Goal: Task Accomplishment & Management: Manage account settings

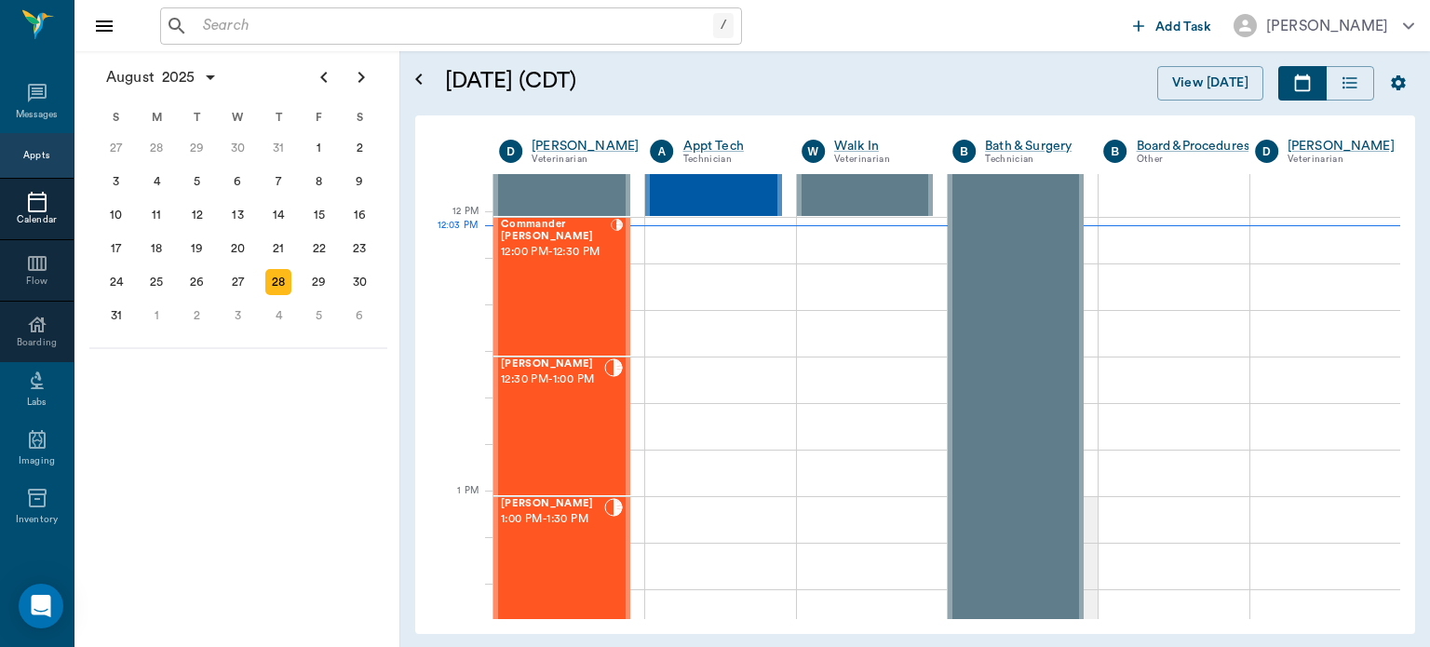
scroll to position [1088, 0]
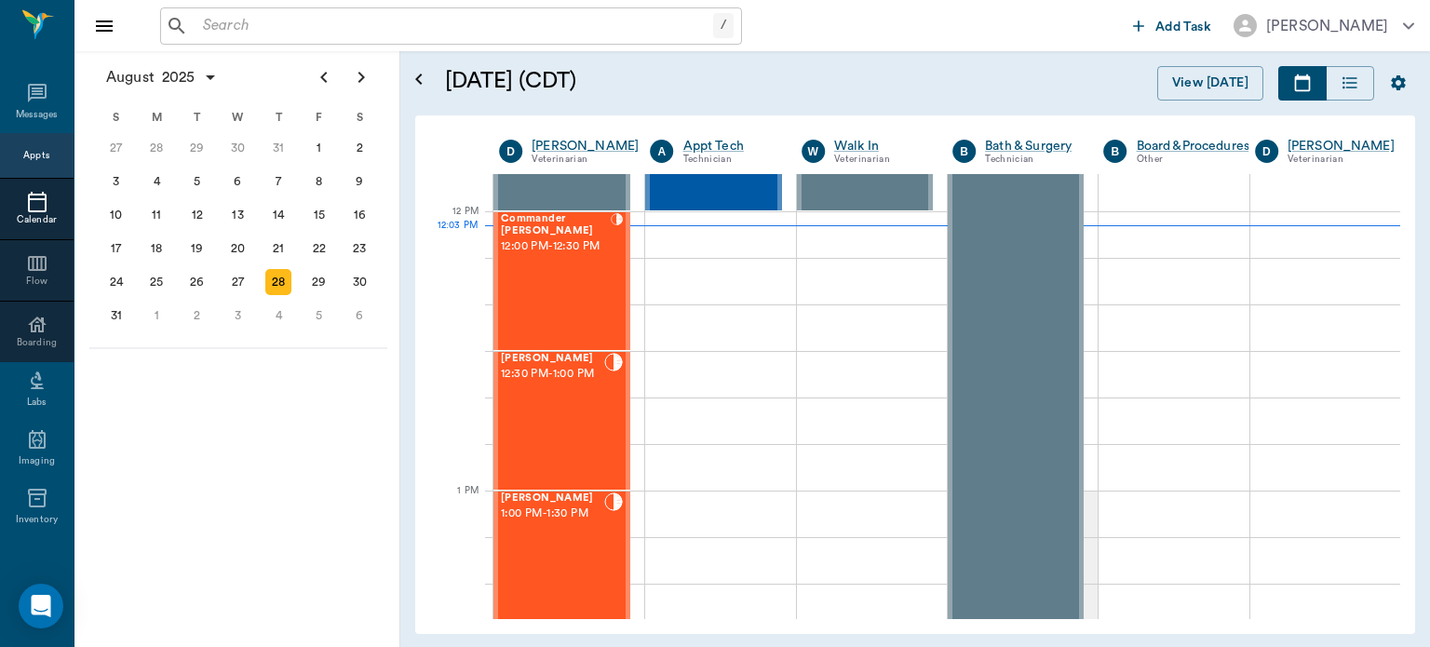
click at [600, 376] on span "12:30 PM - 1:00 PM" at bounding box center [552, 374] width 103 height 19
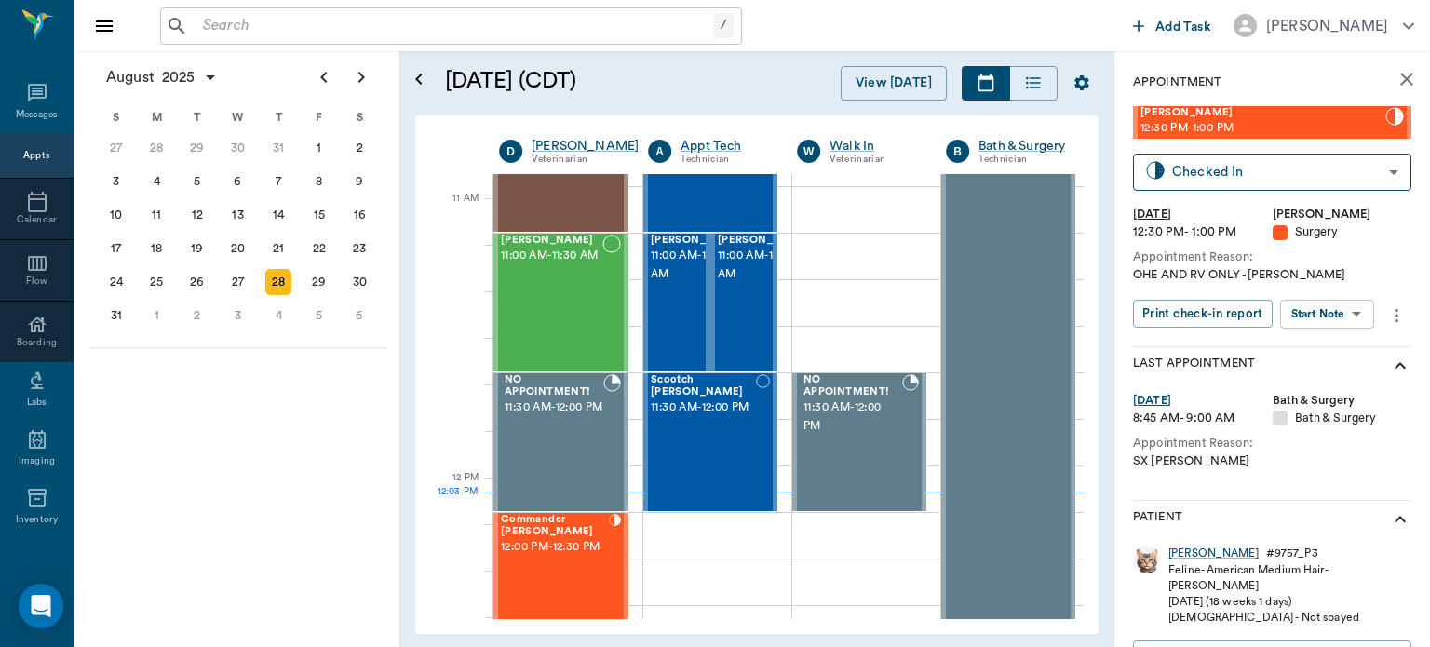
scroll to position [763, 0]
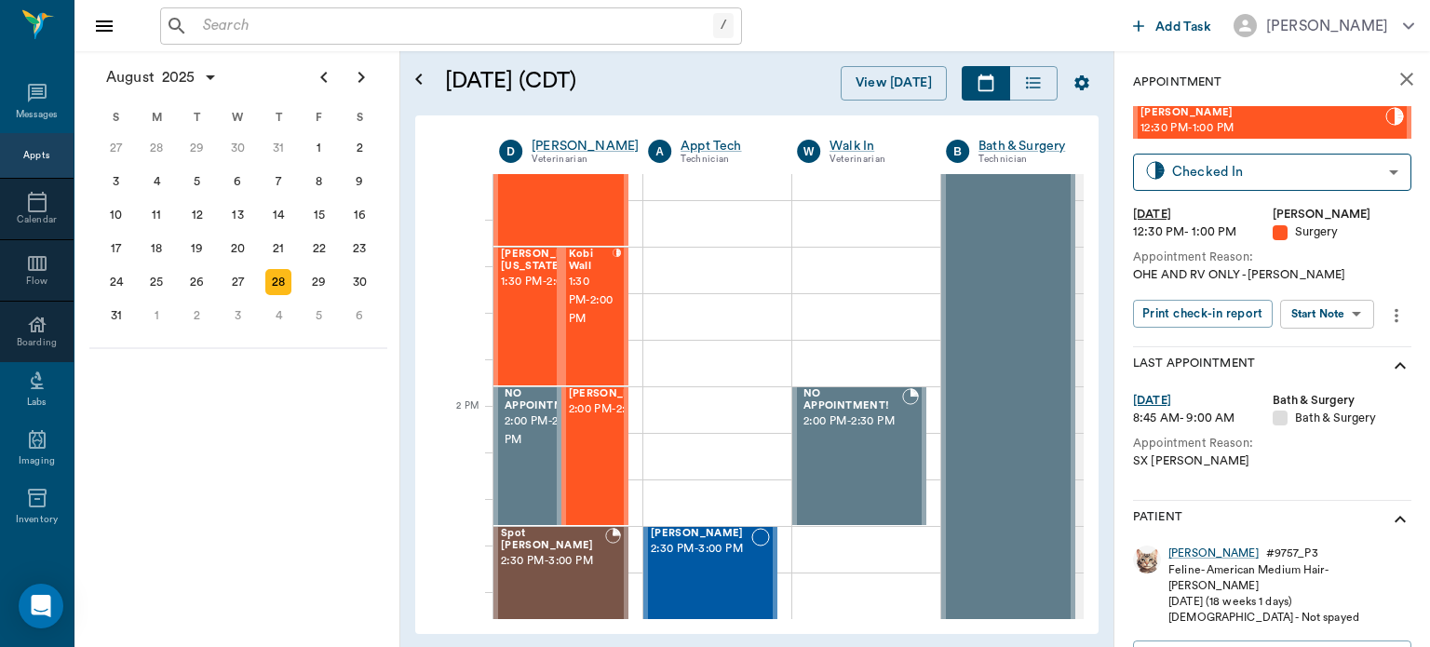
scroll to position [1474, 0]
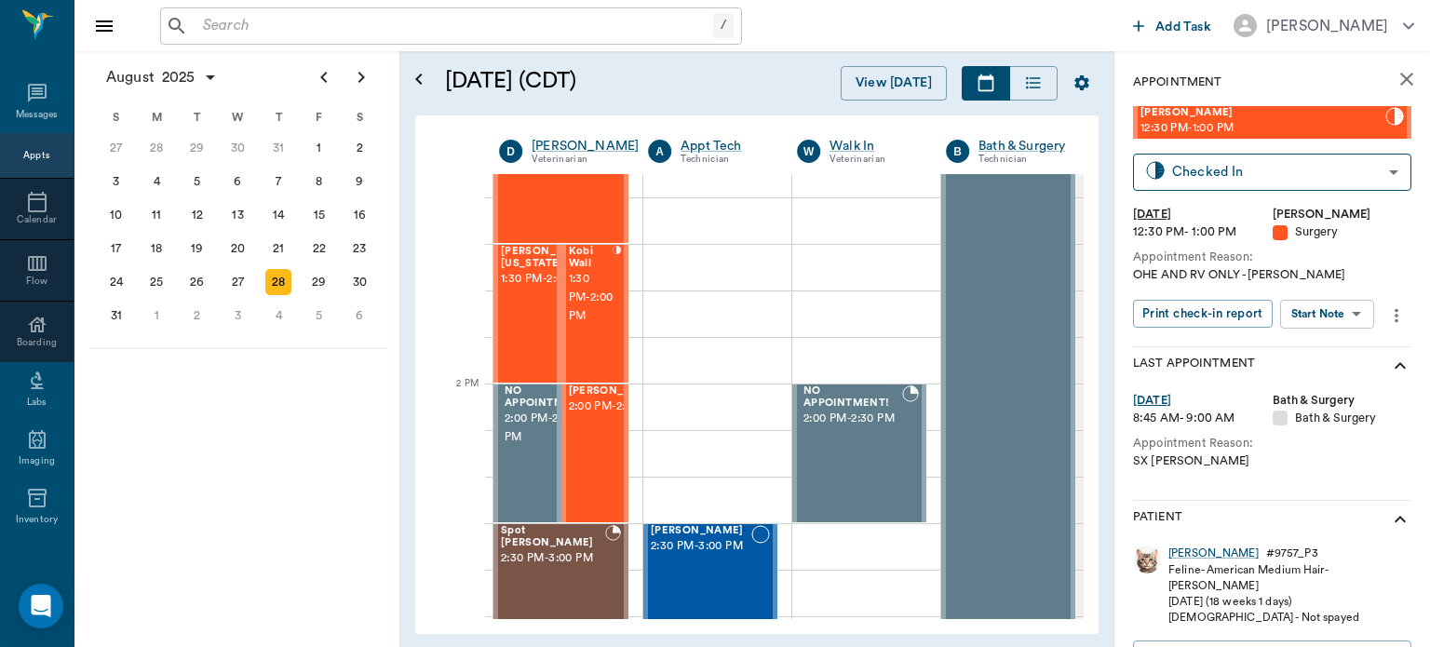
click at [518, 278] on span "1:30 PM - 2:00 PM" at bounding box center [547, 279] width 93 height 19
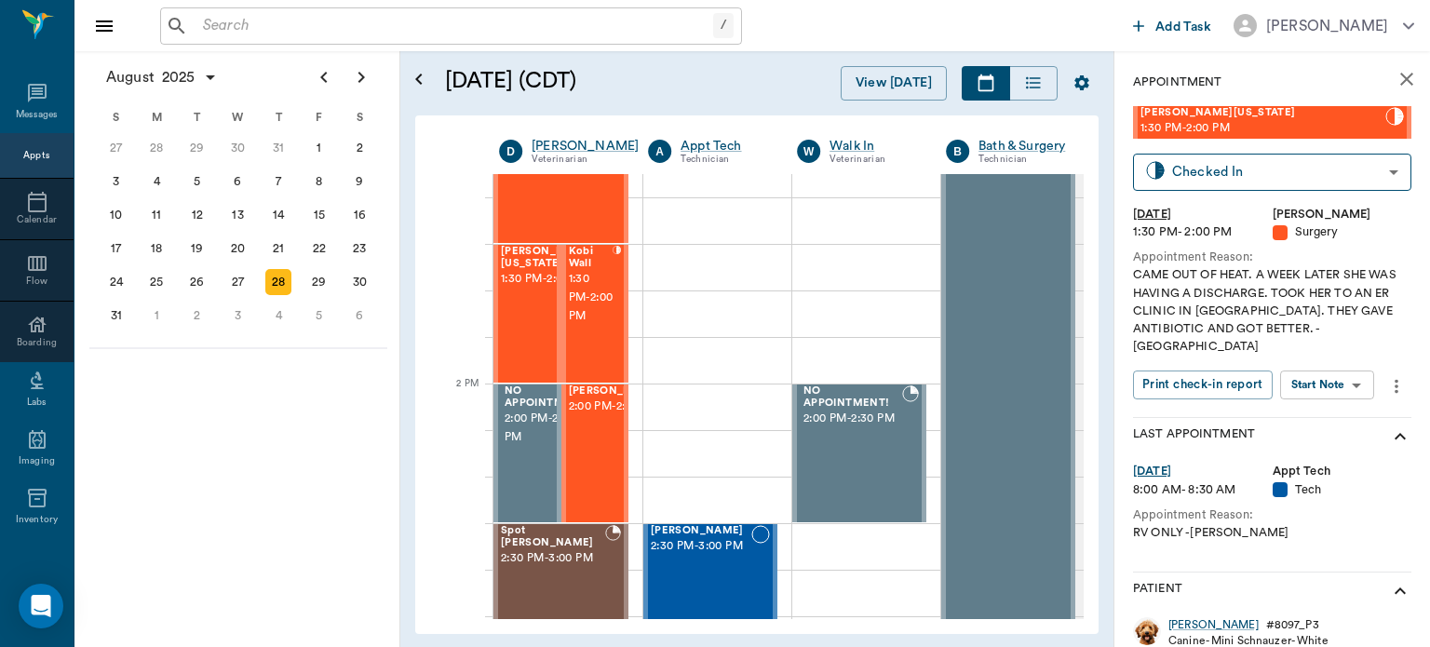
click at [1326, 370] on body "/ ​ Add Task Dr. Bert Ellsworth Nectar Messages Appts Calendar Flow Boarding La…" at bounding box center [715, 323] width 1430 height 647
click at [1330, 437] on button "Start Surgery" at bounding box center [1313, 435] width 76 height 21
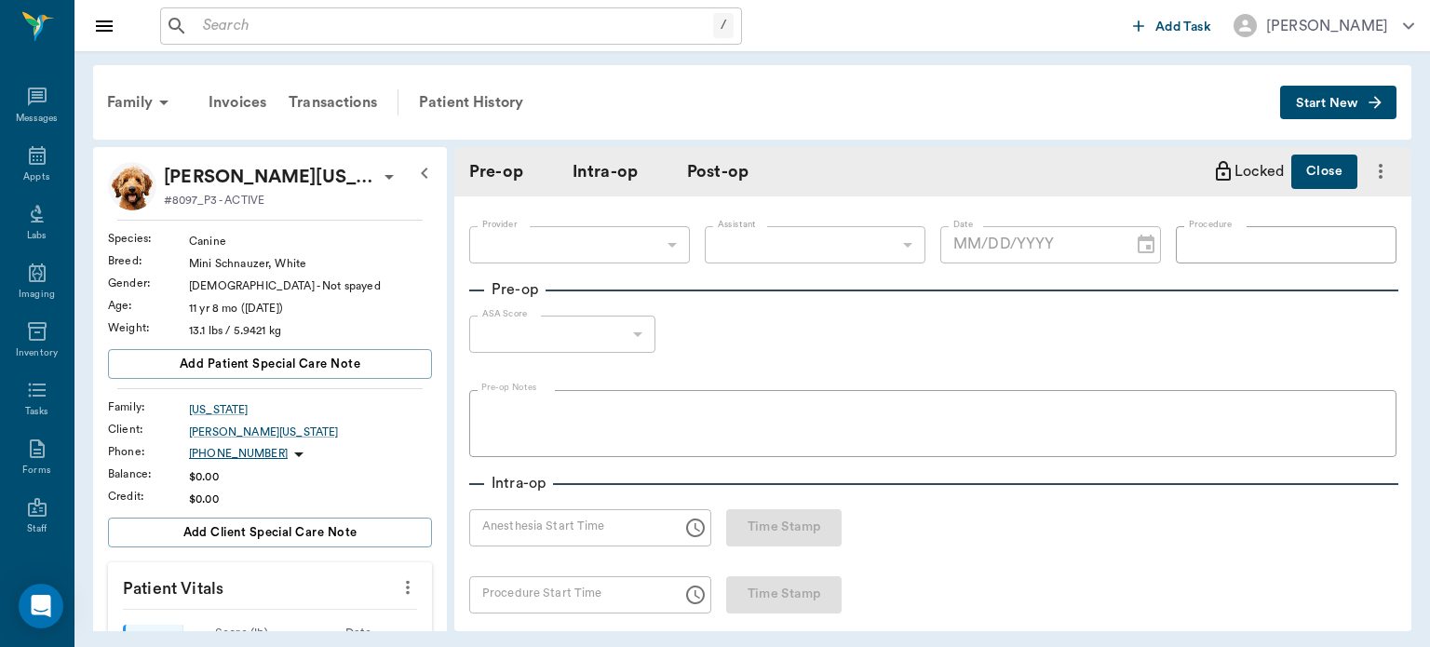
type input "63ec2f075fda476ae8351a4d"
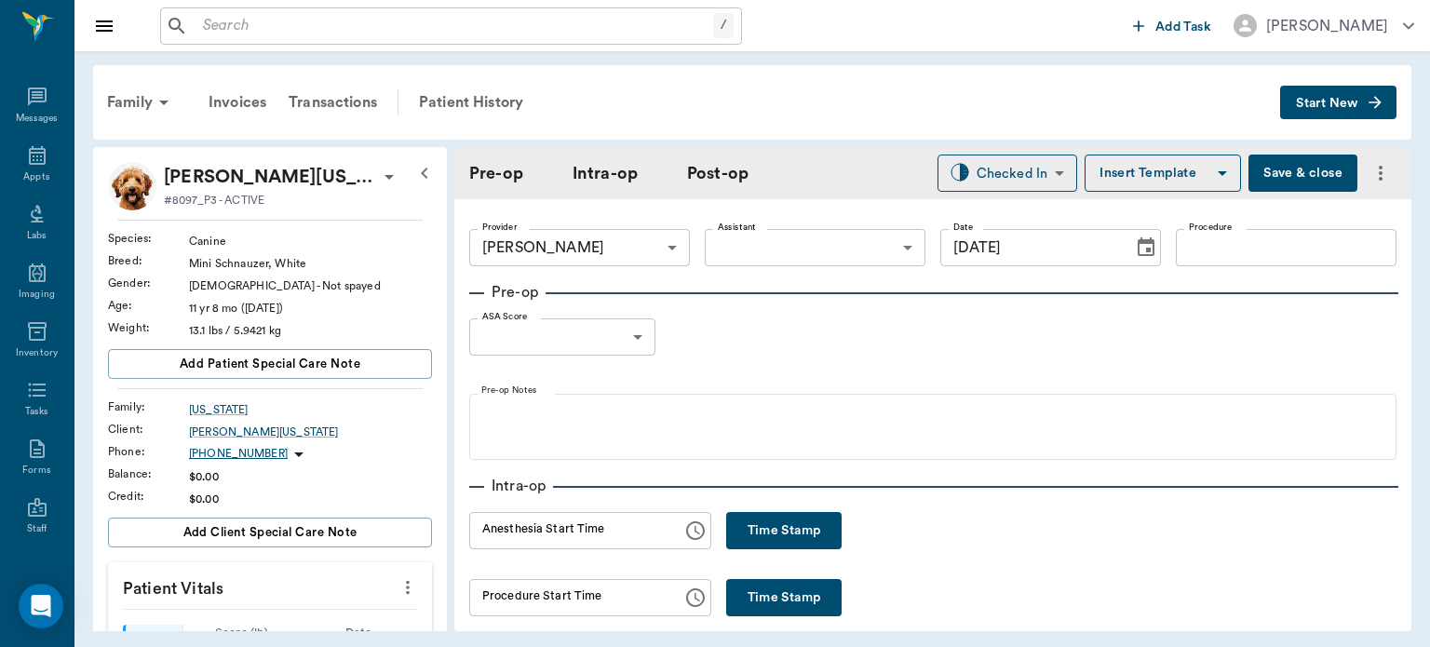
type input "[DATE]"
click at [764, 526] on button "Time Stamp" at bounding box center [783, 530] width 115 height 37
click at [515, 535] on input "12:09 PM" at bounding box center [569, 530] width 200 height 37
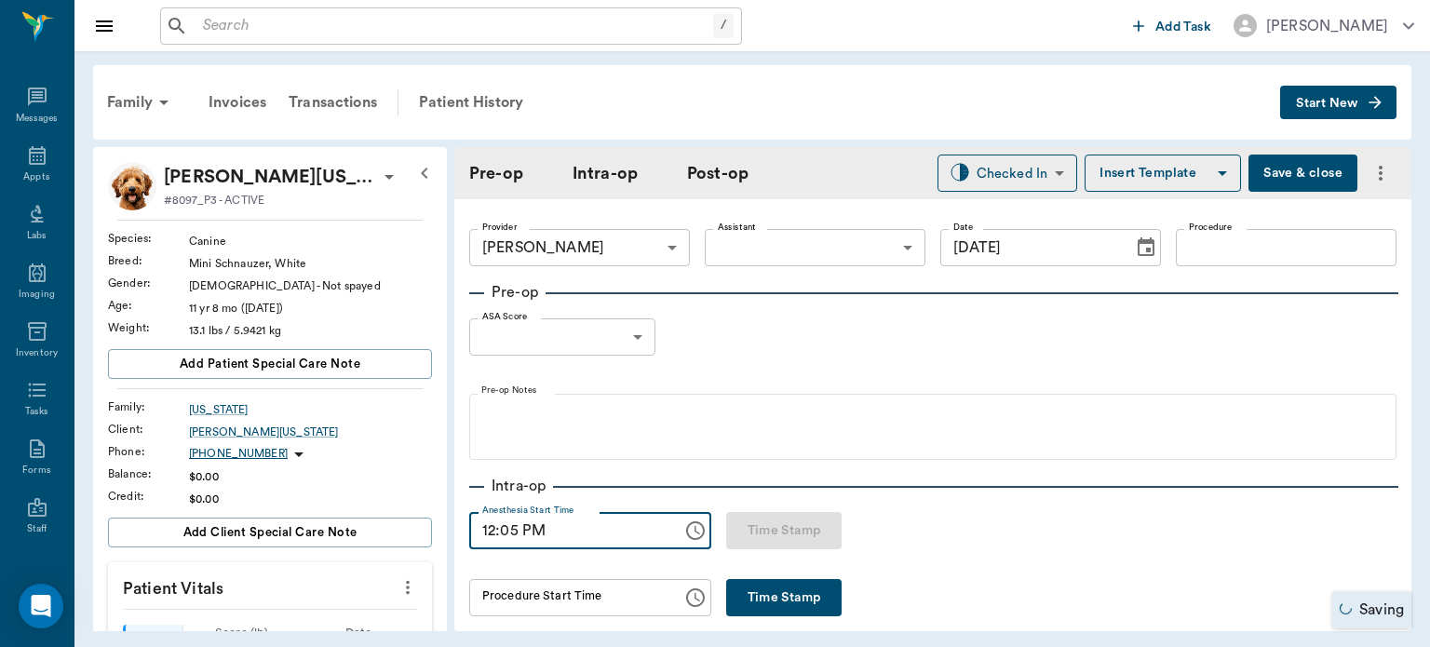
type input "12:05 PM"
click at [833, 245] on body "/ ​ Add Task Dr. Bert Ellsworth Nectar Messages Appts Labs Imaging Inventory Ta…" at bounding box center [715, 323] width 1430 height 647
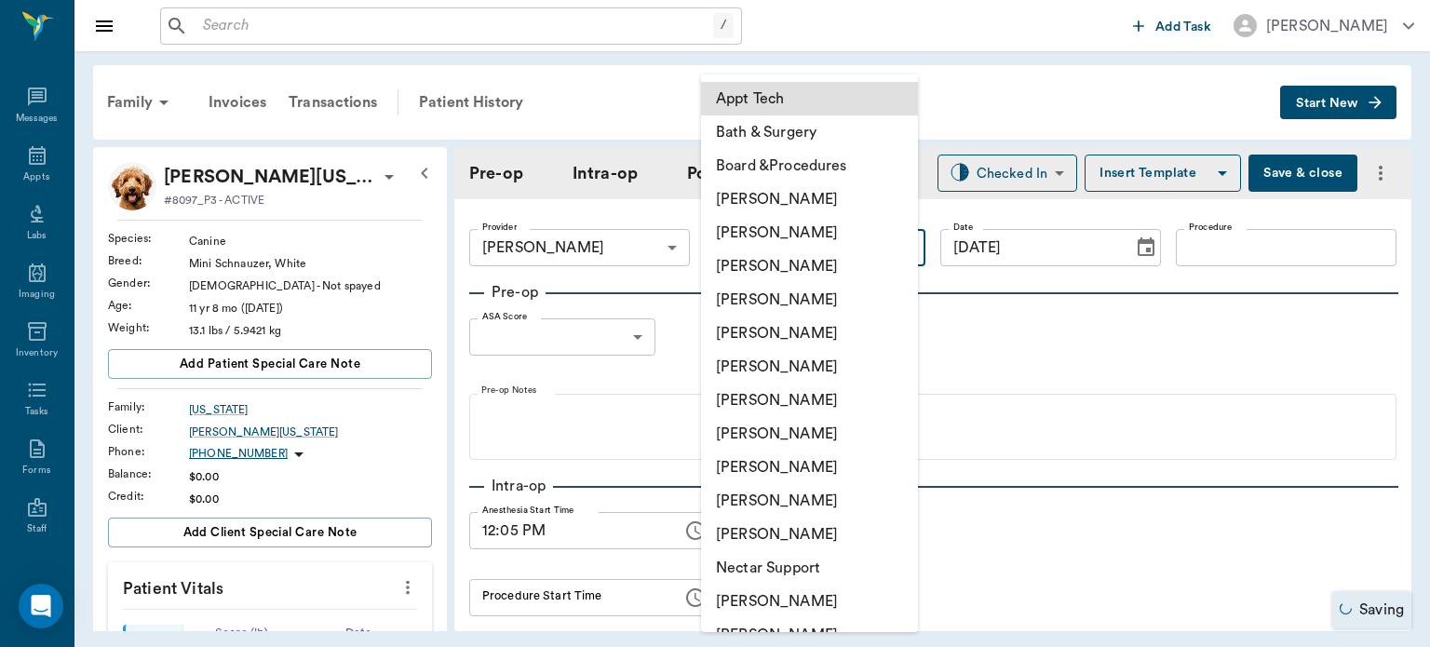
click at [798, 470] on li "[PERSON_NAME]" at bounding box center [809, 468] width 217 height 34
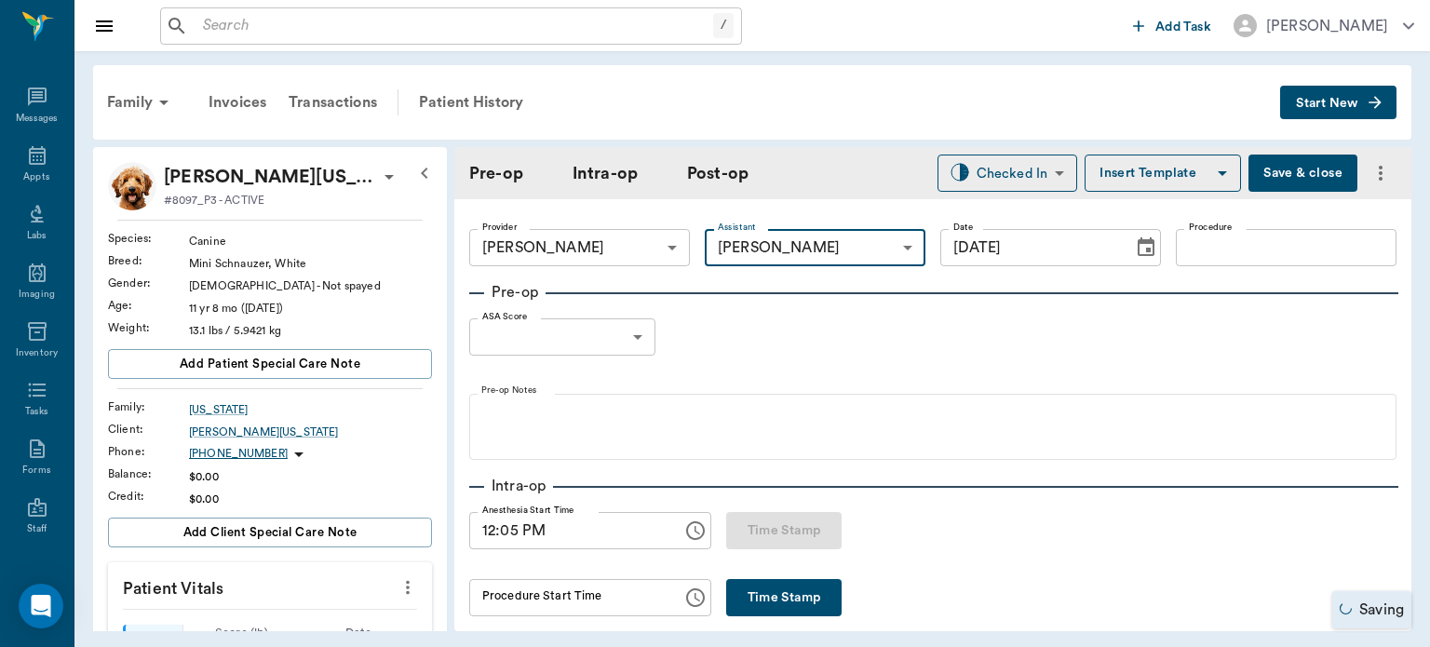
type input "63ec2e7e52e12b0ba117b124"
click at [1230, 253] on input "Procedure" at bounding box center [1286, 247] width 221 height 37
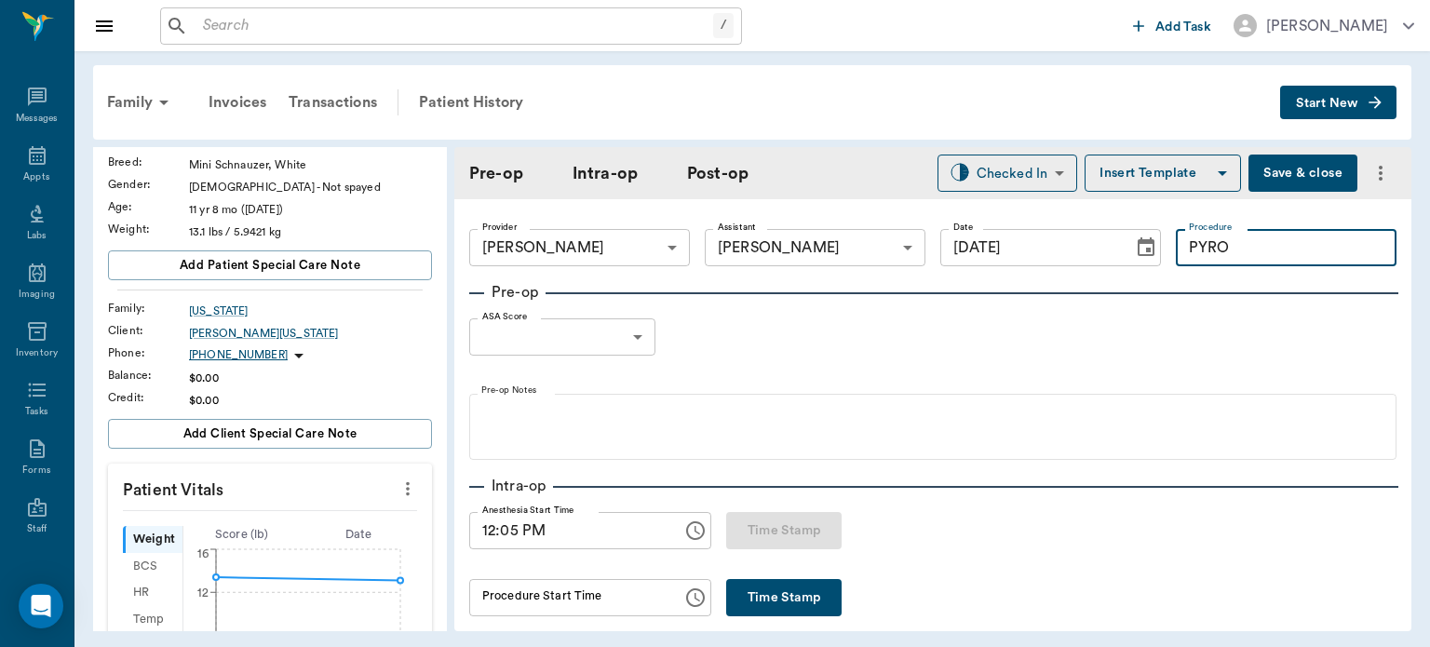
scroll to position [89, 0]
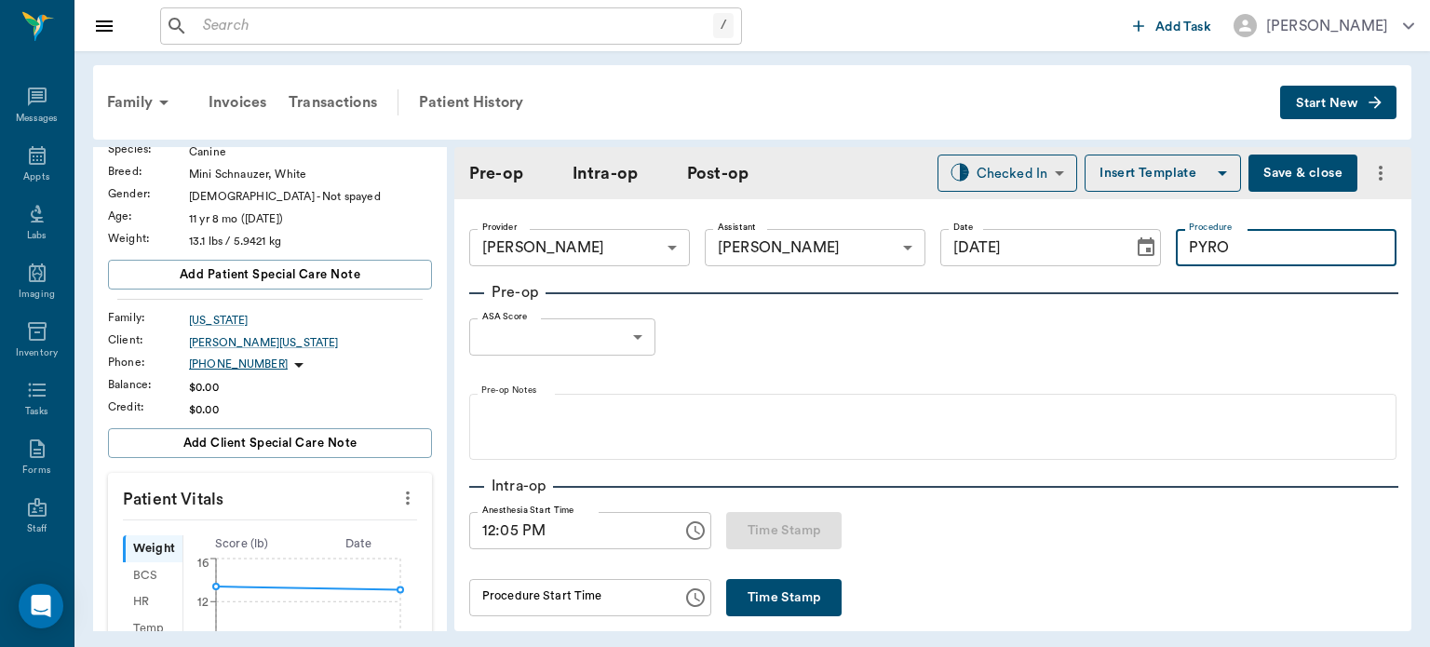
type input "PYRO"
click at [618, 337] on body "/ ​ Add Task Dr. Bert Ellsworth Nectar Messages Appts Labs Imaging Inventory Ta…" at bounding box center [715, 323] width 1430 height 647
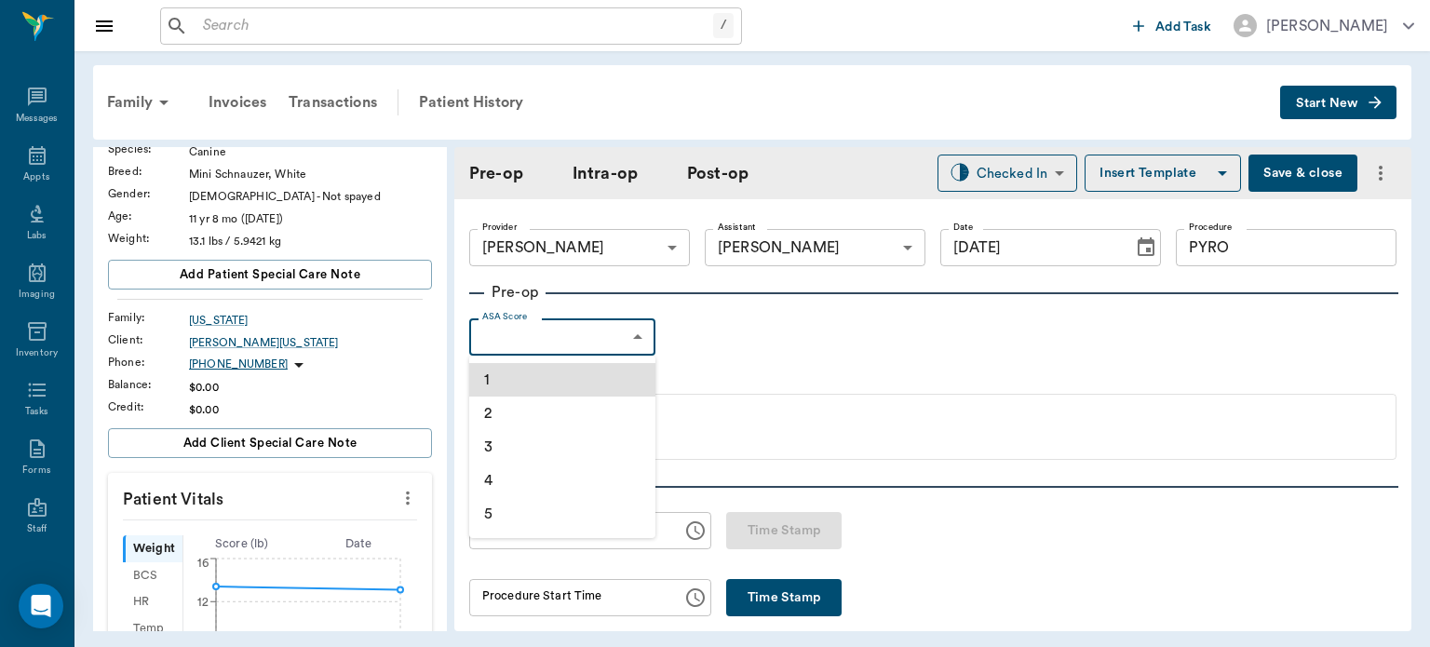
click at [577, 381] on li "1" at bounding box center [562, 380] width 186 height 34
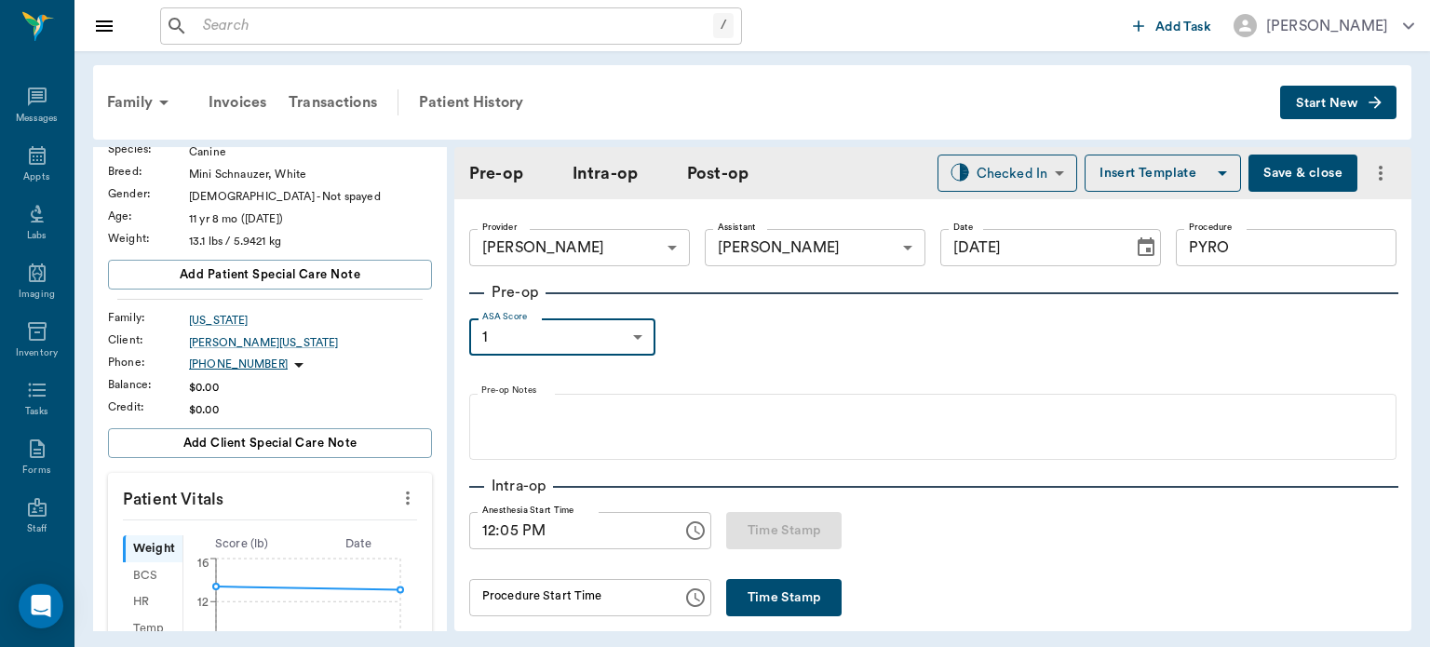
click at [590, 341] on body "/ ​ Add Task Dr. Bert Ellsworth Nectar Messages Appts Labs Imaging Inventory Ta…" at bounding box center [715, 323] width 1430 height 647
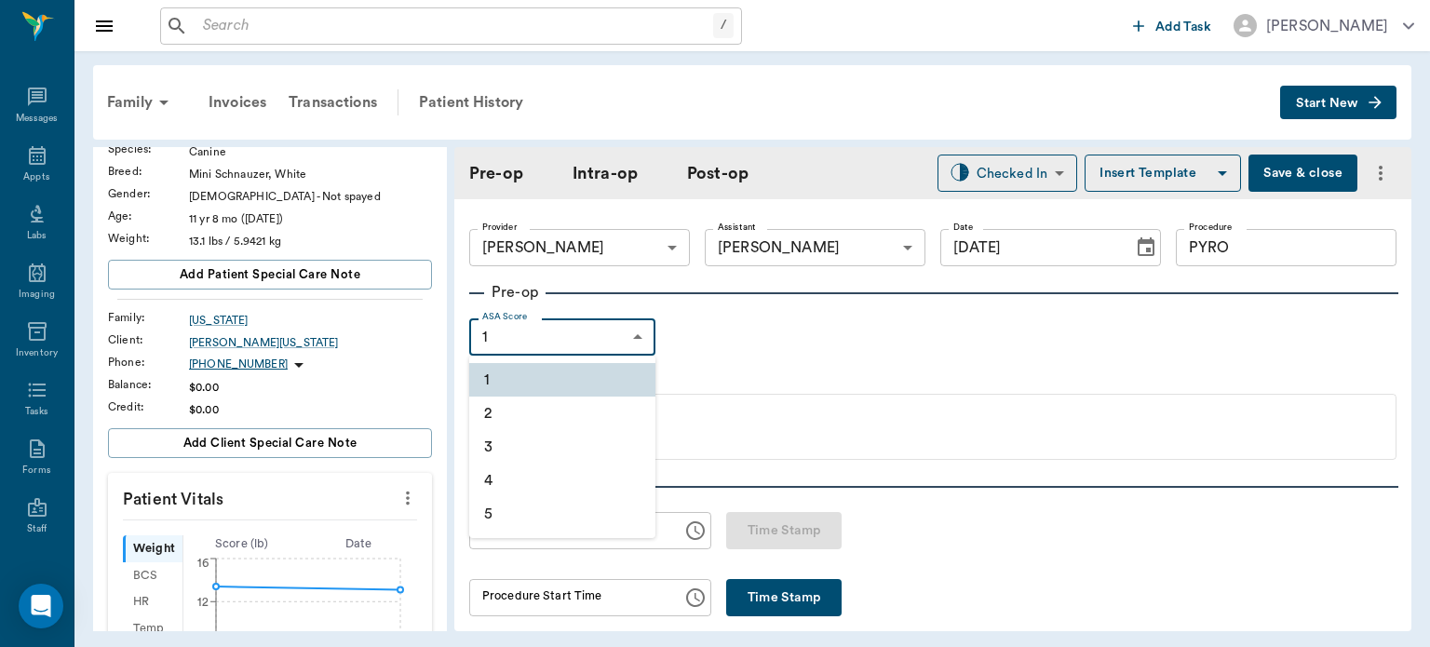
click at [531, 423] on li "2" at bounding box center [562, 414] width 186 height 34
type input "2"
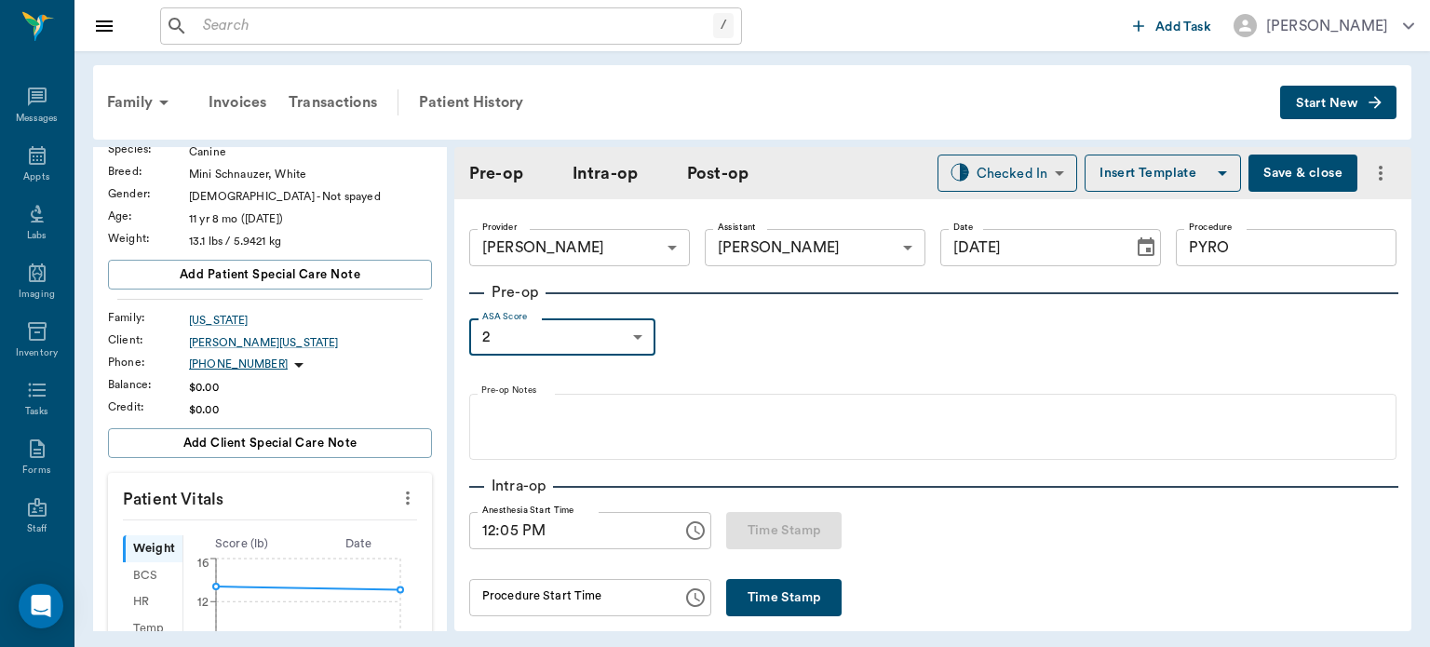
click at [1170, 169] on button "Insert Template" at bounding box center [1163, 173] width 156 height 37
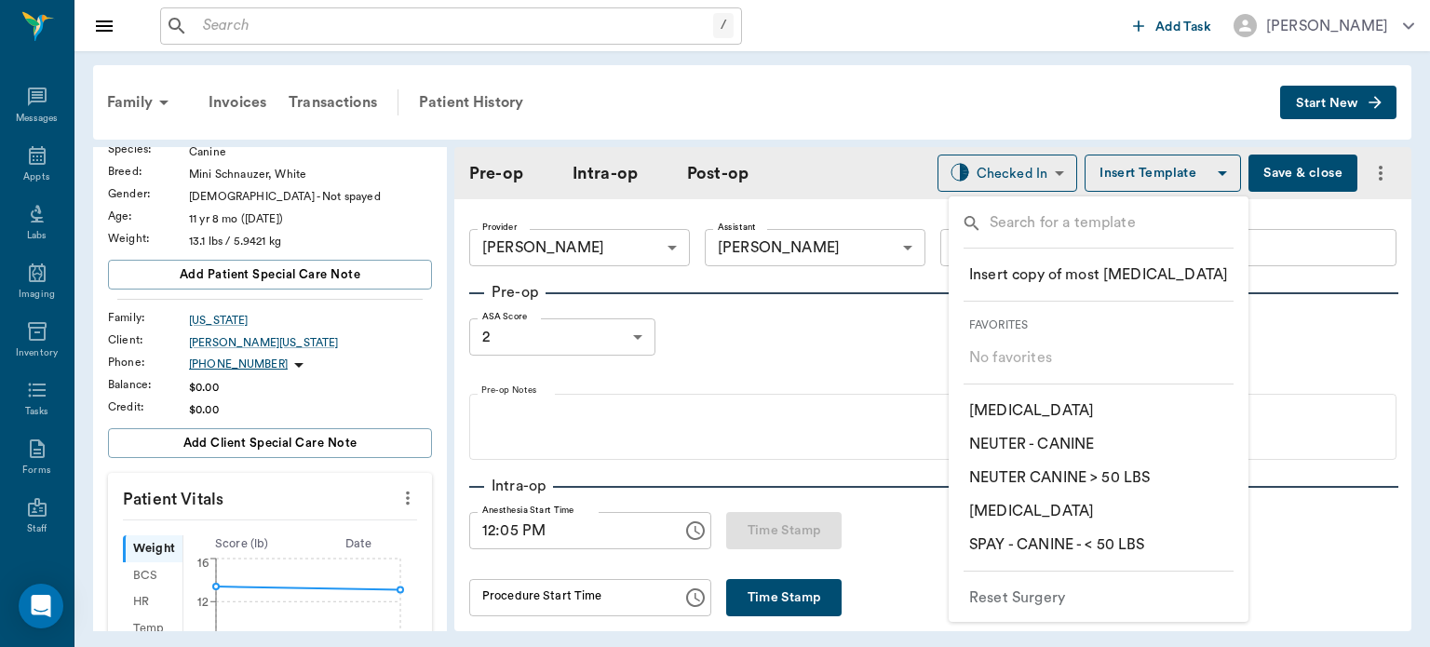
click at [1066, 540] on p "​ SPAY - CANINE - < 50 LBS" at bounding box center [1057, 545] width 176 height 22
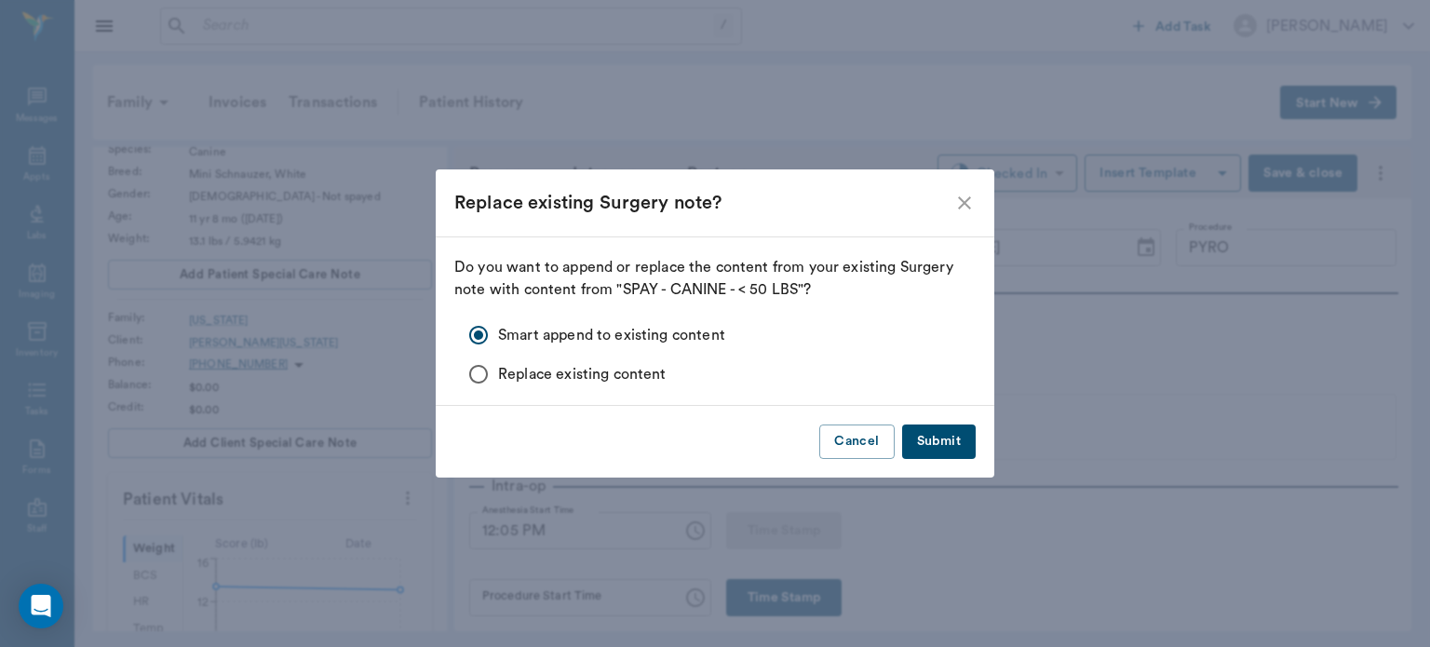
click at [961, 444] on button "Submit" at bounding box center [939, 442] width 74 height 34
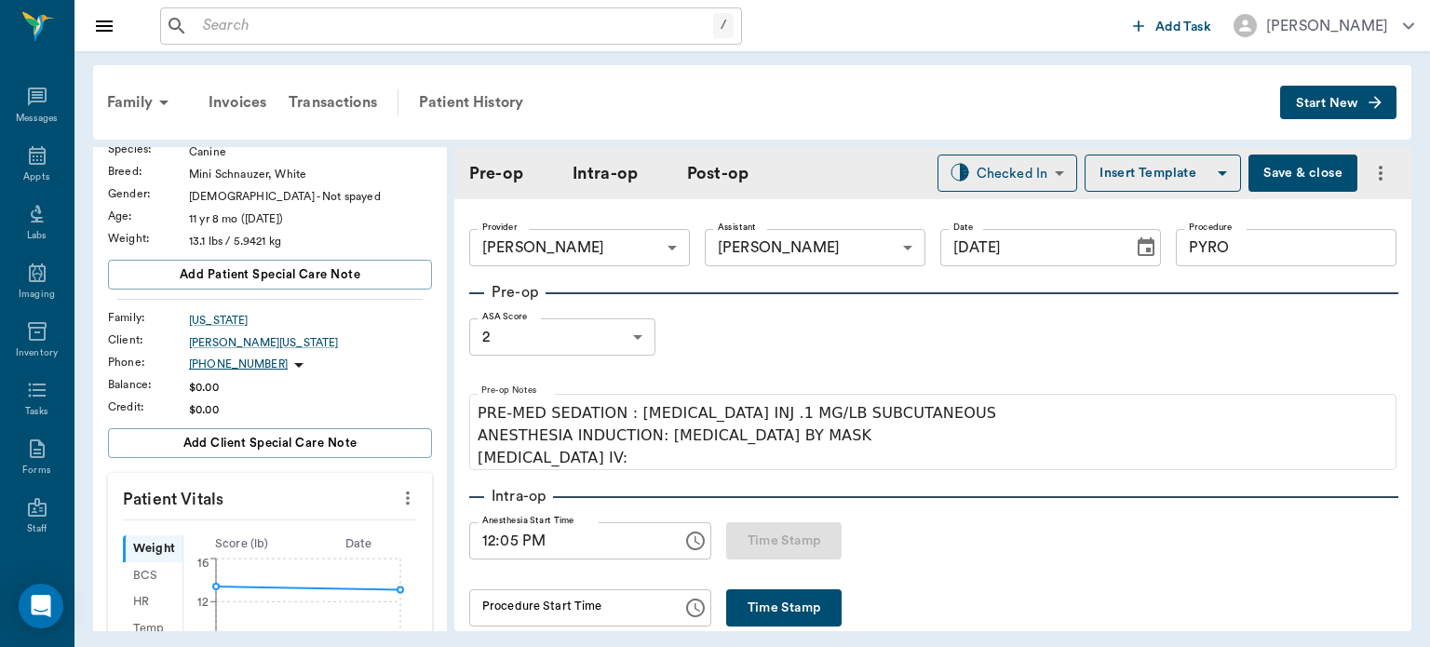
click at [1245, 254] on input "PYRO" at bounding box center [1286, 247] width 221 height 37
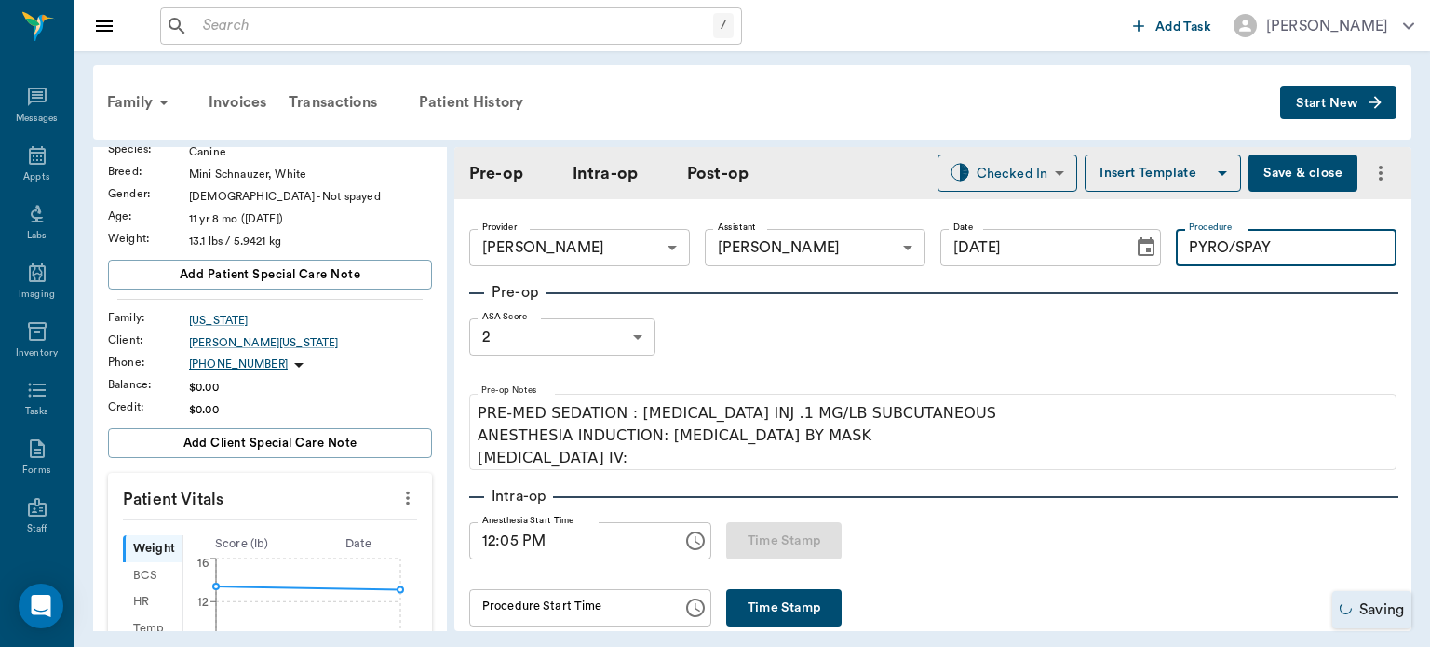
scroll to position [64, 0]
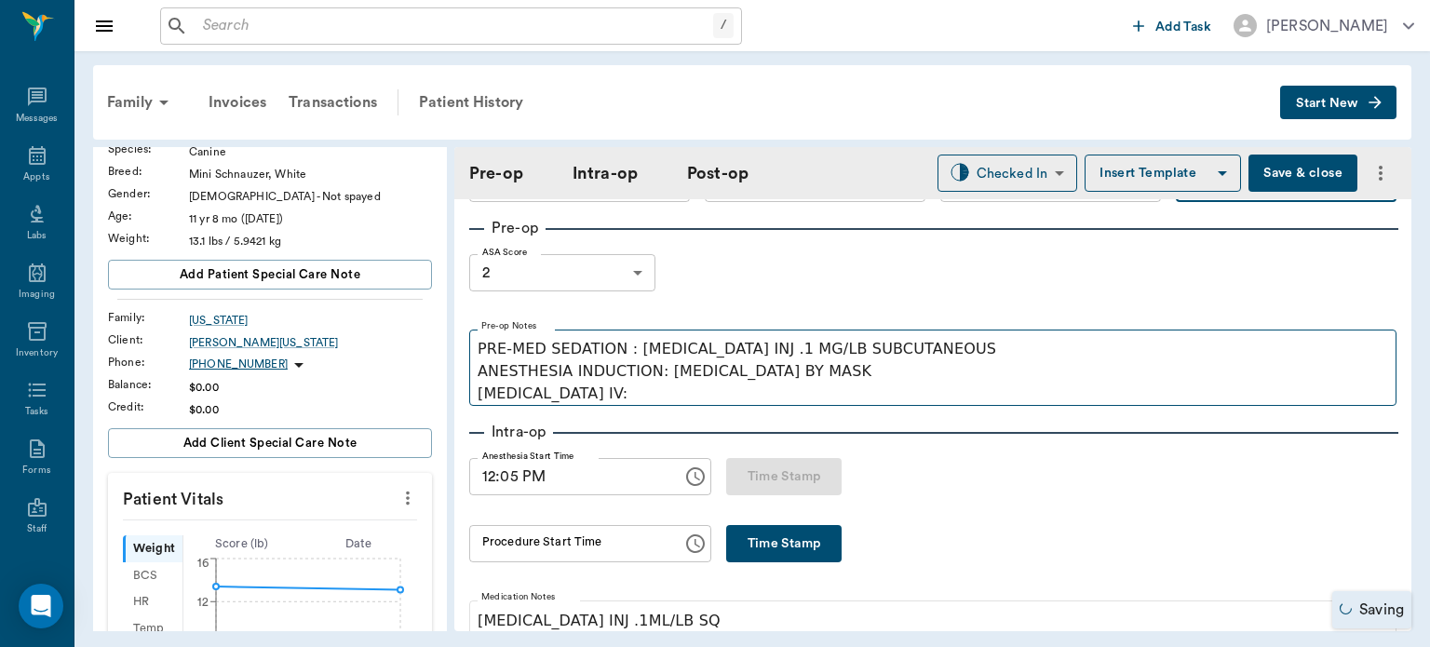
type input "PYRO/SPAY"
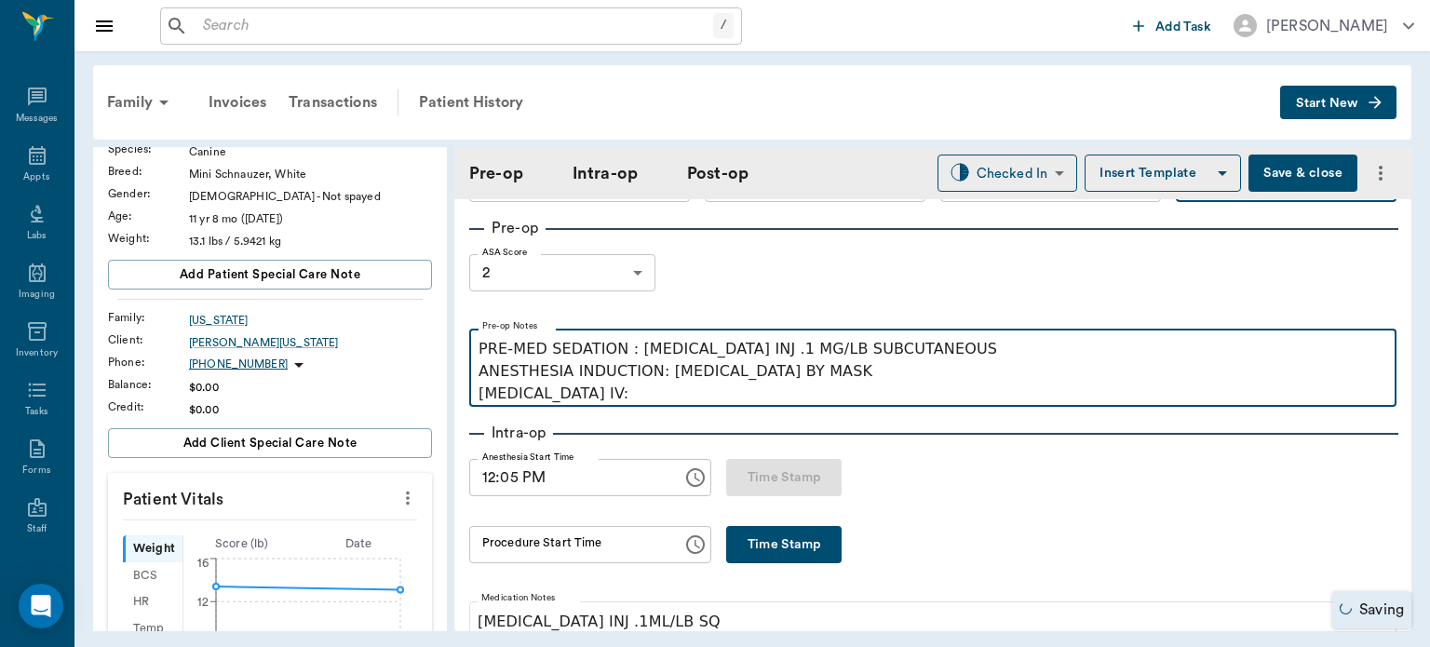
click at [609, 391] on p "PRE-MED SEDATION : ACEPROMAZINE INJ .1 MG/LB SUBCUTANEOUS ANESTHESIA INDUCTION:…" at bounding box center [933, 371] width 909 height 67
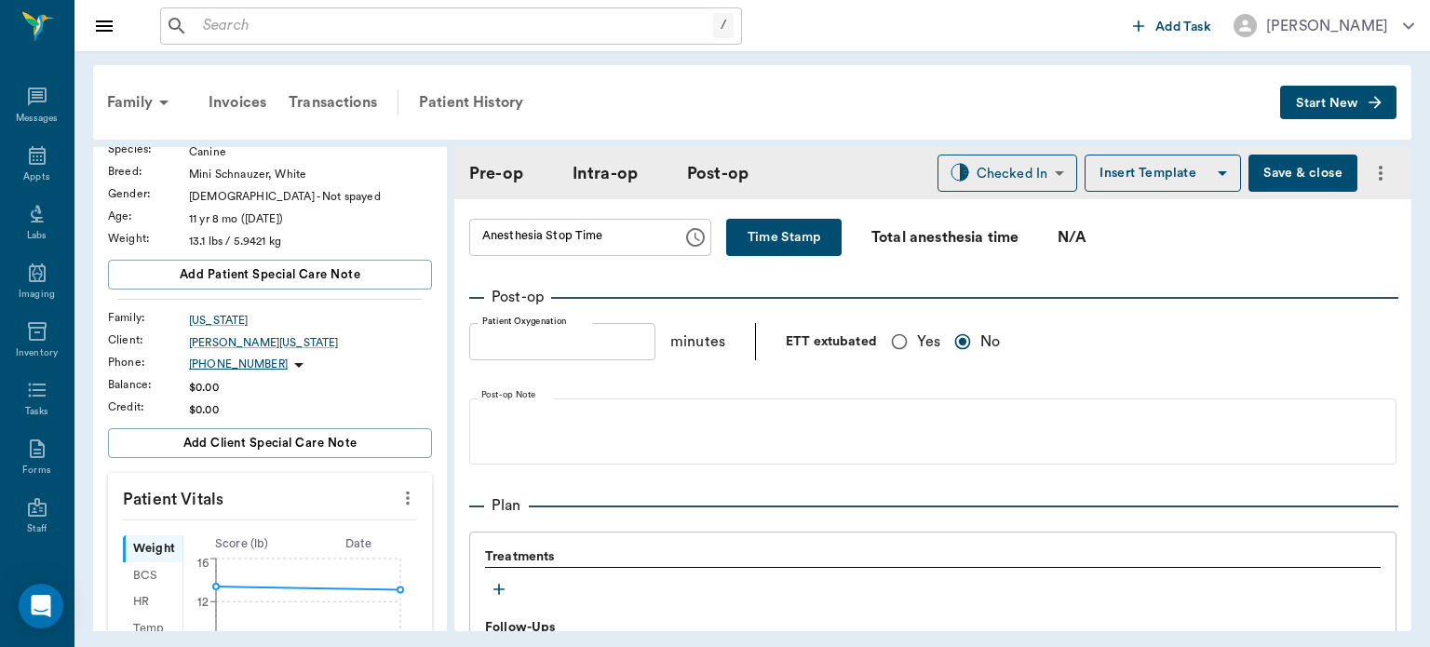
click at [904, 324] on input "Yes" at bounding box center [899, 341] width 35 height 35
radio input "true"
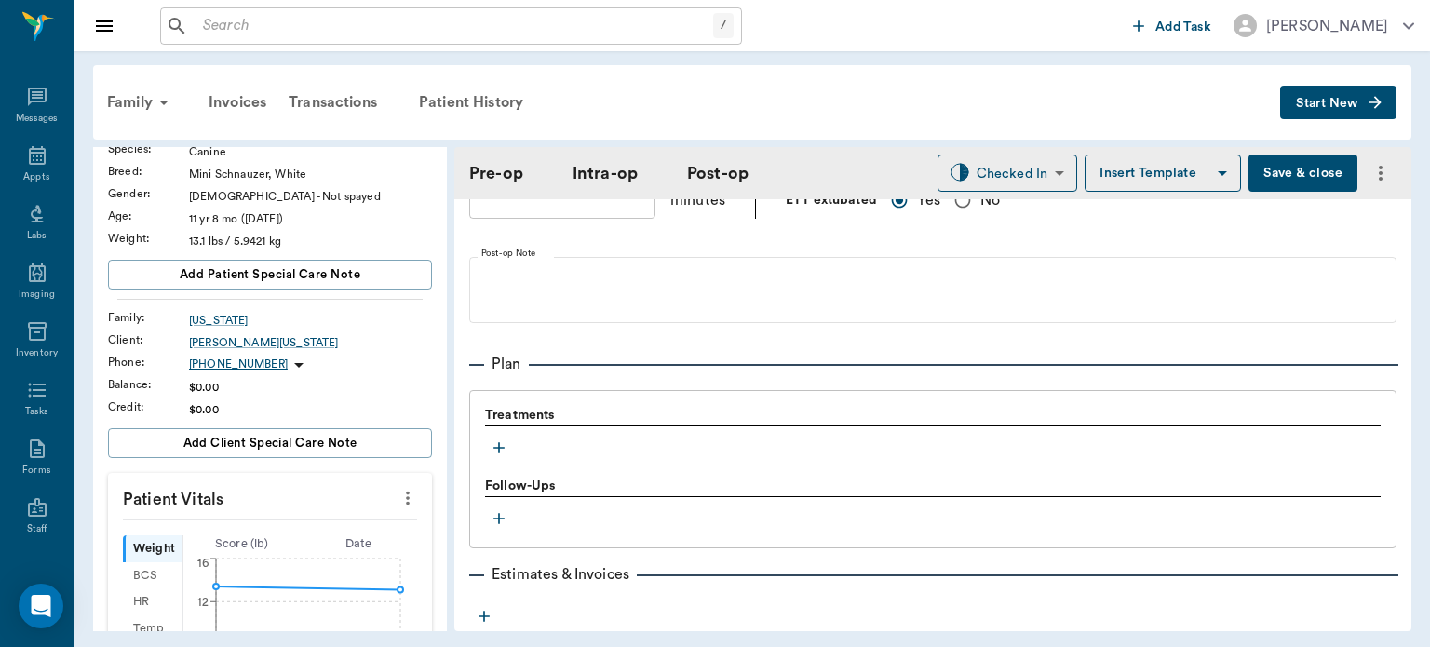
scroll to position [1408, 0]
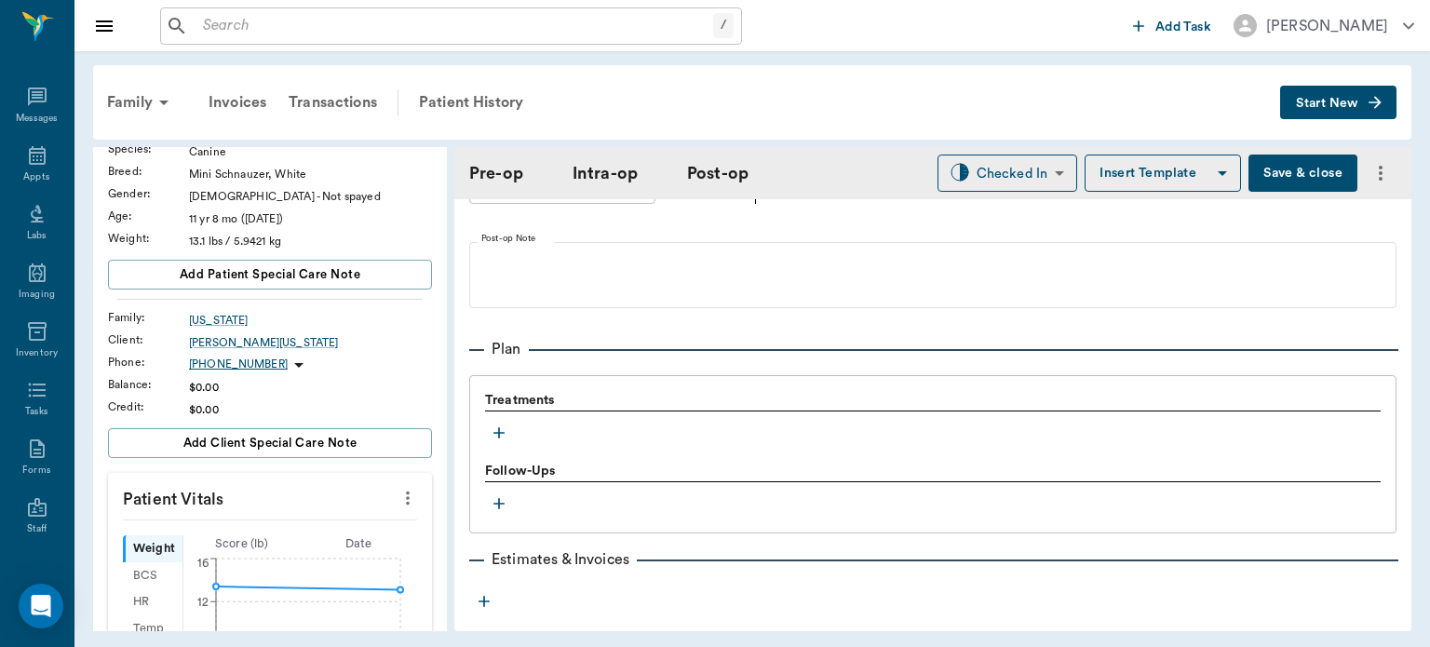
click at [503, 424] on icon "button" at bounding box center [499, 433] width 19 height 19
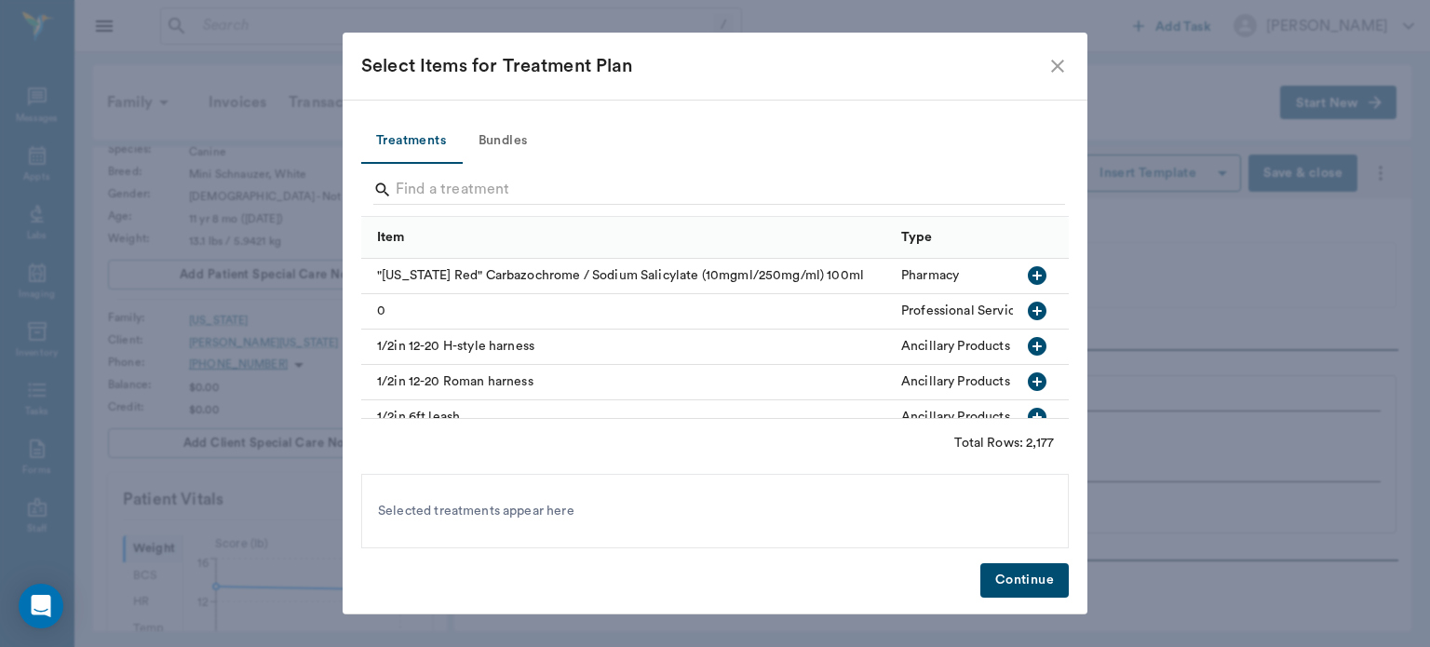
click at [514, 132] on button "Bundles" at bounding box center [503, 141] width 84 height 45
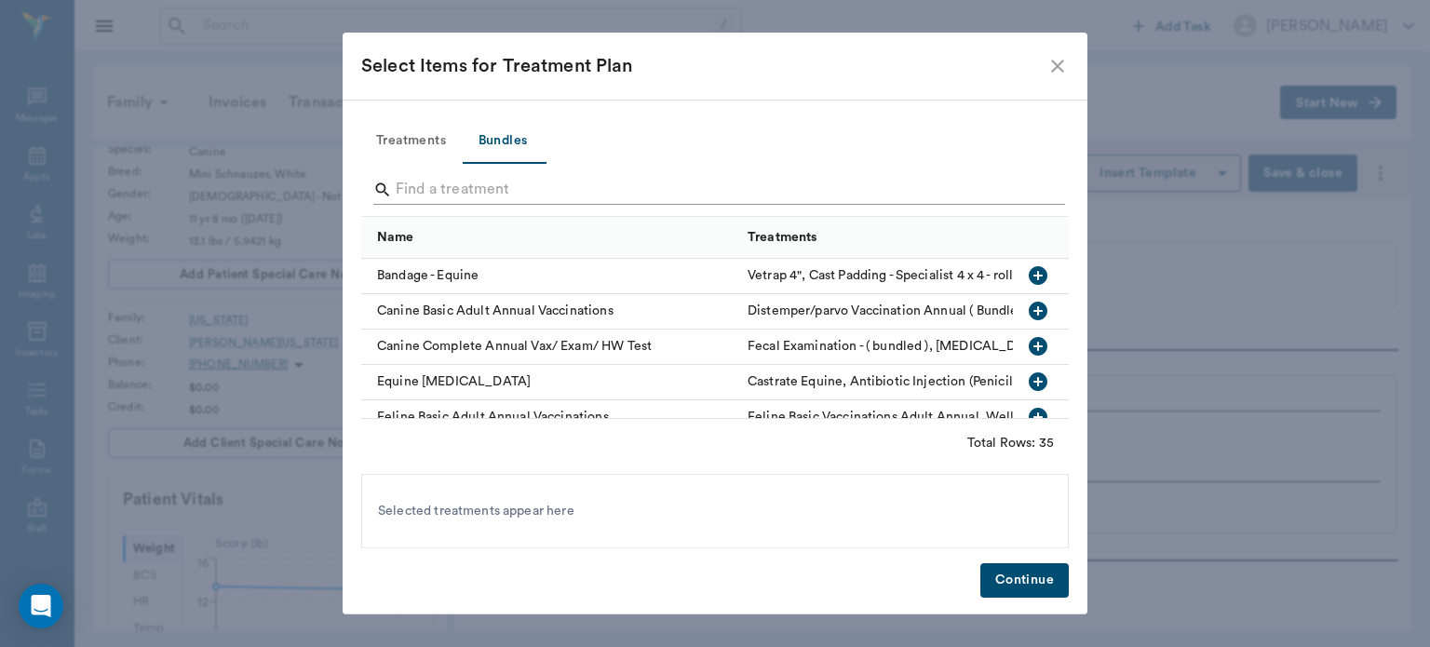
click at [420, 182] on input "Search" at bounding box center [717, 190] width 642 height 30
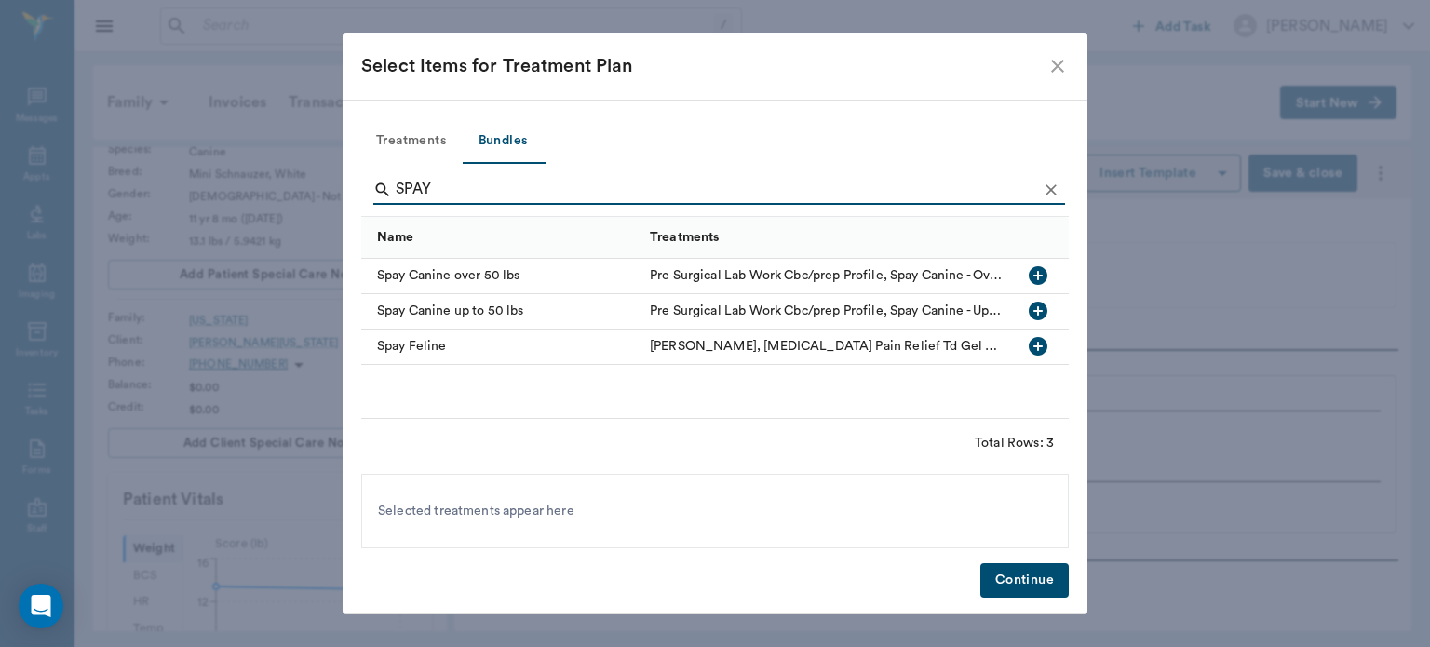
type input "SPAY"
click at [1041, 310] on icon "button" at bounding box center [1038, 311] width 22 height 22
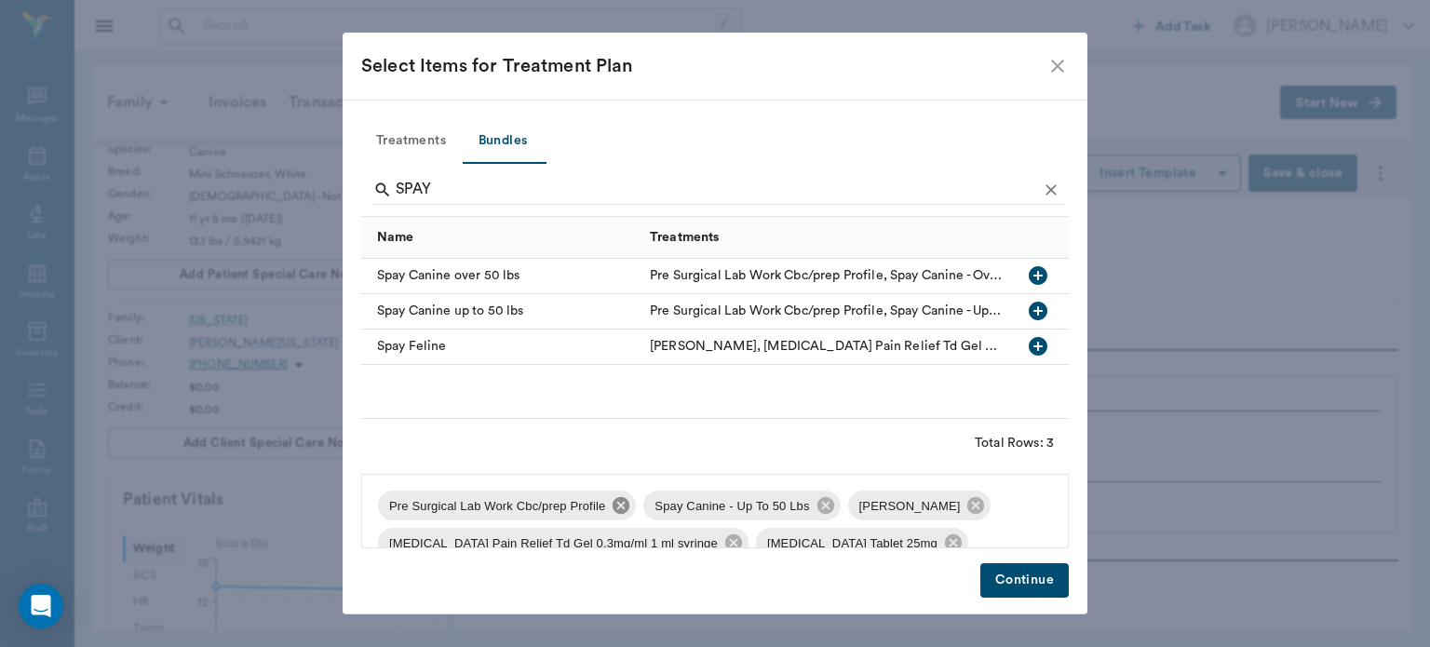
click at [617, 510] on icon at bounding box center [621, 505] width 17 height 17
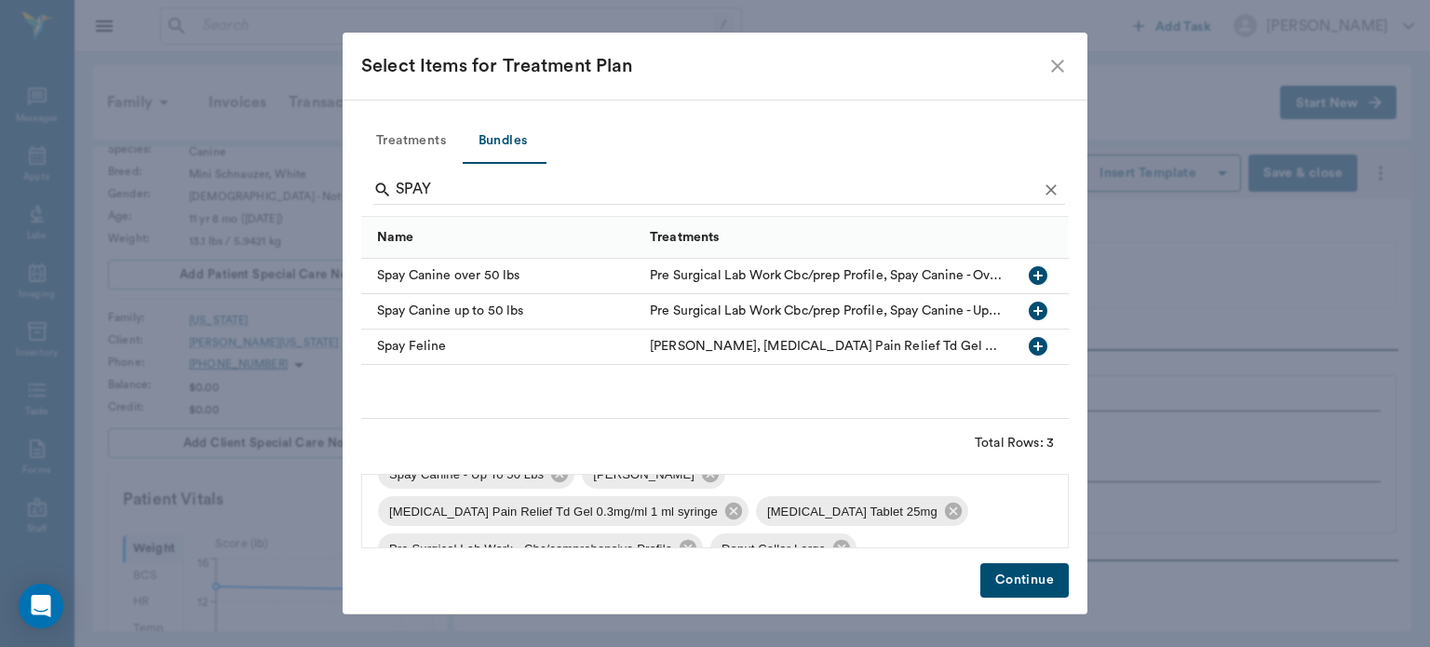
scroll to position [21, 0]
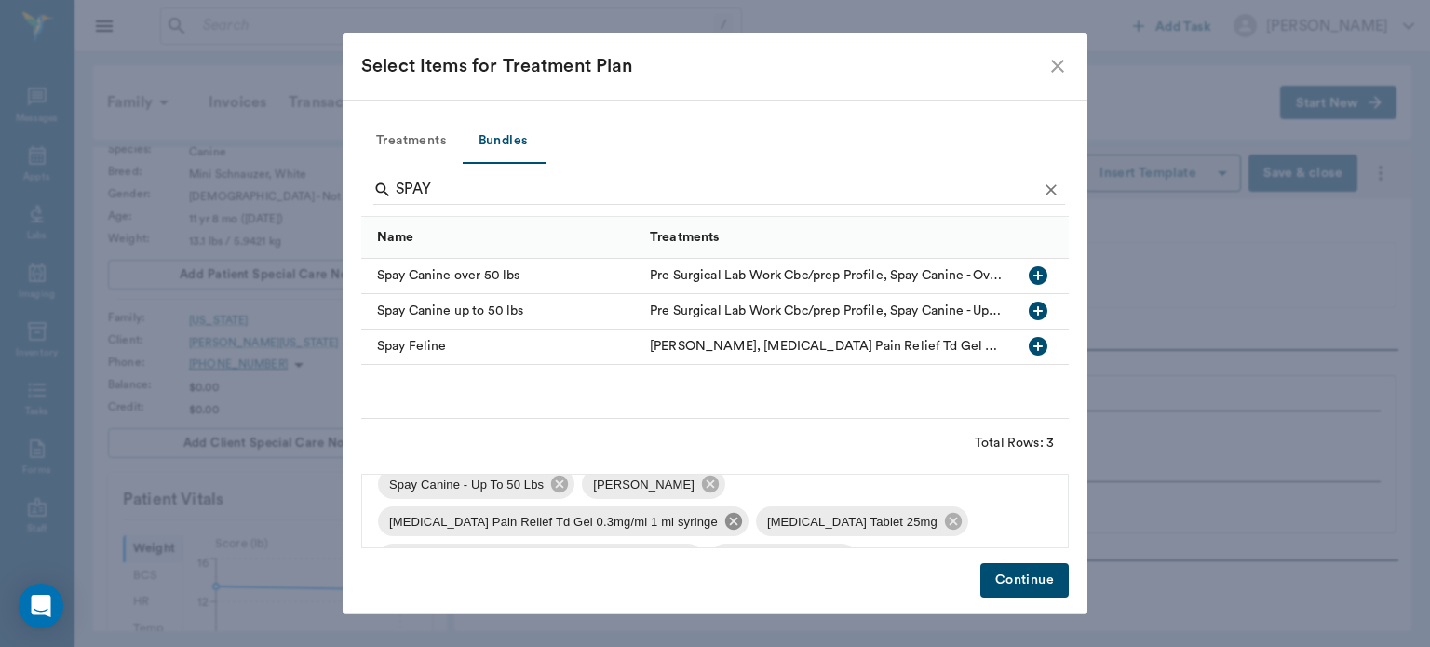
click at [725, 517] on icon at bounding box center [733, 521] width 17 height 17
click at [920, 492] on icon at bounding box center [930, 484] width 20 height 20
click at [834, 524] on icon at bounding box center [842, 521] width 20 height 20
click at [680, 525] on icon at bounding box center [688, 521] width 17 height 17
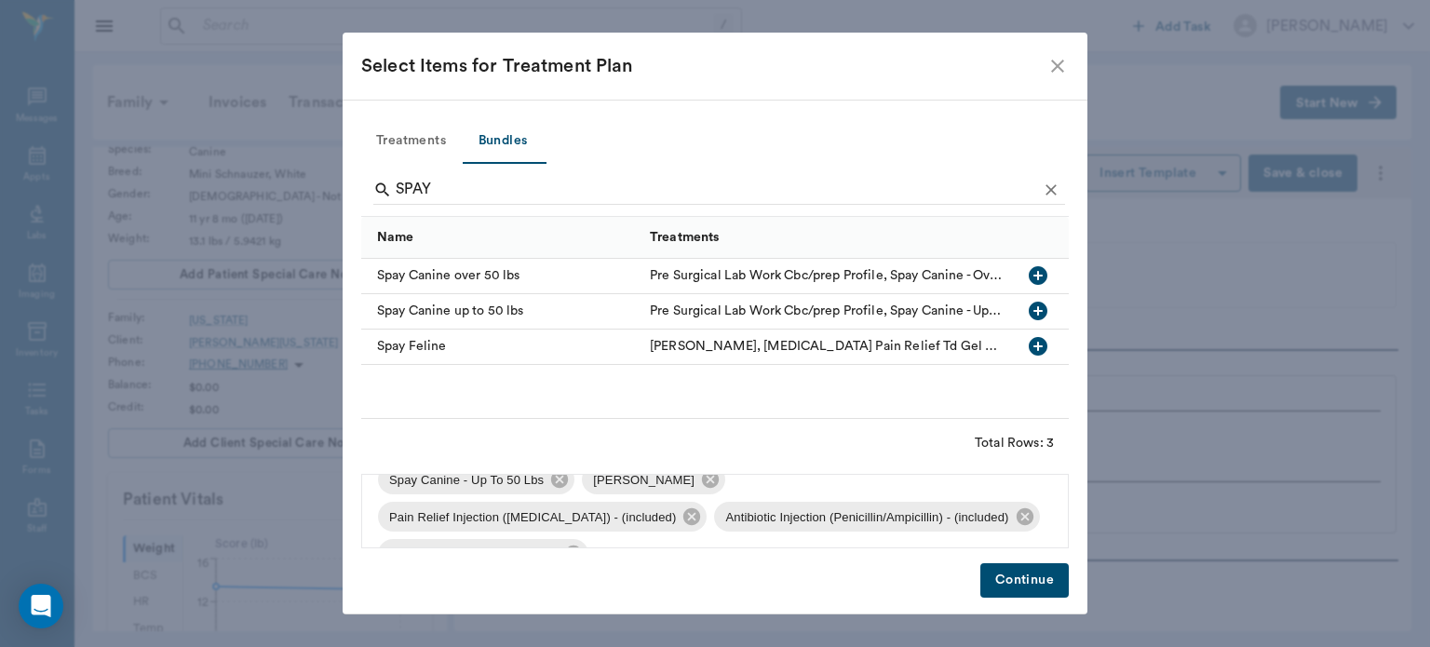
click at [1007, 591] on button "Continue" at bounding box center [1025, 580] width 88 height 34
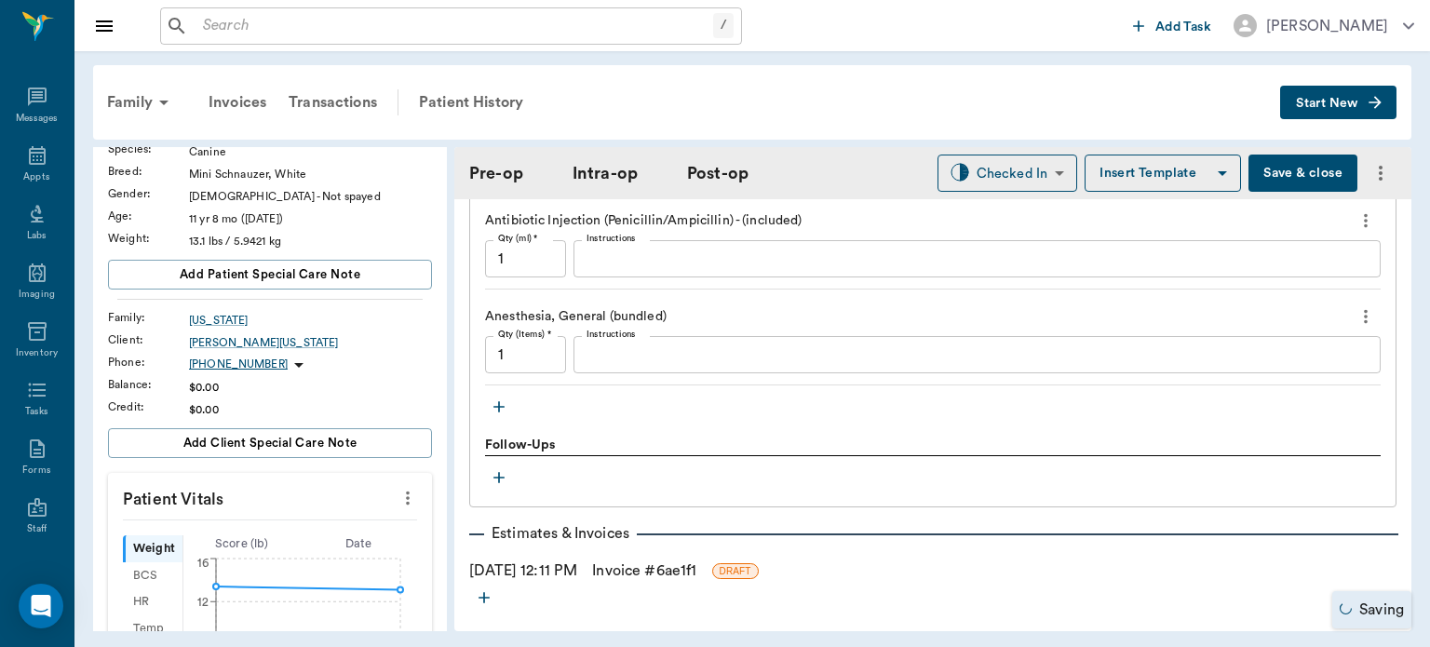
scroll to position [1928, 0]
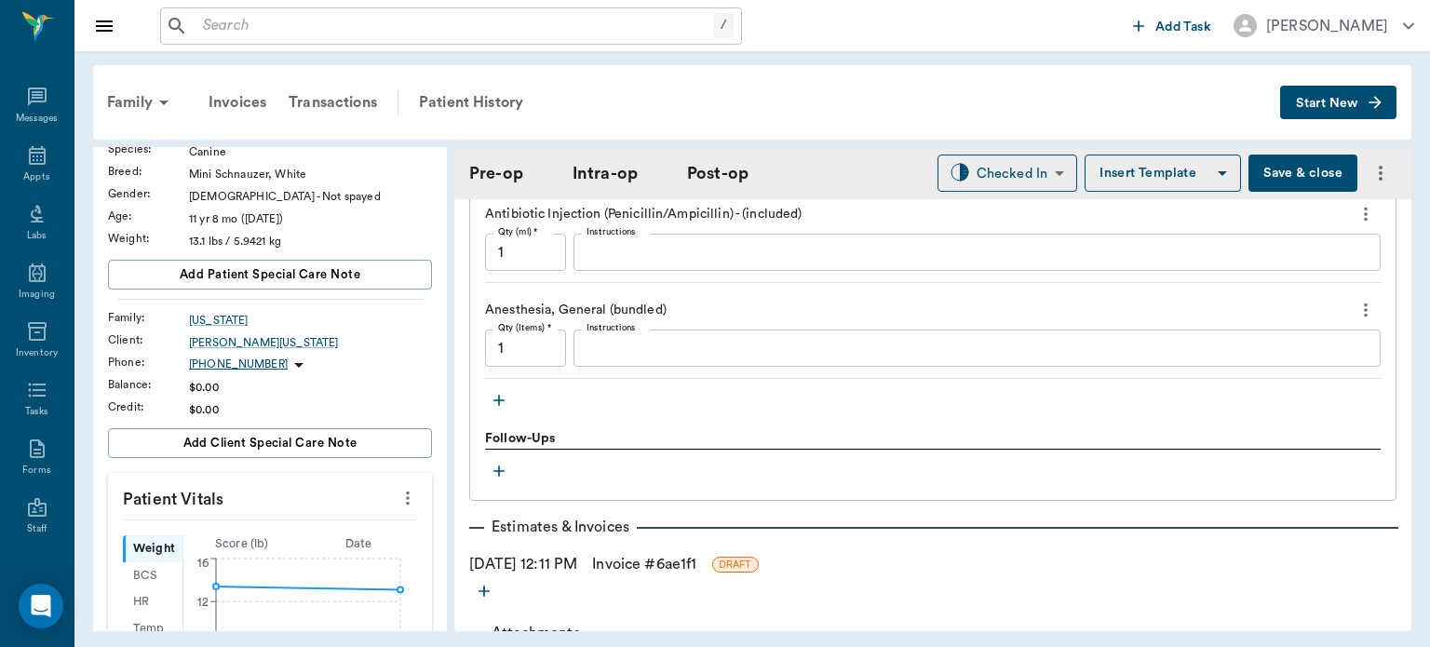
click at [499, 391] on icon "button" at bounding box center [499, 400] width 19 height 19
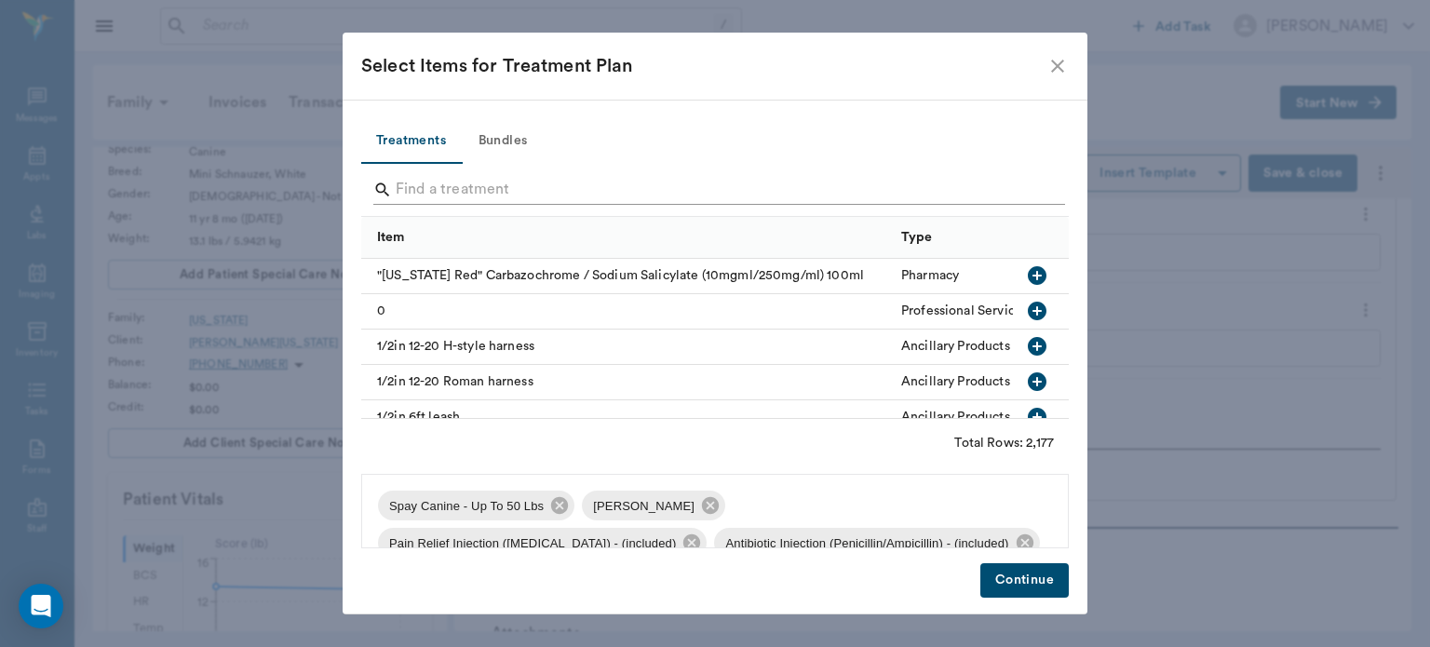
click at [428, 183] on input "Search" at bounding box center [717, 190] width 642 height 30
click at [1057, 60] on icon "close" at bounding box center [1058, 66] width 22 height 22
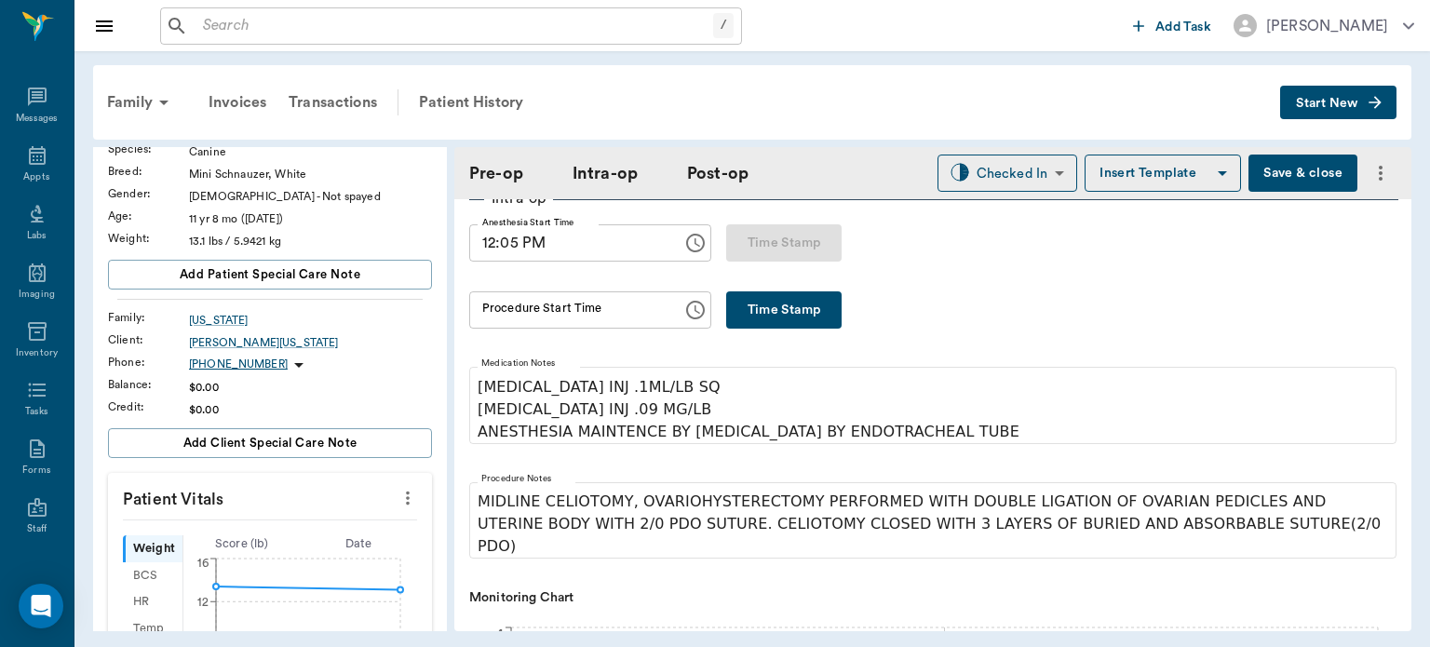
scroll to position [397, 0]
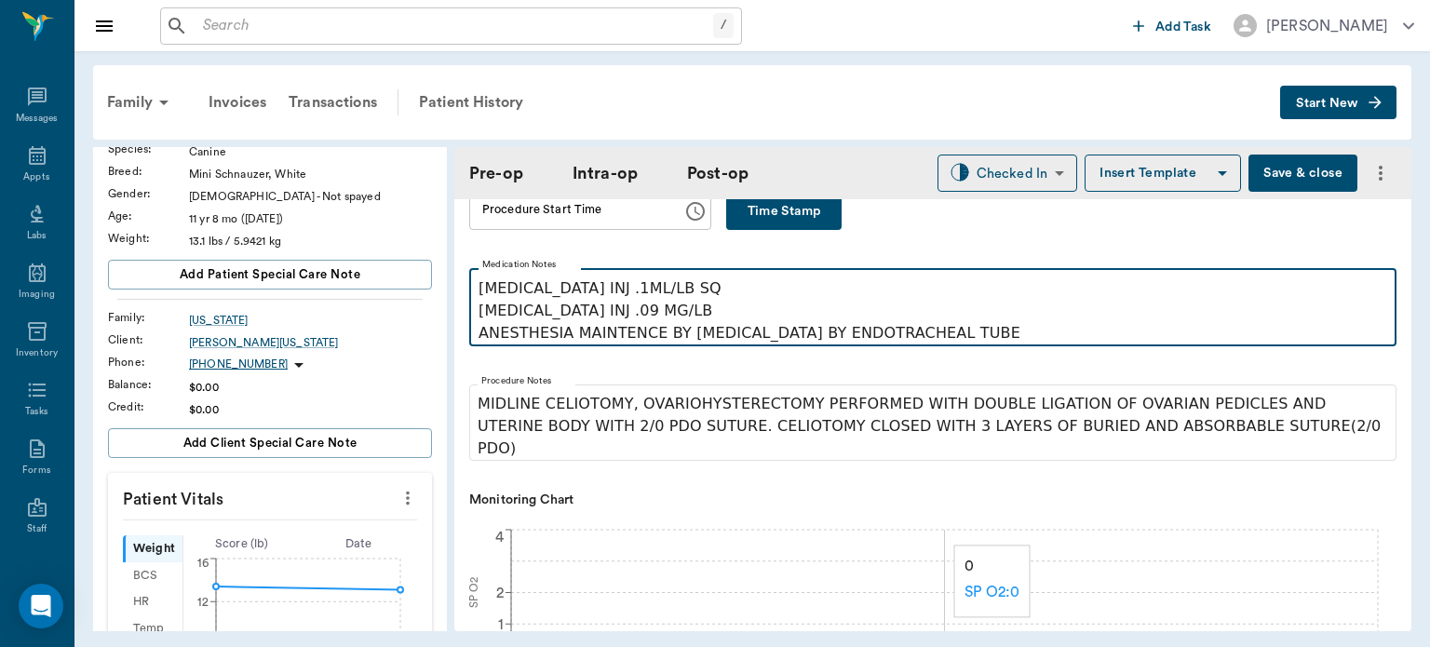
click at [667, 309] on p "PENICILLIN INJ .1ML/LB SQ MELOXICAM INJ .09 MG/LB ANESTHESIA MAINTENCE BY ISOFL…" at bounding box center [933, 311] width 909 height 67
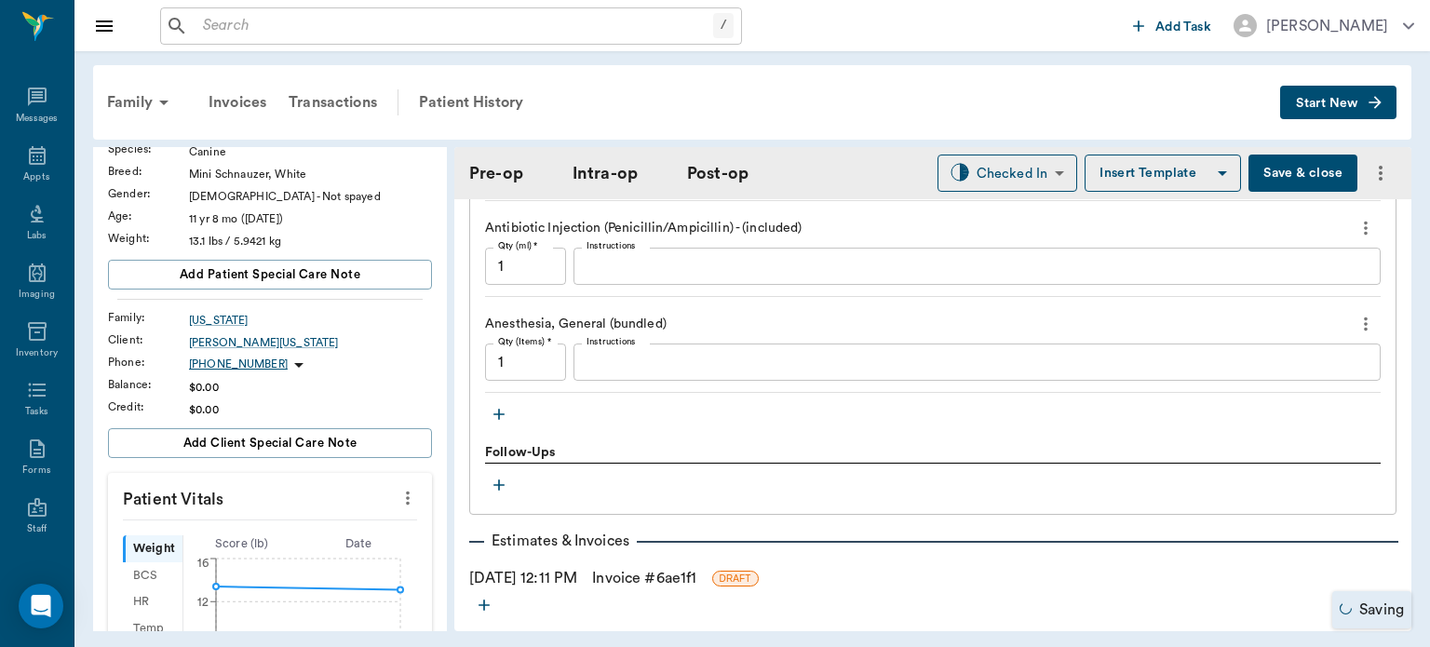
scroll to position [1918, 0]
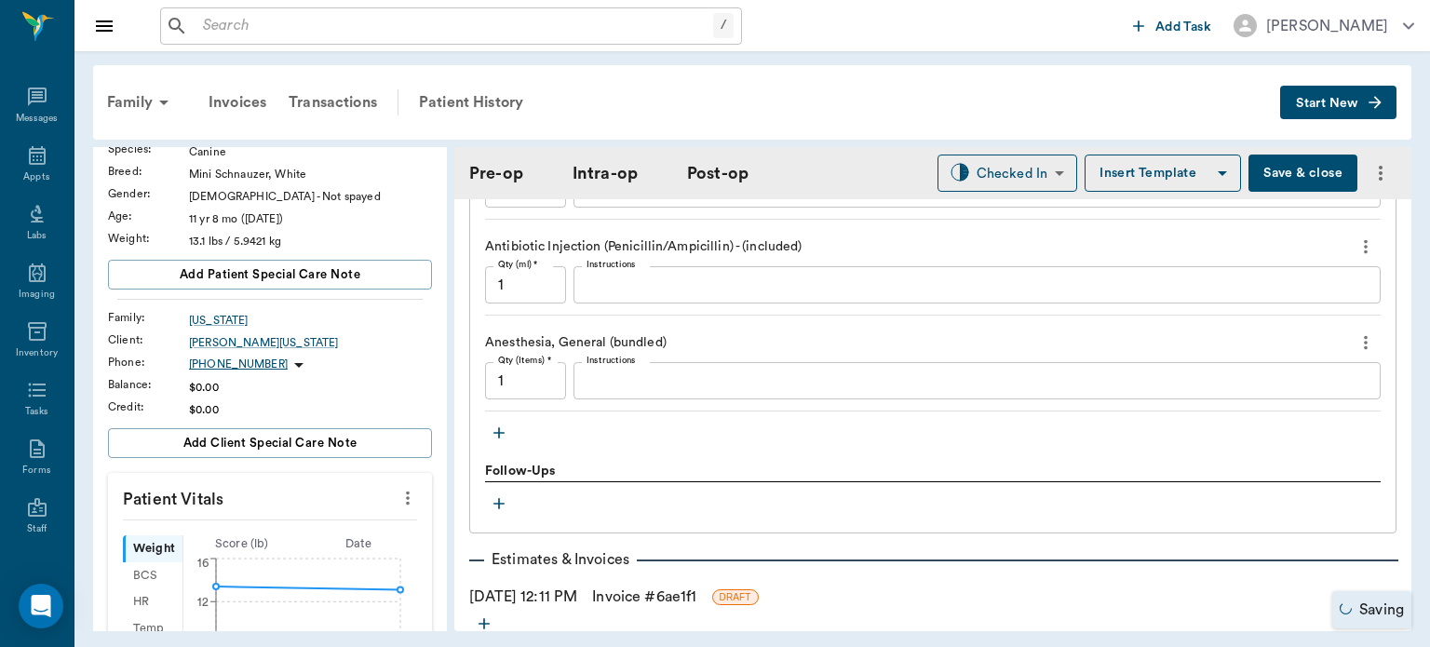
click at [499, 425] on icon "button" at bounding box center [499, 433] width 19 height 19
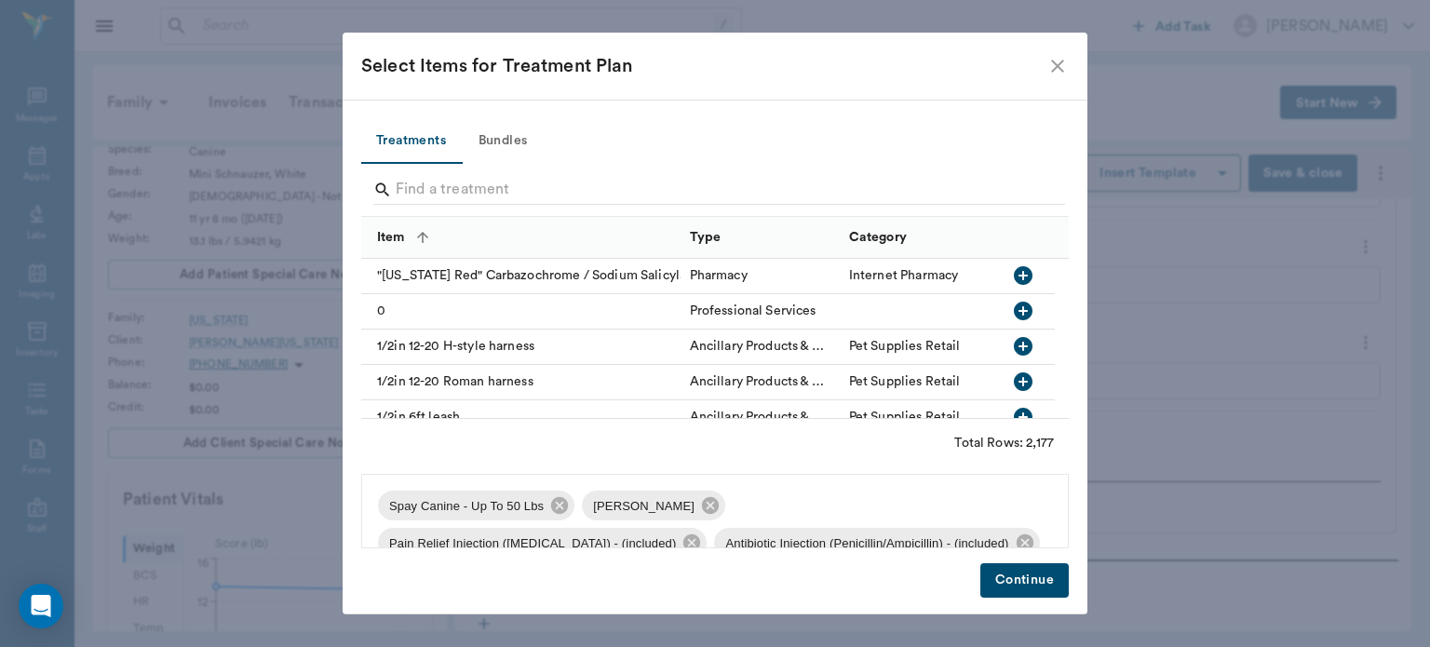
scroll to position [1917, 0]
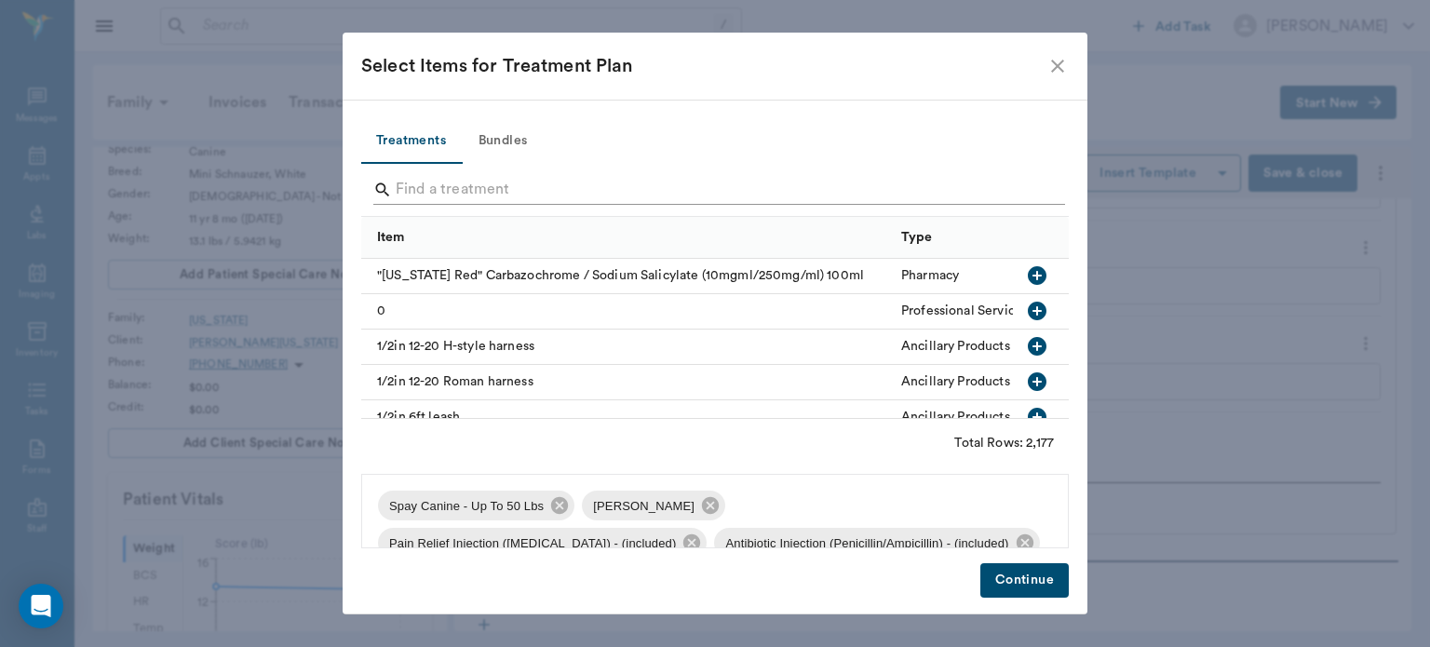
click at [451, 190] on input "Search" at bounding box center [717, 190] width 642 height 30
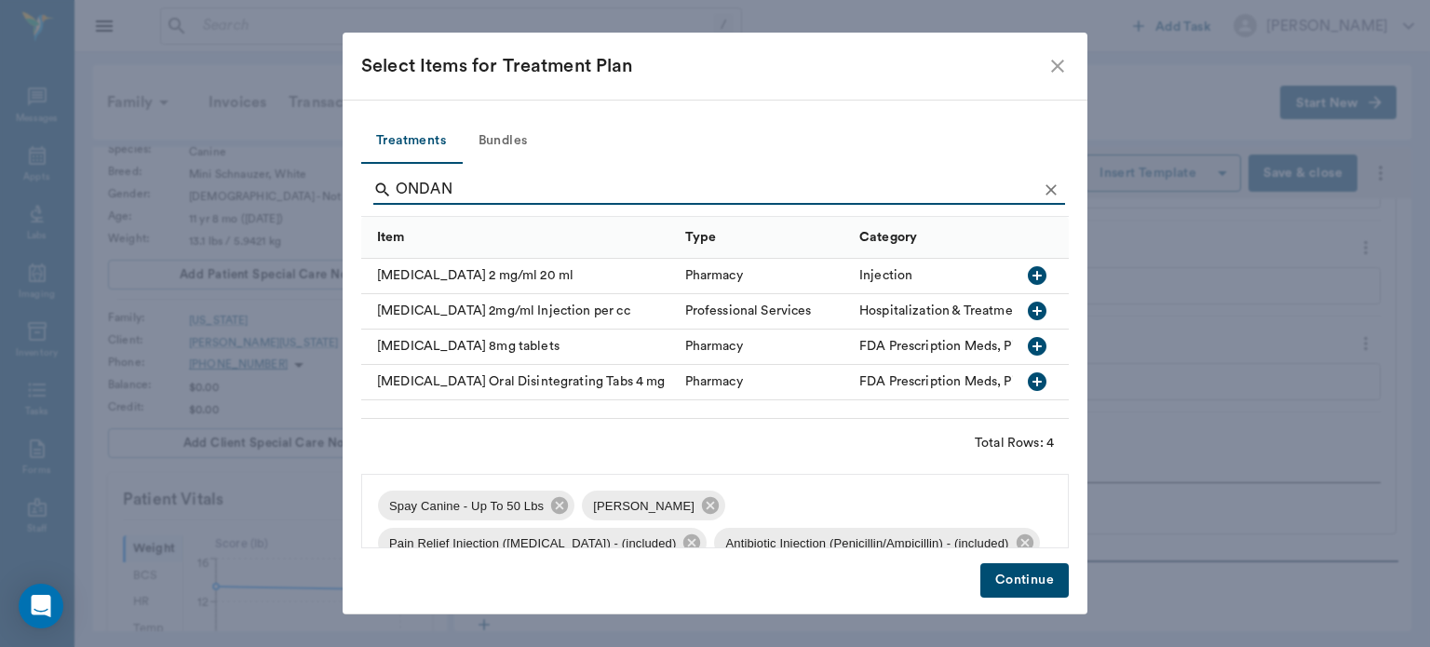
type input "ONDAN"
click at [1035, 302] on icon "button" at bounding box center [1037, 311] width 19 height 19
click at [1010, 584] on button "Continue" at bounding box center [1025, 580] width 88 height 34
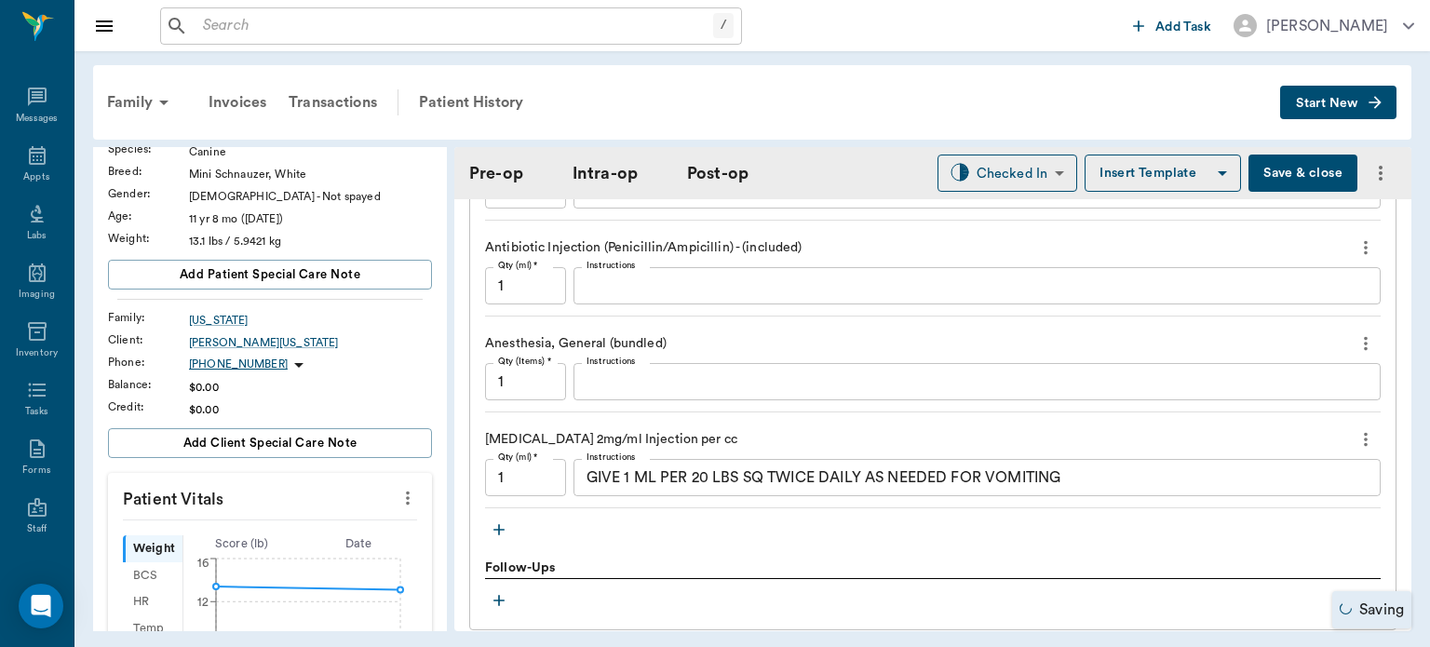
click at [509, 469] on input "1" at bounding box center [525, 477] width 81 height 37
type input ".75"
click at [1077, 475] on textarea "GIVE 1 ML PER 20 LBS SQ TWICE DAILY AS NEEDED FOR VOMITING" at bounding box center [977, 478] width 781 height 21
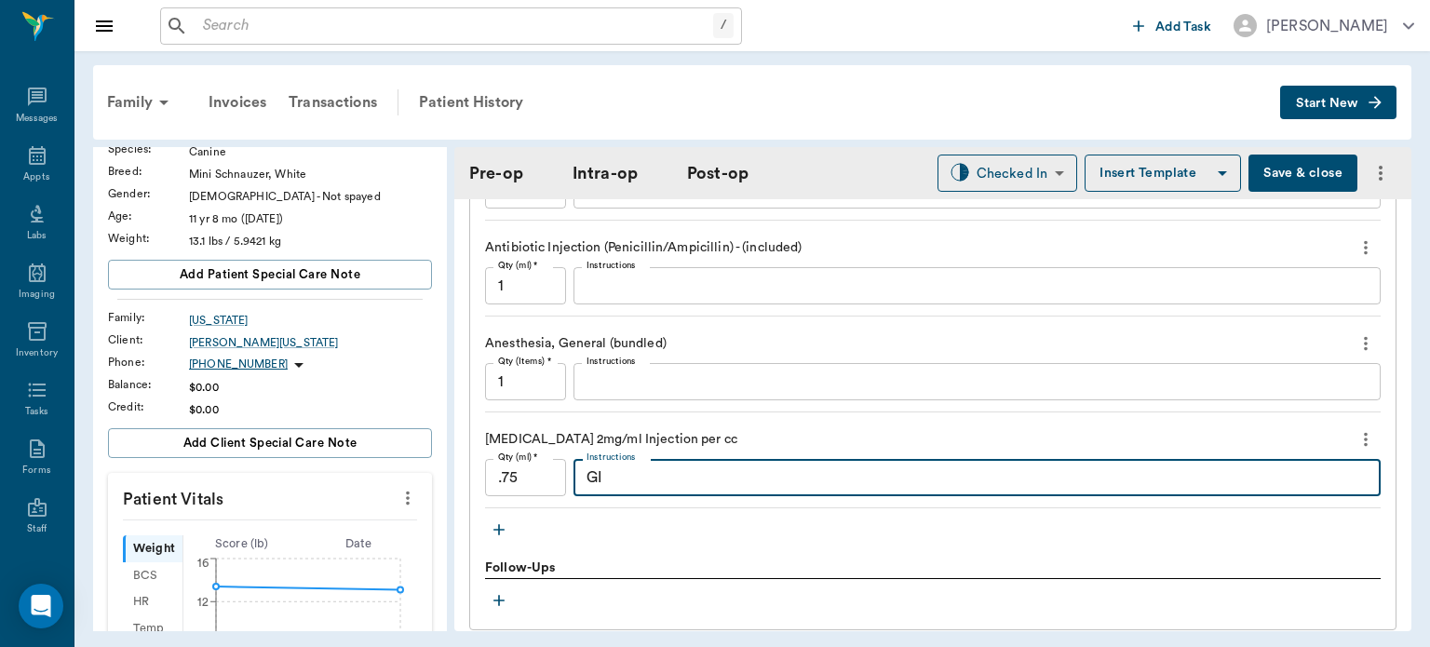
type textarea "G"
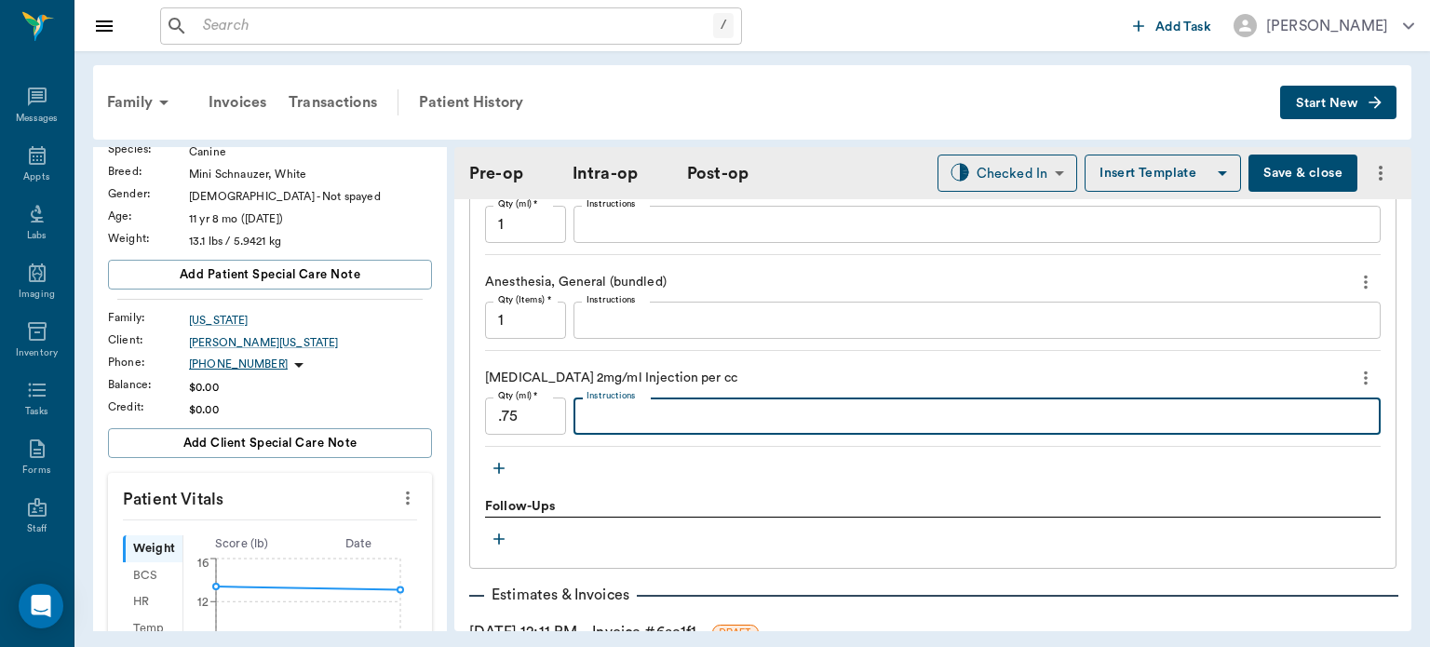
scroll to position [2016, 0]
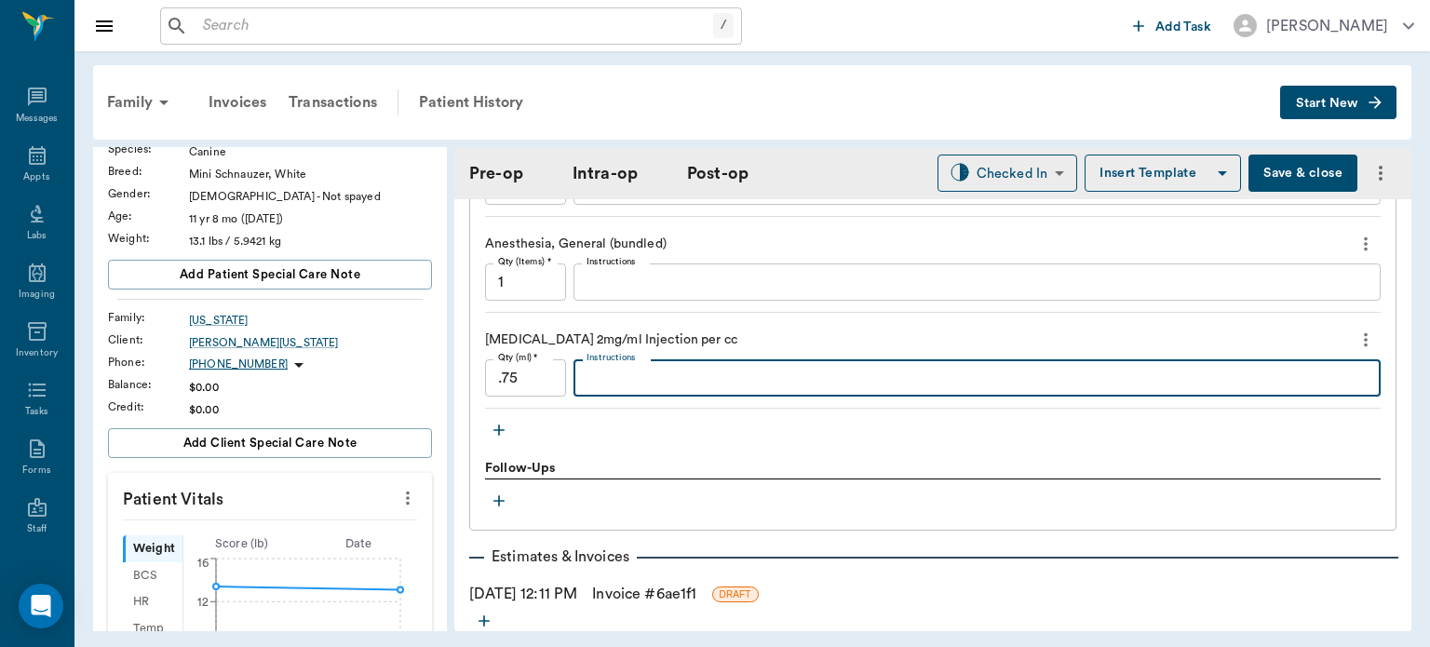
click at [496, 422] on icon "button" at bounding box center [499, 430] width 19 height 19
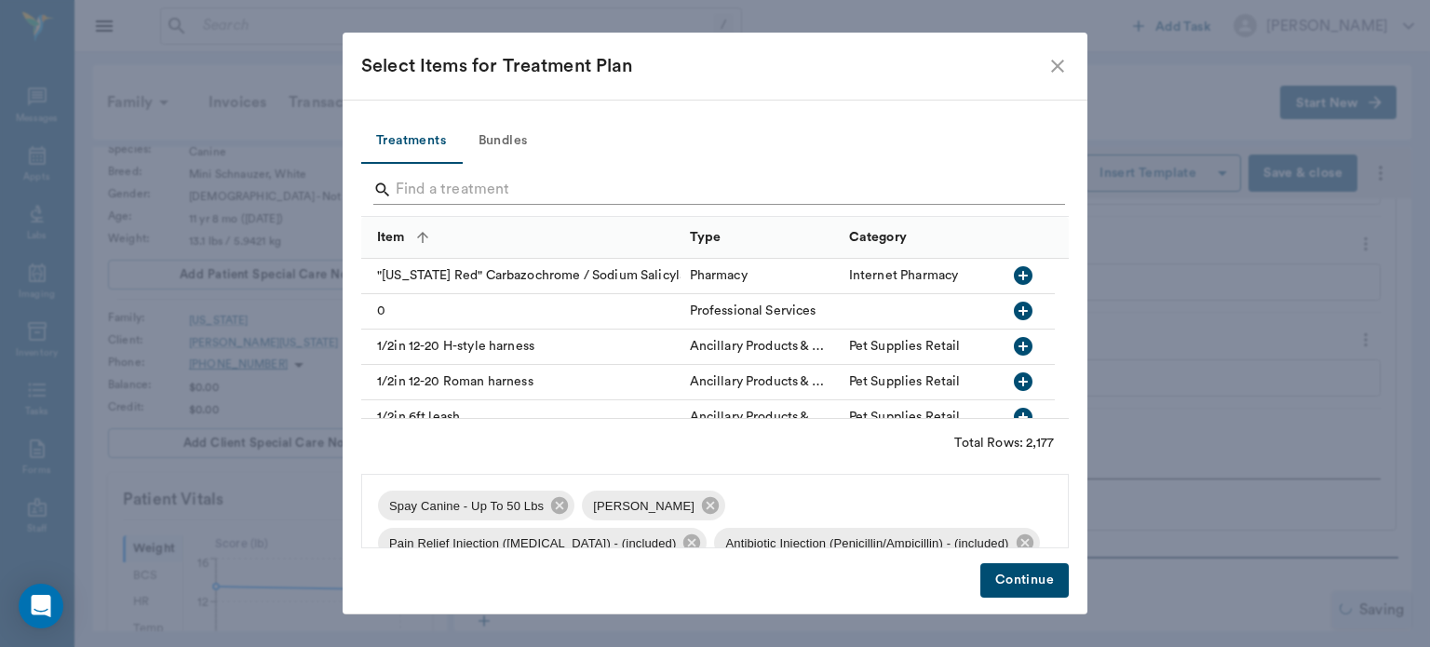
click at [473, 188] on input "Search" at bounding box center [717, 190] width 642 height 30
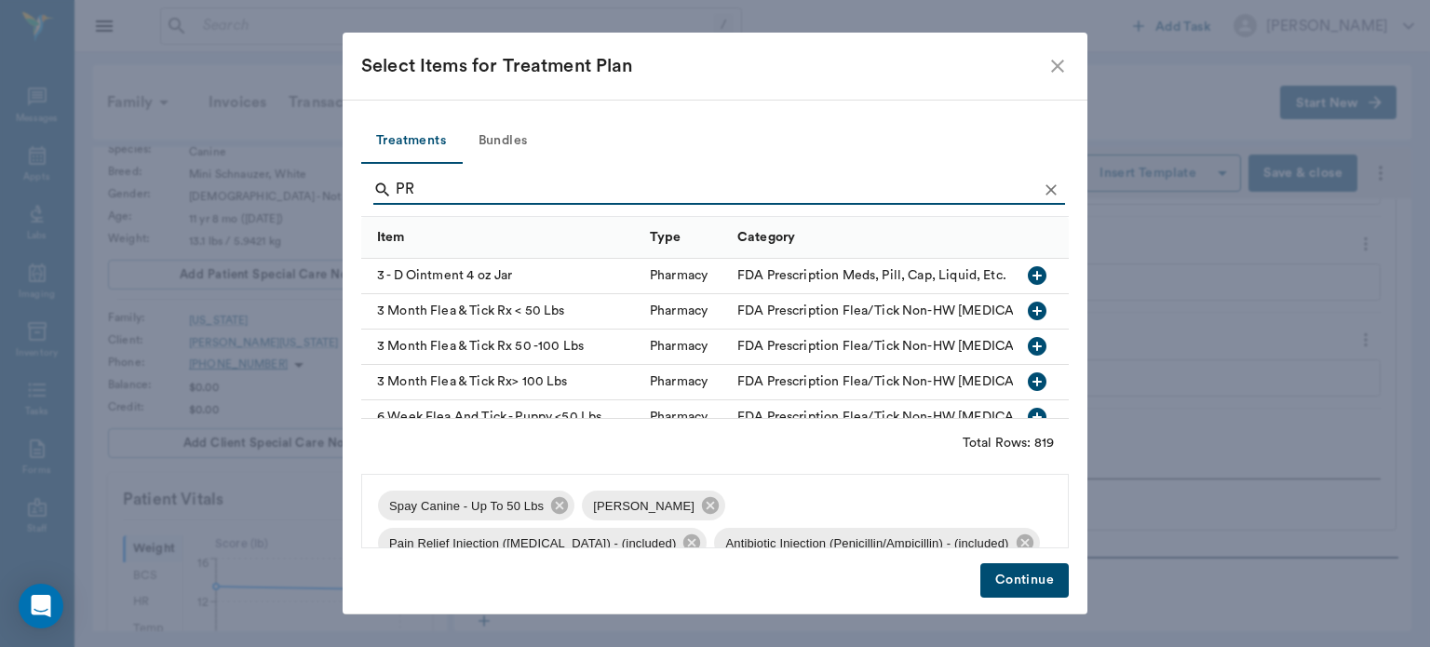
type input "P"
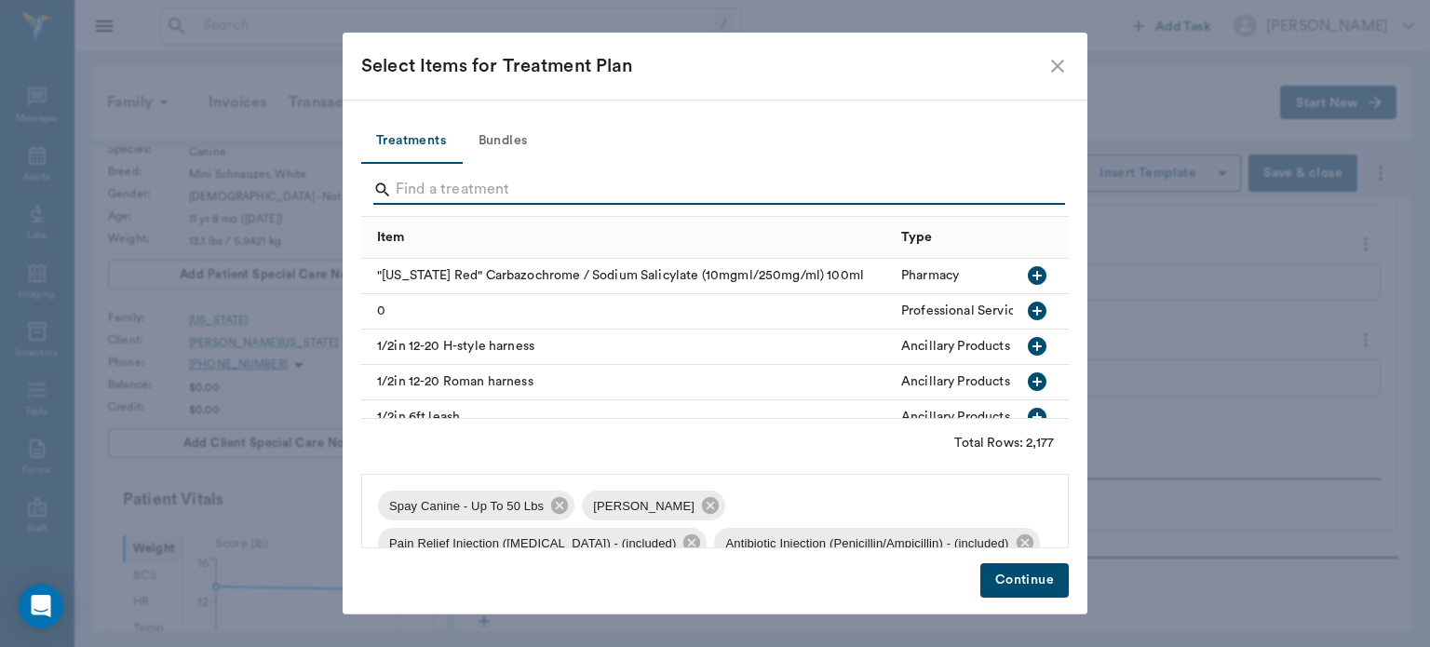
click at [508, 129] on button "Bundles" at bounding box center [503, 141] width 84 height 45
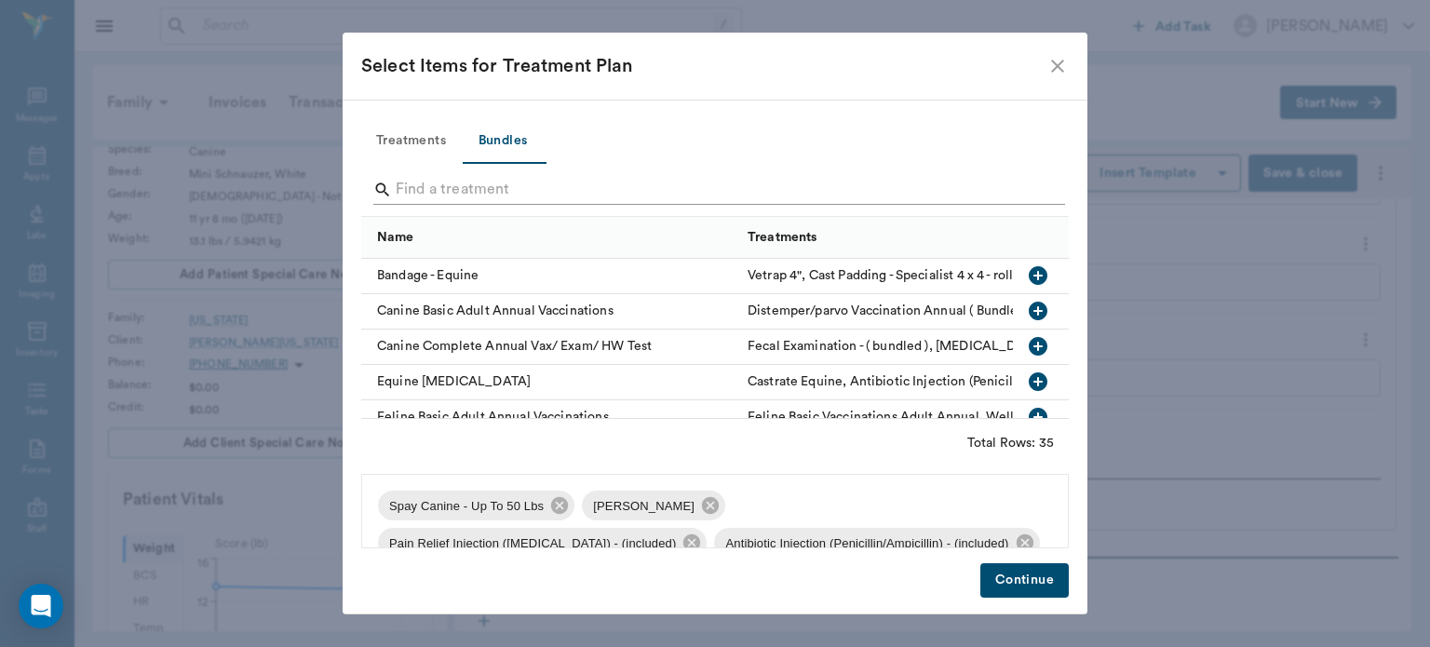
click at [461, 190] on input "Search" at bounding box center [717, 190] width 642 height 30
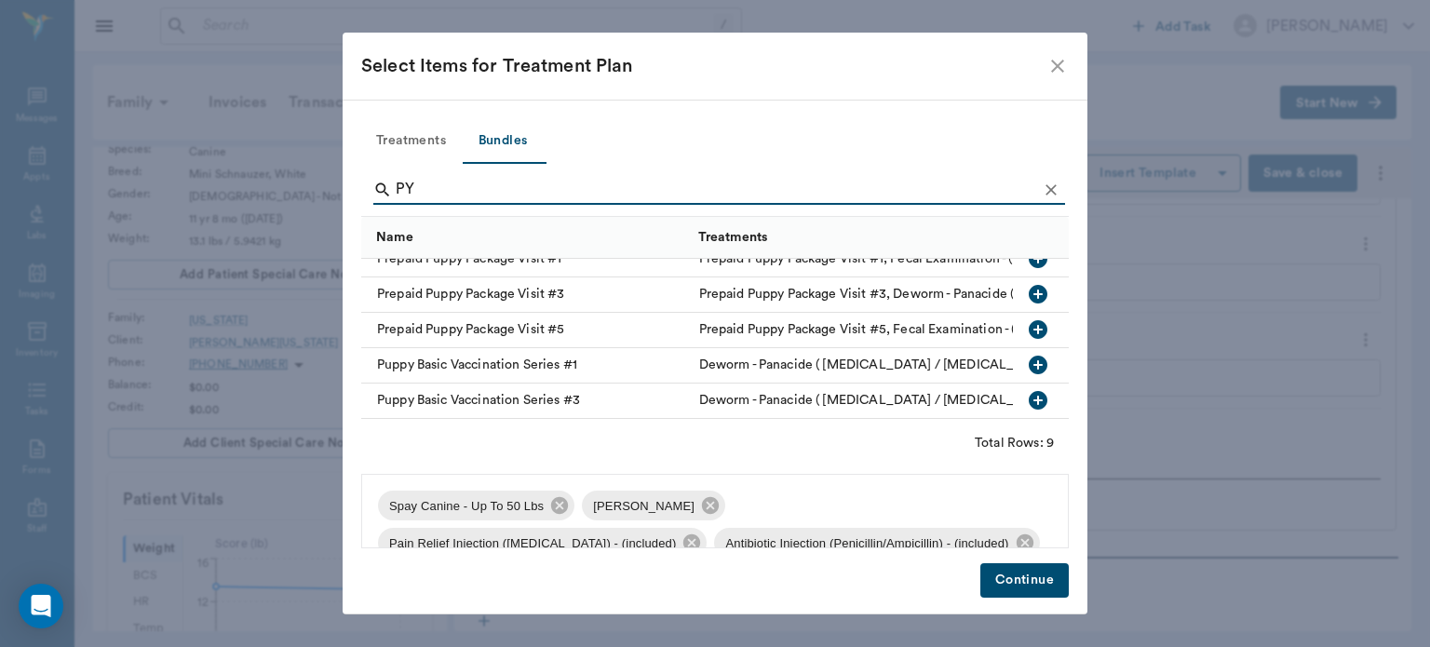
scroll to position [171, 0]
type input "P"
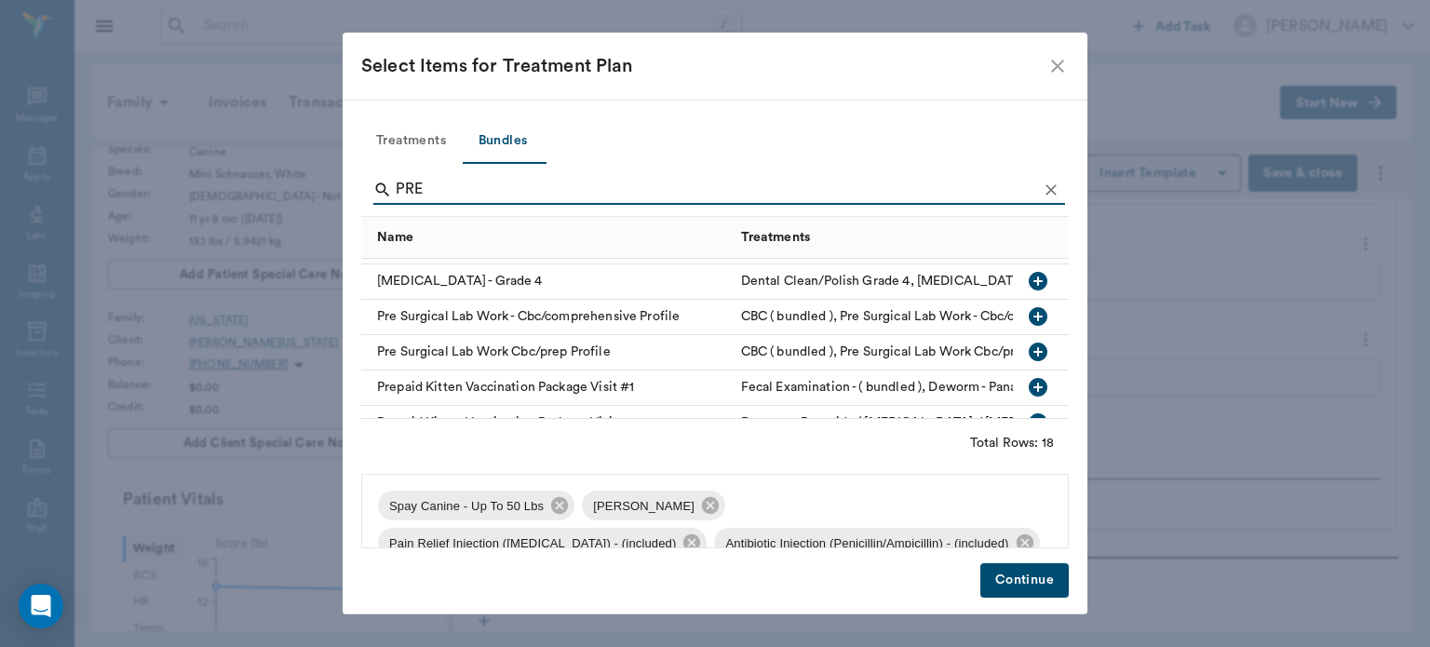
type input "PREG"
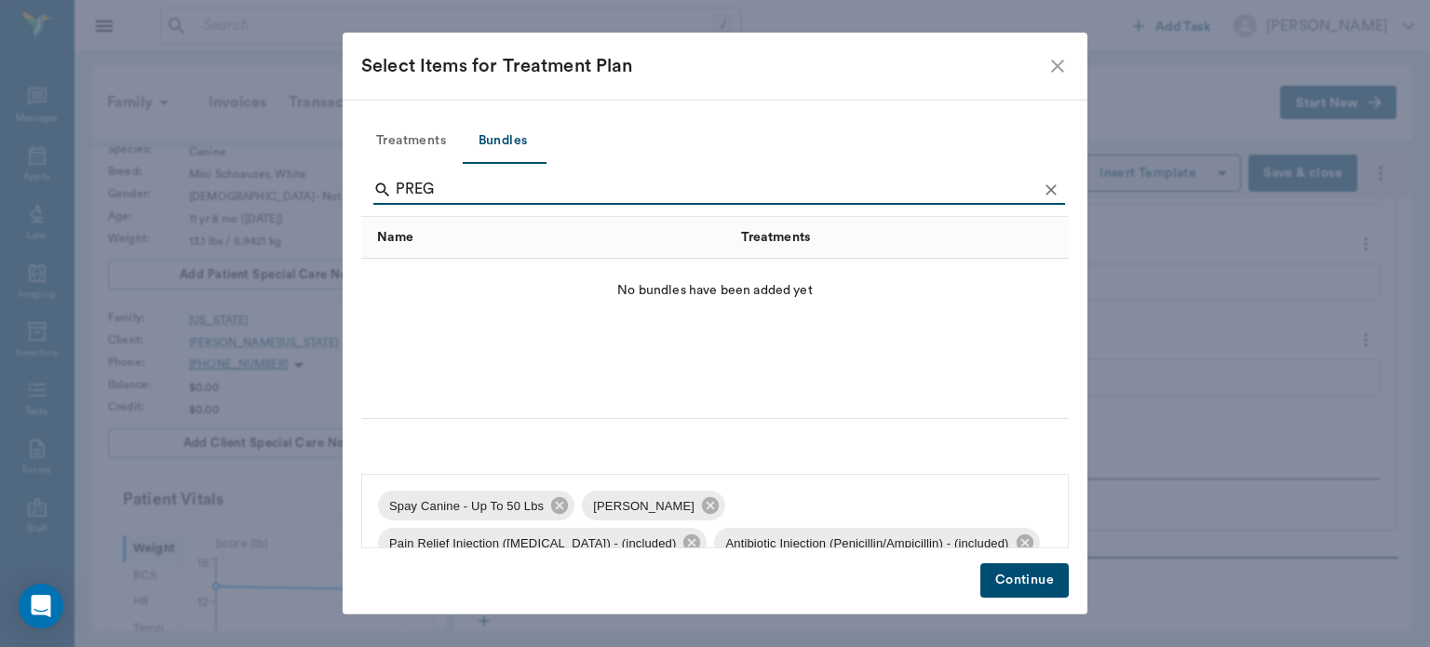
click at [427, 148] on button "Treatments" at bounding box center [411, 141] width 100 height 45
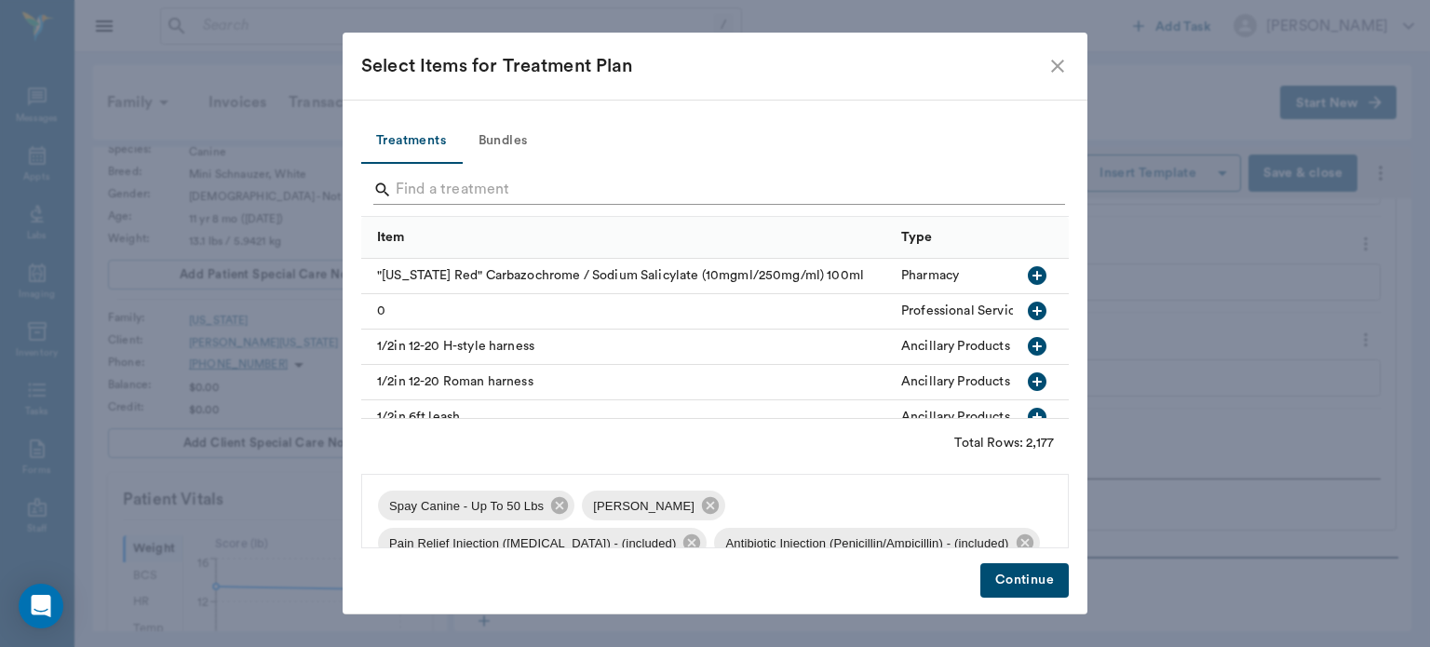
click at [421, 194] on input "Search" at bounding box center [717, 190] width 642 height 30
type input "["
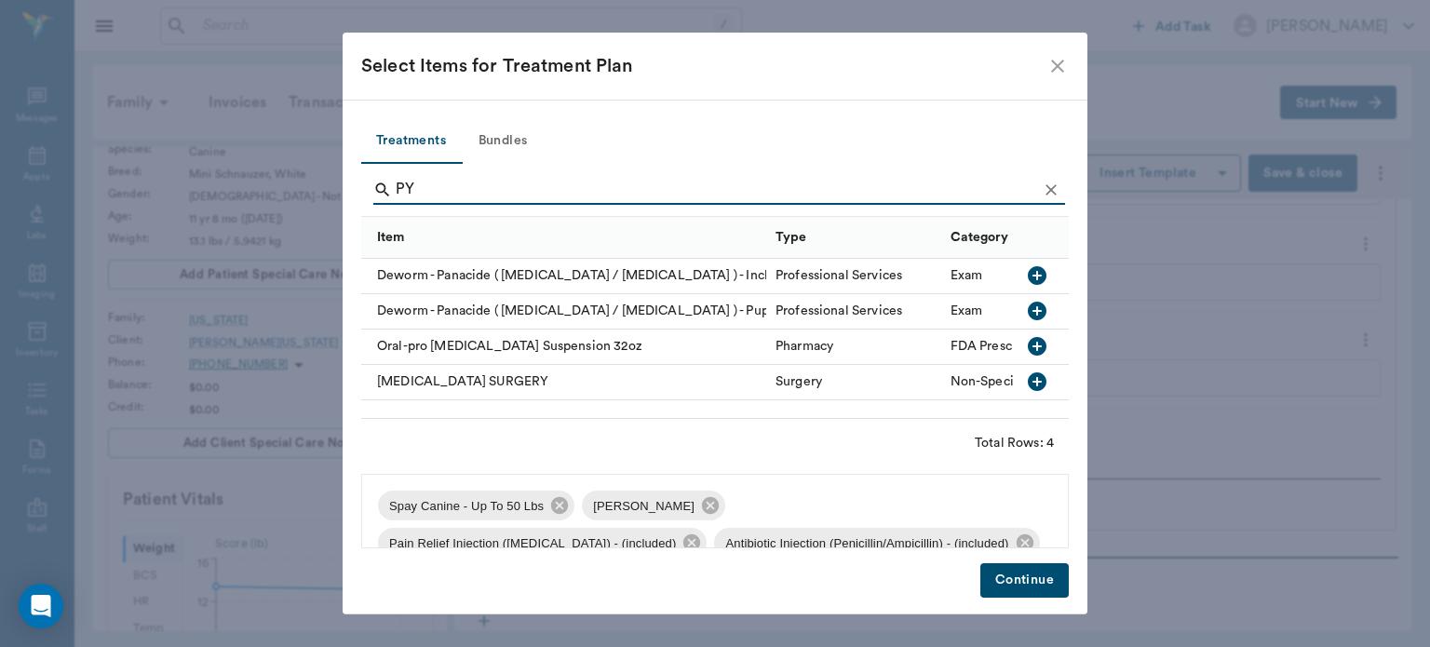
type input "P"
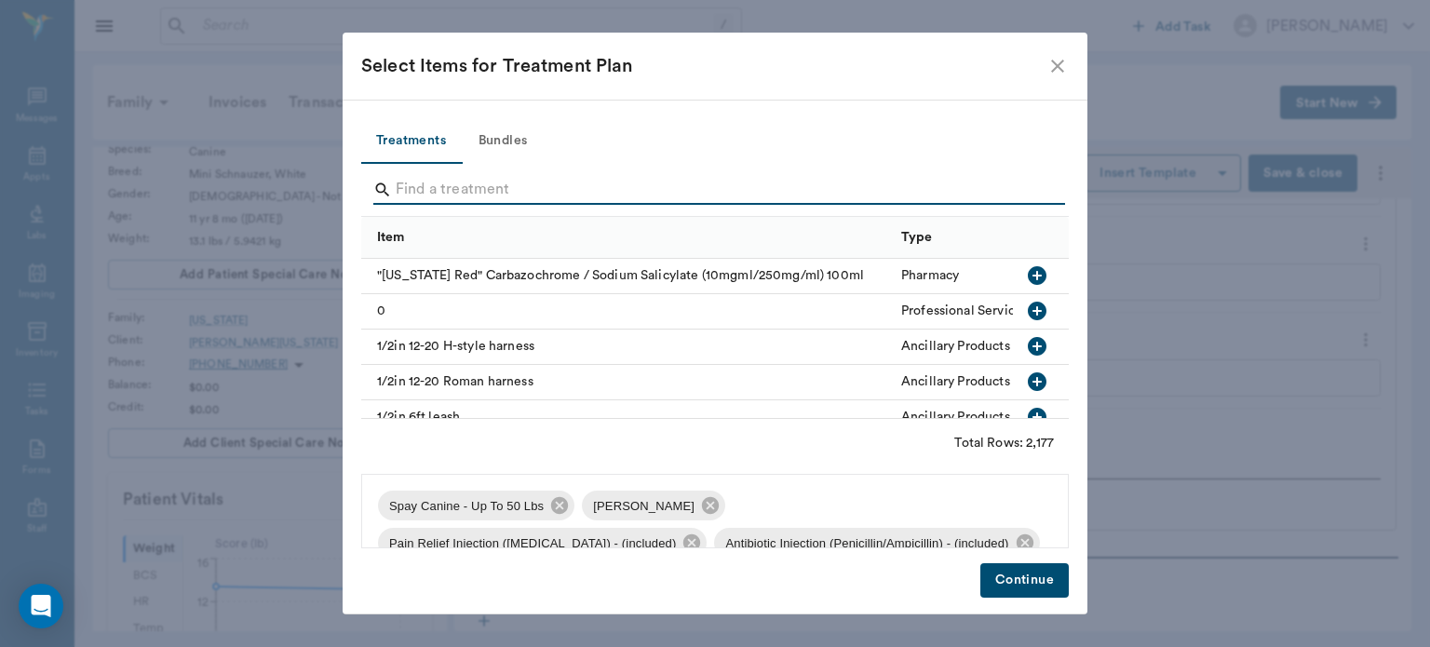
click at [1041, 61] on div "Select Items for Treatment Plan" at bounding box center [703, 66] width 685 height 30
click at [475, 189] on input "Search" at bounding box center [717, 190] width 642 height 30
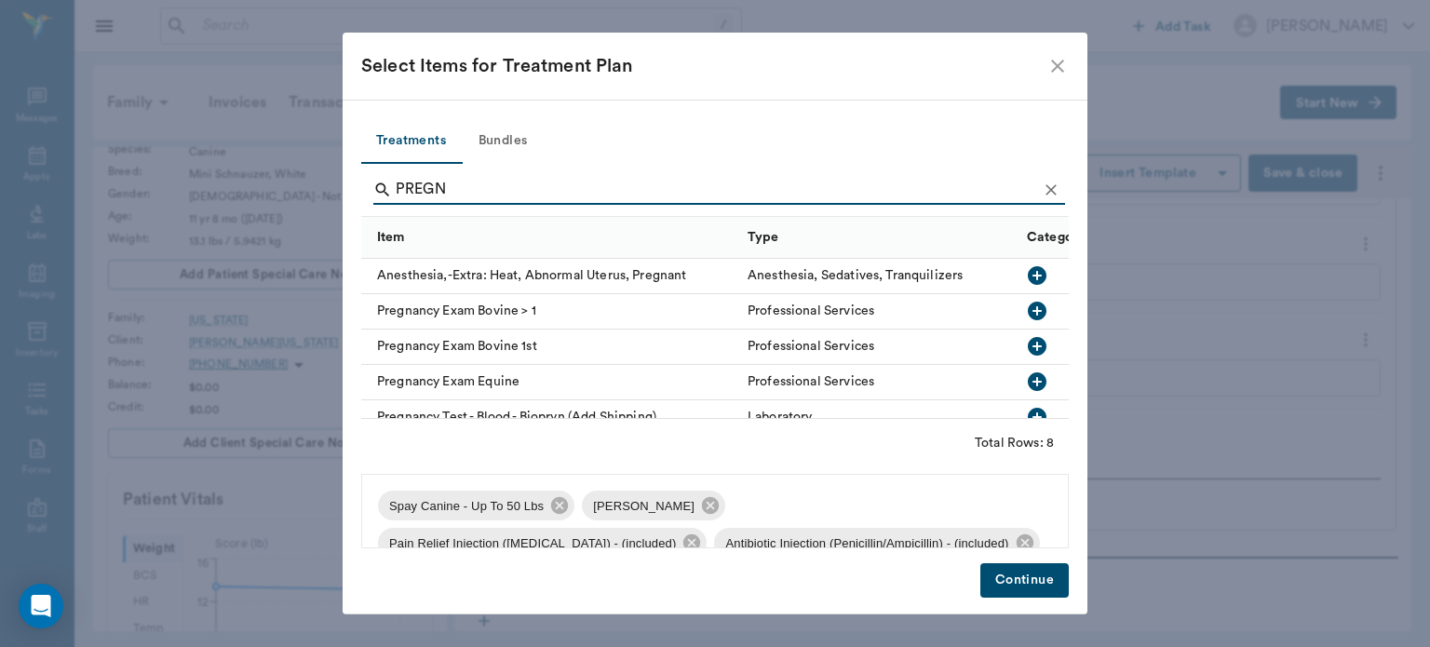
type input "PREGN"
click at [1028, 277] on icon "button" at bounding box center [1037, 275] width 19 height 19
click at [1028, 573] on button "Continue" at bounding box center [1025, 580] width 88 height 34
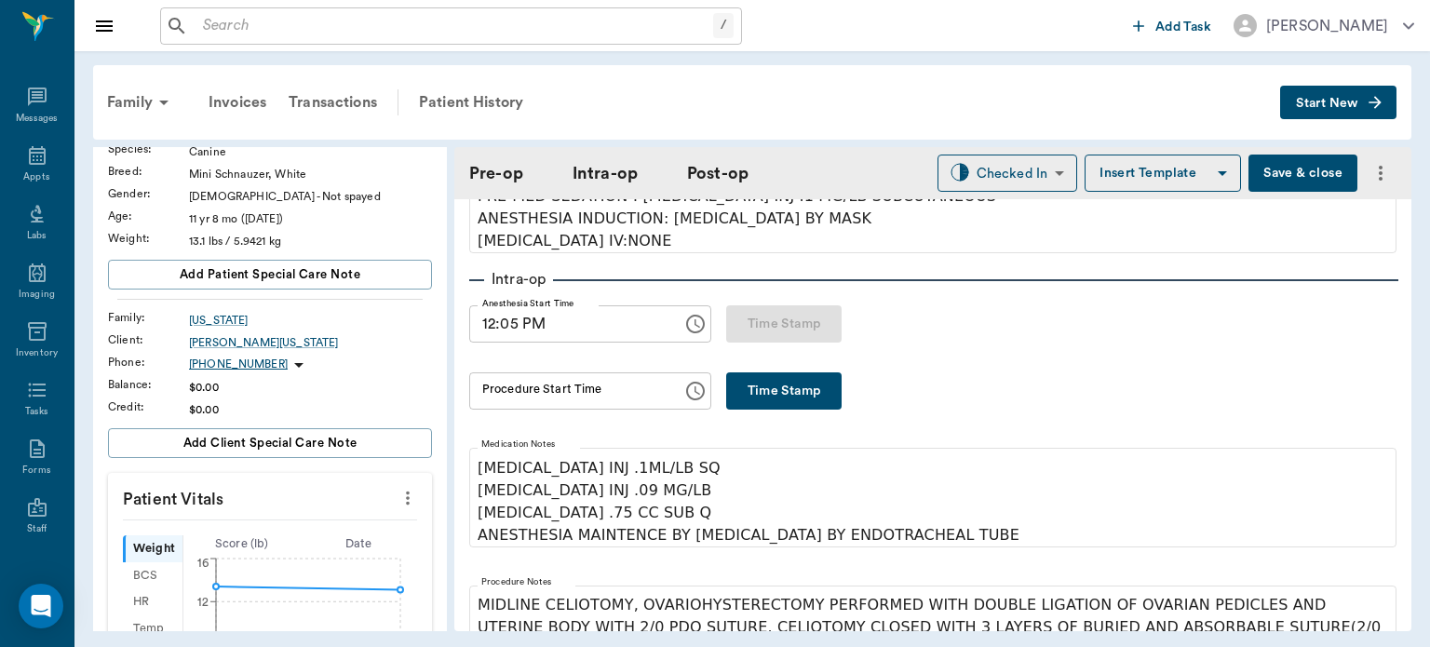
scroll to position [180, 0]
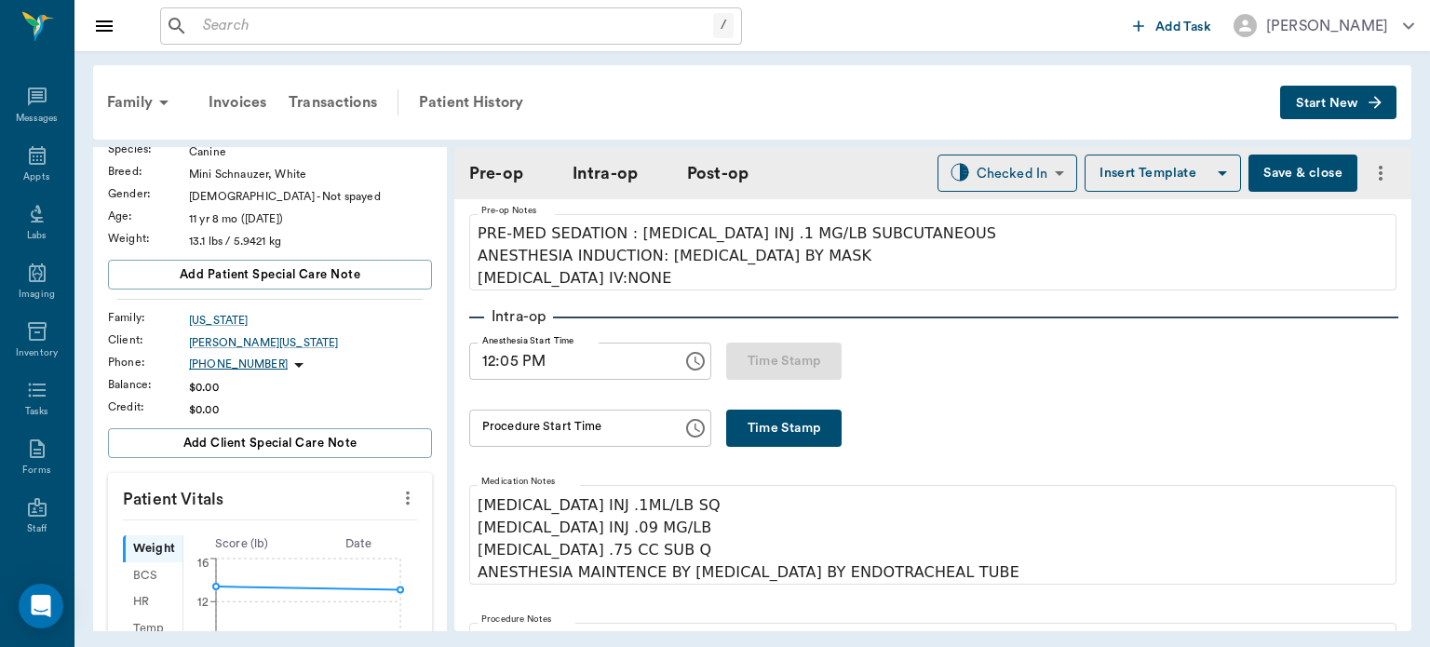
click at [767, 421] on button "Time Stamp" at bounding box center [783, 428] width 115 height 37
type input "12:21 PM"
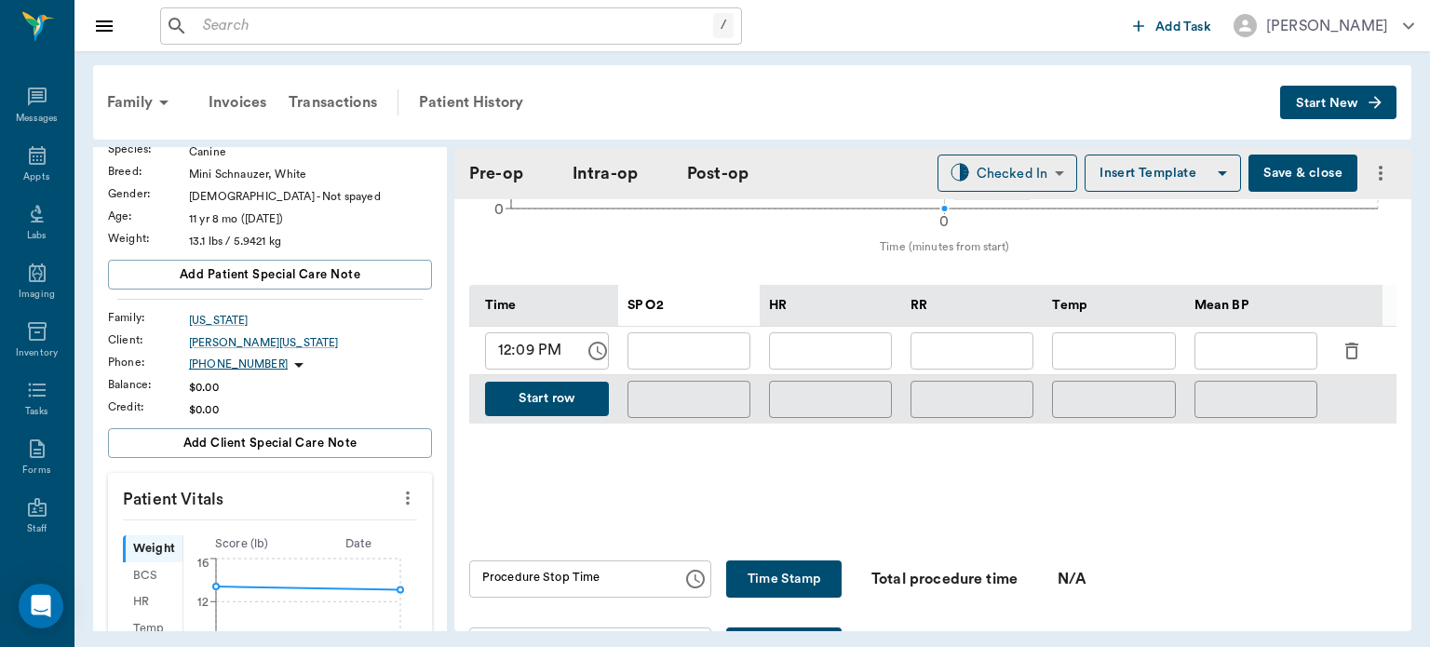
scroll to position [864, 0]
click at [1351, 344] on icon "button" at bounding box center [1352, 352] width 13 height 17
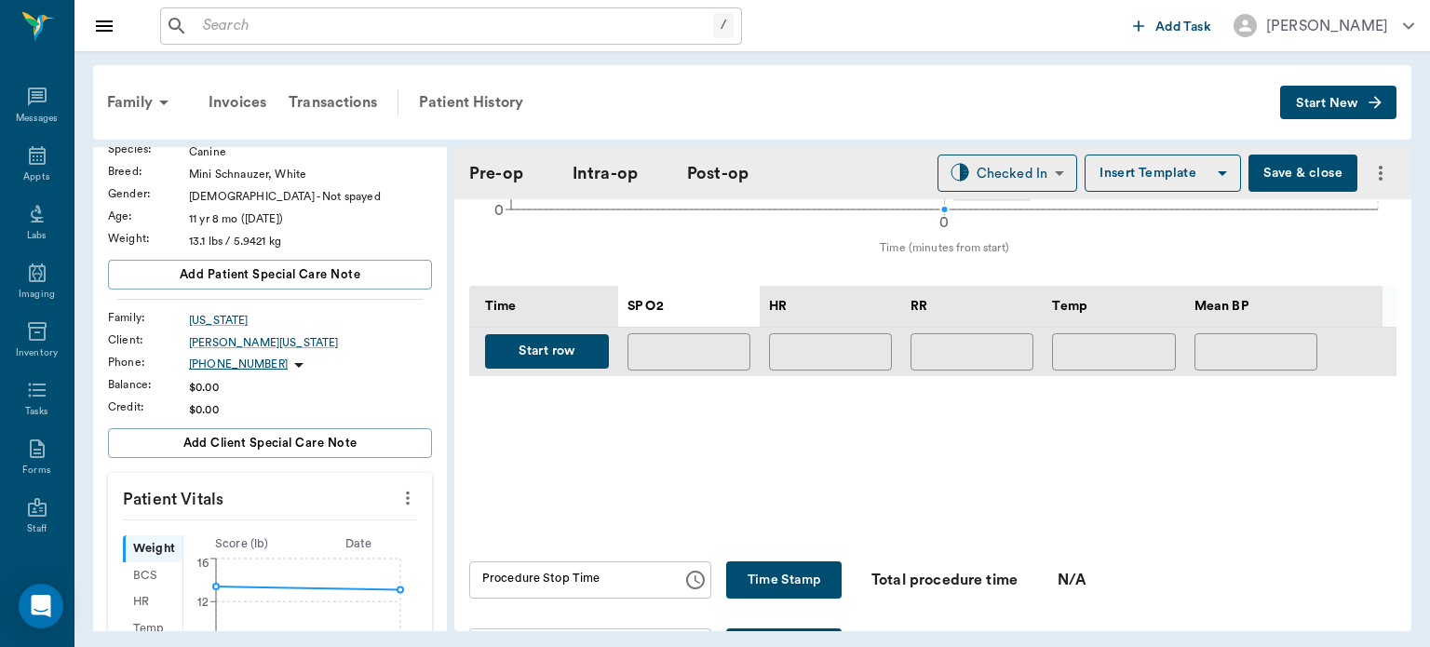
click at [555, 336] on button "Start row" at bounding box center [547, 351] width 124 height 34
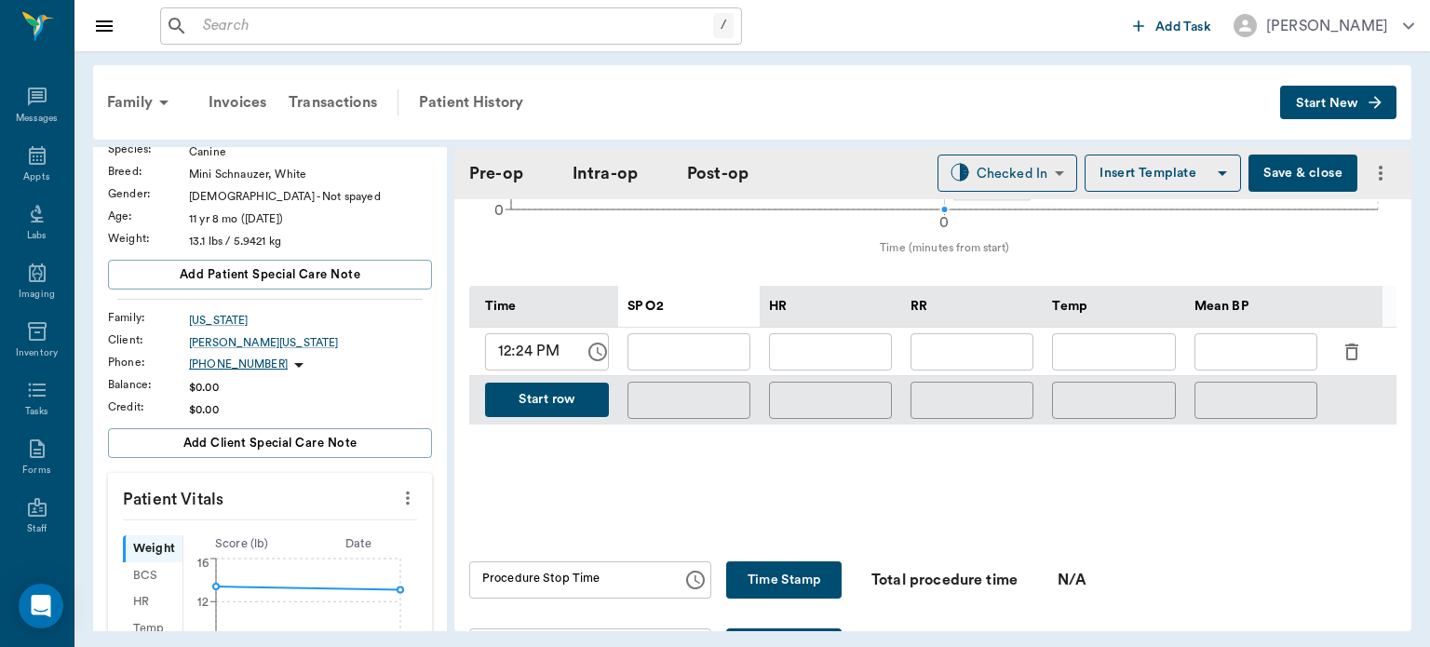
click at [861, 333] on input "text" at bounding box center [830, 351] width 123 height 37
type input "109"
click at [715, 346] on input "text" at bounding box center [689, 351] width 123 height 37
type input "99"
click at [1000, 334] on input "text" at bounding box center [972, 351] width 123 height 37
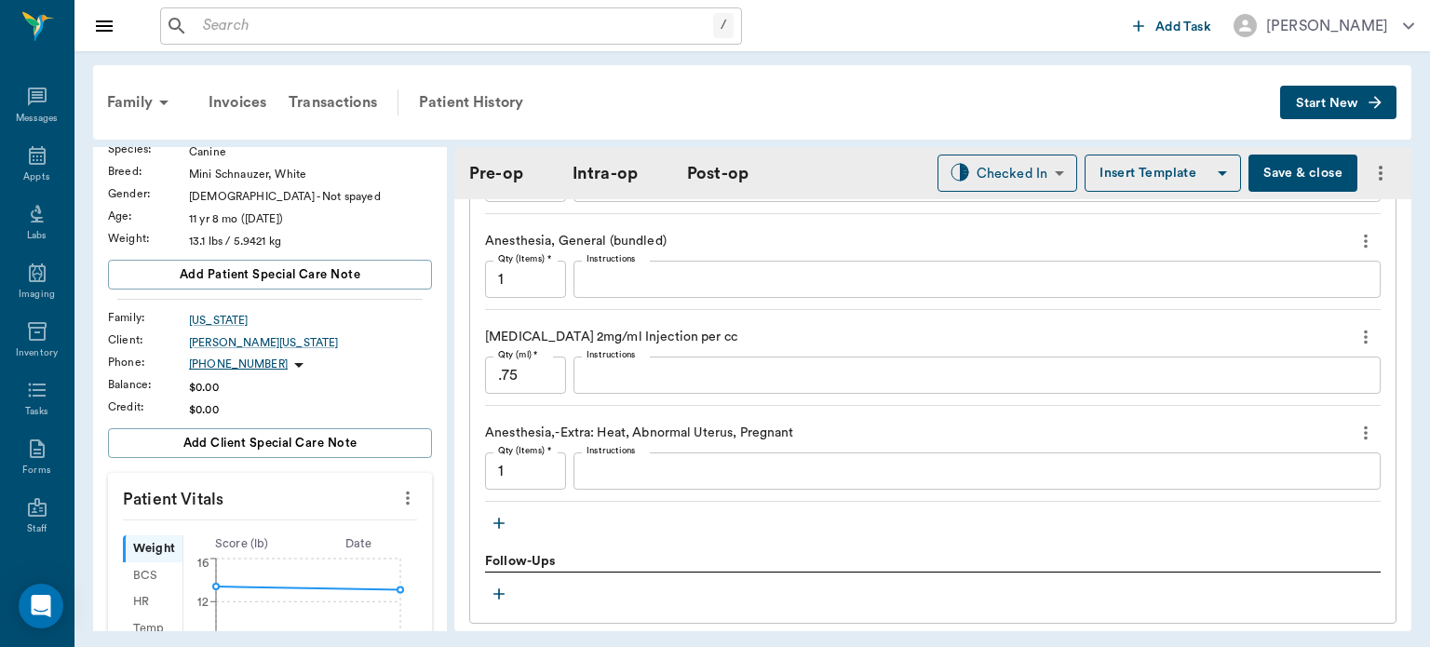
scroll to position [1989, 0]
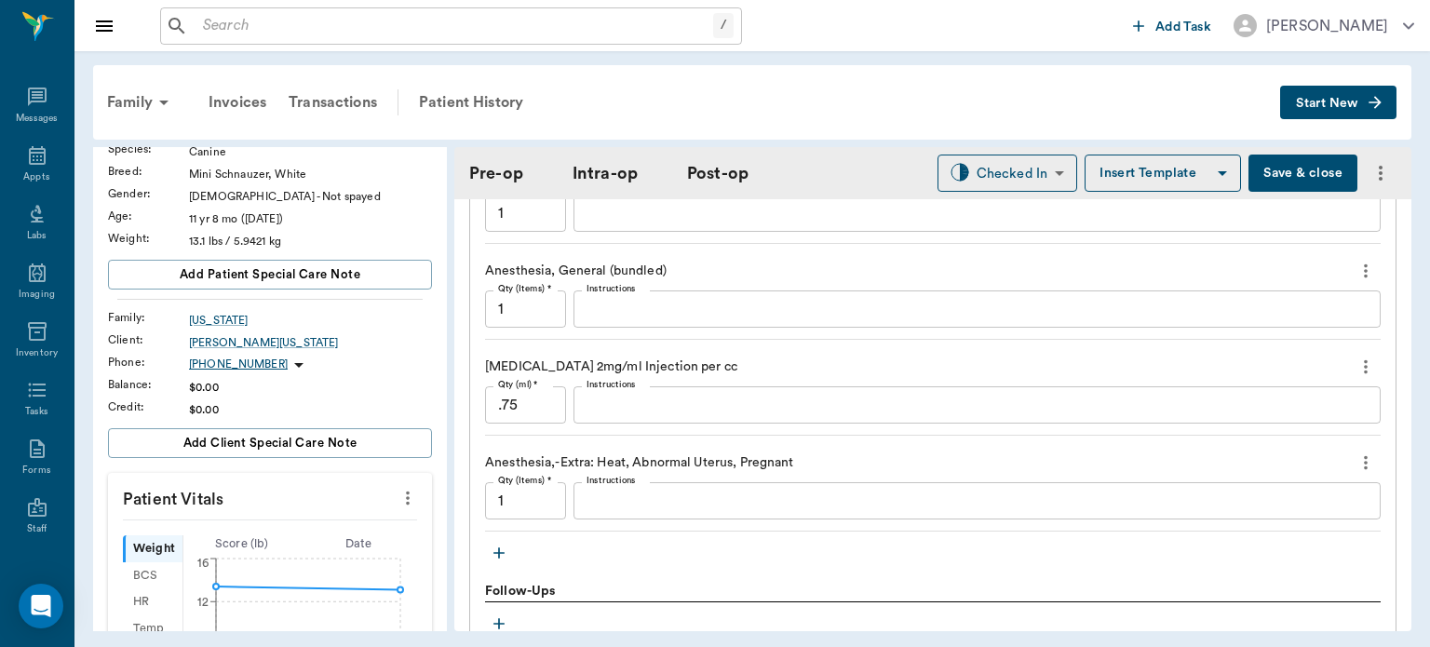
type input "25"
click at [495, 545] on icon "button" at bounding box center [499, 553] width 19 height 19
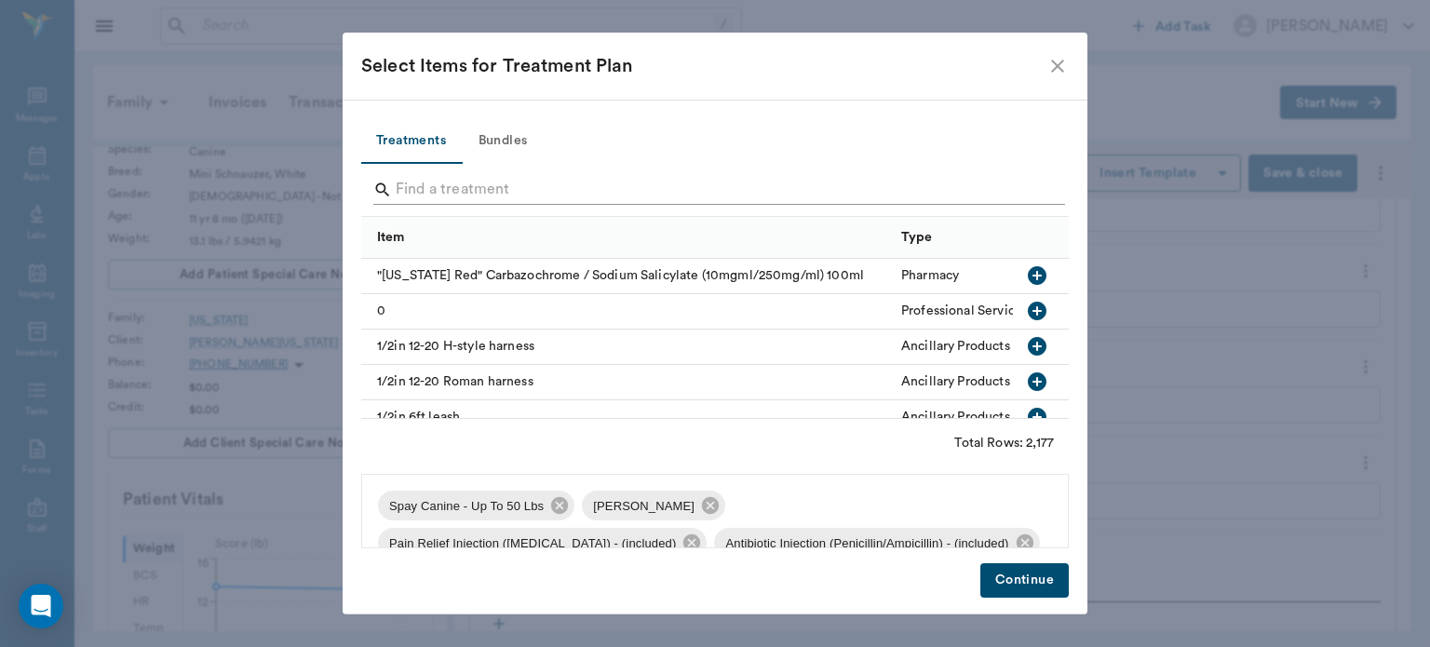
click at [447, 185] on input "Search" at bounding box center [717, 190] width 642 height 30
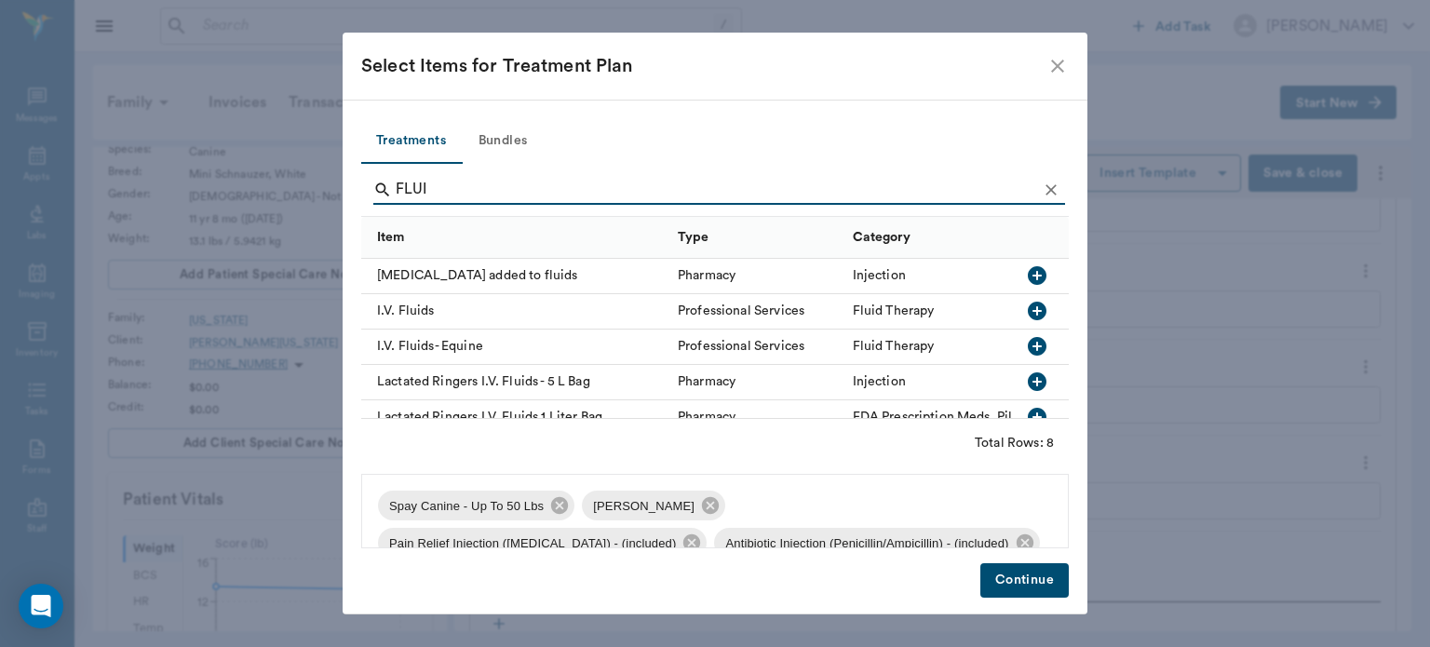
type input "FLUI"
click at [1026, 310] on icon "button" at bounding box center [1037, 311] width 22 height 22
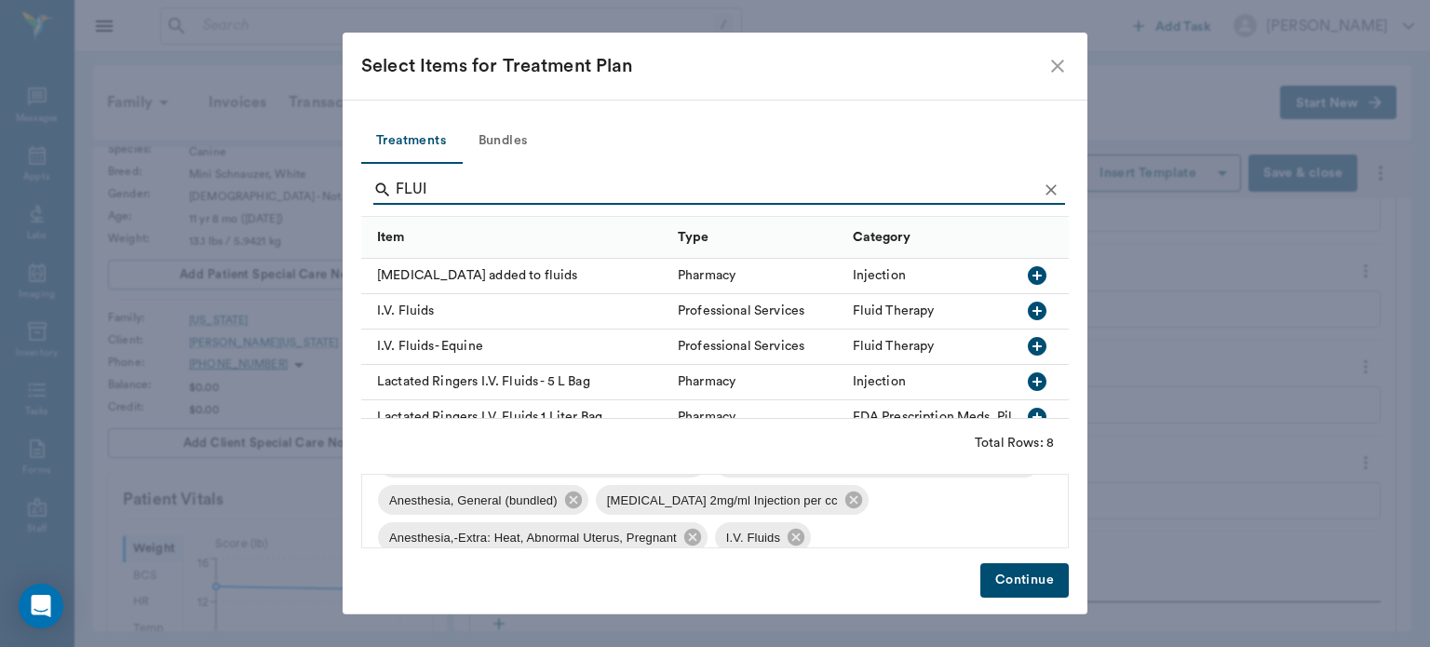
scroll to position [101, 0]
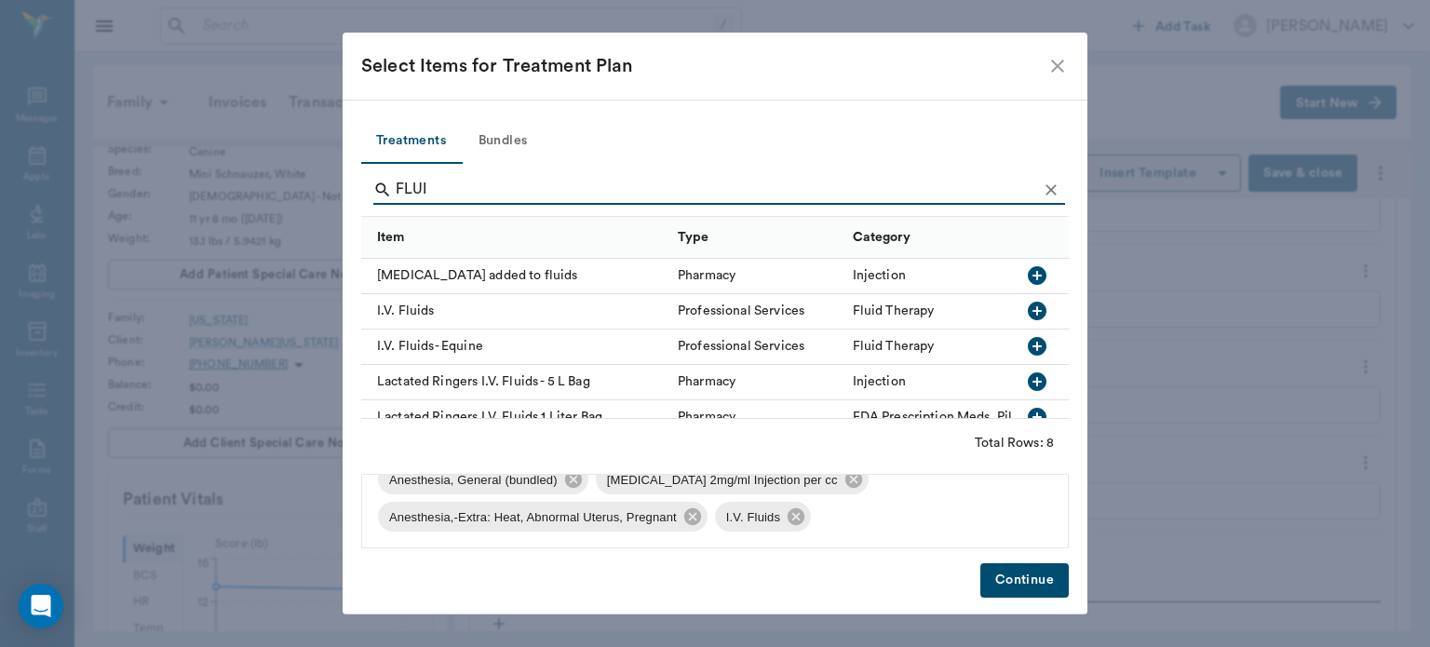
click at [1025, 575] on button "Continue" at bounding box center [1025, 580] width 88 height 34
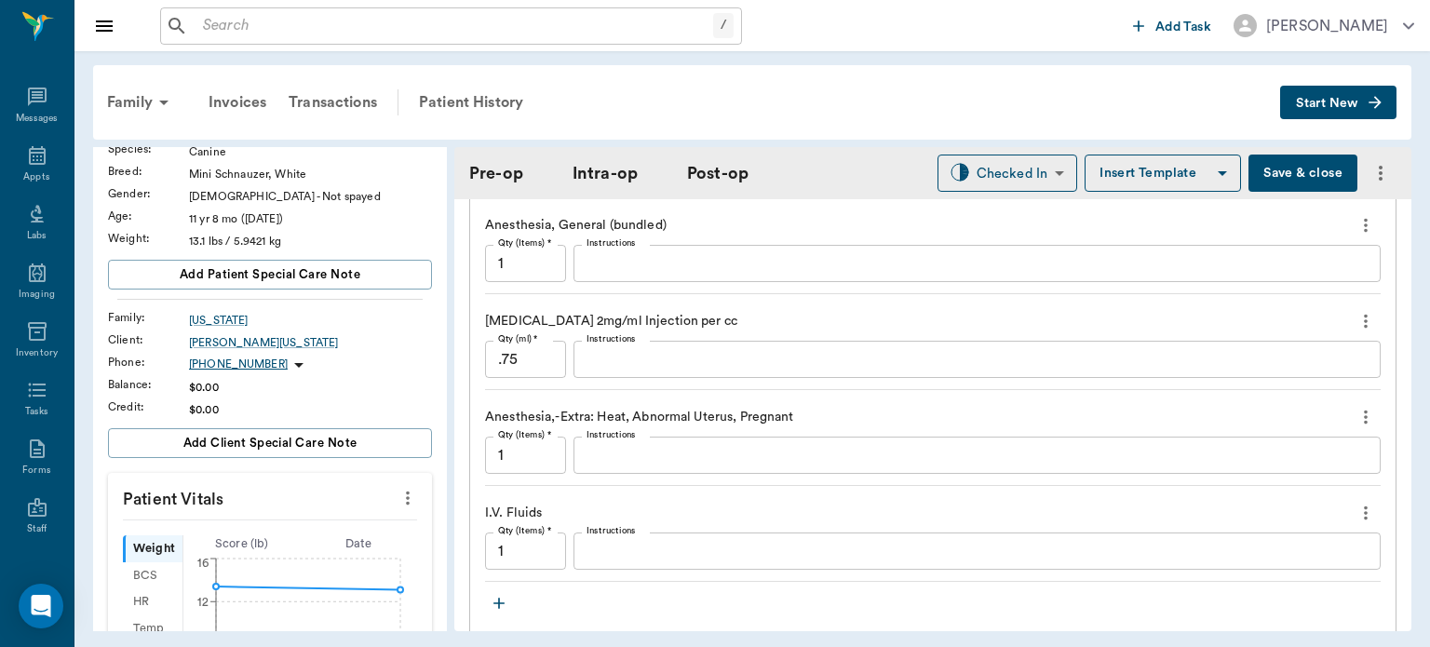
scroll to position [2046, 0]
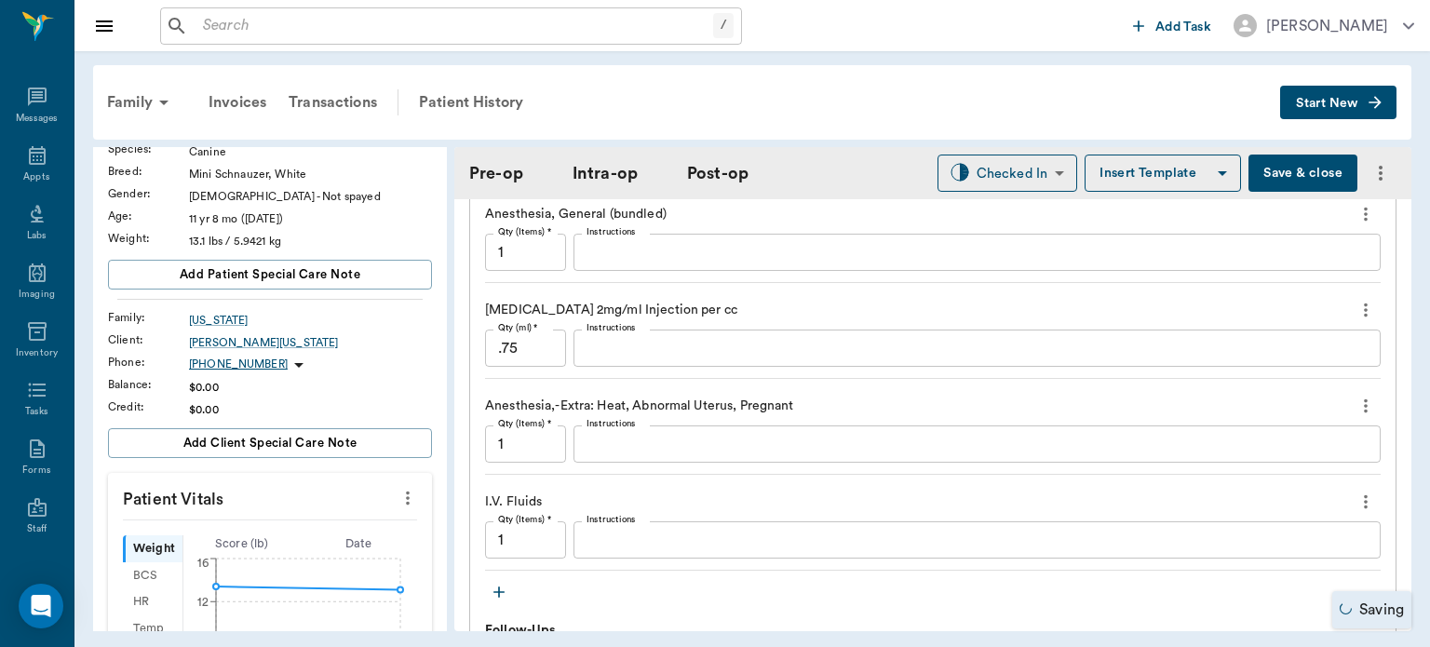
click at [496, 583] on icon "button" at bounding box center [499, 592] width 19 height 19
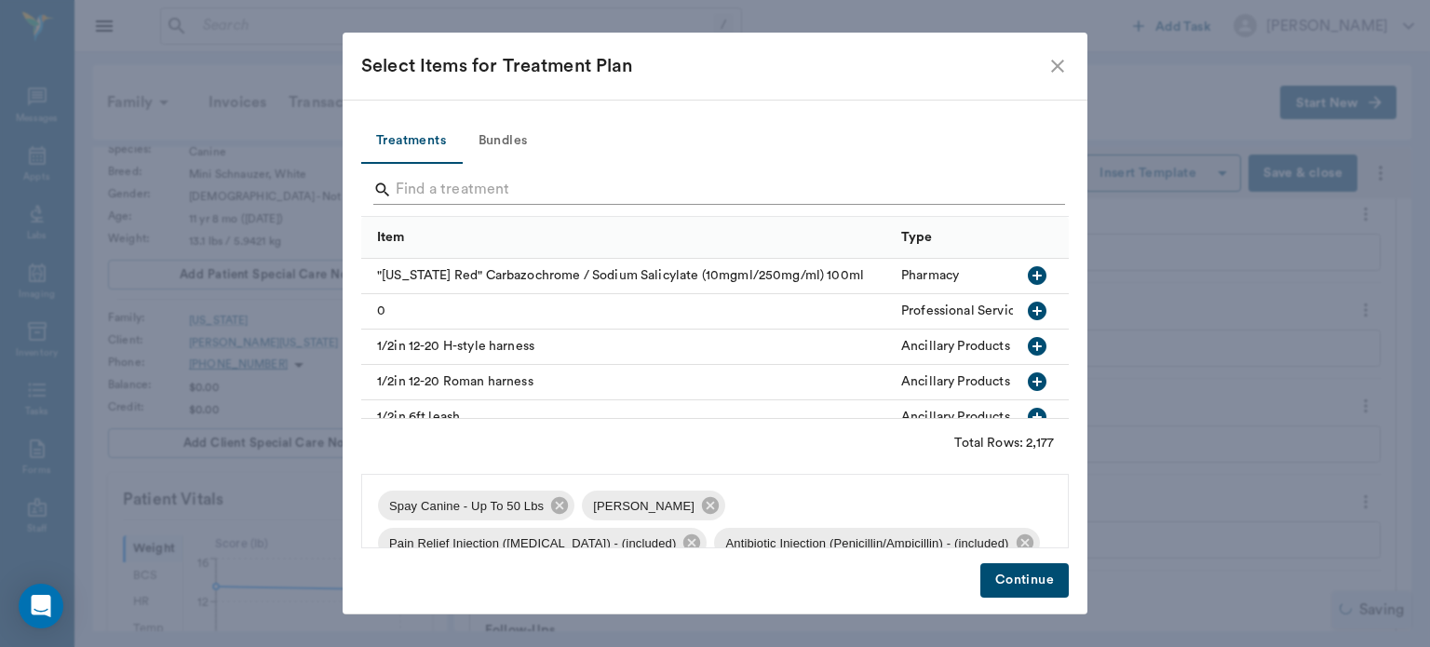
click at [439, 180] on input "Search" at bounding box center [717, 190] width 642 height 30
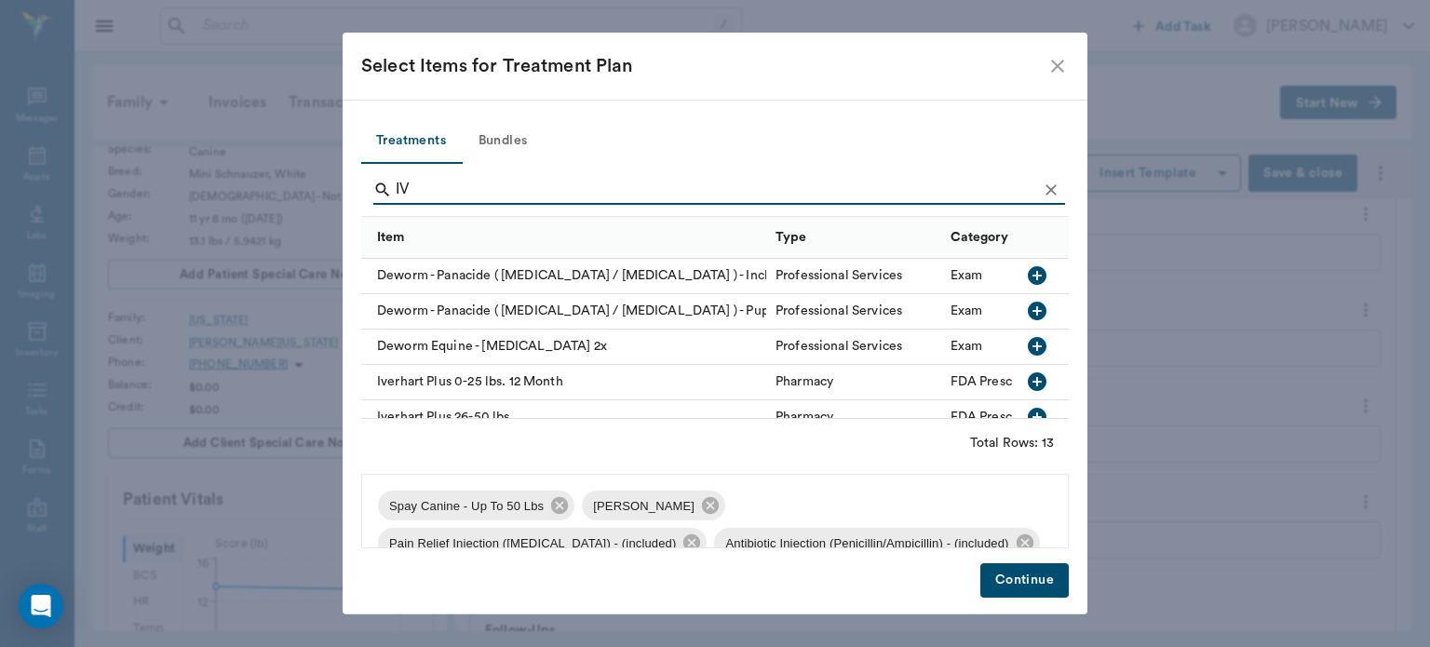
type input "I"
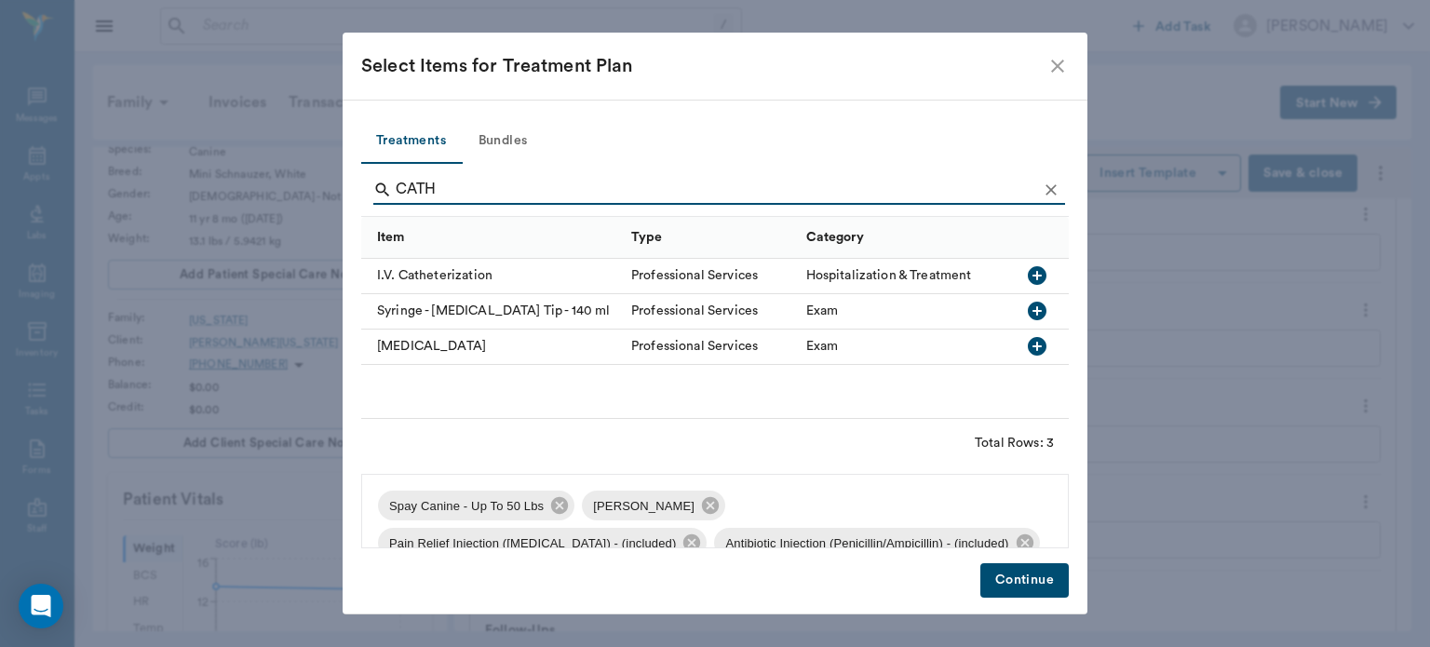
type input "CATH"
click at [1043, 267] on icon "button" at bounding box center [1037, 275] width 22 height 22
click at [1033, 585] on button "Continue" at bounding box center [1025, 580] width 88 height 34
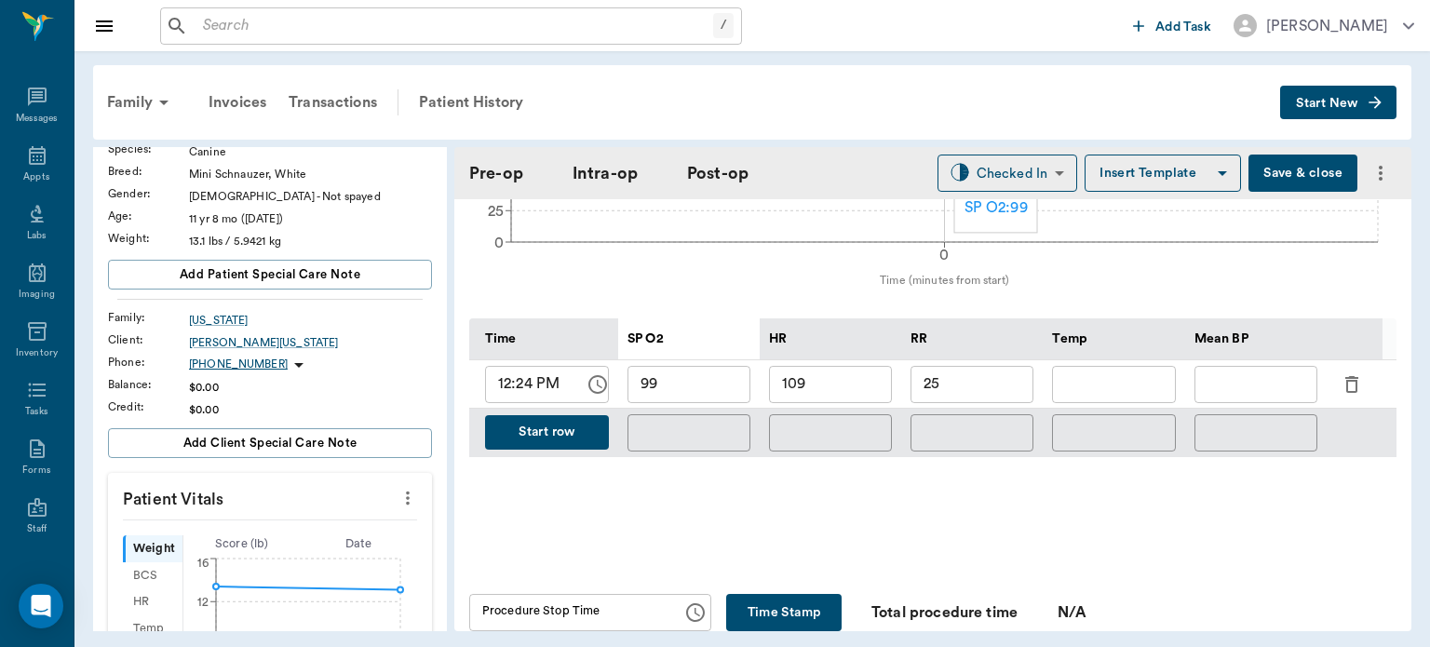
scroll to position [822, 0]
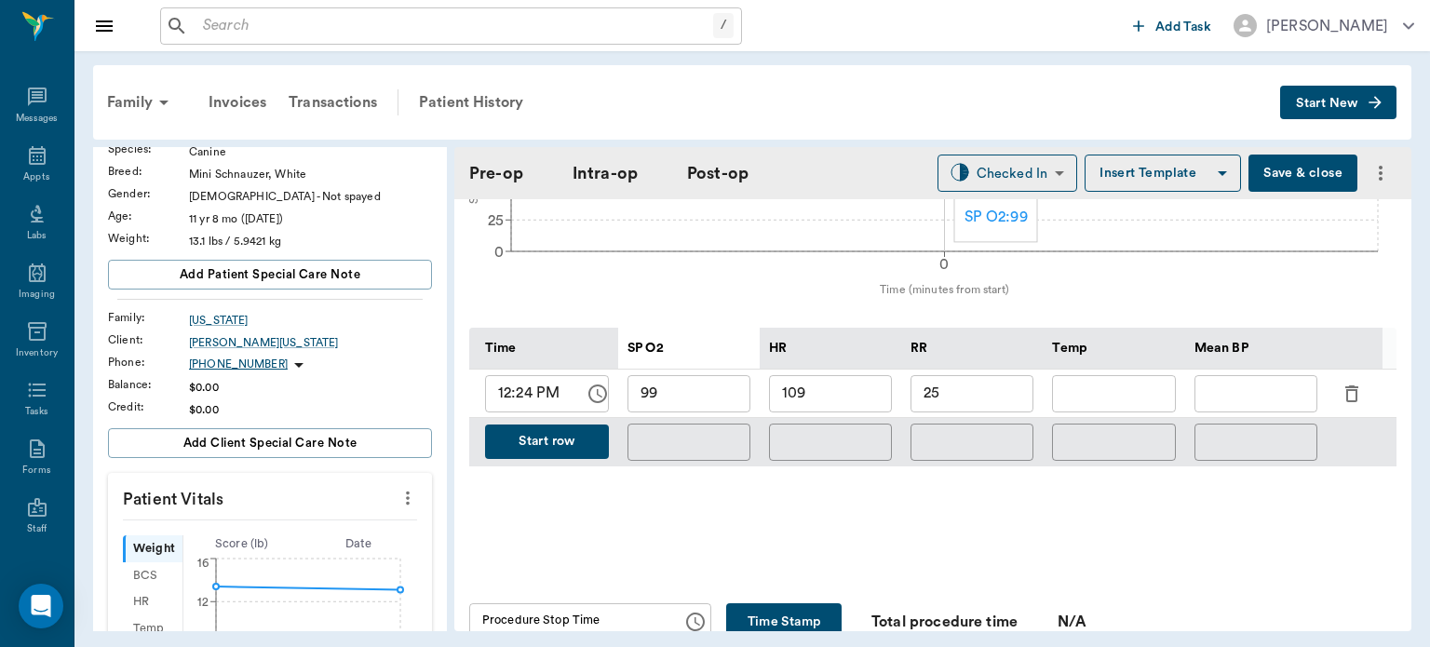
click at [566, 435] on button "Start row" at bounding box center [547, 442] width 124 height 34
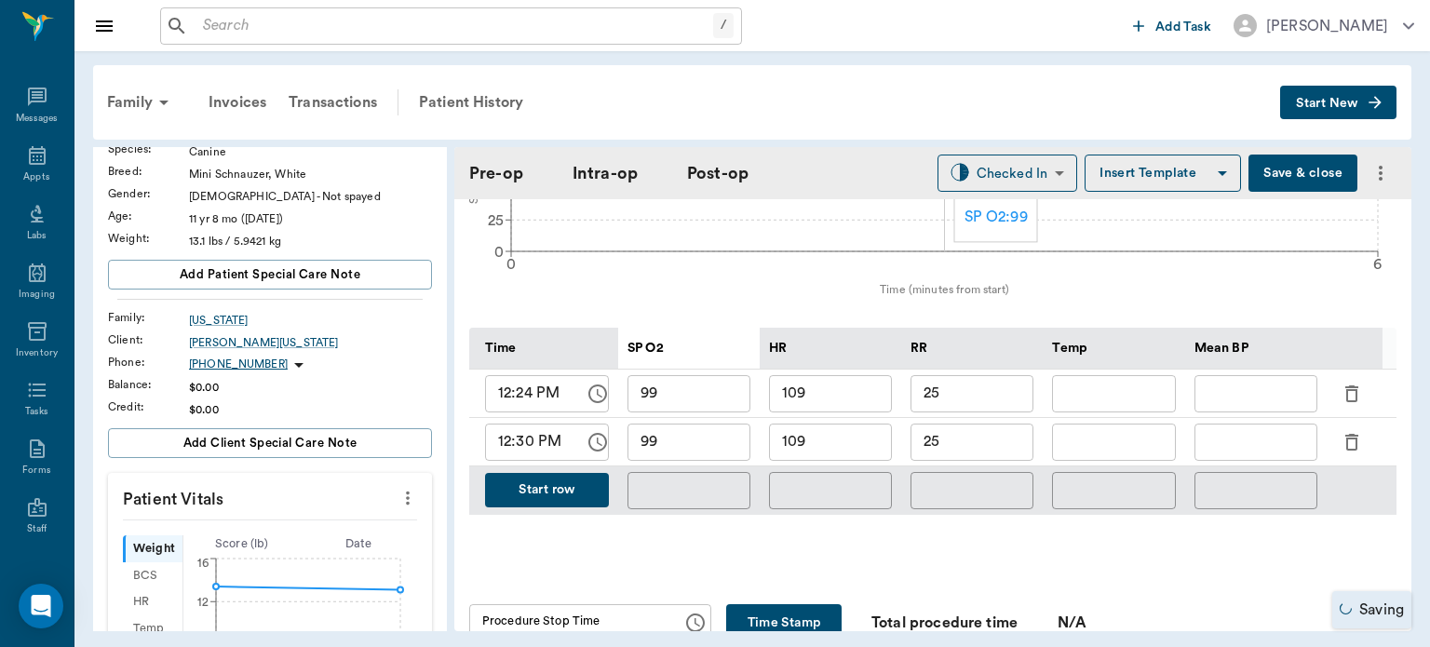
click at [852, 430] on input "109" at bounding box center [830, 442] width 123 height 37
type input "104"
click at [988, 436] on input "25" at bounding box center [972, 442] width 123 height 37
type input "2"
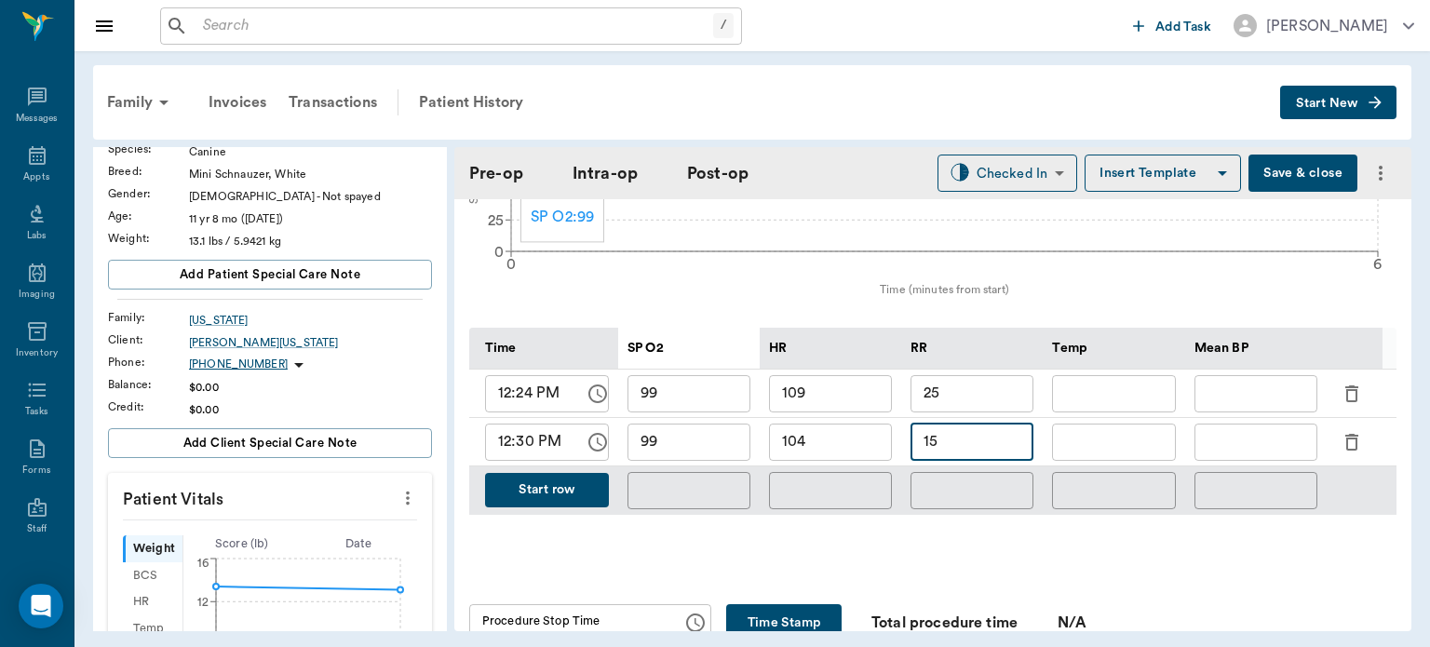
type input "15"
click at [1241, 436] on input "text" at bounding box center [1256, 442] width 123 height 37
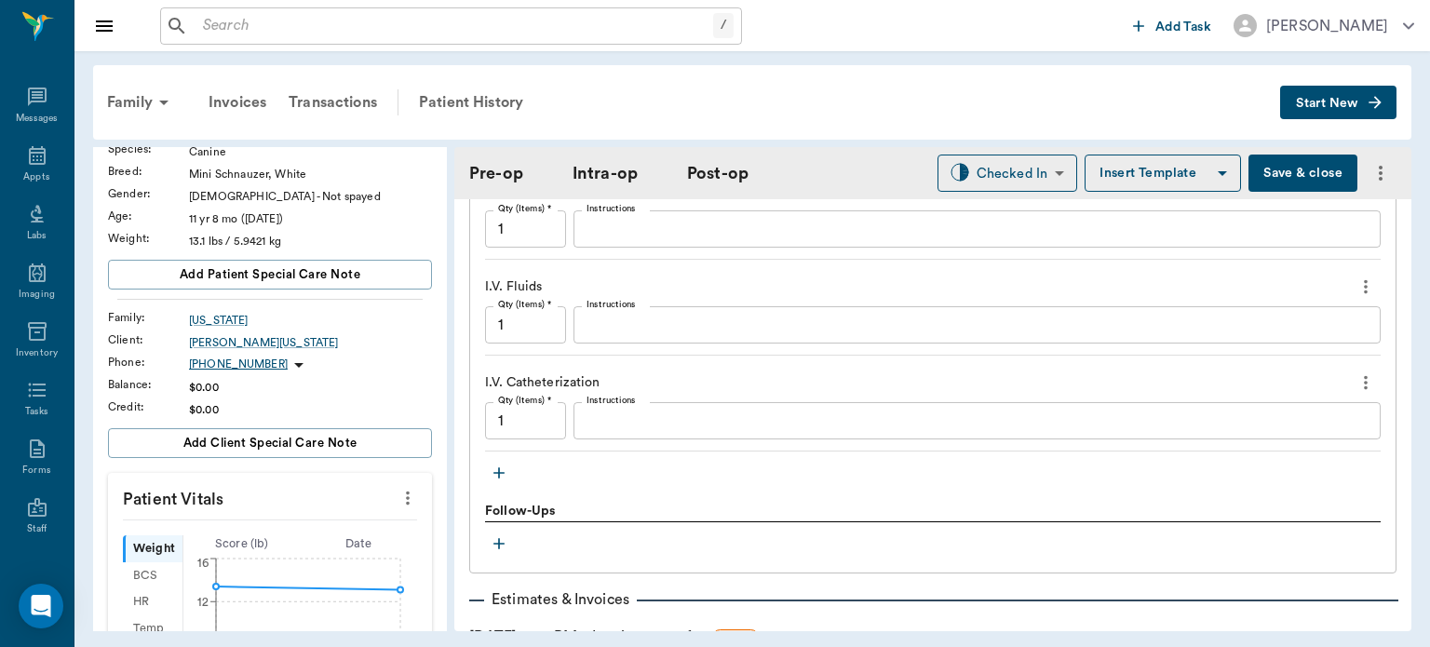
scroll to position [2284, 0]
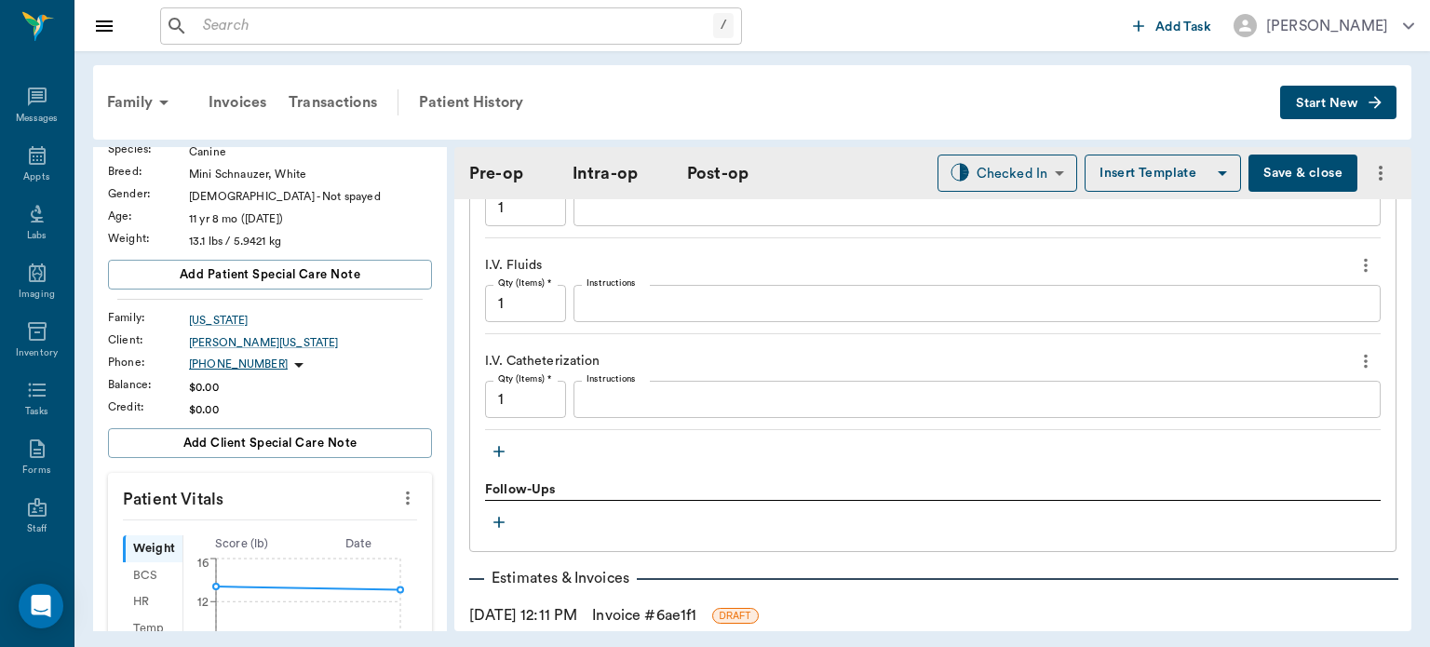
type input "74"
click at [499, 446] on icon "button" at bounding box center [499, 451] width 11 height 11
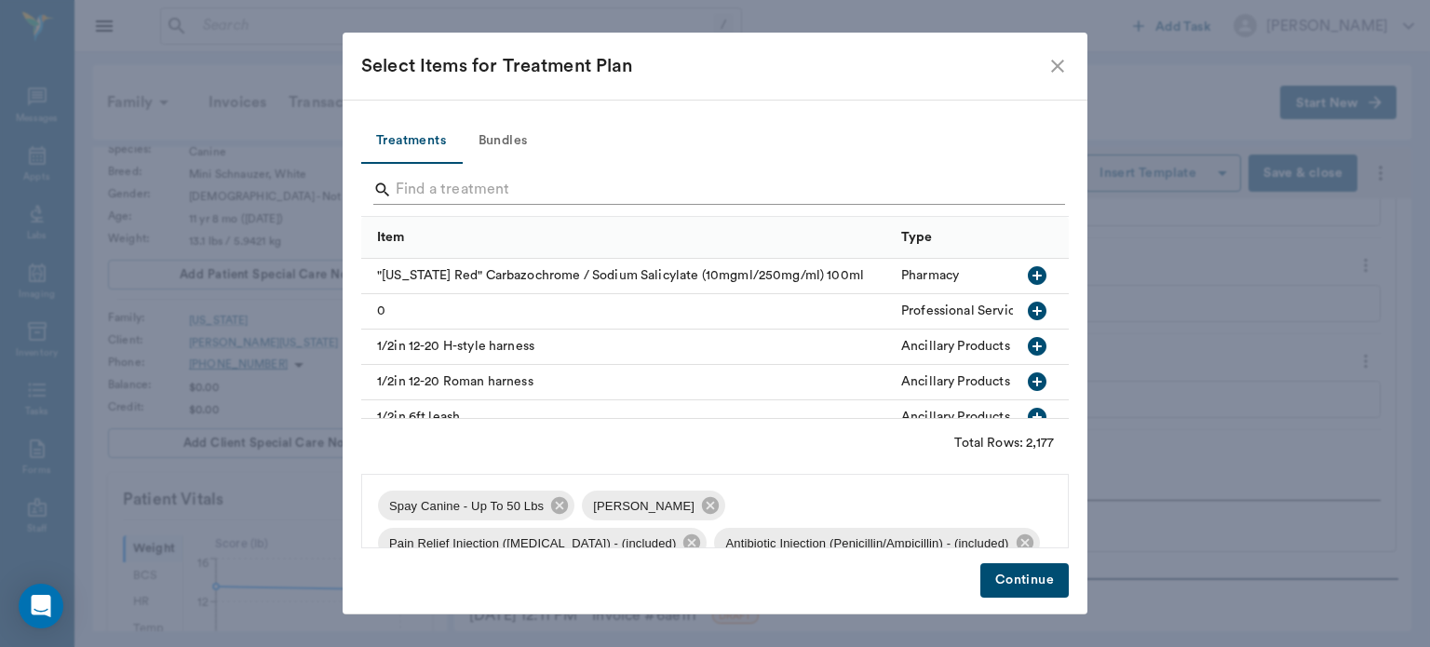
click at [456, 191] on input "Search" at bounding box center [717, 190] width 642 height 30
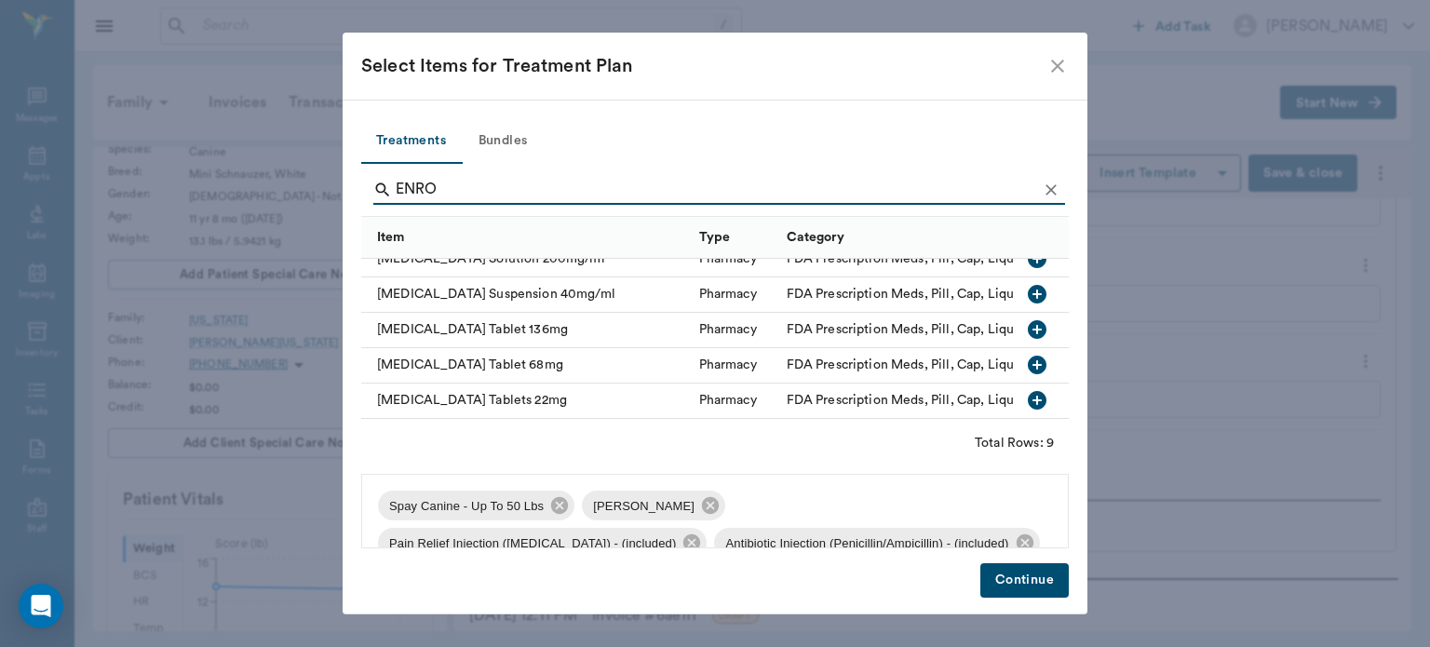
scroll to position [171, 0]
type input "ENRO"
click at [1028, 356] on icon "button" at bounding box center [1037, 365] width 19 height 19
click at [1041, 589] on button "Continue" at bounding box center [1025, 580] width 88 height 34
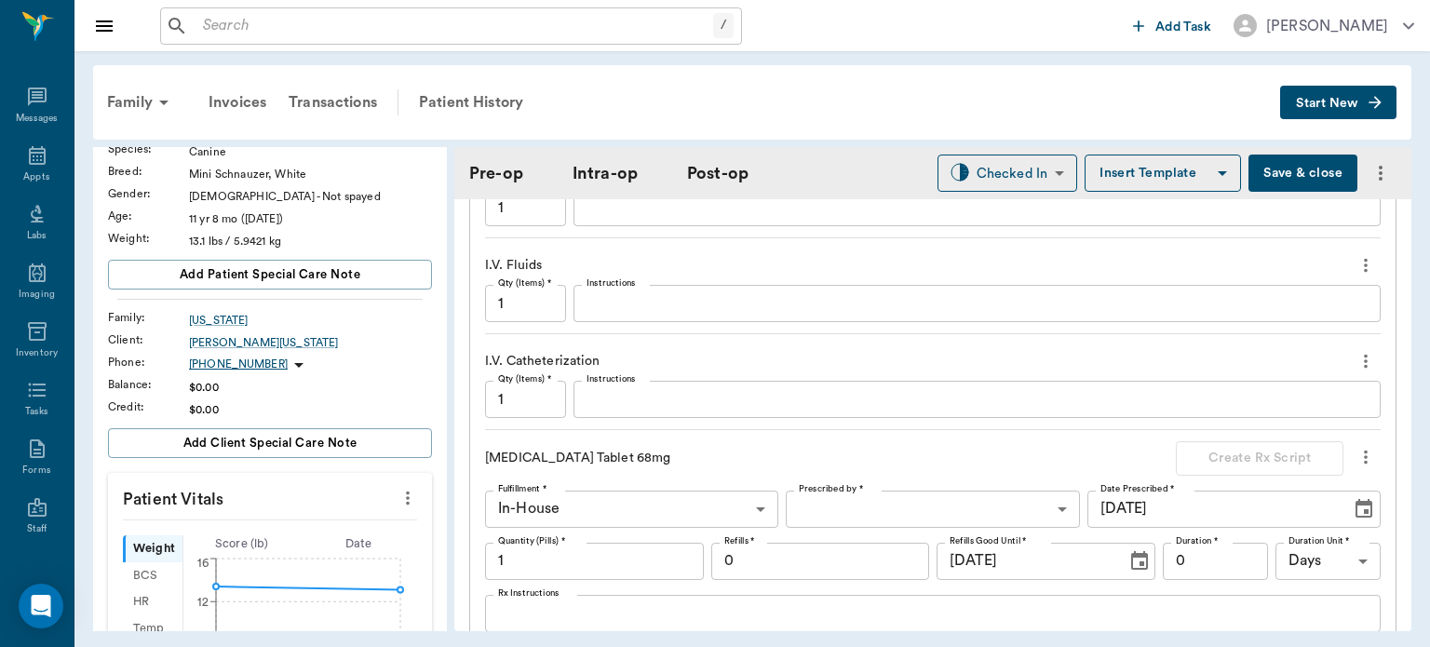
click at [898, 507] on body "/ ​ Add Task Dr. Bert Ellsworth Nectar Messages Appts Labs Imaging Inventory Ta…" at bounding box center [715, 323] width 1430 height 647
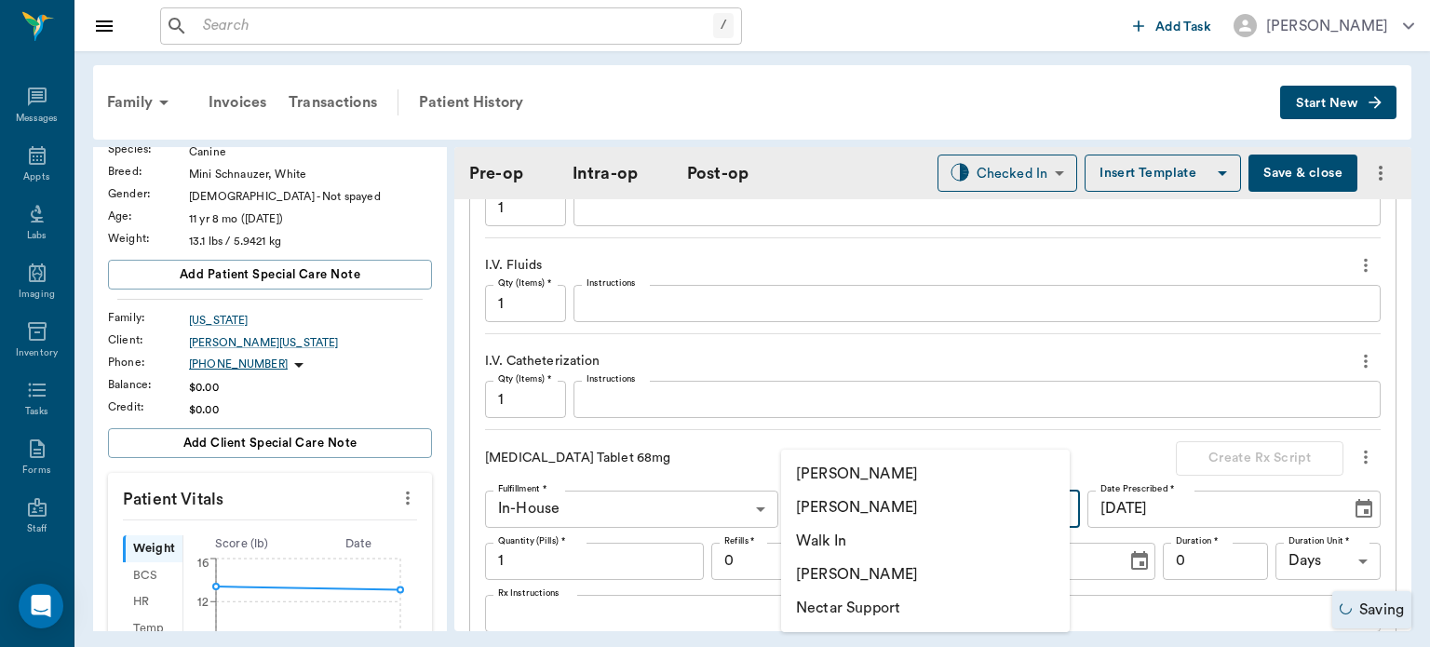
click at [902, 516] on li "[PERSON_NAME]" at bounding box center [925, 508] width 289 height 34
type input "63ec2f075fda476ae8351a4d"
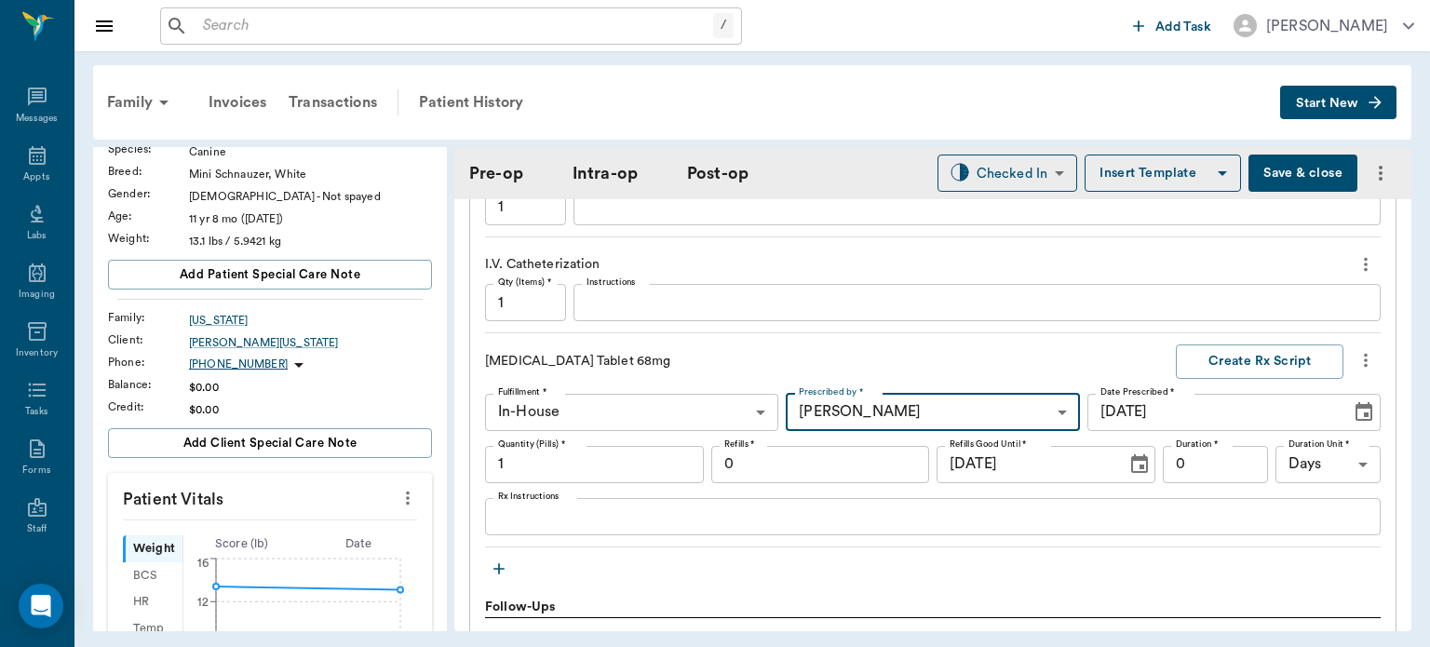
scroll to position [2381, 0]
click at [623, 505] on textarea "Rx Instructions" at bounding box center [933, 515] width 870 height 21
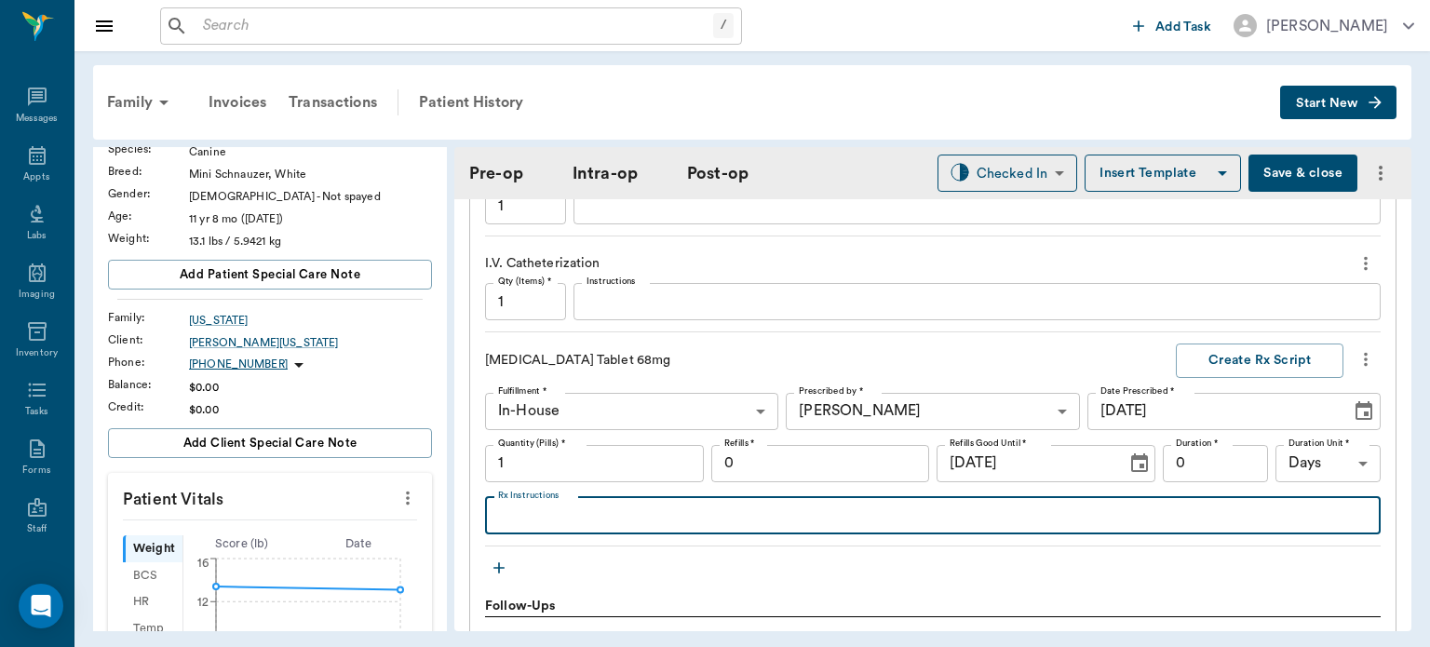
type textarea "D"
click at [544, 505] on textarea "GIVE 1 ONCE A DAY FOR 3 DAYS THEN 1/2" at bounding box center [933, 515] width 870 height 21
click at [536, 505] on textarea "GIVE 1 ONCE A DAY FOR 3 DAYS THEN 1/2" at bounding box center [933, 515] width 870 height 21
click at [544, 505] on textarea "GIVE 1 ONCE A DAY FOR 3 DAYS THEN 1/2" at bounding box center [933, 515] width 870 height 21
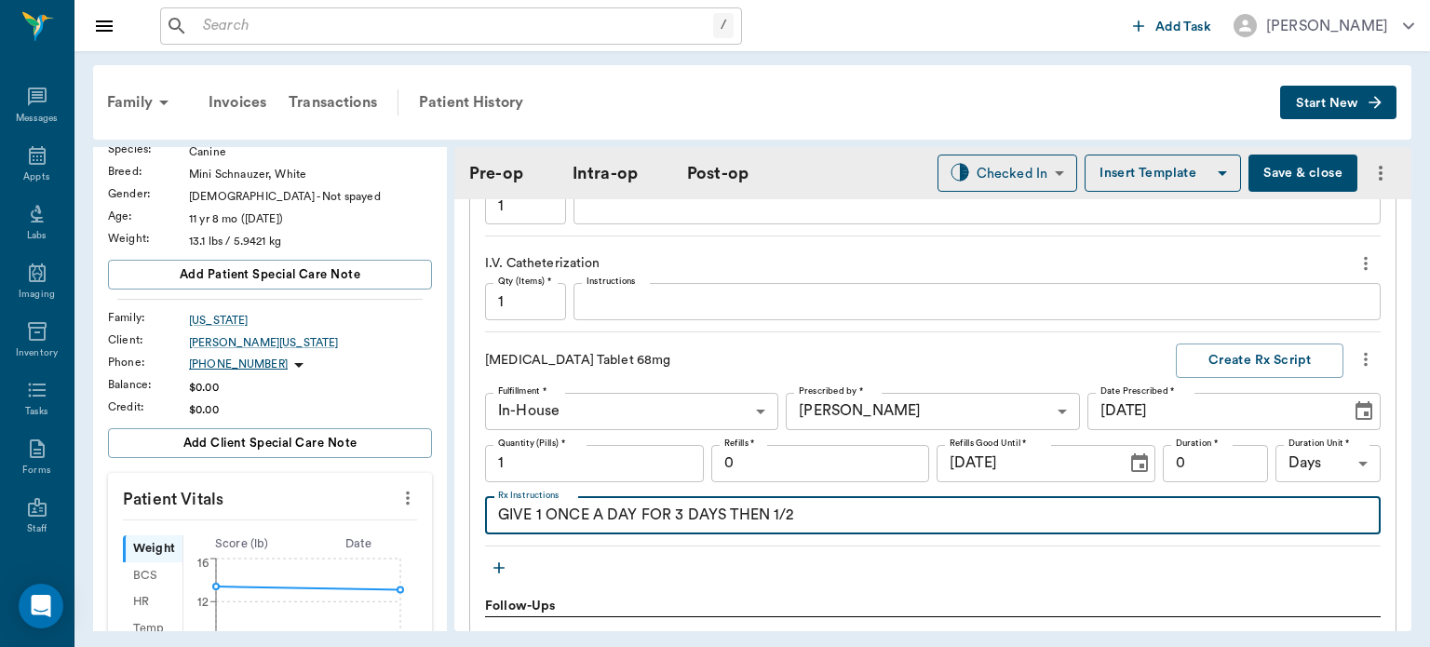
click at [543, 505] on textarea "GIVE 1 ONCE A DAY FOR 3 DAYS THEN 1/2" at bounding box center [933, 515] width 870 height 21
click at [764, 508] on textarea "GIVE 1 PILL ONCE A DAY FOR 3 DAYS THEN 1/2" at bounding box center [933, 515] width 870 height 21
click at [856, 509] on textarea "GIVE 1 PILL ONCE A DAY FOR 3 DAYS, THEN 1/2" at bounding box center [933, 515] width 870 height 21
type textarea "GIVE 1 PILL ONCE A DAY FOR 3 DAYS, THEN 1/2 PILL TILL GONE"
click at [573, 458] on input "1" at bounding box center [594, 463] width 219 height 37
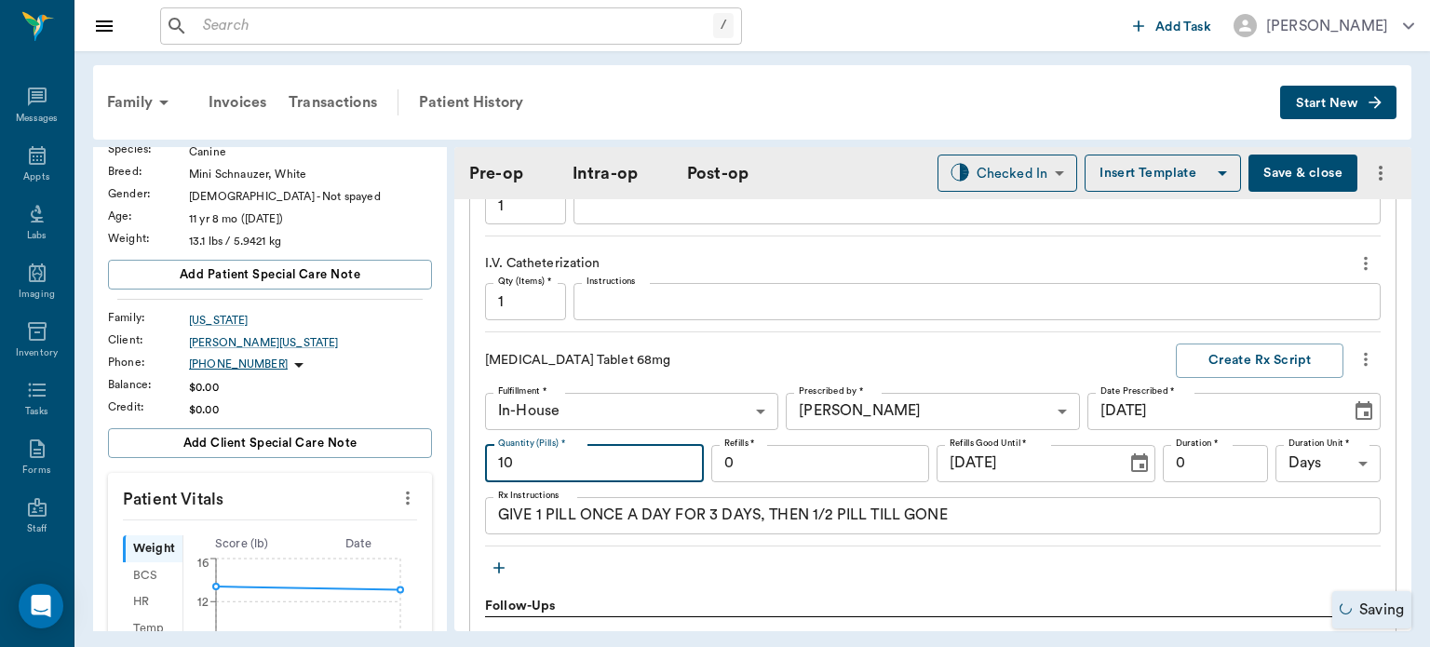
scroll to position [2407, 0]
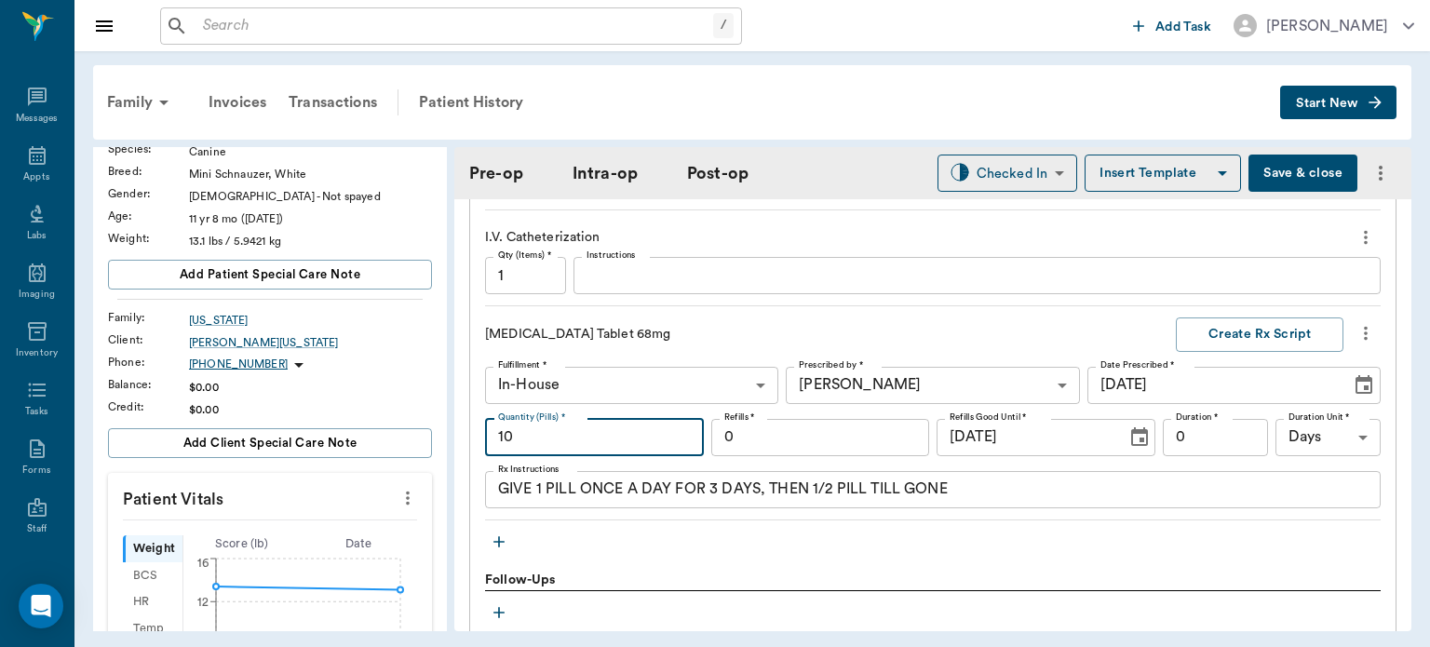
type input "10"
click at [1248, 318] on button "Create Rx Script" at bounding box center [1260, 335] width 168 height 34
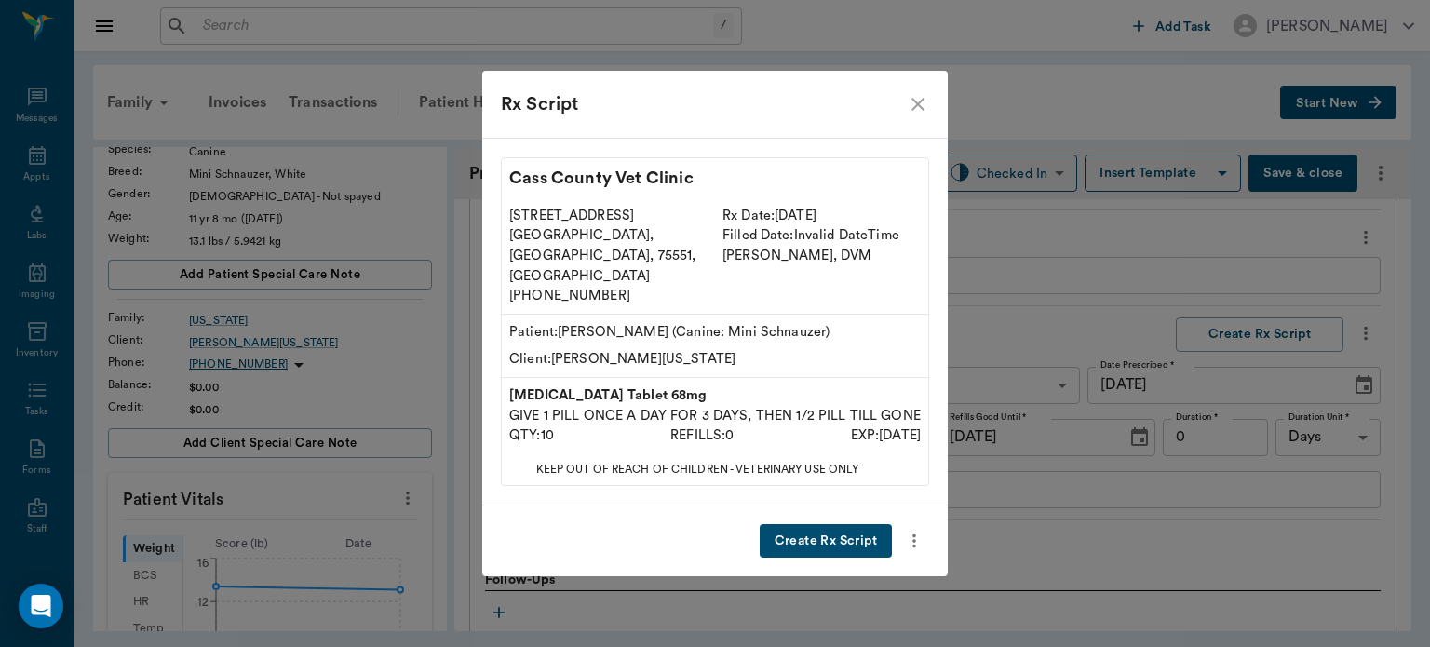
click at [842, 526] on button "Create Rx Script" at bounding box center [826, 541] width 132 height 34
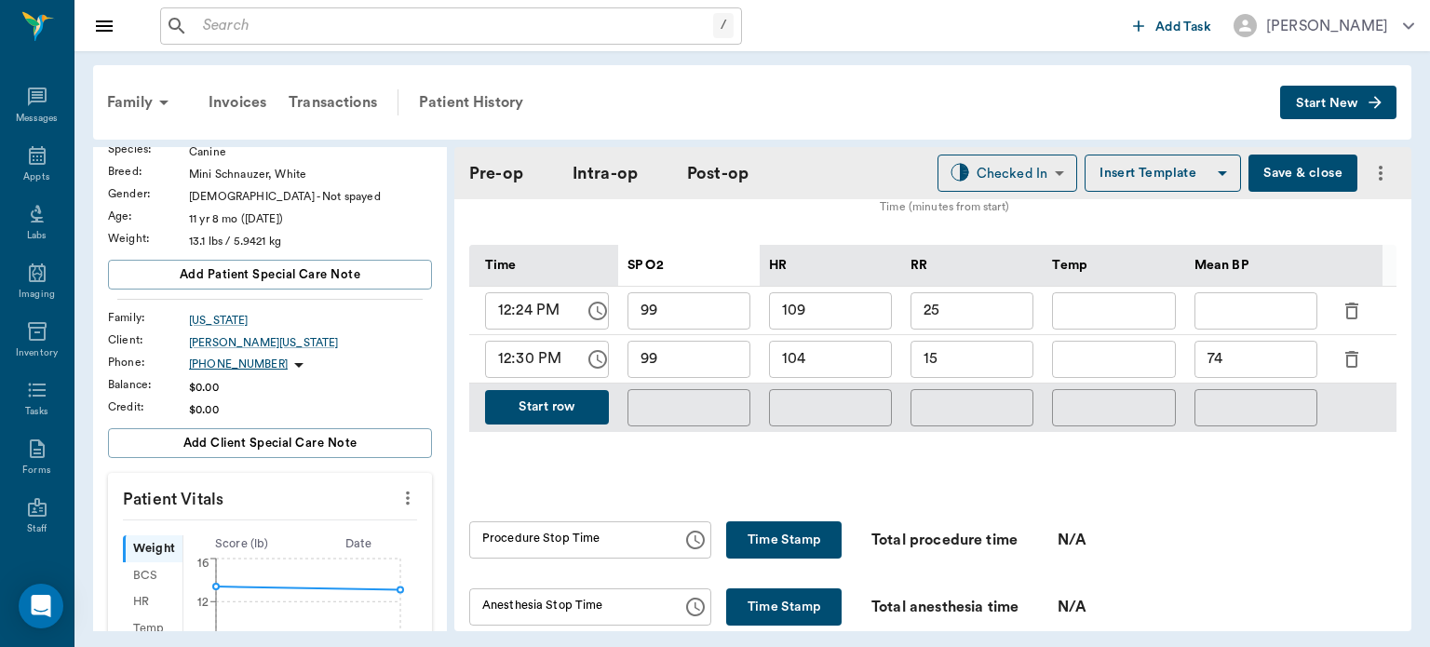
scroll to position [898, 0]
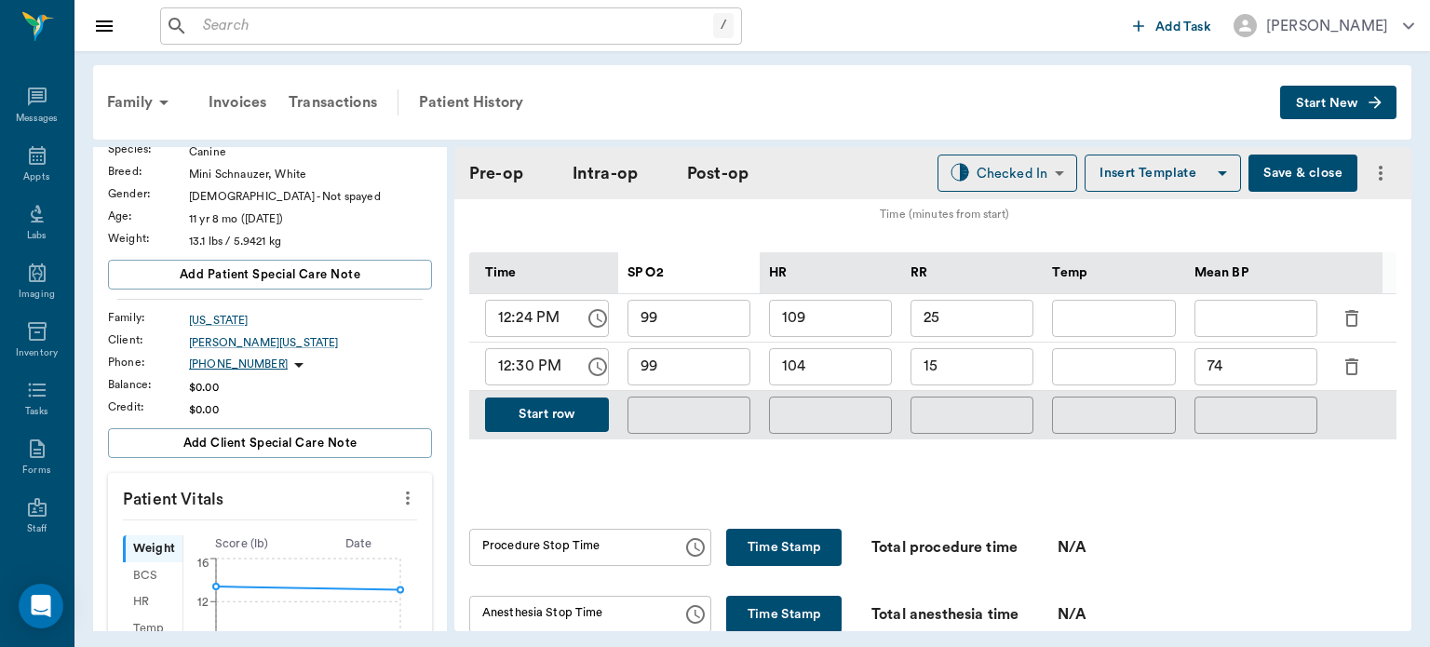
click at [589, 400] on button "Start row" at bounding box center [547, 415] width 124 height 34
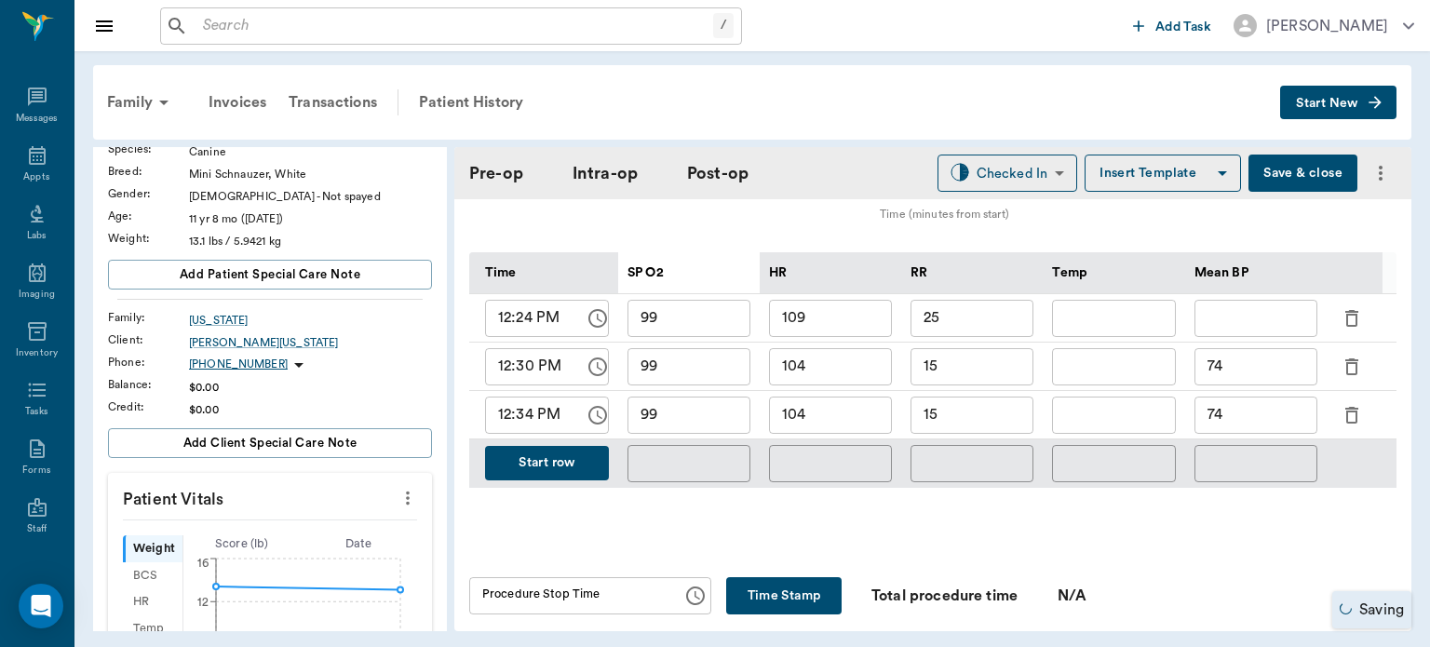
click at [837, 410] on input "104" at bounding box center [830, 415] width 123 height 37
type input "112"
click at [698, 402] on input "99" at bounding box center [689, 415] width 123 height 37
type input "97"
click at [984, 410] on input "15" at bounding box center [972, 415] width 123 height 37
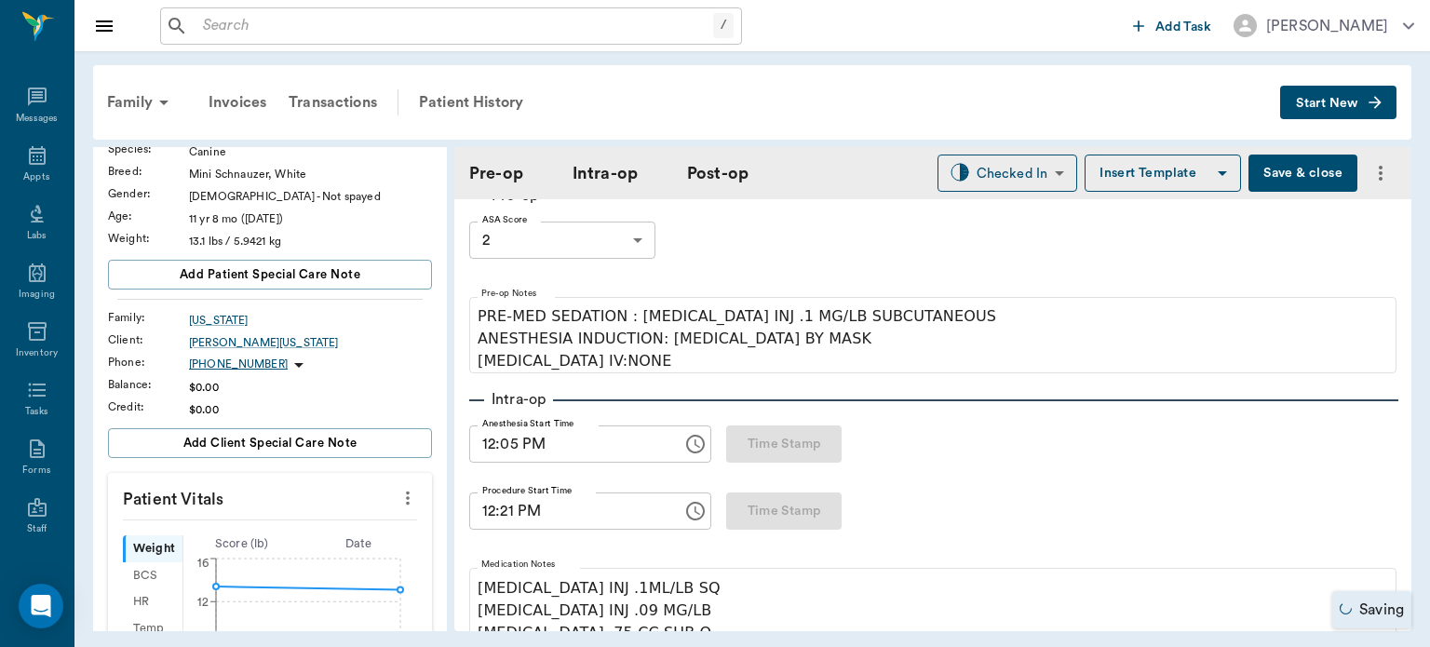
scroll to position [0, 0]
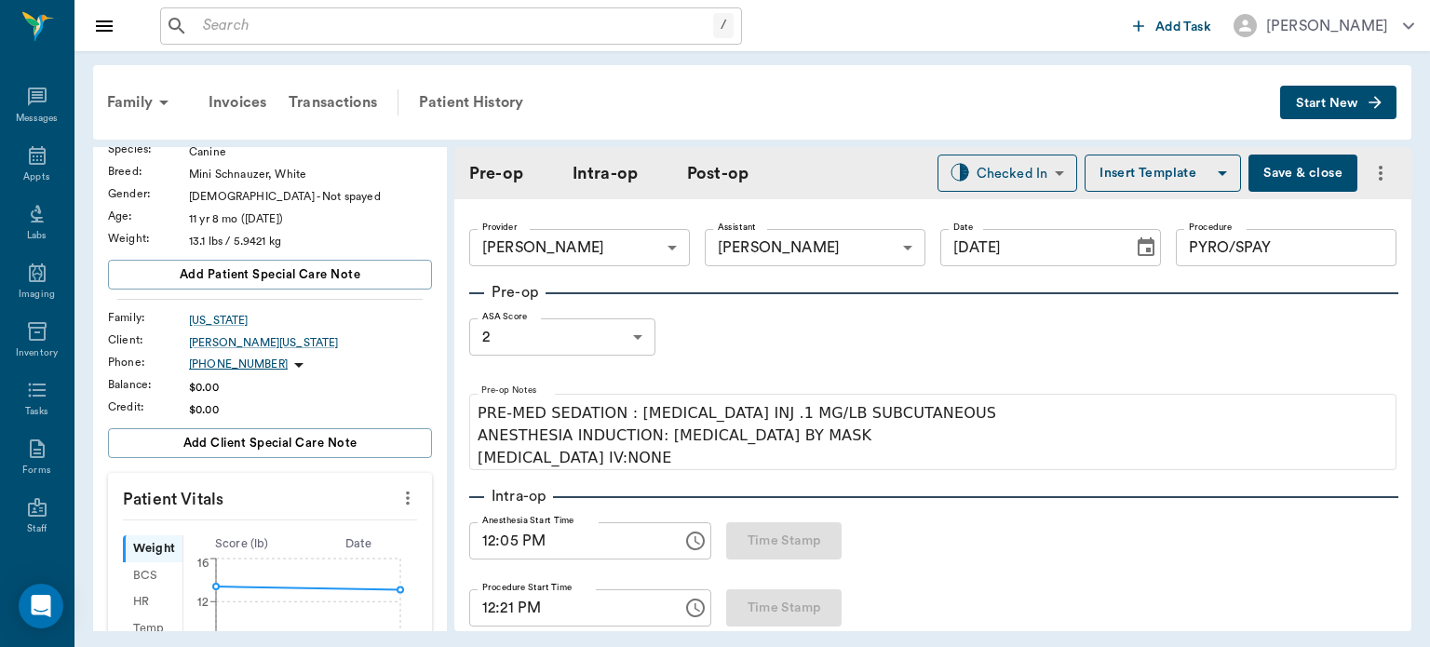
type input "16"
click at [626, 328] on body "/ ​ Add Task Dr. Bert Ellsworth Nectar Messages Appts Labs Imaging Inventory Ta…" at bounding box center [715, 323] width 1430 height 647
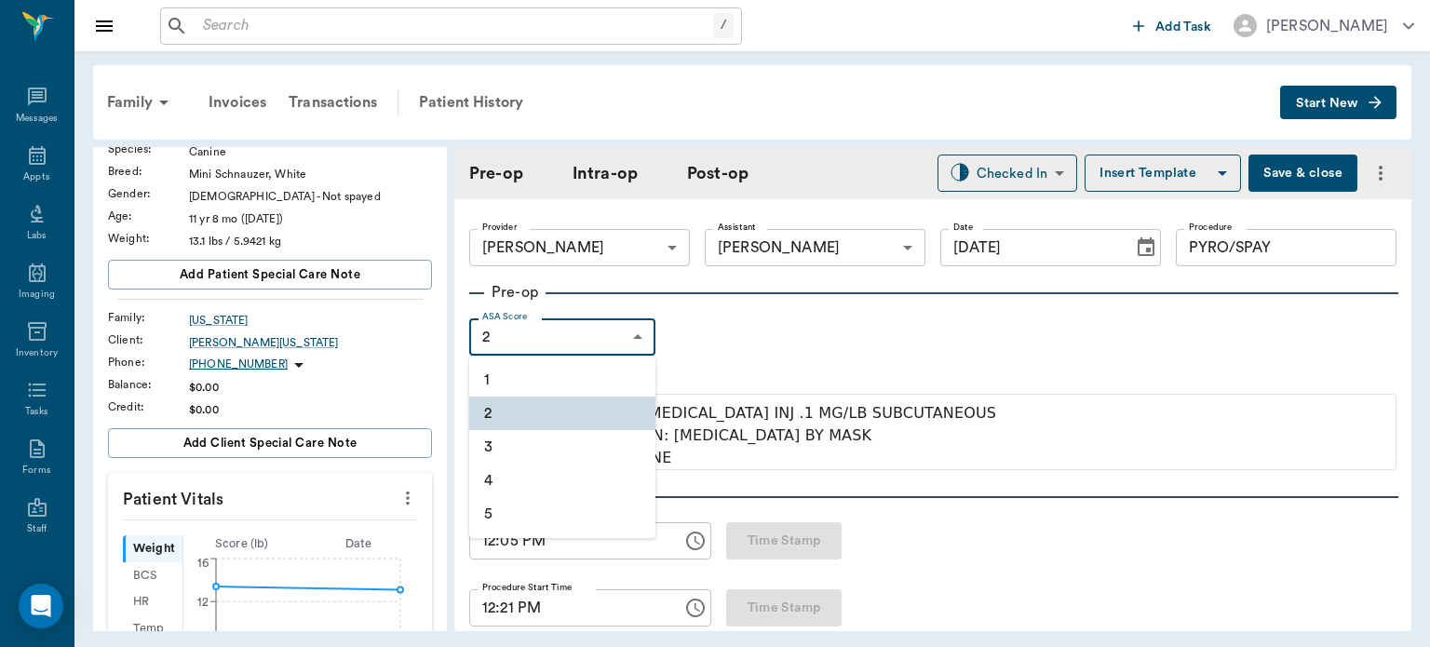
click at [555, 453] on li "3" at bounding box center [562, 447] width 186 height 34
type input "3"
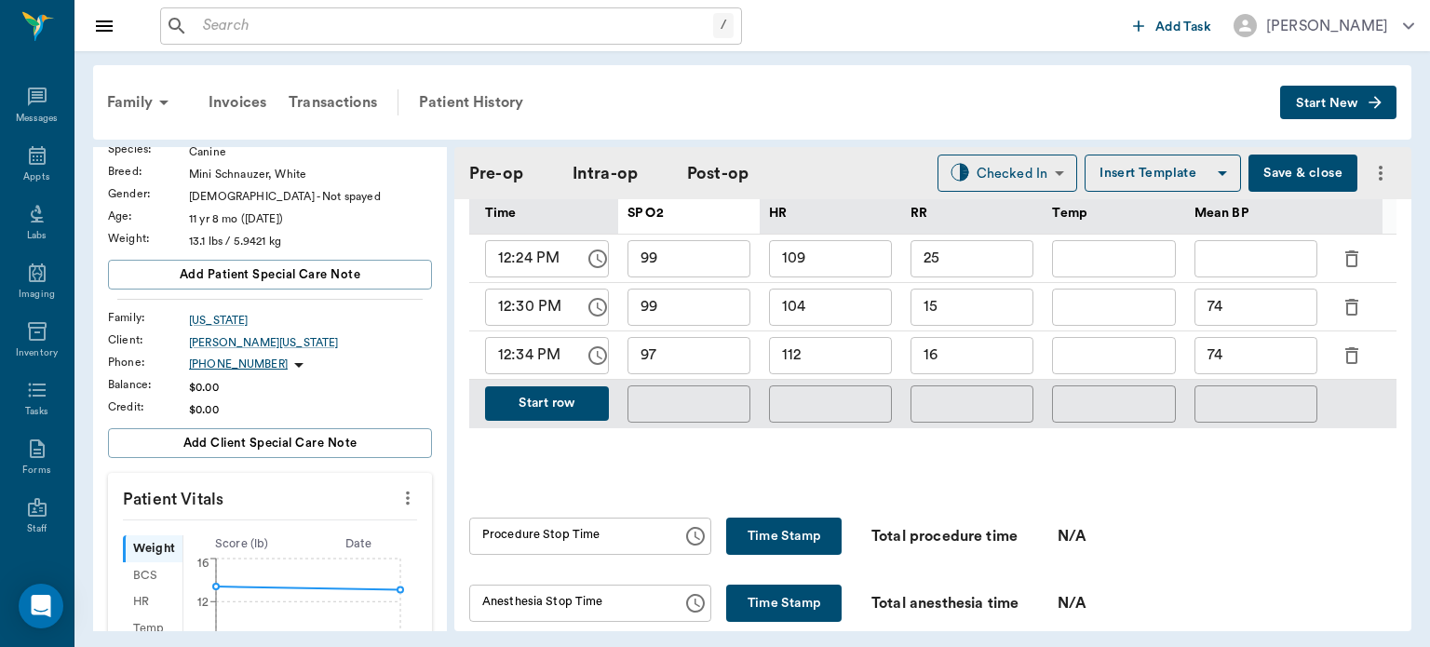
scroll to position [957, 0]
click at [558, 402] on button "Start row" at bounding box center [547, 403] width 124 height 34
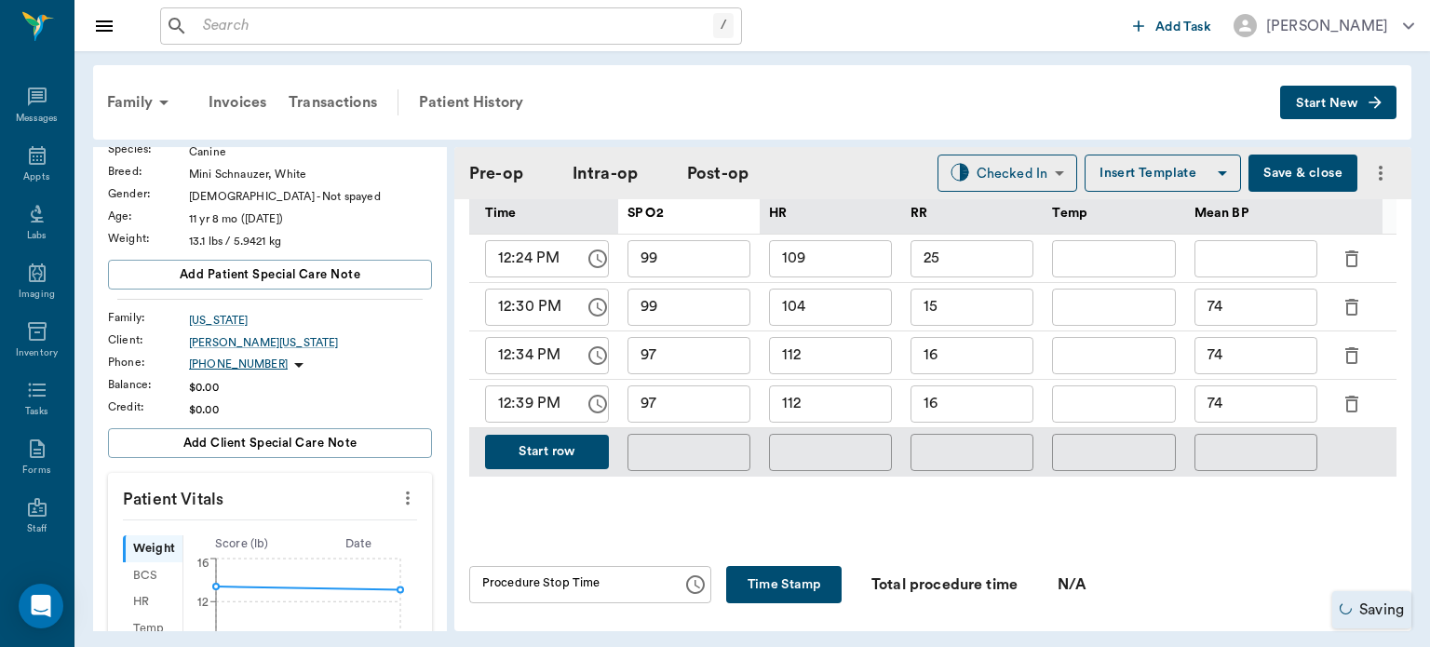
click at [834, 392] on input "112" at bounding box center [830, 404] width 123 height 37
type input "1"
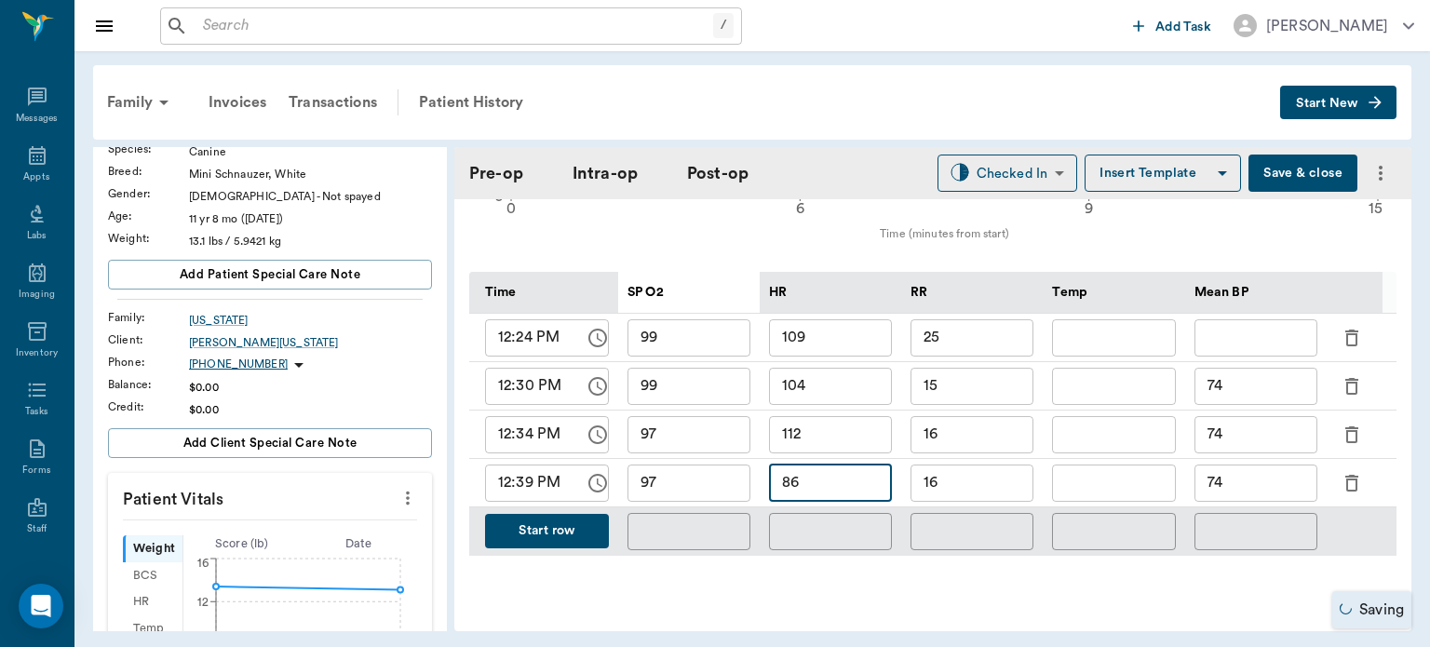
scroll to position [879, 0]
type input "86"
click at [717, 475] on input "97" at bounding box center [689, 482] width 123 height 37
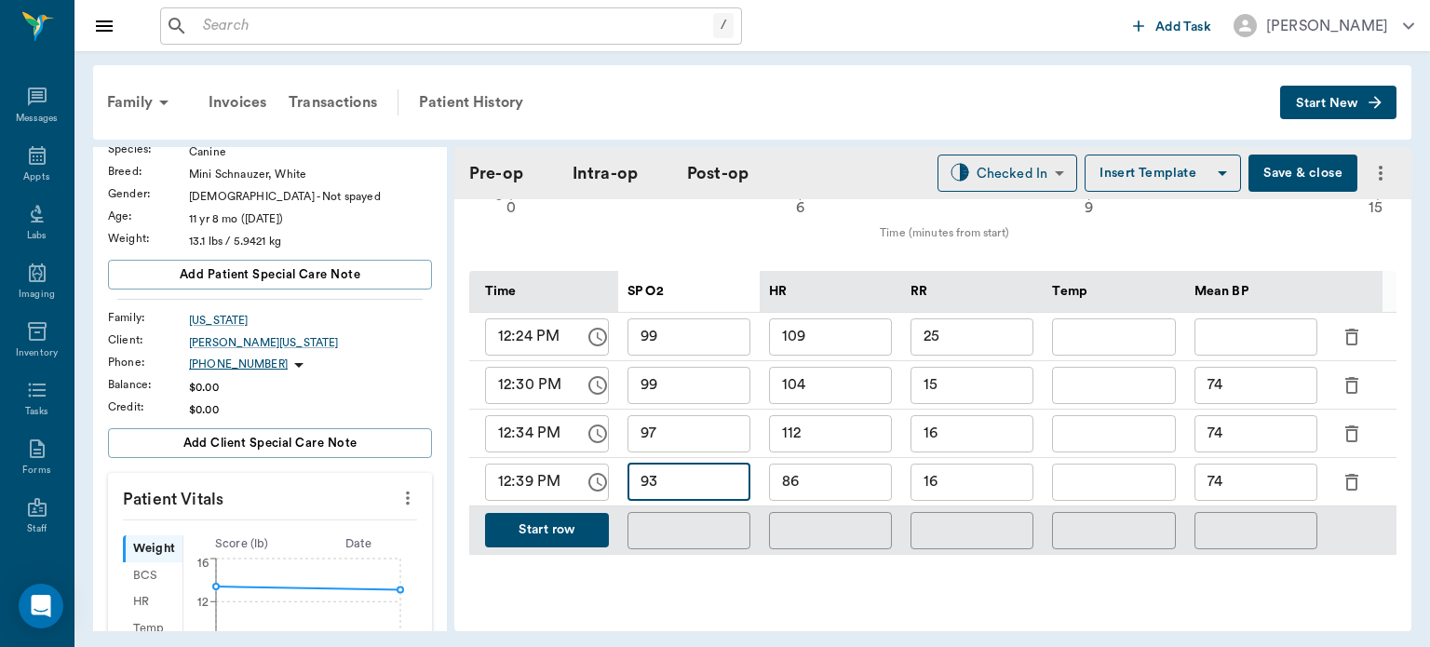
type input "93"
click at [988, 477] on input "16" at bounding box center [972, 482] width 123 height 37
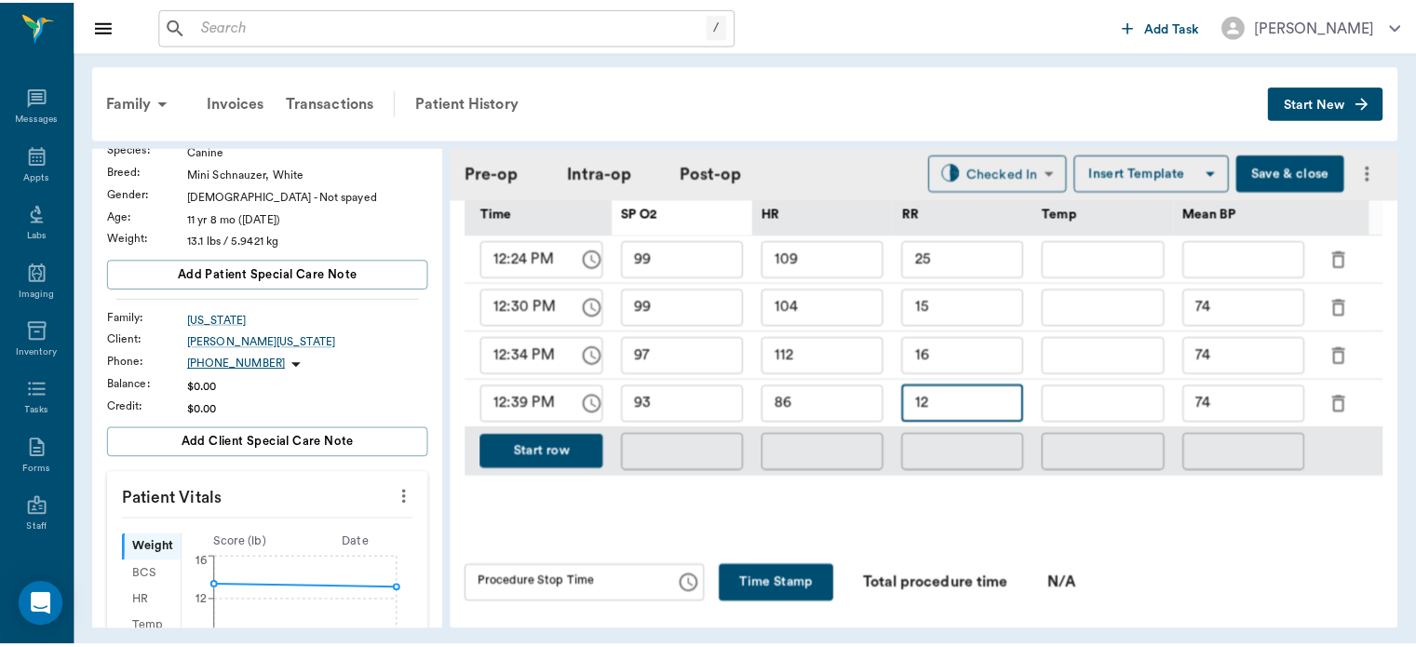
scroll to position [934, 0]
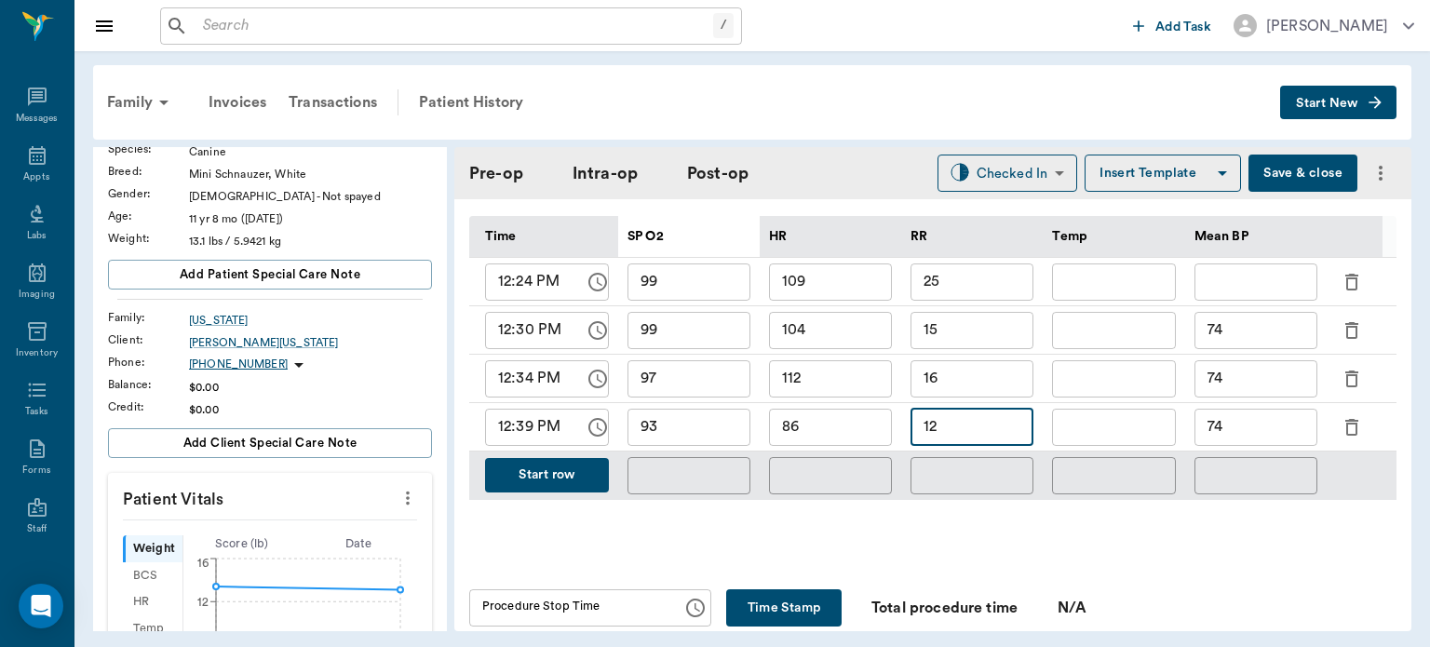
type input "12"
click at [1281, 159] on button "Save & close" at bounding box center [1303, 173] width 109 height 37
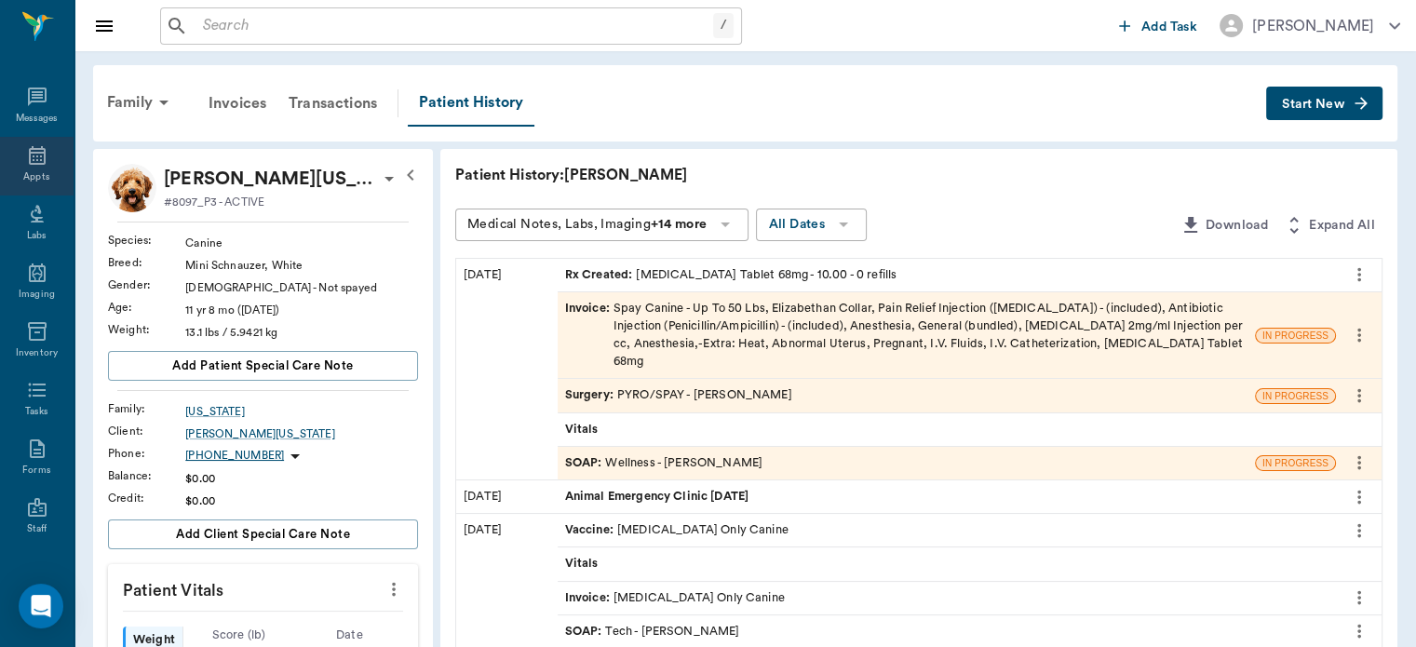
click at [30, 161] on icon at bounding box center [37, 155] width 22 height 22
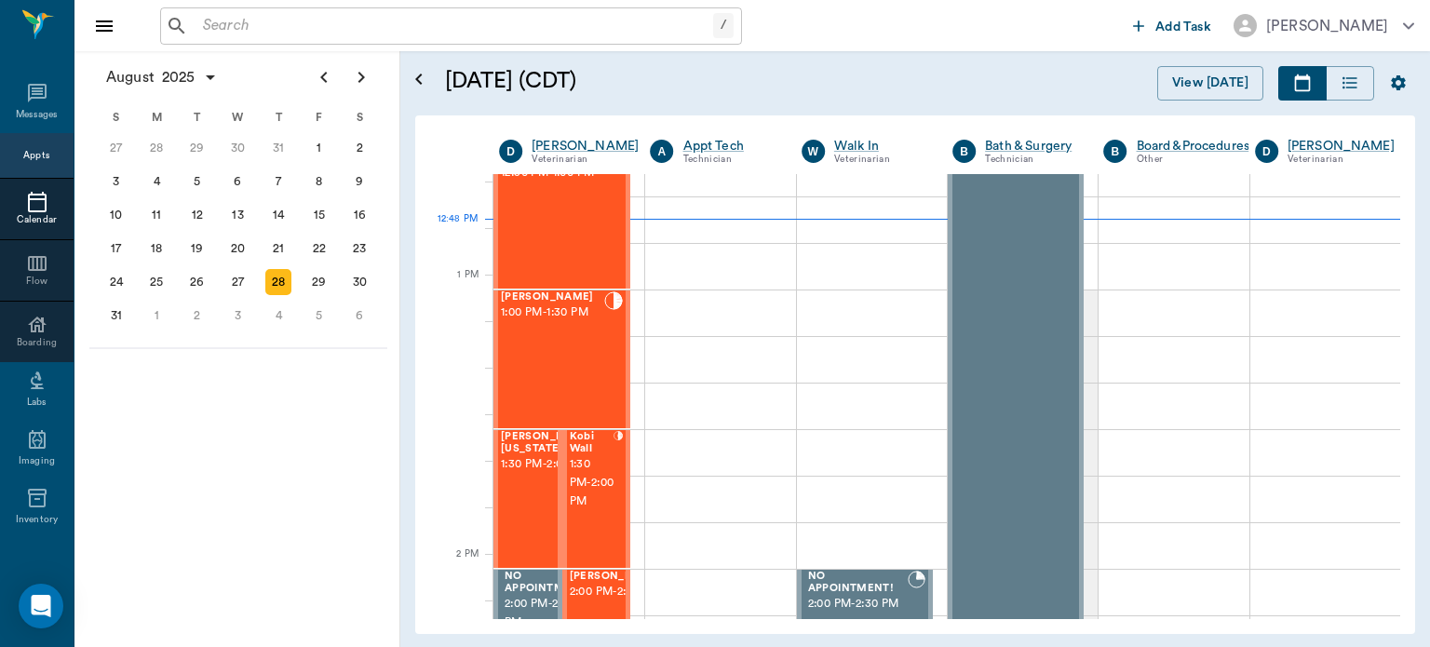
scroll to position [1305, 0]
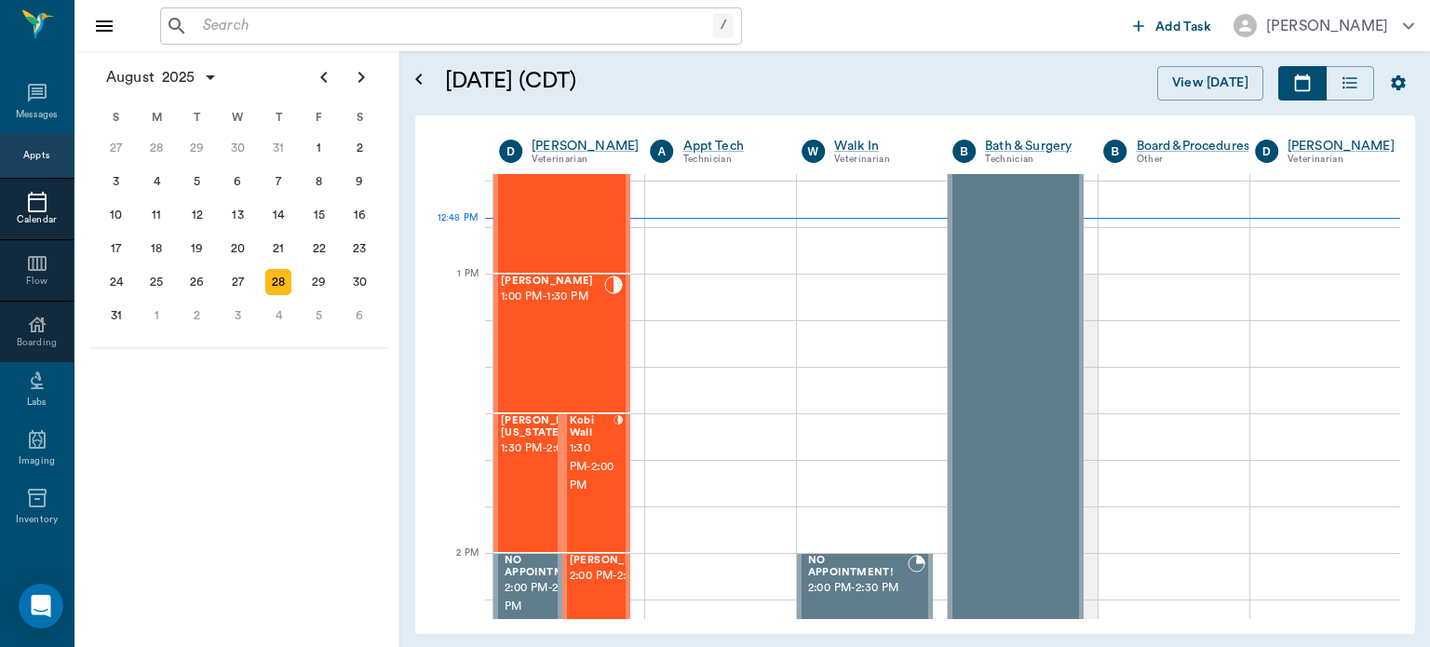
click at [603, 476] on span "1:30 PM - 2:00 PM" at bounding box center [592, 468] width 45 height 56
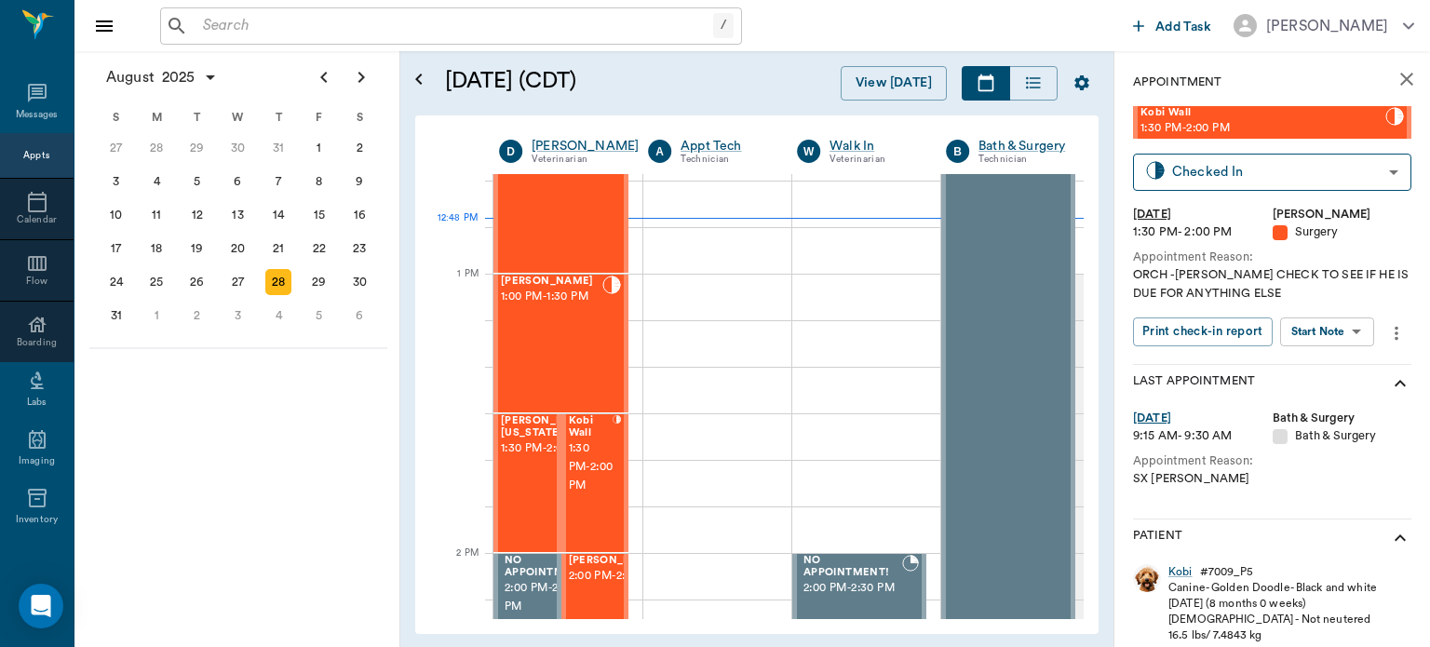
click at [1329, 345] on body "/ ​ Add Task Dr. Bert Ellsworth Nectar Messages Appts Calendar Flow Boarding La…" at bounding box center [715, 323] width 1430 height 647
click at [1331, 402] on button "Start Surgery" at bounding box center [1313, 399] width 76 height 21
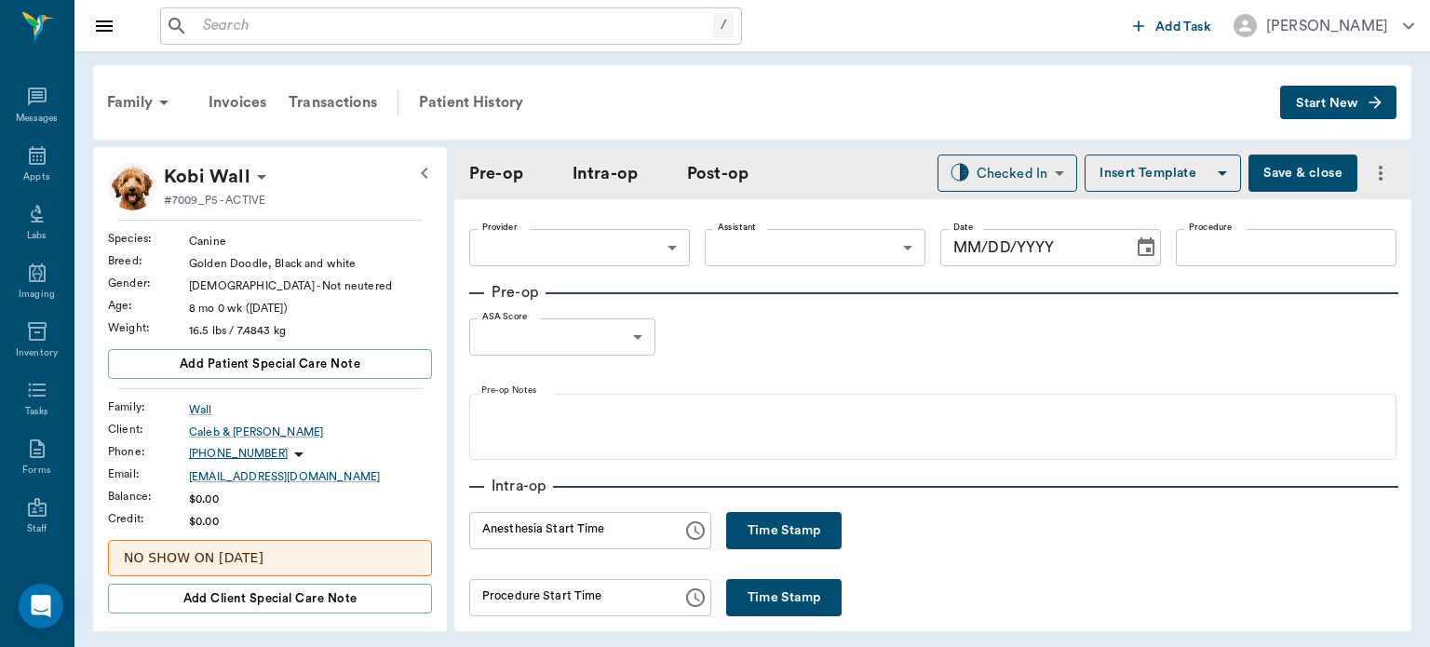
type input "63ec2f075fda476ae8351a4d"
type input "[DATE]"
click at [749, 529] on button "Time Stamp" at bounding box center [783, 530] width 115 height 37
type input "12:48 PM"
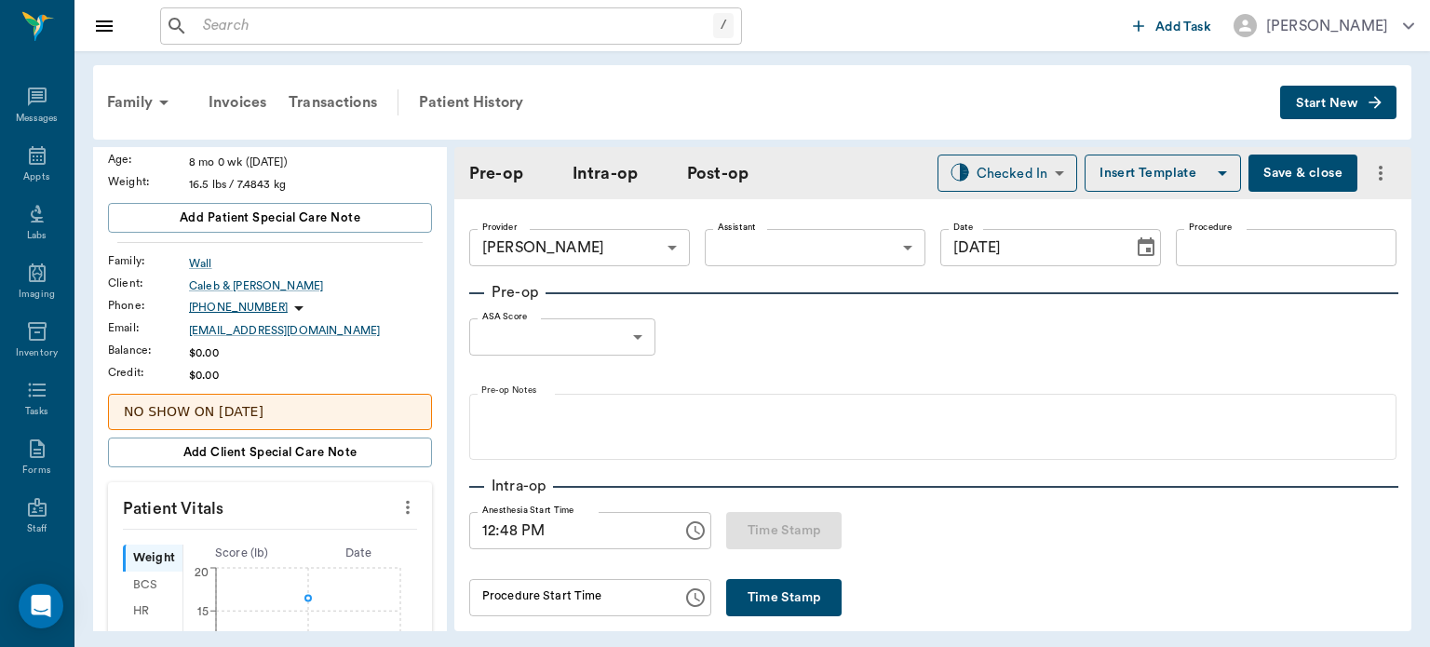
scroll to position [148, 0]
click at [400, 501] on icon "more" at bounding box center [408, 506] width 20 height 22
click at [318, 536] on span "Enter Vitals" at bounding box center [315, 536] width 156 height 20
click at [273, 560] on input "text" at bounding box center [269, 561] width 162 height 37
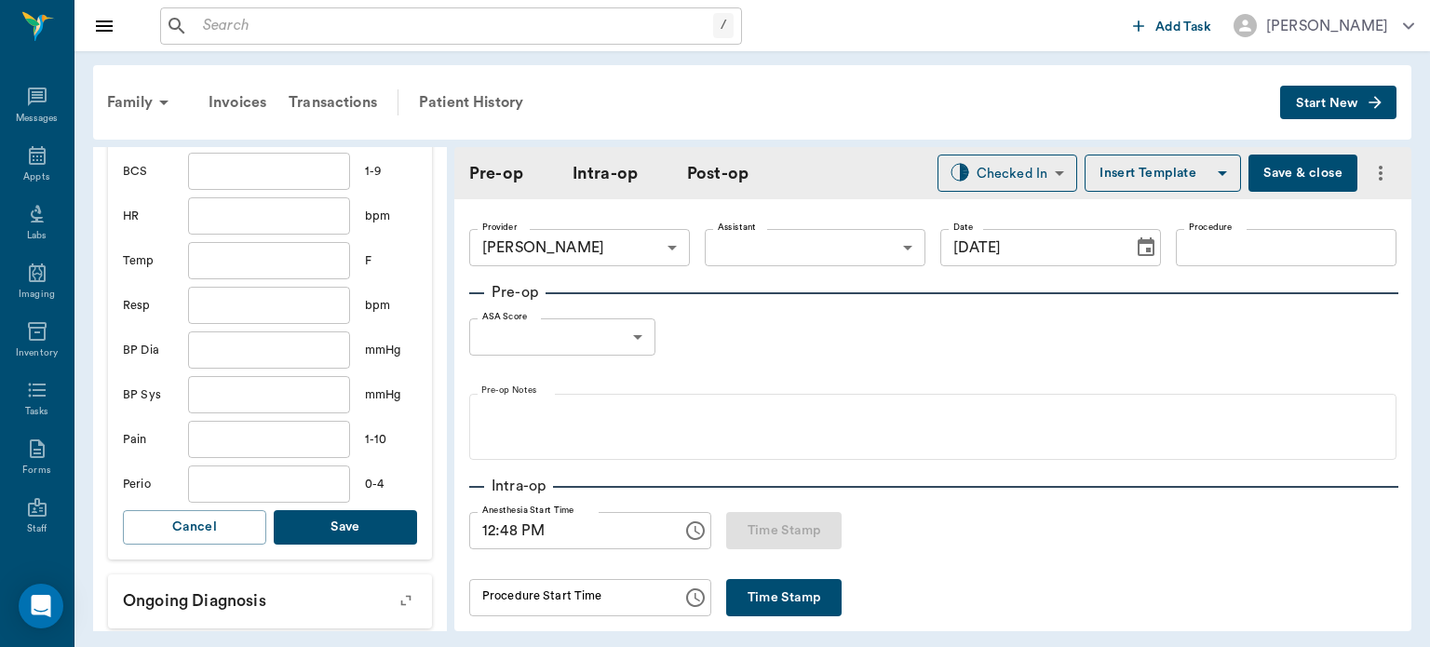
scroll to position [585, 0]
type input "48.4"
click at [376, 508] on button "Save" at bounding box center [345, 525] width 143 height 34
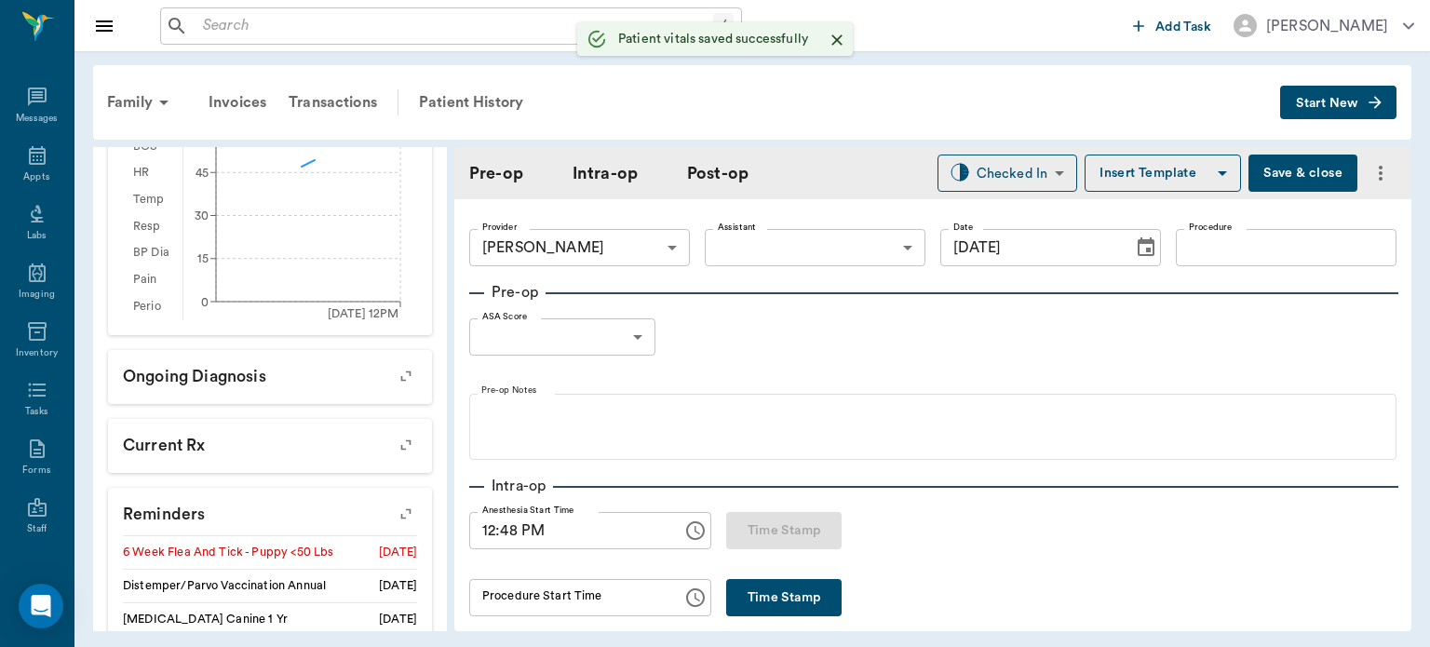
click at [798, 251] on body "/ ​ Add Task Dr. Bert Ellsworth Nectar Messages Appts Labs Imaging Inventory Ta…" at bounding box center [715, 323] width 1430 height 647
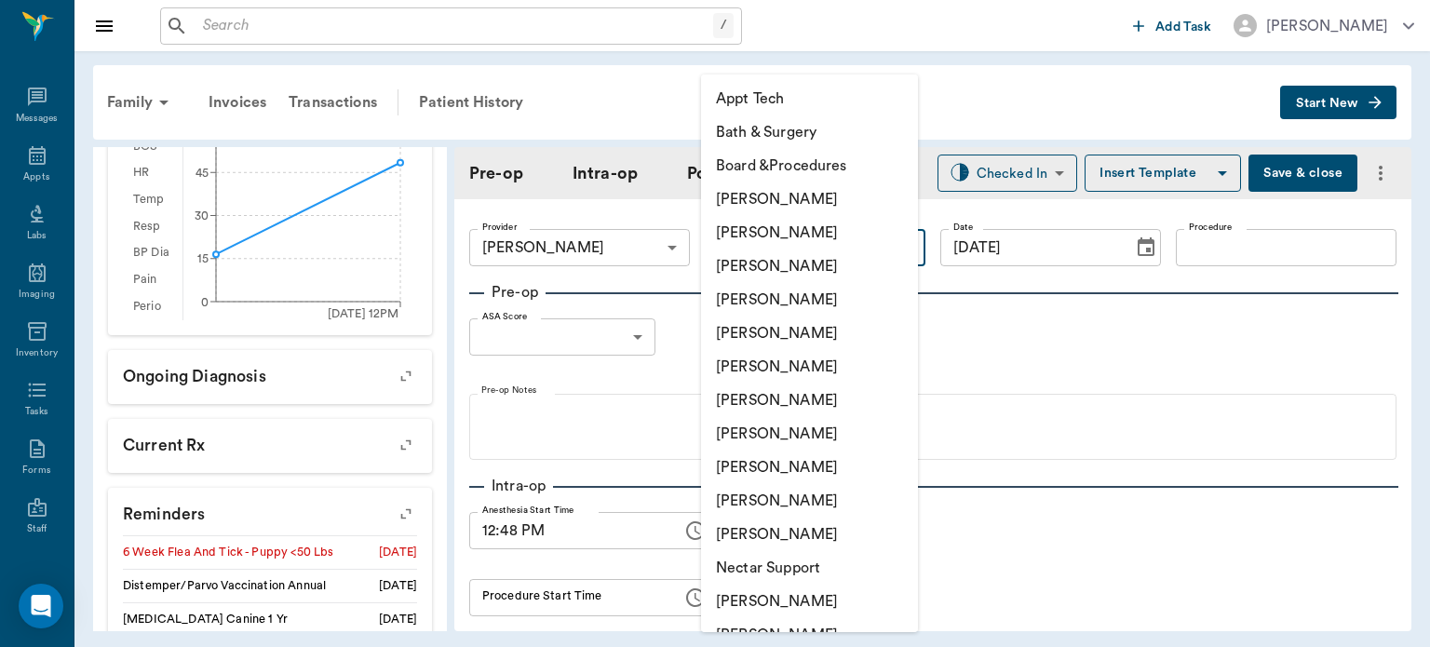
click at [805, 477] on li "[PERSON_NAME]" at bounding box center [809, 468] width 217 height 34
type input "63ec2e7e52e12b0ba117b124"
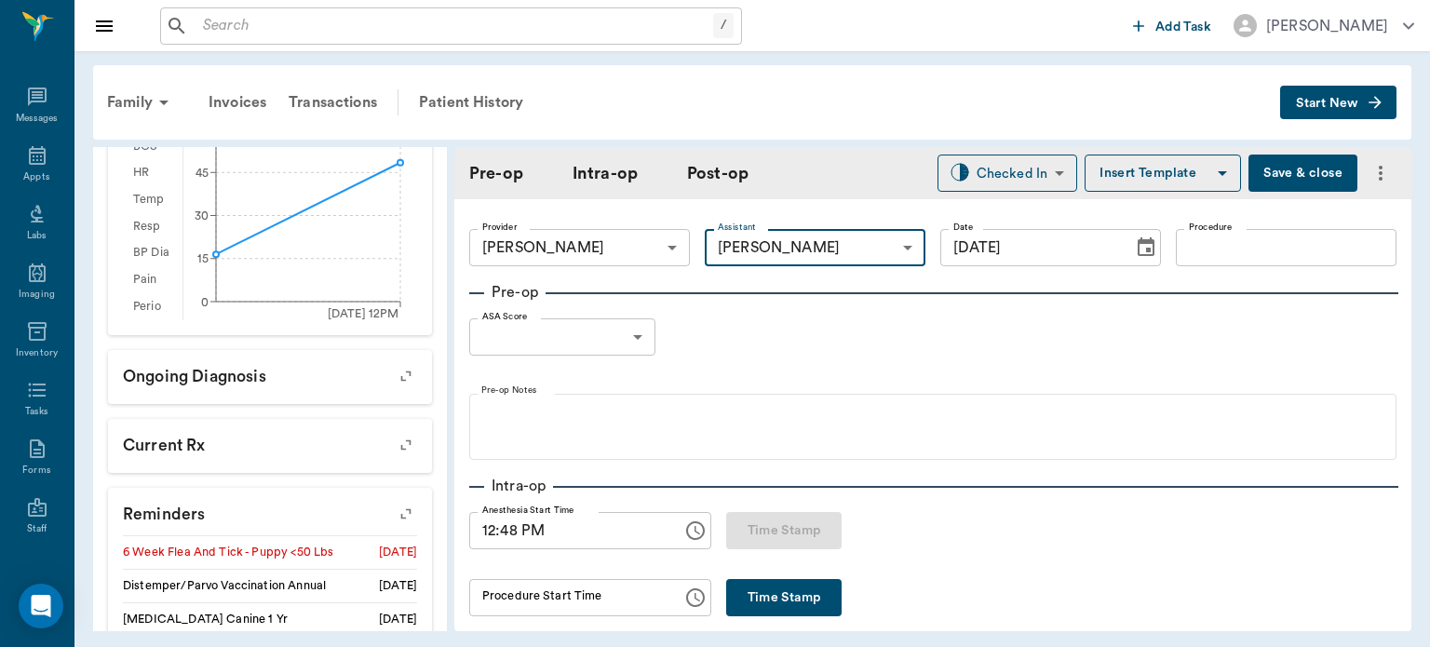
click at [1244, 254] on input "Procedure" at bounding box center [1286, 247] width 221 height 37
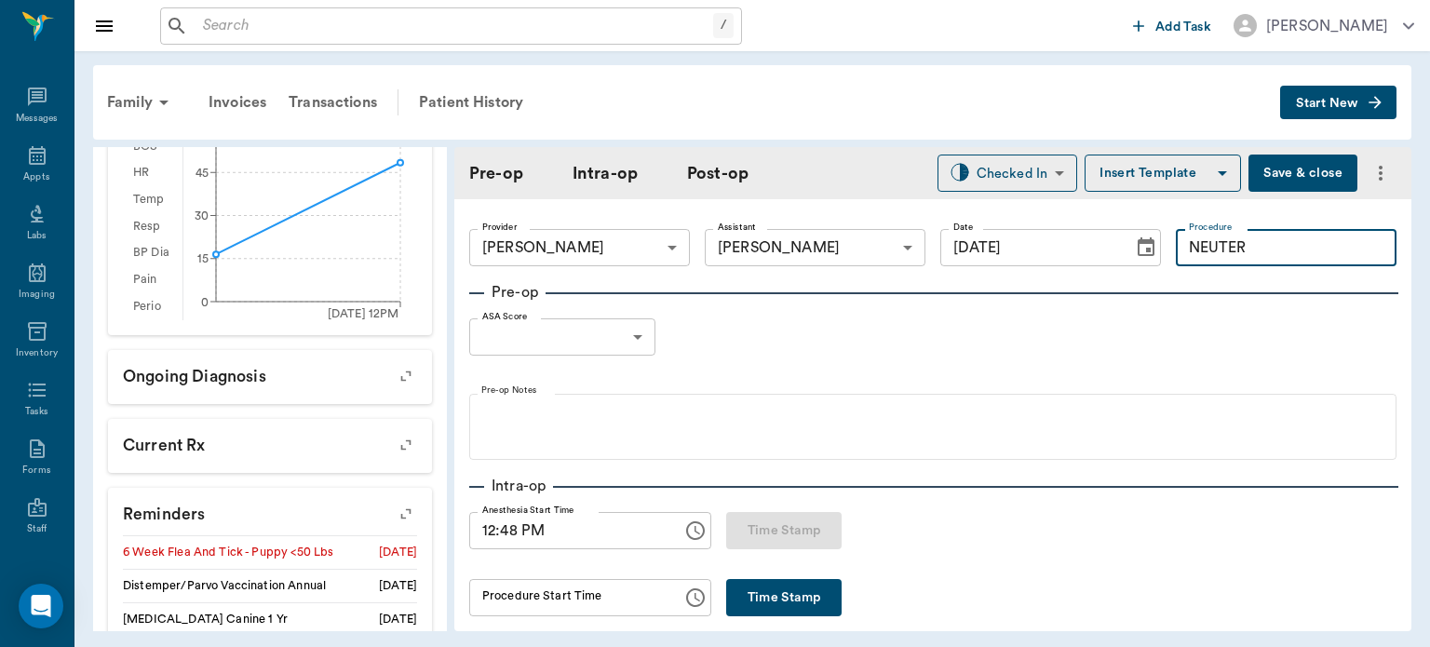
type input "NEUTER"
click at [1152, 179] on button "Insert Template" at bounding box center [1163, 173] width 156 height 37
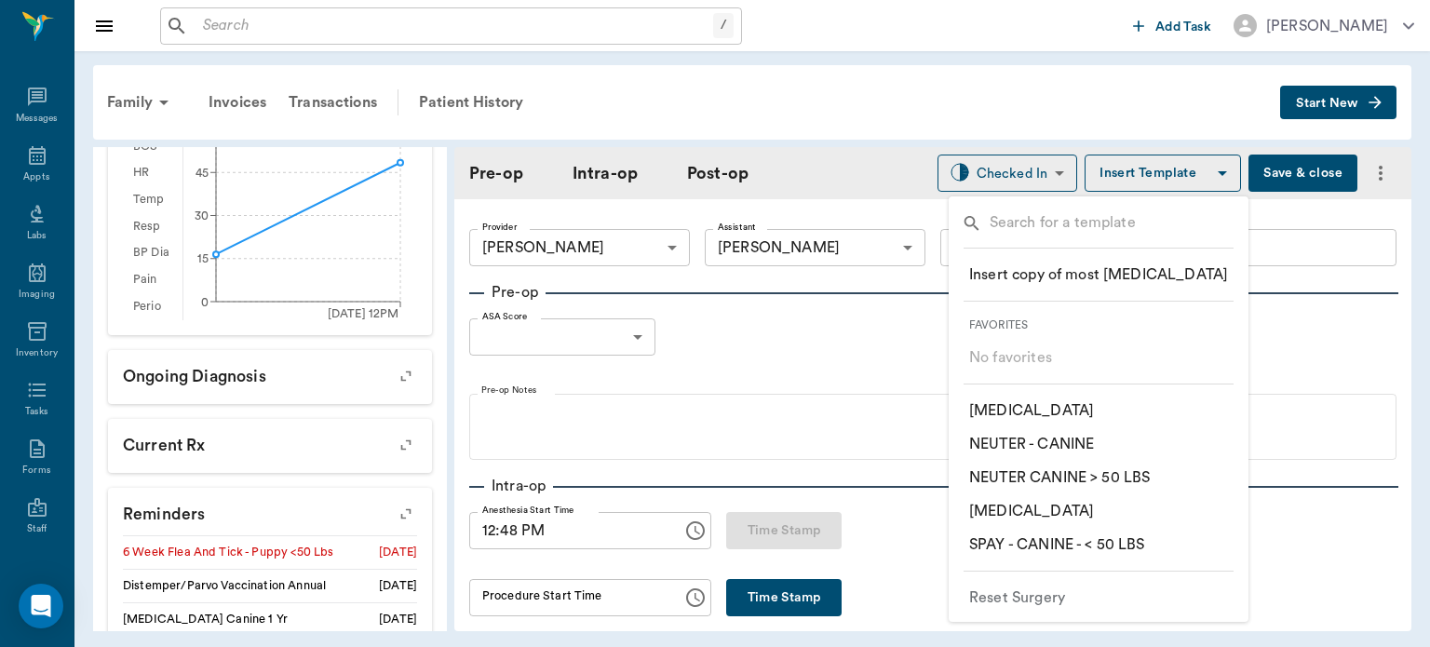
click at [1084, 448] on p "​ NEUTER - CANINE" at bounding box center [1031, 444] width 125 height 22
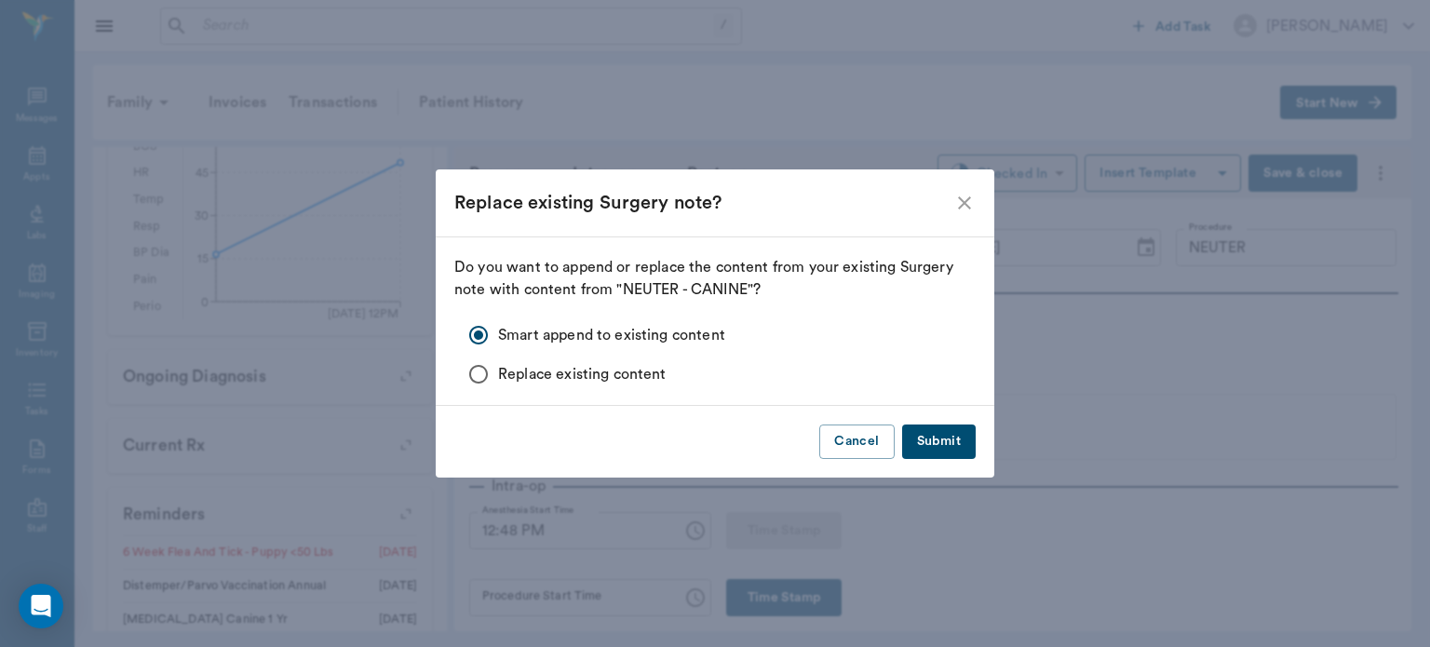
click at [942, 442] on button "Submit" at bounding box center [939, 442] width 74 height 34
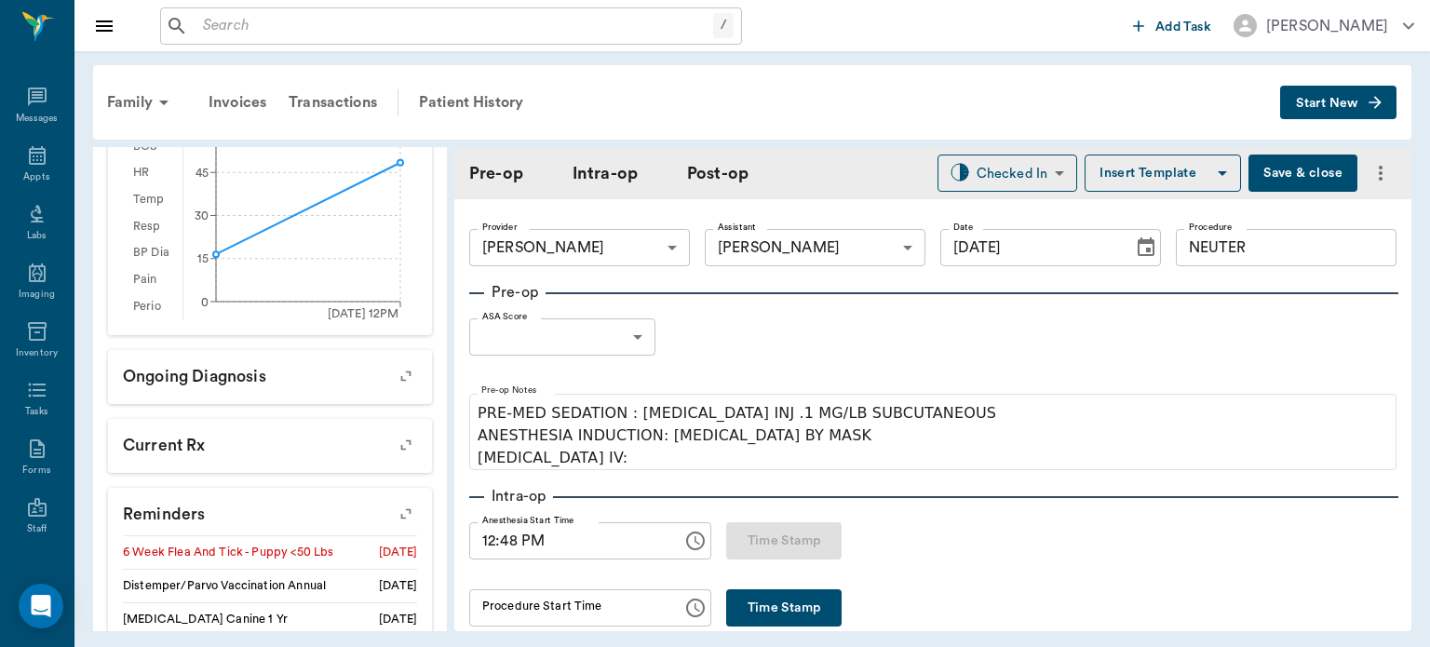
click at [620, 343] on body "/ ​ Add Task Dr. Bert Ellsworth Nectar Messages Appts Labs Imaging Inventory Ta…" at bounding box center [715, 323] width 1430 height 647
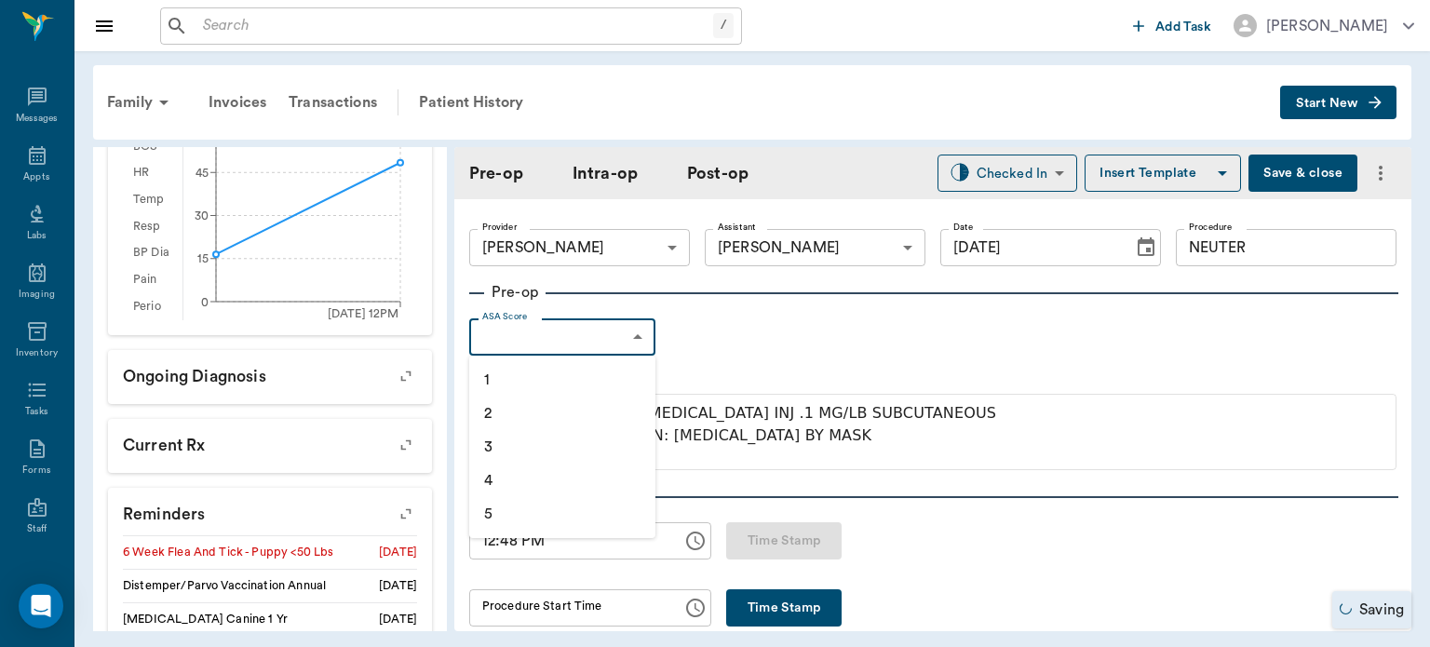
click at [575, 380] on li "1" at bounding box center [562, 380] width 186 height 34
type input "1"
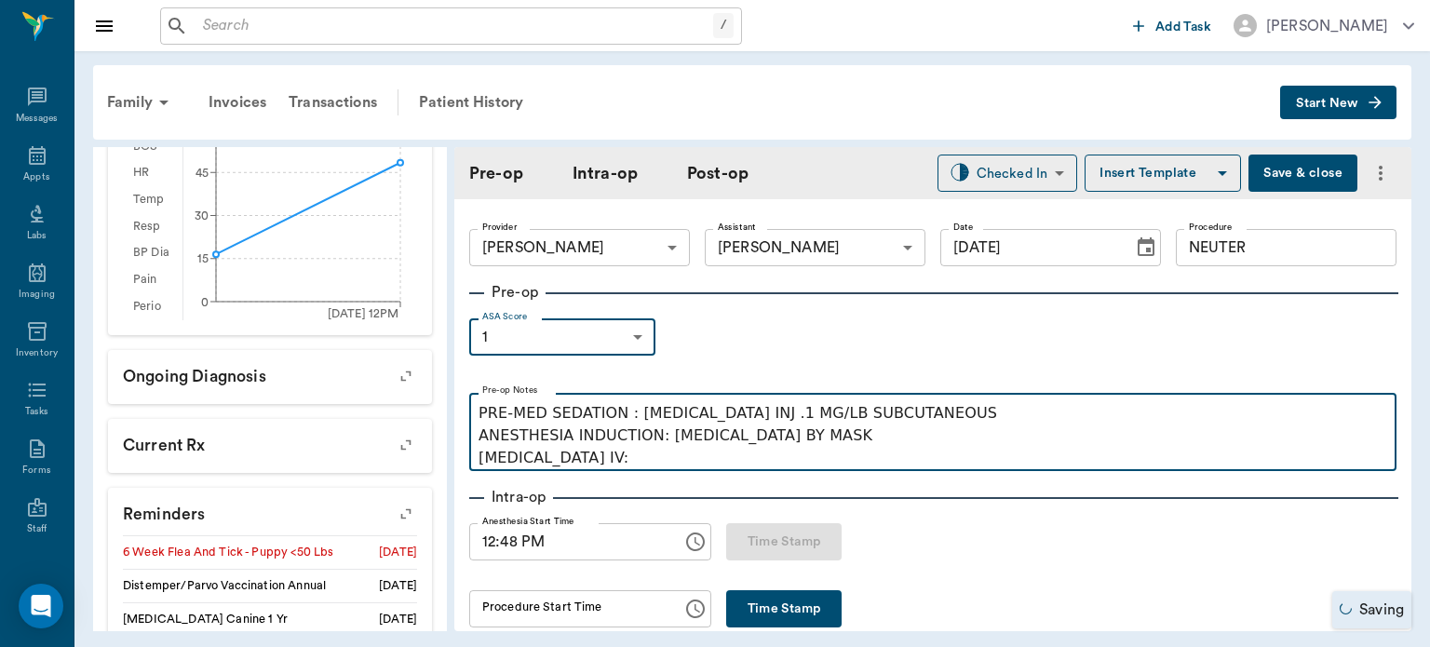
click at [611, 465] on p "PRE-MED SEDATION : ACEPROMAZINE INJ .1 MG/LB SUBCUTANEOUS ANESTHESIA INDUCTION:…" at bounding box center [933, 435] width 909 height 67
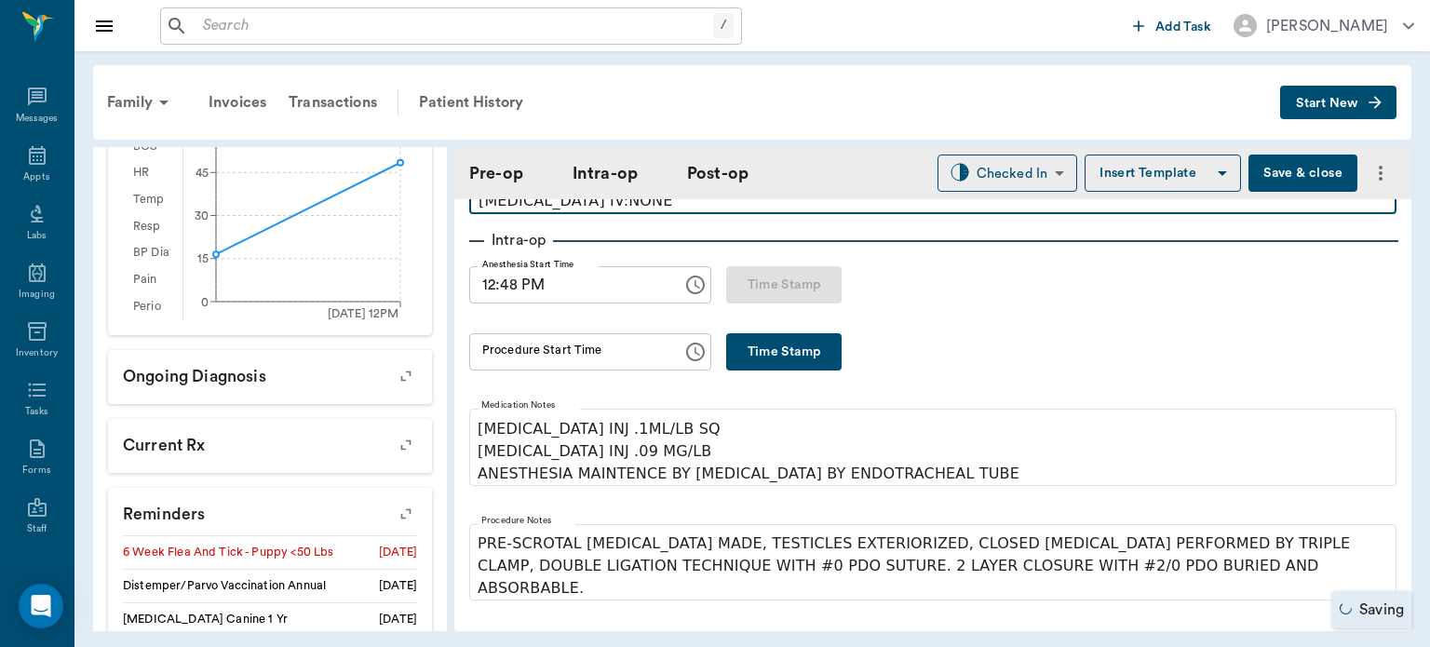
scroll to position [258, 0]
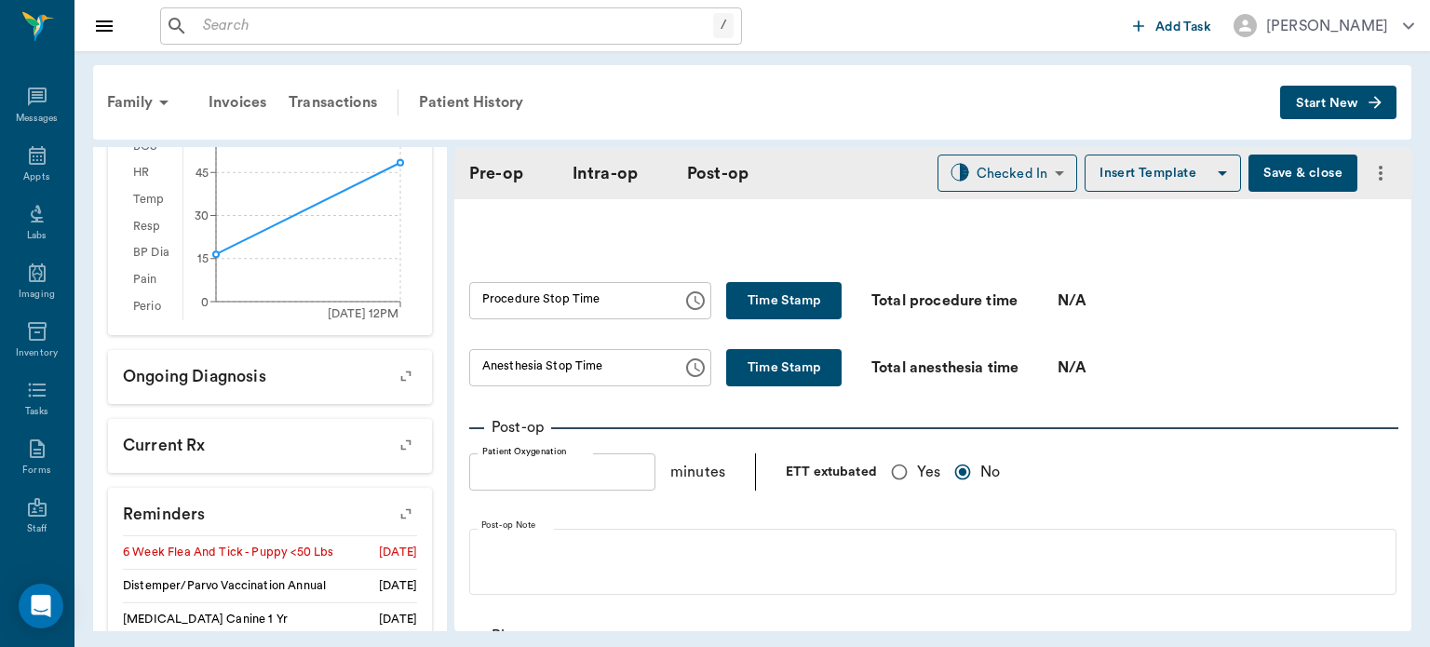
click at [889, 471] on input "Yes" at bounding box center [899, 471] width 35 height 35
radio input "true"
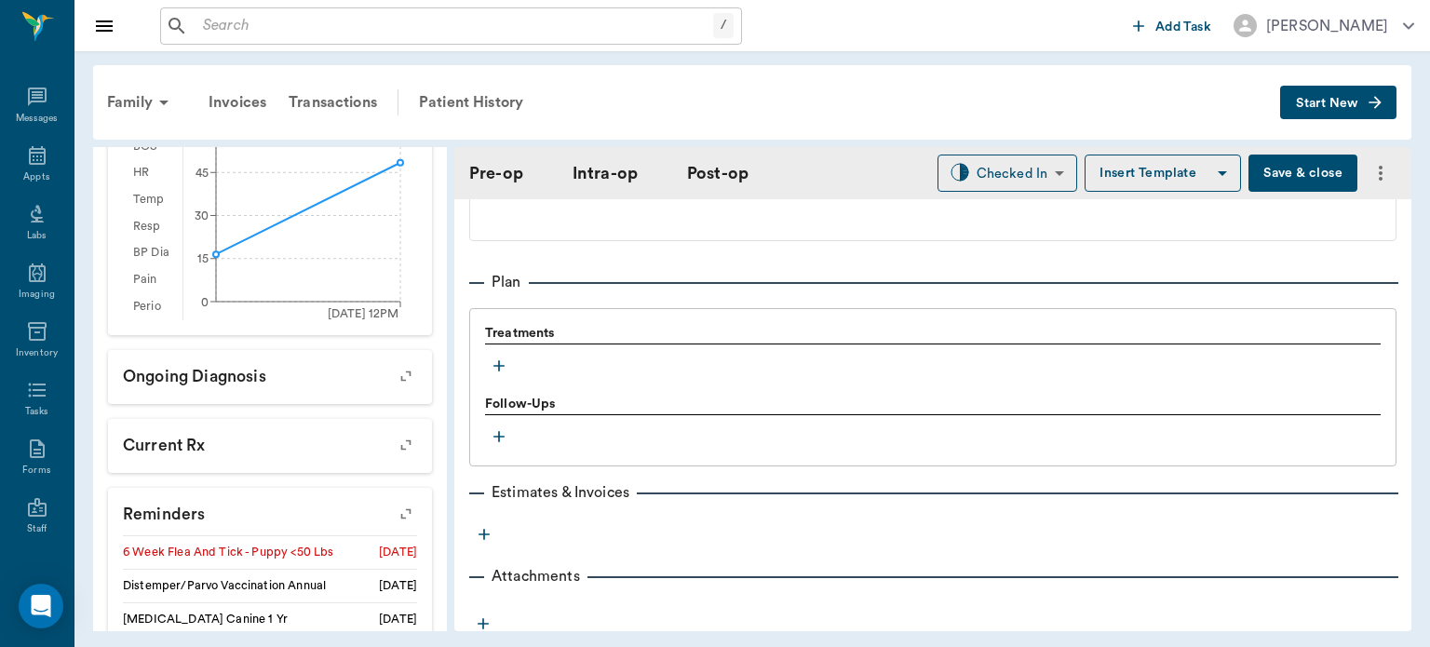
scroll to position [1478, 0]
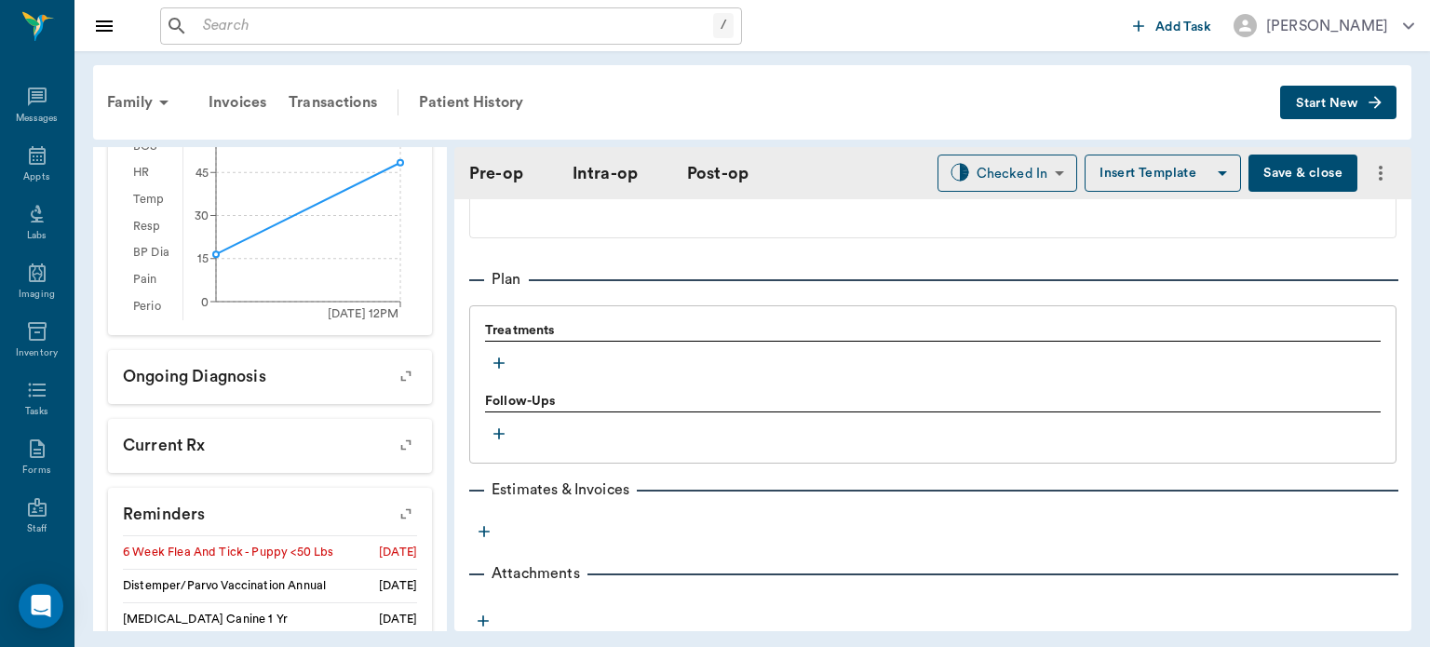
click at [502, 358] on icon "button" at bounding box center [499, 363] width 11 height 11
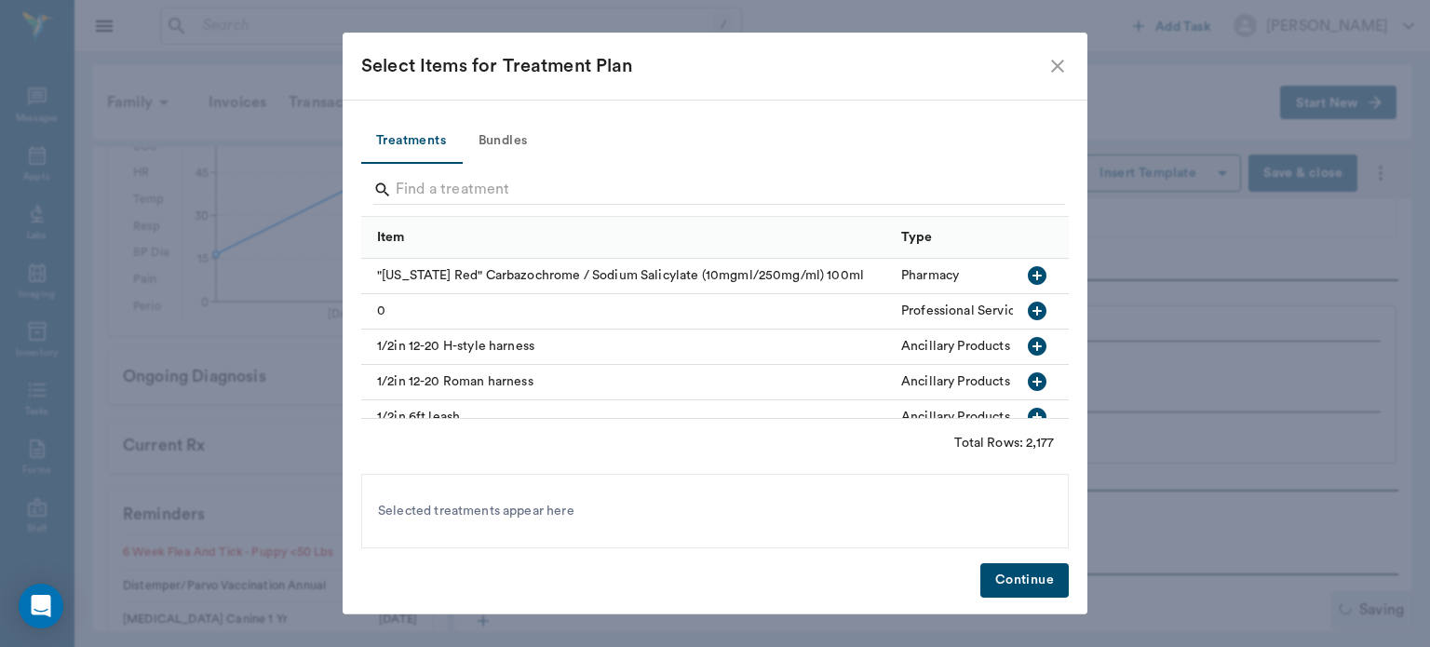
click at [518, 136] on button "Bundles" at bounding box center [503, 141] width 84 height 45
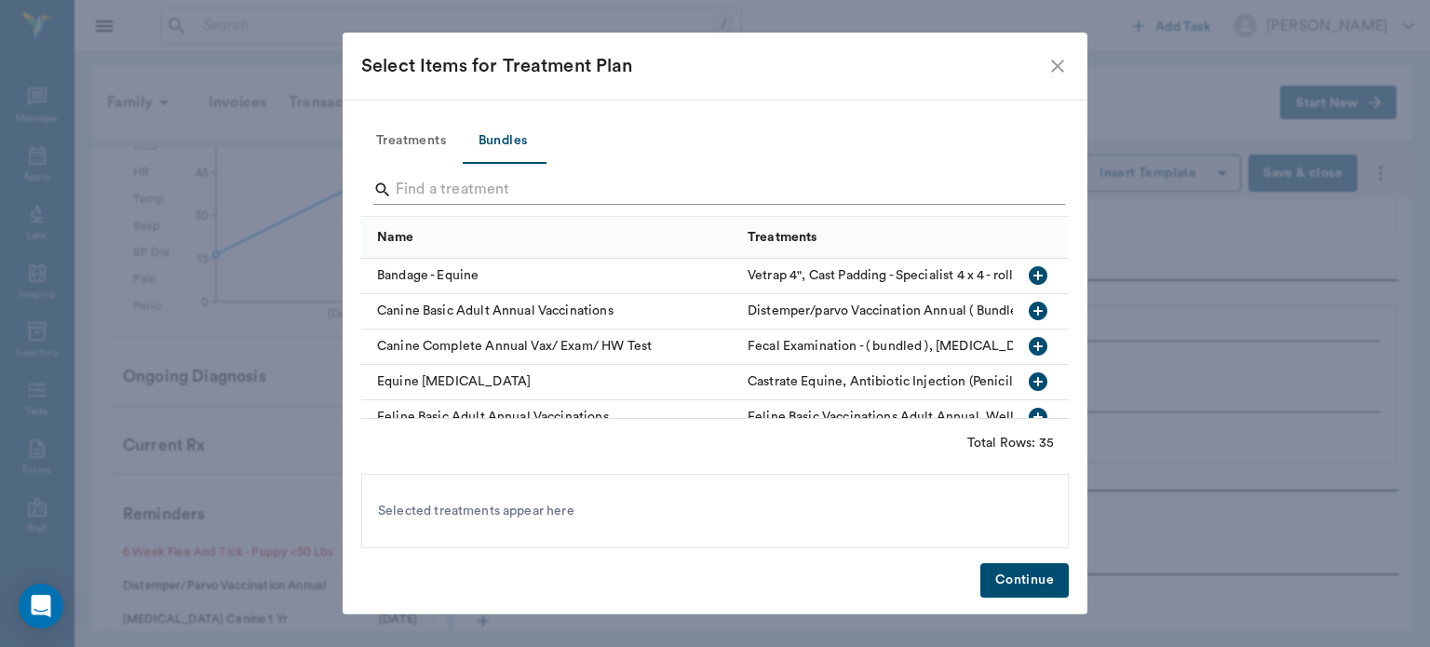
click at [436, 194] on input "Search" at bounding box center [717, 190] width 642 height 30
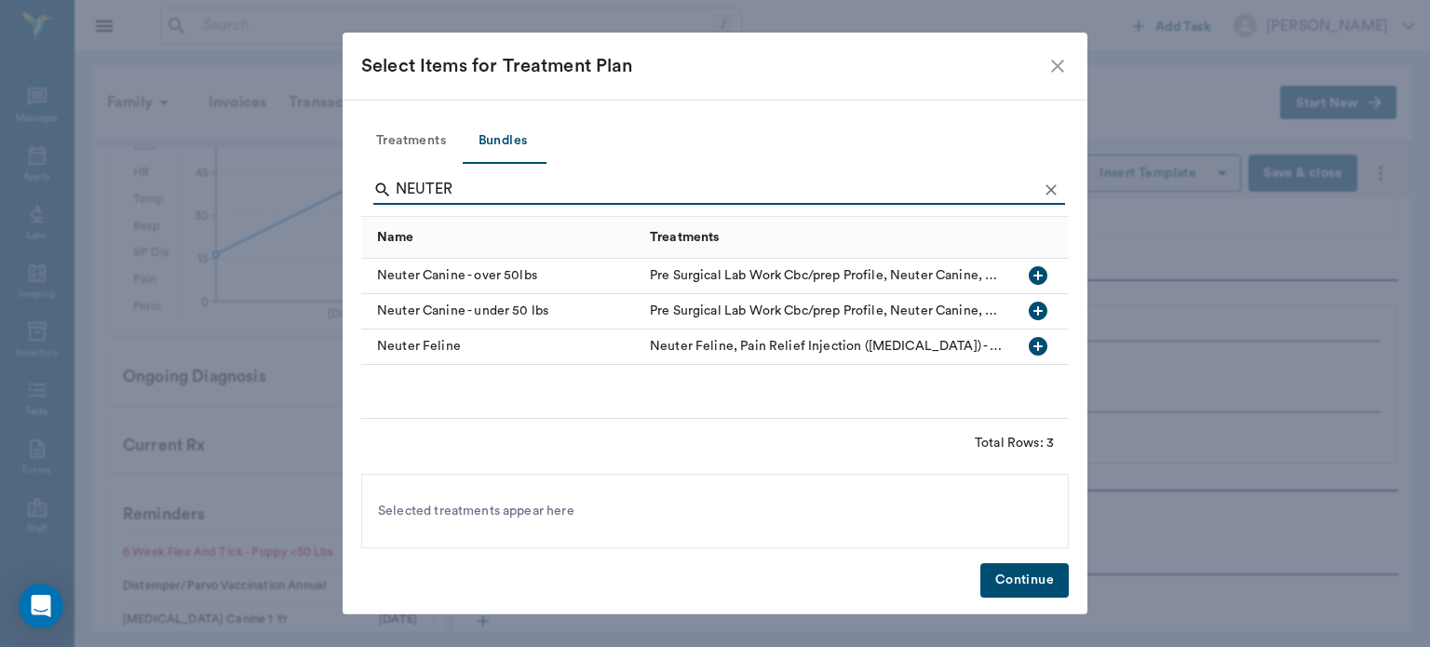
type input "NEUTER"
click at [1043, 315] on icon "button" at bounding box center [1038, 311] width 19 height 19
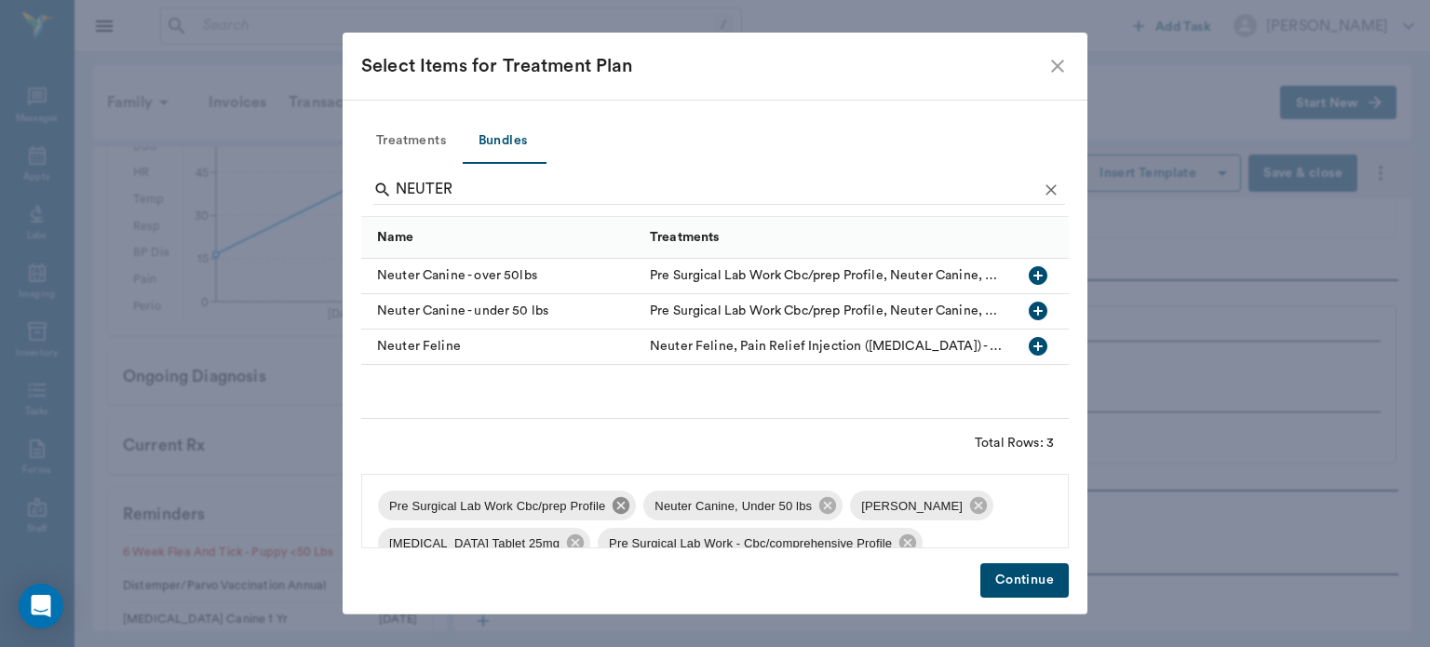
click at [615, 503] on icon at bounding box center [621, 505] width 17 height 17
click at [923, 507] on icon at bounding box center [933, 505] width 20 height 20
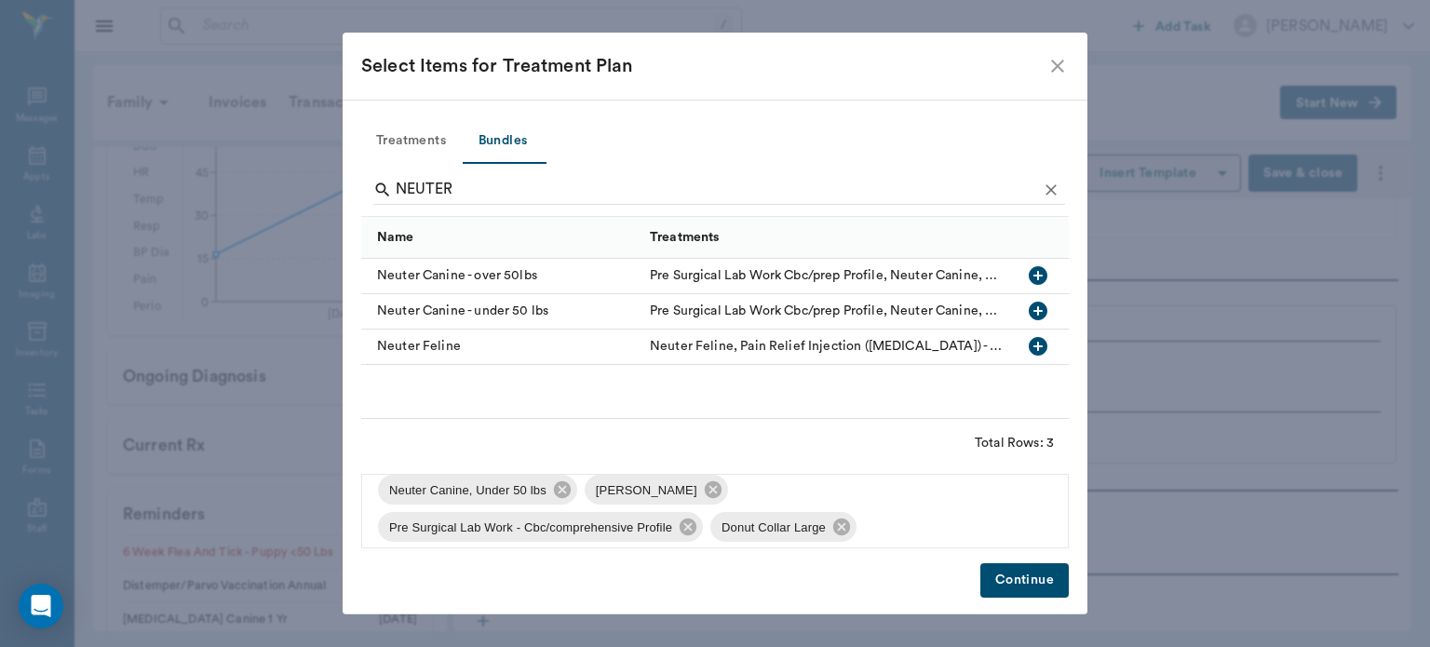
scroll to position [18, 0]
click at [692, 525] on icon at bounding box center [688, 525] width 17 height 17
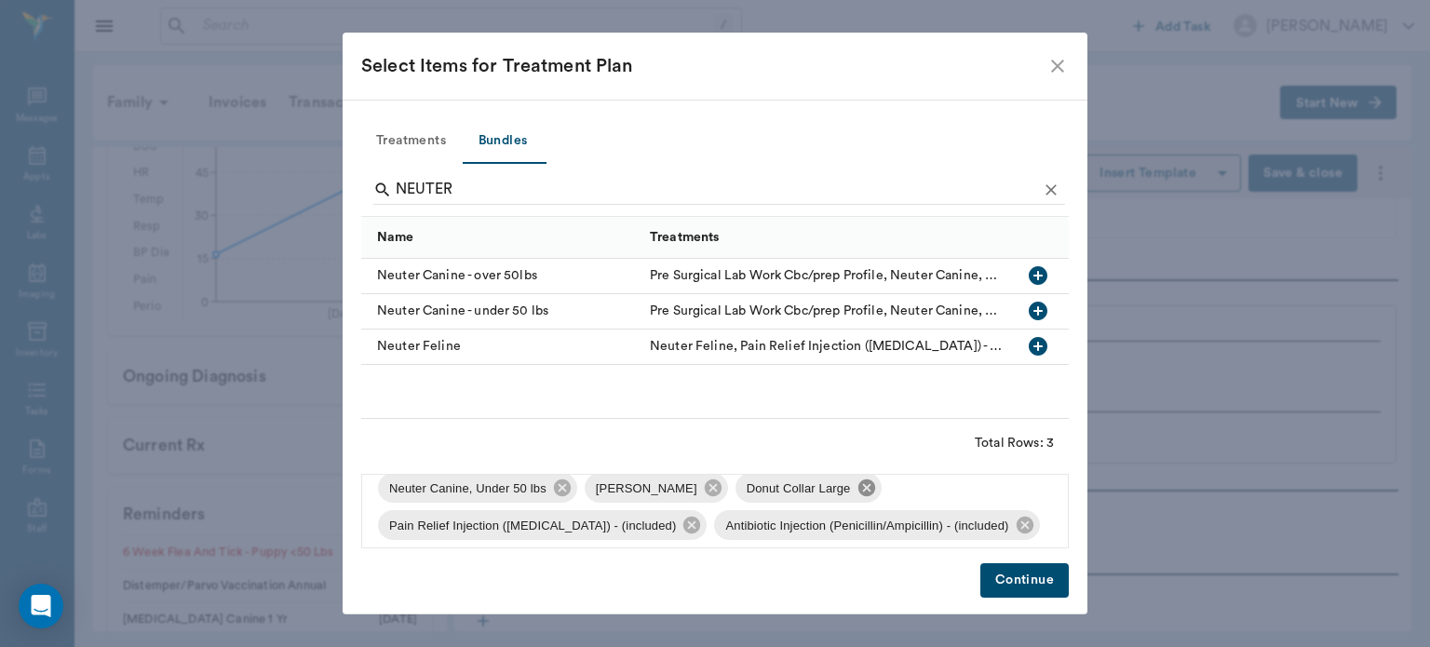
click at [861, 488] on icon at bounding box center [866, 488] width 17 height 17
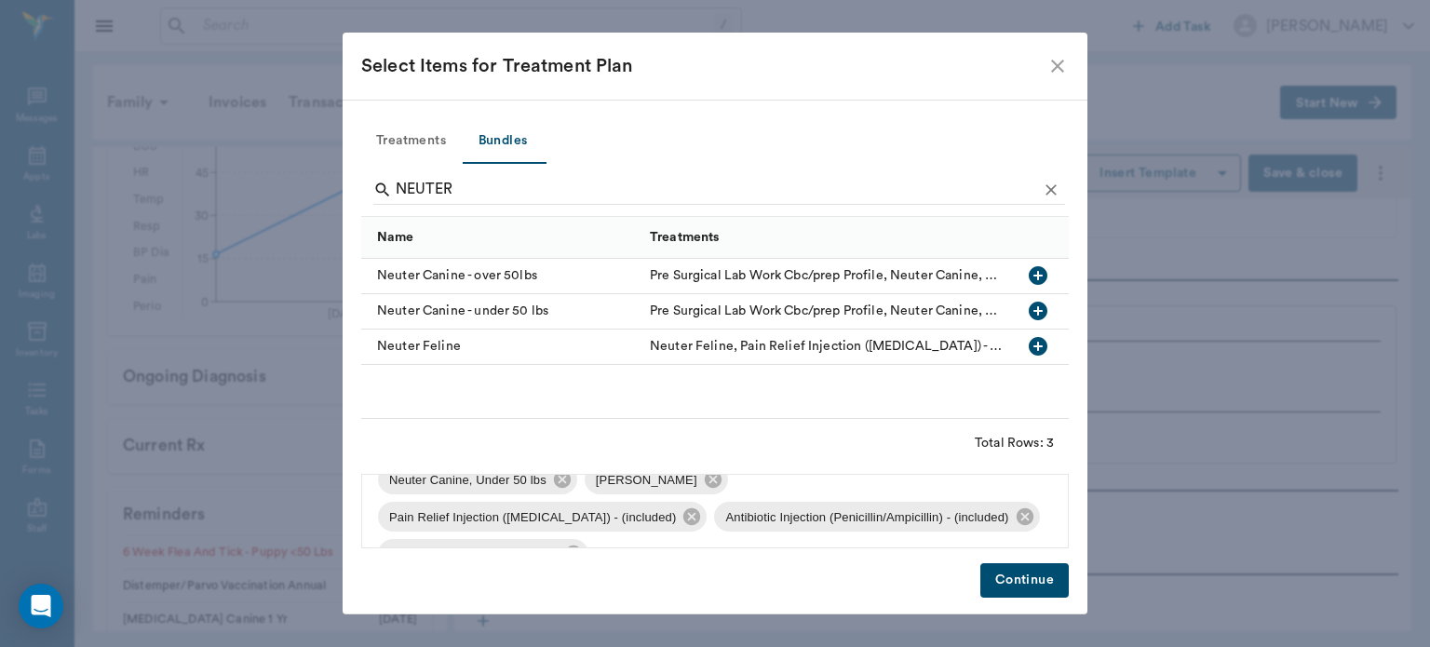
click at [1023, 574] on button "Continue" at bounding box center [1025, 580] width 88 height 34
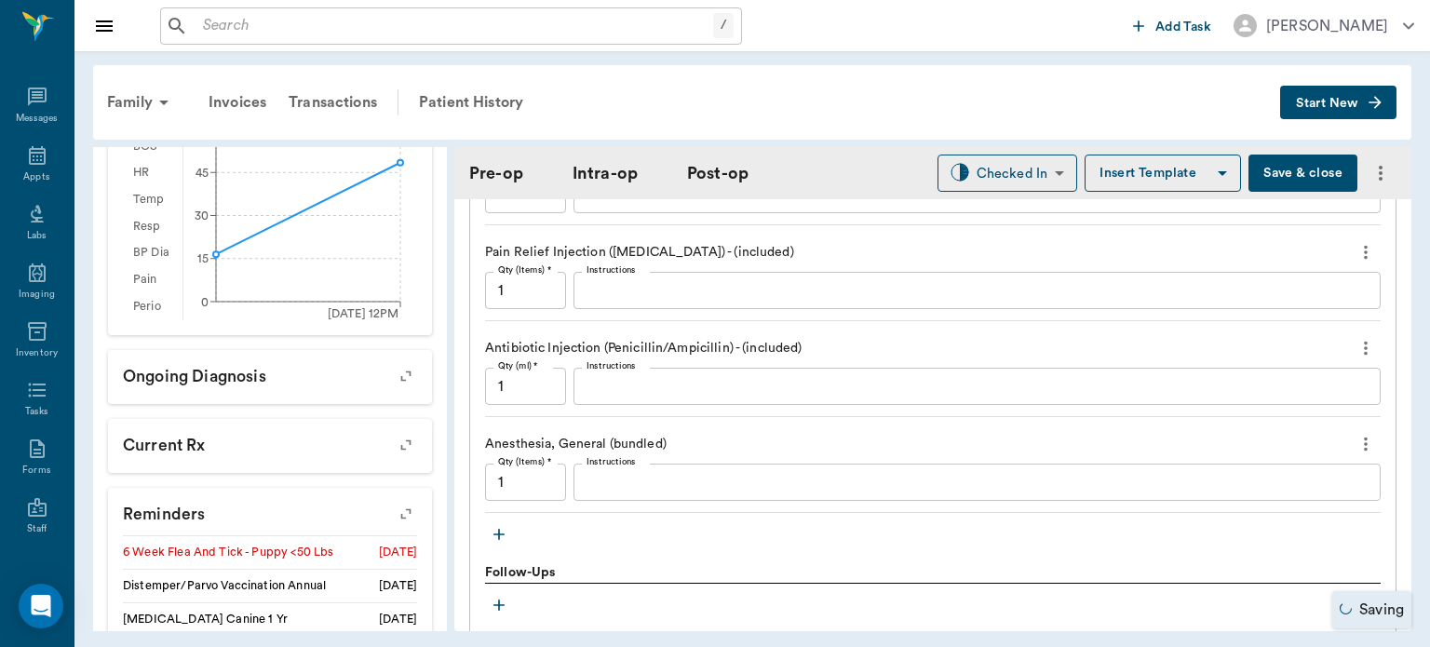
scroll to position [1823, 0]
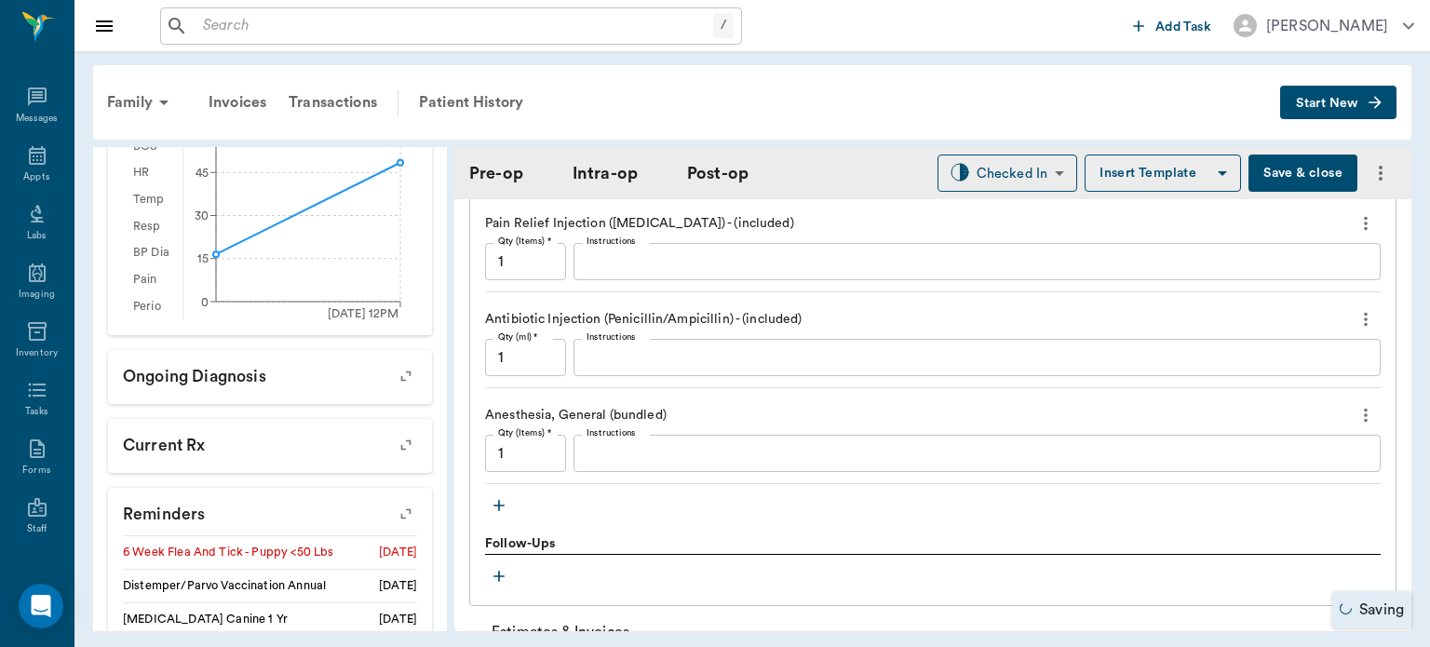
click at [496, 500] on icon "button" at bounding box center [499, 505] width 11 height 11
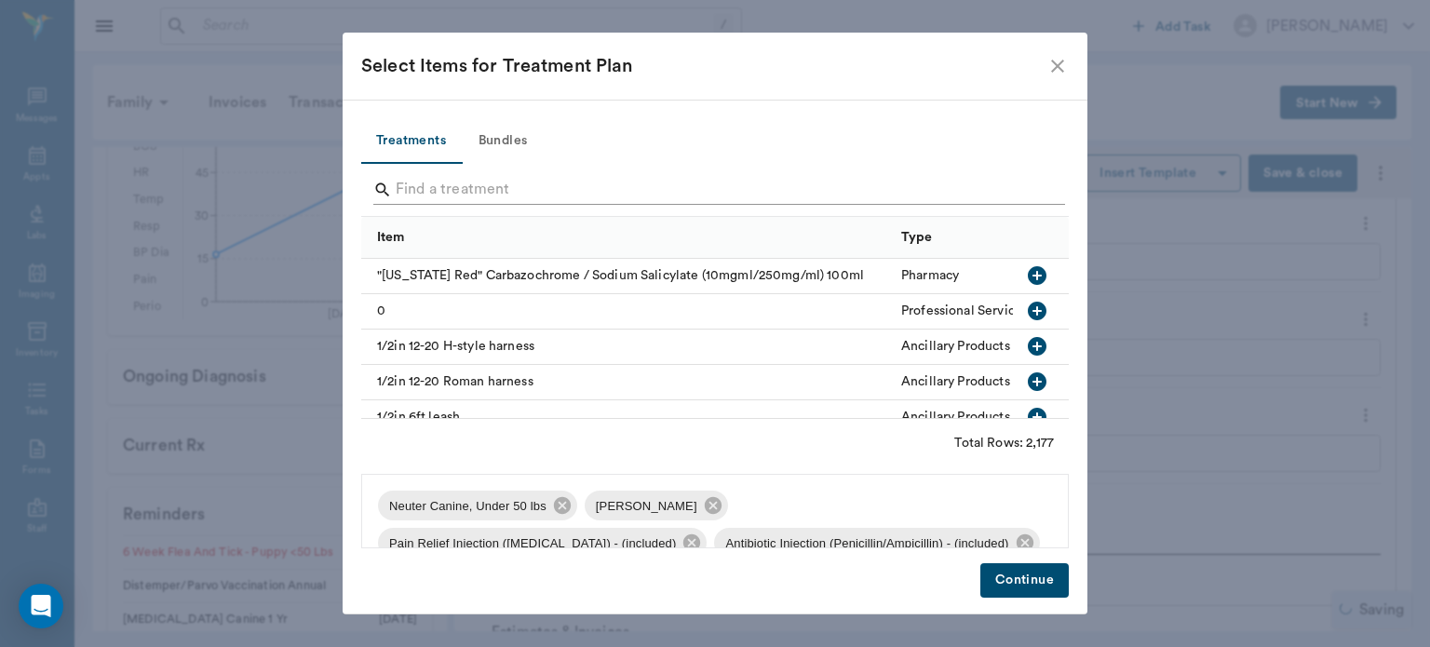
click at [467, 192] on input "Search" at bounding box center [717, 190] width 642 height 30
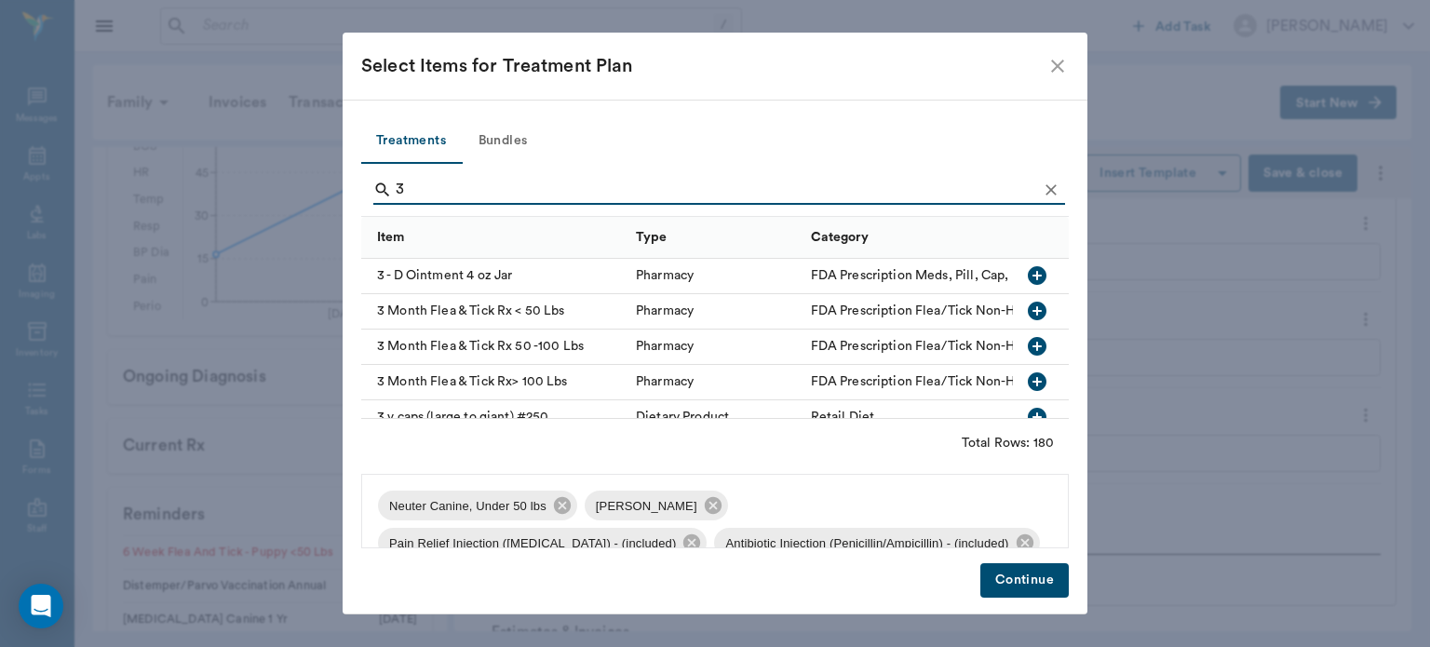
type input "3"
click at [1028, 312] on icon "button" at bounding box center [1037, 311] width 19 height 19
click at [1035, 596] on button "Continue" at bounding box center [1025, 580] width 88 height 34
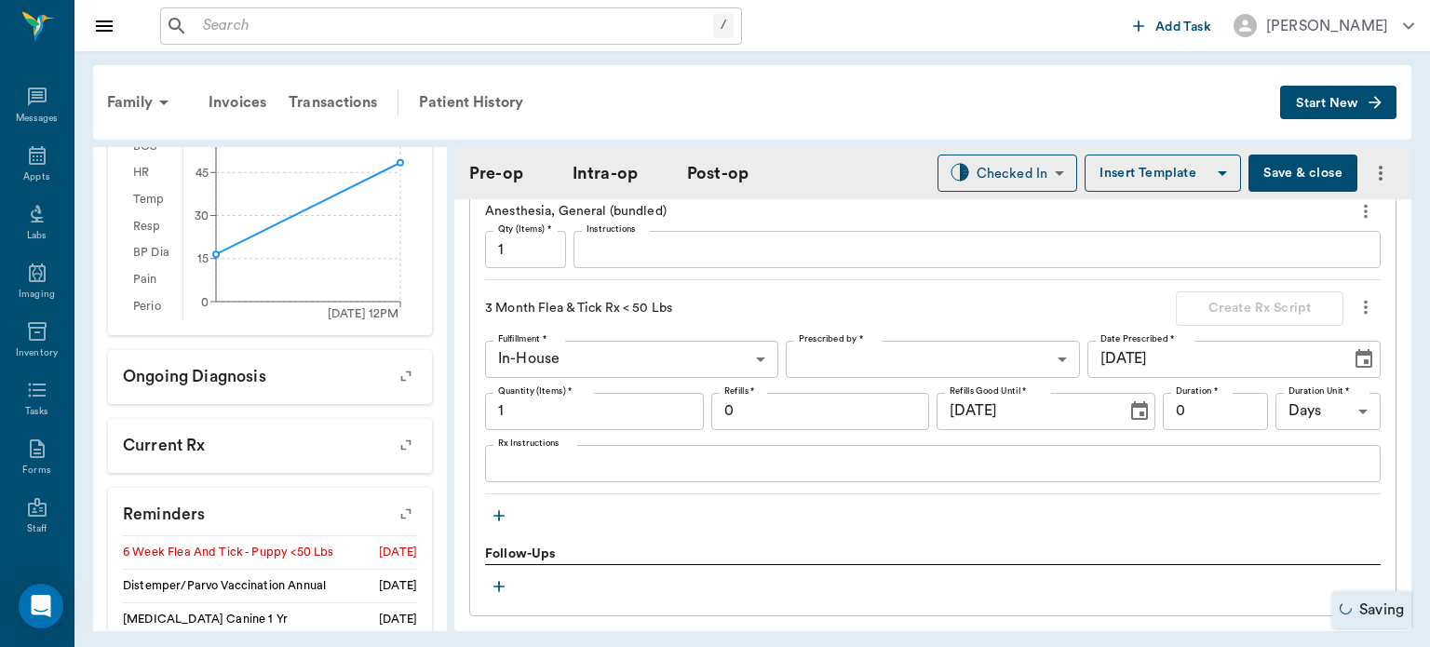
scroll to position [2040, 0]
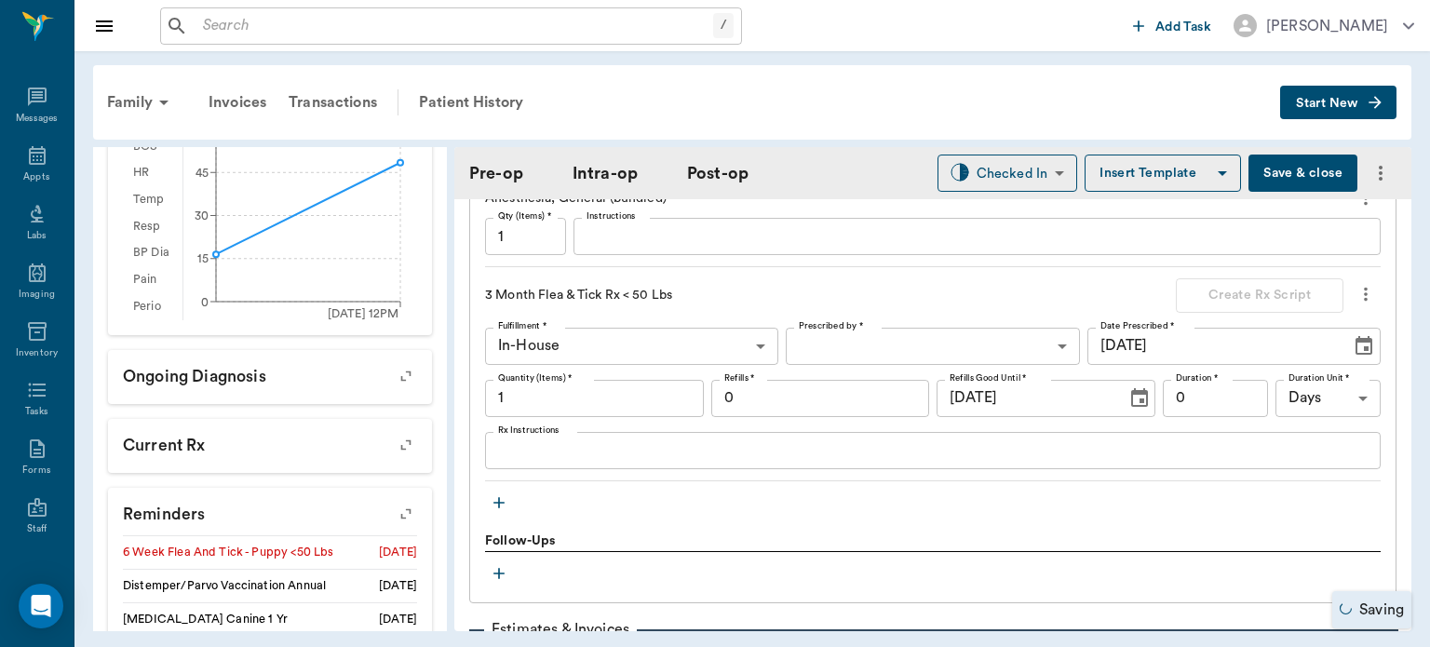
click at [502, 497] on icon "button" at bounding box center [499, 502] width 11 height 11
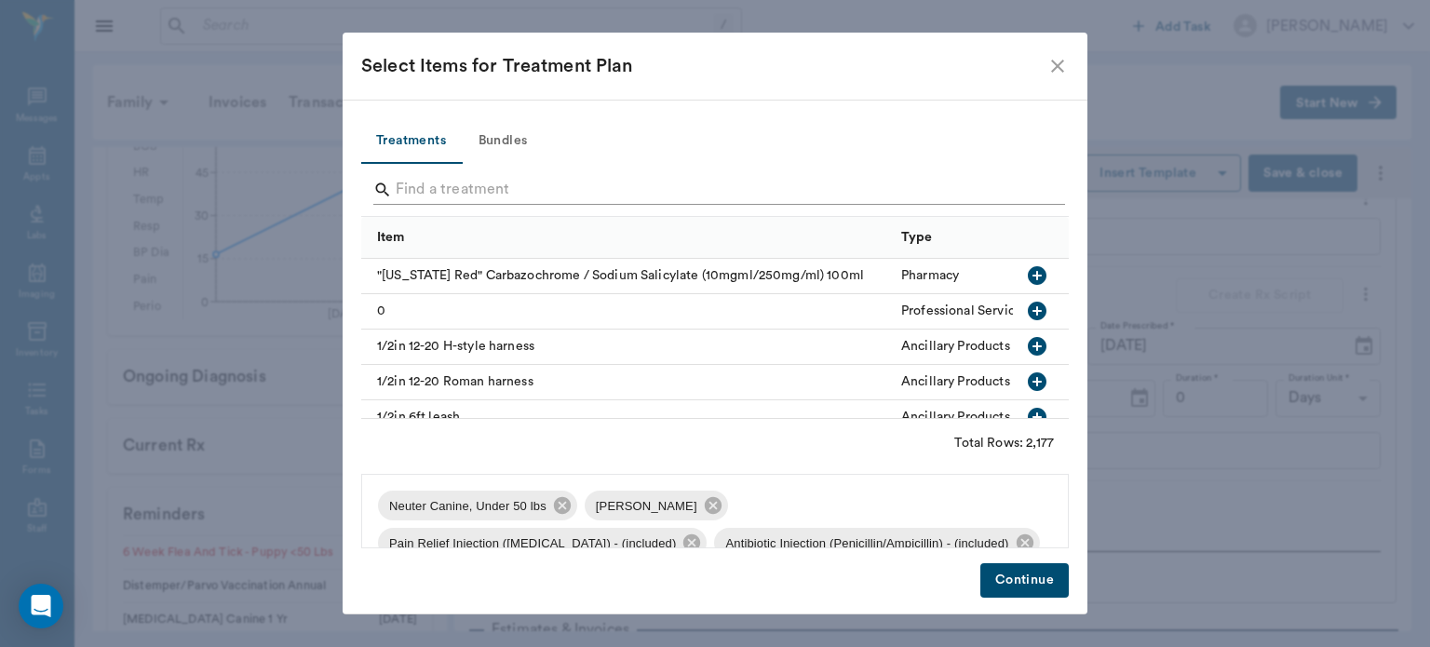
click at [471, 193] on input "Search" at bounding box center [717, 190] width 642 height 30
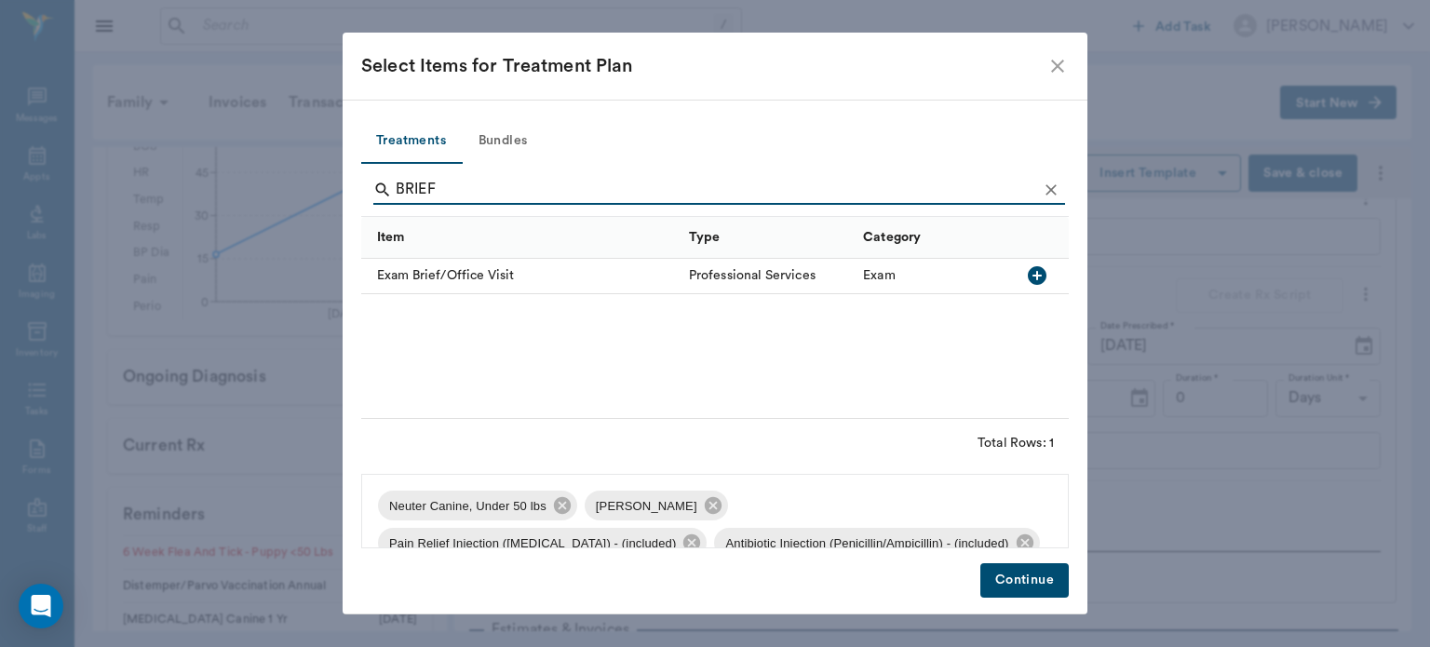
type input "BRIEF"
click at [1037, 277] on icon "button" at bounding box center [1037, 275] width 22 height 22
click at [1028, 596] on button "Continue" at bounding box center [1025, 580] width 88 height 34
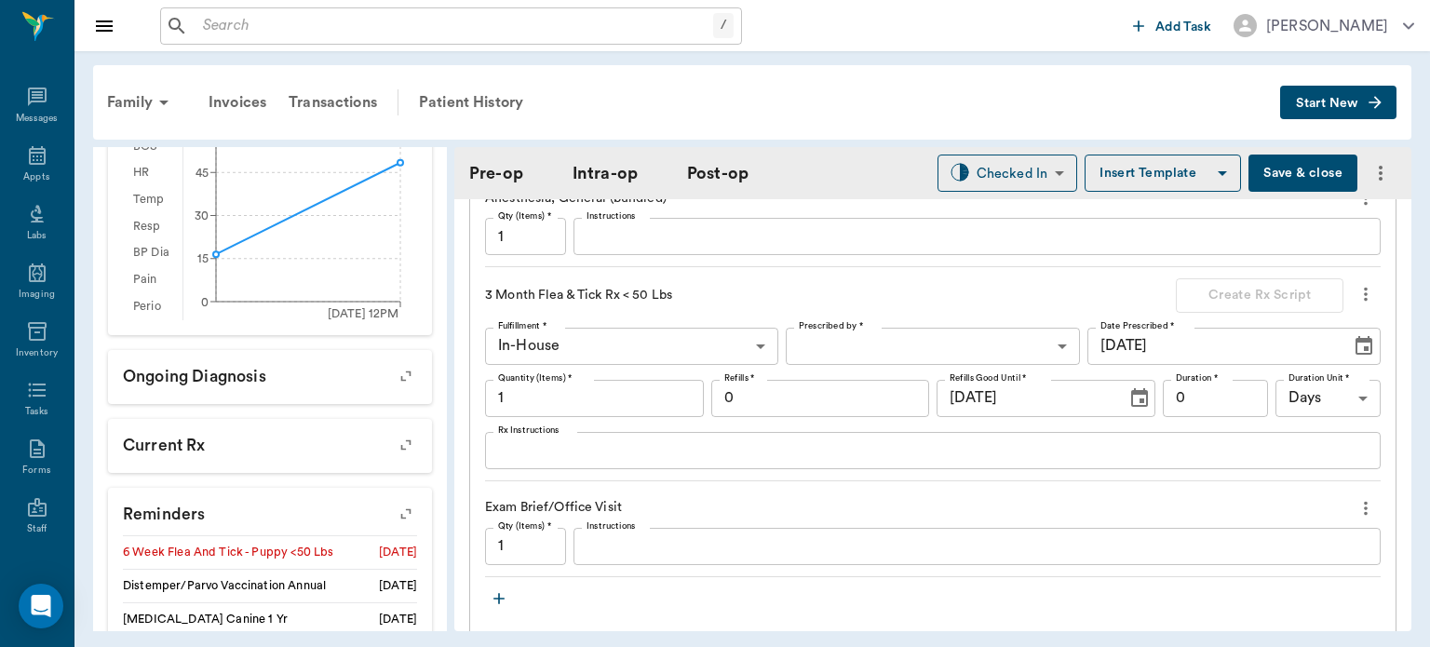
click at [1278, 173] on button "Save & close" at bounding box center [1303, 173] width 109 height 37
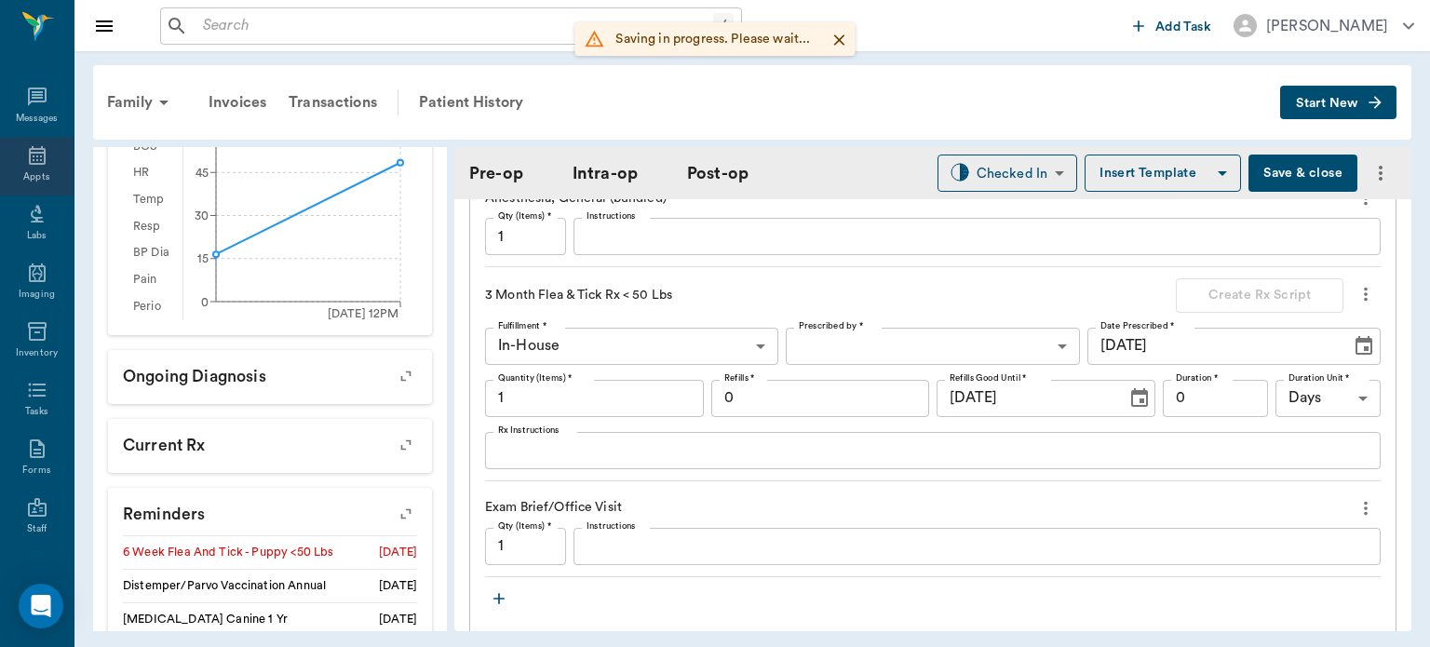
click at [26, 161] on icon at bounding box center [37, 155] width 22 height 22
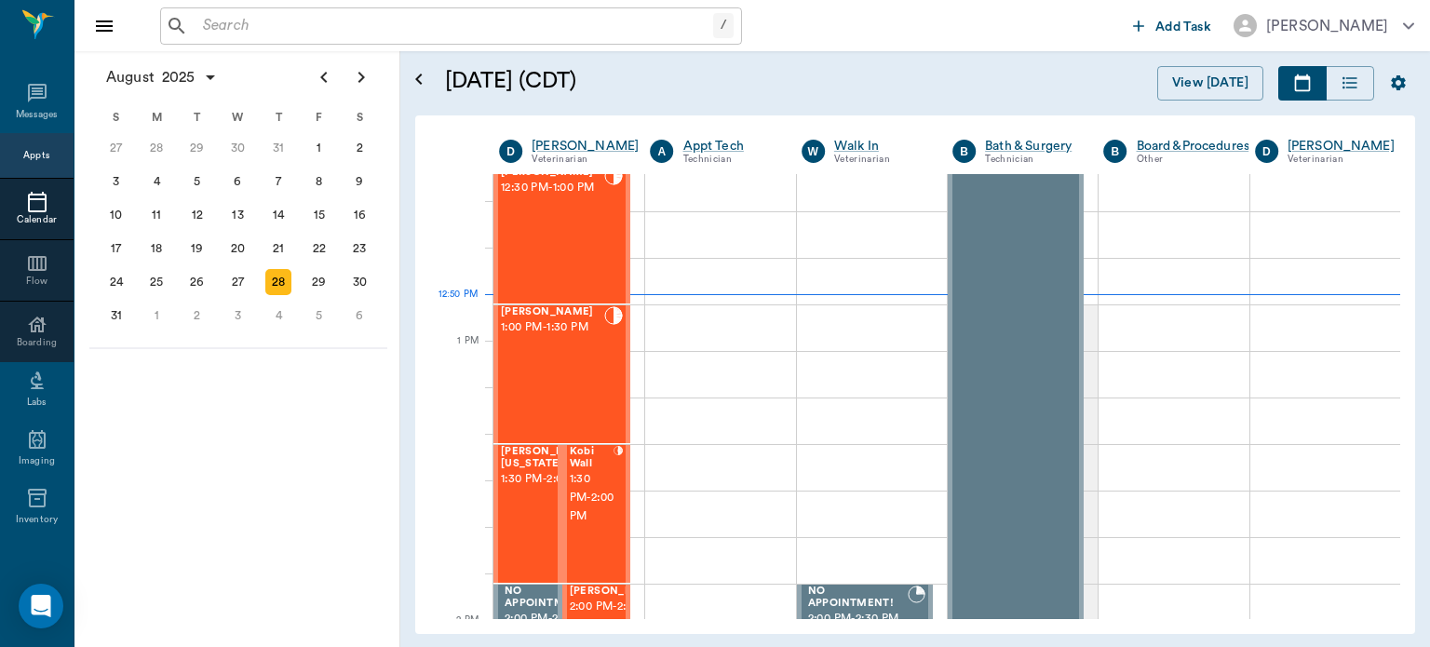
scroll to position [1286, 0]
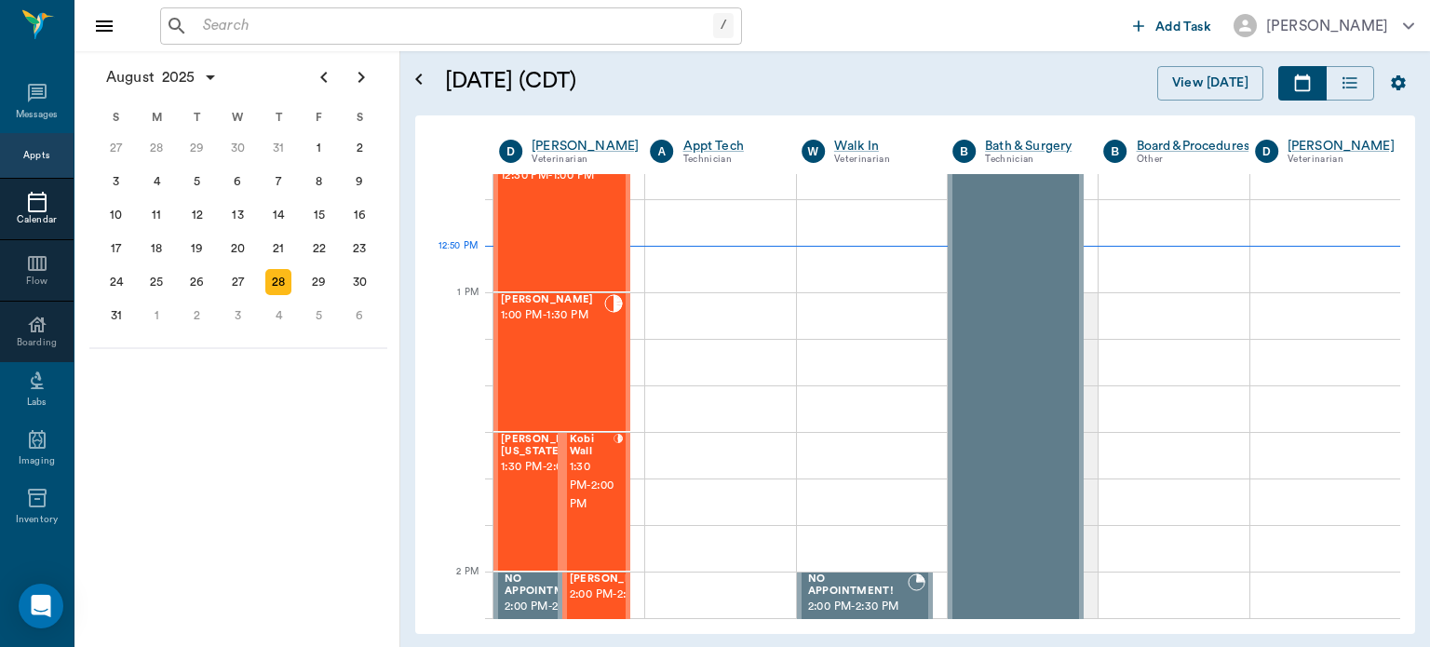
click at [589, 473] on span "1:30 PM - 2:00 PM" at bounding box center [592, 486] width 45 height 56
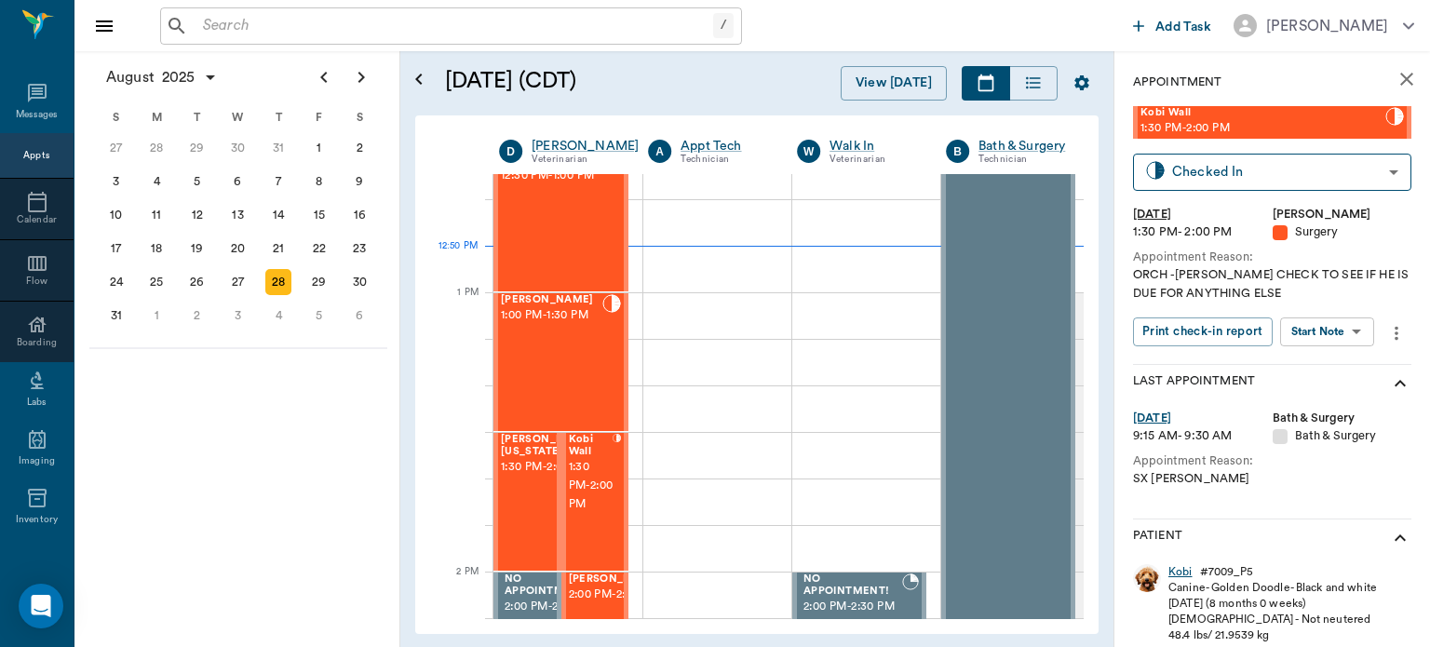
click at [1188, 574] on div "Kobi" at bounding box center [1181, 572] width 24 height 16
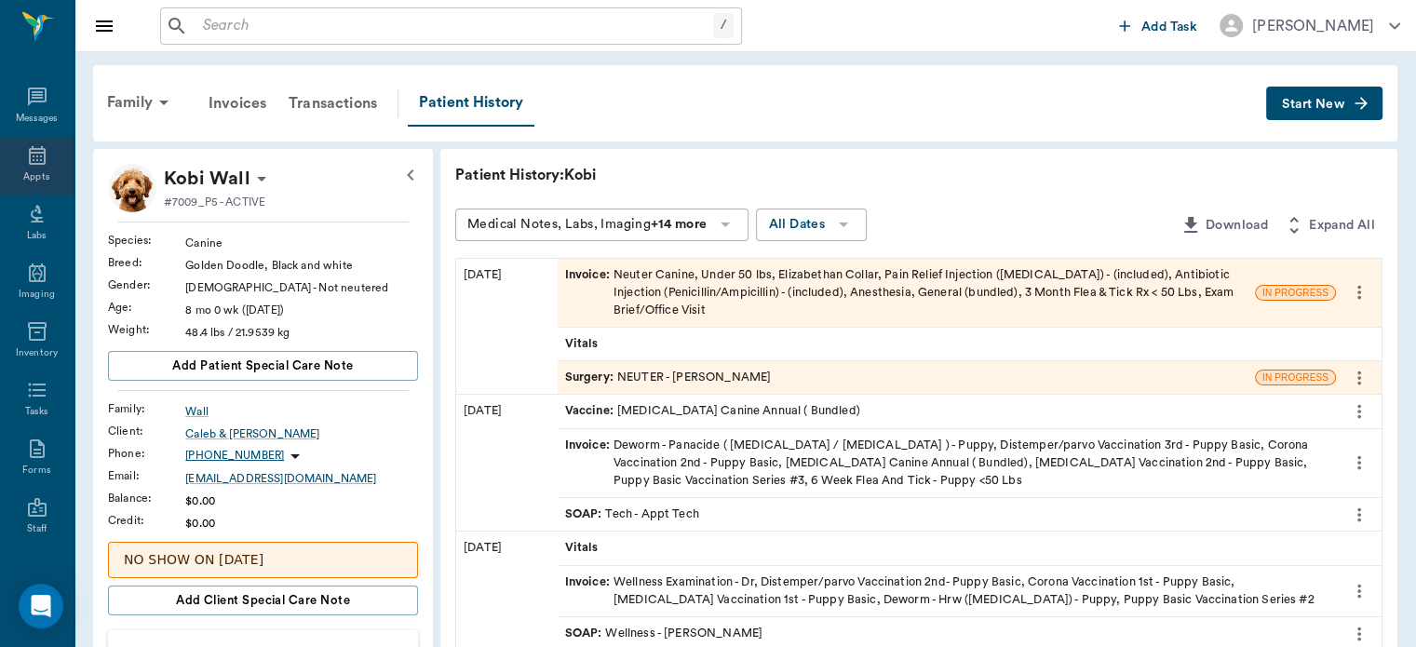
click at [29, 157] on icon at bounding box center [37, 155] width 17 height 19
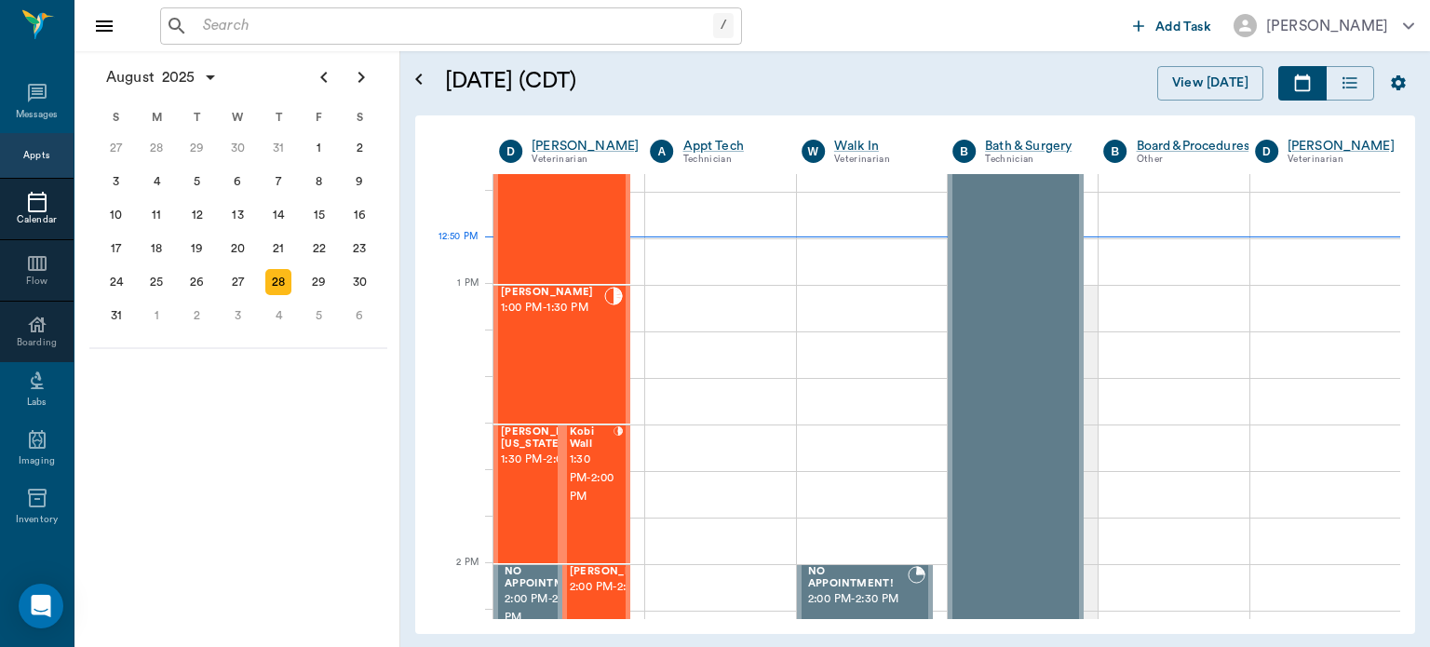
scroll to position [1295, 0]
click at [529, 466] on span "1:30 PM - 2:00 PM" at bounding box center [547, 458] width 93 height 19
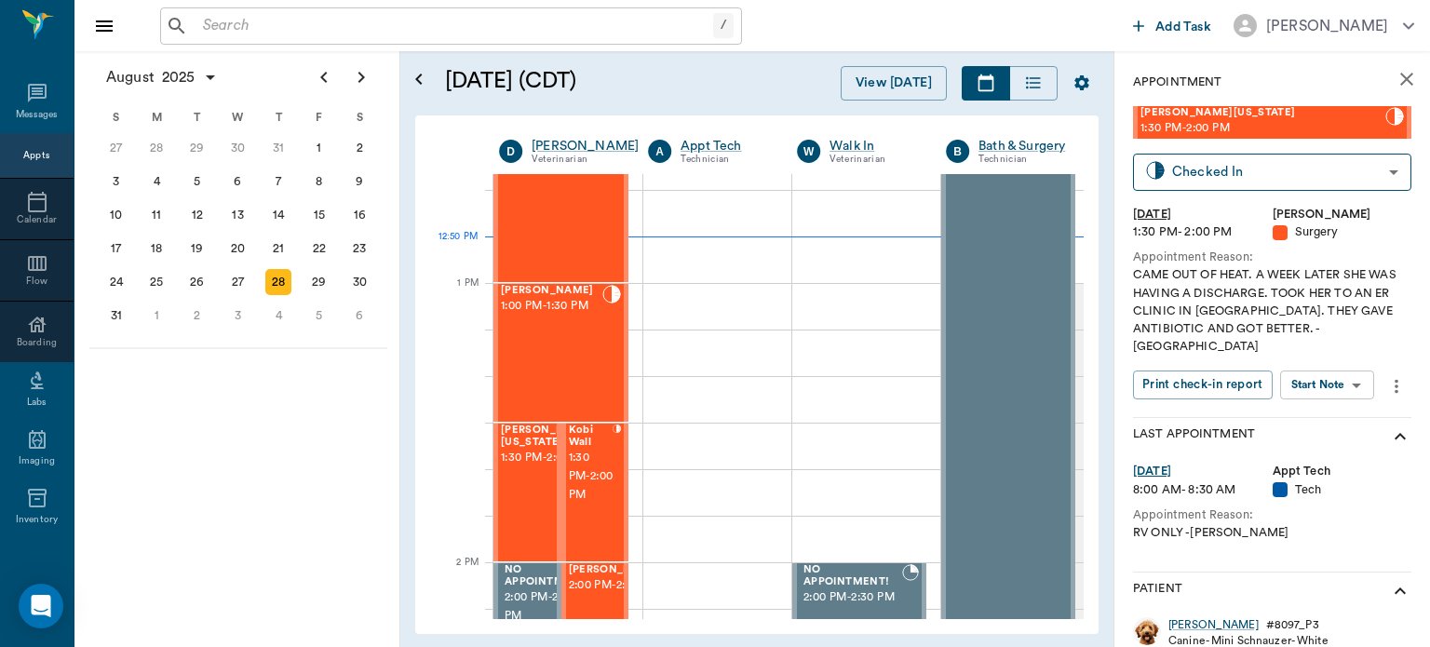
click at [1345, 374] on body "/ ​ Add Task Dr. Bert Ellsworth Nectar Messages Appts Calendar Flow Boarding La…" at bounding box center [715, 323] width 1430 height 647
click at [1332, 440] on button "View Surgery" at bounding box center [1313, 435] width 76 height 21
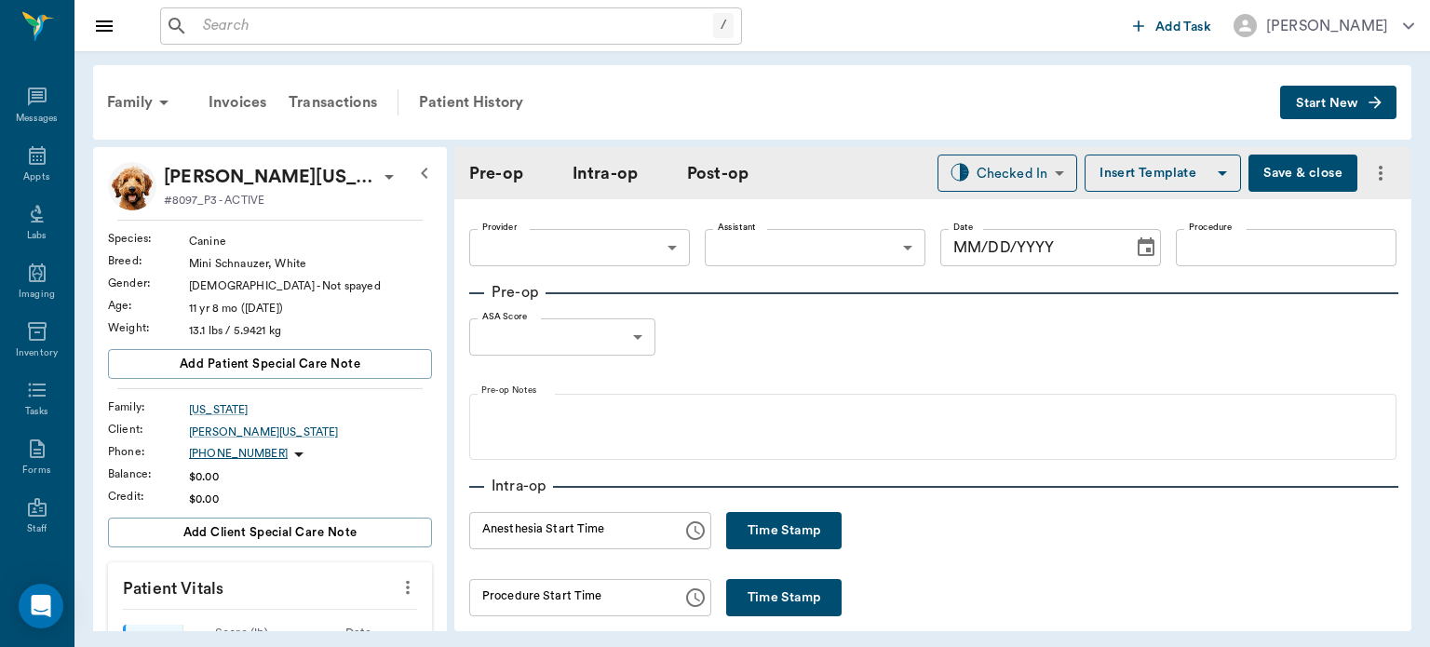
type input "63ec2f075fda476ae8351a4d"
type input "63ec2e7e52e12b0ba117b124"
type input "PYRO/SPAY"
type input "3"
radio input "true"
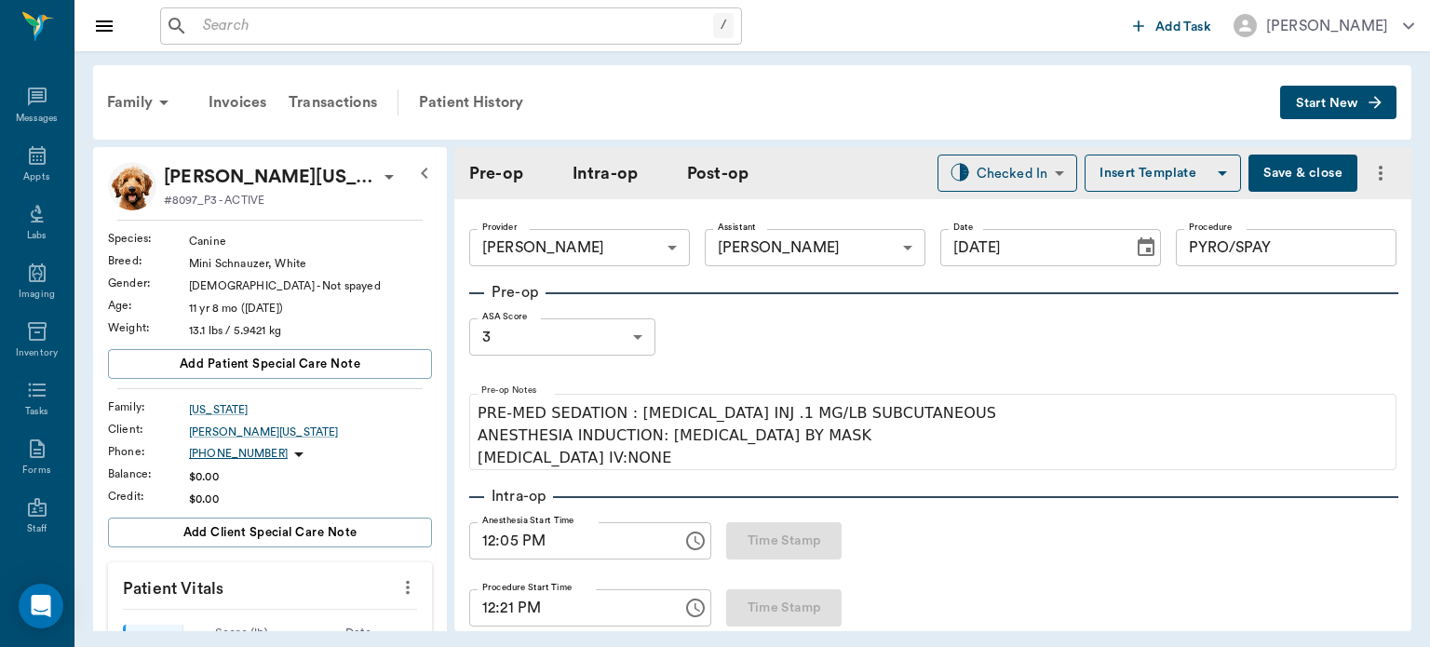
type input "[DATE]"
type input "12:05 PM"
type input "12:21 PM"
click at [497, 109] on div "Patient History" at bounding box center [471, 102] width 127 height 45
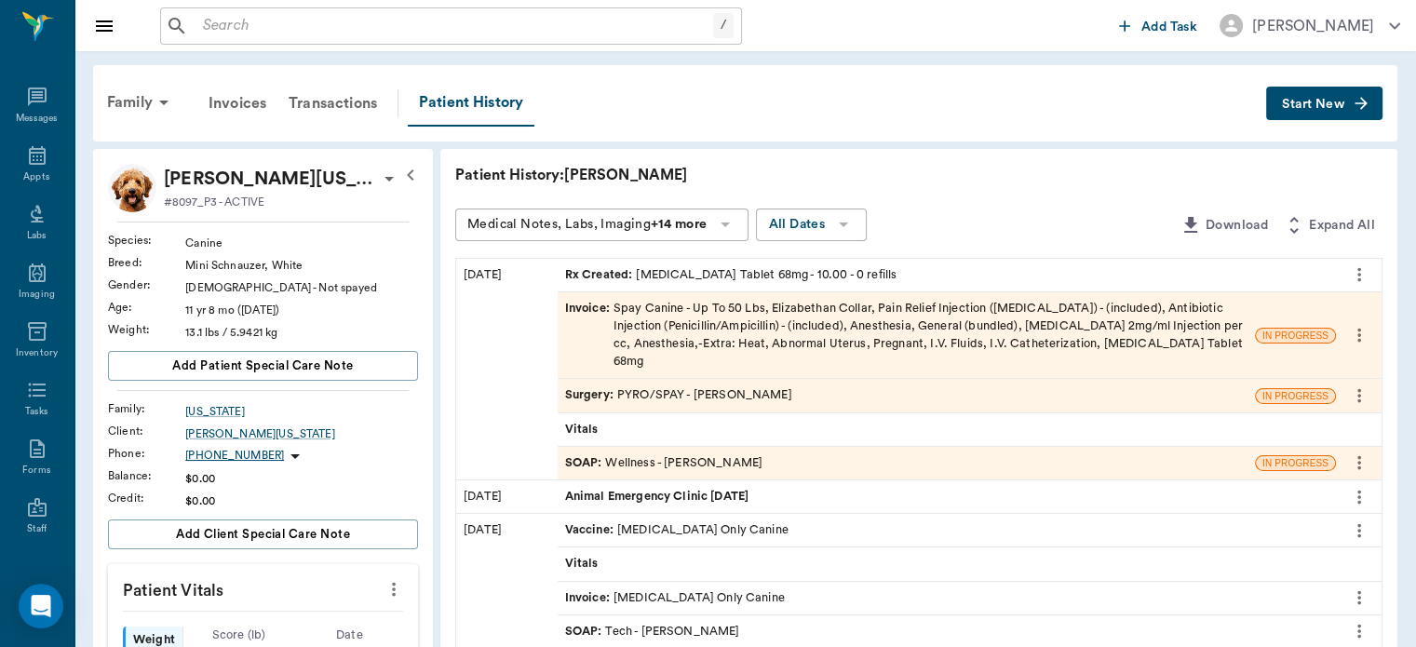
click at [590, 386] on span "Surgery :" at bounding box center [591, 395] width 52 height 18
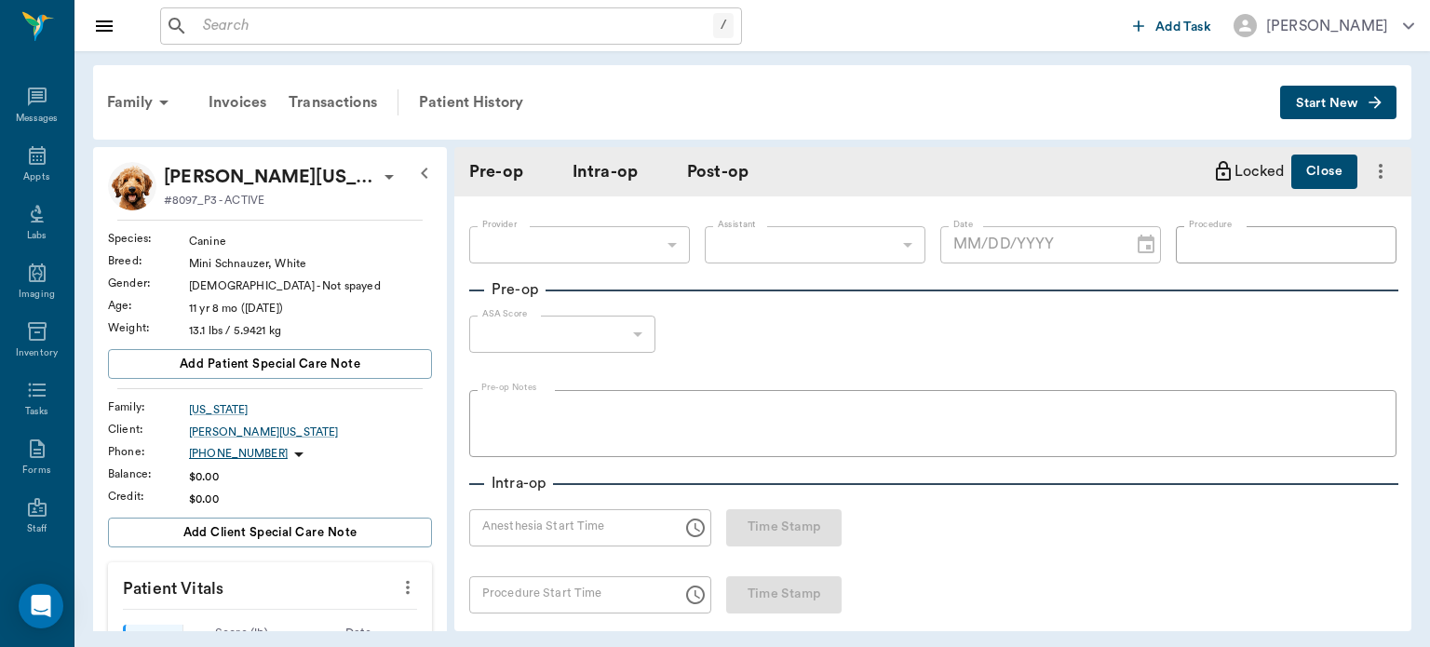
type input "63ec2f075fda476ae8351a4d"
type input "63ec2e7e52e12b0ba117b124"
type input "PYRO/SPAY"
type input "3"
radio input "true"
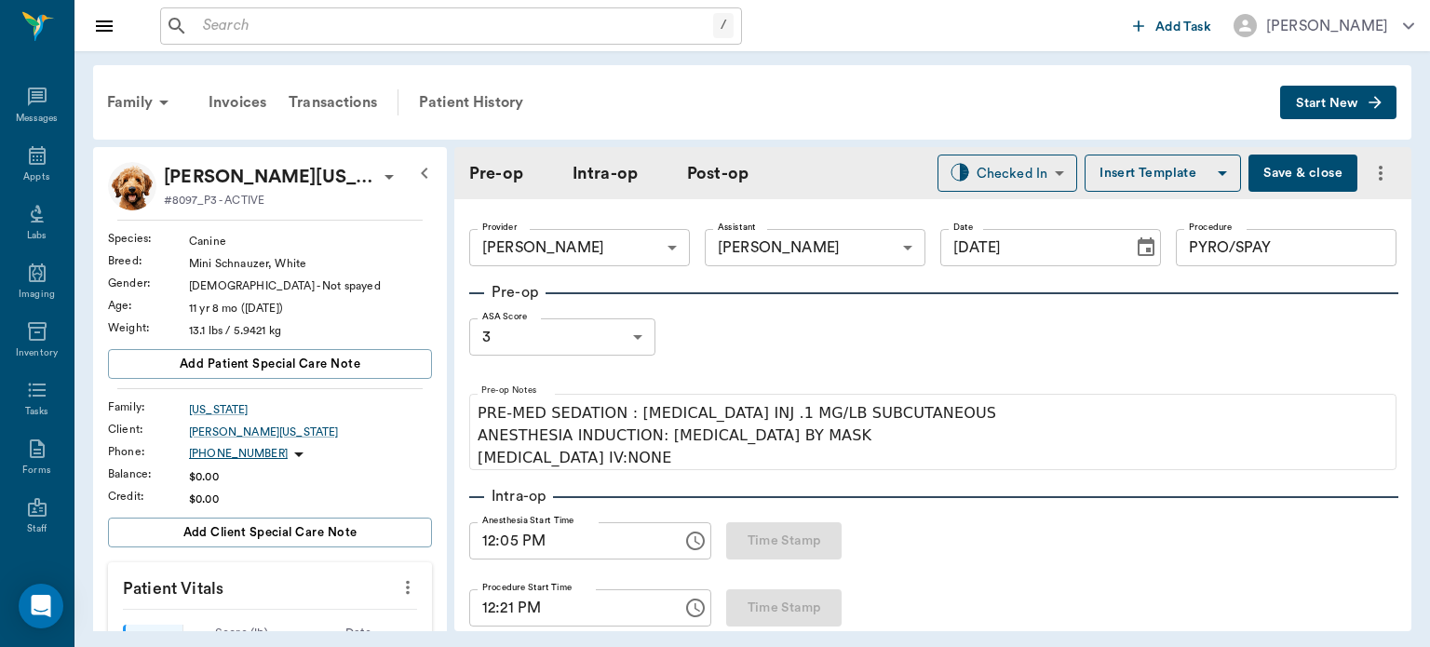
type input "[DATE]"
type input "12:05 PM"
type input "12:21 PM"
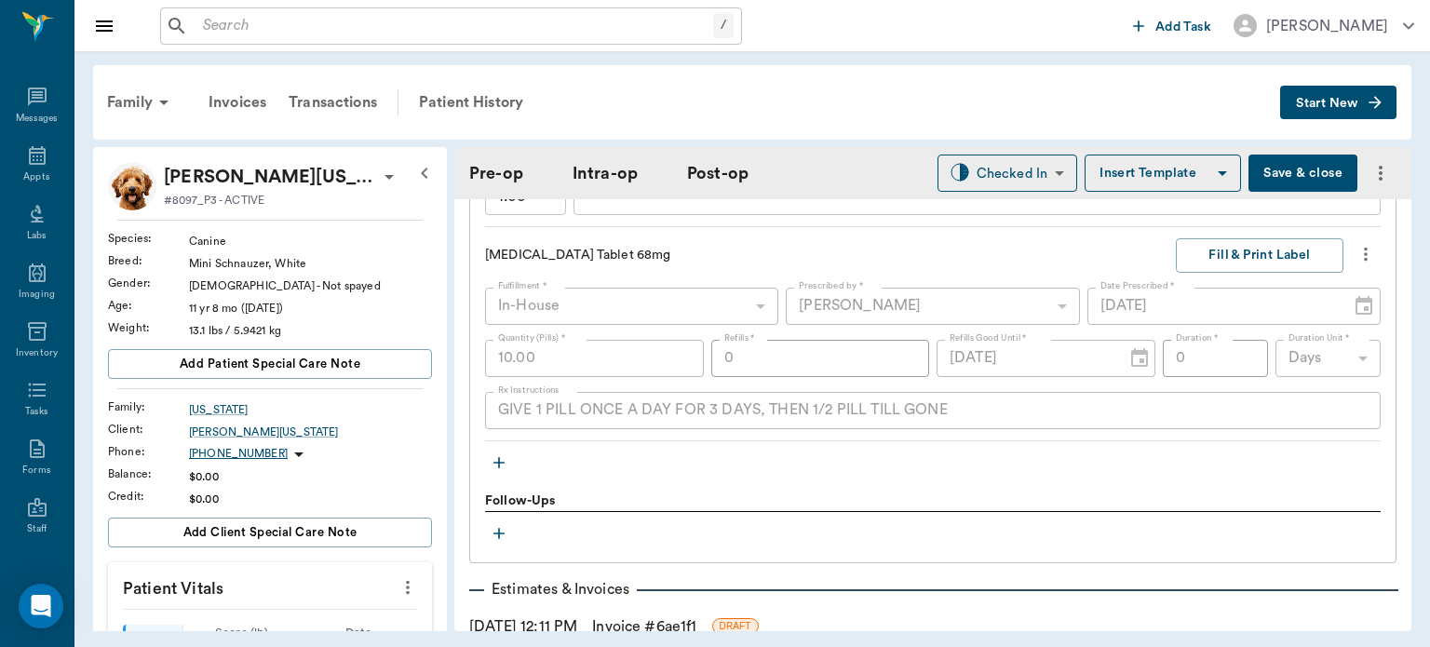
scroll to position [2595, 0]
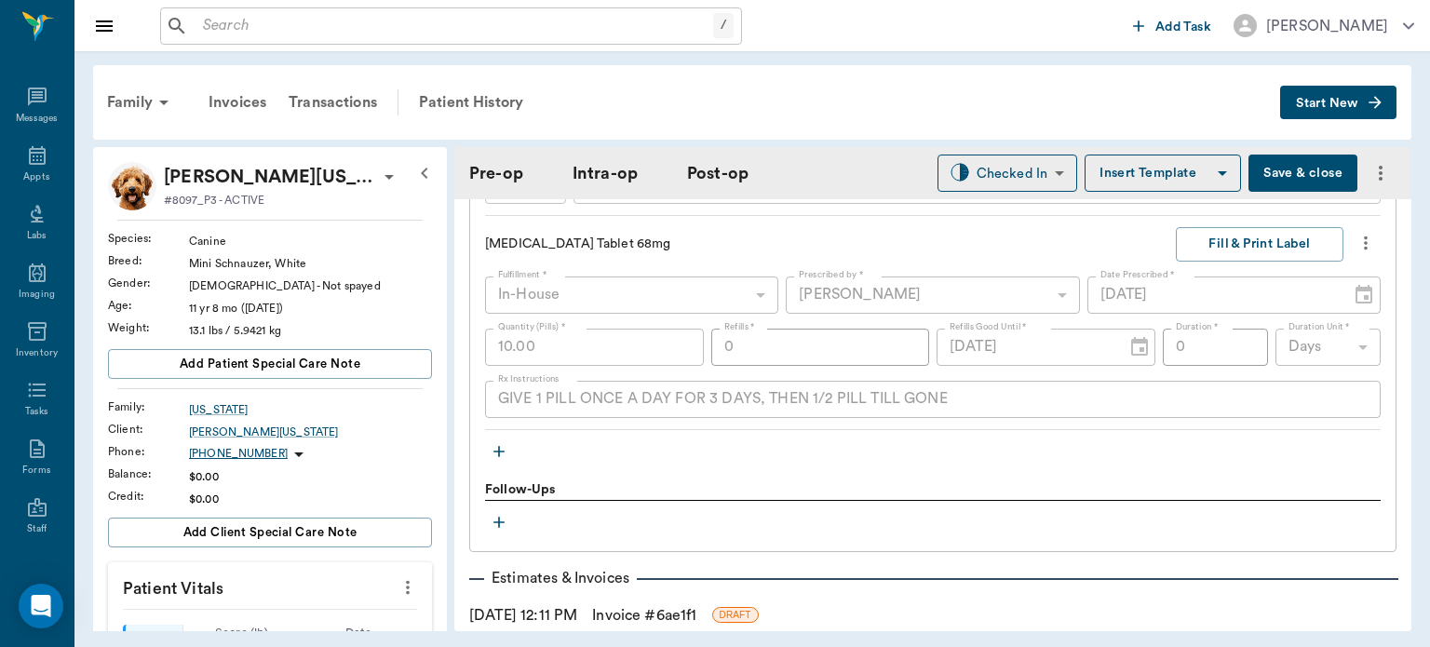
click at [503, 442] on icon "button" at bounding box center [499, 451] width 19 height 19
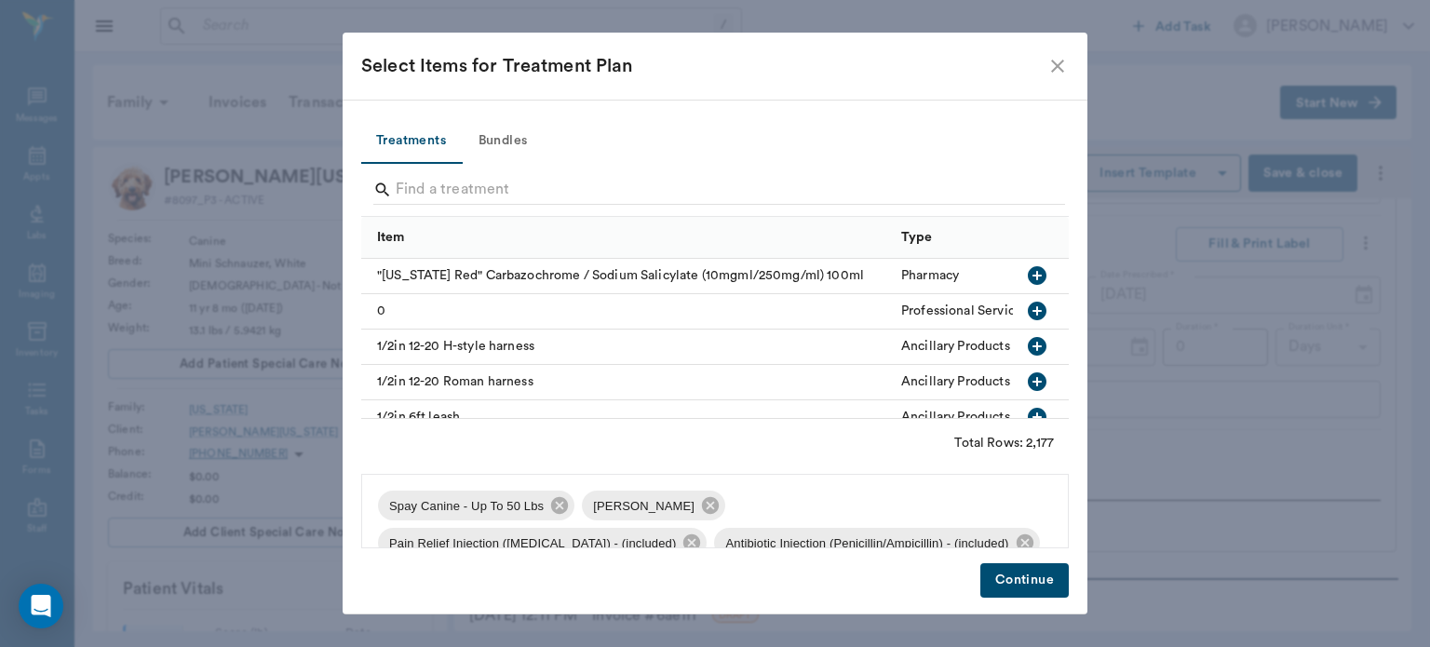
click at [512, 136] on button "Bundles" at bounding box center [503, 141] width 84 height 45
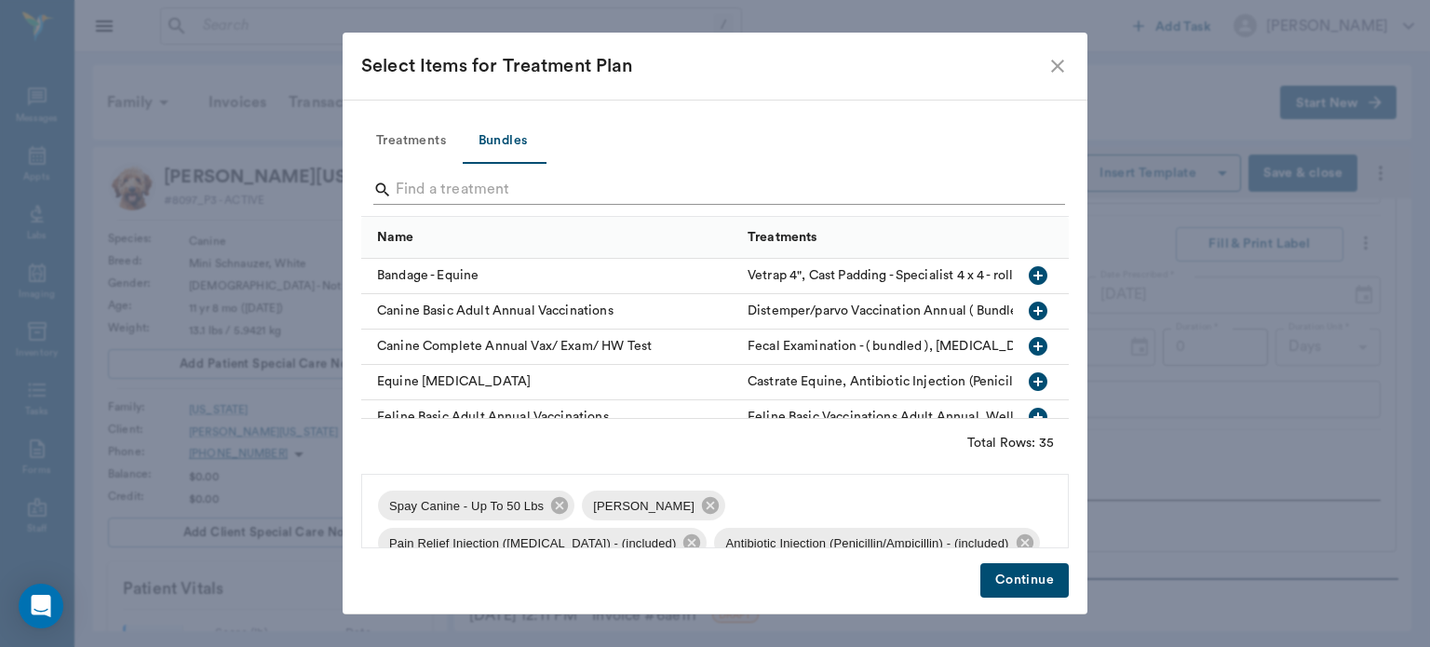
click at [424, 193] on input "Search" at bounding box center [717, 190] width 642 height 30
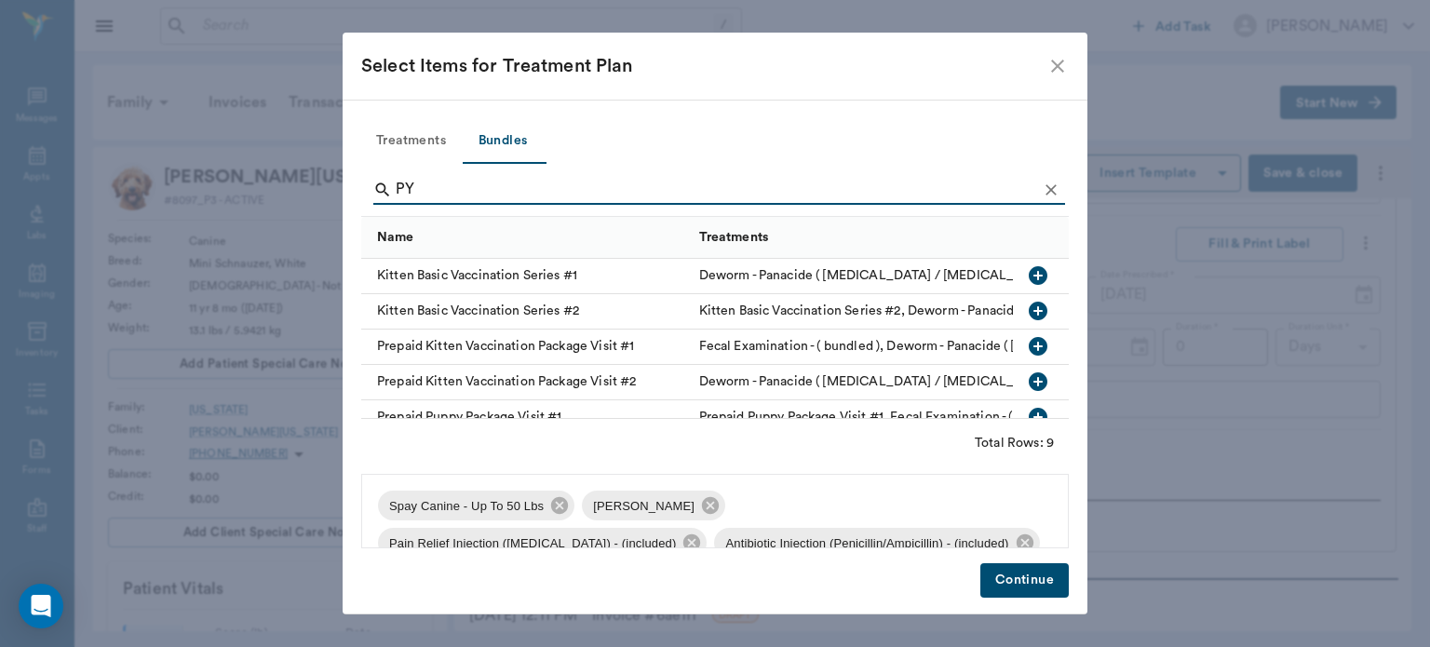
type input "PYO"
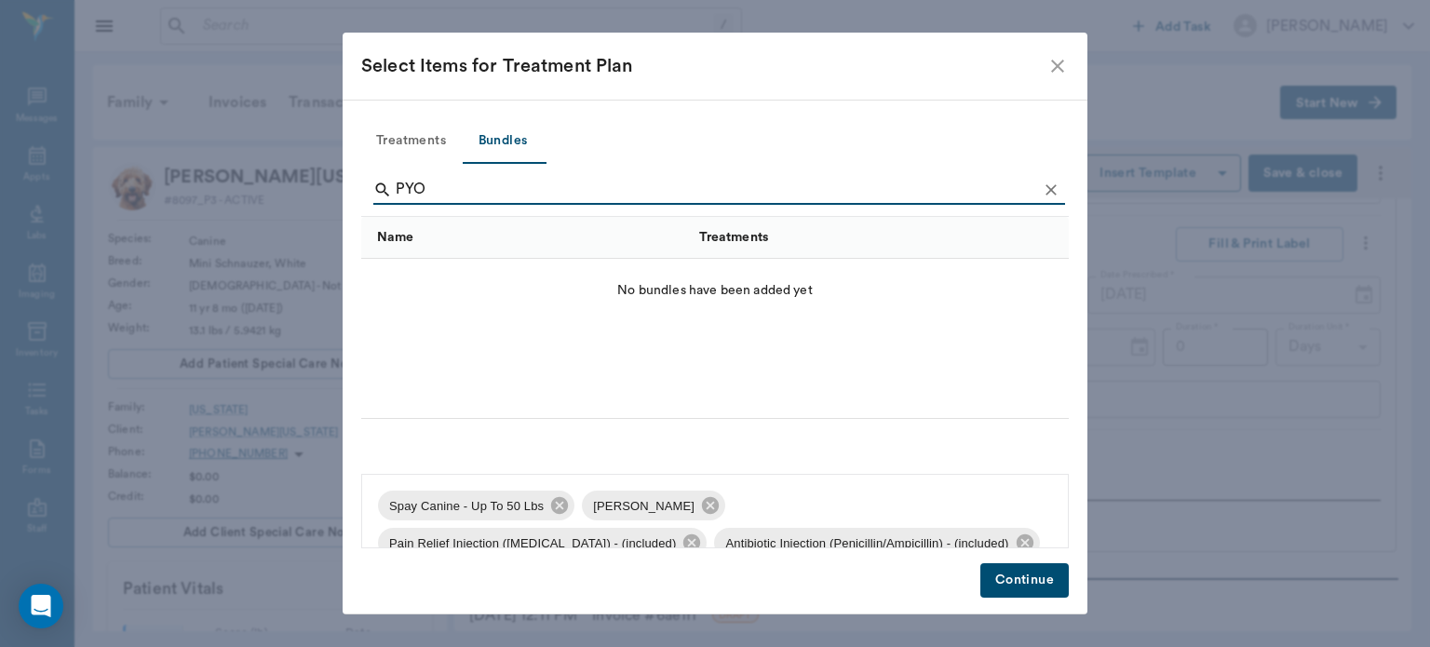
click at [413, 148] on button "Treatments" at bounding box center [411, 141] width 100 height 45
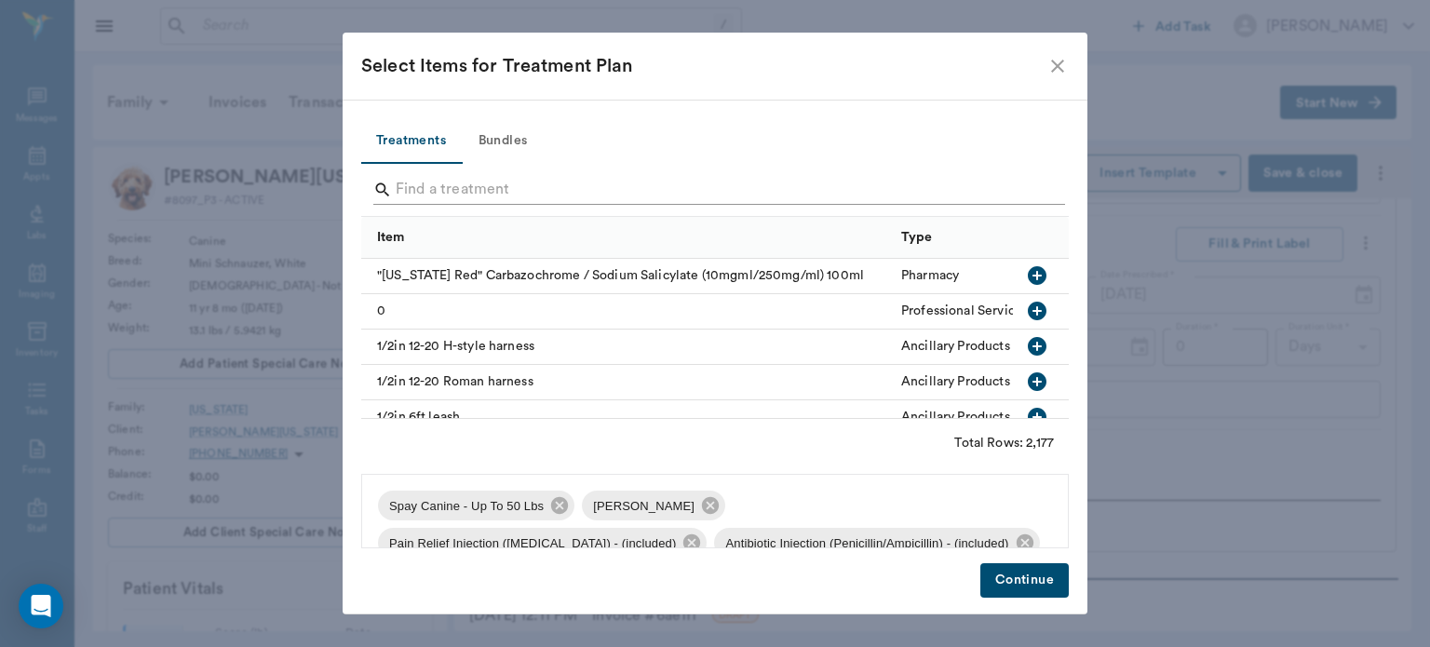
click at [432, 197] on input "Search" at bounding box center [717, 190] width 642 height 30
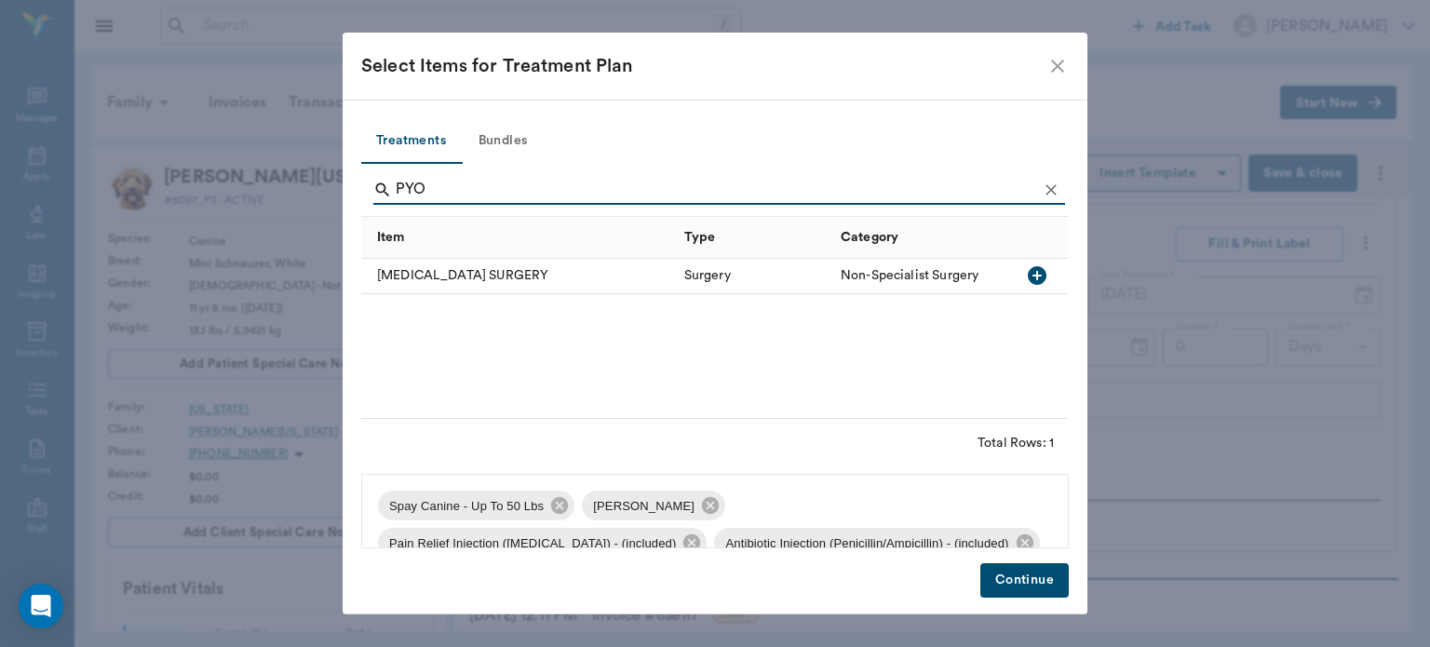
type input "PYO"
click at [1038, 275] on icon "button" at bounding box center [1037, 275] width 22 height 22
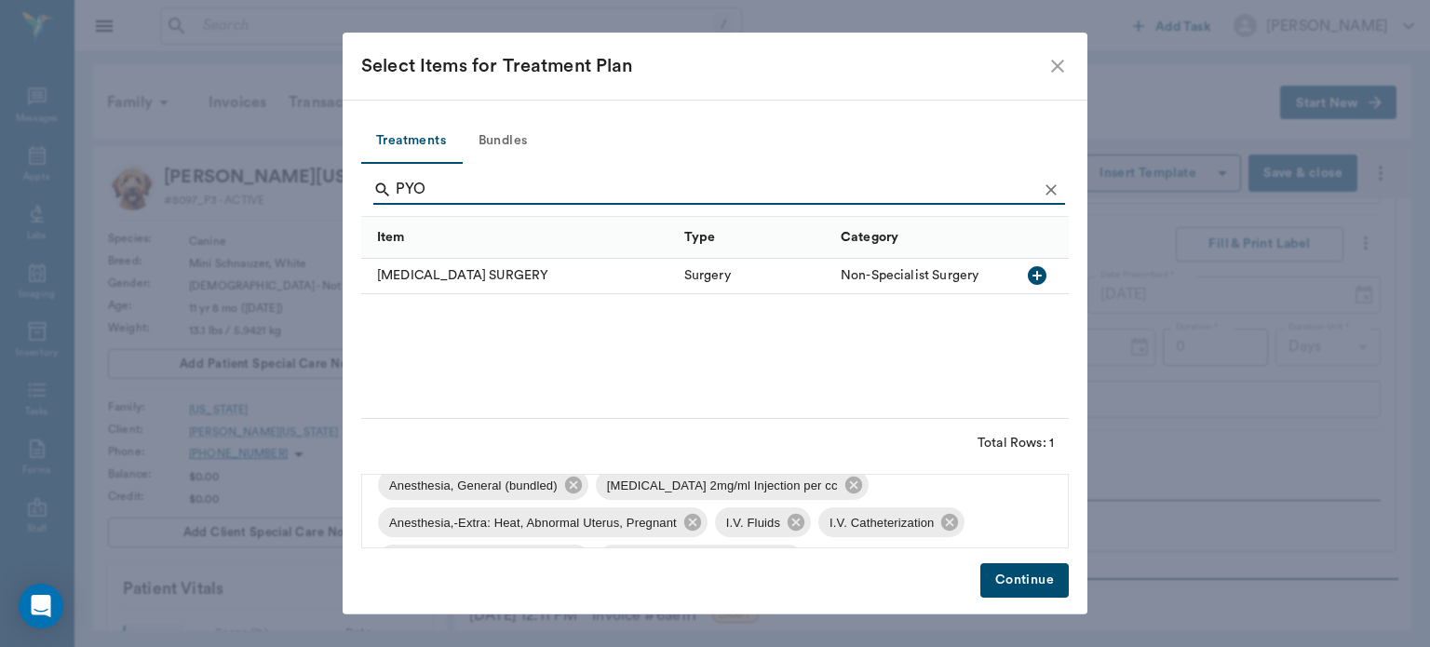
scroll to position [101, 0]
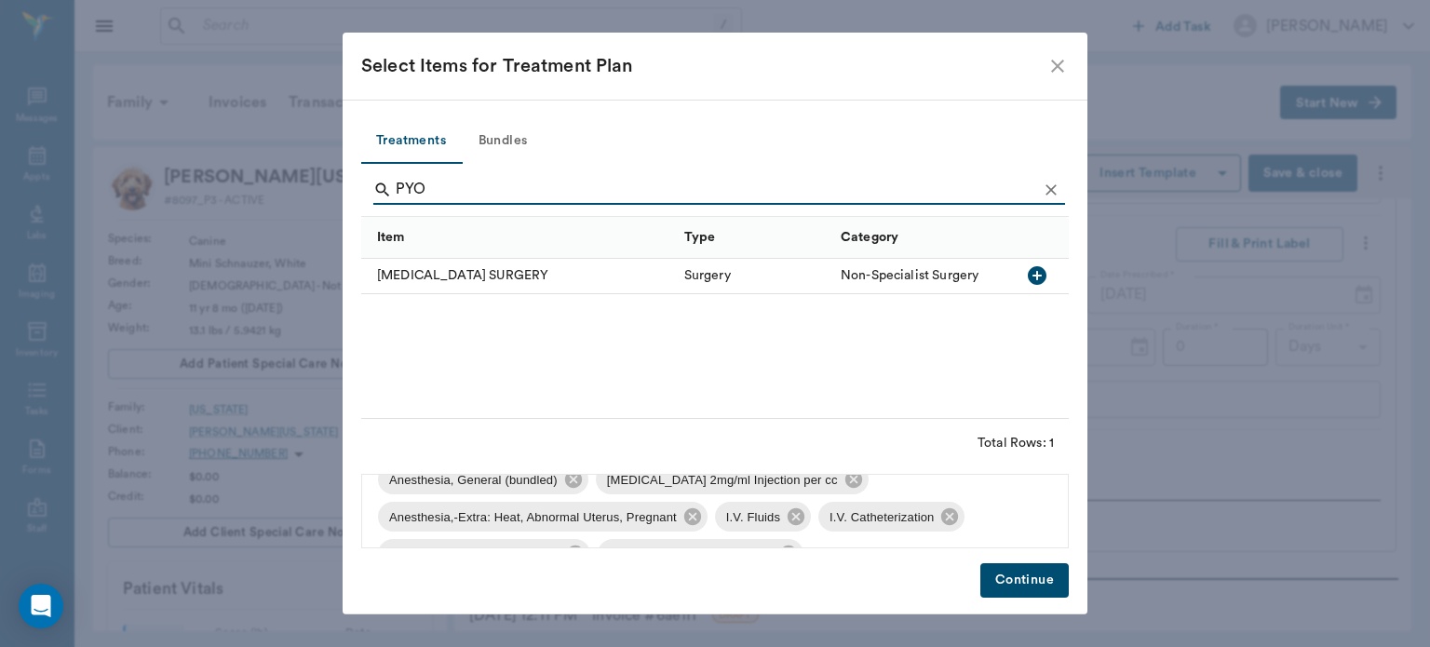
click at [1037, 597] on button "Continue" at bounding box center [1025, 580] width 88 height 34
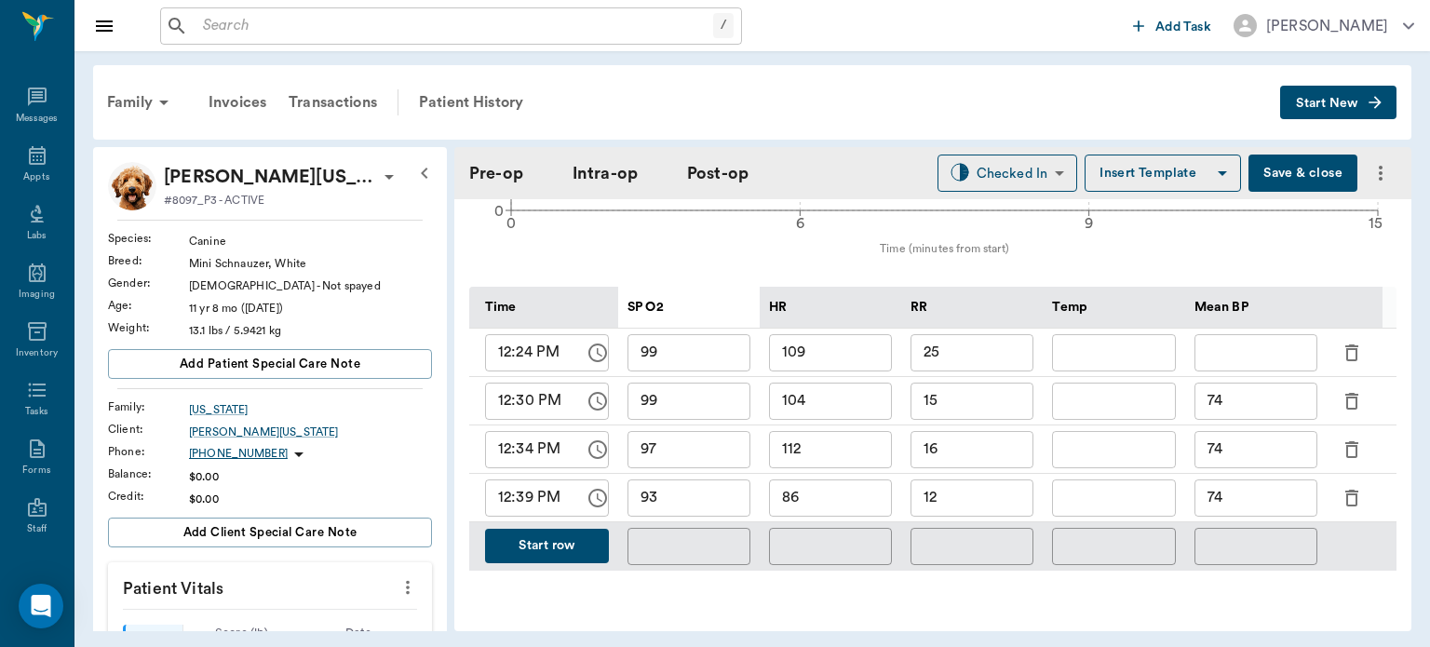
scroll to position [871, 0]
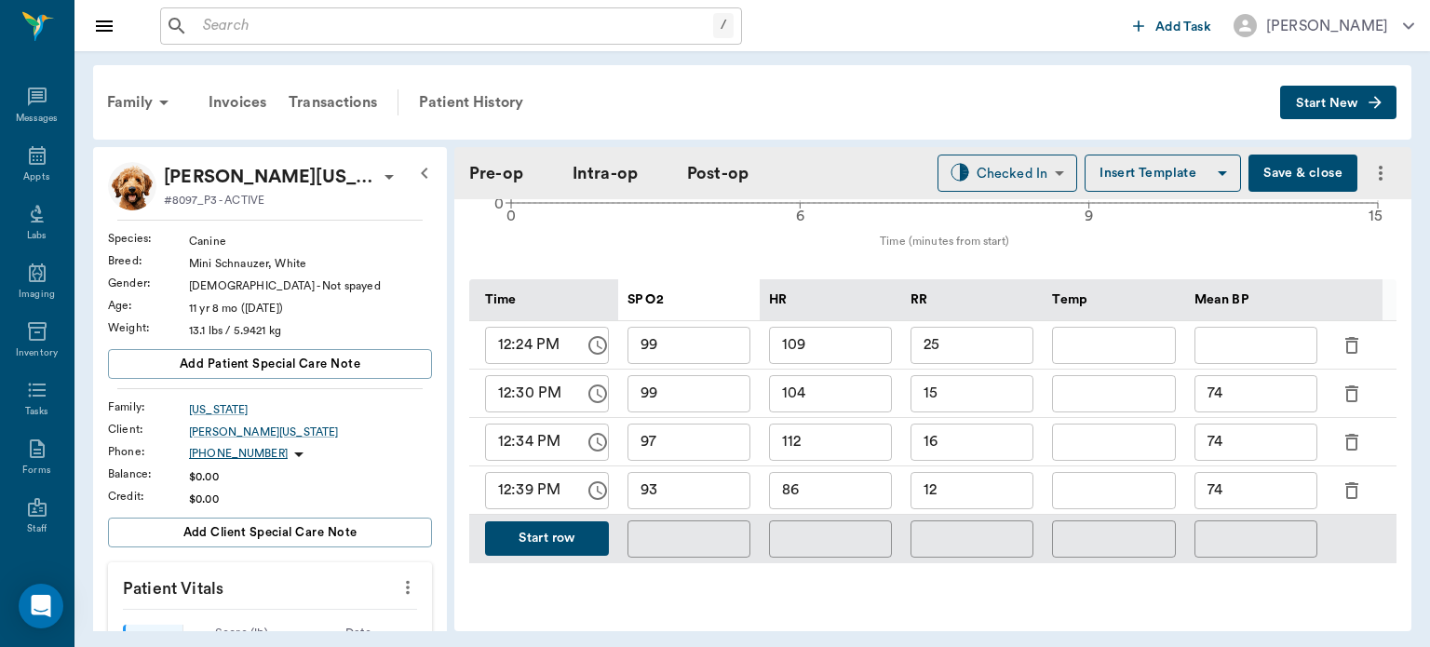
click at [531, 527] on button "Start row" at bounding box center [547, 539] width 124 height 34
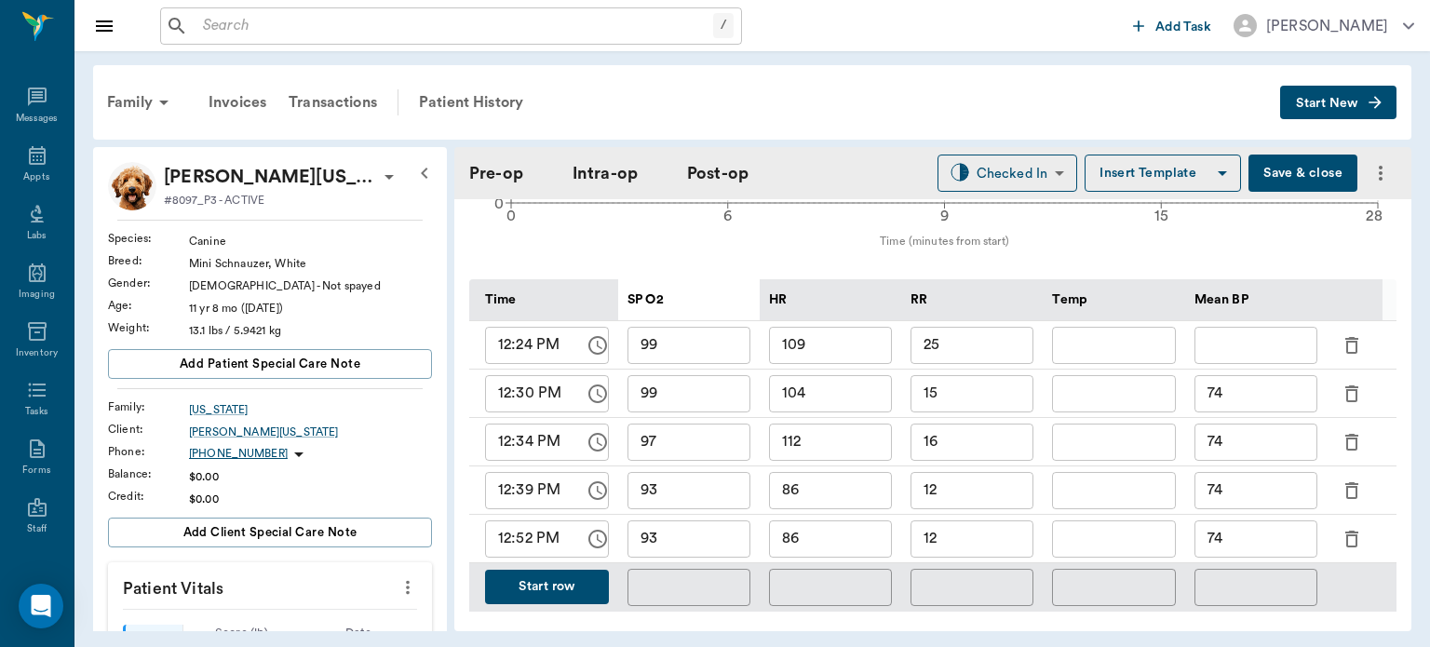
click at [851, 529] on input "86" at bounding box center [830, 539] width 123 height 37
type input "88"
click at [713, 522] on input "93" at bounding box center [689, 539] width 123 height 37
type input "9"
type input "88"
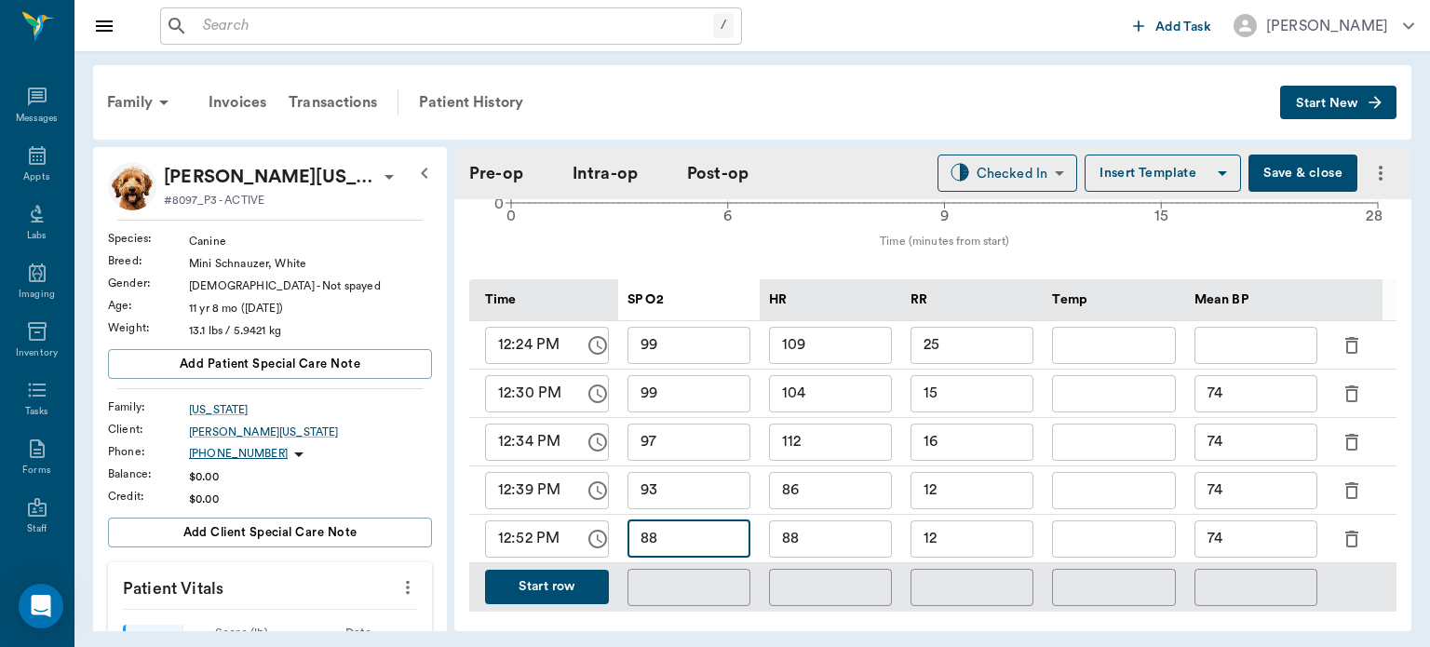
click at [996, 525] on input "12" at bounding box center [972, 539] width 123 height 37
click at [1281, 178] on button "Save & close" at bounding box center [1303, 173] width 109 height 37
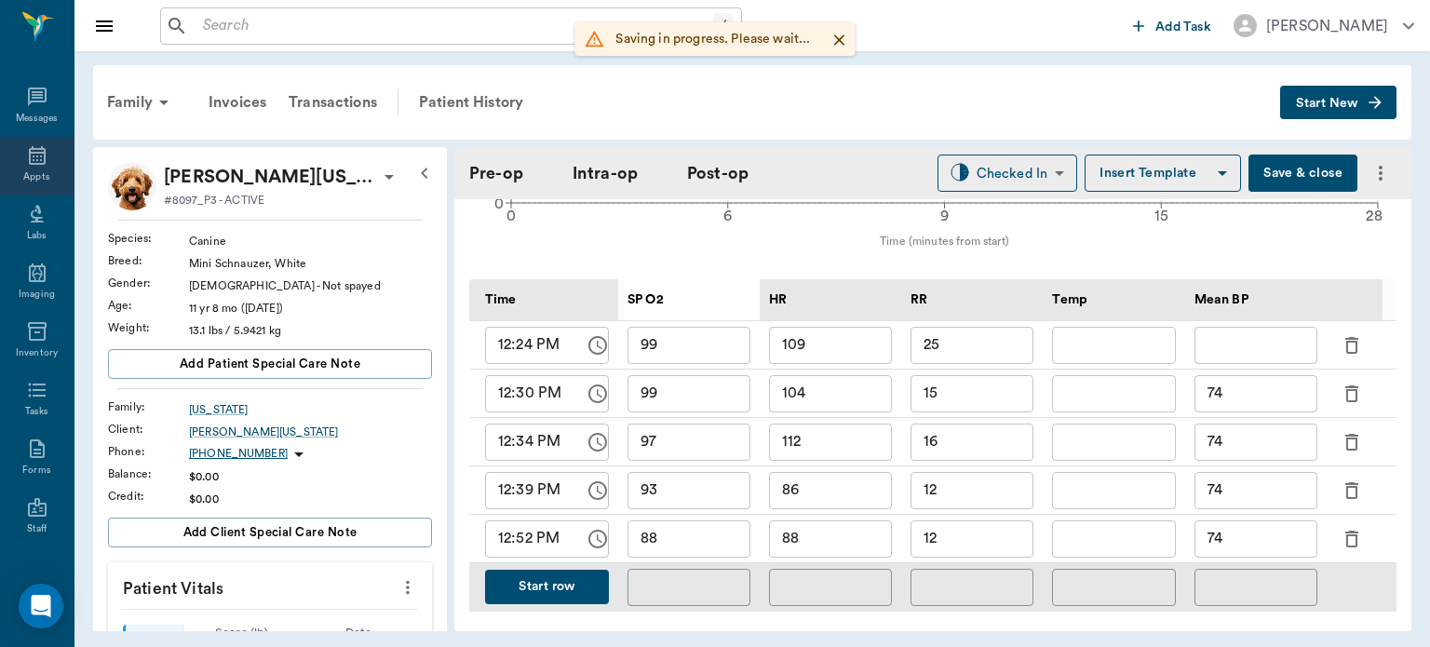
click at [31, 173] on div "Appts" at bounding box center [36, 177] width 26 height 14
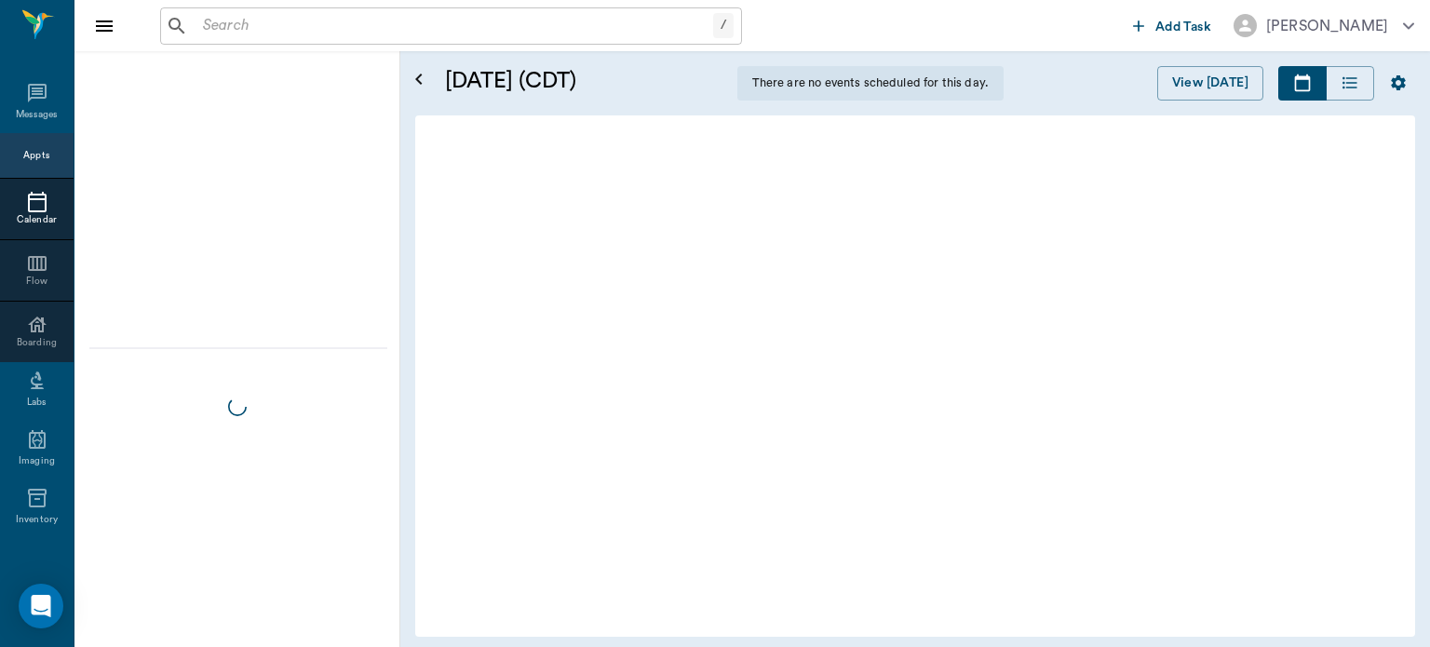
scroll to position [1123, 0]
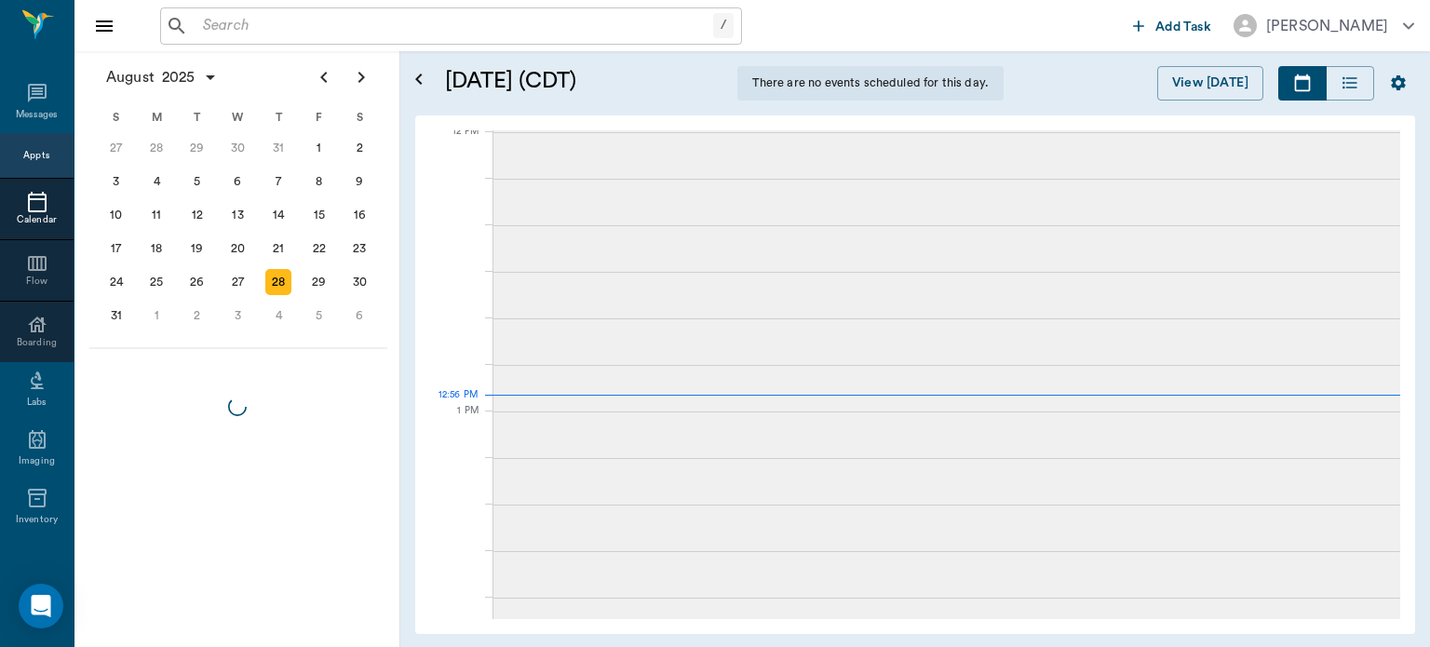
click at [600, 332] on div at bounding box center [947, 341] width 907 height 47
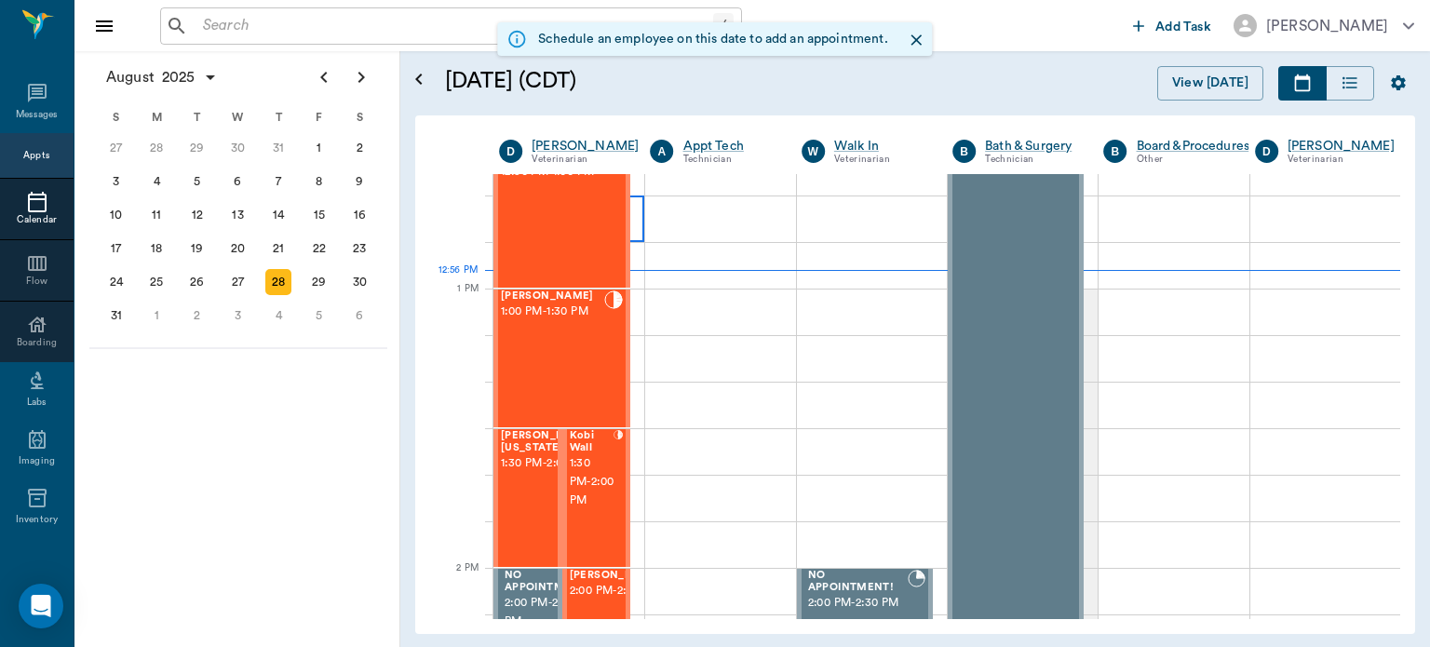
scroll to position [1337, 0]
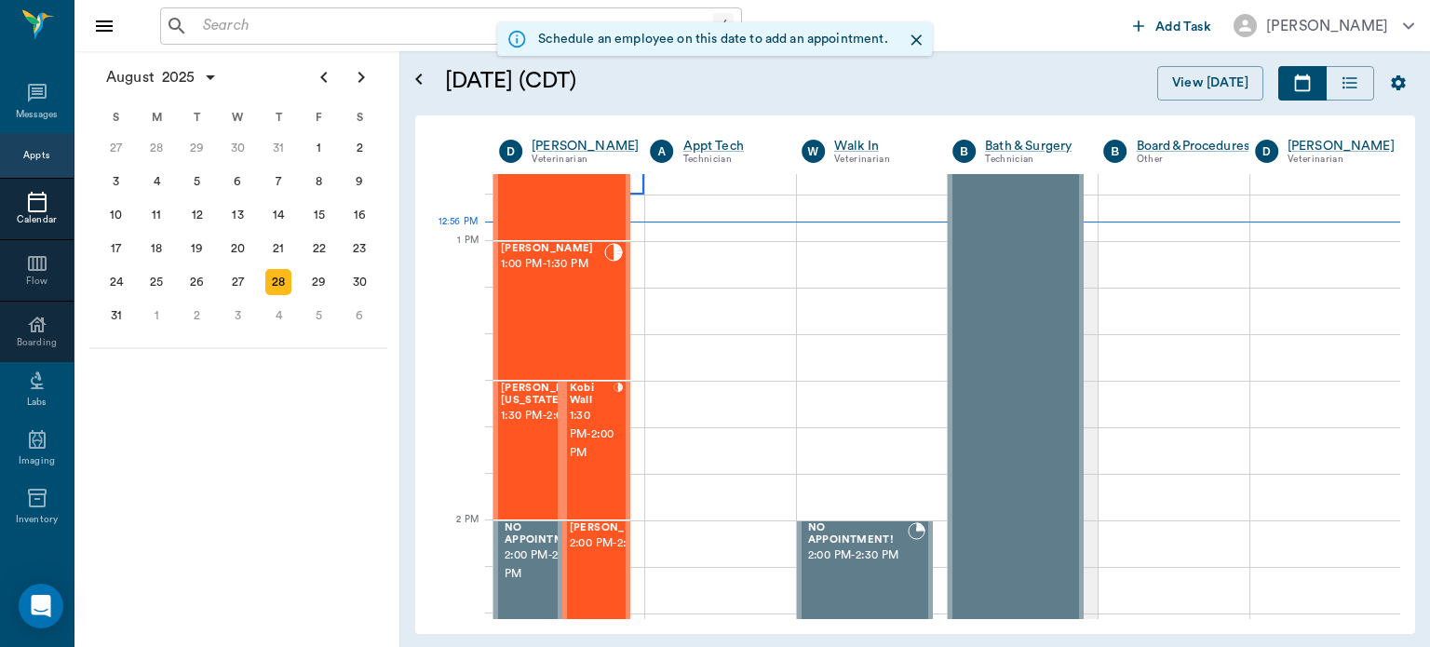
click at [591, 423] on span "1:30 PM - 2:00 PM" at bounding box center [592, 435] width 45 height 56
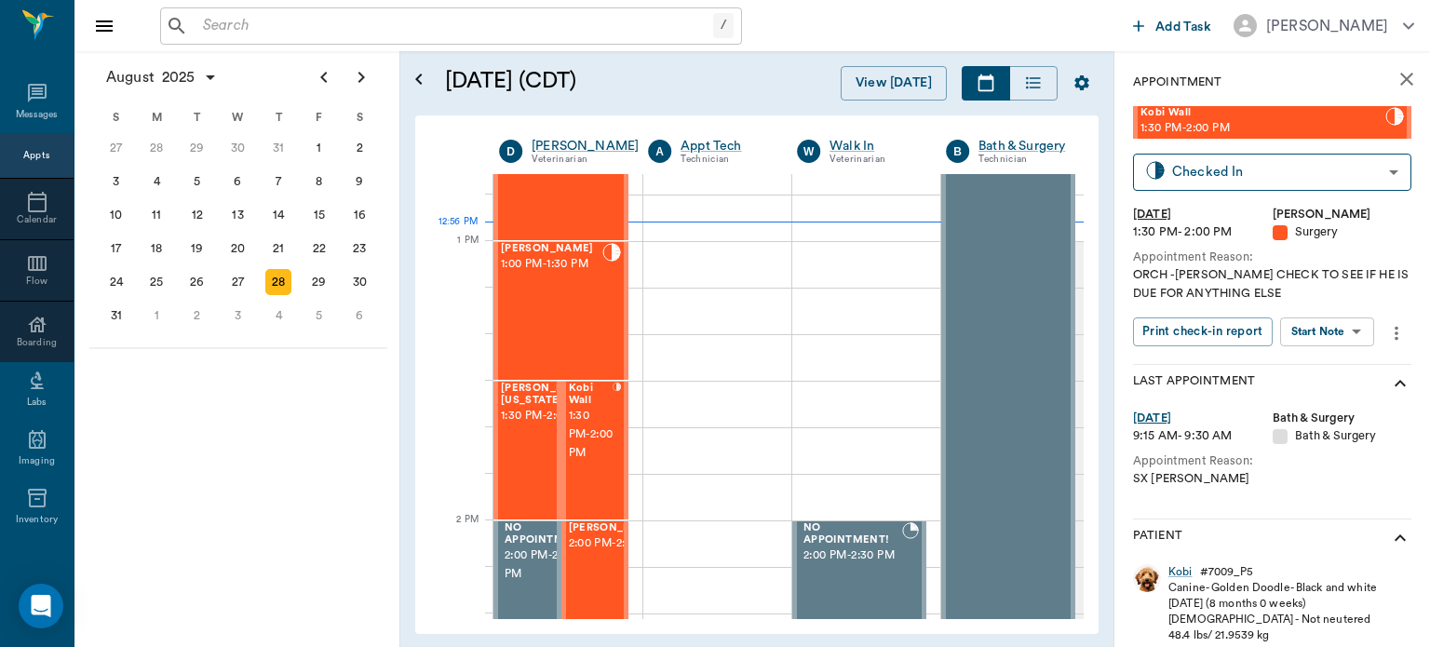
click at [1337, 330] on body "/ ​ Add Task Dr. Bert Ellsworth Nectar Messages Appts Calendar Flow Boarding La…" at bounding box center [715, 323] width 1430 height 647
click at [1323, 397] on button "View Surgery" at bounding box center [1313, 399] width 76 height 21
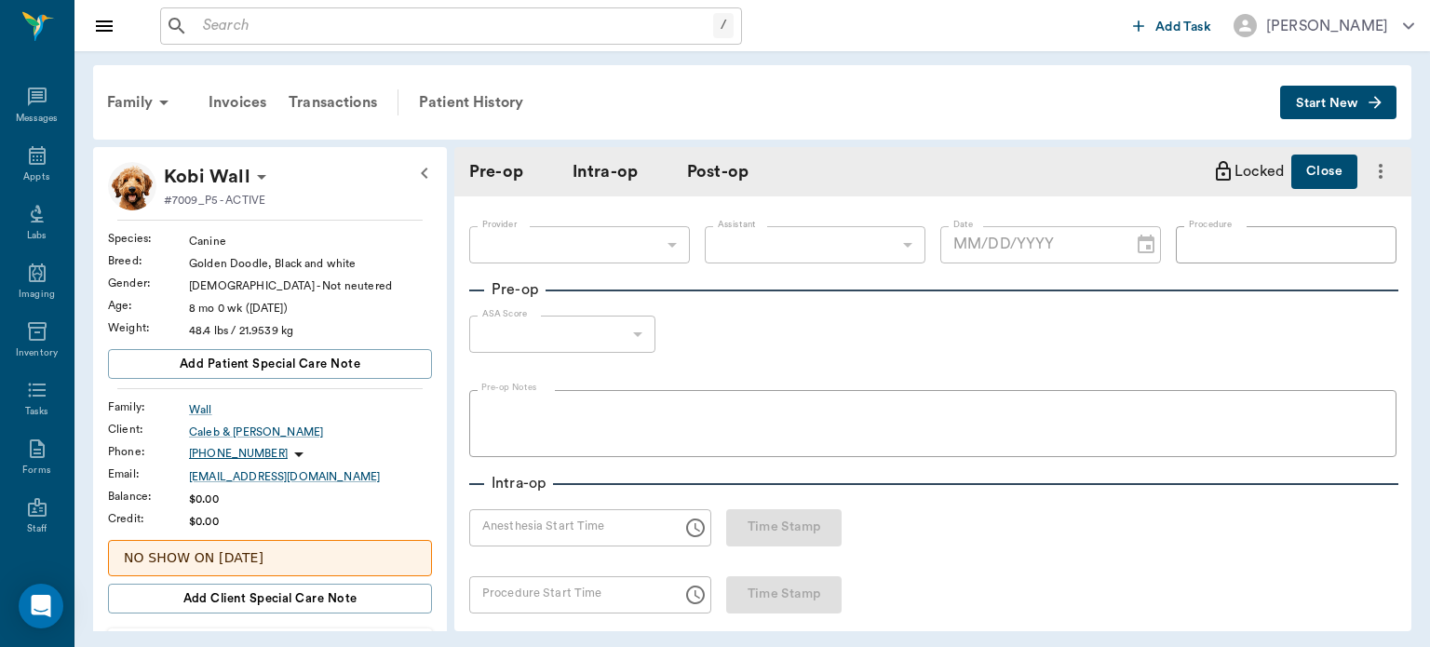
type input "63ec2f075fda476ae8351a4d"
type input "63ec2e7e52e12b0ba117b124"
type input "NEUTER"
type input "1"
radio input "true"
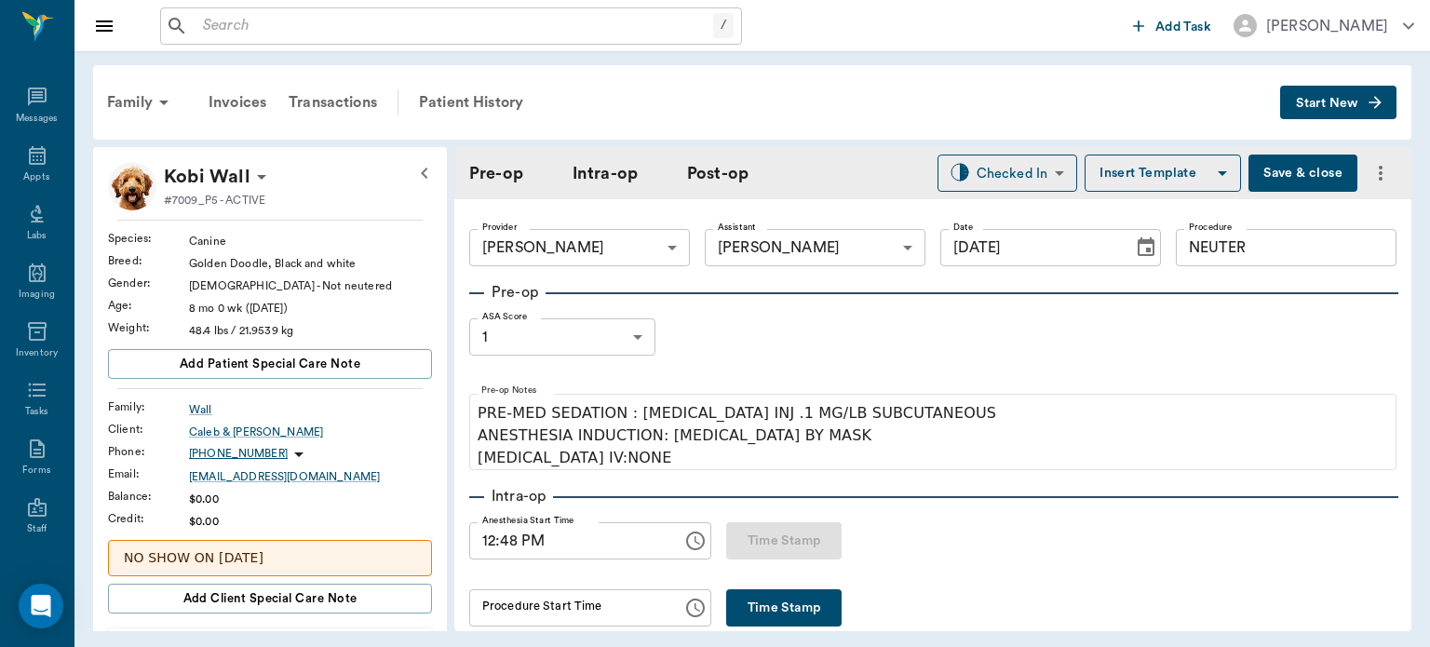
type input "[DATE]"
type input "12:48 PM"
click at [1281, 170] on button "Save & close" at bounding box center [1303, 173] width 109 height 37
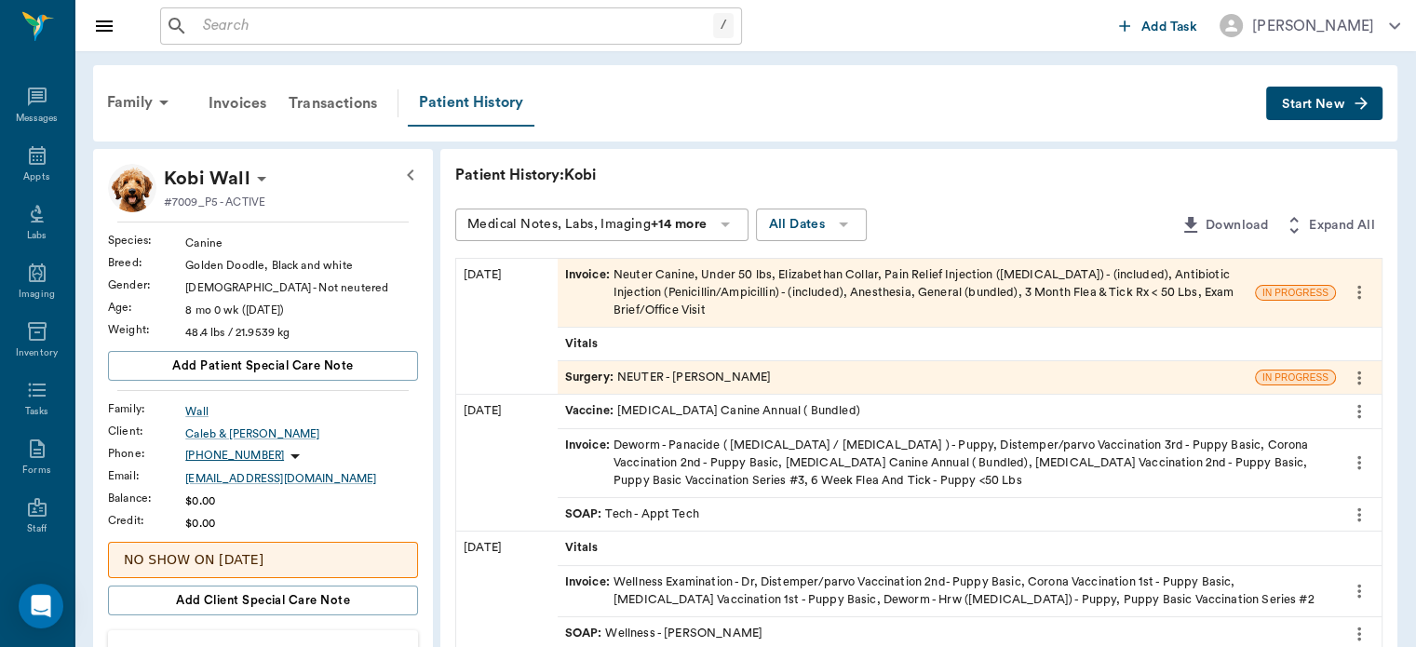
click at [481, 89] on div "Patient History" at bounding box center [471, 103] width 127 height 47
click at [599, 376] on span "Surgery :" at bounding box center [591, 378] width 52 height 18
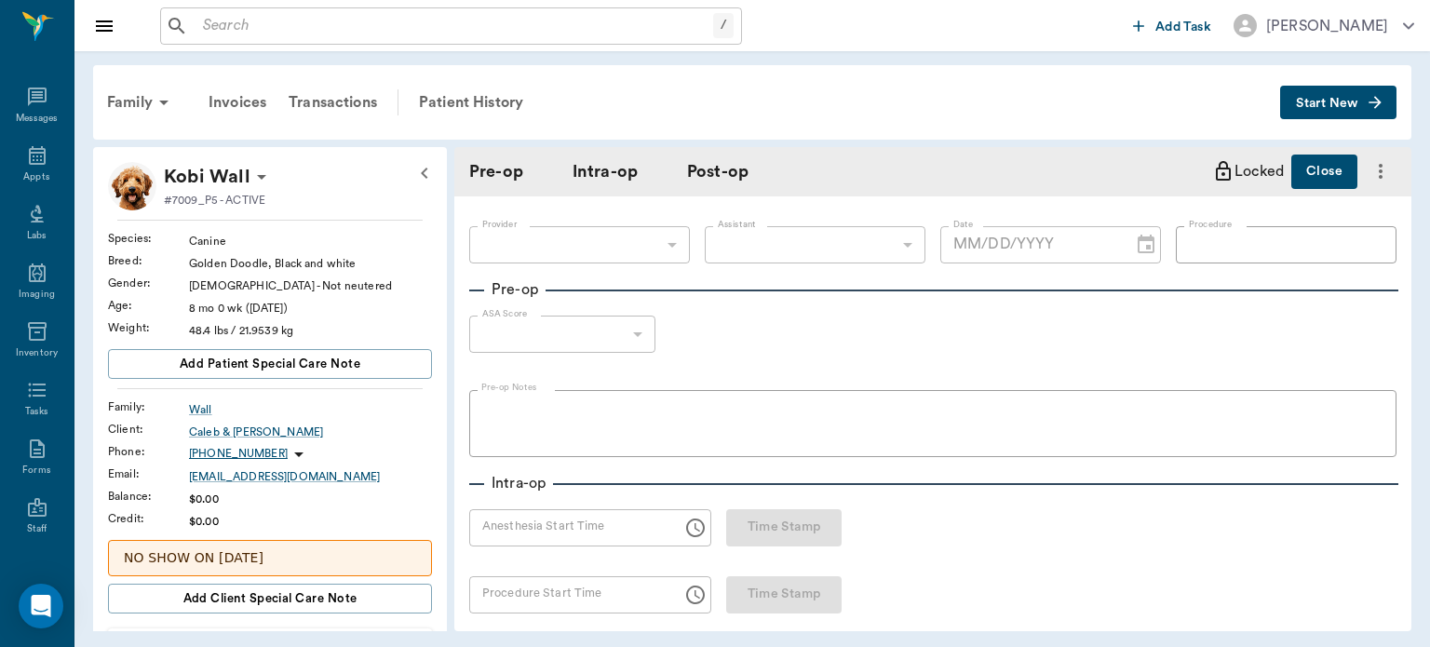
type input "63ec2f075fda476ae8351a4d"
type input "63ec2e7e52e12b0ba117b124"
type input "NEUTER"
type input "1"
radio input "true"
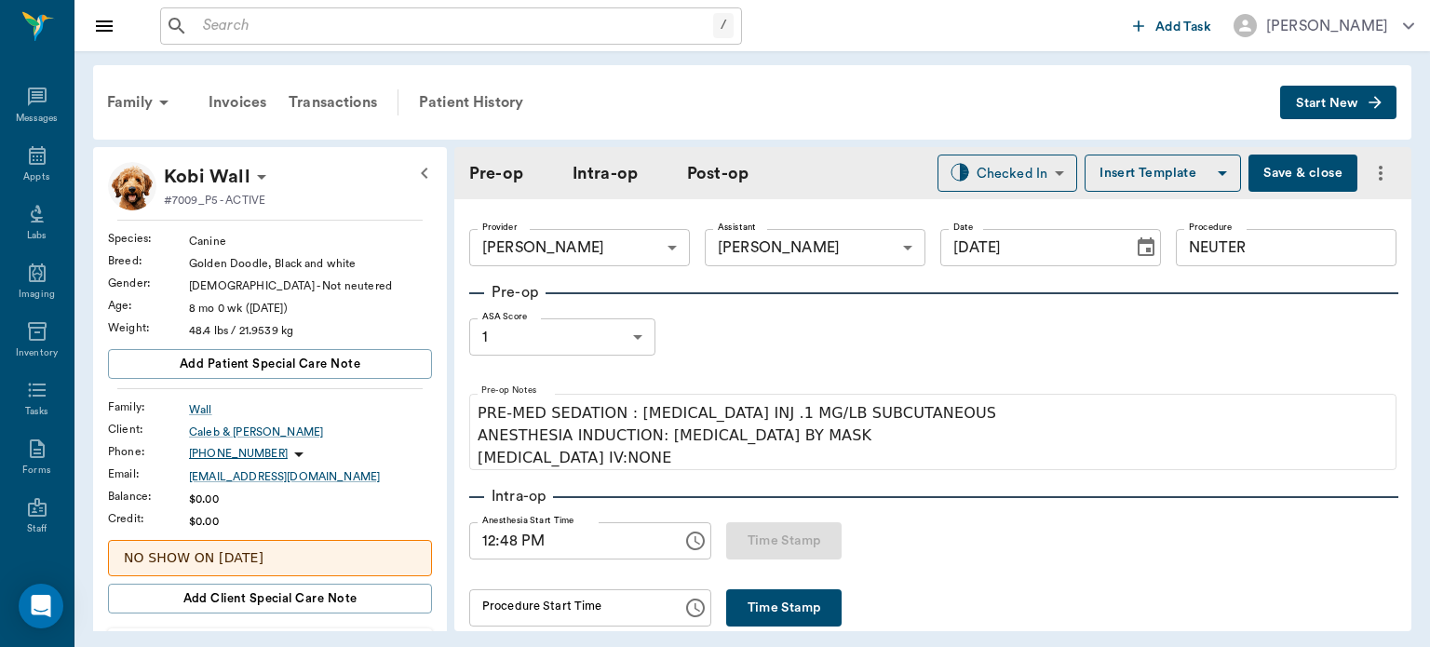
type input "[DATE]"
type input "12:48 PM"
click at [1278, 174] on button "Save & close" at bounding box center [1303, 173] width 109 height 37
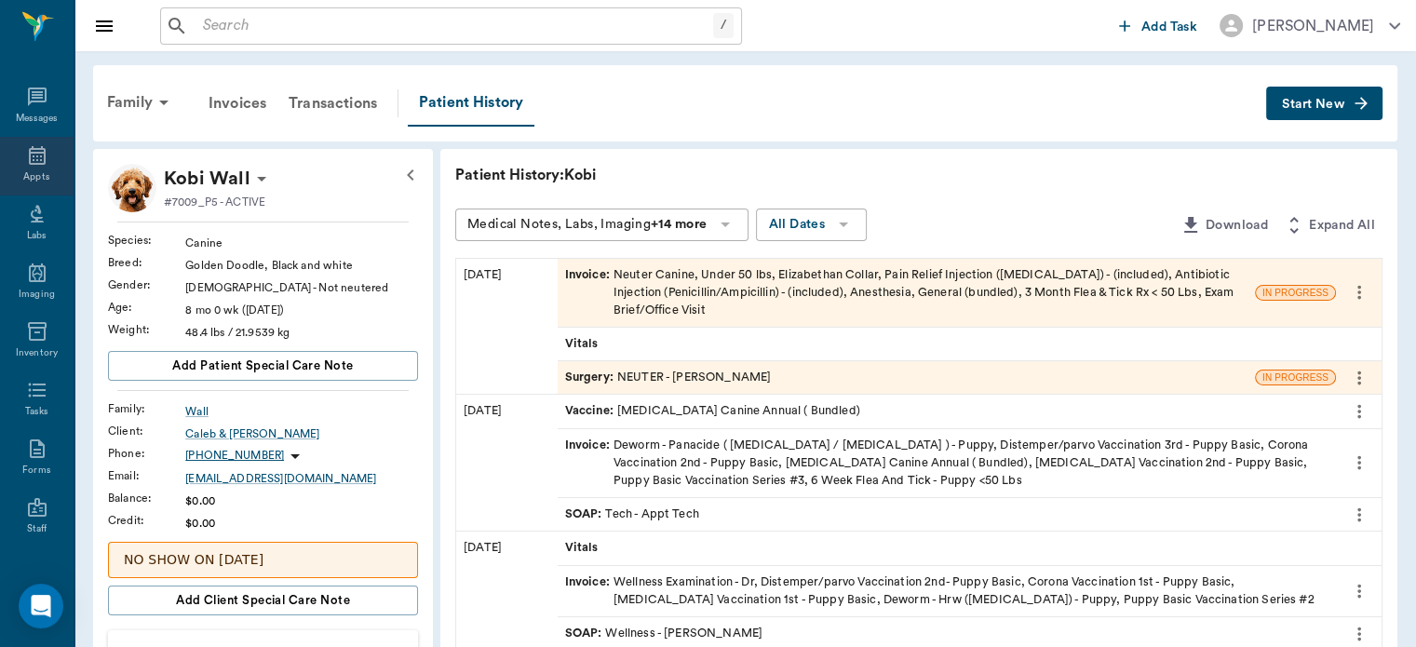
click at [23, 175] on div "Appts" at bounding box center [36, 177] width 26 height 14
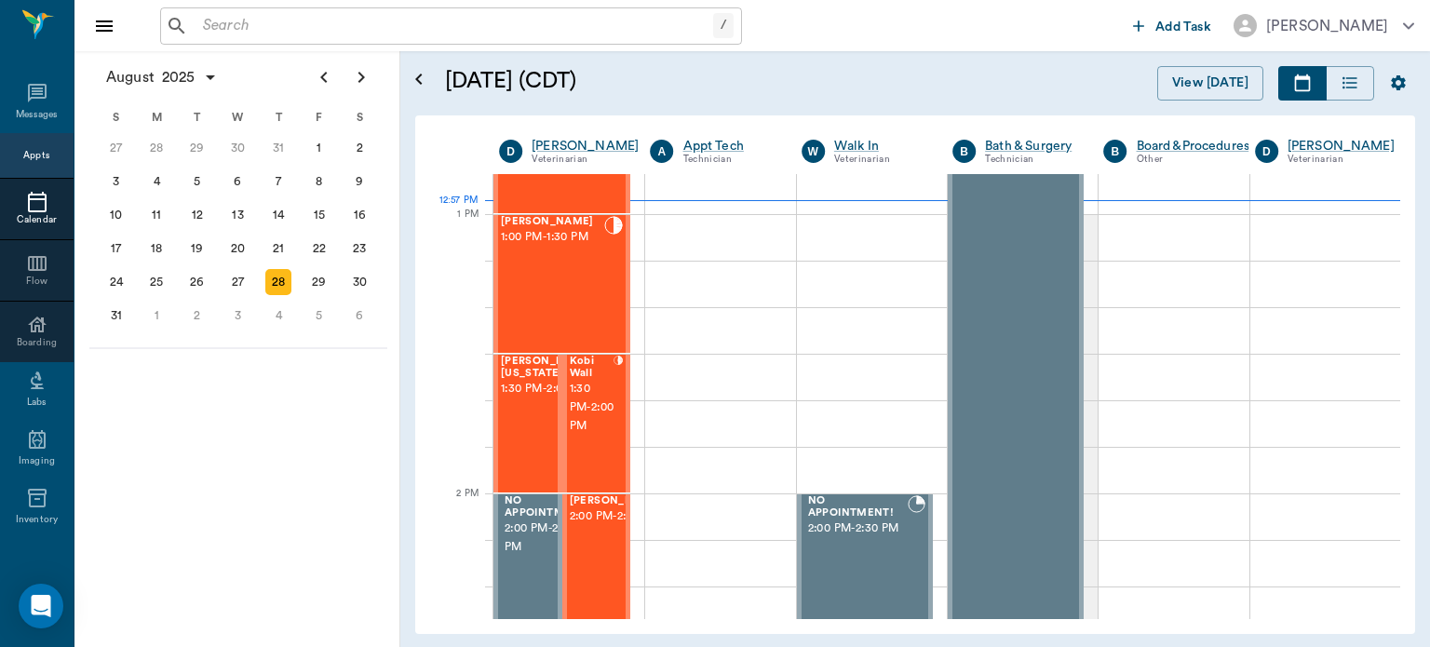
scroll to position [1371, 0]
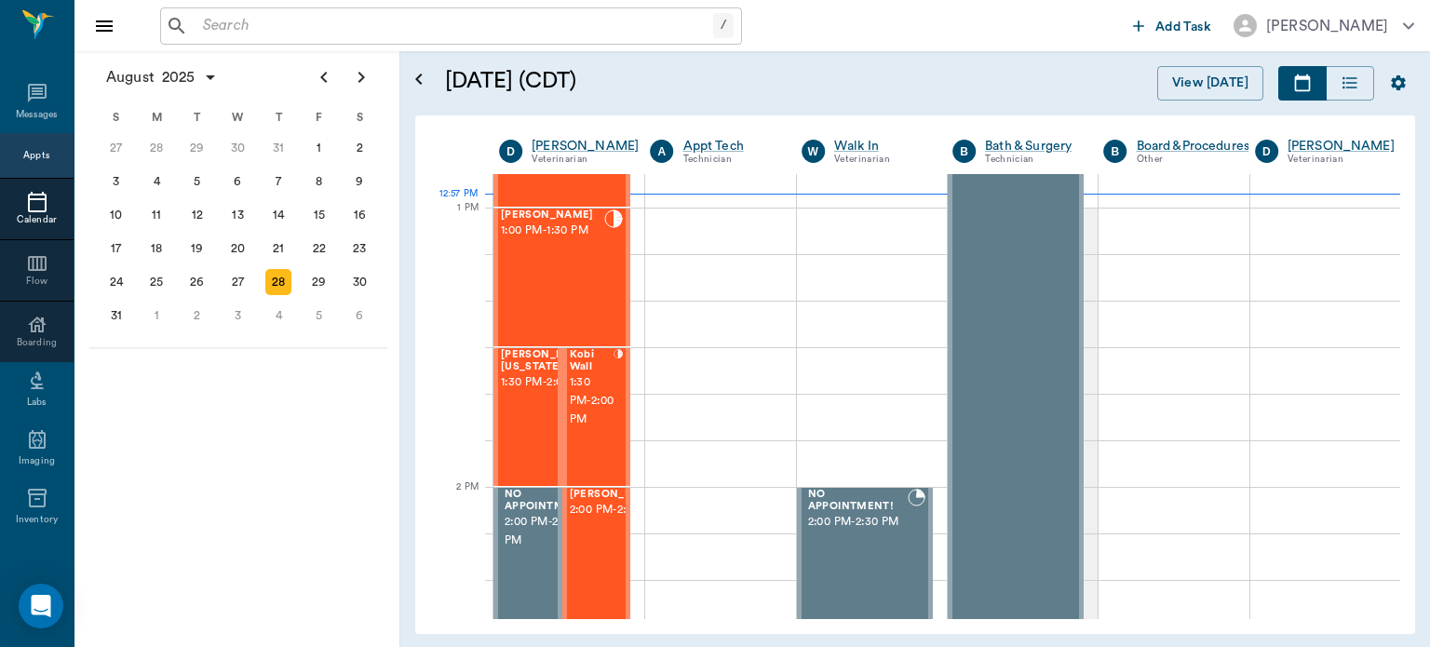
click at [522, 392] on span "1:30 PM - 2:00 PM" at bounding box center [547, 382] width 93 height 19
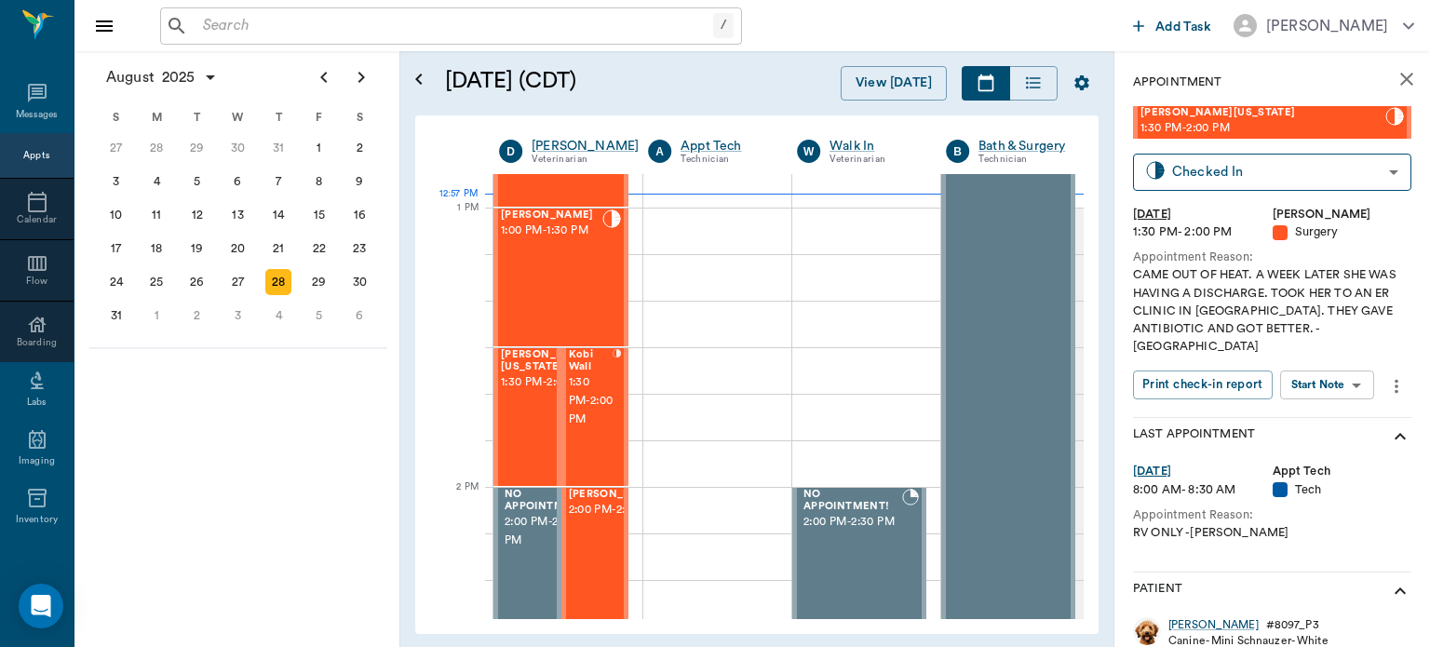
click at [1312, 362] on body "/ ​ Add Task Dr. Bert Ellsworth Nectar Messages Appts Calendar Flow Boarding La…" at bounding box center [715, 323] width 1430 height 647
click at [1316, 435] on button "View Surgery" at bounding box center [1313, 435] width 76 height 21
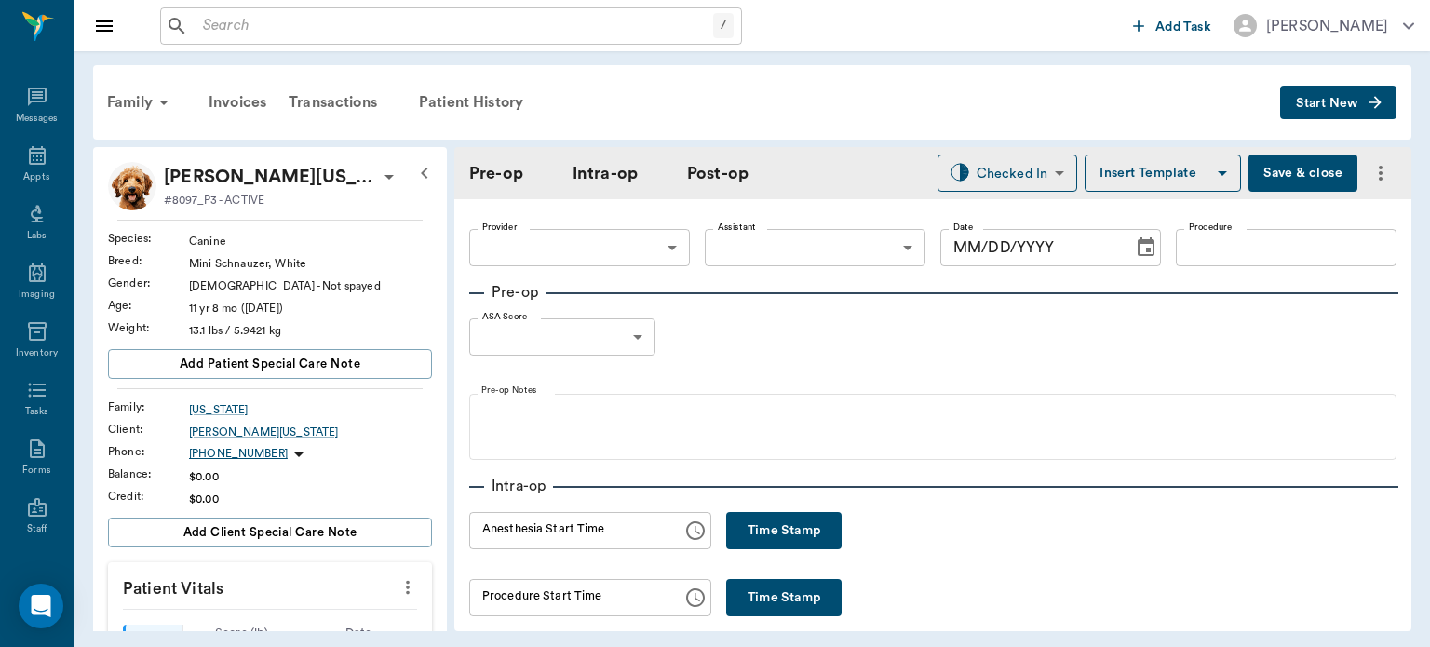
type input "63ec2f075fda476ae8351a4d"
type input "63ec2e7e52e12b0ba117b124"
type input "PYRO/SPAY"
type input "3"
radio input "true"
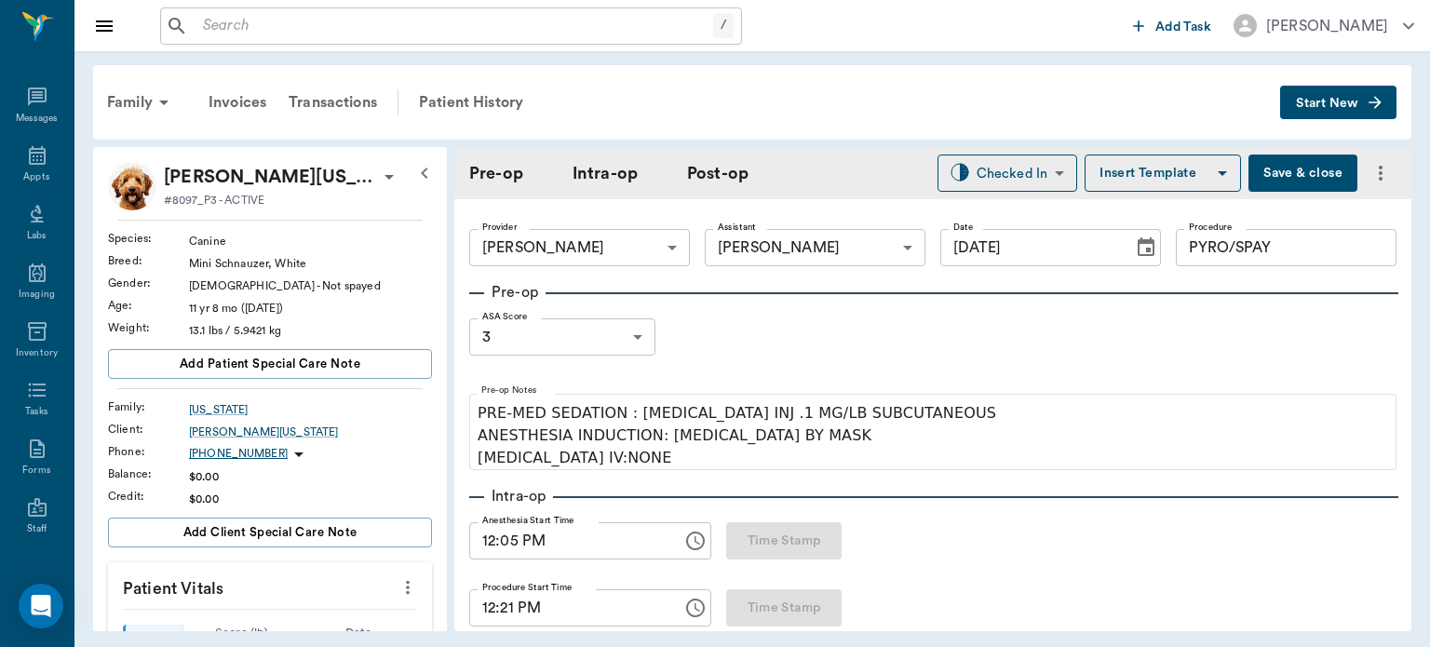
type input "[DATE]"
type input "12:05 PM"
type input "12:21 PM"
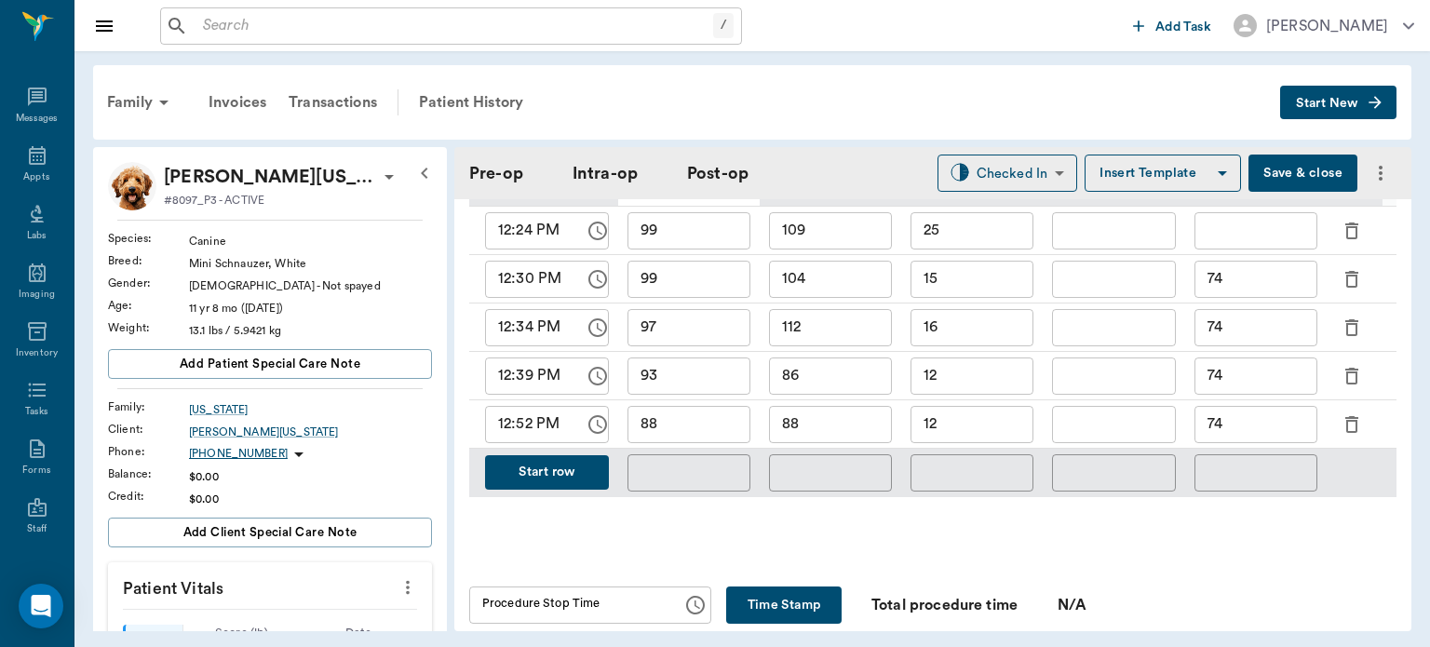
scroll to position [996, 0]
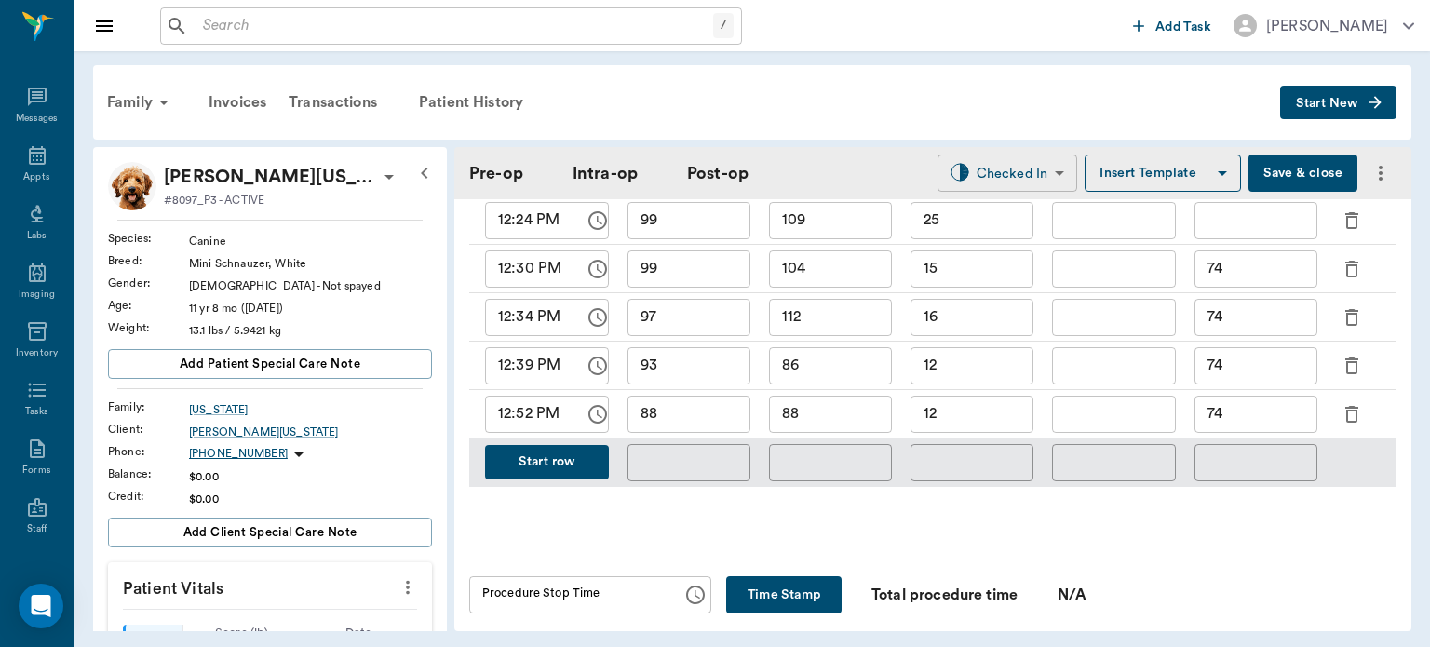
click at [1009, 163] on body "/ ​ Add Task Dr. Bert Ellsworth Nectar Messages Appts Labs Imaging Inventory Ta…" at bounding box center [715, 323] width 1430 height 647
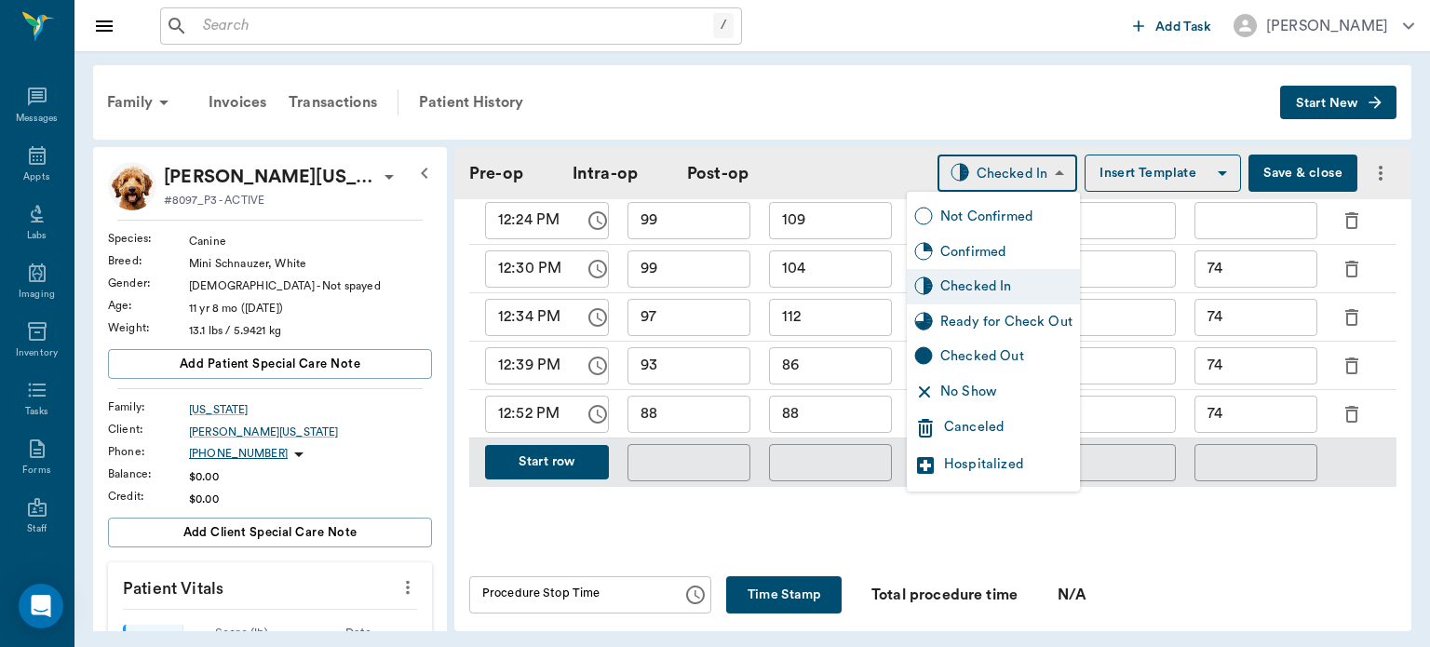
click at [1008, 326] on div "Ready for Check Out" at bounding box center [1007, 322] width 132 height 20
type input "READY_TO_CHECKOUT"
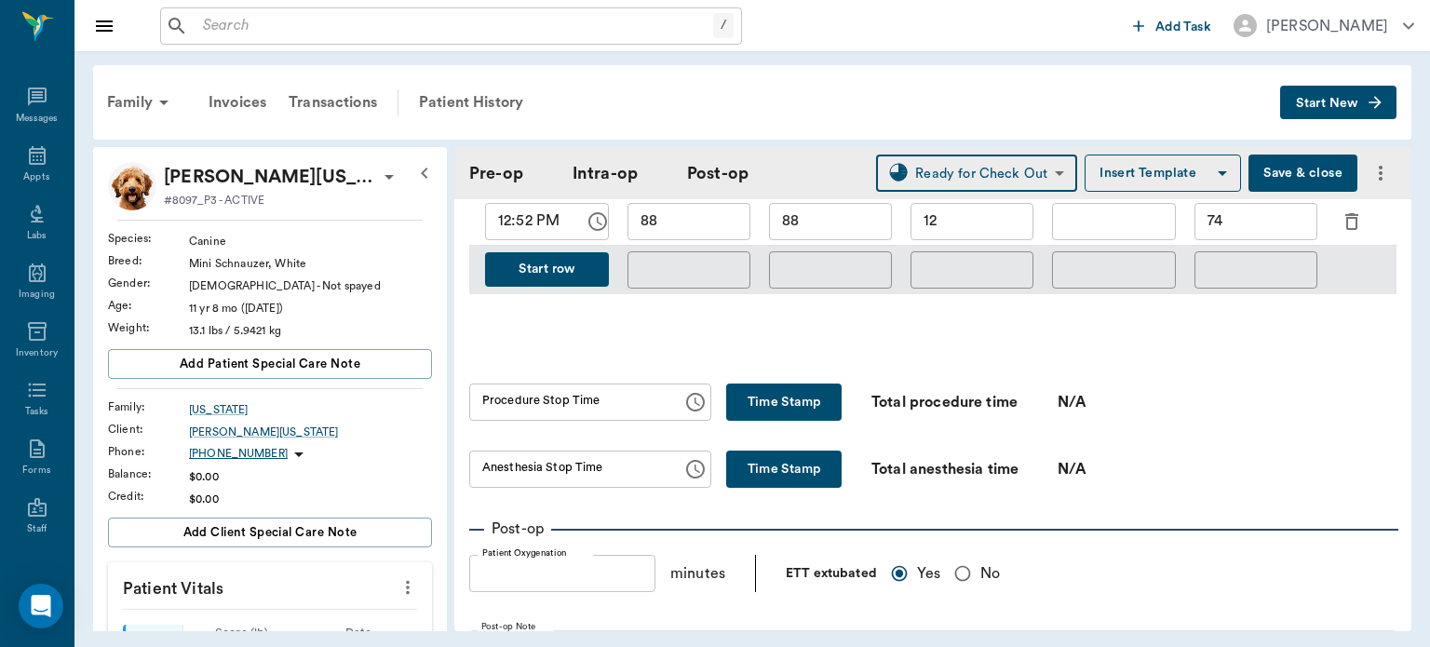
scroll to position [1190, 0]
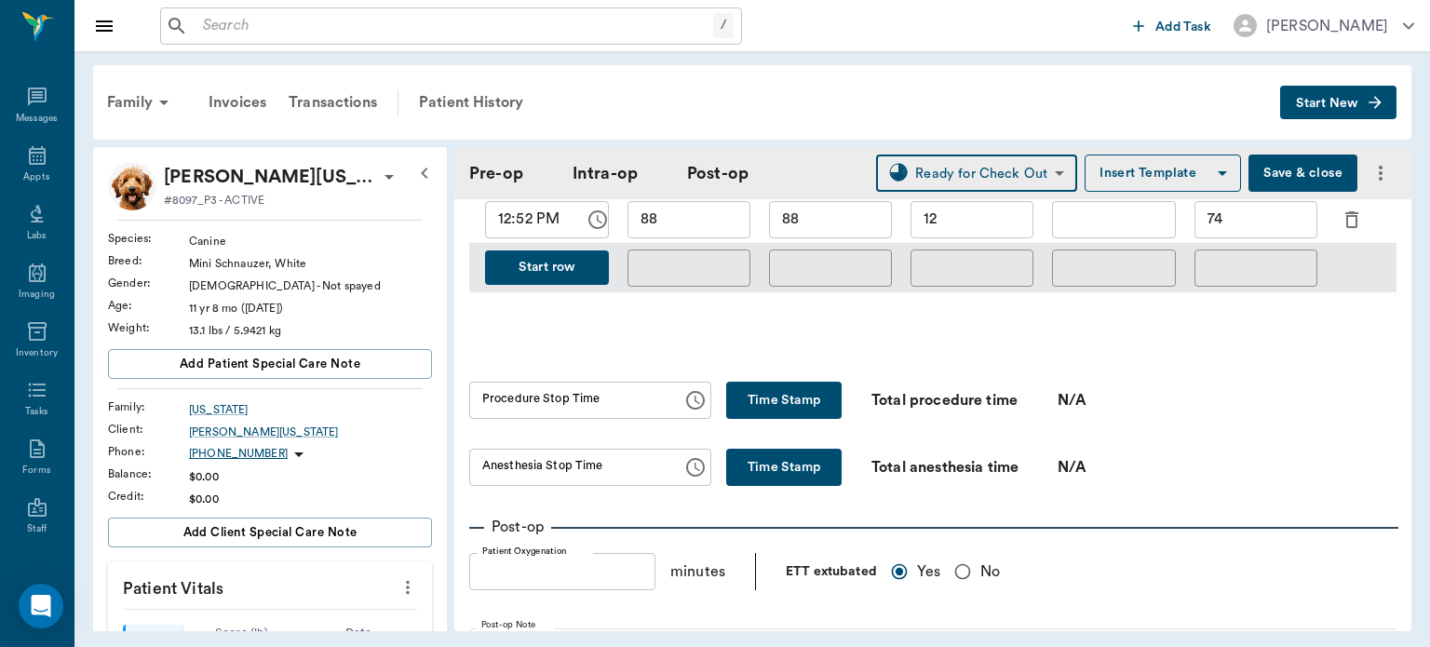
click at [766, 387] on button "Time Stamp" at bounding box center [783, 400] width 115 height 37
type input "01:00 PM"
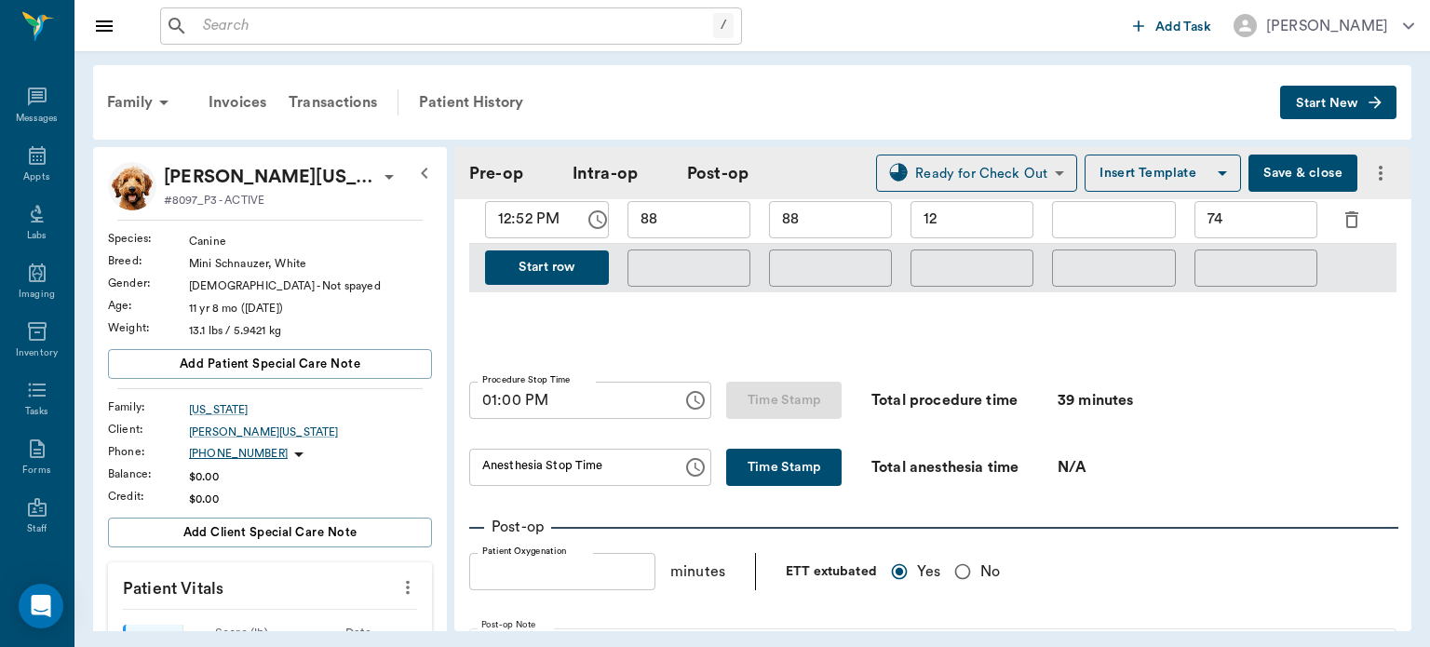
click at [764, 454] on button "Time Stamp" at bounding box center [783, 467] width 115 height 37
click at [510, 462] on input "01:00 PM" at bounding box center [569, 467] width 200 height 37
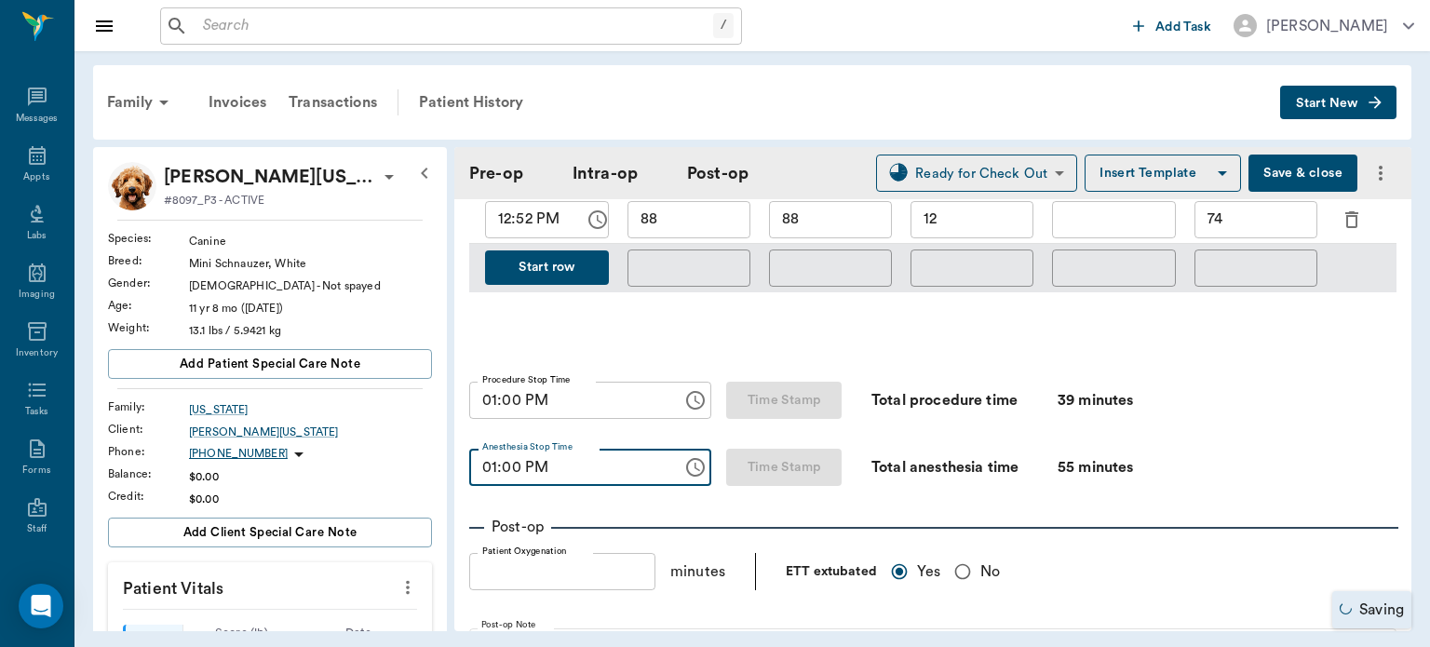
type input "01:01 PM"
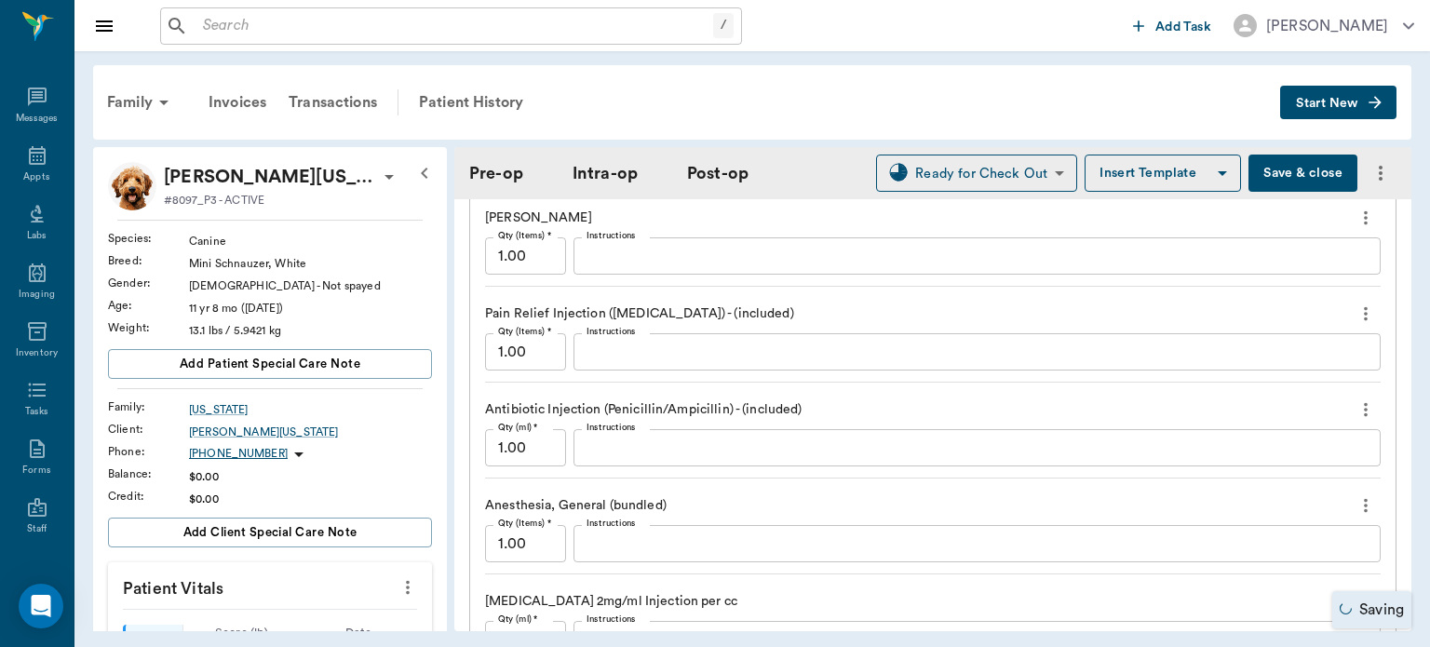
scroll to position [1936, 0]
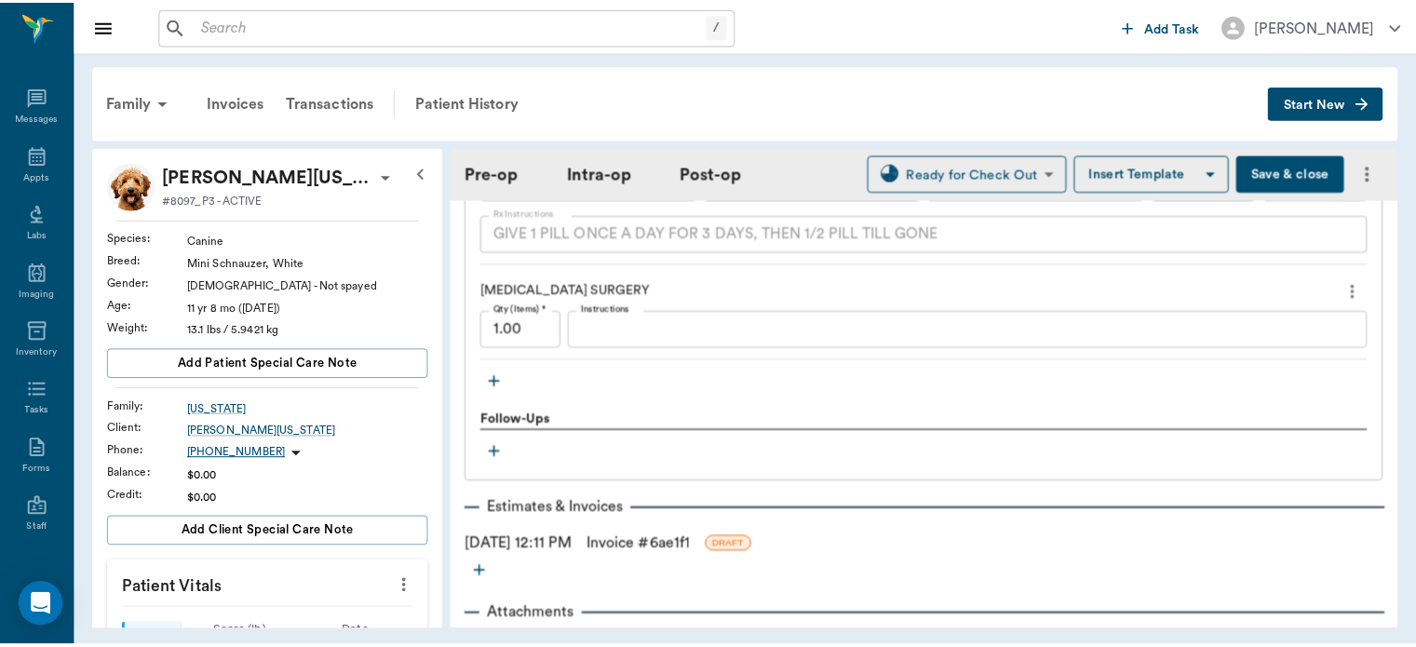
scroll to position [2859, 0]
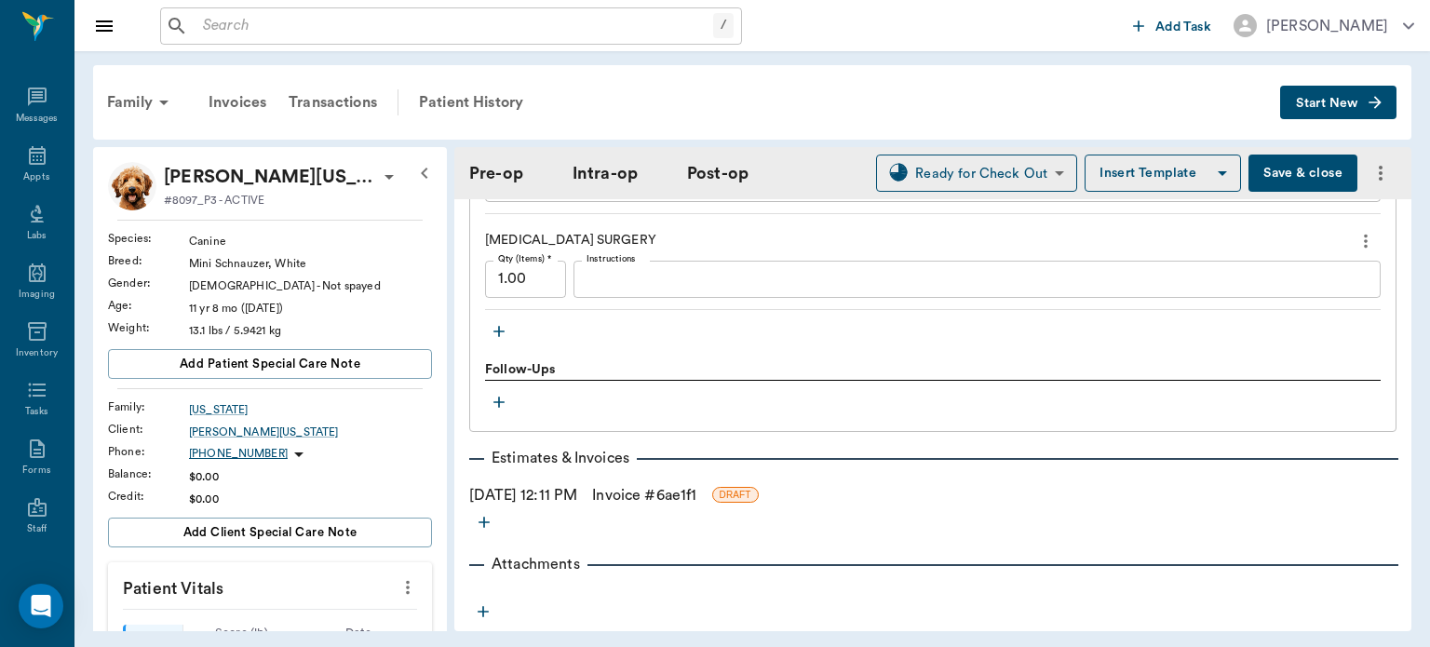
type input "01:01 PM"
click at [660, 484] on link "Invoice # 6ae1f1" at bounding box center [644, 495] width 104 height 22
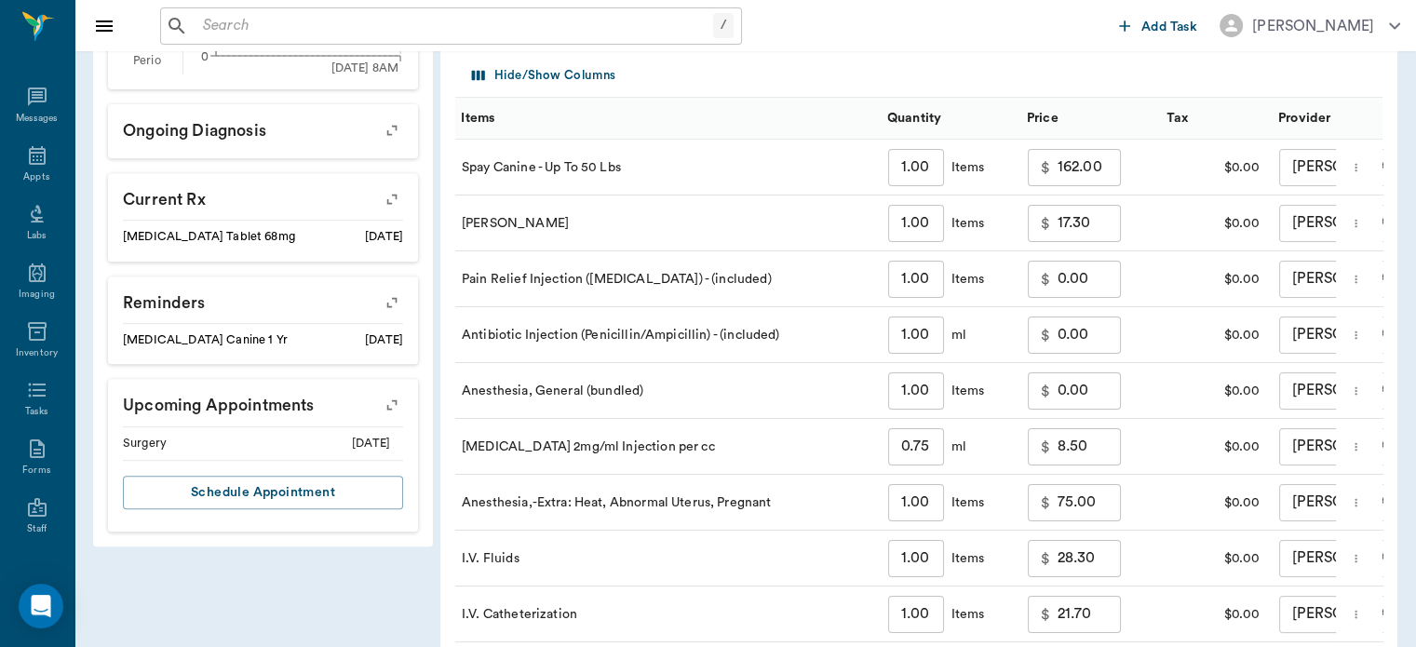
scroll to position [729, 0]
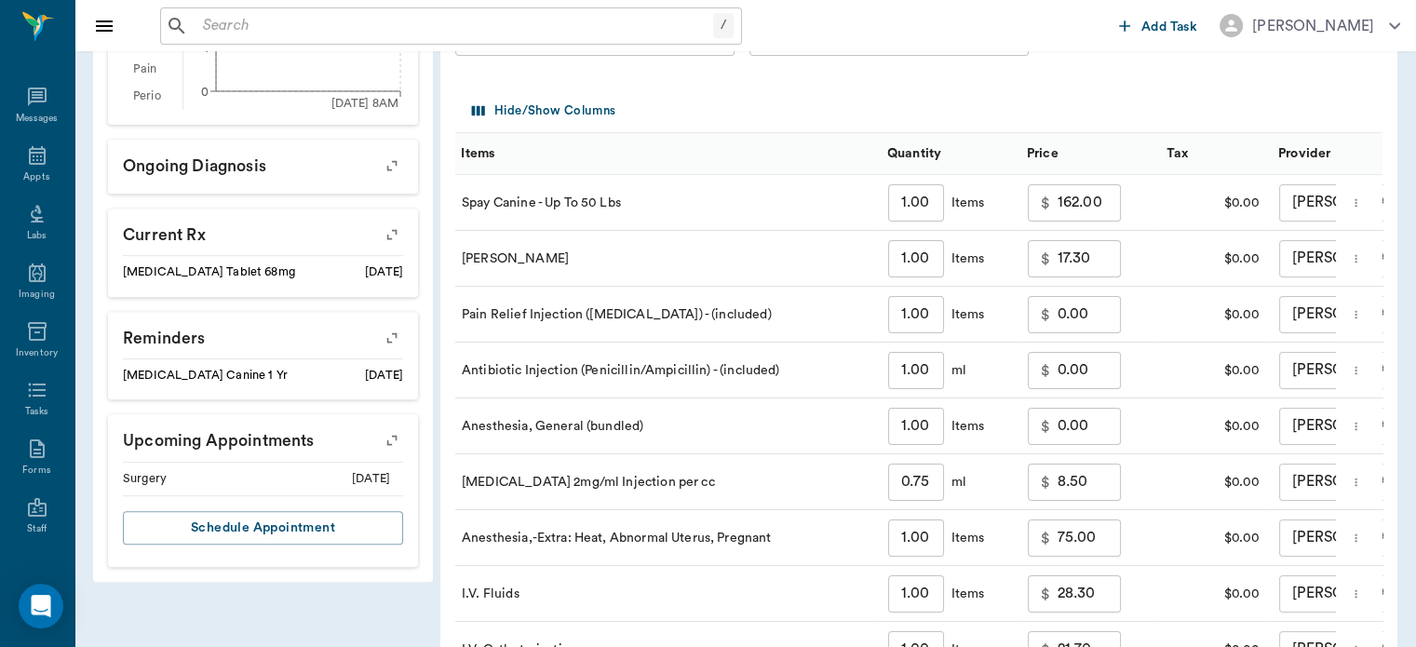
click at [1072, 220] on input "162.00" at bounding box center [1089, 202] width 63 height 37
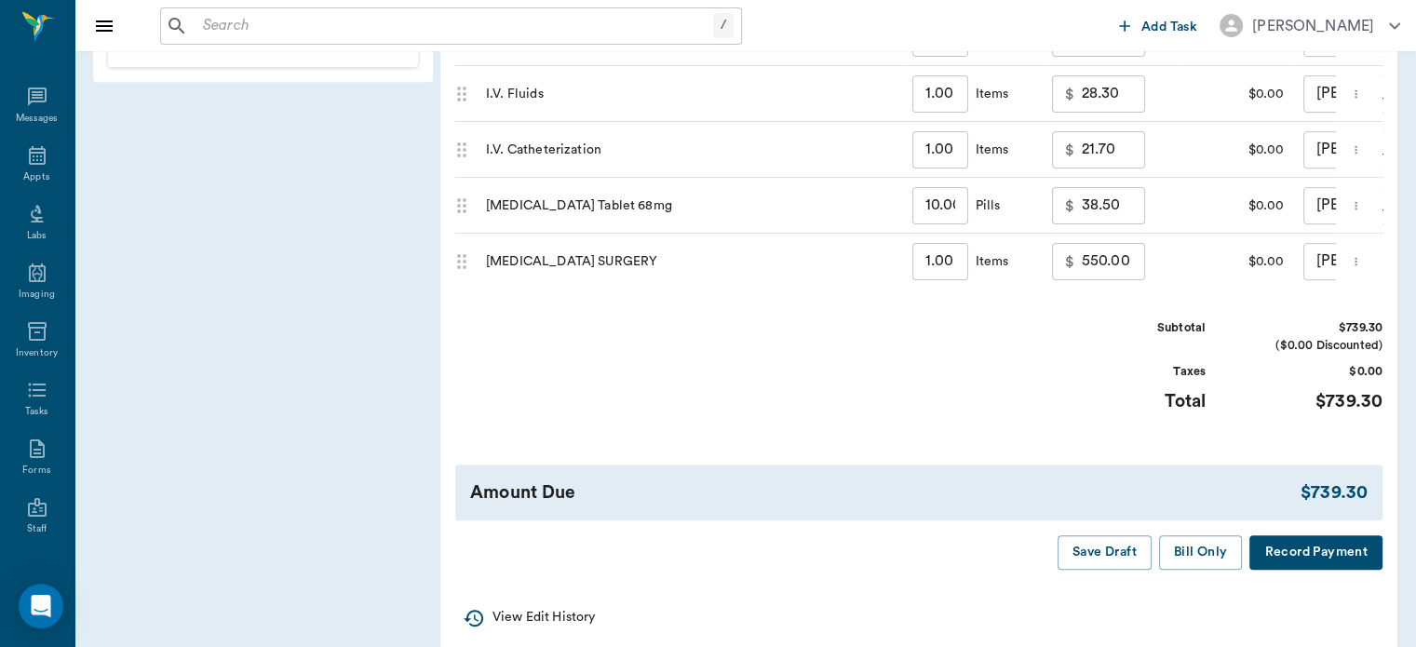
scroll to position [1285, 0]
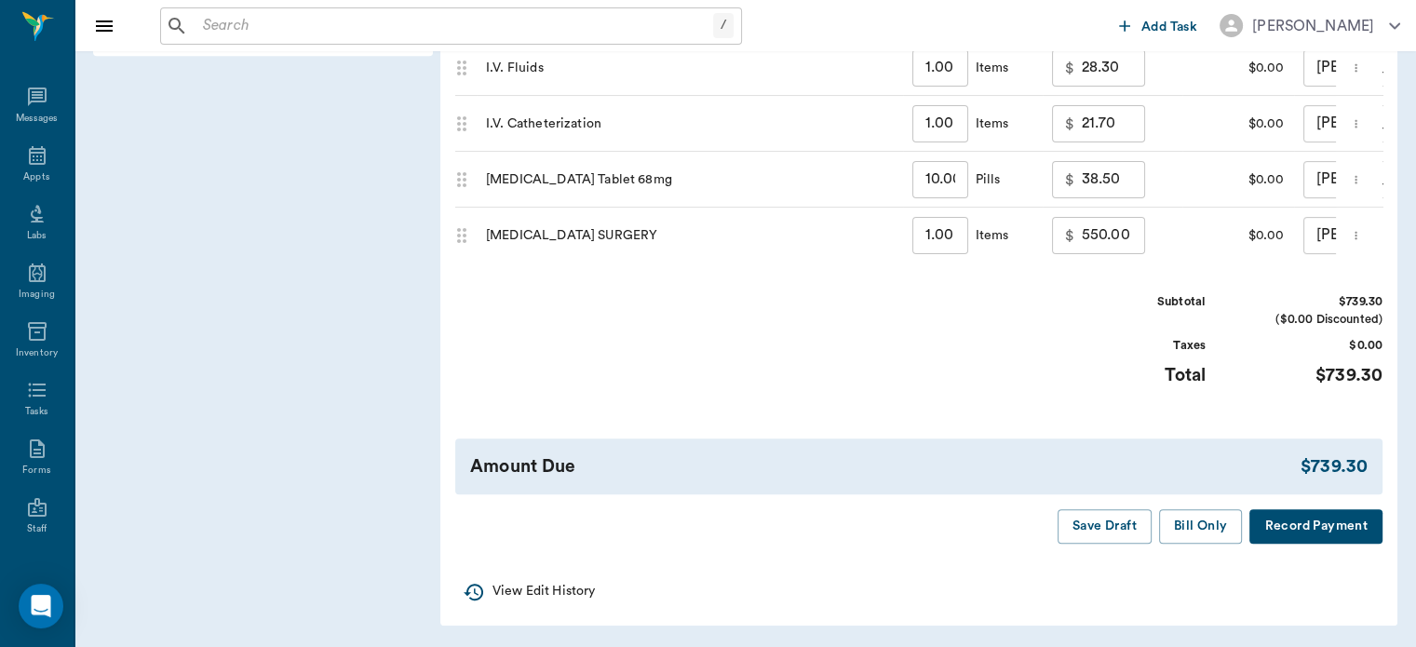
type input "0.00"
click at [1121, 517] on button "Save Draft" at bounding box center [1105, 526] width 94 height 34
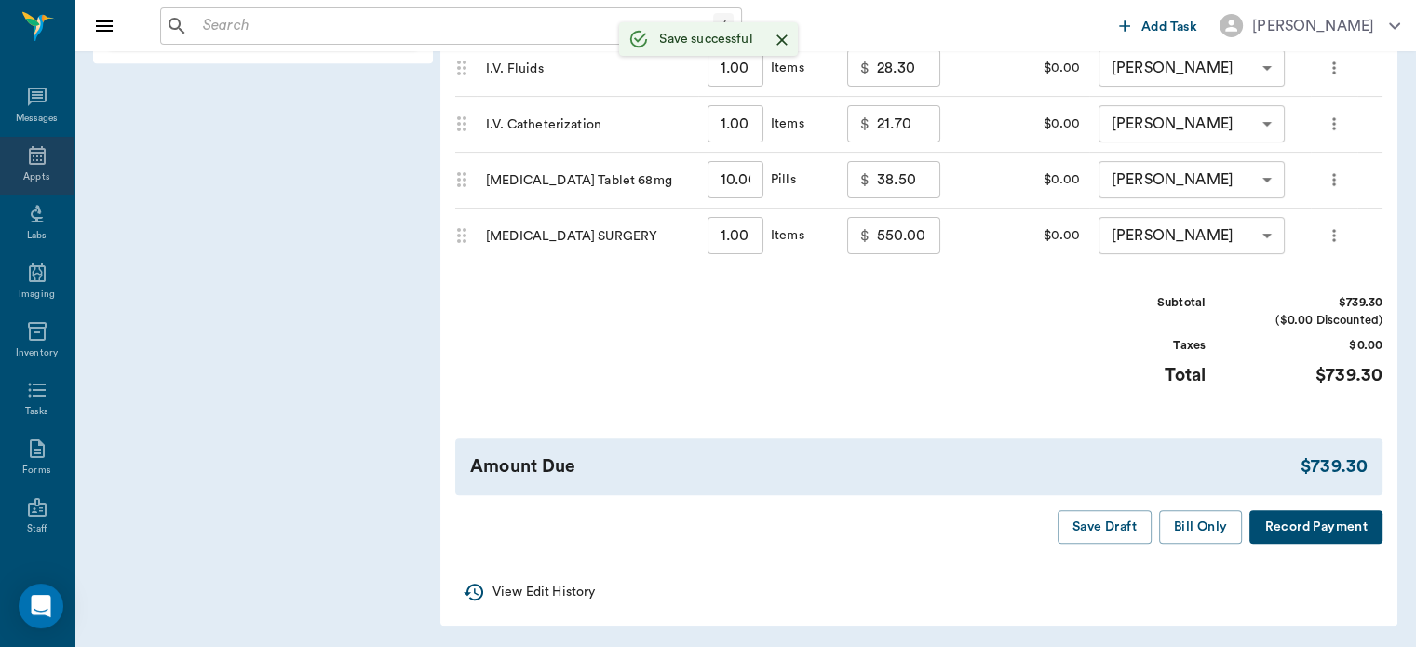
click at [25, 173] on div "Appts" at bounding box center [36, 177] width 26 height 14
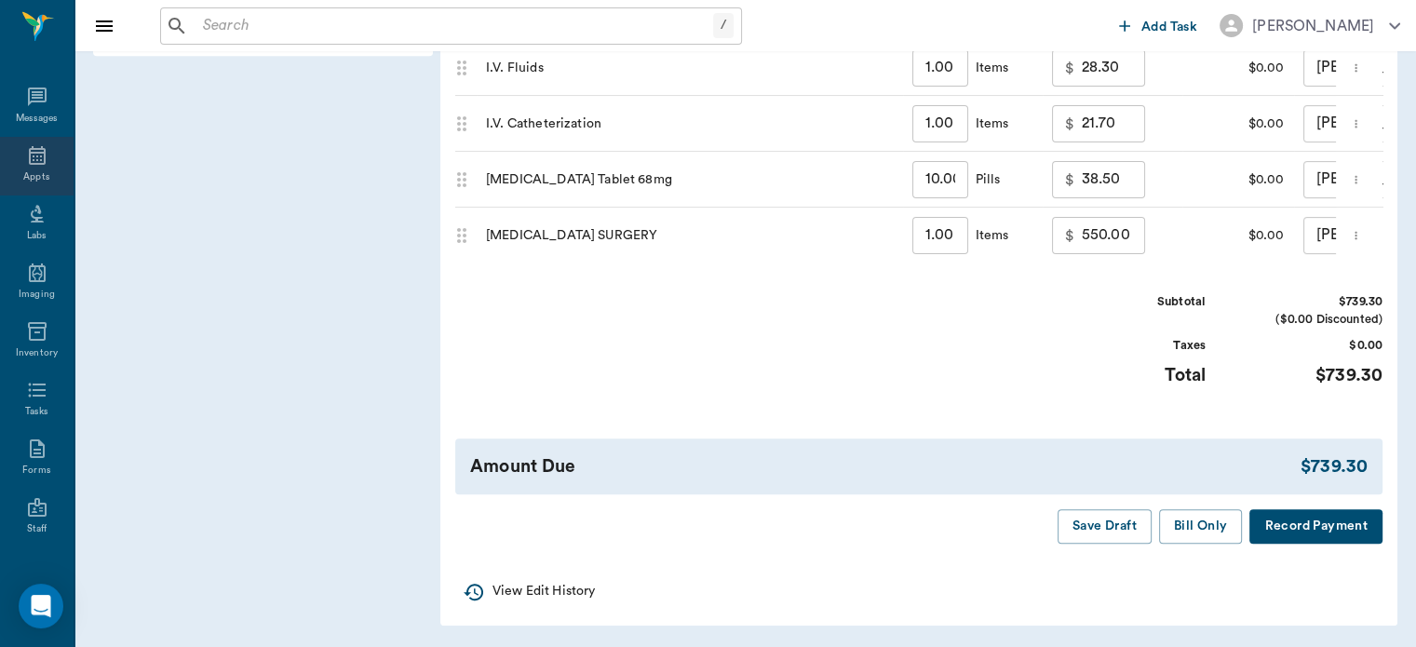
scroll to position [1270, 0]
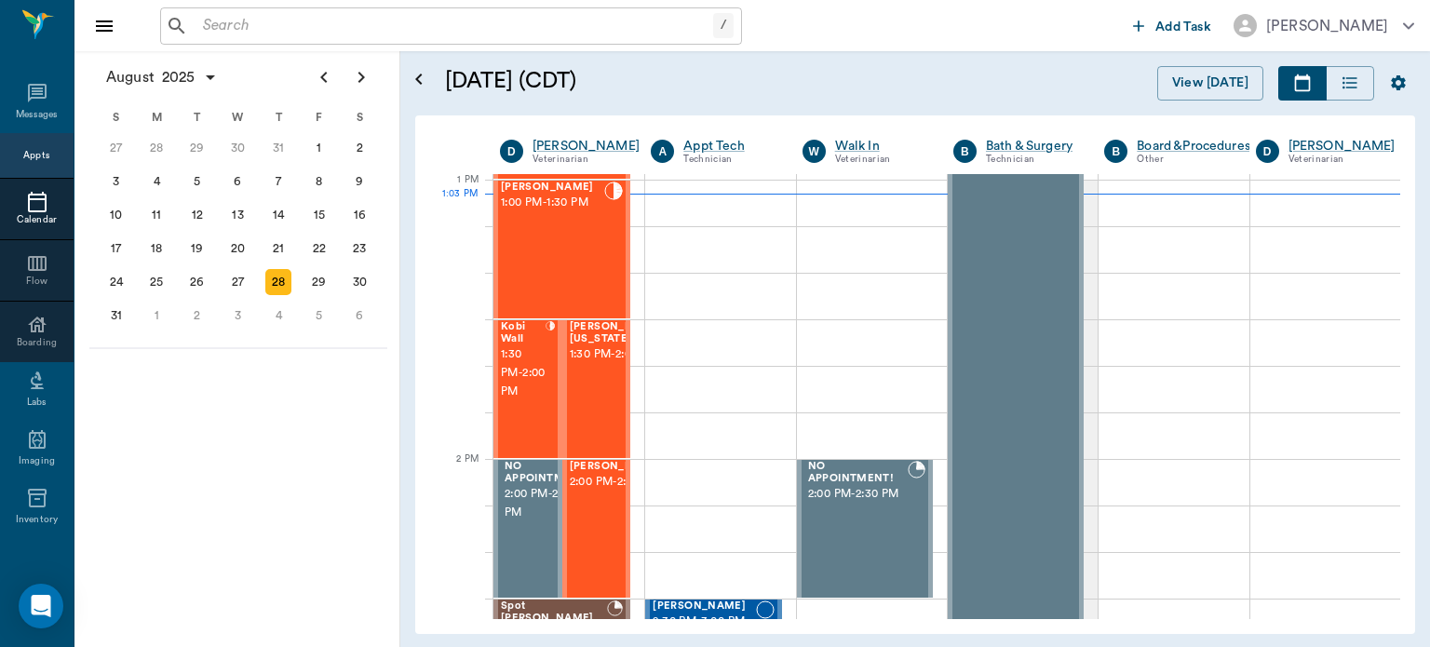
scroll to position [1399, 0]
click at [597, 395] on div "Sadie Washington 1:30 PM - 2:00 PM" at bounding box center [616, 389] width 93 height 136
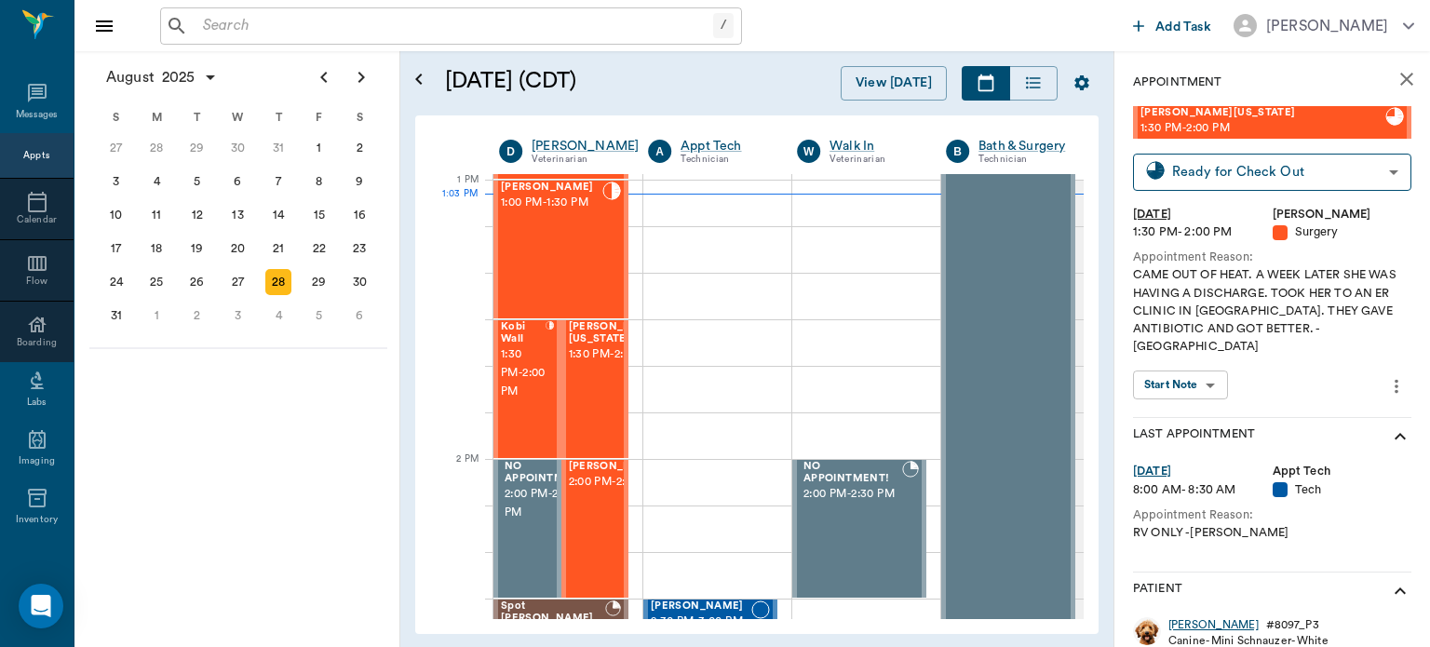
click at [1192, 617] on div "Sadie" at bounding box center [1214, 625] width 90 height 16
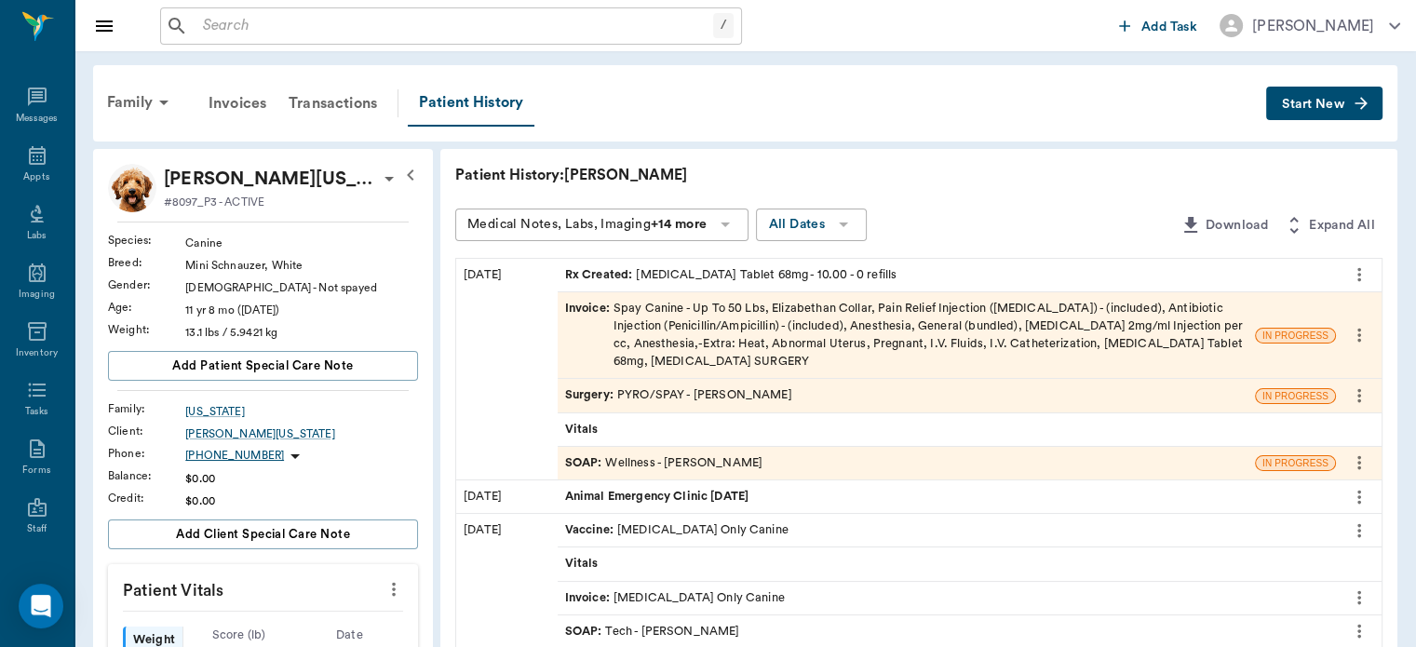
click at [588, 397] on span "Surgery :" at bounding box center [591, 395] width 52 height 18
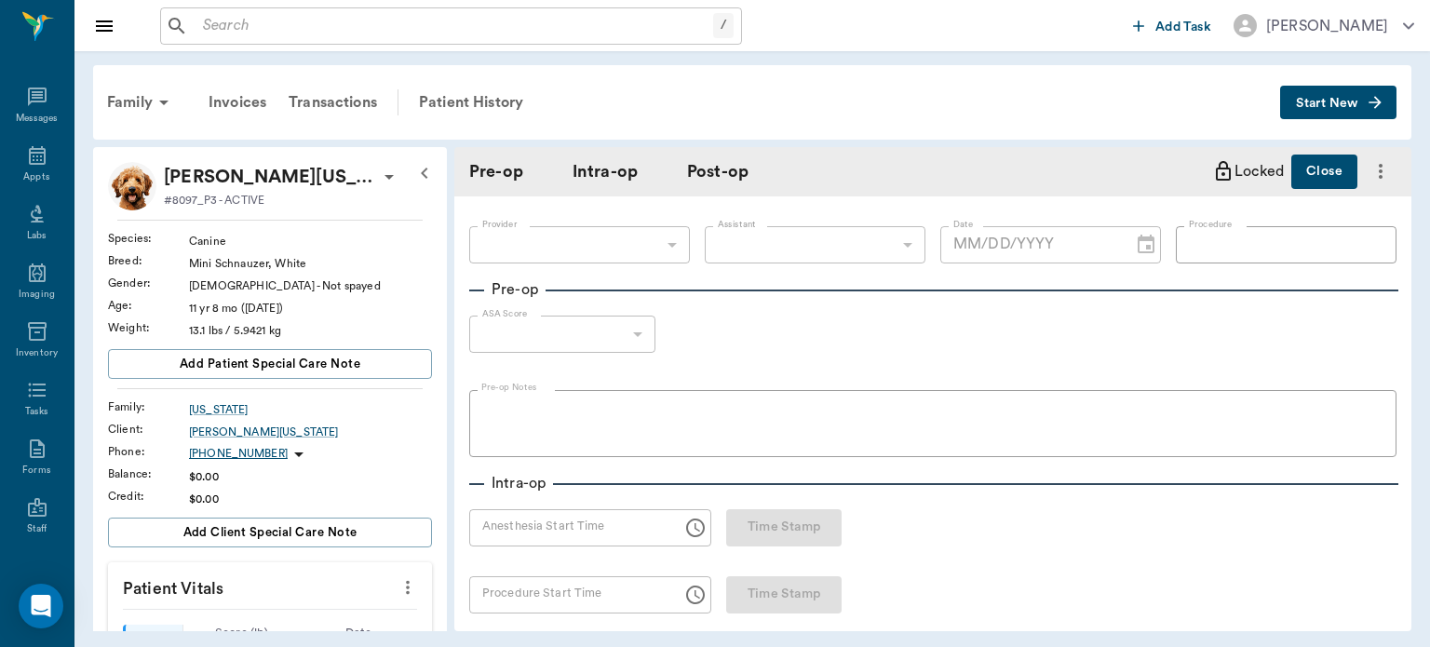
type input "63ec2f075fda476ae8351a4d"
type input "63ec2e7e52e12b0ba117b124"
type input "PYRO/SPAY"
type input "3"
radio input "true"
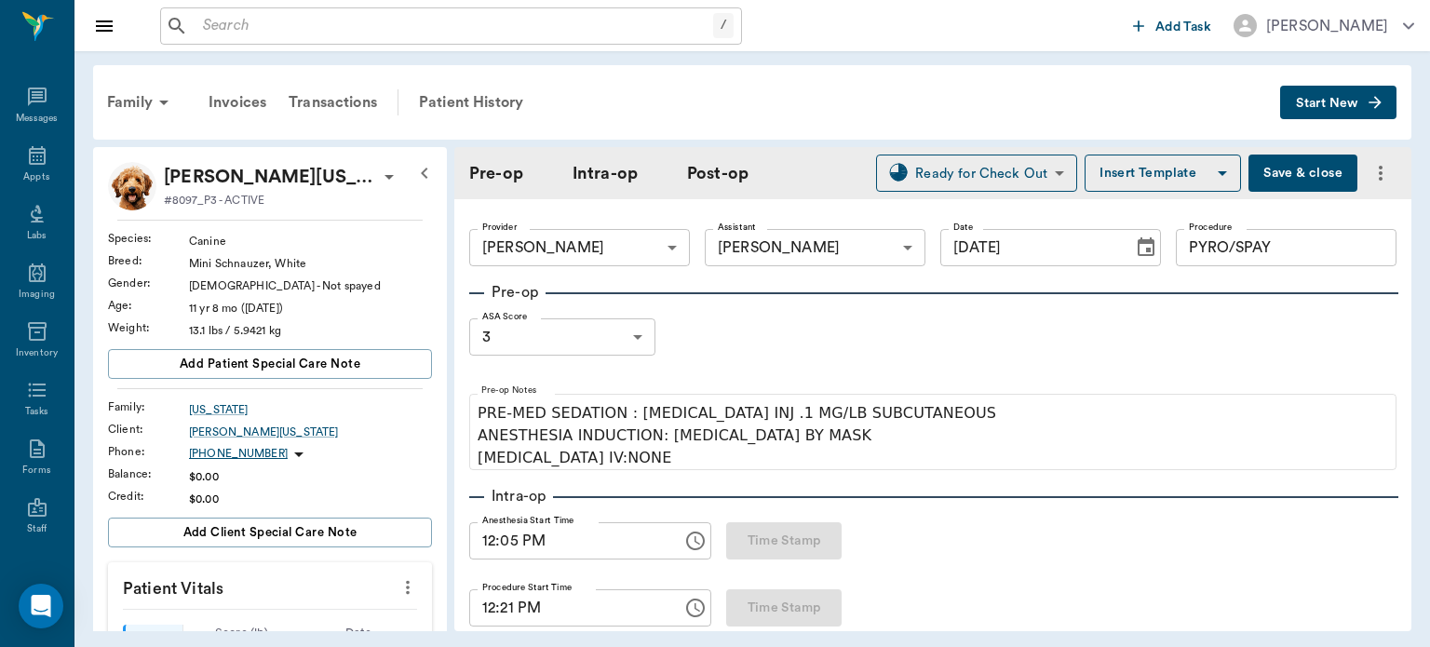
type input "[DATE]"
type input "12:05 PM"
type input "12:21 PM"
type input "01:00 PM"
type input "01:01 PM"
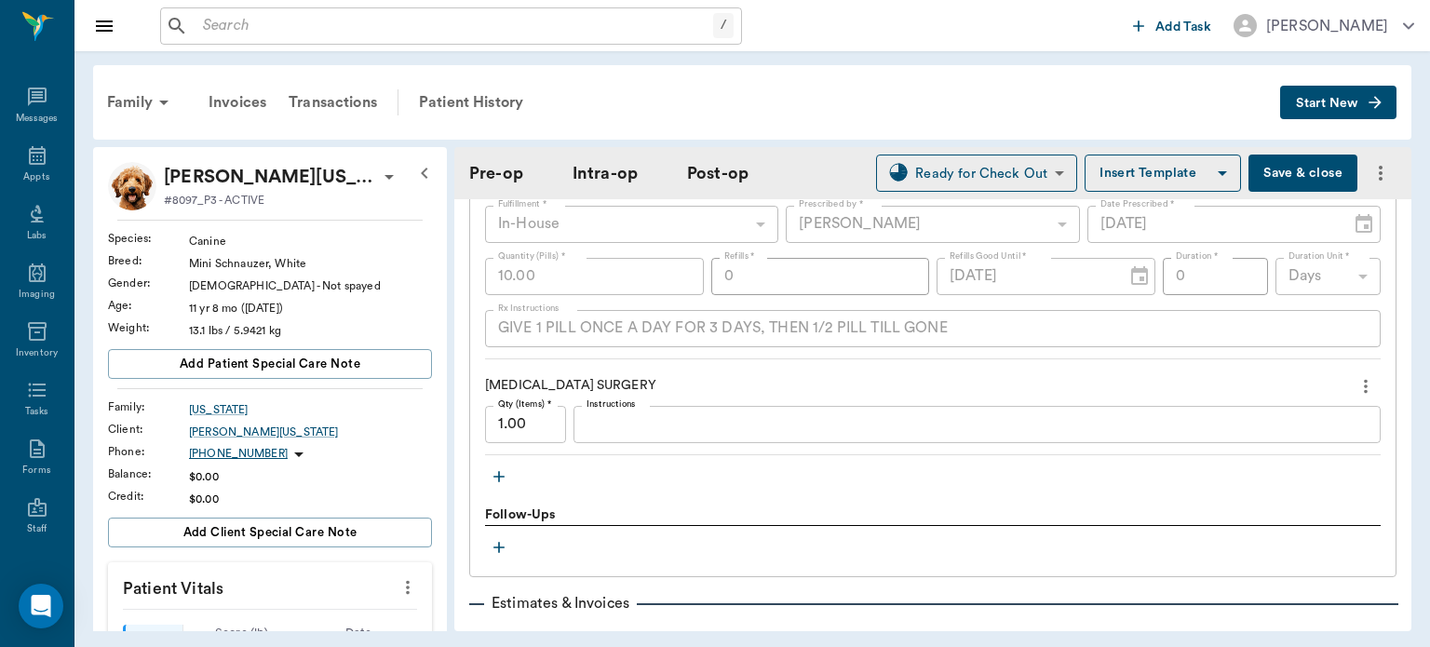
scroll to position [2719, 0]
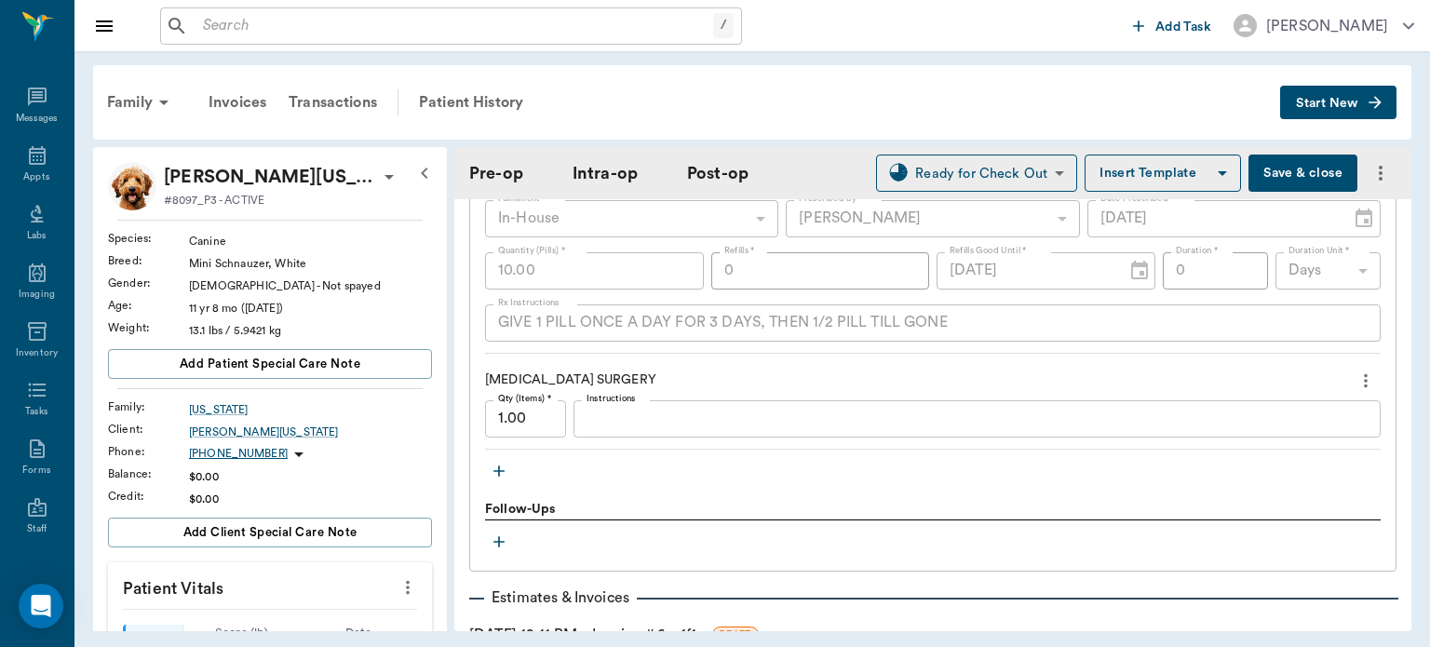
click at [503, 462] on icon "button" at bounding box center [499, 471] width 19 height 19
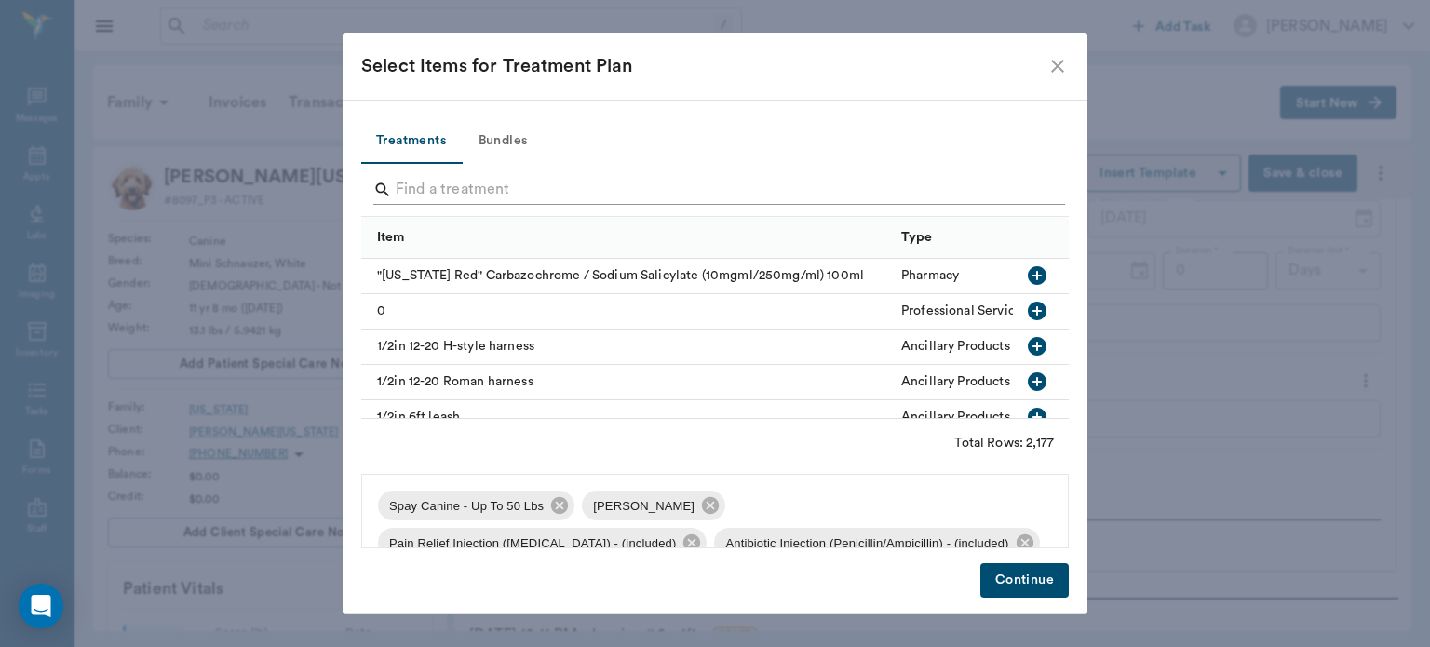
click at [489, 193] on input "Search" at bounding box center [717, 190] width 642 height 30
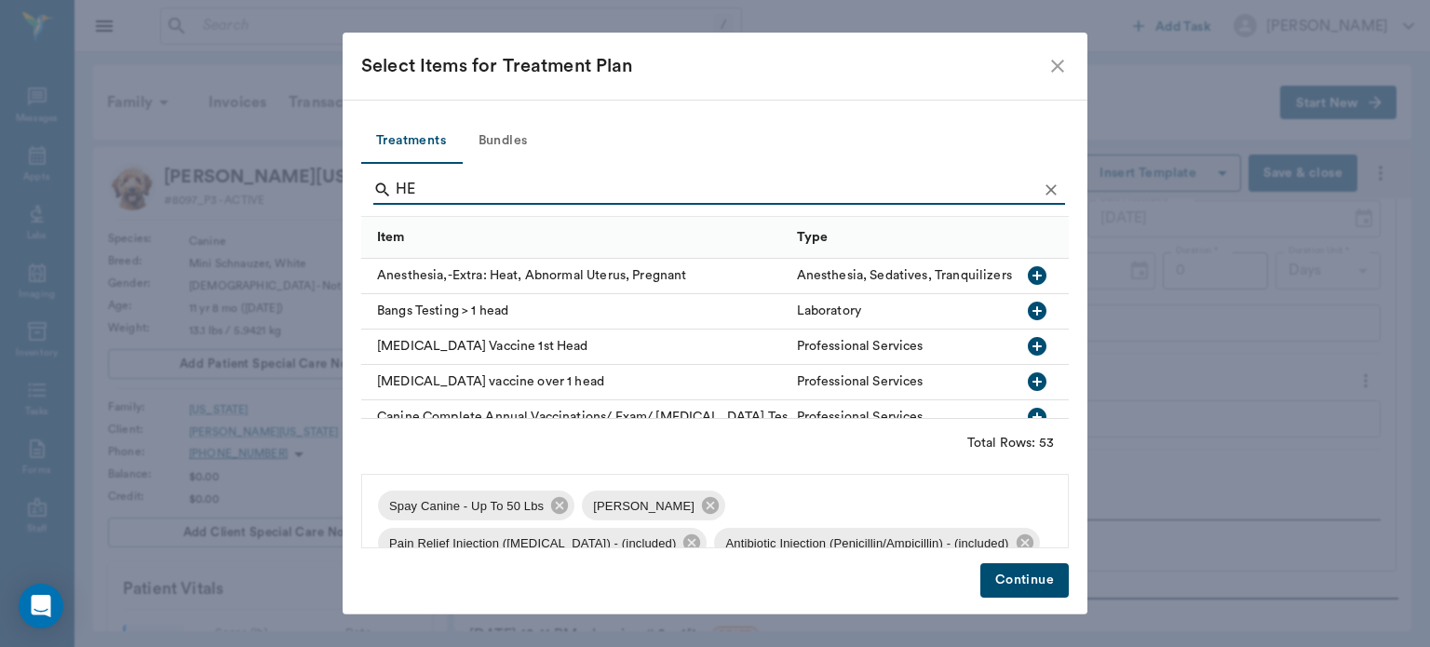
type input "H"
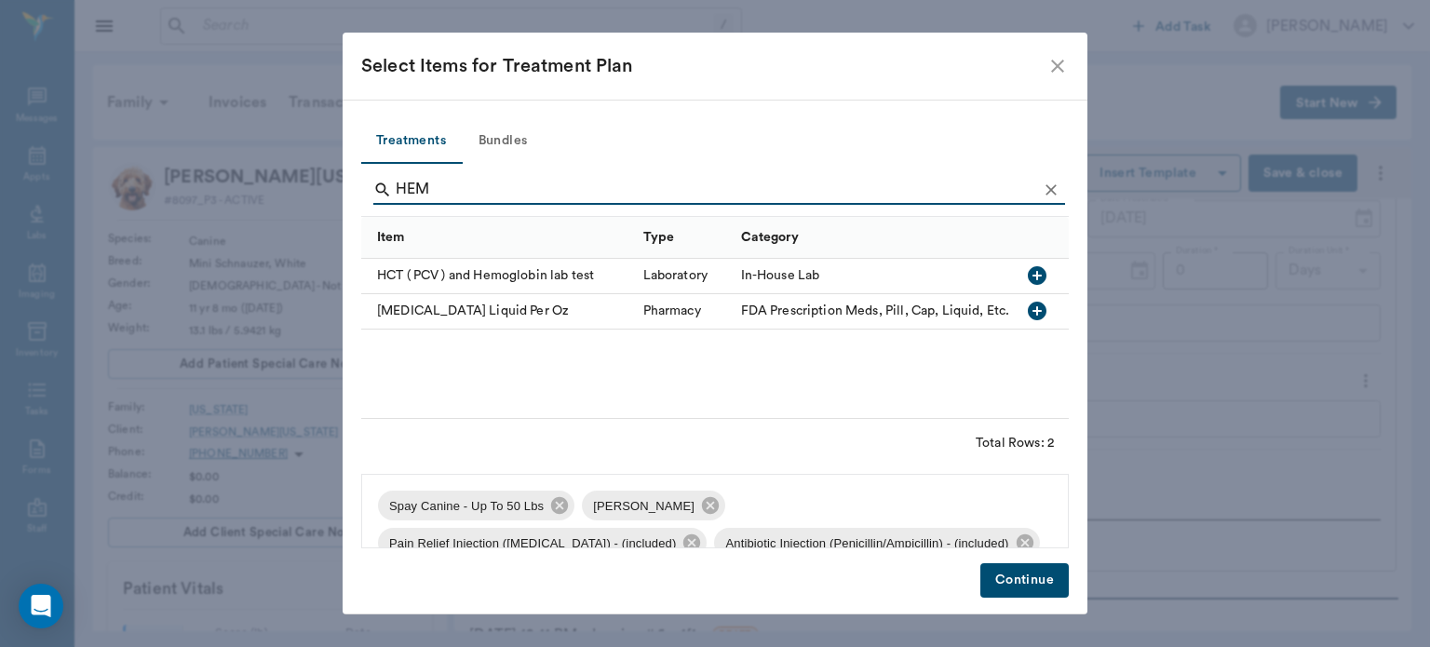
type input "HEM"
click at [1033, 313] on icon "button" at bounding box center [1037, 311] width 19 height 19
click at [1021, 582] on button "Continue" at bounding box center [1025, 580] width 88 height 34
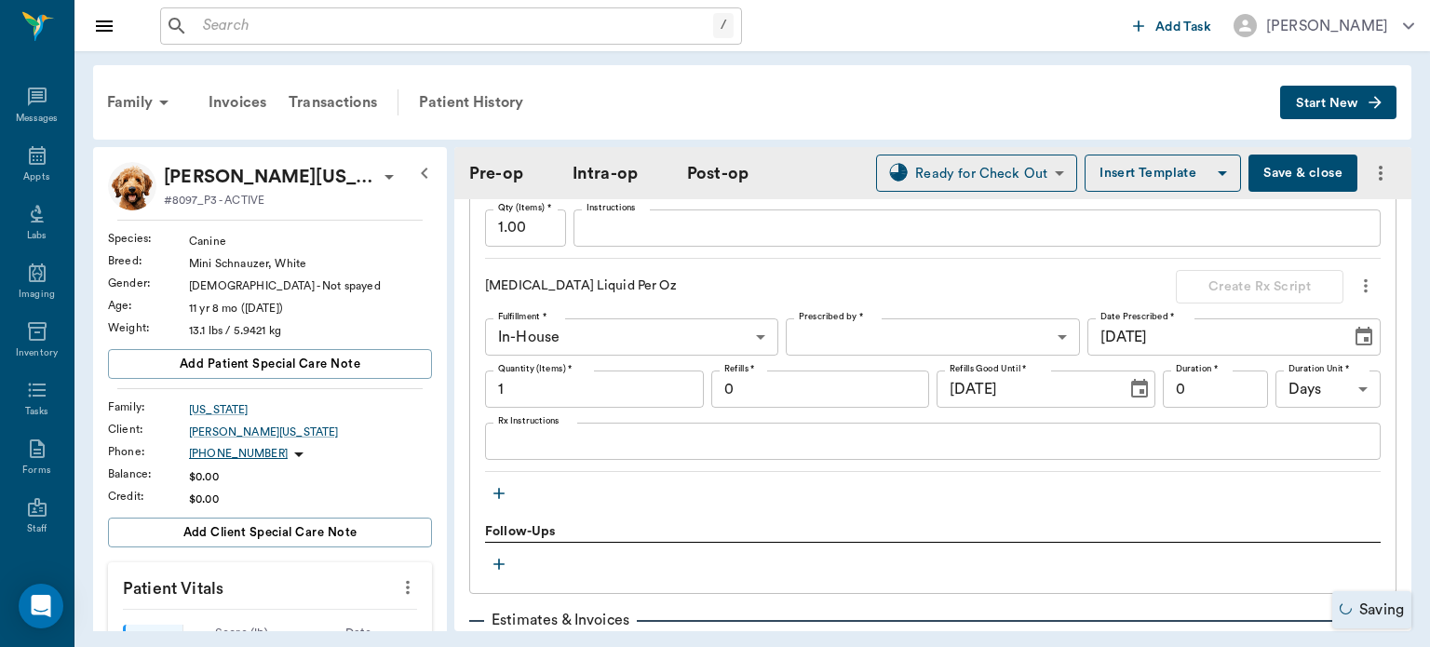
scroll to position [2926, 0]
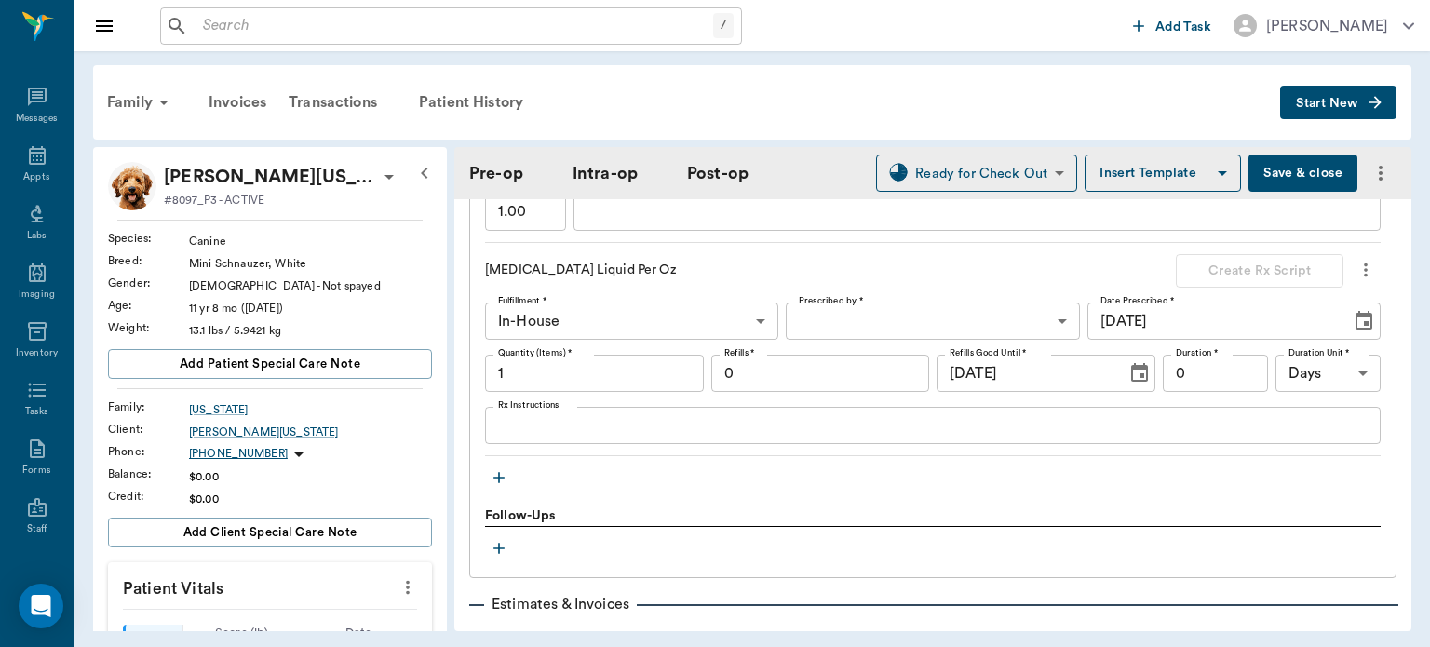
click at [544, 346] on label "Quantity (Items) *" at bounding box center [535, 352] width 75 height 13
click at [544, 355] on input "1" at bounding box center [594, 373] width 219 height 37
click at [1356, 259] on icon "more" at bounding box center [1366, 270] width 20 height 22
click at [1256, 324] on span "Delete" at bounding box center [1274, 323] width 156 height 20
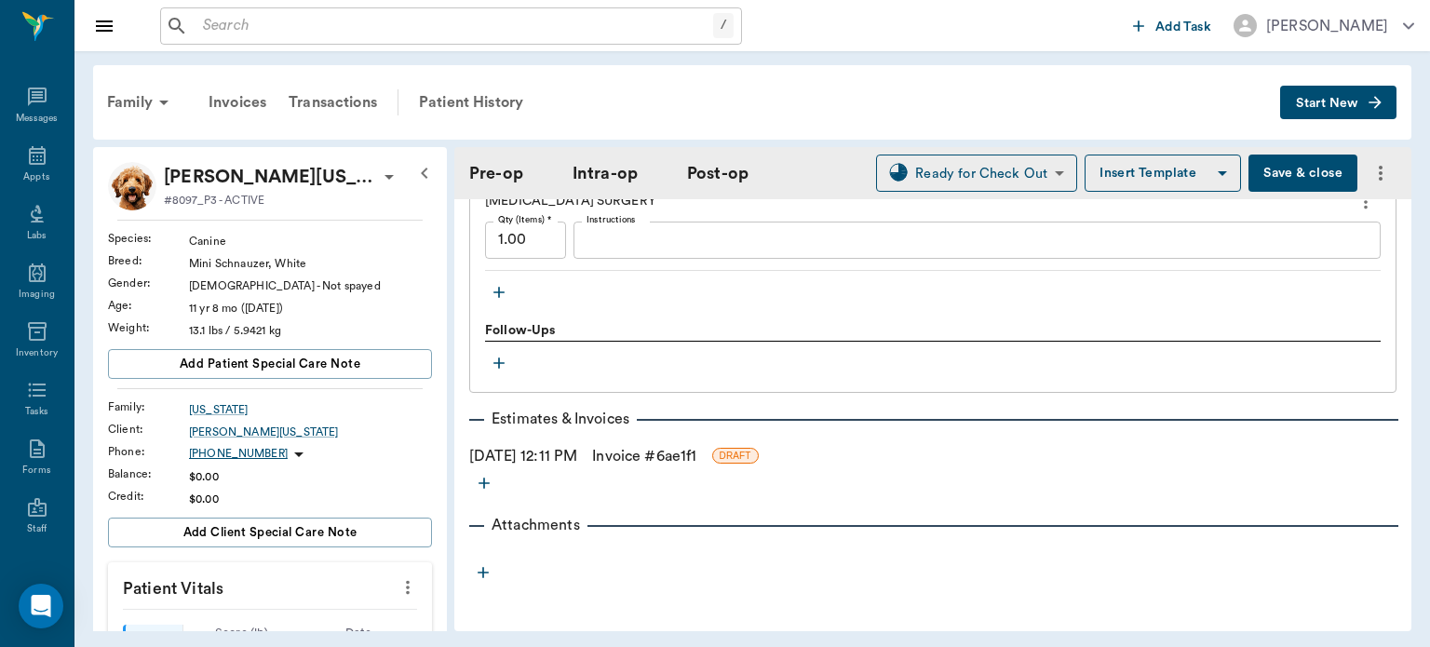
scroll to position [2883, 0]
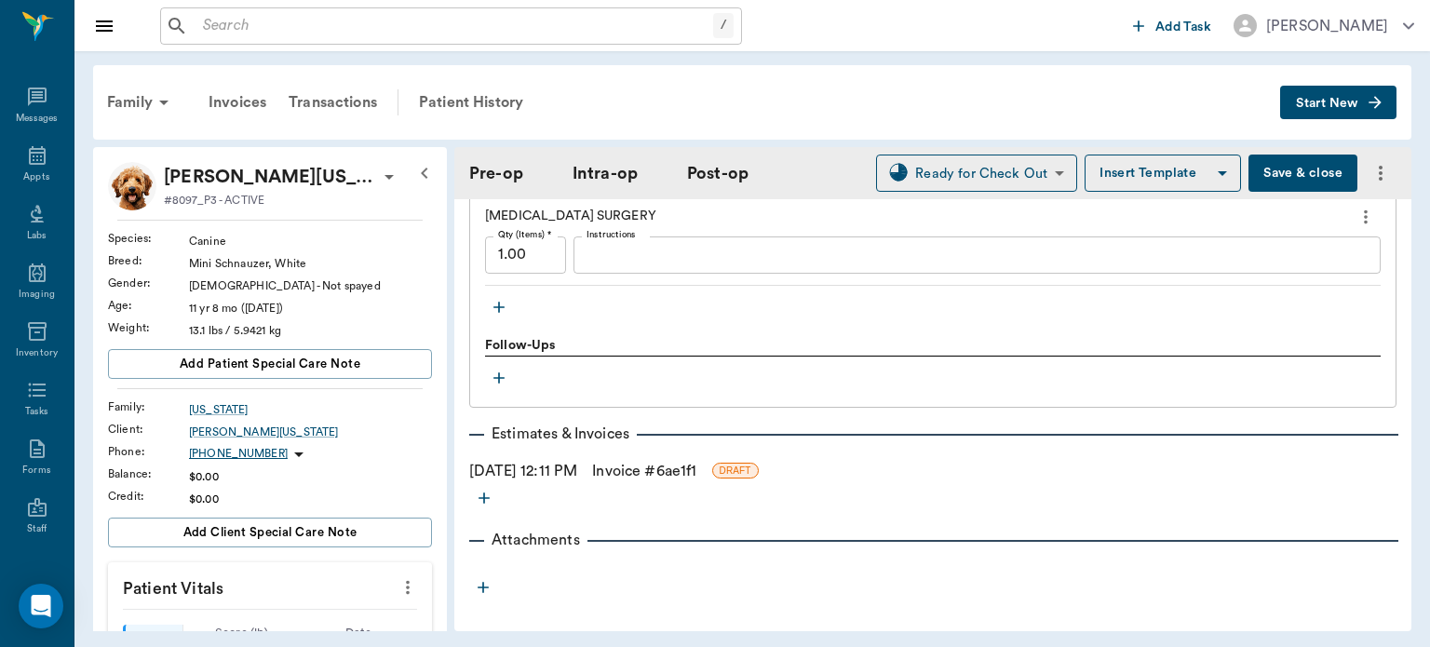
click at [502, 298] on icon "button" at bounding box center [499, 307] width 19 height 19
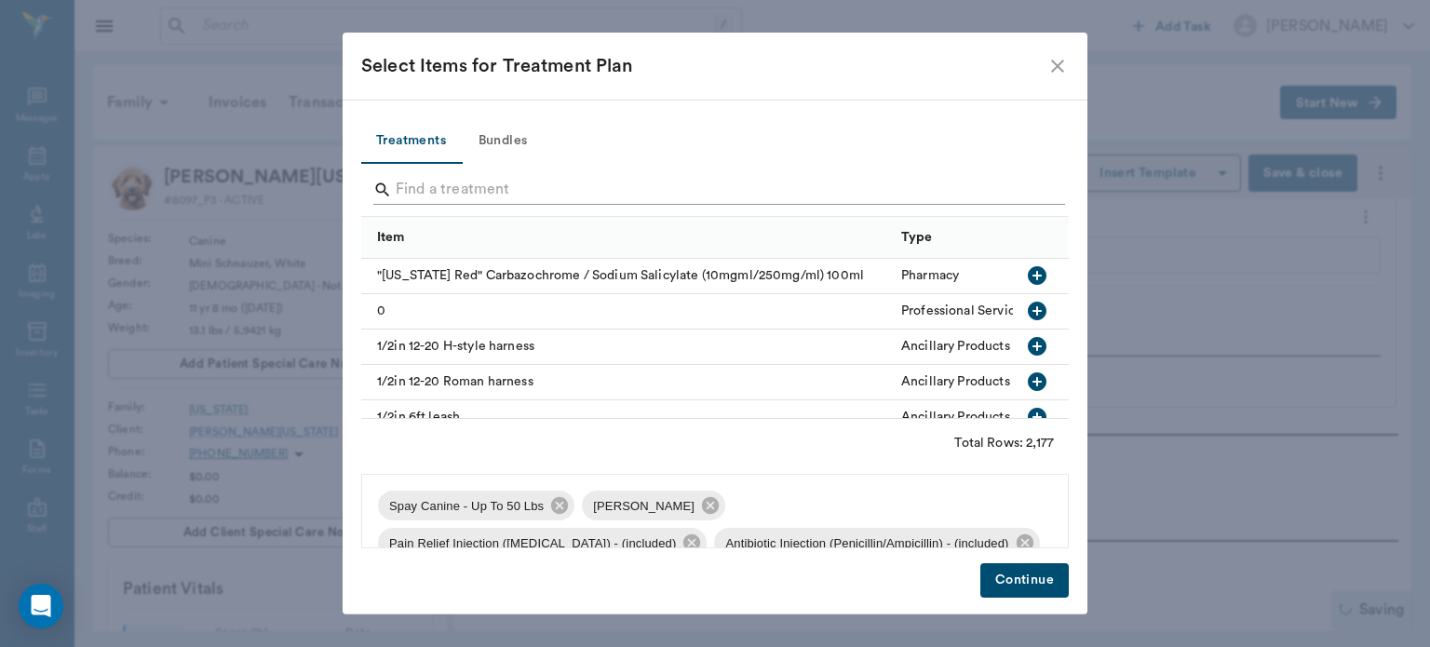
click at [472, 183] on input "Search" at bounding box center [717, 190] width 642 height 30
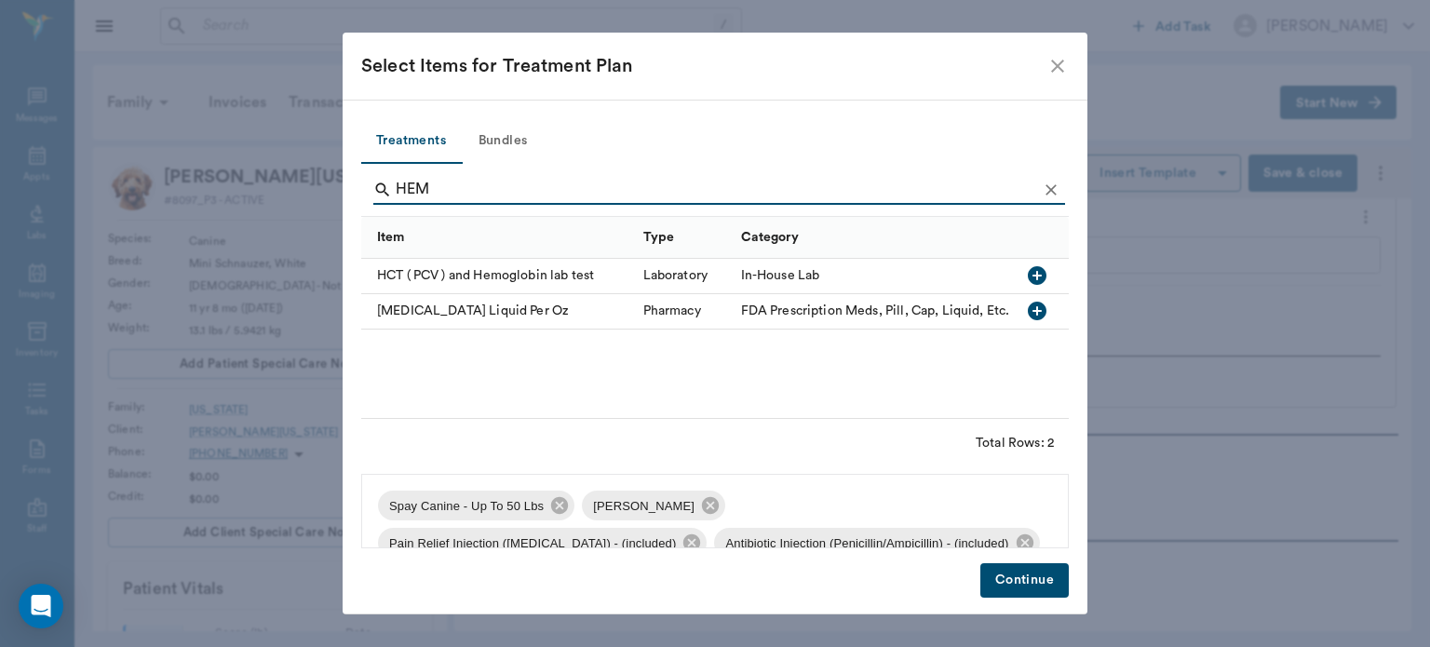
type input "HEM"
click at [1036, 314] on icon "button" at bounding box center [1037, 311] width 19 height 19
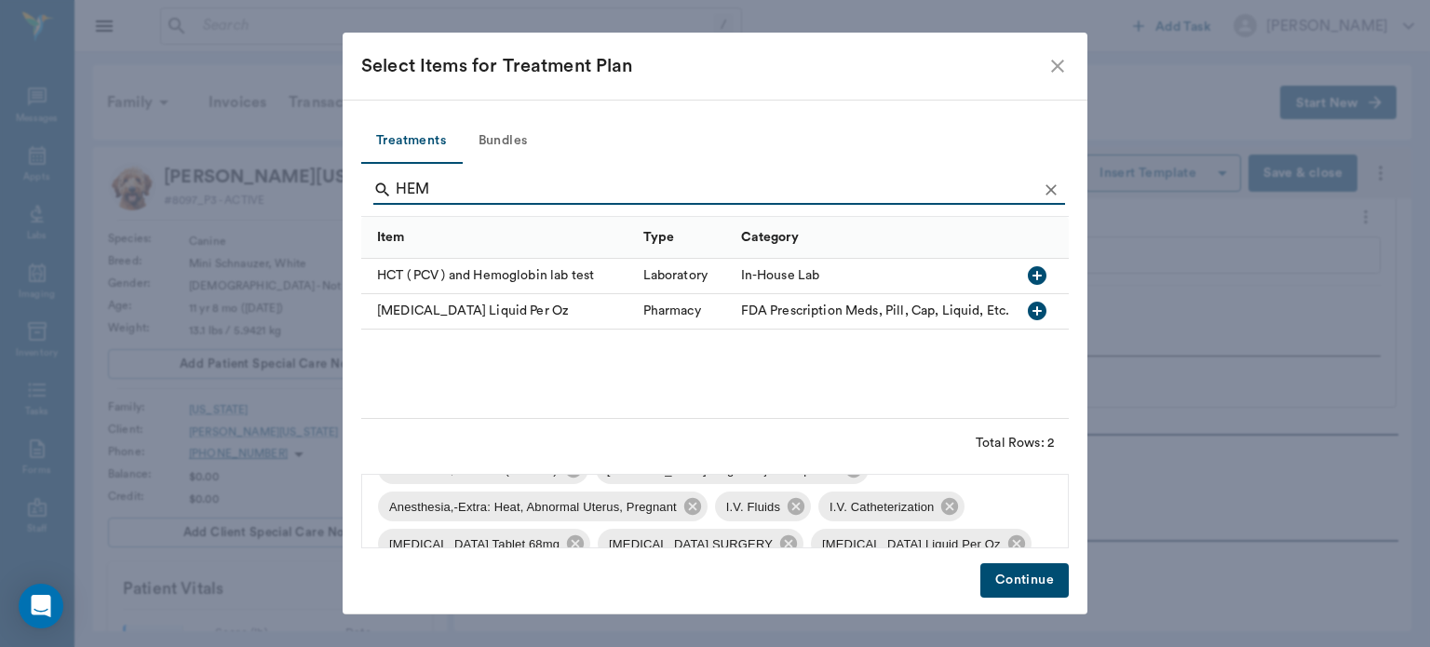
scroll to position [138, 0]
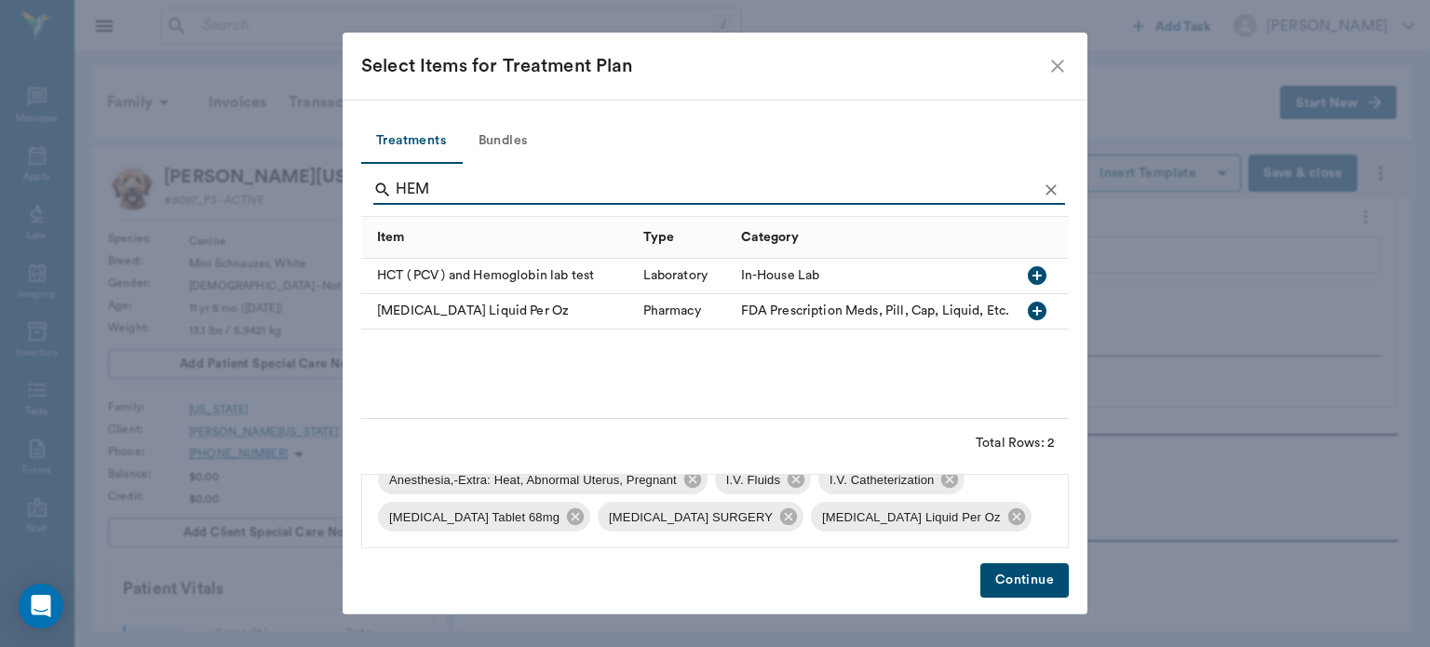
click at [1014, 567] on button "Continue" at bounding box center [1025, 580] width 88 height 34
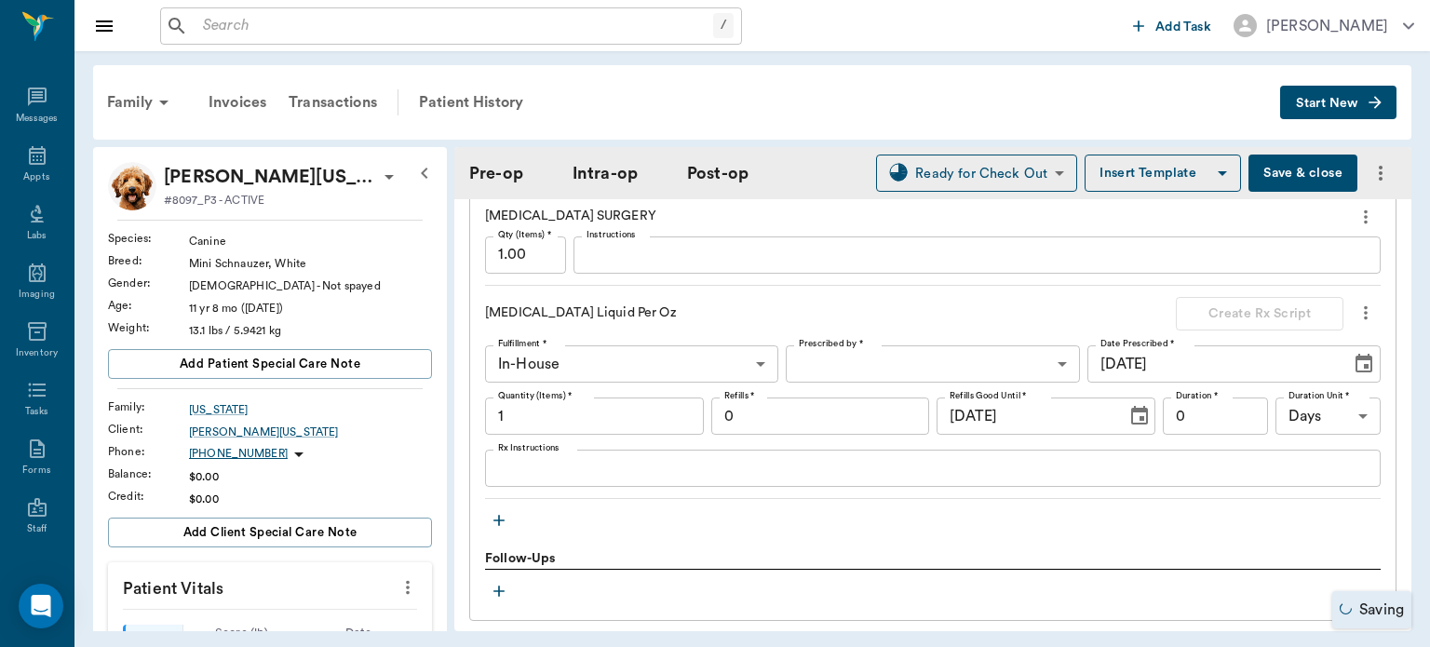
click at [523, 408] on input "1" at bounding box center [594, 416] width 219 height 37
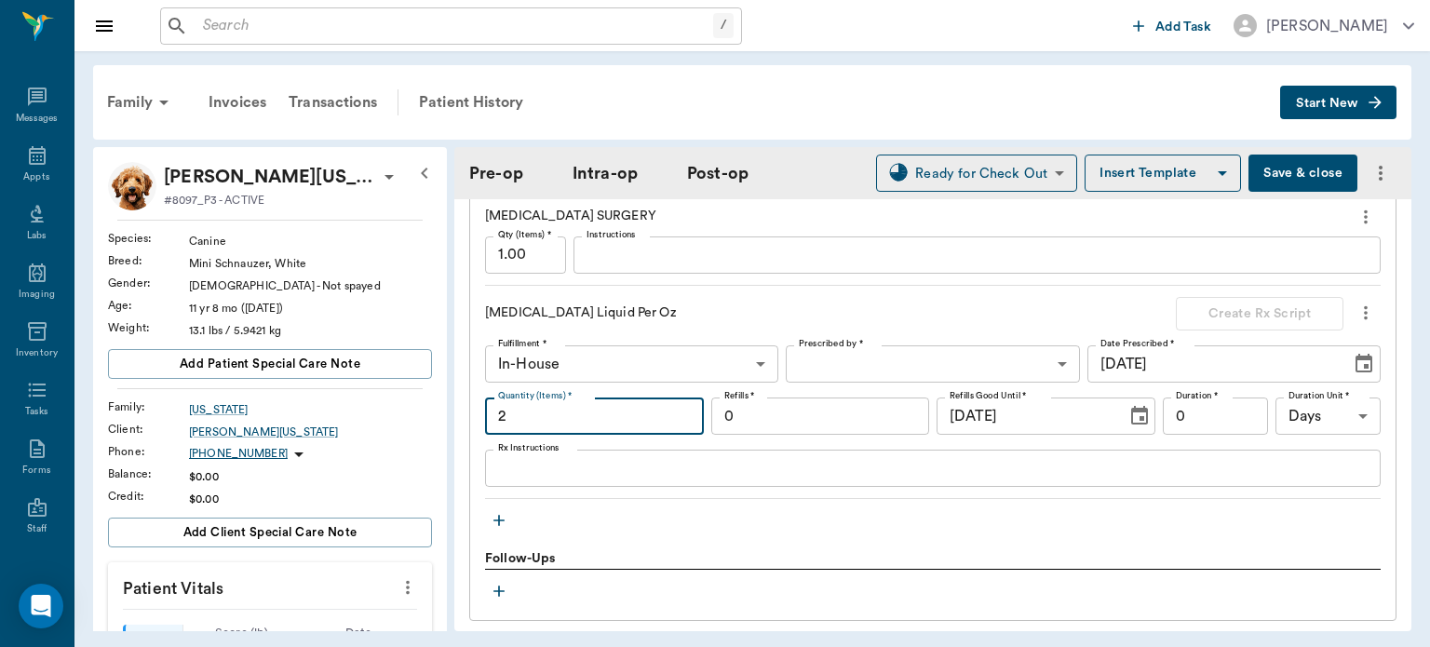
type input "2"
click at [558, 458] on textarea "Rx Instructions" at bounding box center [933, 468] width 870 height 21
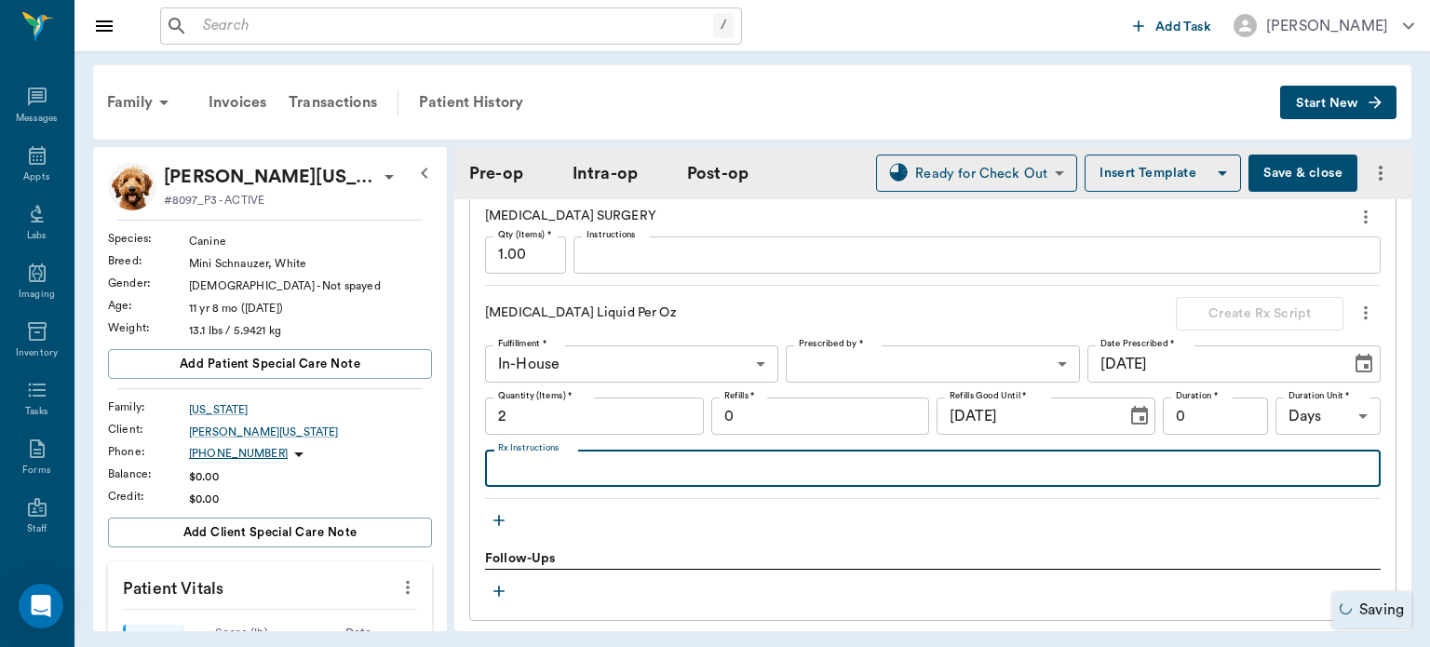
click at [866, 343] on body "/ ​ Add Task Dr. Bert Ellsworth Nectar Messages Appts Labs Imaging Inventory Ta…" at bounding box center [715, 323] width 1430 height 647
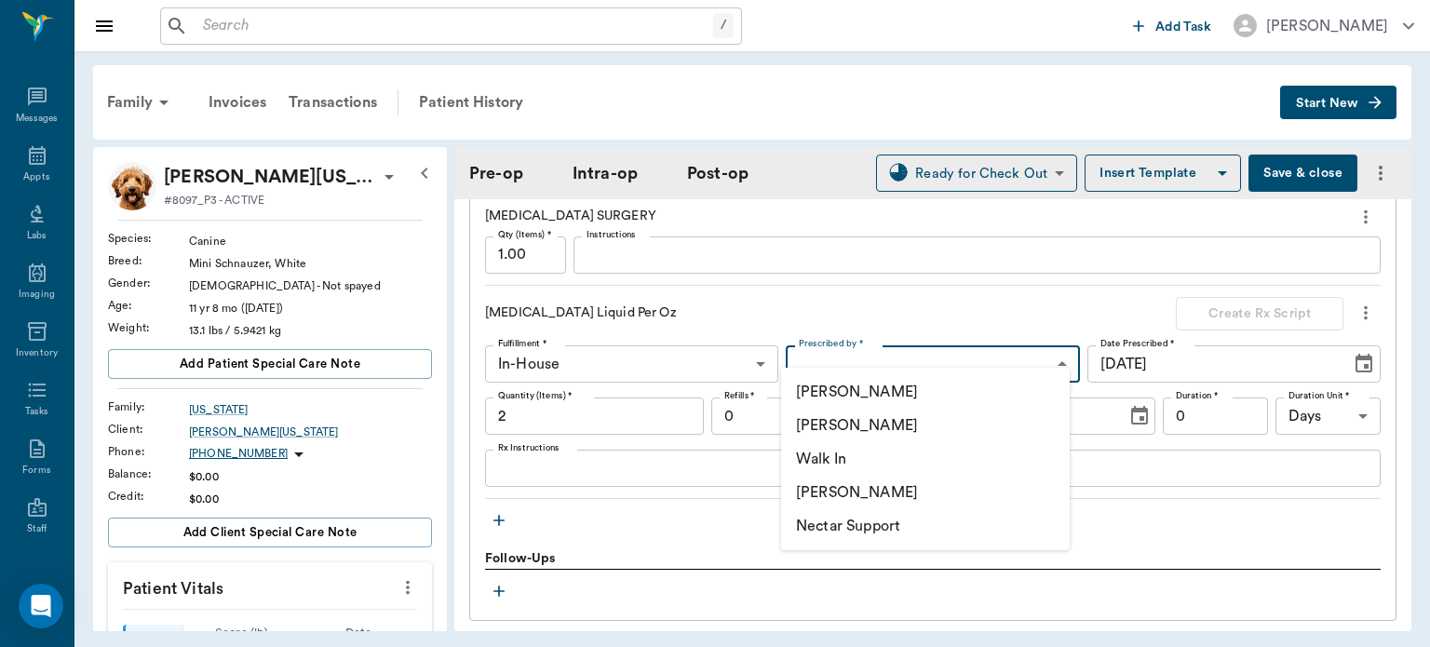
click at [887, 427] on li "[PERSON_NAME]" at bounding box center [925, 426] width 289 height 34
type input "63ec2f075fda476ae8351a4d"
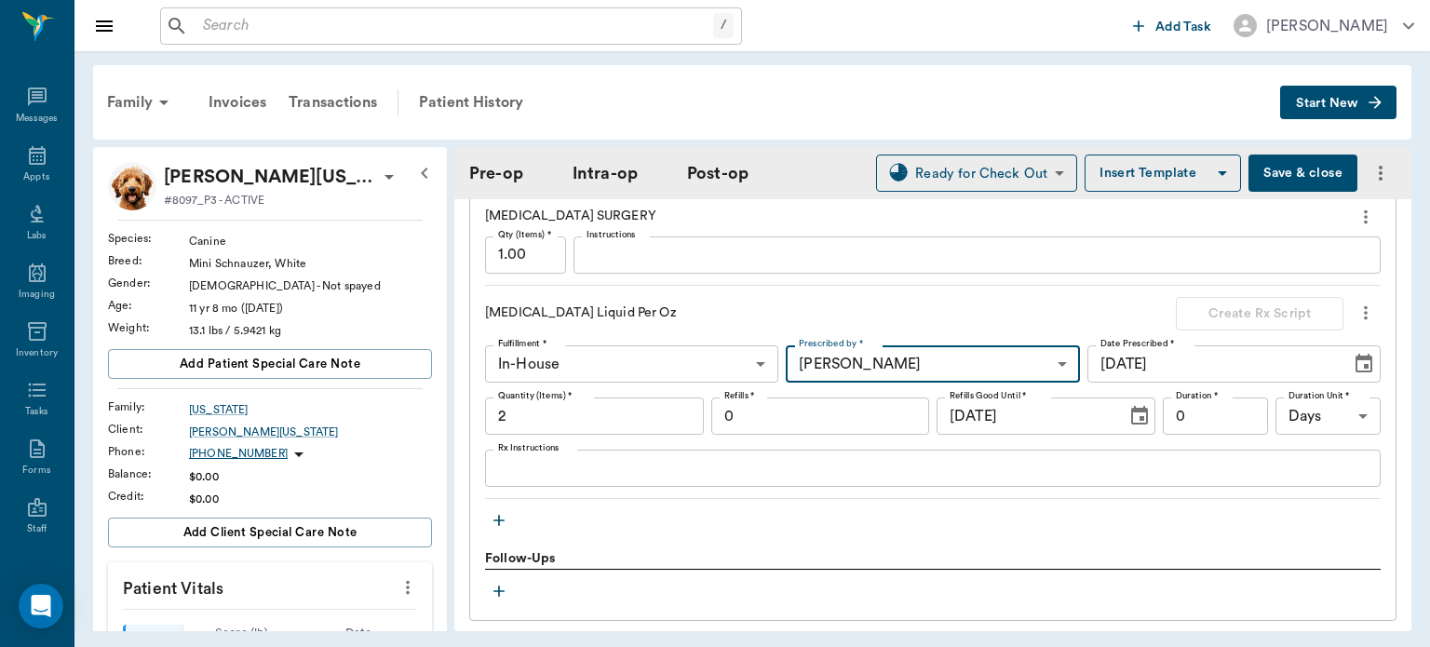
click at [562, 458] on textarea "Rx Instructions" at bounding box center [933, 468] width 870 height 21
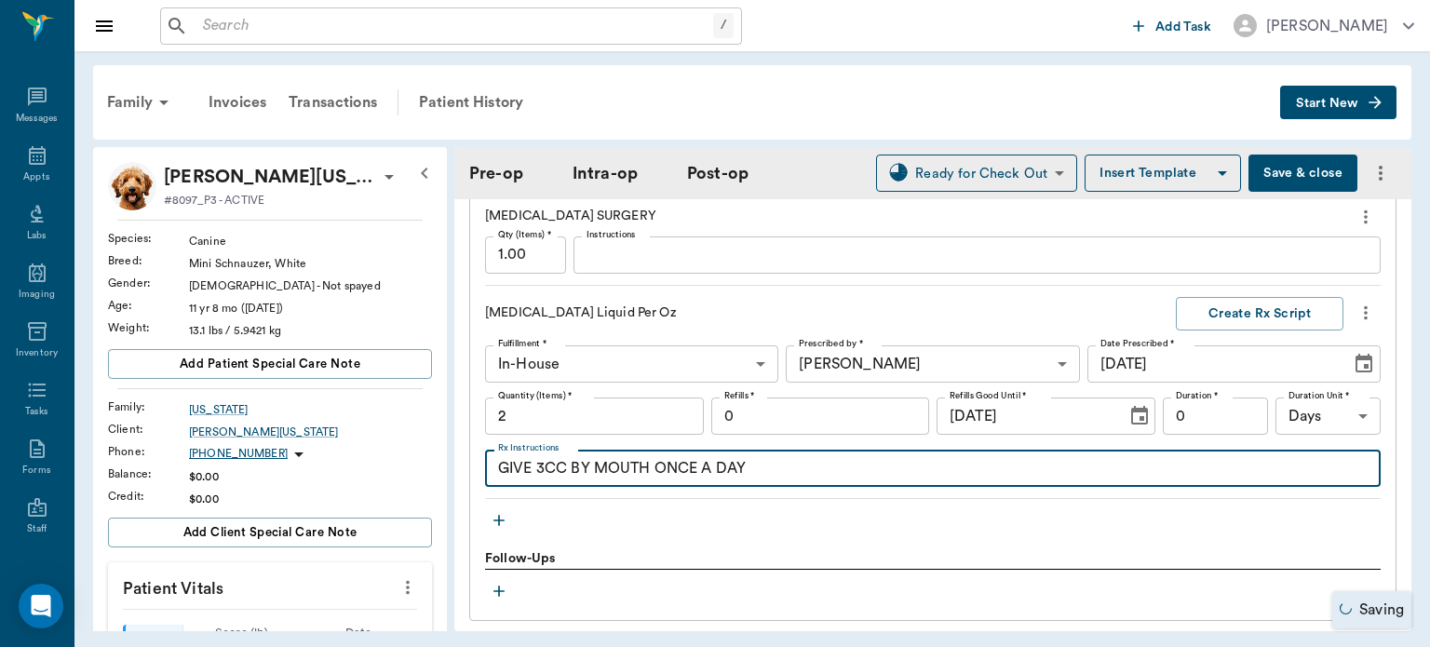
scroll to position [2928, 0]
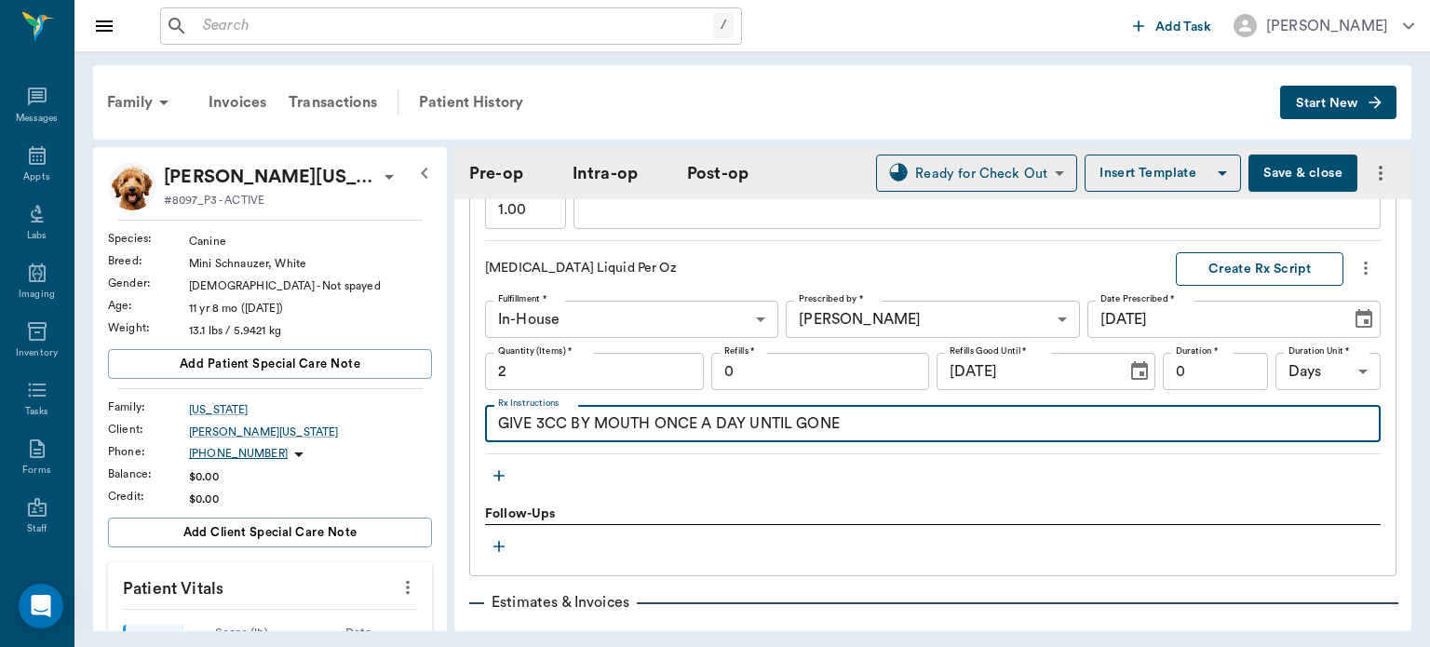
type textarea "GIVE 3CC BY MOUTH ONCE A DAY UNTIL GONE"
click at [1227, 252] on button "Create Rx Script" at bounding box center [1260, 269] width 168 height 34
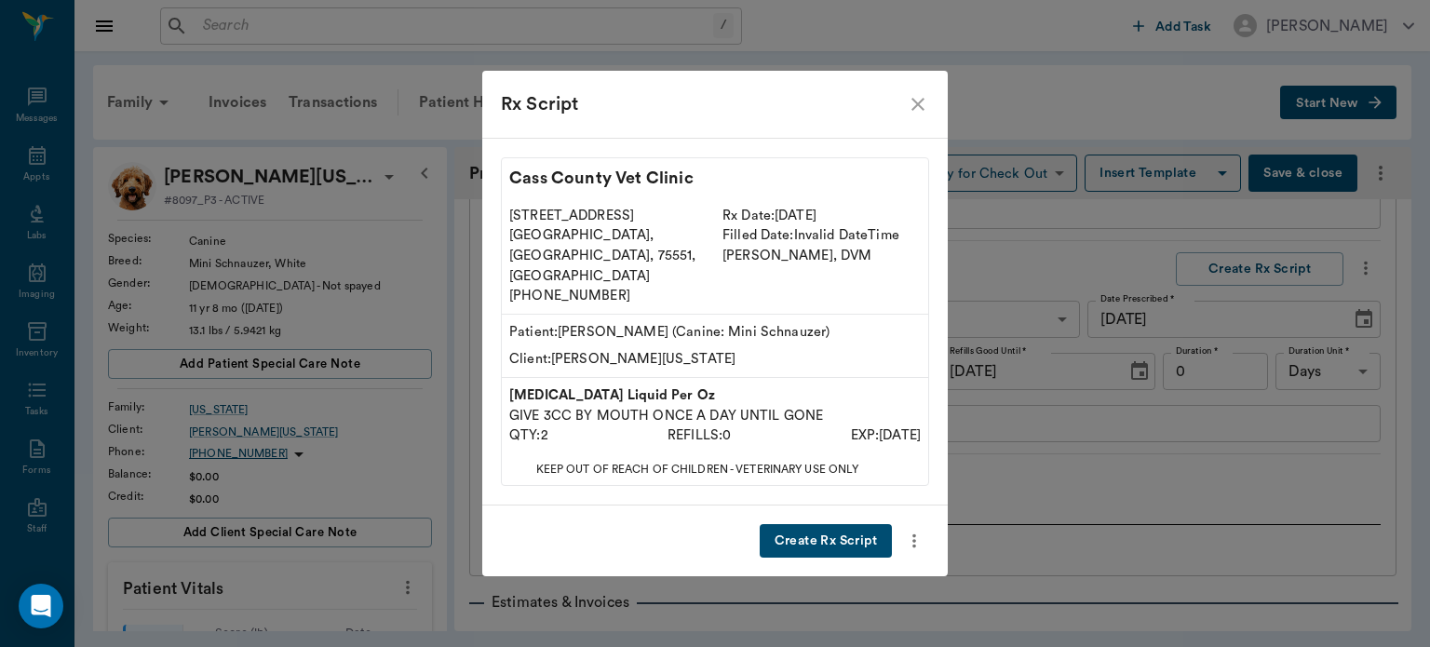
click at [826, 525] on button "Create Rx Script" at bounding box center [826, 541] width 132 height 34
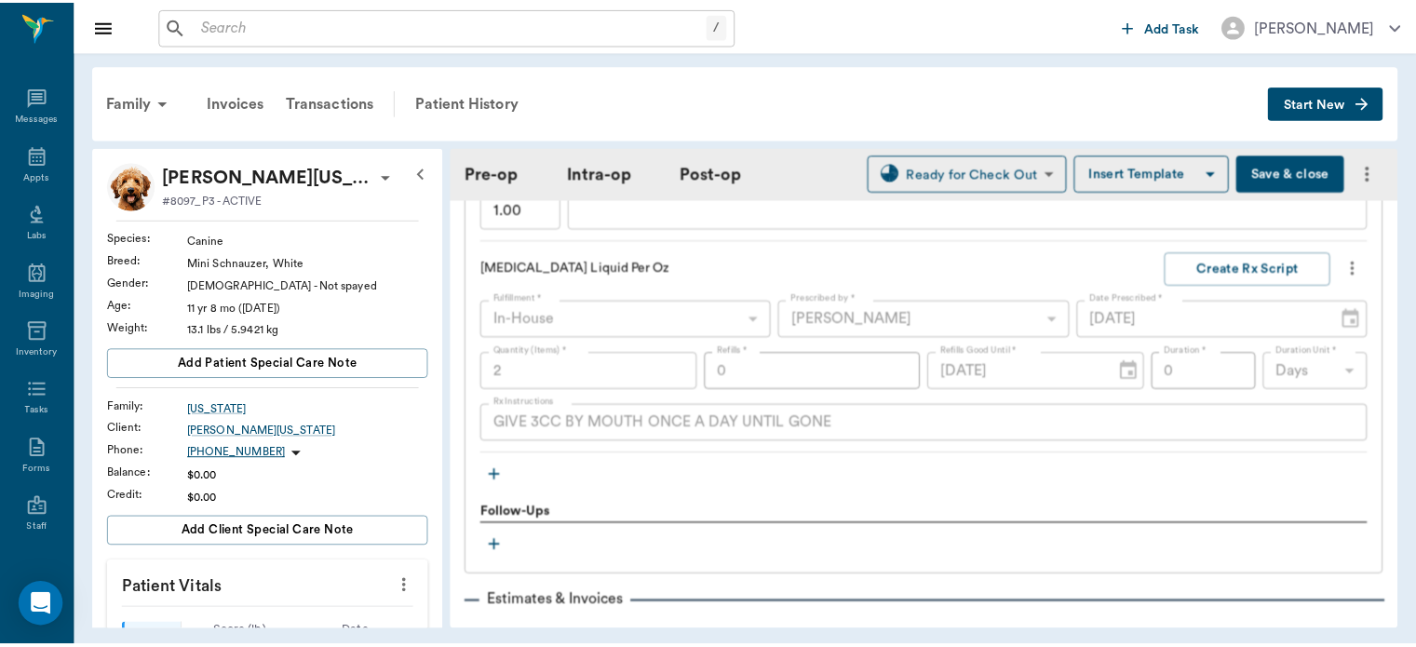
scroll to position [3096, 0]
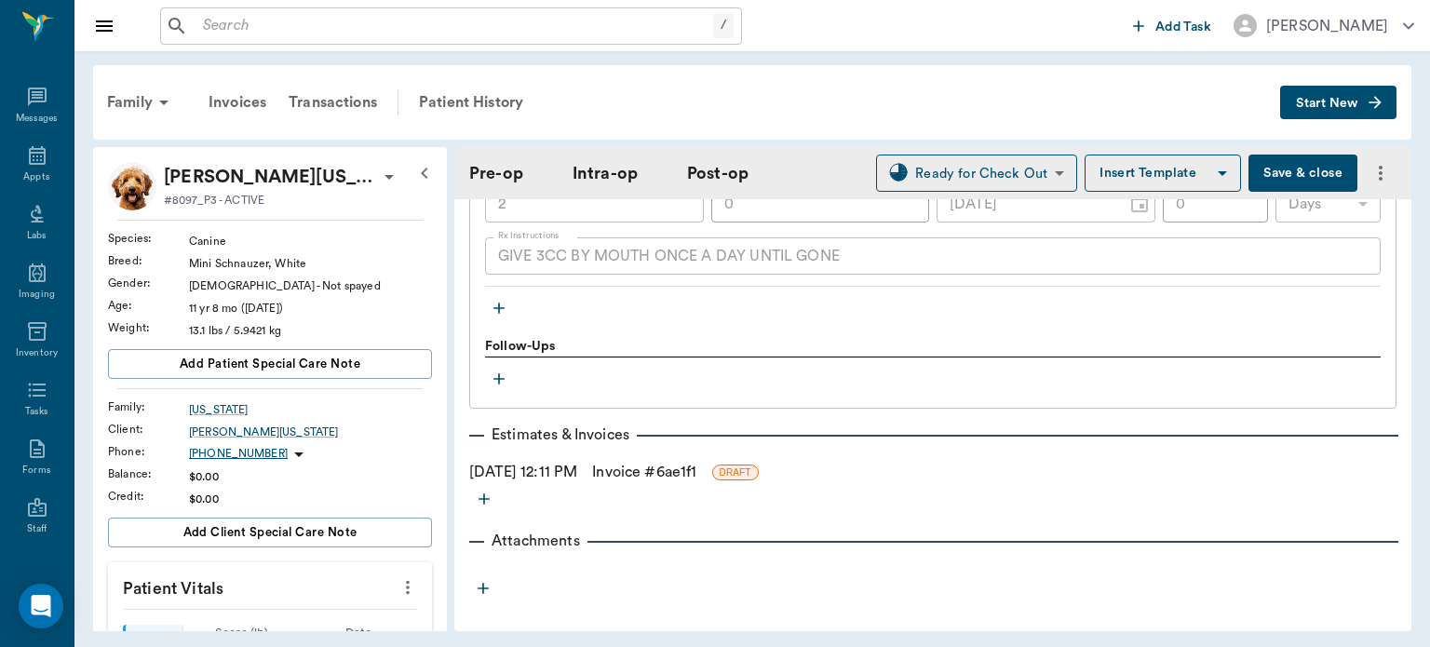
click at [697, 461] on link "Invoice # 6ae1f1" at bounding box center [644, 472] width 104 height 22
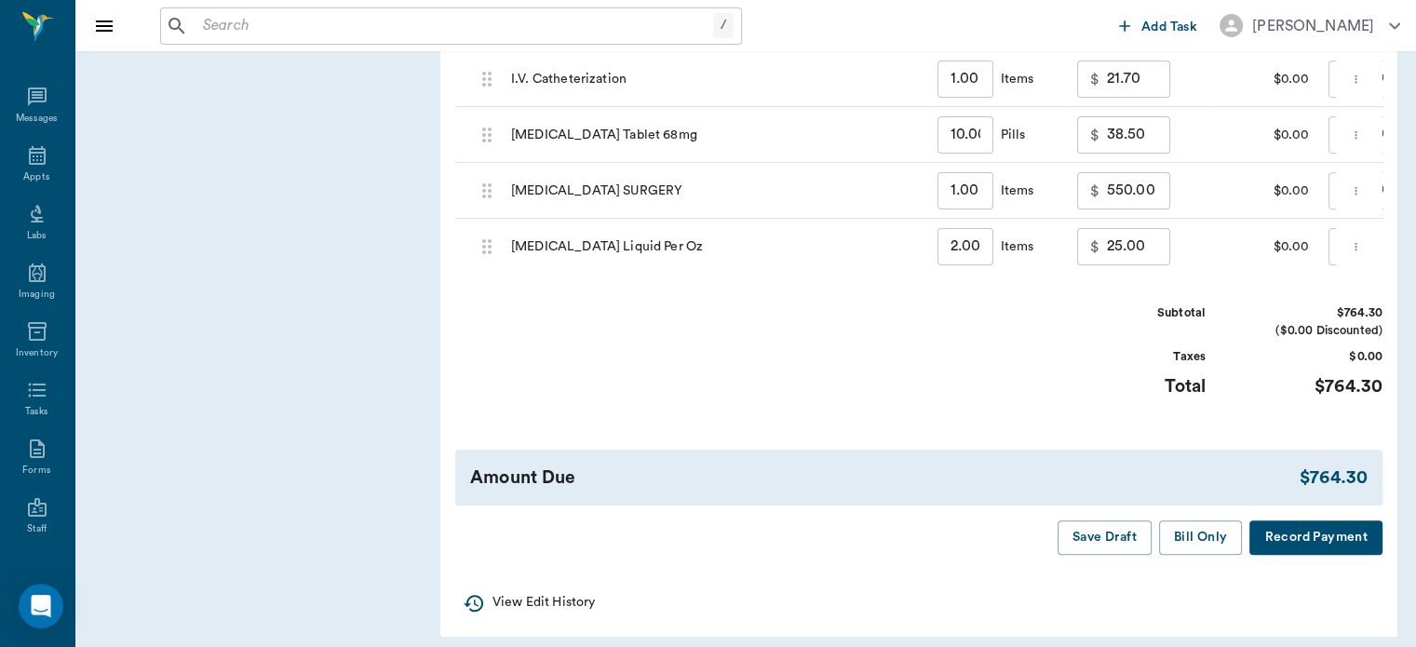
scroll to position [1407, 0]
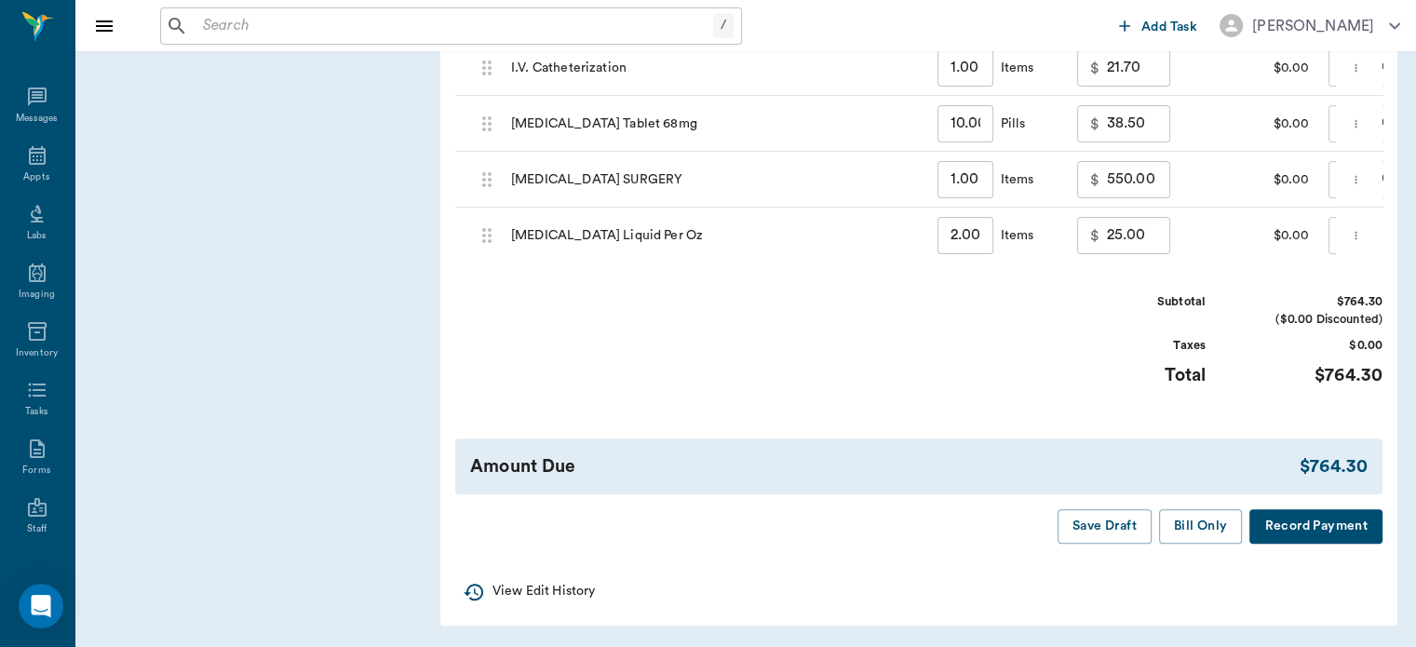
click at [1094, 533] on button "Save Draft" at bounding box center [1105, 526] width 94 height 34
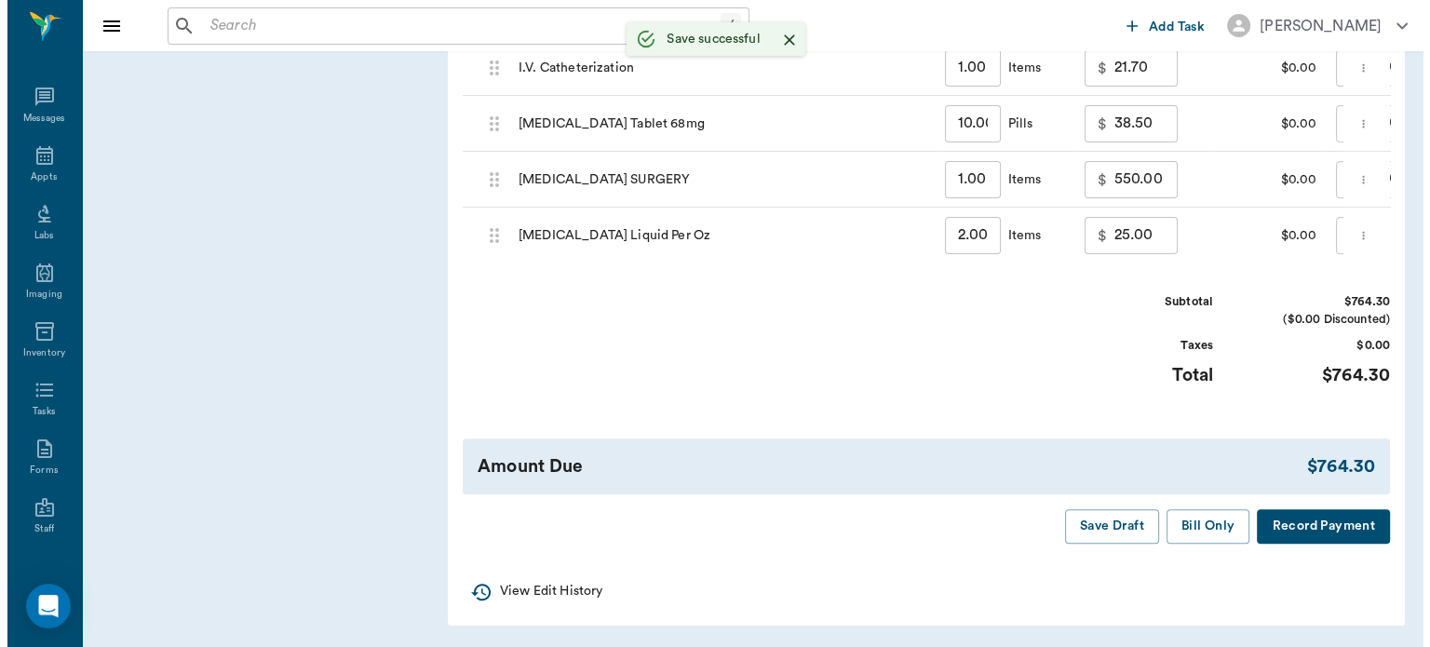
scroll to position [0, 0]
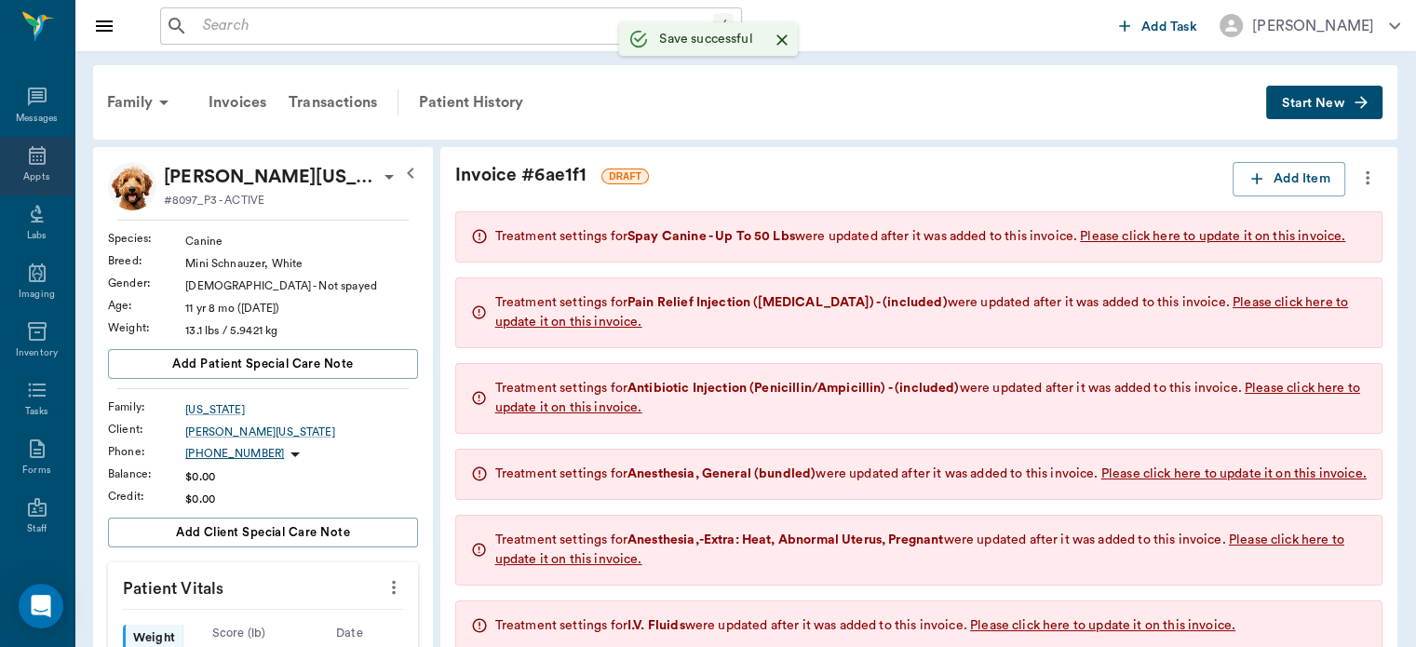
click at [26, 157] on icon at bounding box center [37, 155] width 22 height 22
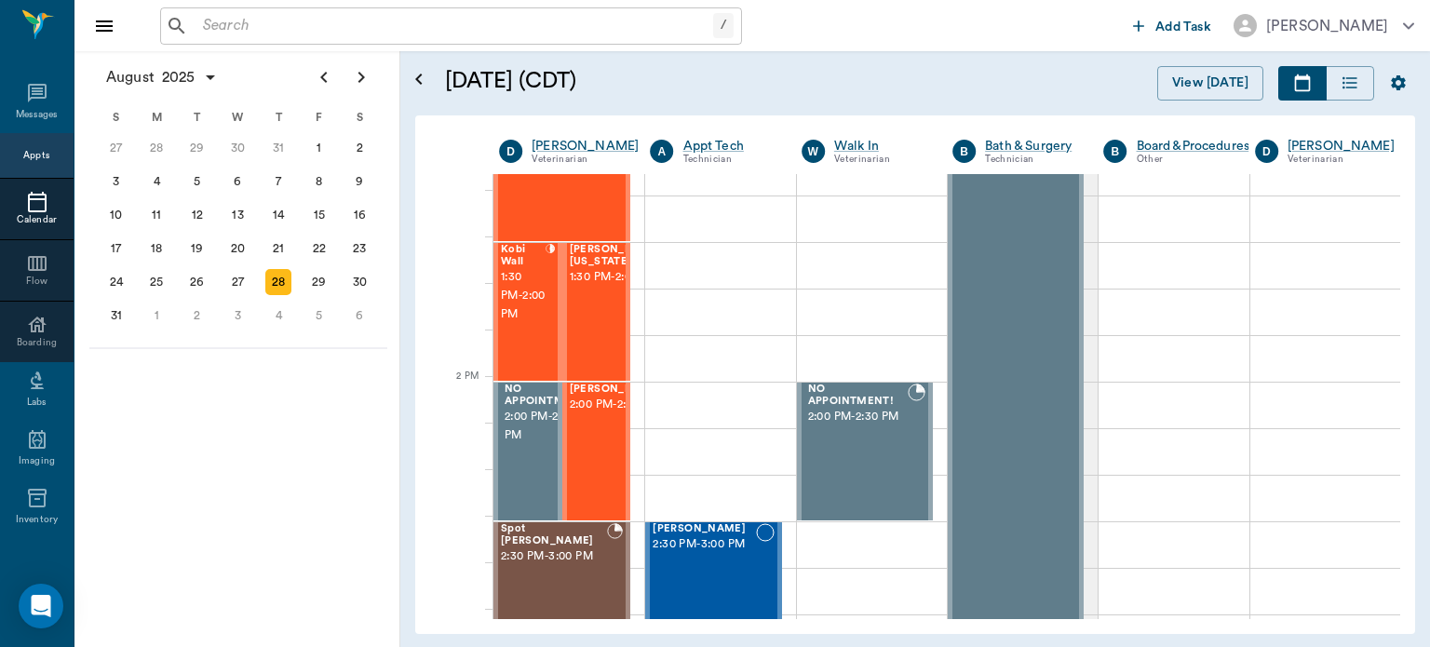
scroll to position [1482, 0]
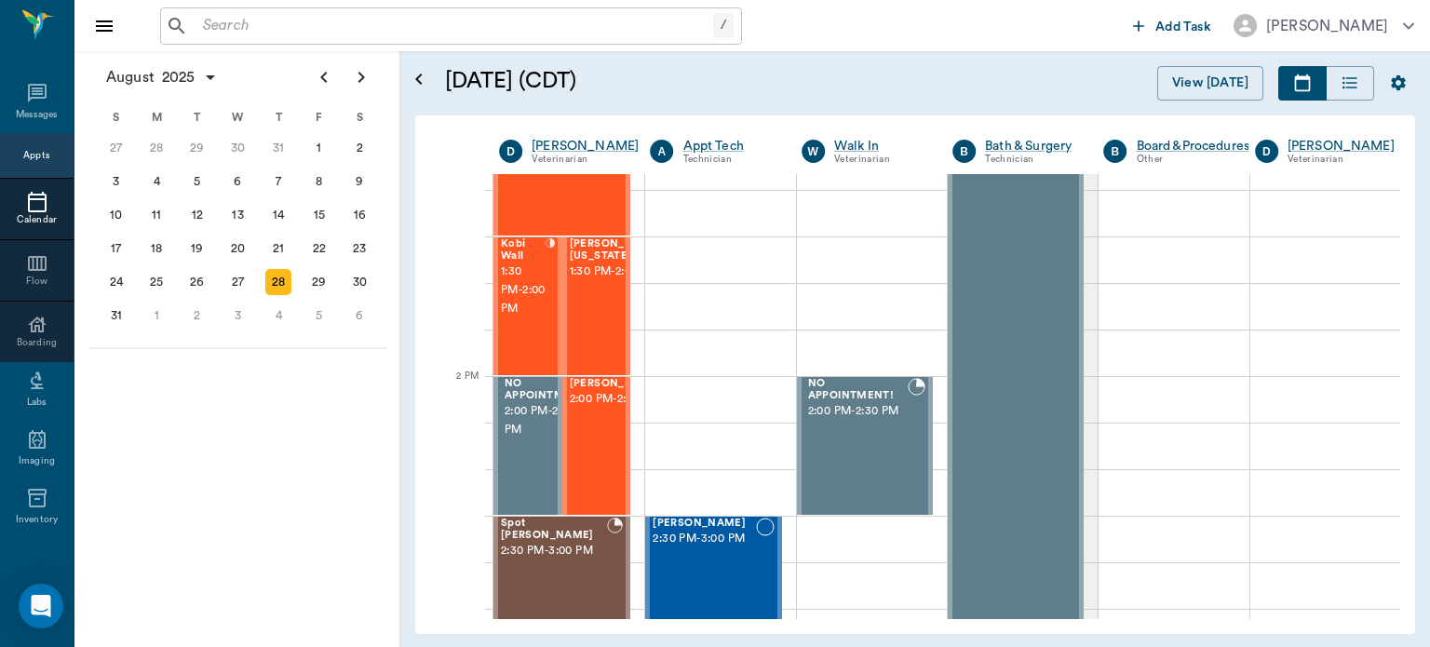
click at [517, 303] on span "1:30 PM - 2:00 PM" at bounding box center [523, 291] width 45 height 56
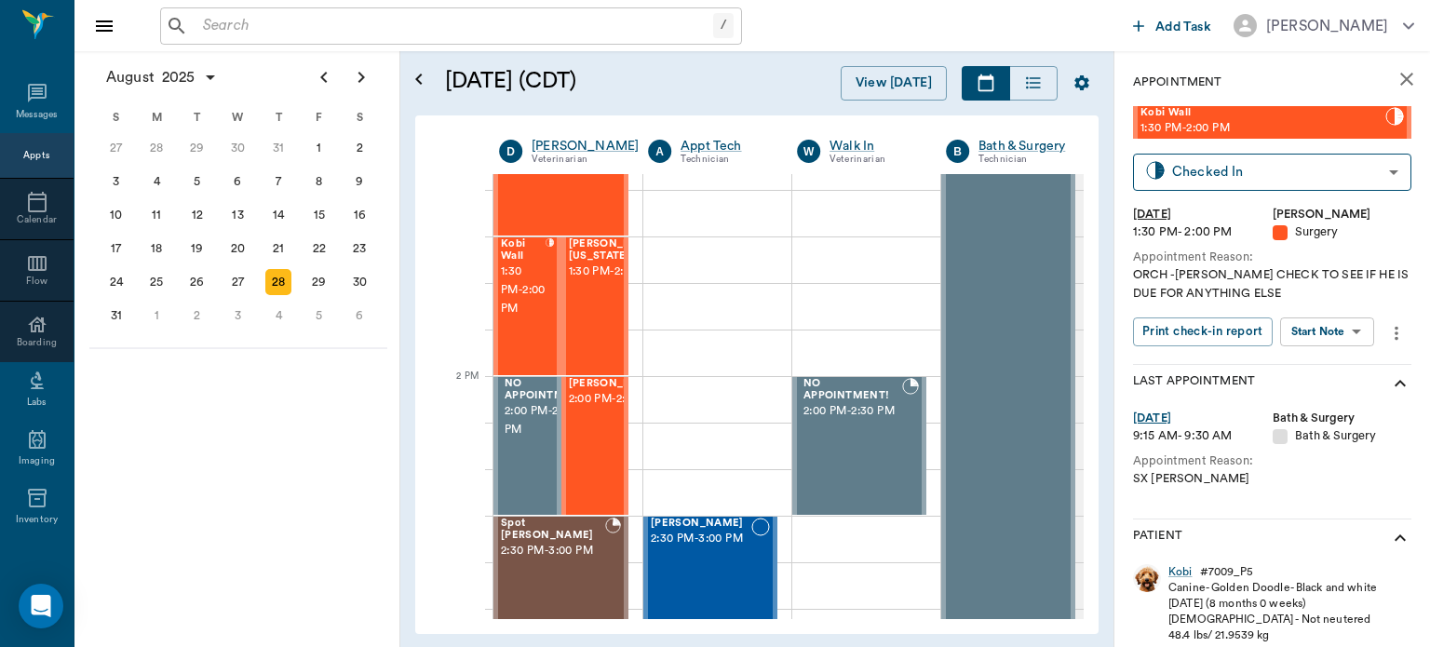
click at [1337, 334] on body "/ ​ Add Task Dr. Bert Ellsworth Nectar Messages Appts Calendar Flow Boarding La…" at bounding box center [715, 323] width 1430 height 647
click at [1328, 402] on button "View Surgery" at bounding box center [1313, 399] width 76 height 21
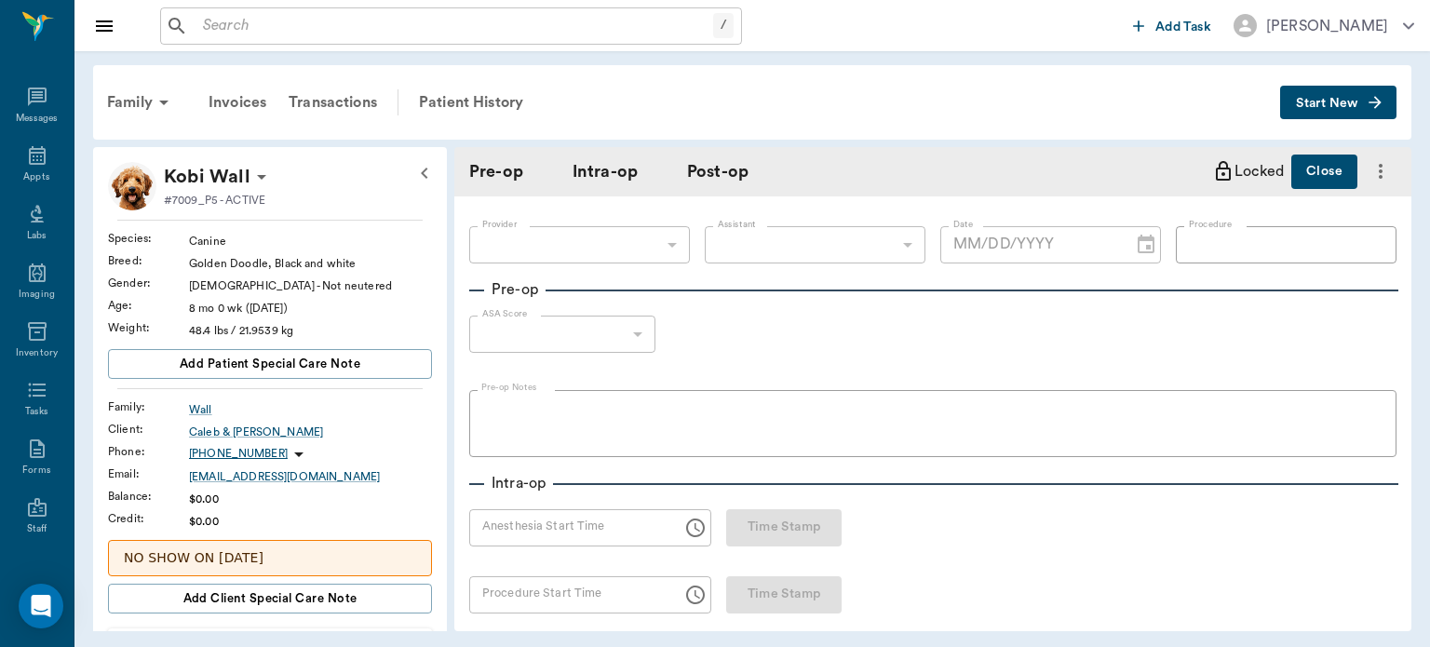
type input "63ec2f075fda476ae8351a4d"
type input "63ec2e7e52e12b0ba117b124"
type input "NEUTER"
type input "1"
radio input "true"
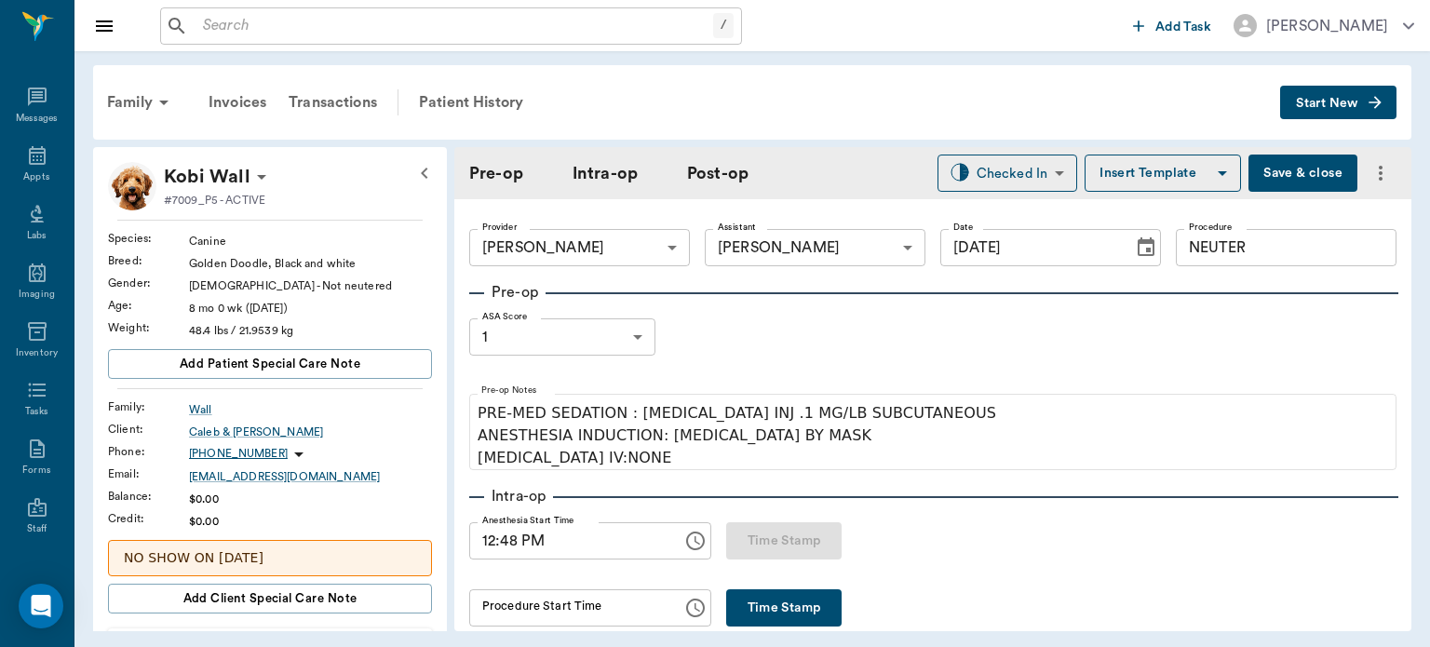
type input "[DATE]"
type input "12:48 PM"
click at [779, 622] on button "Time Stamp" at bounding box center [783, 608] width 115 height 37
type input "01:09 PM"
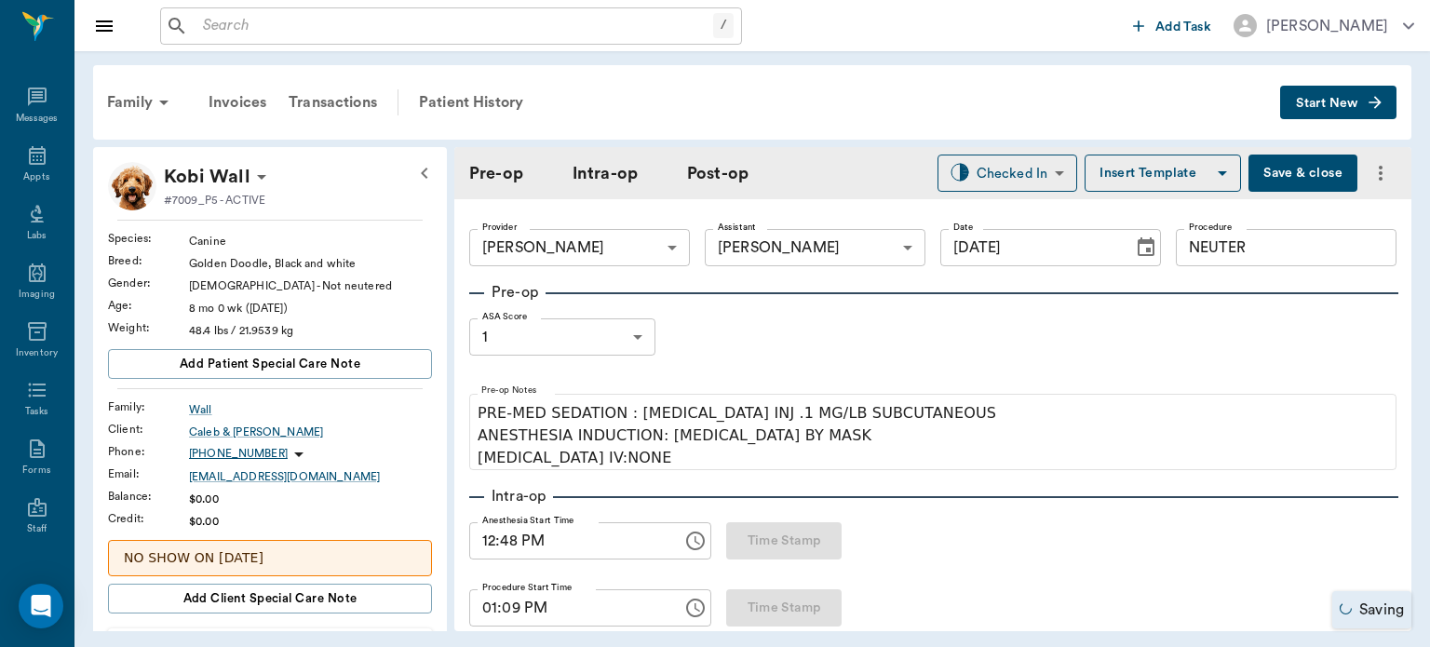
click at [1279, 186] on button "Save & close" at bounding box center [1303, 173] width 109 height 37
click at [32, 175] on div "Appts" at bounding box center [36, 177] width 26 height 14
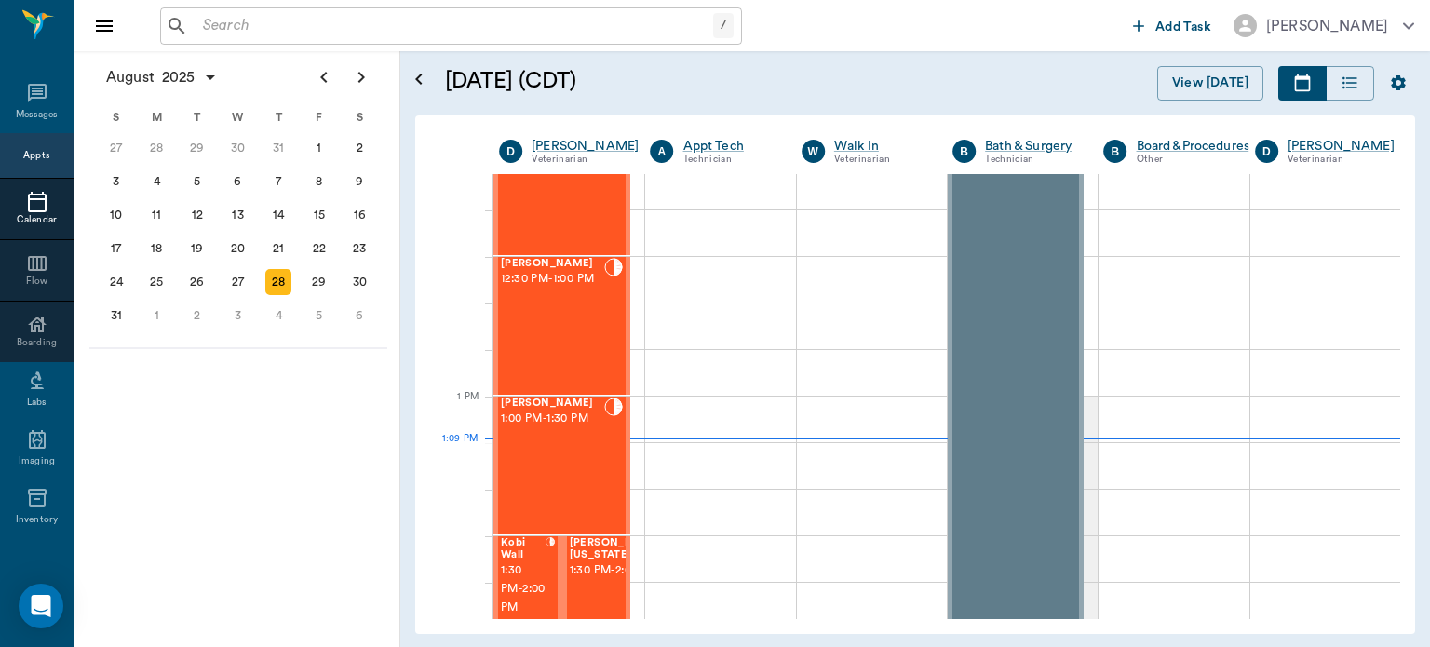
scroll to position [1181, 0]
click at [562, 291] on span "12:30 PM - 1:00 PM" at bounding box center [552, 281] width 103 height 19
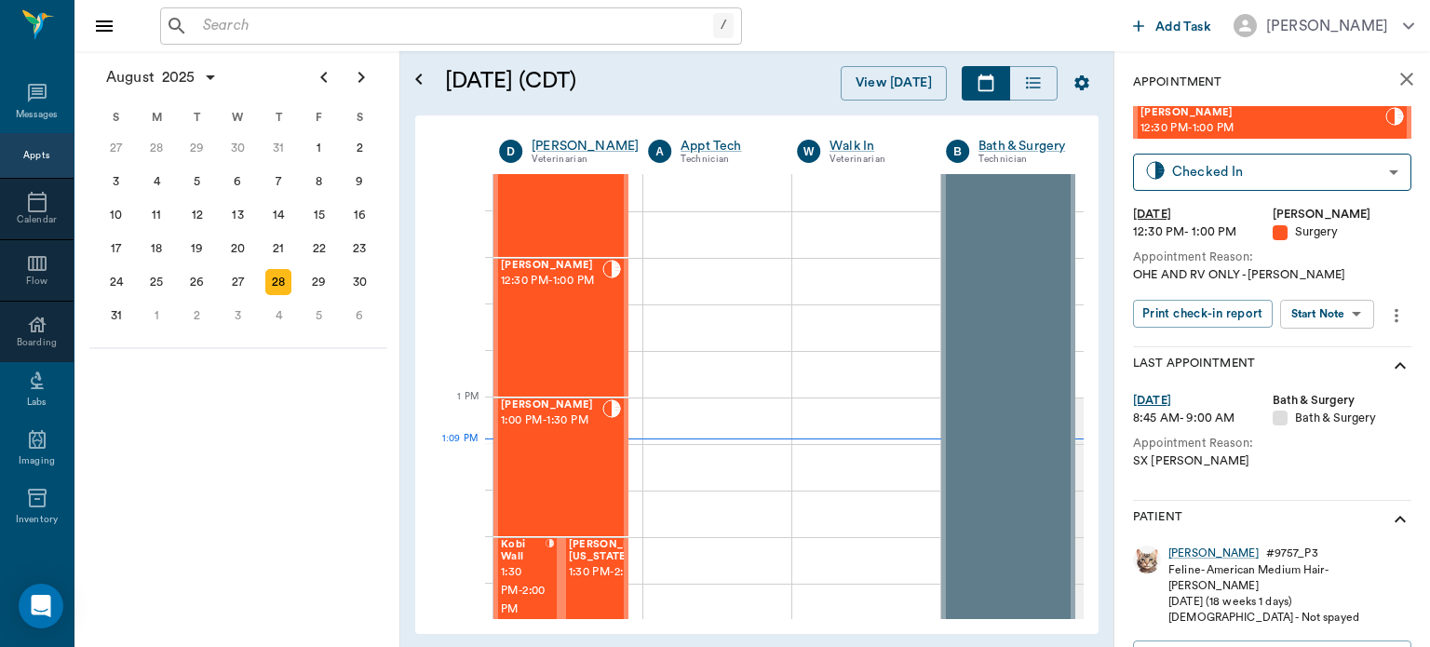
click at [1345, 314] on body "/ ​ Add Task Dr. Bert Ellsworth Nectar Messages Appts Calendar Flow Boarding La…" at bounding box center [715, 323] width 1430 height 647
click at [1335, 382] on button "Start Surgery" at bounding box center [1313, 382] width 76 height 21
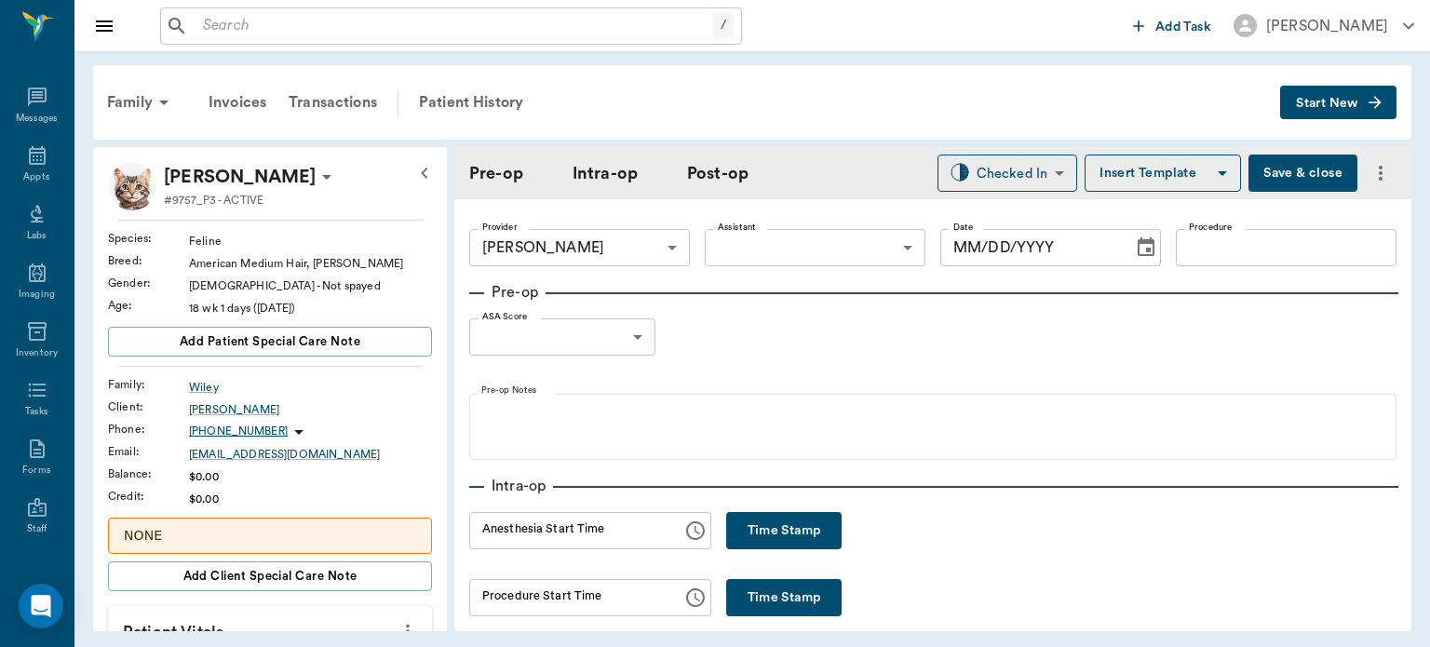
type input "63ec2f075fda476ae8351a4d"
type input "[DATE]"
click at [765, 525] on button "Time Stamp" at bounding box center [783, 530] width 115 height 37
type input "01:09 PM"
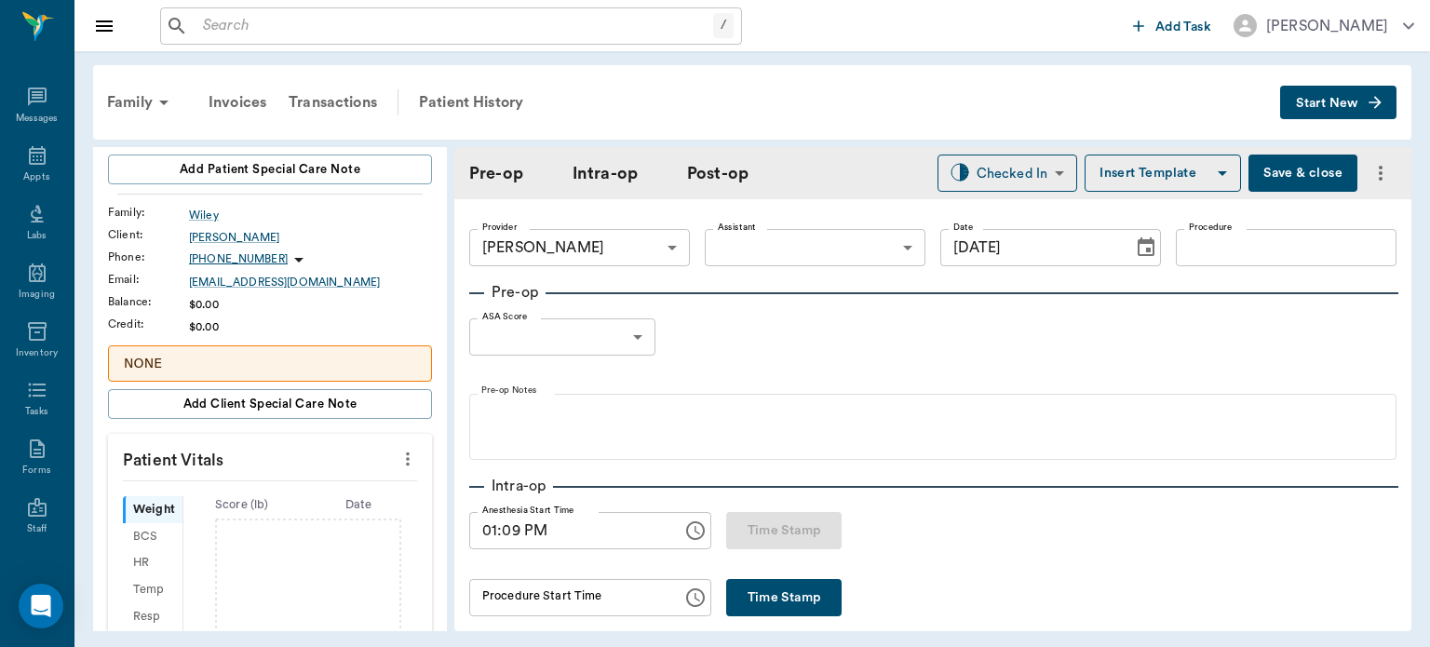
scroll to position [174, 0]
click at [408, 455] on button "more" at bounding box center [408, 457] width 30 height 32
click at [279, 490] on span "Enter Vitals" at bounding box center [315, 488] width 156 height 20
click at [239, 520] on input "text" at bounding box center [269, 513] width 162 height 37
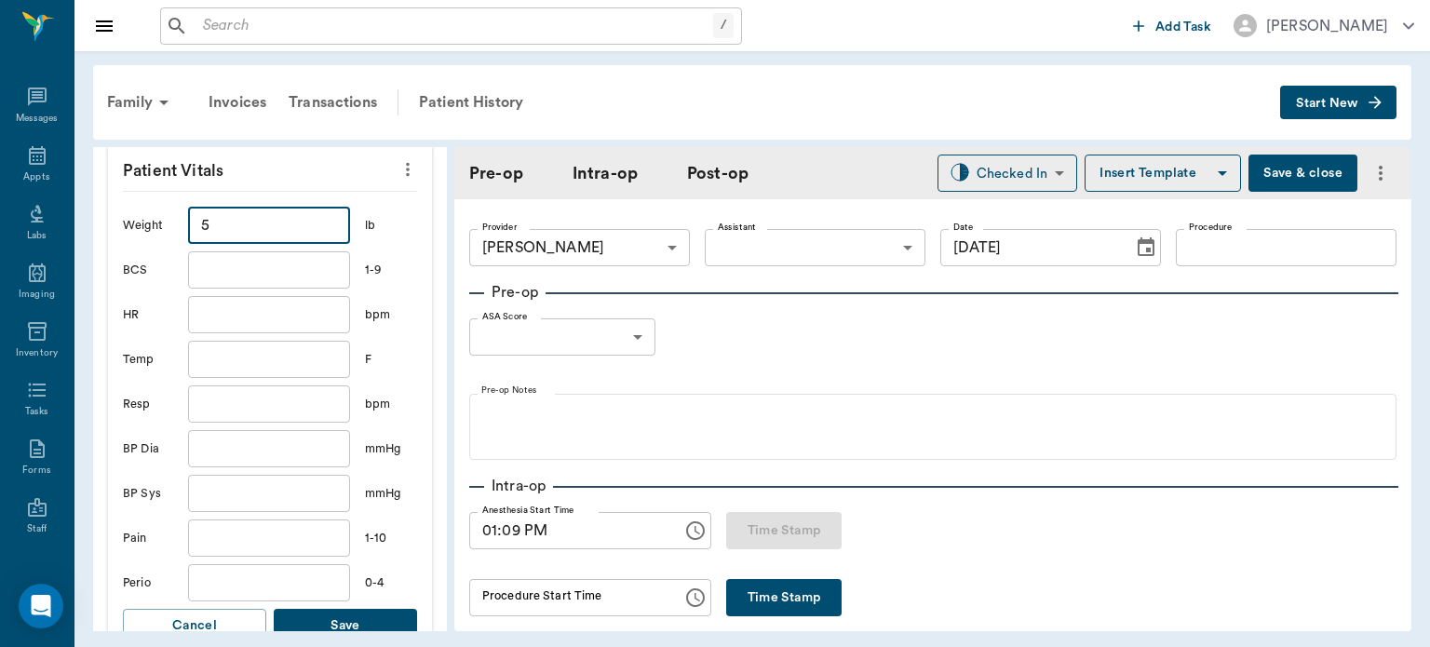
type input "5"
click at [367, 626] on button "Save" at bounding box center [345, 626] width 143 height 34
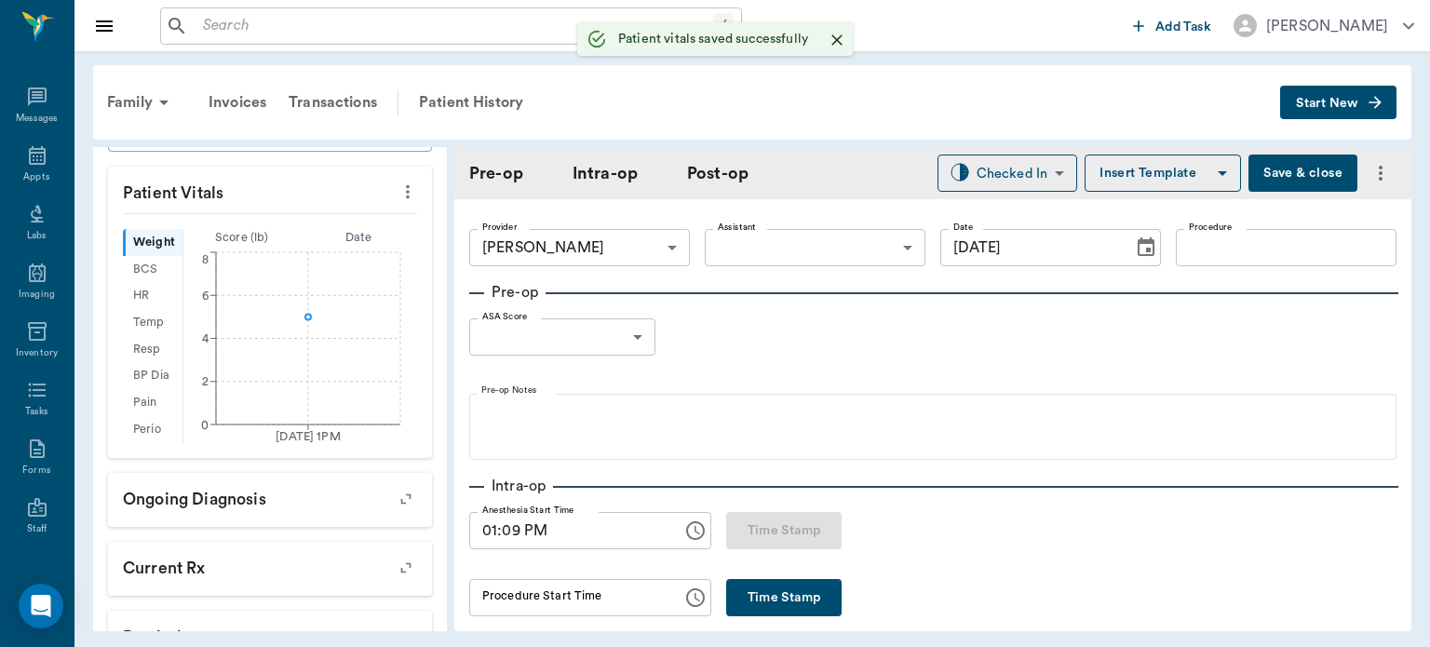
scroll to position [484, 0]
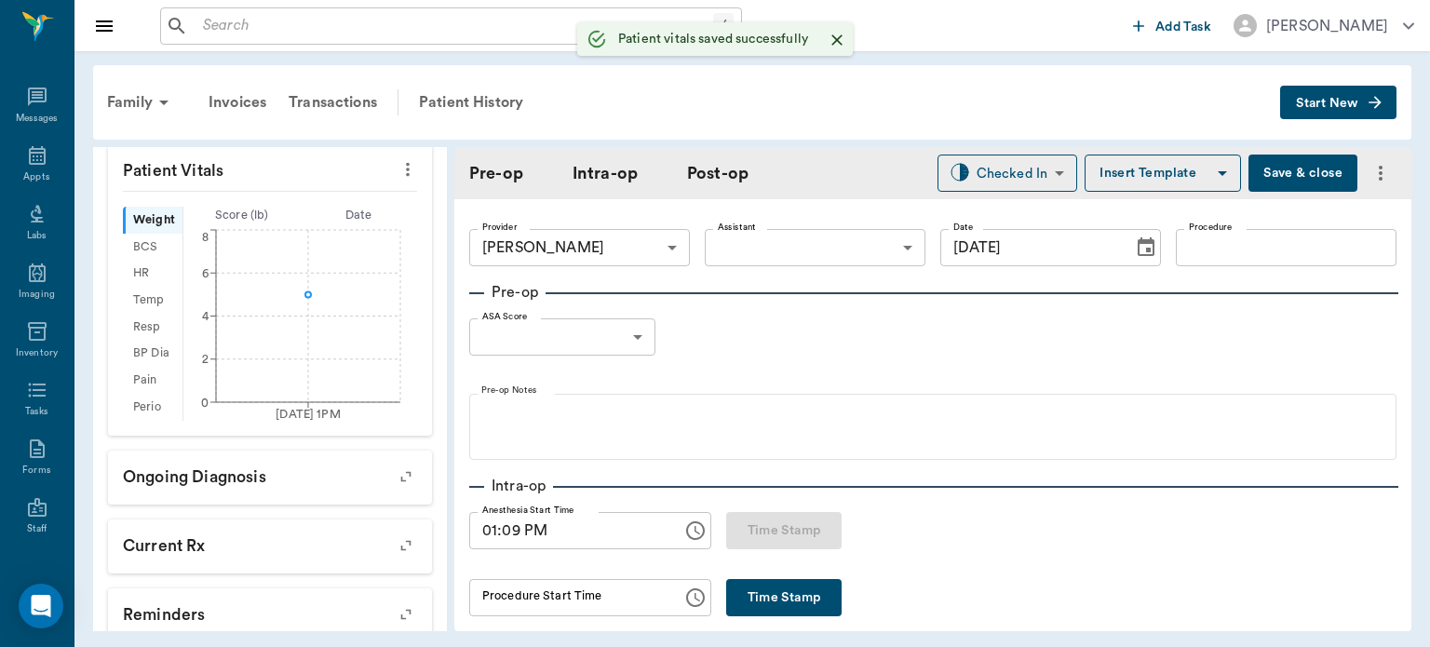
click at [782, 246] on body "/ ​ Add Task Dr. Bert Ellsworth Nectar Messages Appts Labs Imaging Inventory Ta…" at bounding box center [715, 323] width 1430 height 647
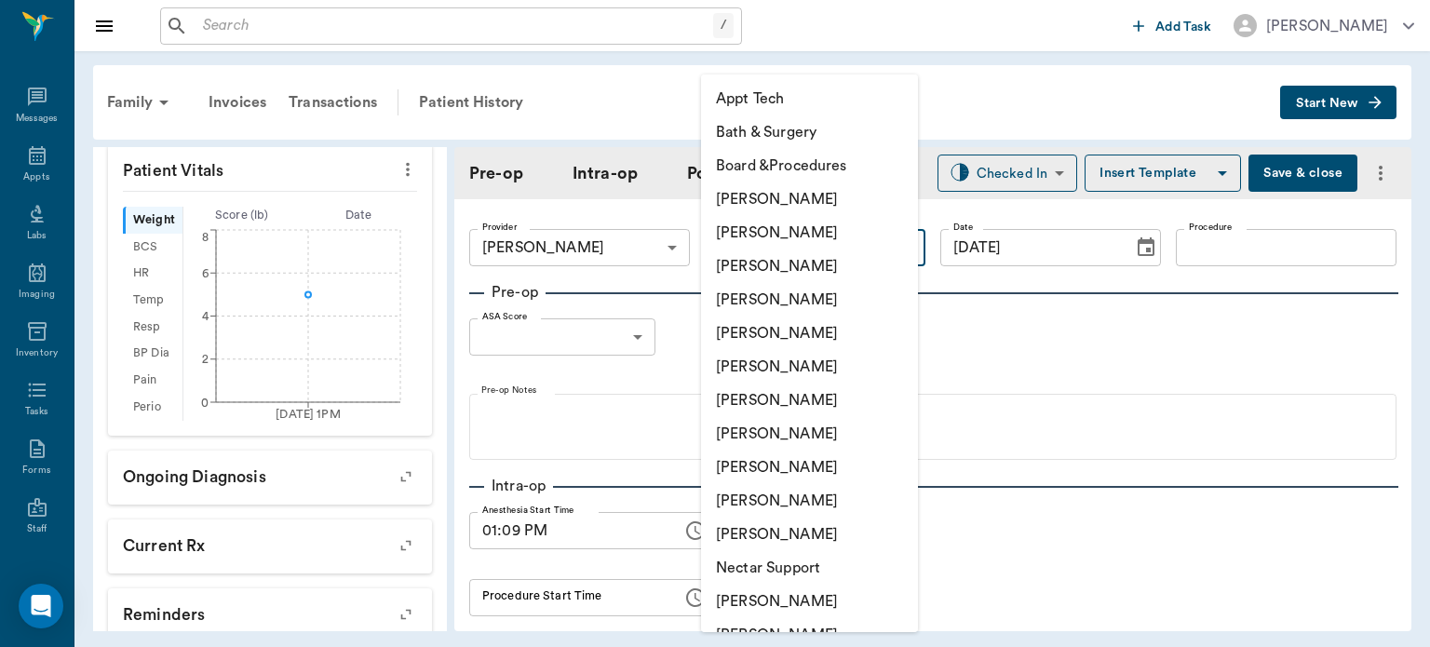
click at [808, 472] on li "[PERSON_NAME]" at bounding box center [809, 468] width 217 height 34
type input "63ec2e7e52e12b0ba117b124"
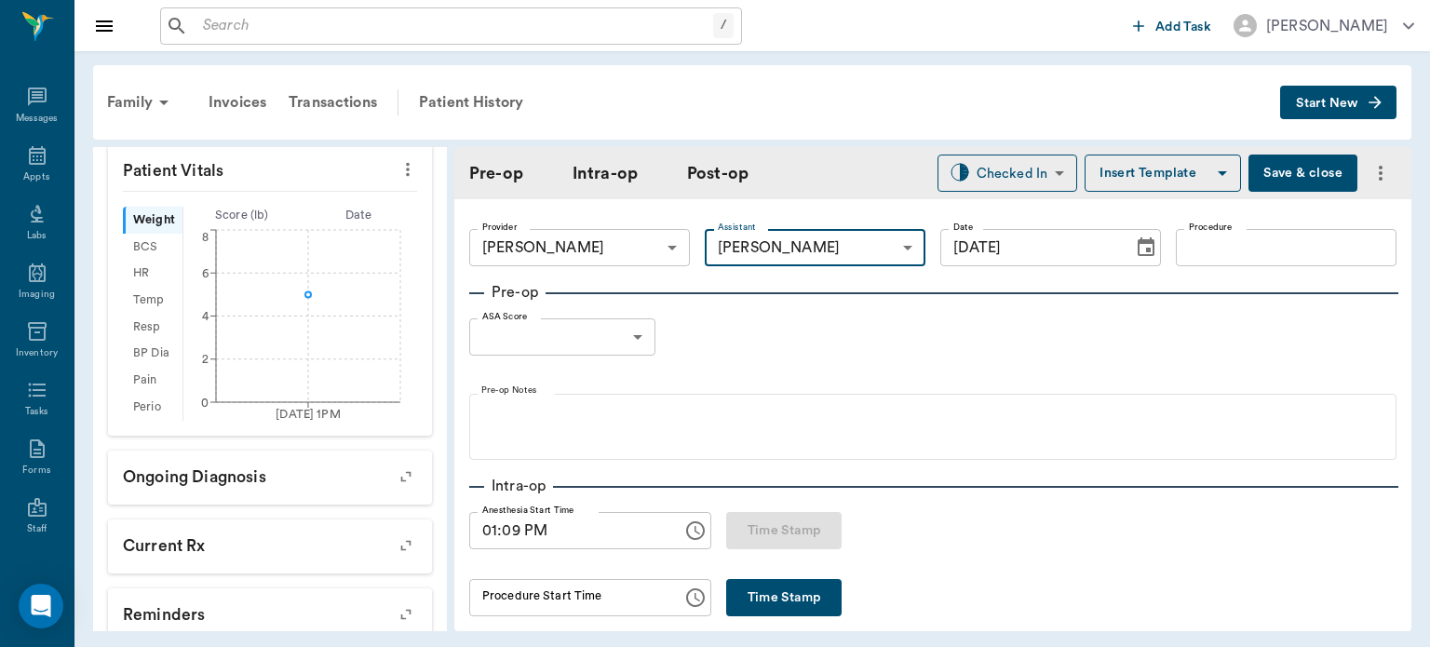
click at [1215, 240] on input "Procedure" at bounding box center [1286, 247] width 221 height 37
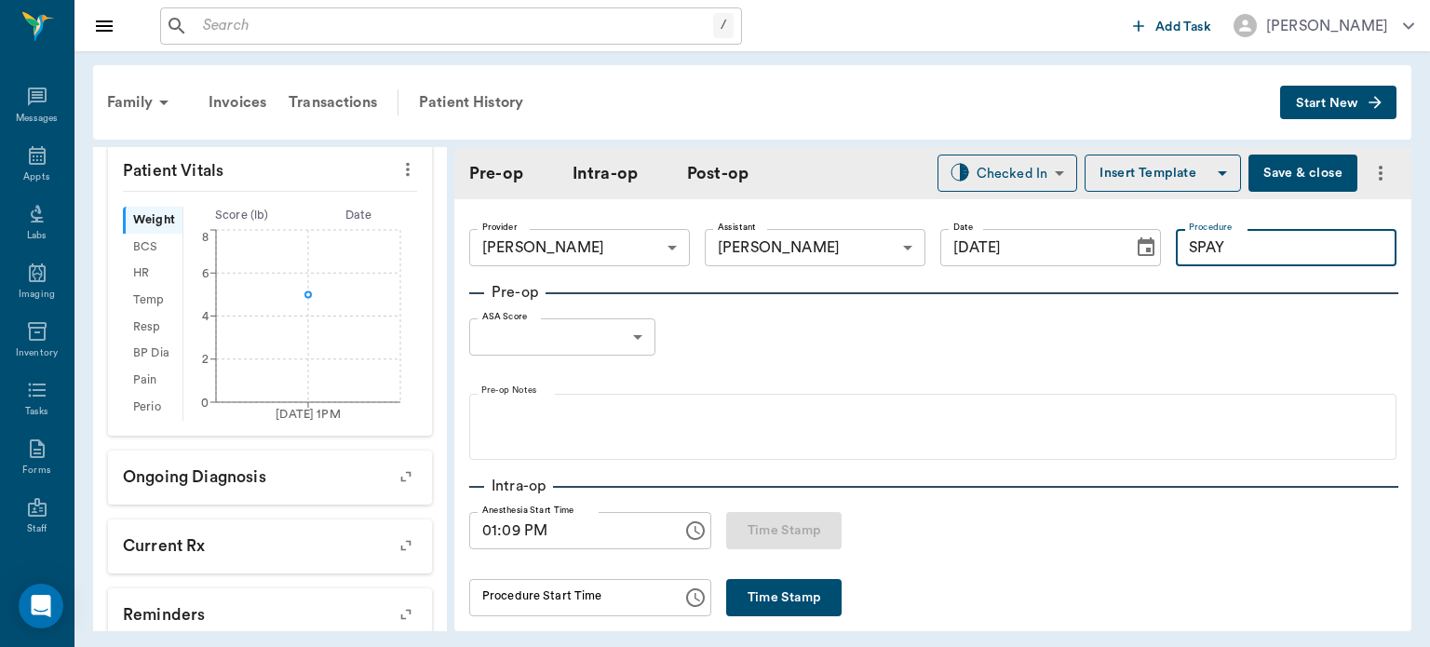
type input "SPAY"
click at [1152, 175] on button "Insert Template" at bounding box center [1163, 173] width 156 height 37
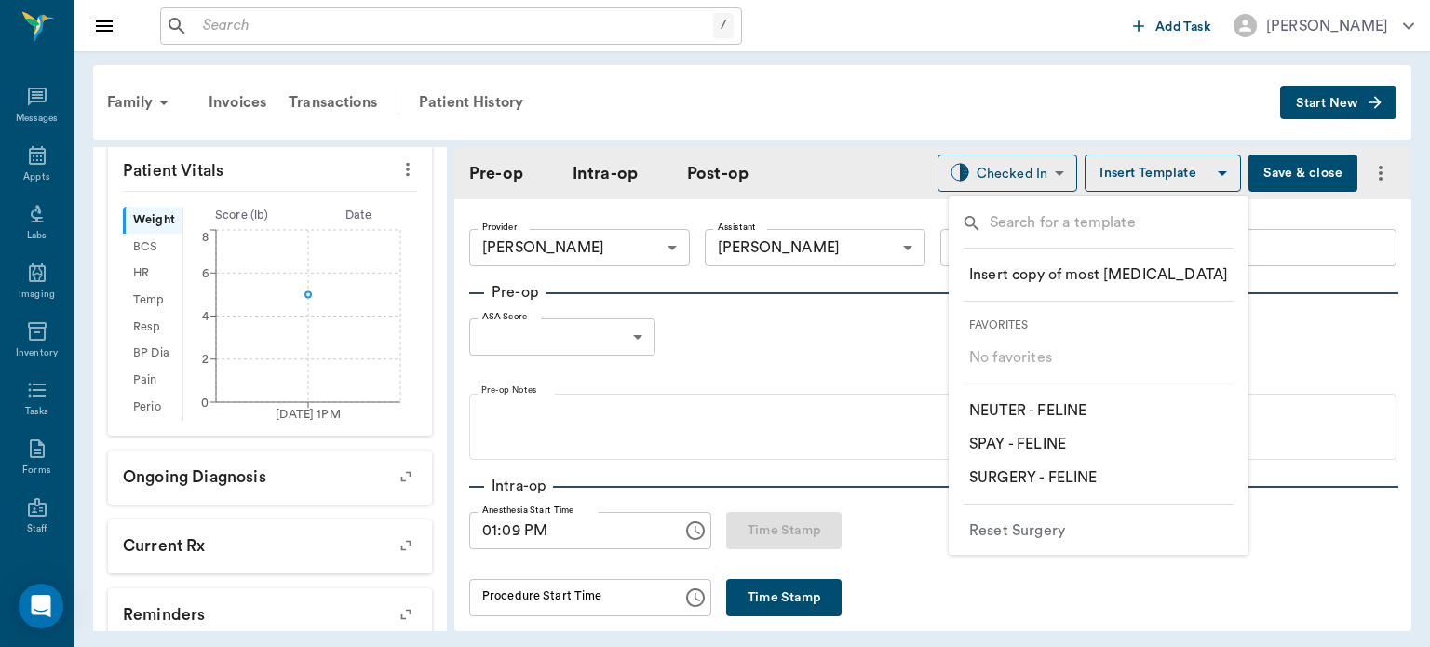
click at [1054, 446] on p "​ SPAY - FELINE" at bounding box center [1017, 444] width 97 height 22
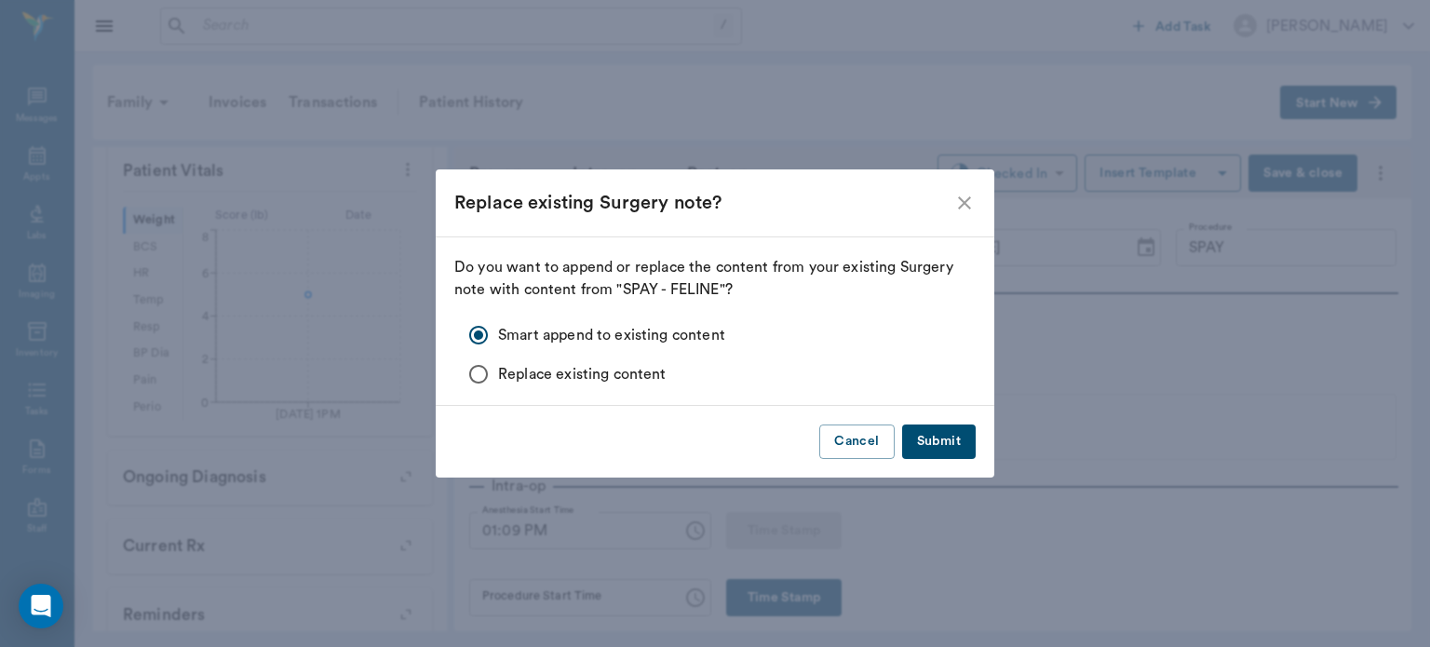
click at [954, 434] on button "Submit" at bounding box center [939, 442] width 74 height 34
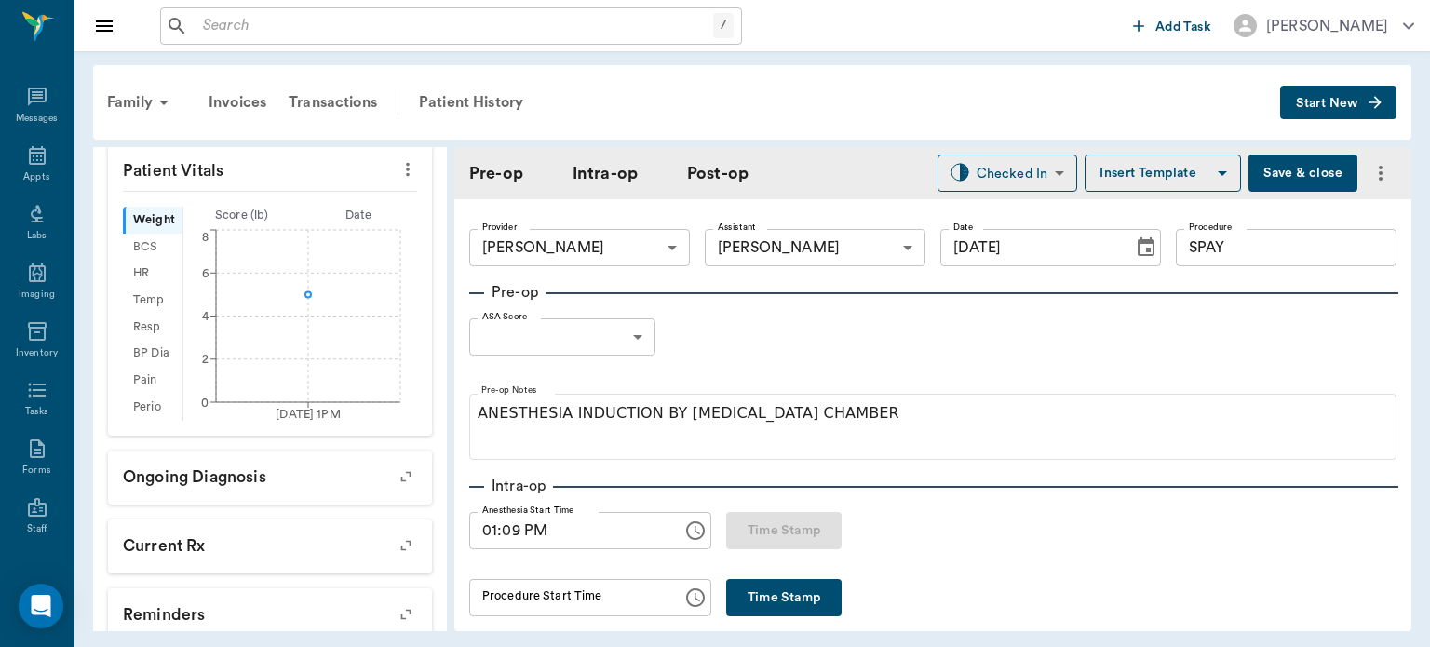
click at [618, 331] on body "/ ​ Add Task Dr. Bert Ellsworth Nectar Messages Appts Labs Imaging Inventory Ta…" at bounding box center [715, 323] width 1430 height 647
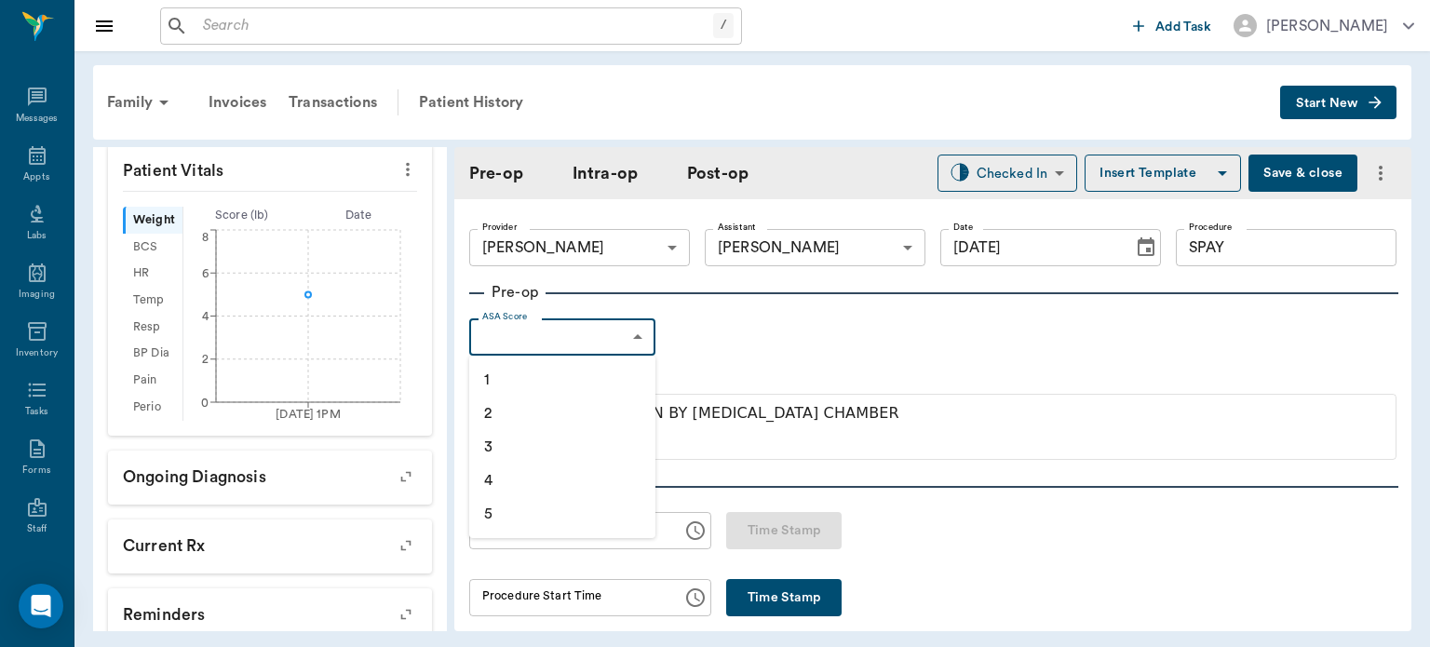
click at [547, 361] on ul "1 2 3 4 5" at bounding box center [562, 447] width 186 height 183
click at [577, 375] on li "1" at bounding box center [562, 380] width 186 height 34
type input "1"
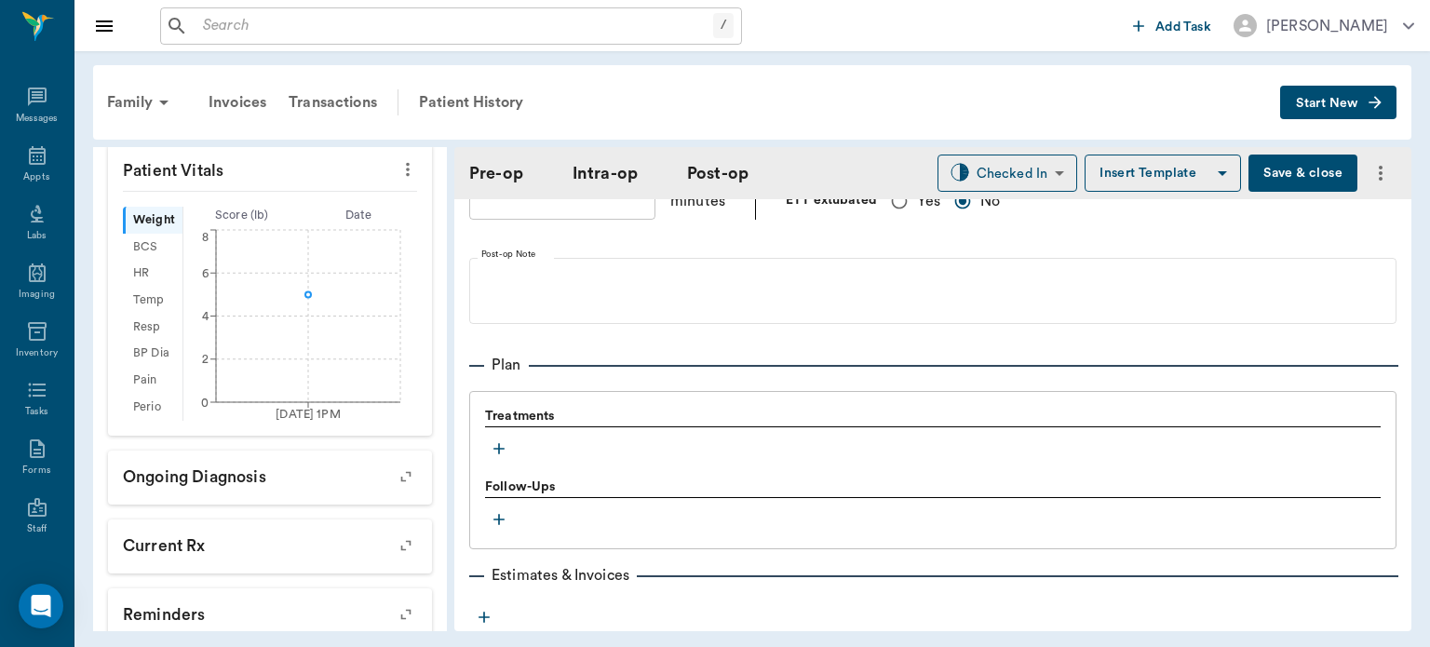
scroll to position [1383, 0]
click at [493, 440] on icon "button" at bounding box center [499, 448] width 19 height 19
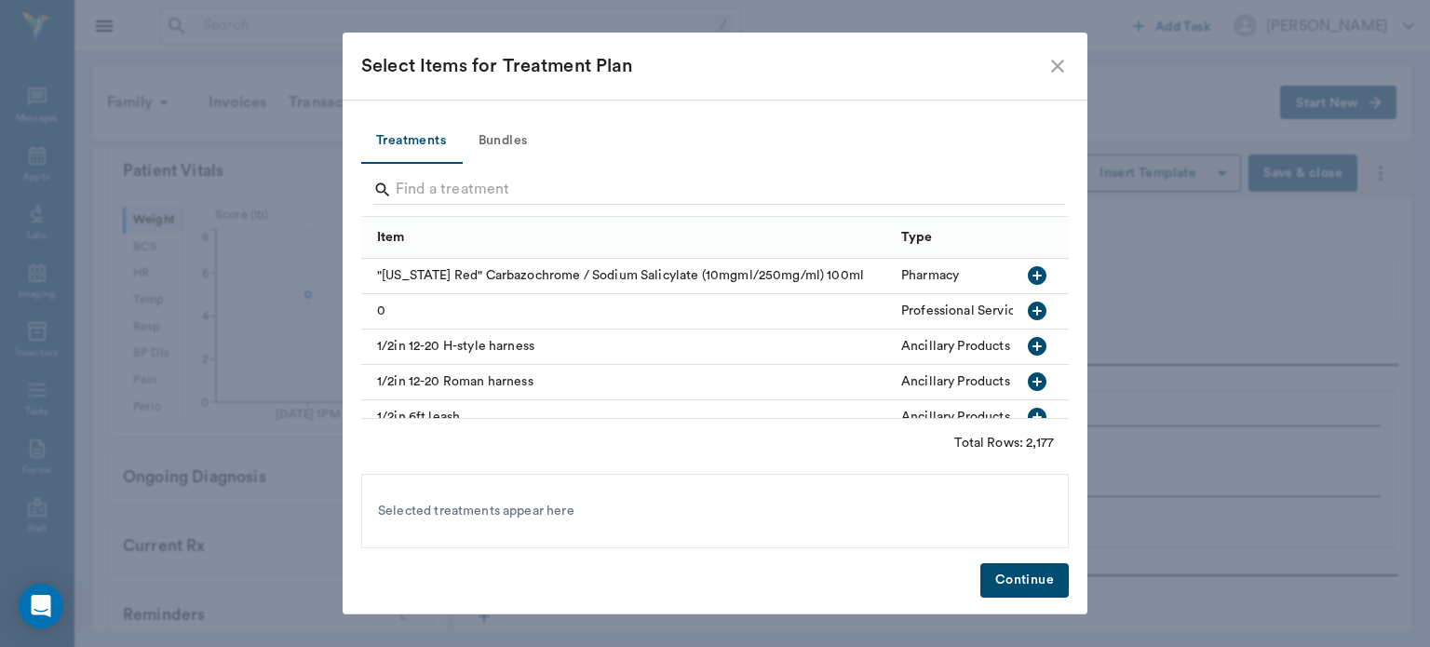
click at [509, 138] on button "Bundles" at bounding box center [503, 141] width 84 height 45
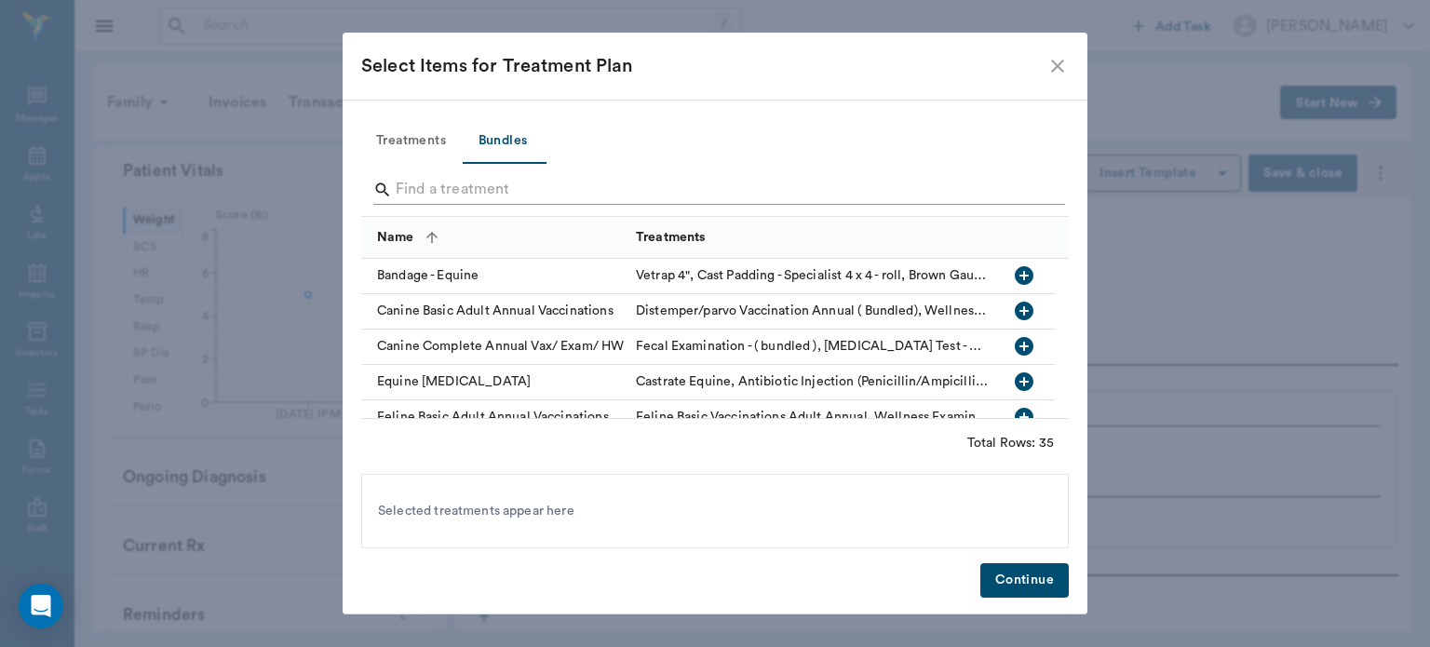
click at [416, 192] on input "Search" at bounding box center [717, 190] width 642 height 30
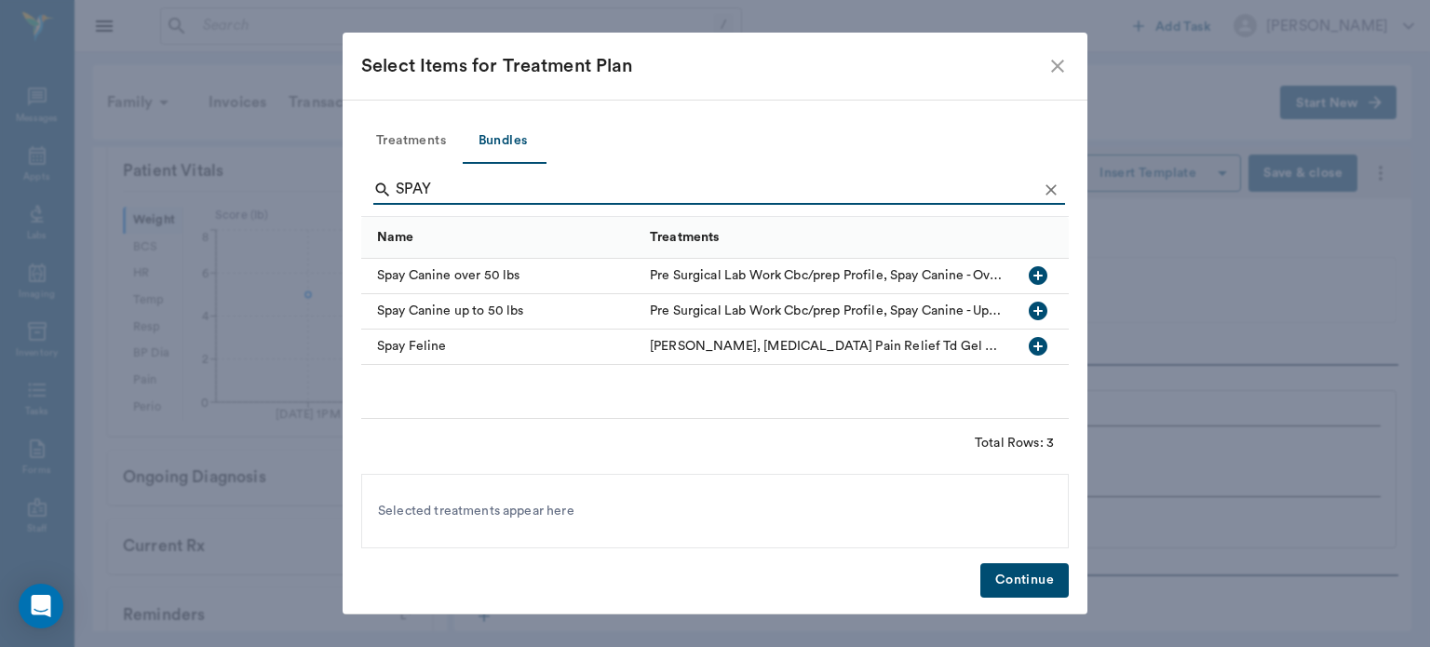
type input "SPAY"
click at [1039, 352] on icon "button" at bounding box center [1038, 346] width 19 height 19
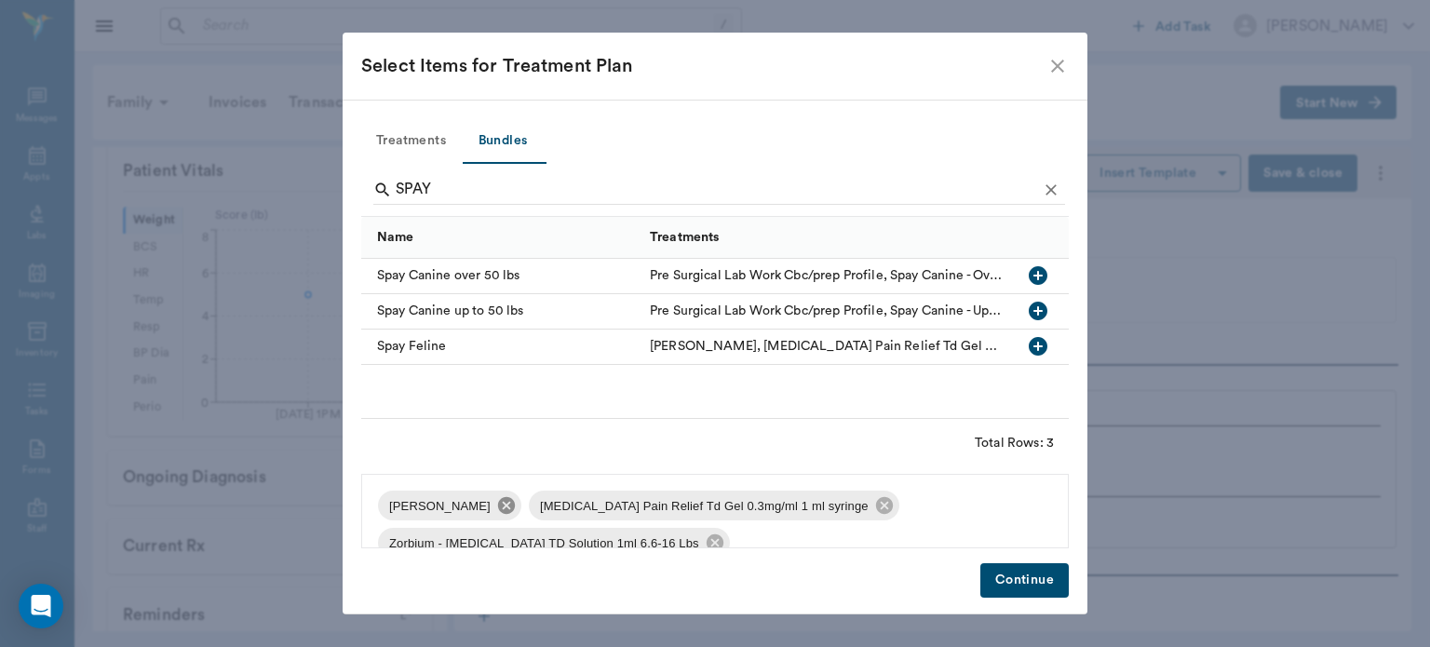
click at [510, 514] on icon at bounding box center [506, 505] width 20 height 20
click at [725, 505] on icon at bounding box center [733, 505] width 17 height 17
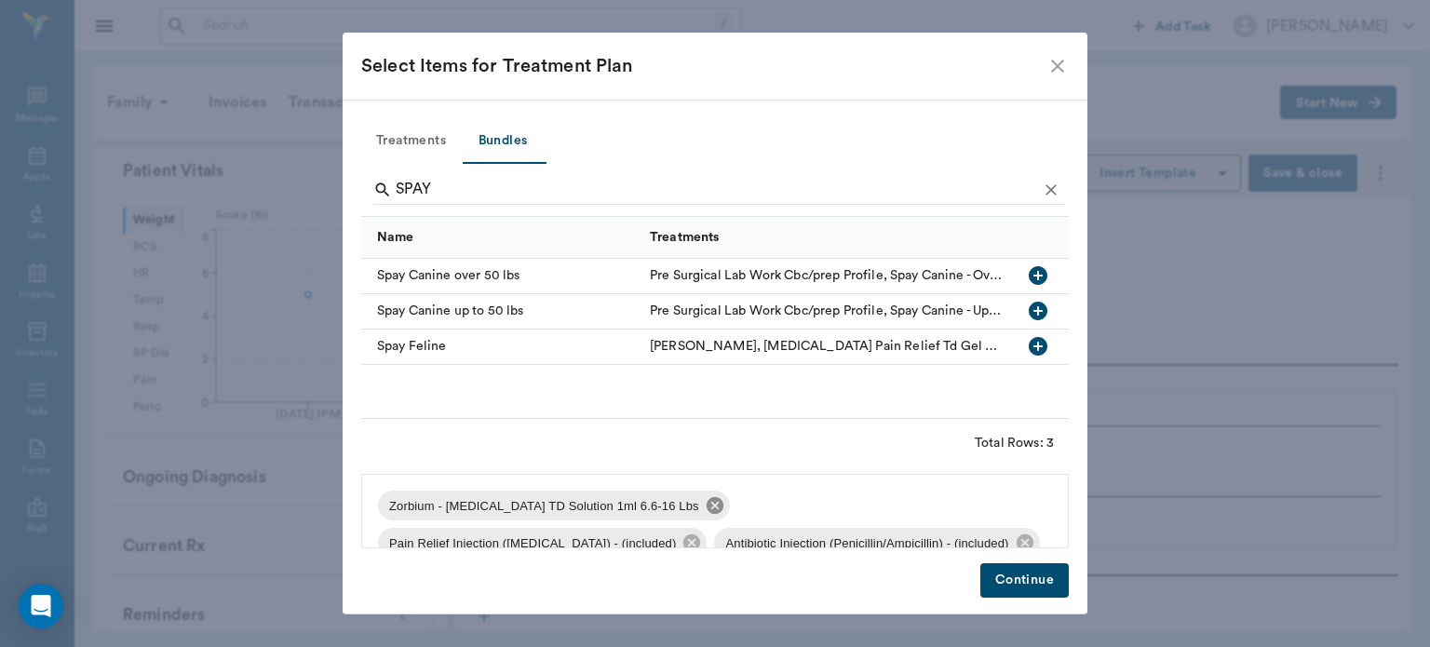
click at [707, 510] on icon at bounding box center [715, 505] width 17 height 17
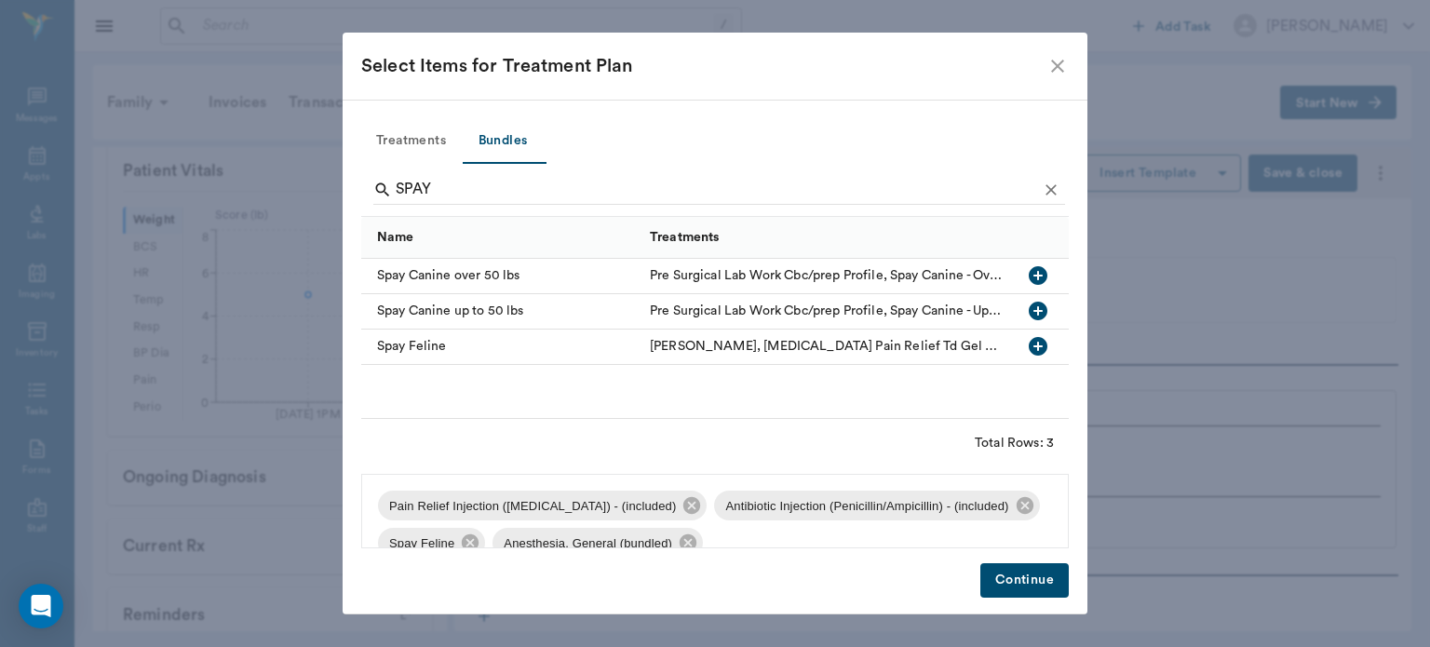
scroll to position [7, 0]
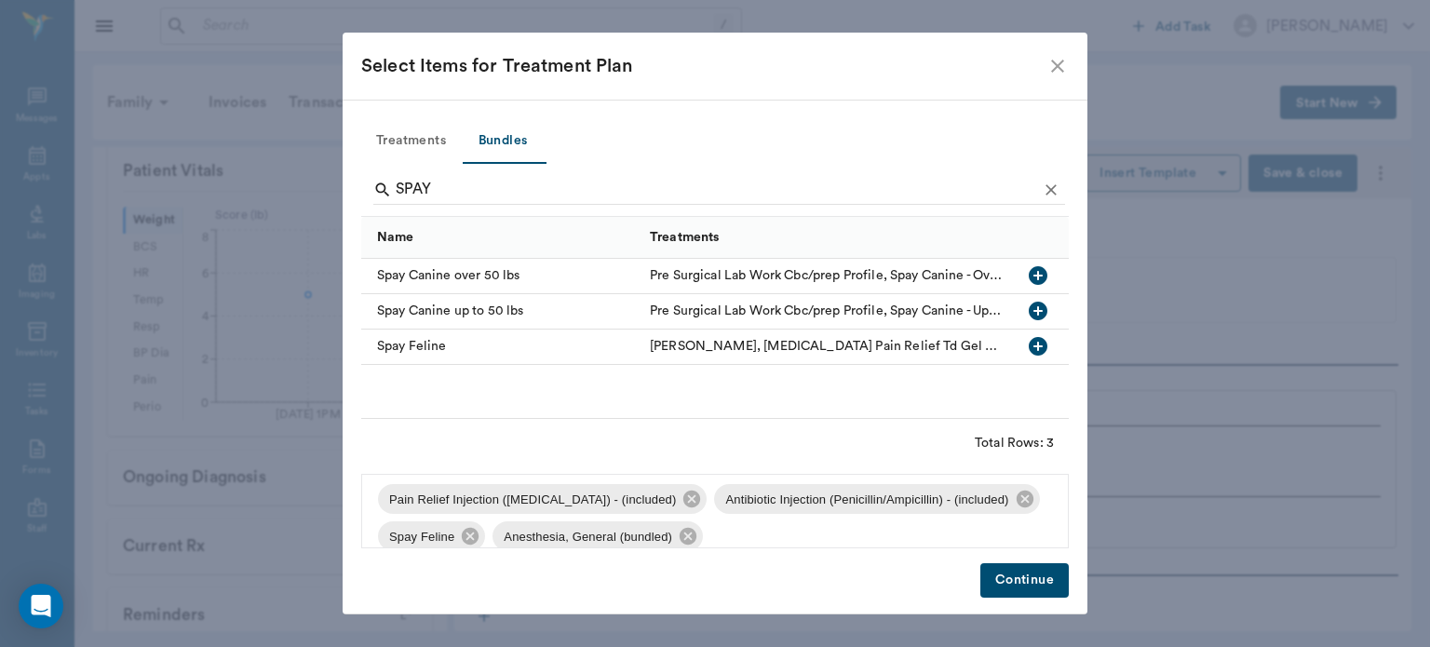
click at [1023, 590] on button "Continue" at bounding box center [1025, 580] width 88 height 34
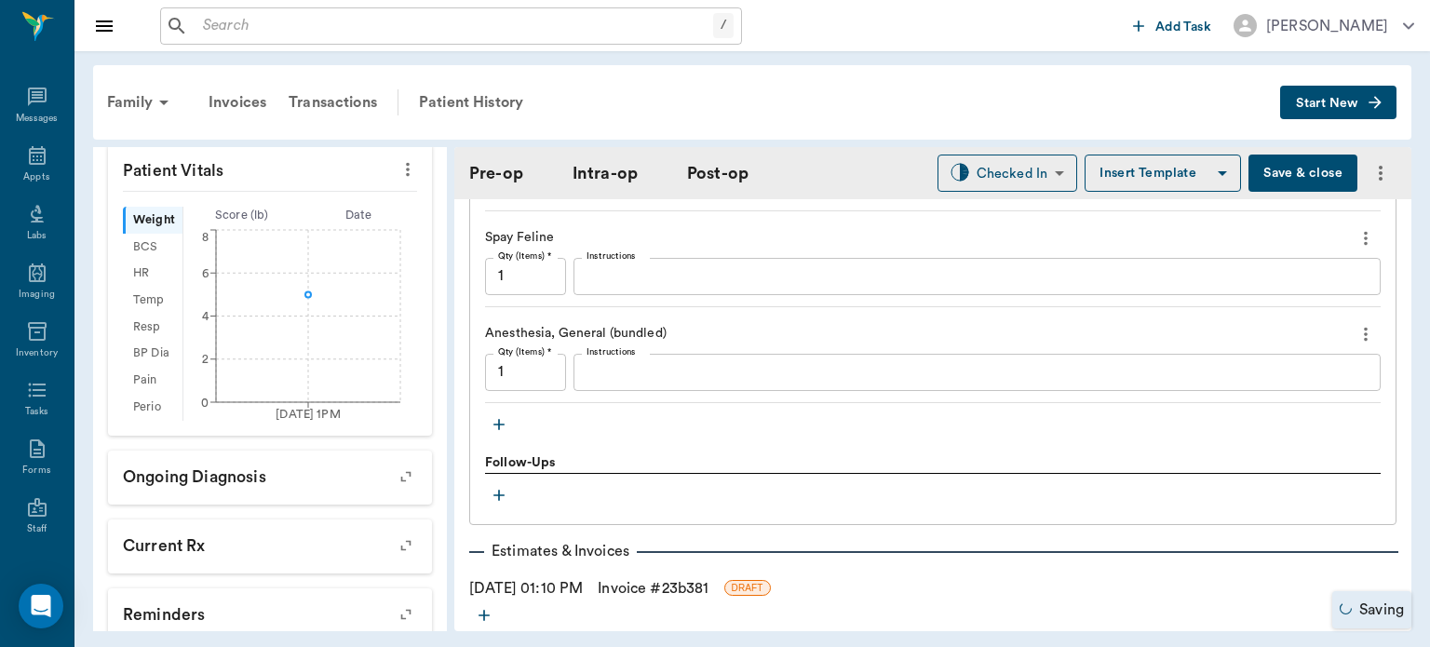
scroll to position [1798, 0]
click at [501, 418] on icon "button" at bounding box center [499, 423] width 11 height 11
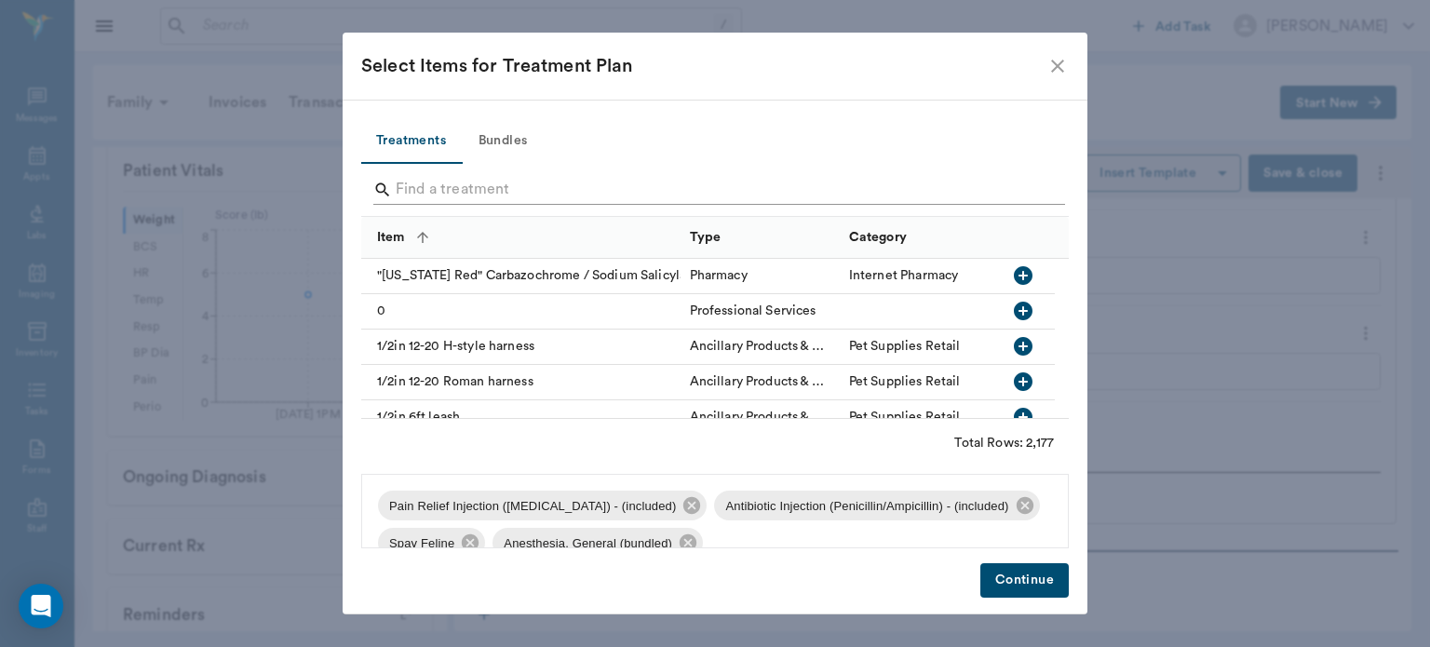
click at [479, 187] on input "Search" at bounding box center [717, 190] width 642 height 30
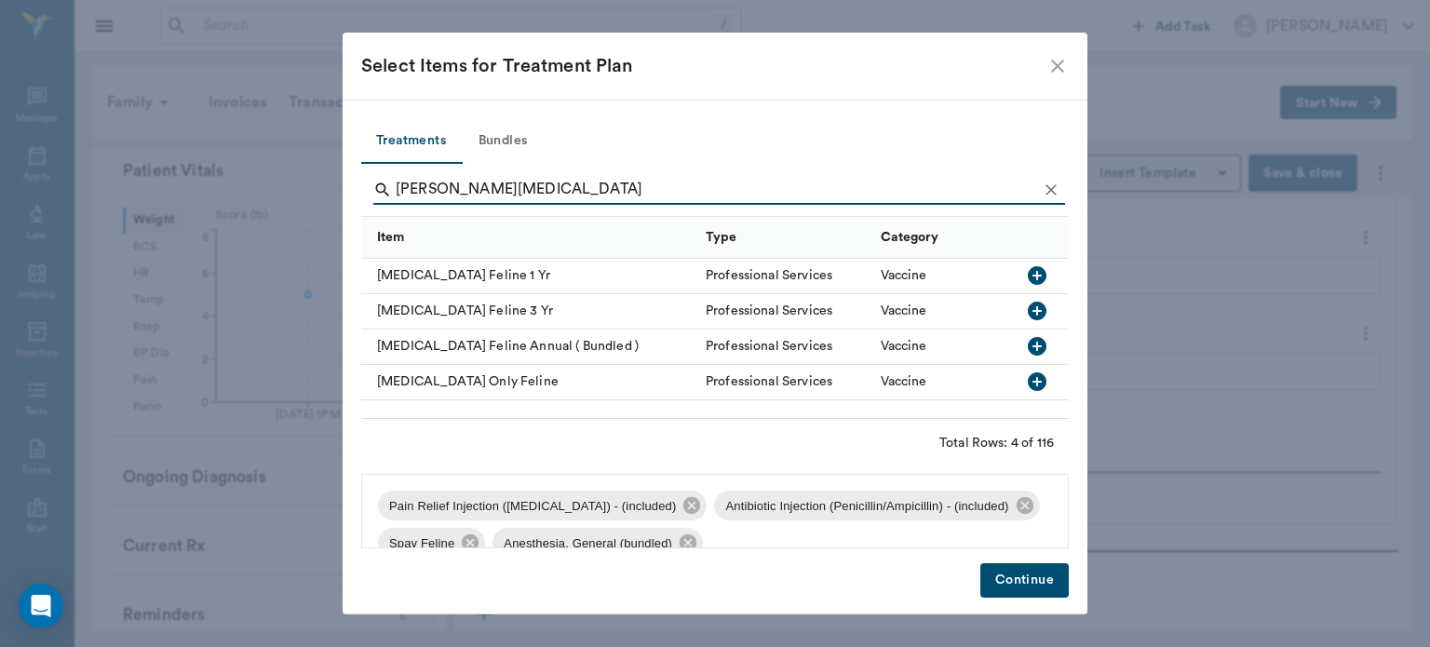
type input "FELINE RABIES"
click at [1042, 276] on icon "button" at bounding box center [1037, 275] width 19 height 19
click at [995, 583] on button "Continue" at bounding box center [1025, 580] width 88 height 34
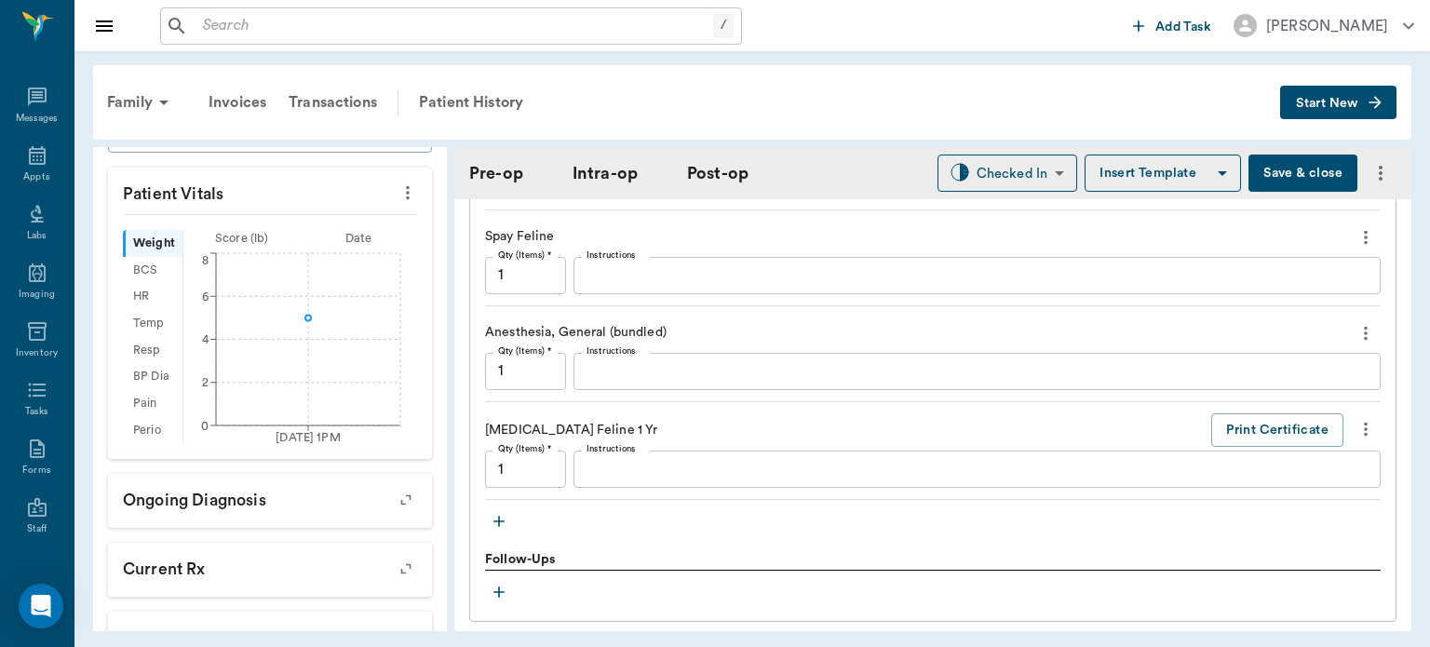
scroll to position [0, 0]
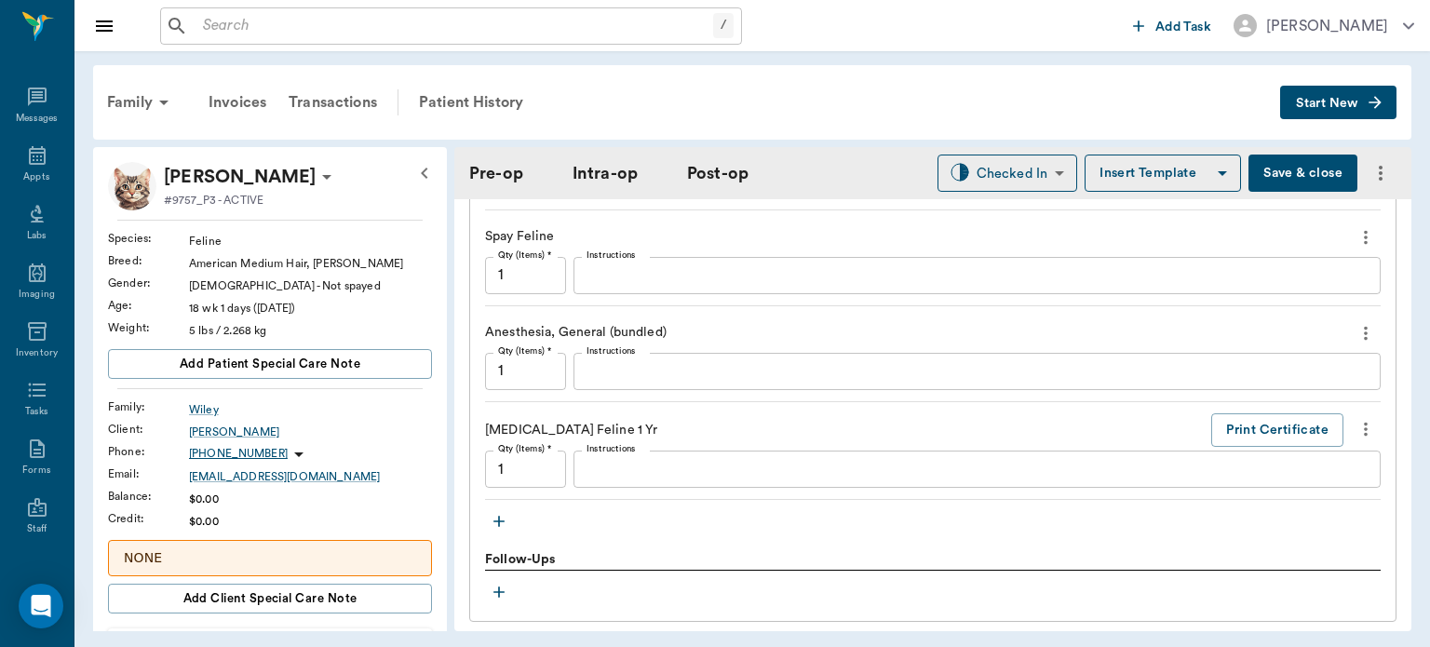
click at [1300, 175] on button "Save & close" at bounding box center [1303, 173] width 109 height 37
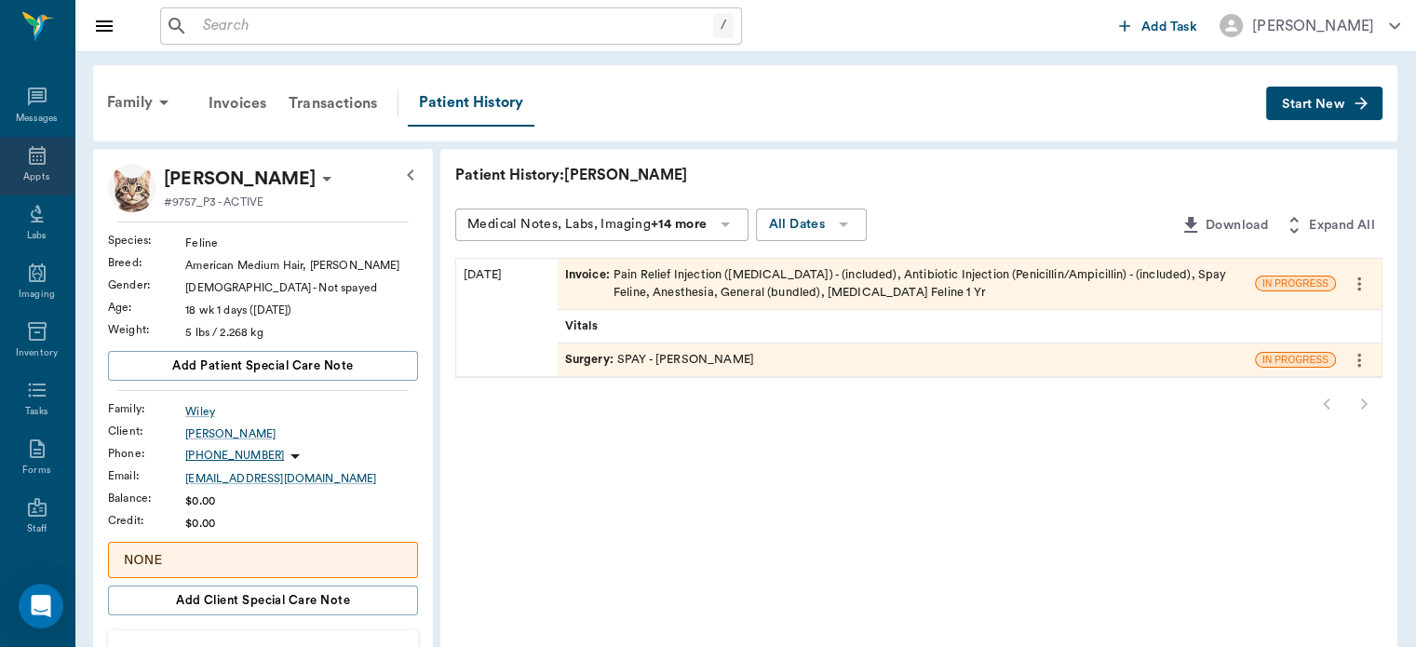
click at [31, 155] on icon at bounding box center [37, 155] width 22 height 22
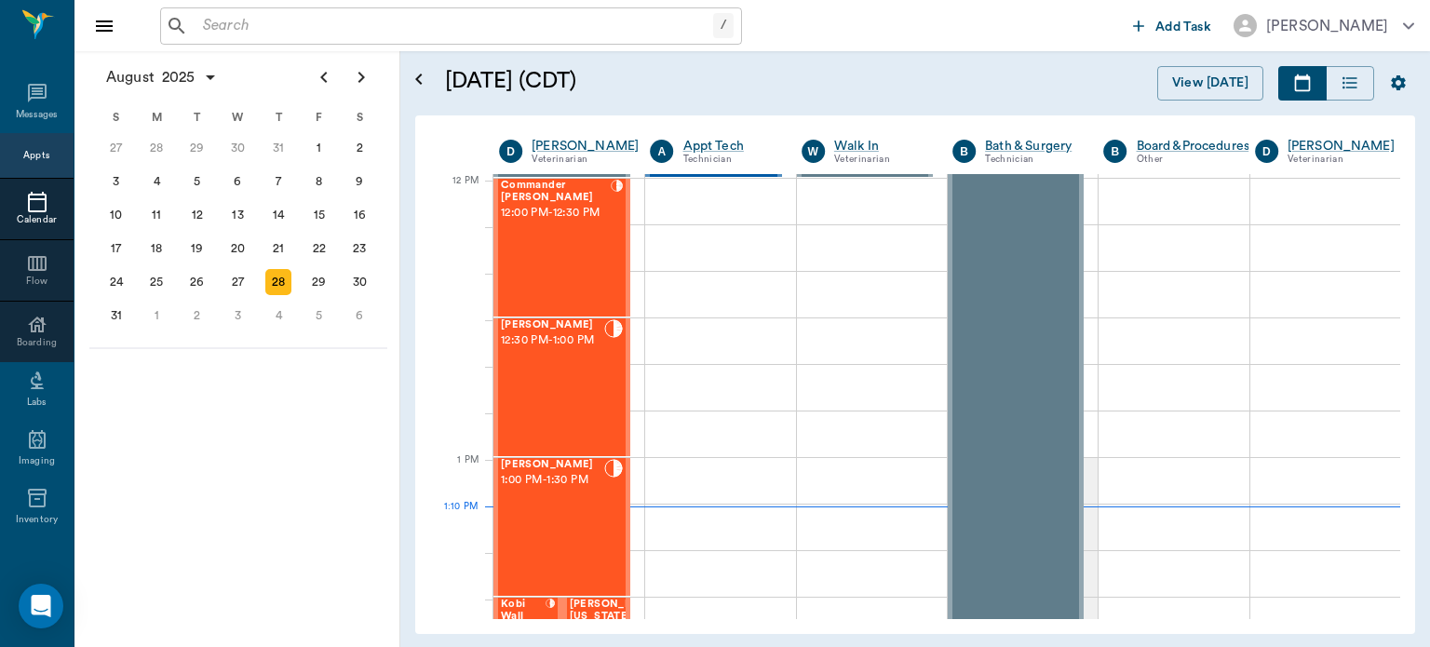
scroll to position [1118, 0]
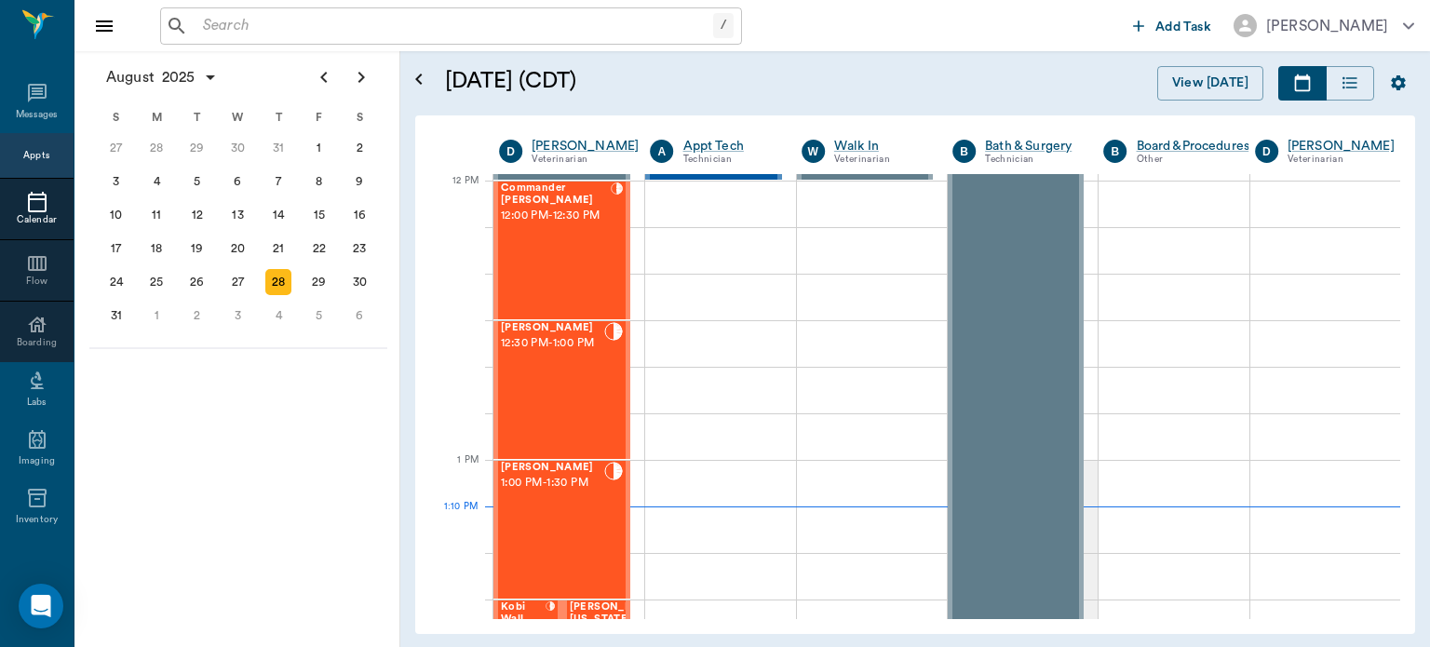
click at [577, 394] on div "[PERSON_NAME] 12:30 PM - 1:00 PM" at bounding box center [552, 390] width 103 height 136
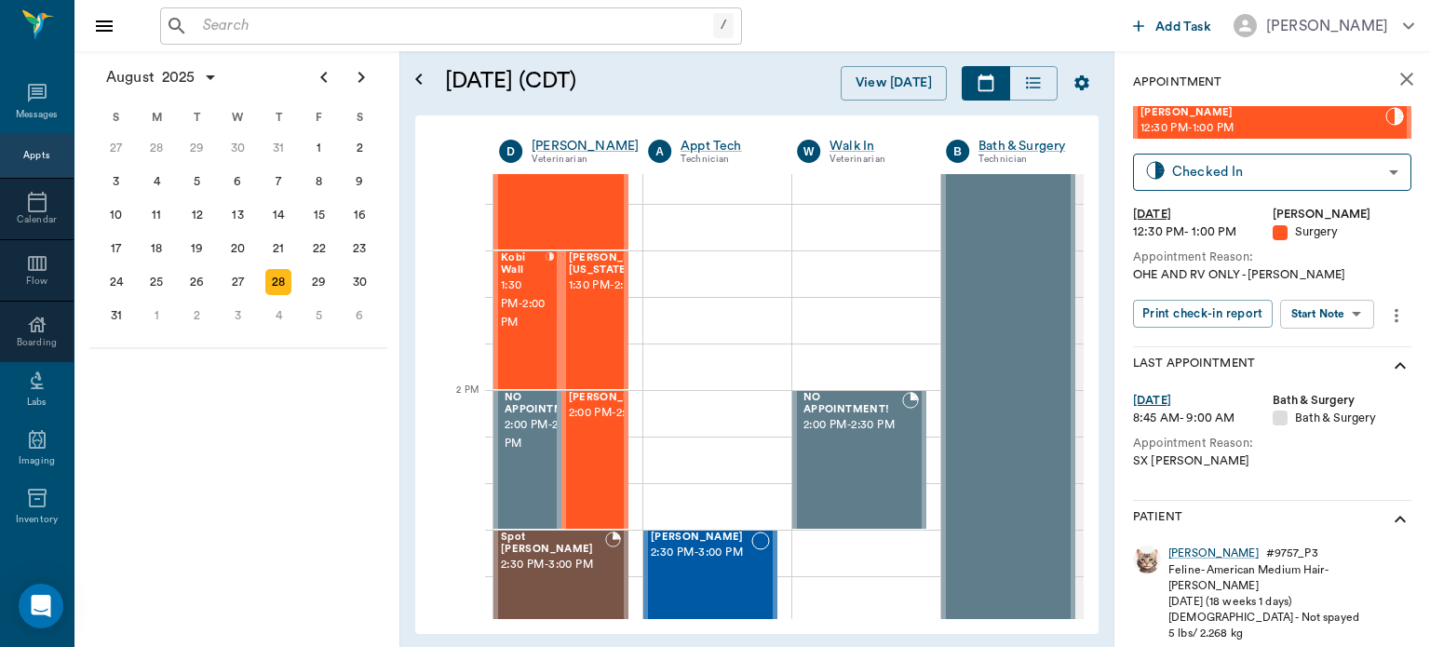
scroll to position [1469, 0]
click at [515, 351] on div "Kobi Wall 1:30 PM - 2:00 PM" at bounding box center [523, 319] width 45 height 136
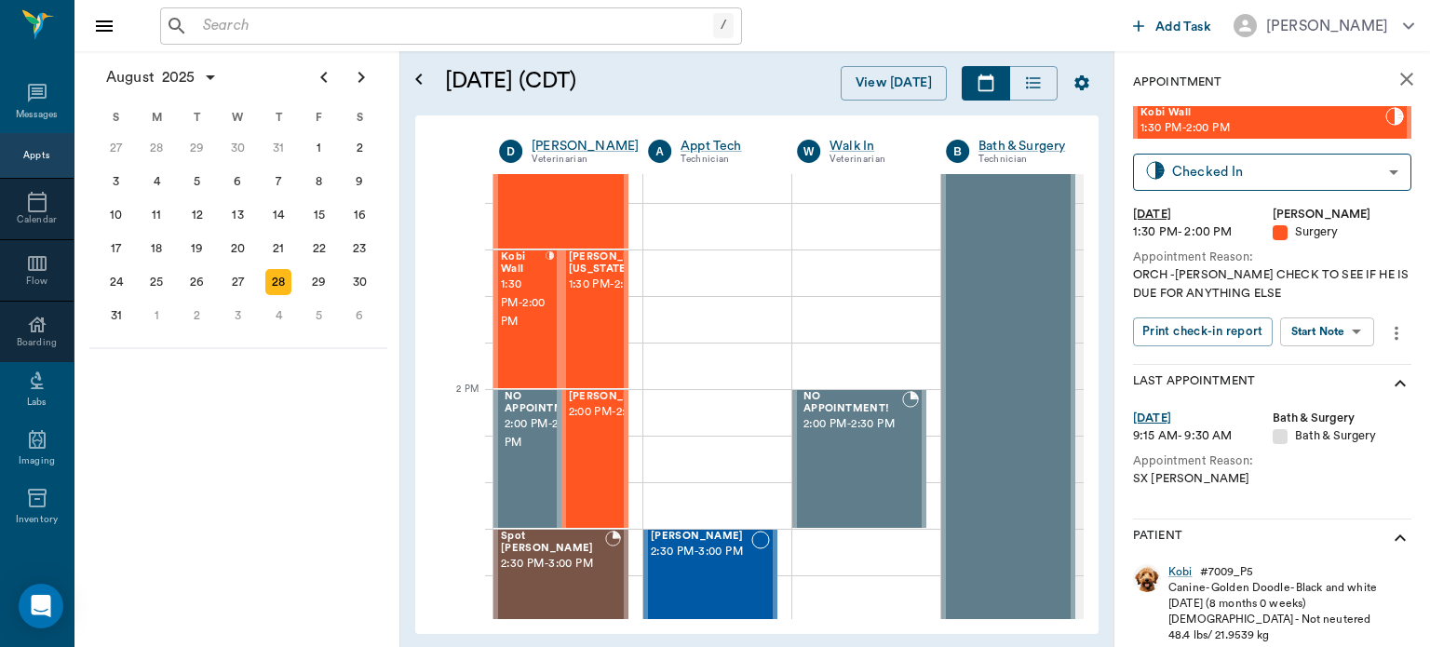
click at [1333, 338] on body "/ ​ Add Task Dr. Bert Ellsworth Nectar Messages Appts Calendar Flow Boarding La…" at bounding box center [715, 323] width 1430 height 647
click at [1311, 402] on button "View Surgery" at bounding box center [1313, 399] width 76 height 21
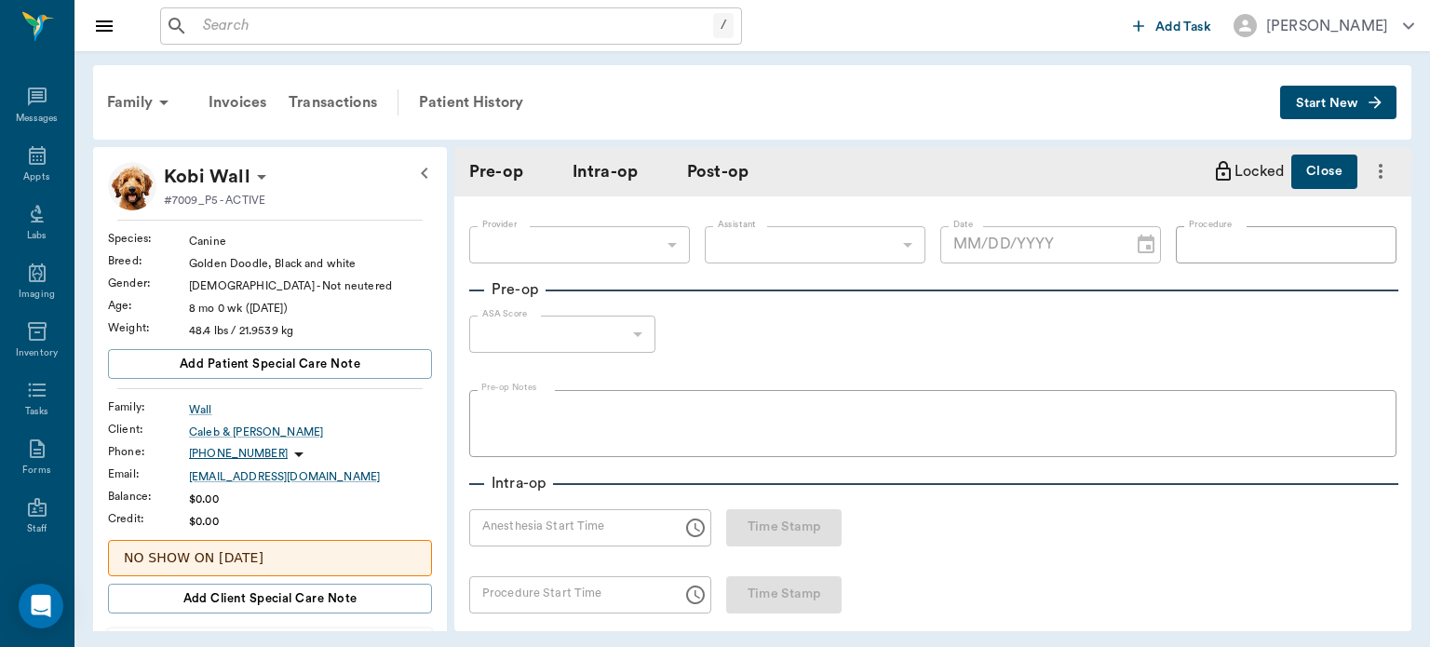
type input "63ec2f075fda476ae8351a4d"
type input "63ec2e7e52e12b0ba117b124"
type input "NEUTER"
type input "1"
radio input "true"
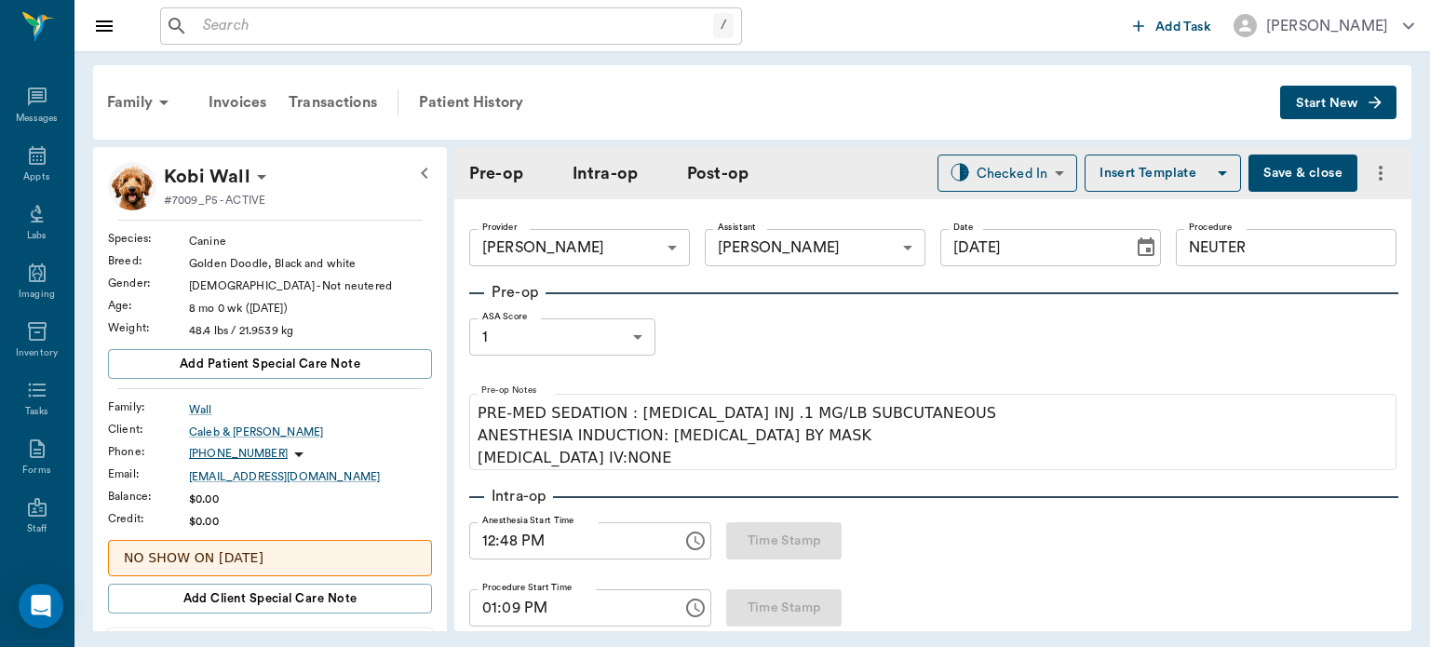
type input "[DATE]"
type input "12:48 PM"
type input "01:09 PM"
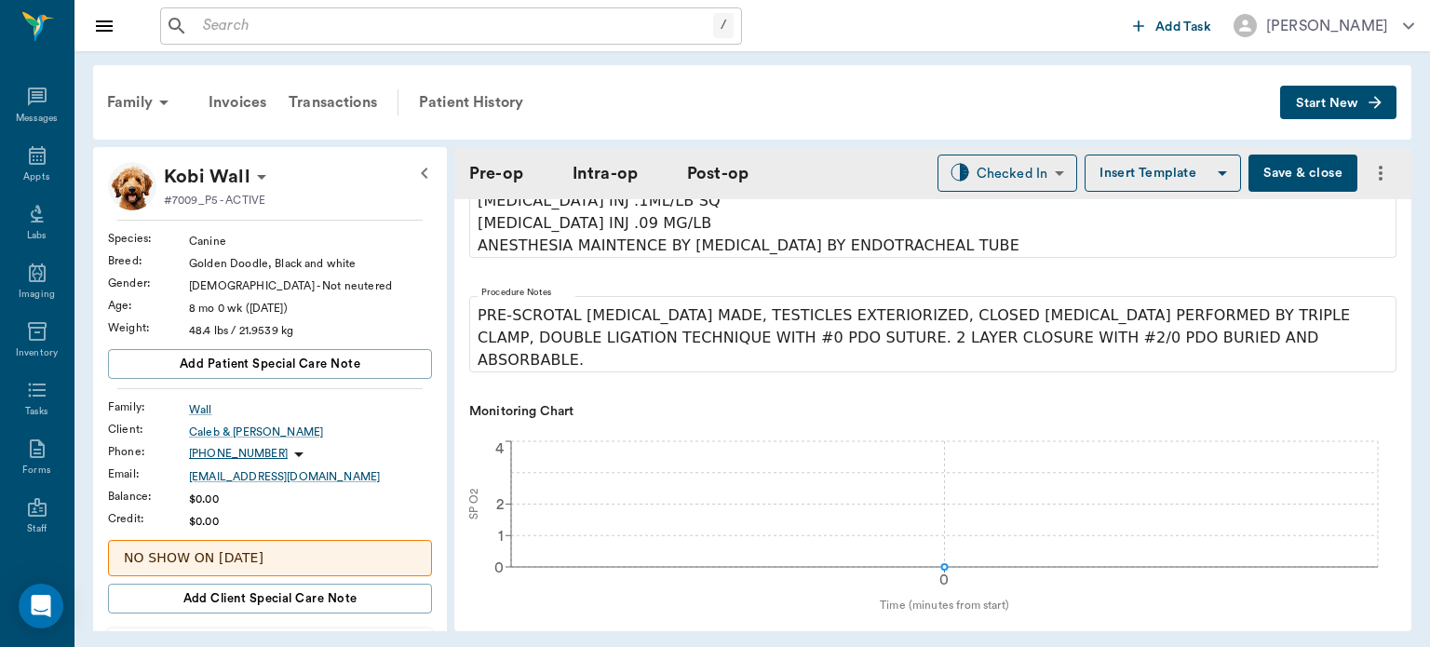
scroll to position [734, 0]
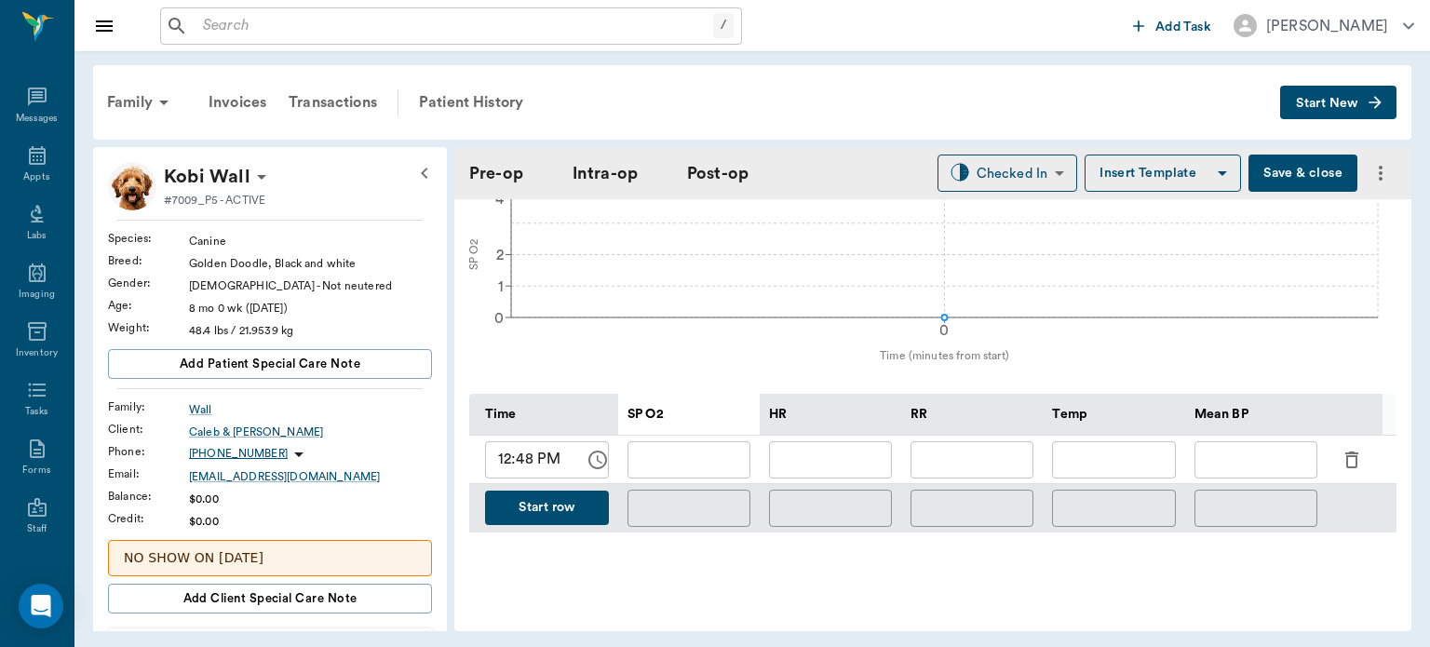
click at [1352, 452] on icon "button" at bounding box center [1352, 460] width 13 height 17
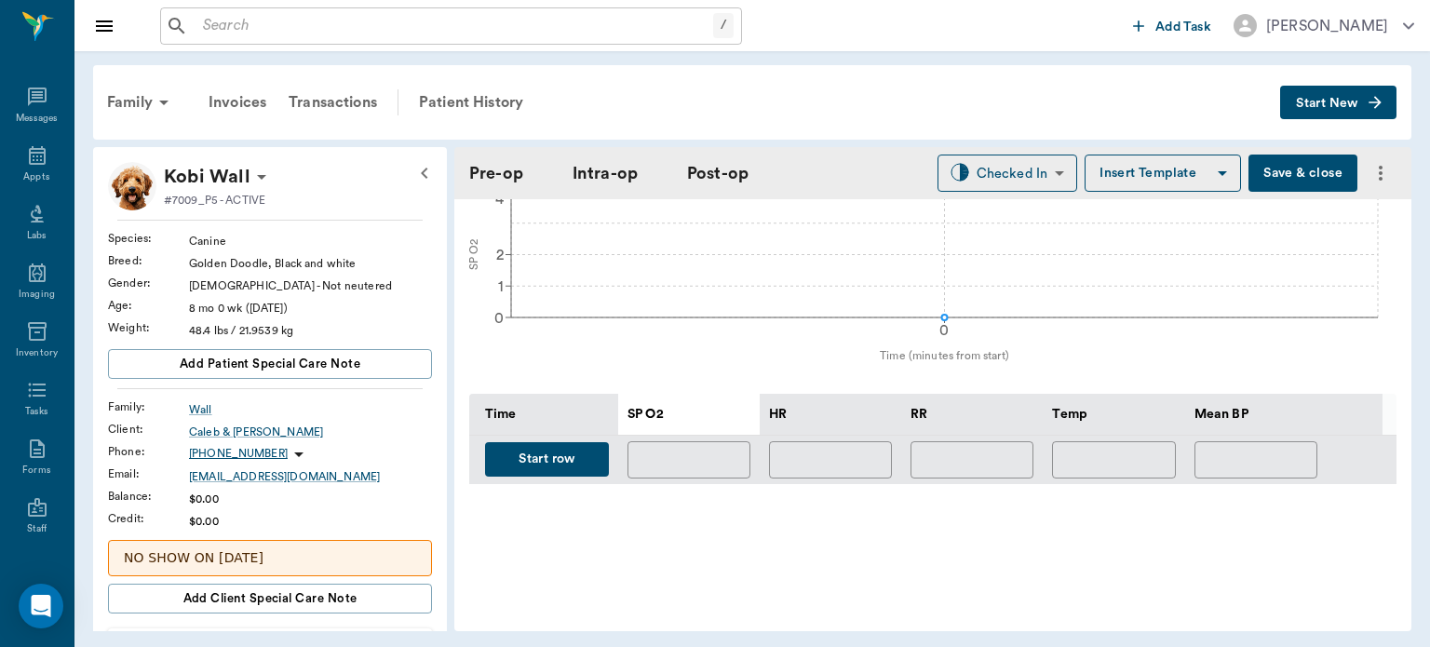
scroll to position [761, 0]
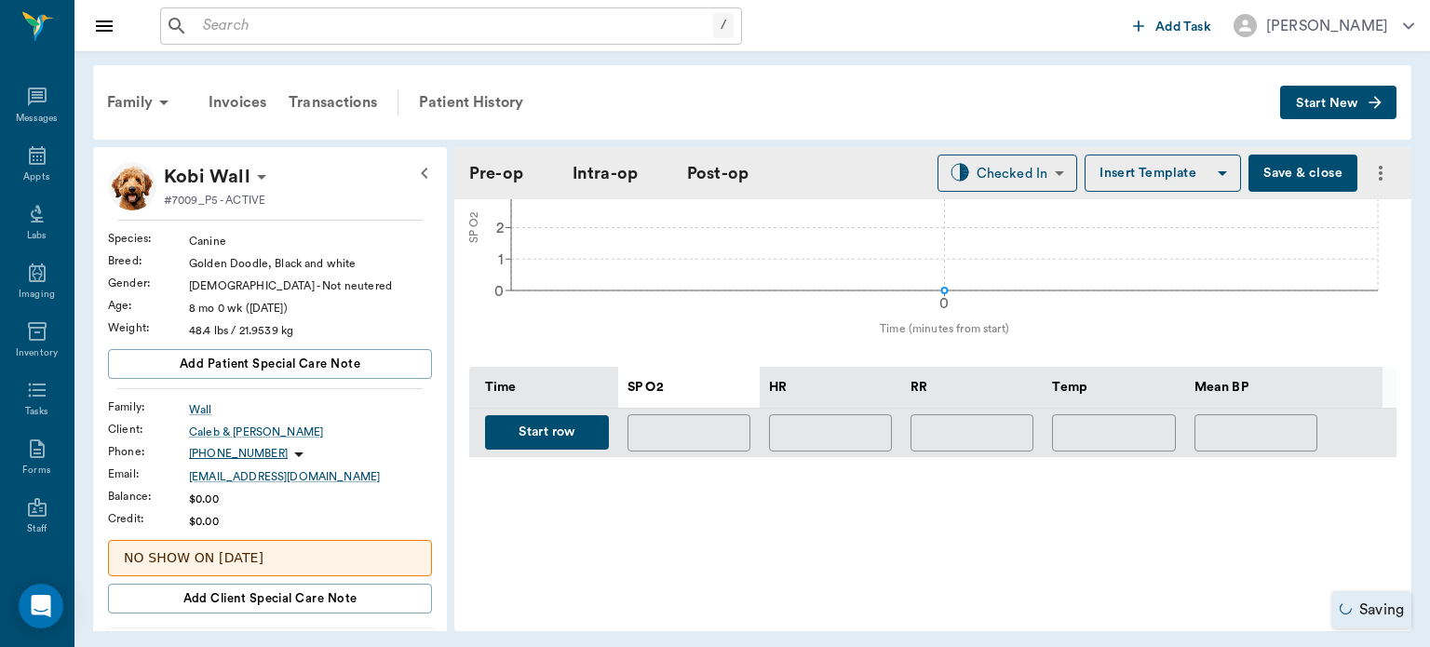
click at [559, 432] on button "Start row" at bounding box center [547, 432] width 124 height 34
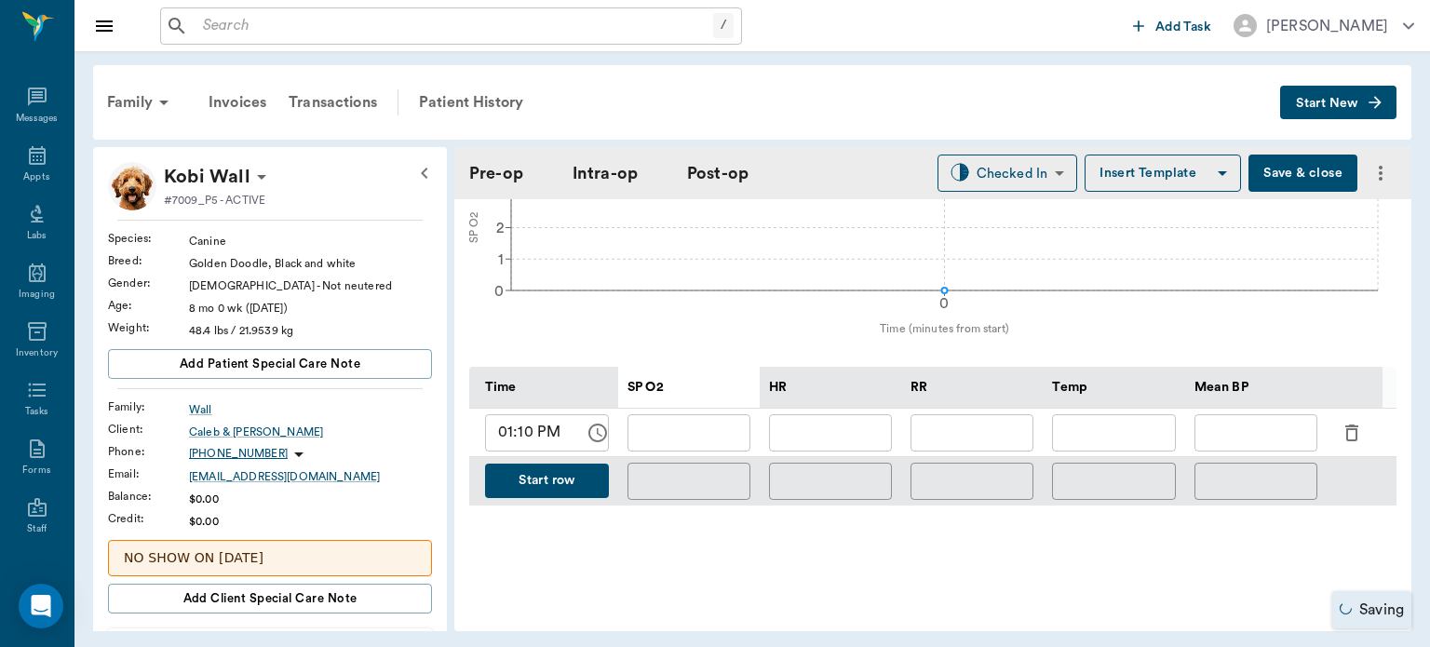
click at [838, 422] on input "text" at bounding box center [830, 432] width 123 height 37
type input "119"
click at [710, 427] on input "text" at bounding box center [689, 432] width 123 height 37
type input "97"
click at [1010, 421] on input "text" at bounding box center [972, 432] width 123 height 37
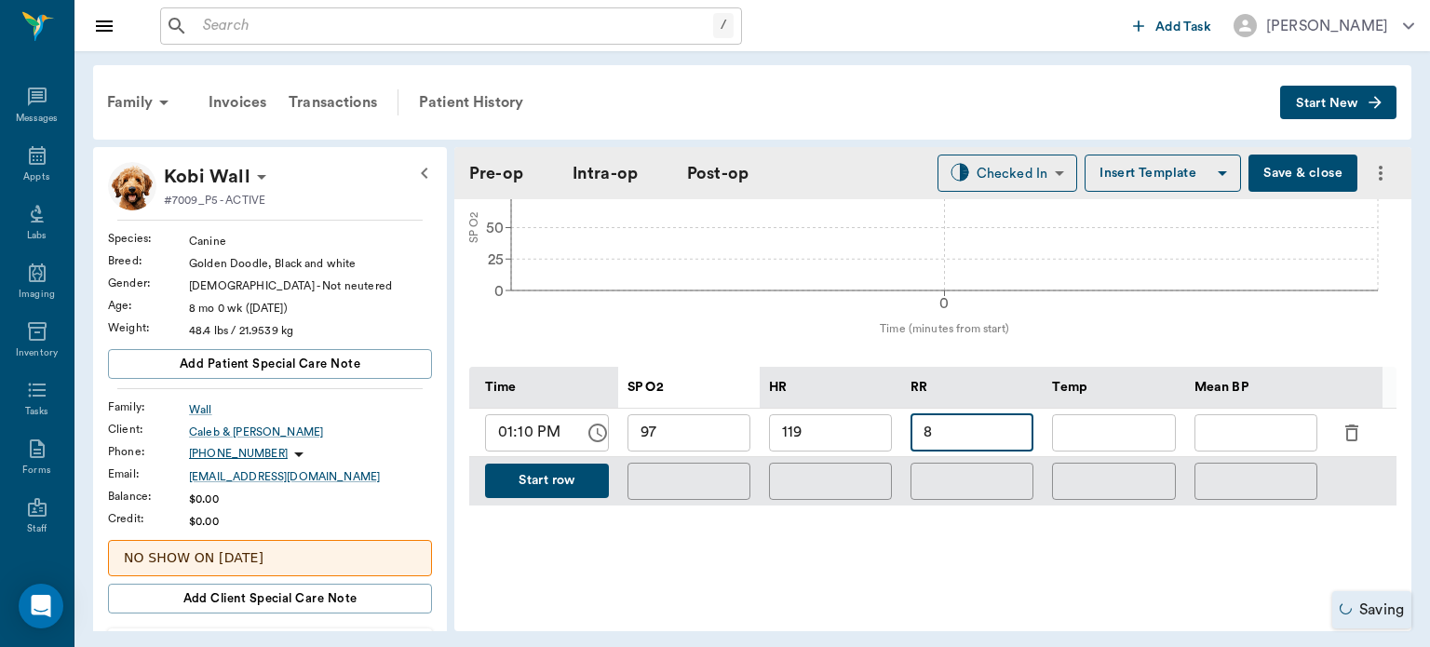
type input "8"
click at [1247, 423] on input "text" at bounding box center [1256, 432] width 123 height 37
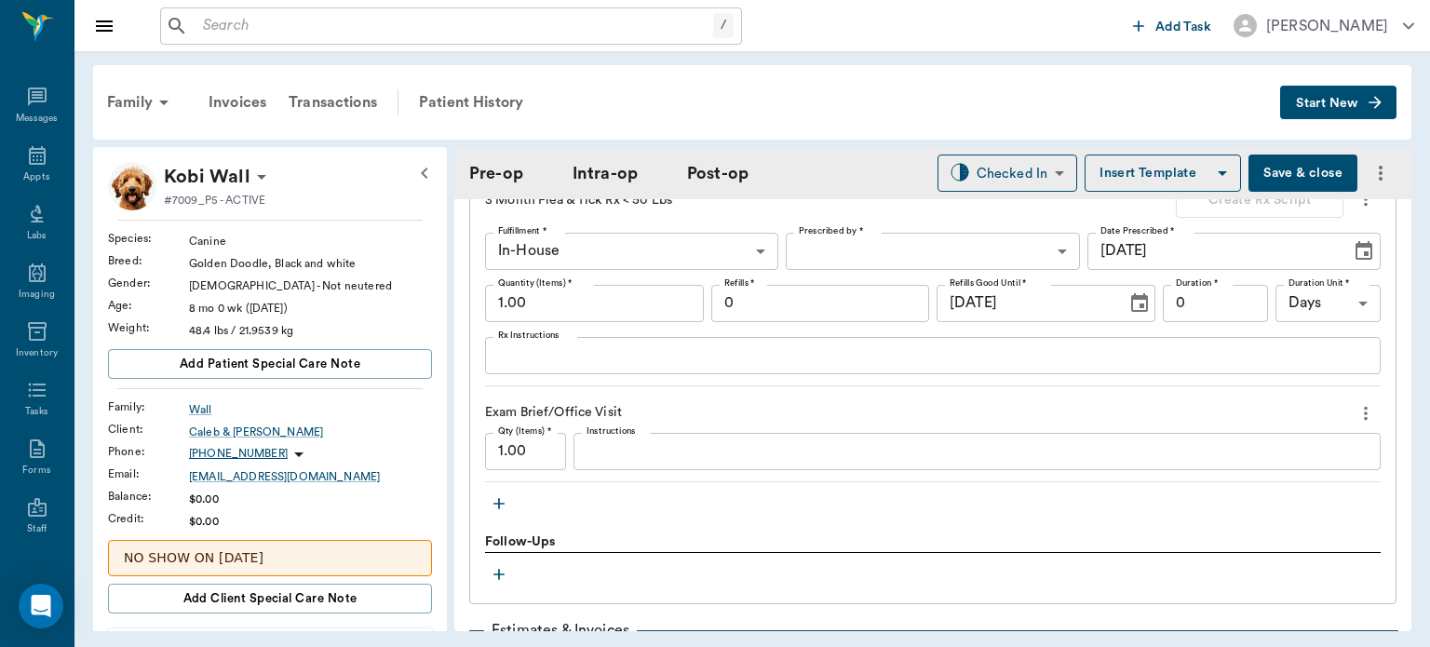
scroll to position [2149, 0]
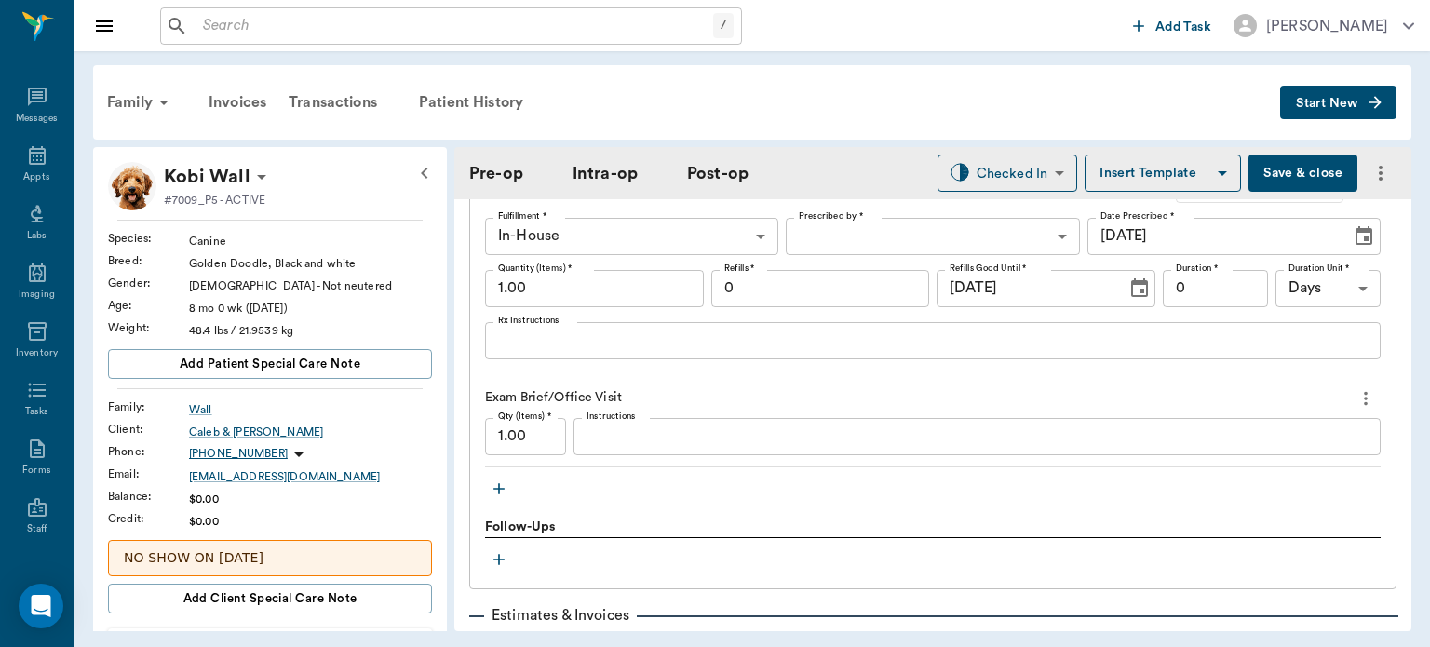
type input "86"
click at [500, 480] on icon "button" at bounding box center [499, 489] width 19 height 19
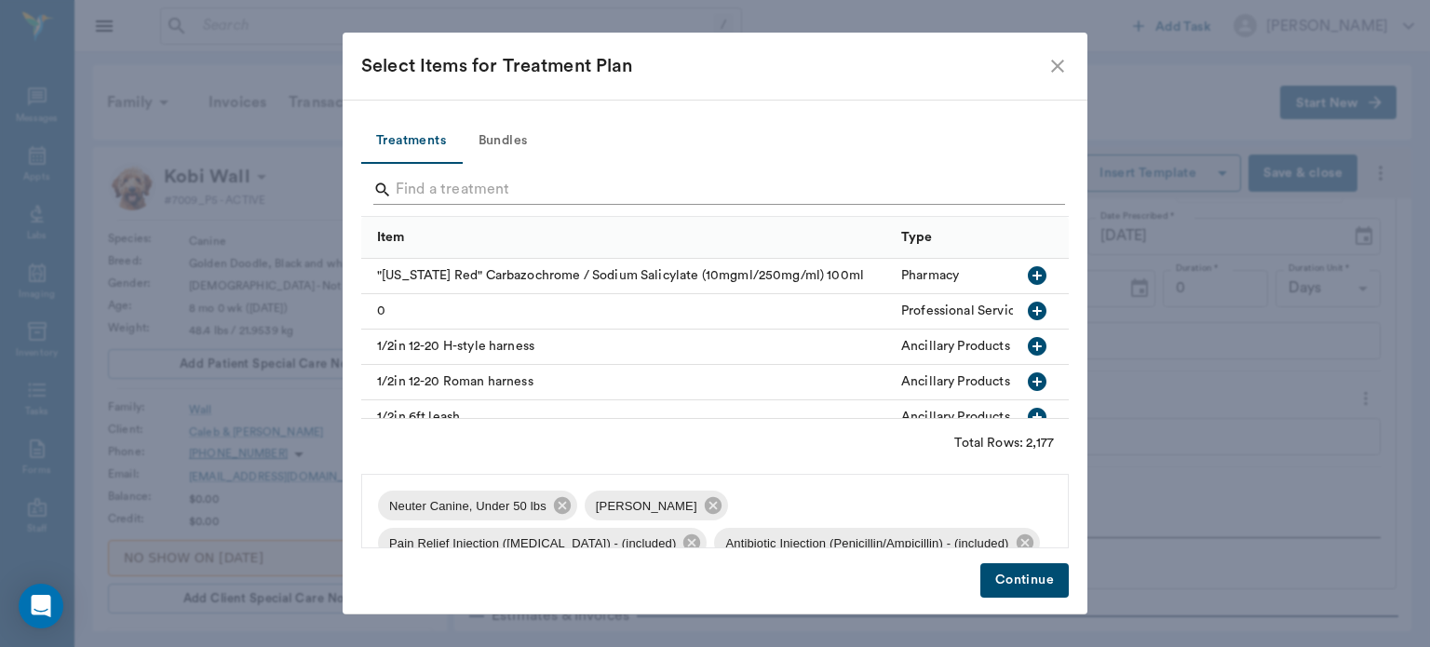
click at [443, 186] on input "Search" at bounding box center [717, 190] width 642 height 30
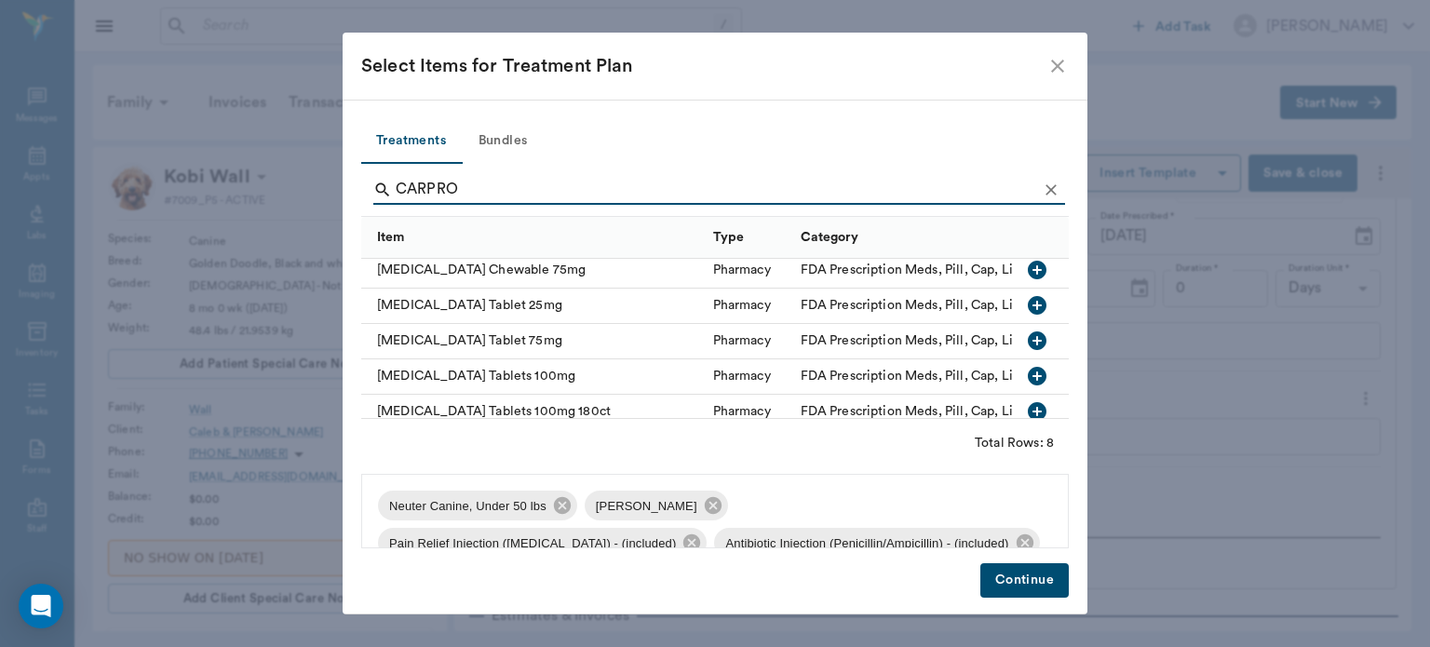
scroll to position [106, 0]
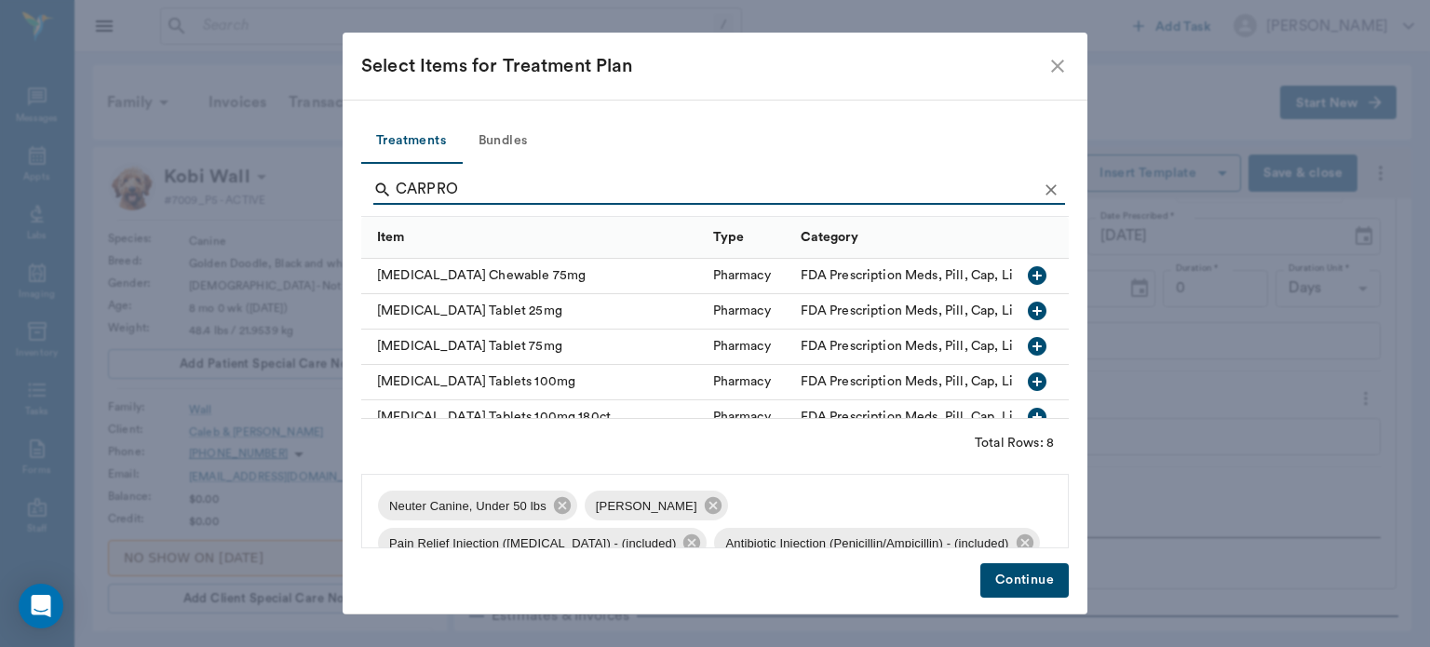
type input "CARPRO"
click at [1028, 387] on icon "button" at bounding box center [1037, 382] width 19 height 19
click at [1047, 594] on button "Continue" at bounding box center [1025, 580] width 88 height 34
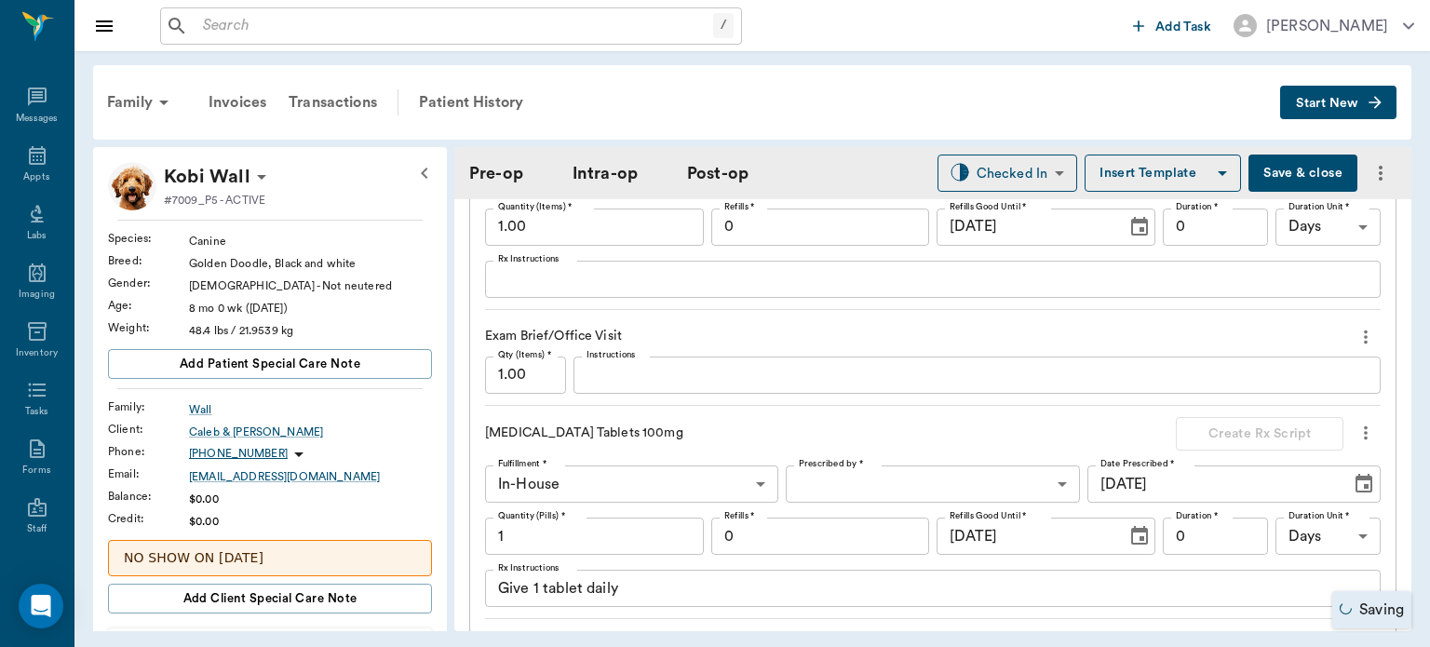
scroll to position [2229, 0]
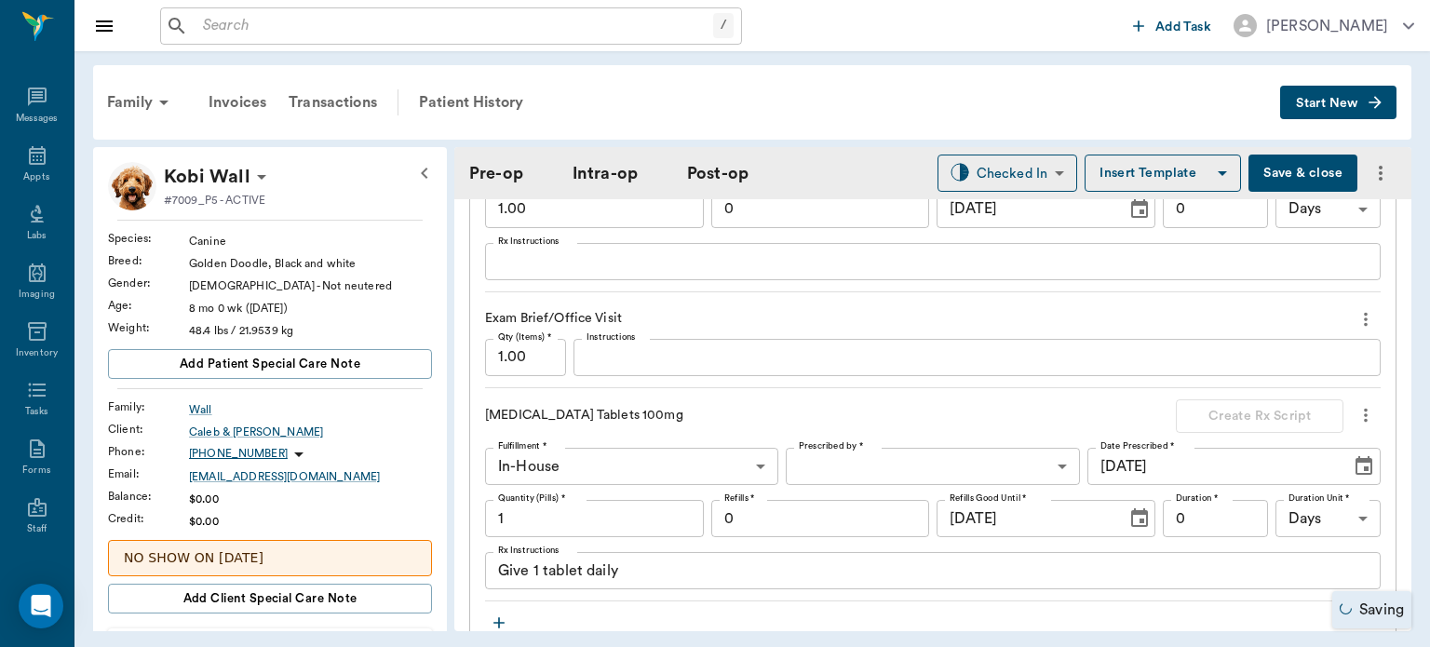
click at [849, 451] on body "/ ​ Add Task Dr. Bert Ellsworth Nectar Messages Appts Labs Imaging Inventory Ta…" at bounding box center [715, 323] width 1430 height 647
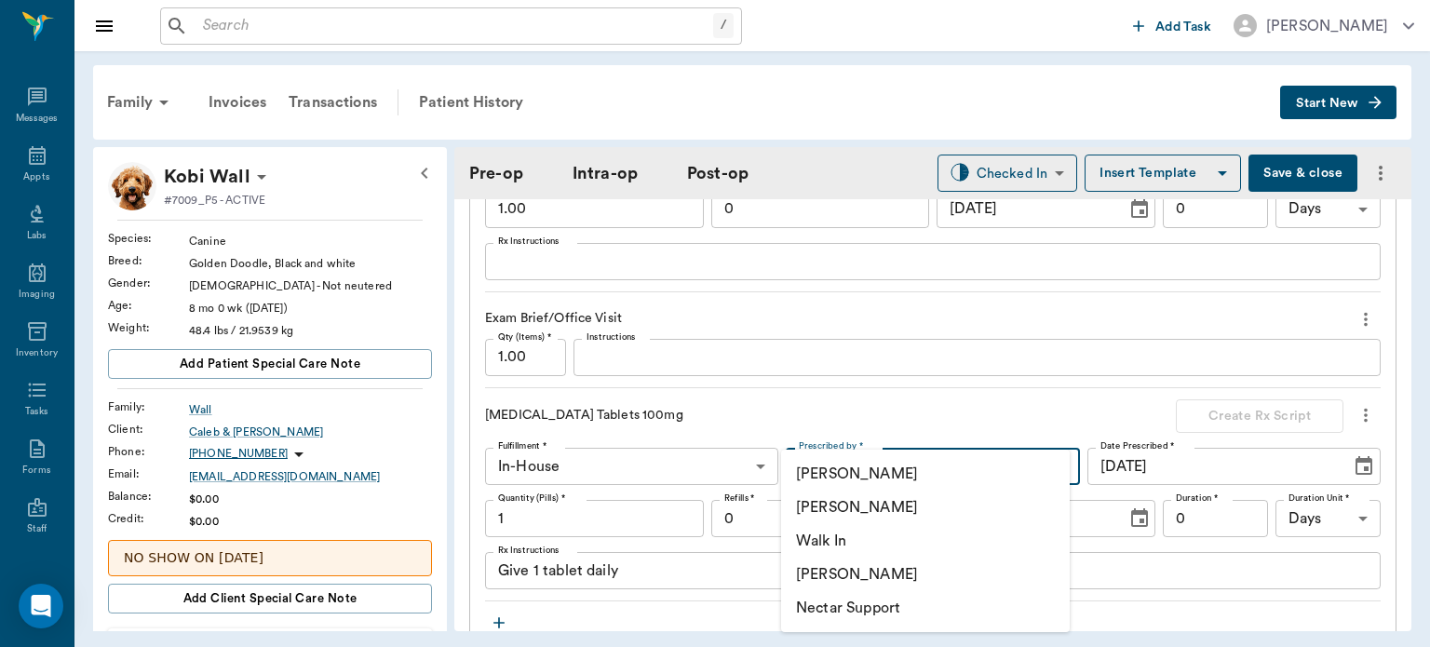
click at [854, 507] on li "[PERSON_NAME]" at bounding box center [925, 508] width 289 height 34
type input "63ec2f075fda476ae8351a4d"
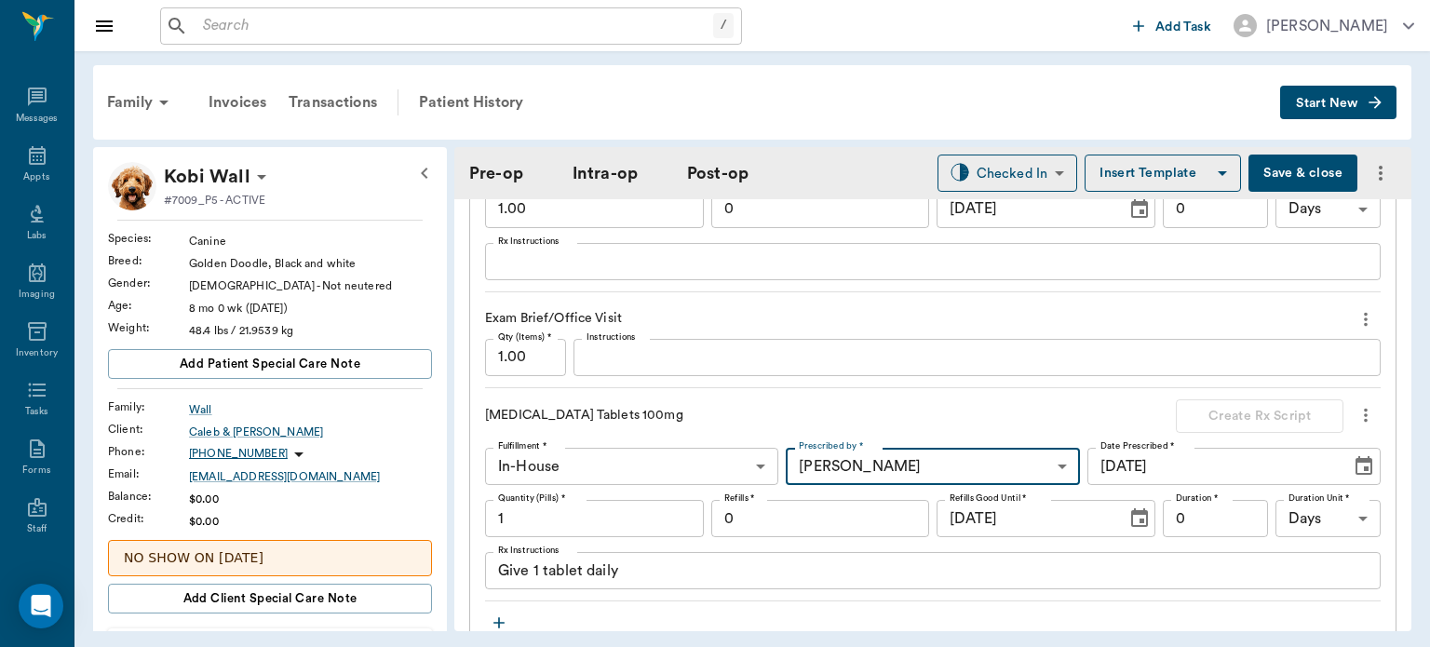
click at [622, 503] on input "1" at bounding box center [594, 518] width 219 height 37
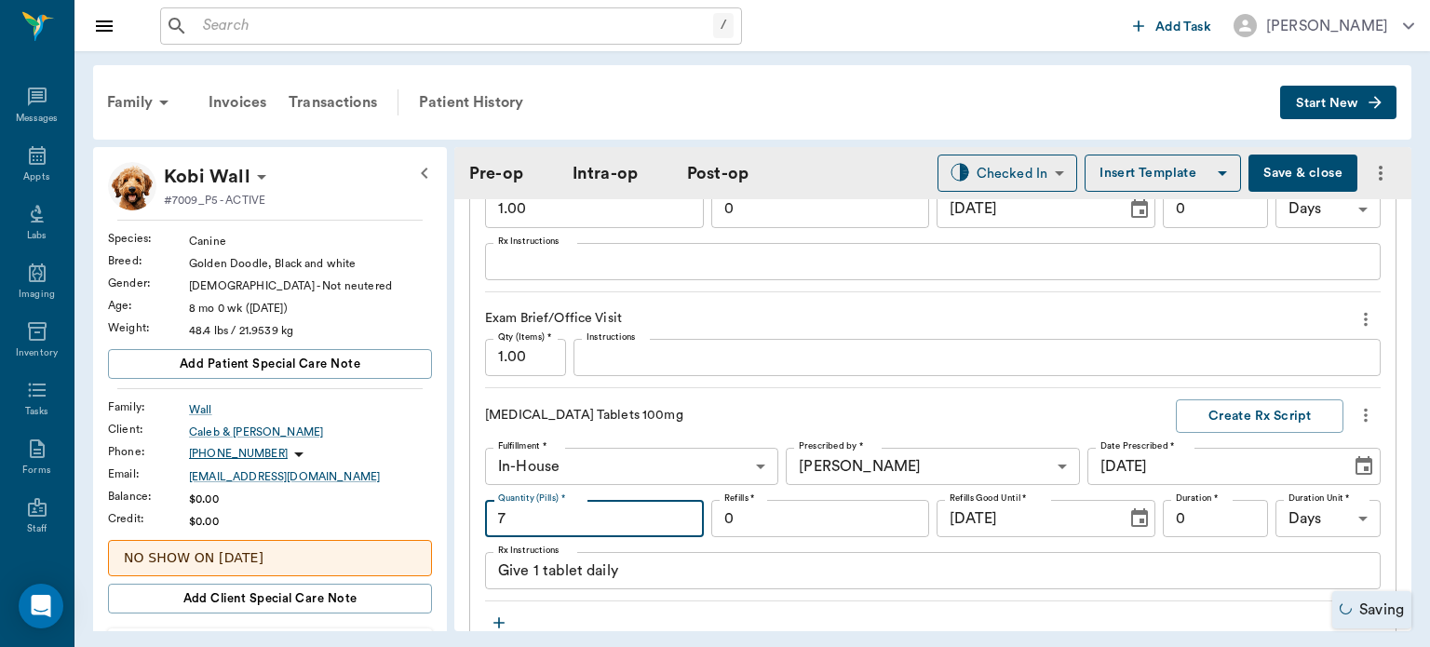
type input "7"
click at [1199, 518] on input "0" at bounding box center [1215, 518] width 105 height 37
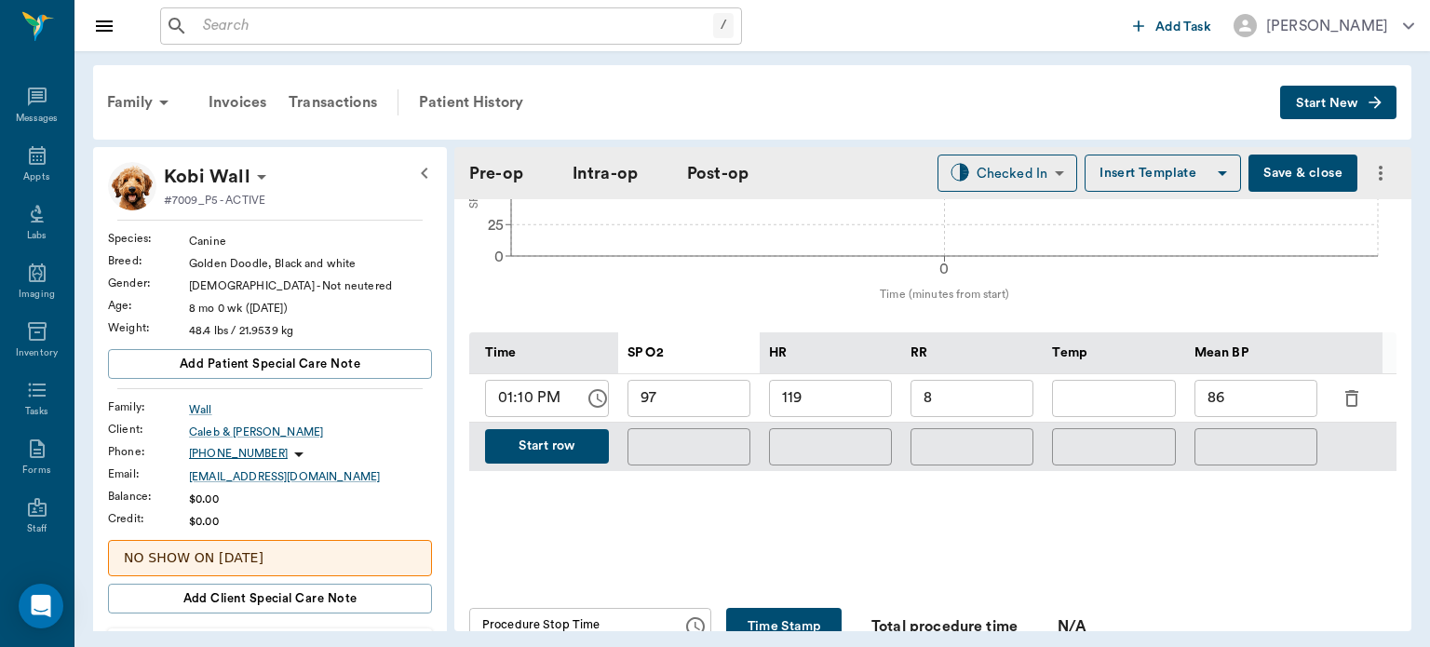
scroll to position [827, 0]
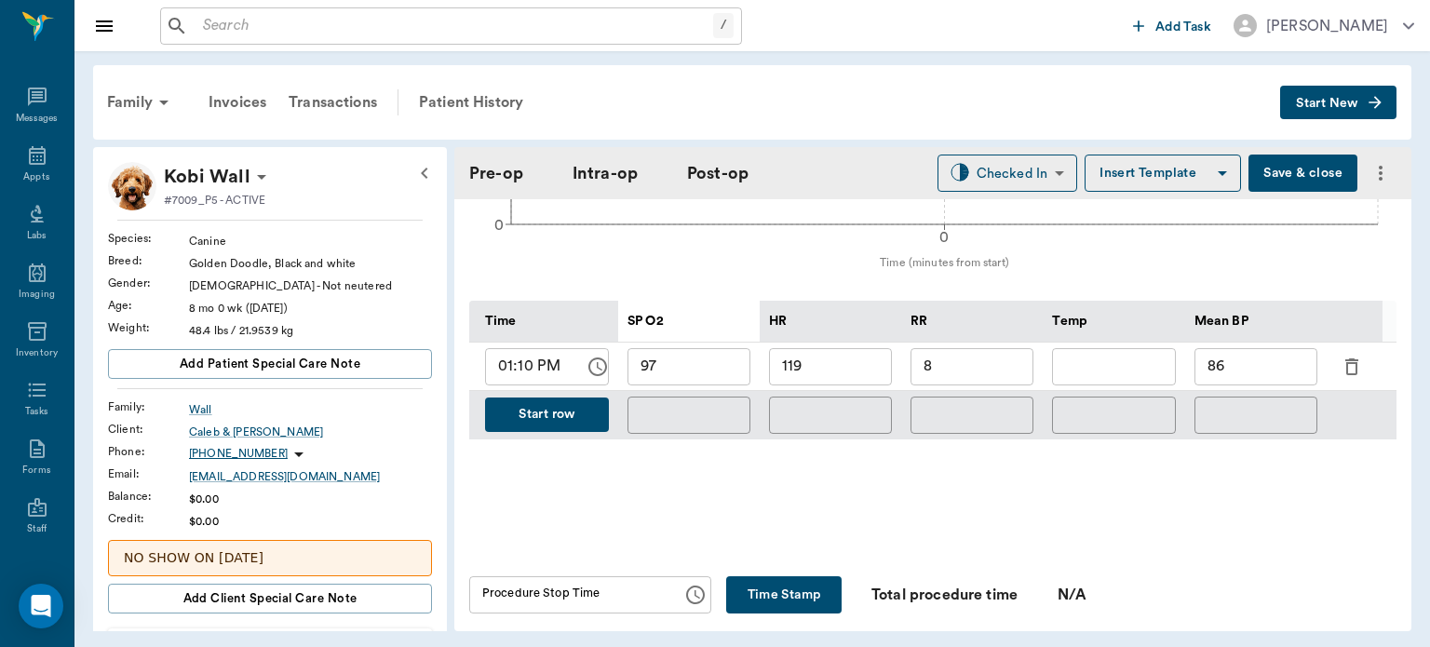
type input "7"
click at [574, 402] on button "Start row" at bounding box center [547, 415] width 124 height 34
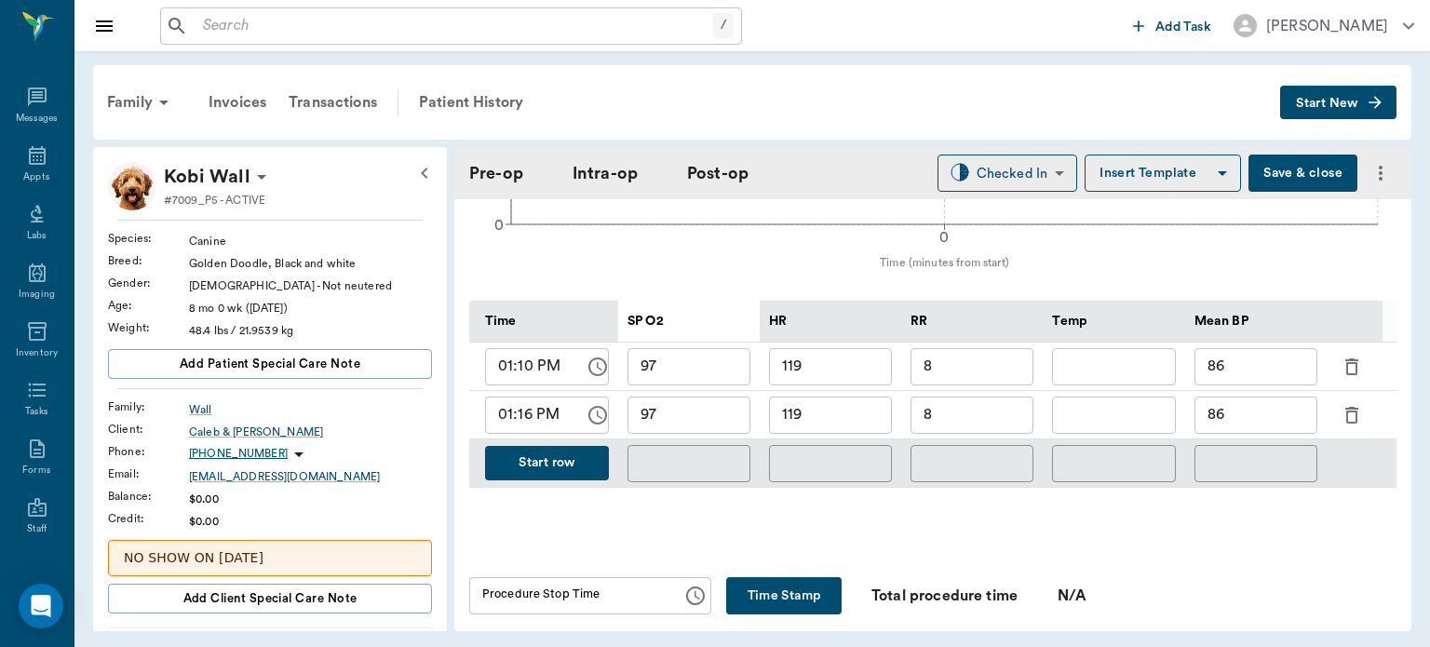
click at [693, 404] on input "97" at bounding box center [689, 415] width 123 height 37
click at [838, 406] on input "119" at bounding box center [830, 415] width 123 height 37
type input "102"
click at [1263, 402] on input "86" at bounding box center [1256, 415] width 123 height 37
type input "82"
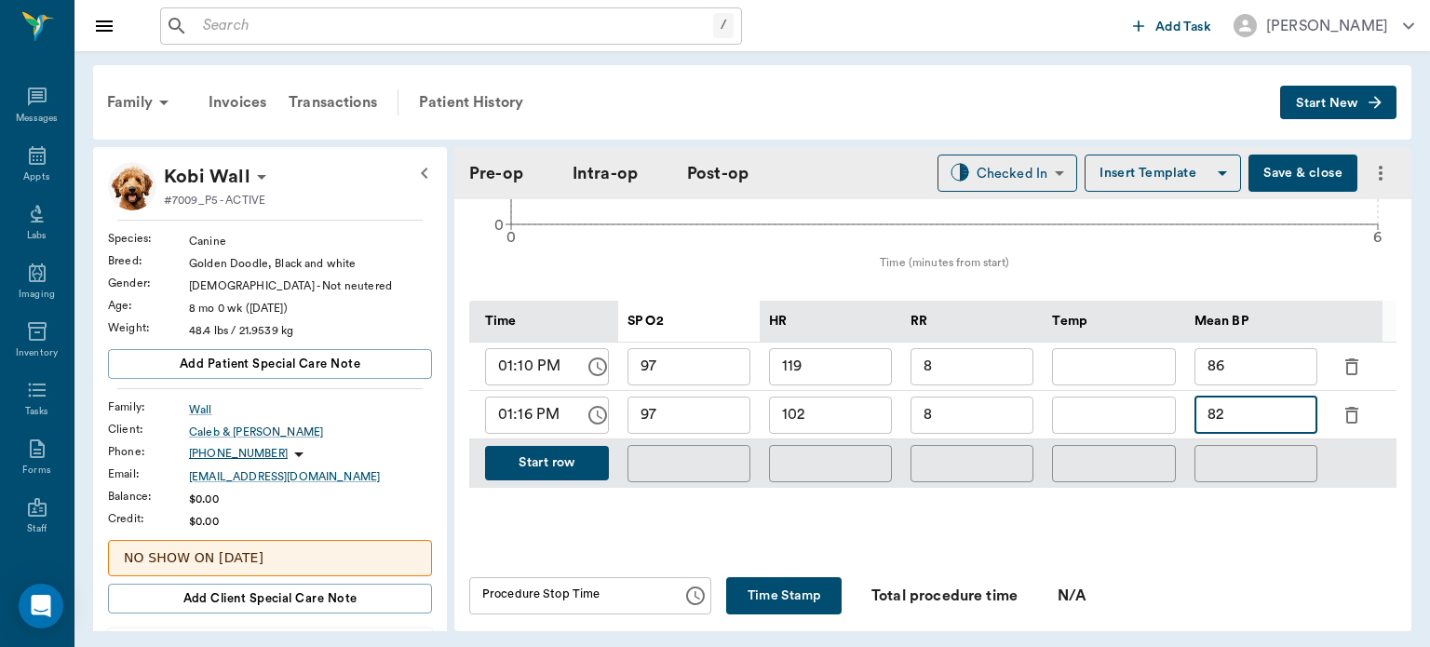
click at [571, 454] on button "Start row" at bounding box center [547, 463] width 124 height 34
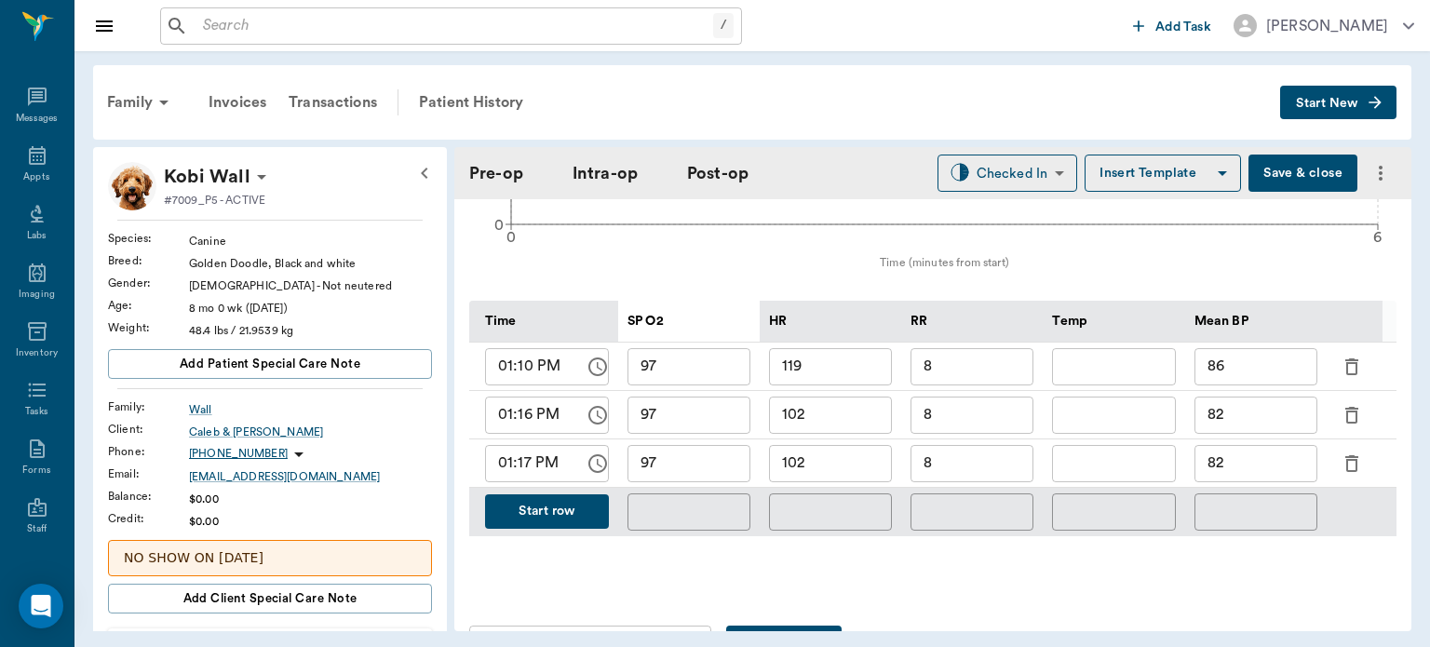
click at [529, 457] on input "01:17 PM" at bounding box center [528, 463] width 87 height 37
type input "01:20 PM"
click at [525, 411] on input "01:16 PM" at bounding box center [528, 415] width 87 height 37
type input "01:15 PM"
click at [703, 454] on input "97" at bounding box center [689, 463] width 123 height 37
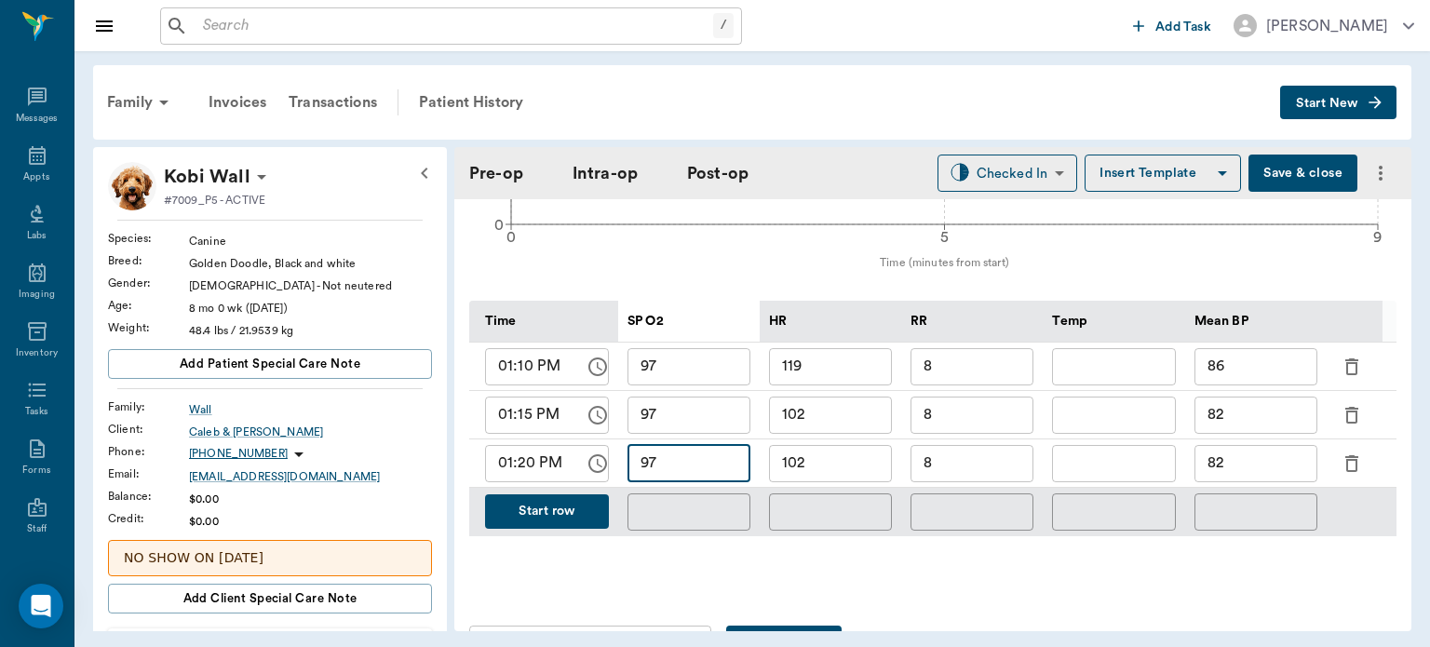
click at [834, 458] on input "102" at bounding box center [830, 463] width 123 height 37
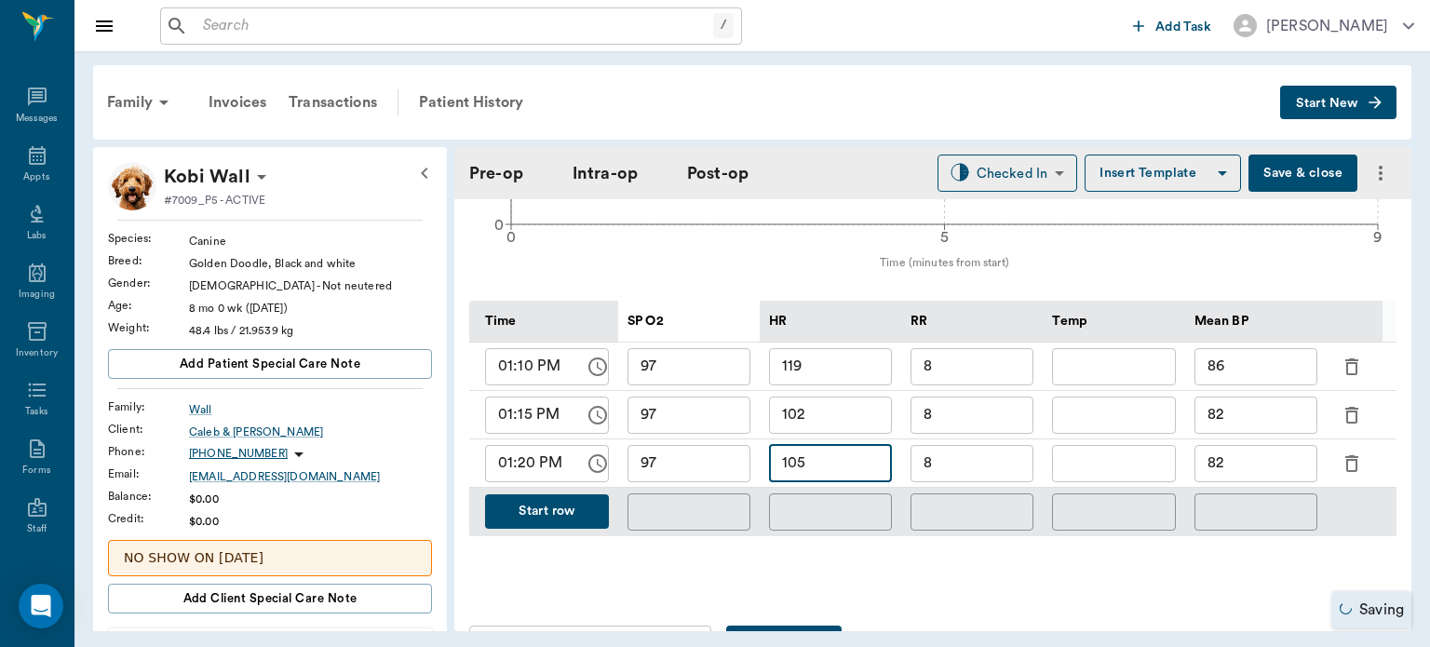
type input "105"
click at [980, 458] on input "8" at bounding box center [972, 463] width 123 height 37
click at [1281, 457] on input "82" at bounding box center [1256, 463] width 123 height 37
type input "8"
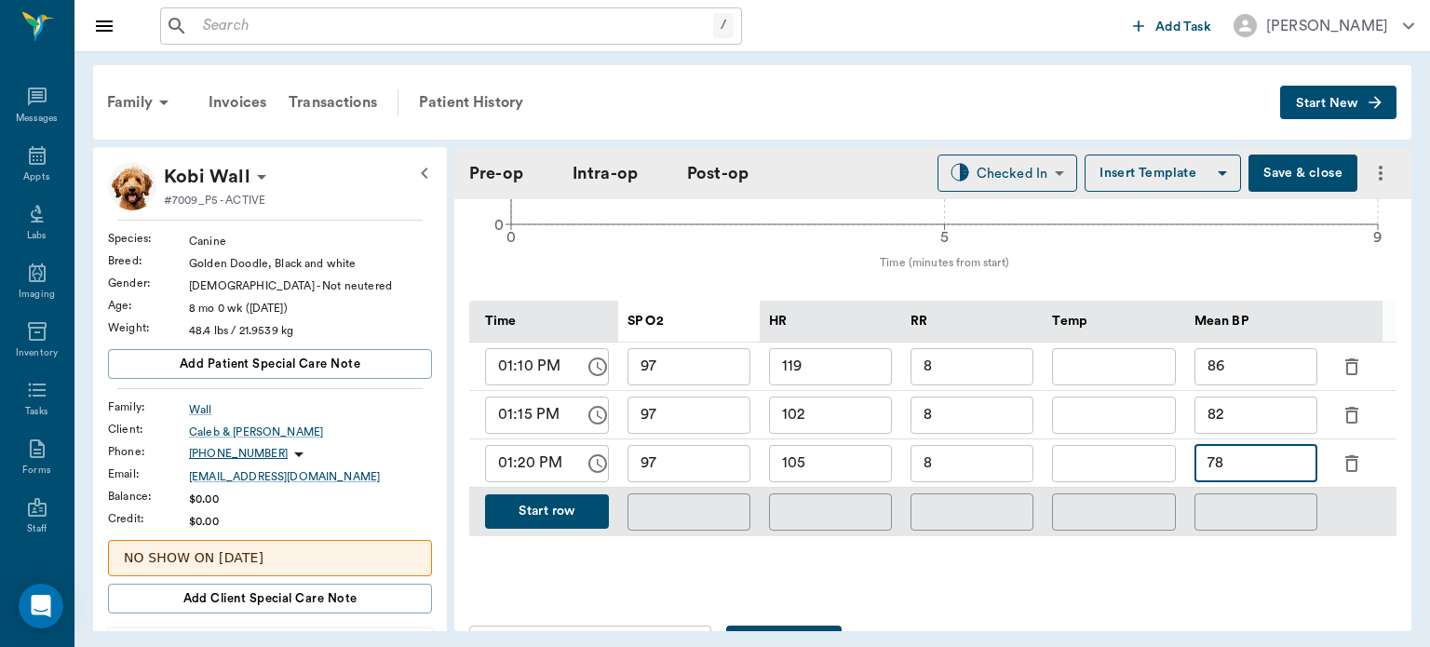
type input "78"
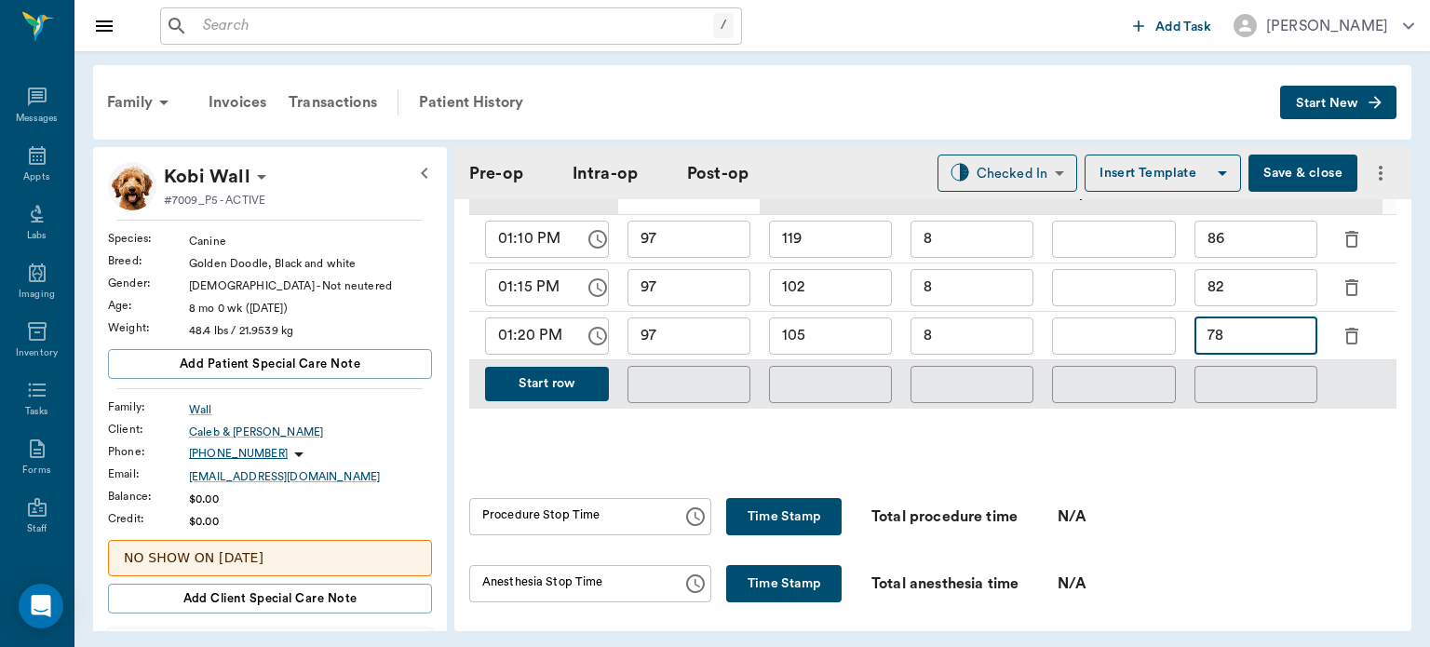
scroll to position [986, 0]
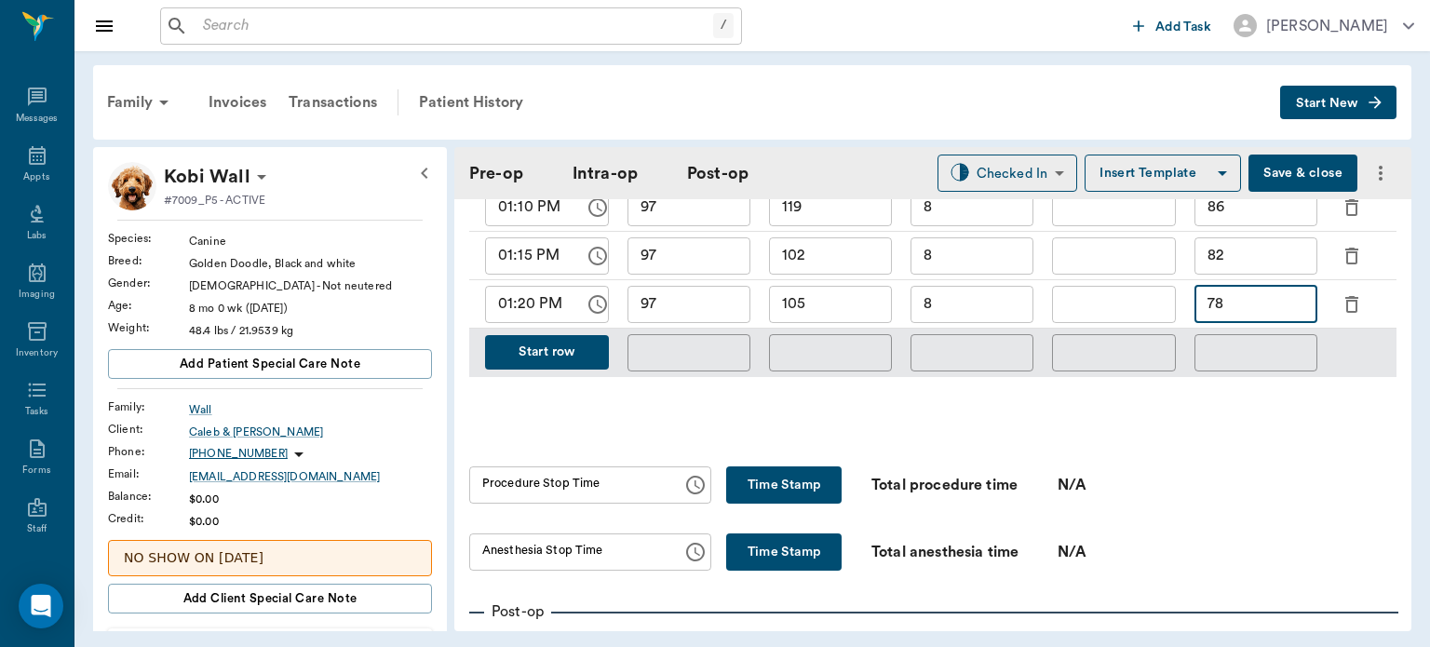
click at [593, 476] on div "Procedure Stop Time Procedure Stop Time" at bounding box center [590, 485] width 242 height 37
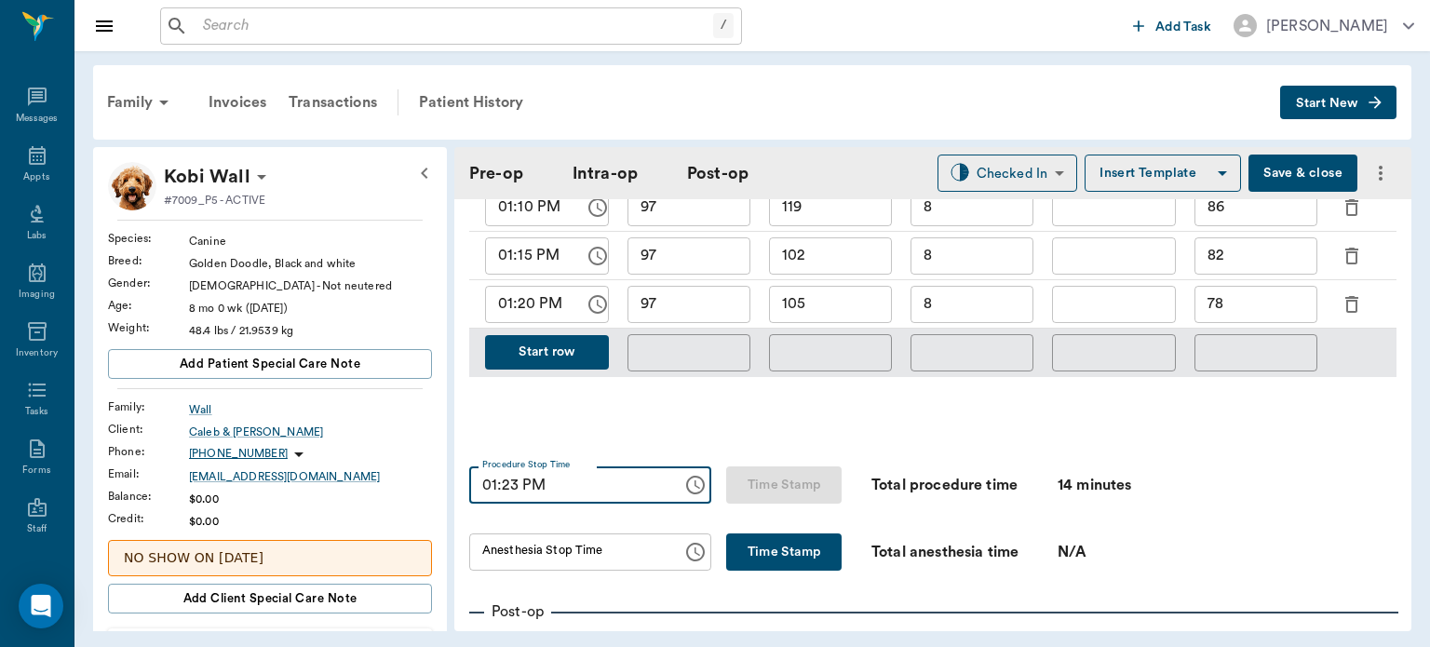
type input "01:23 PM"
click at [592, 541] on div "Anesthesia Stop Time Anesthesia Stop Time" at bounding box center [590, 552] width 242 height 37
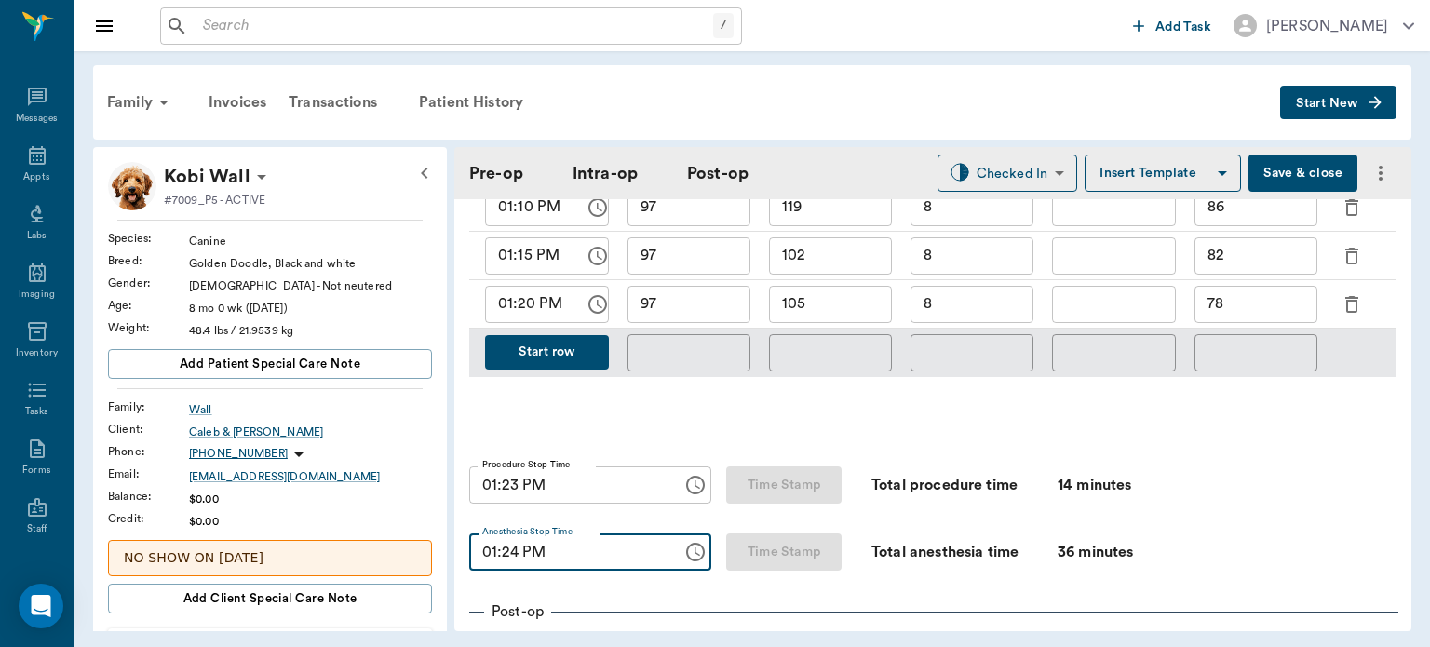
type input "01:24 PM"
click at [23, 177] on div "Appts" at bounding box center [36, 177] width 26 height 14
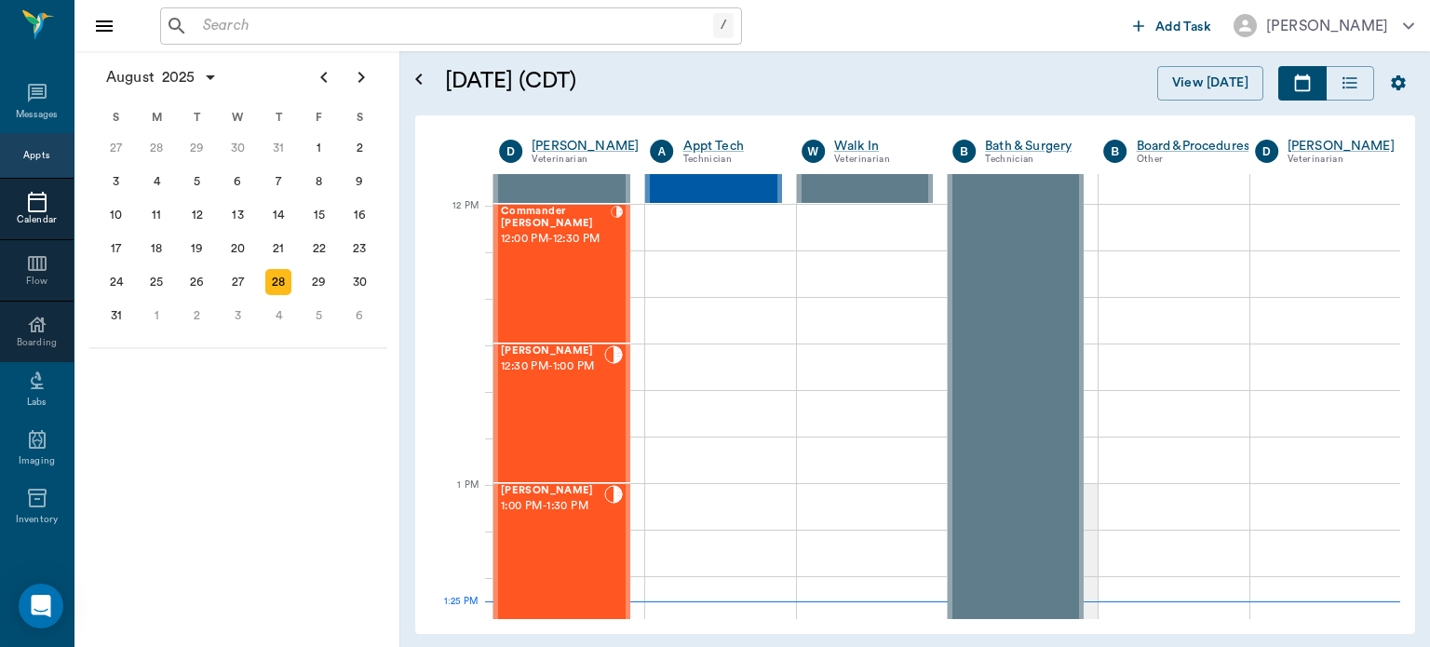
scroll to position [1093, 0]
click at [564, 420] on div "[PERSON_NAME] 12:30 PM - 1:00 PM" at bounding box center [552, 415] width 103 height 136
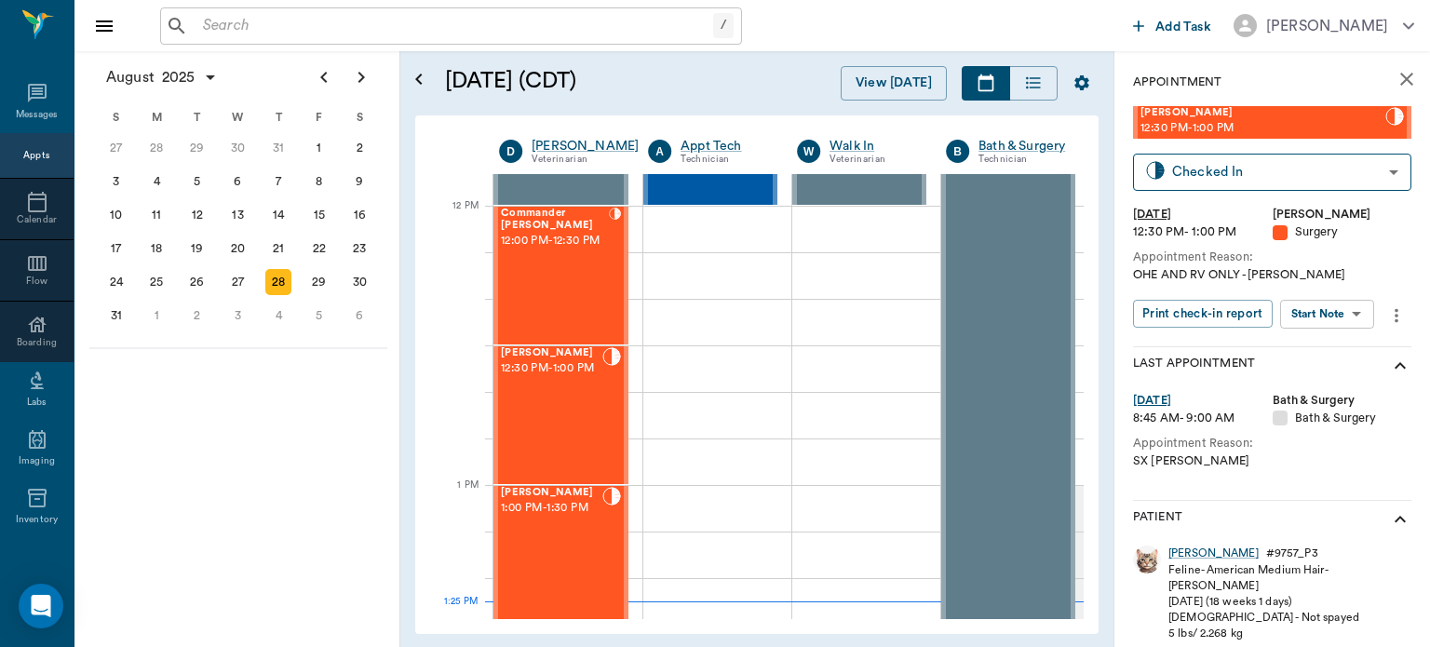
click at [1337, 314] on body "/ ​ Add Task Dr. Bert Ellsworth Nectar Messages Appts Calendar Flow Boarding La…" at bounding box center [715, 323] width 1430 height 647
click at [1332, 387] on button "View Surgery" at bounding box center [1313, 382] width 76 height 21
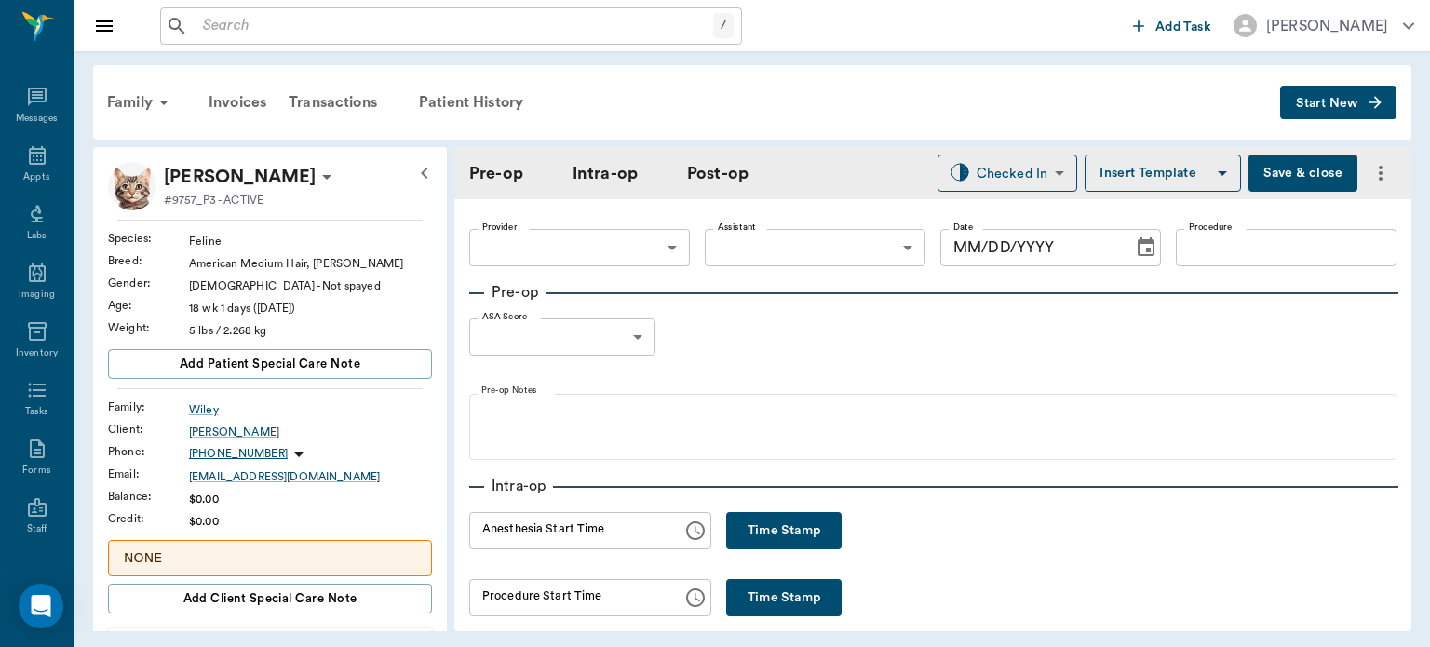
type input "63ec2f075fda476ae8351a4d"
type input "63ec2e7e52e12b0ba117b124"
type input "SPAY"
type input "1"
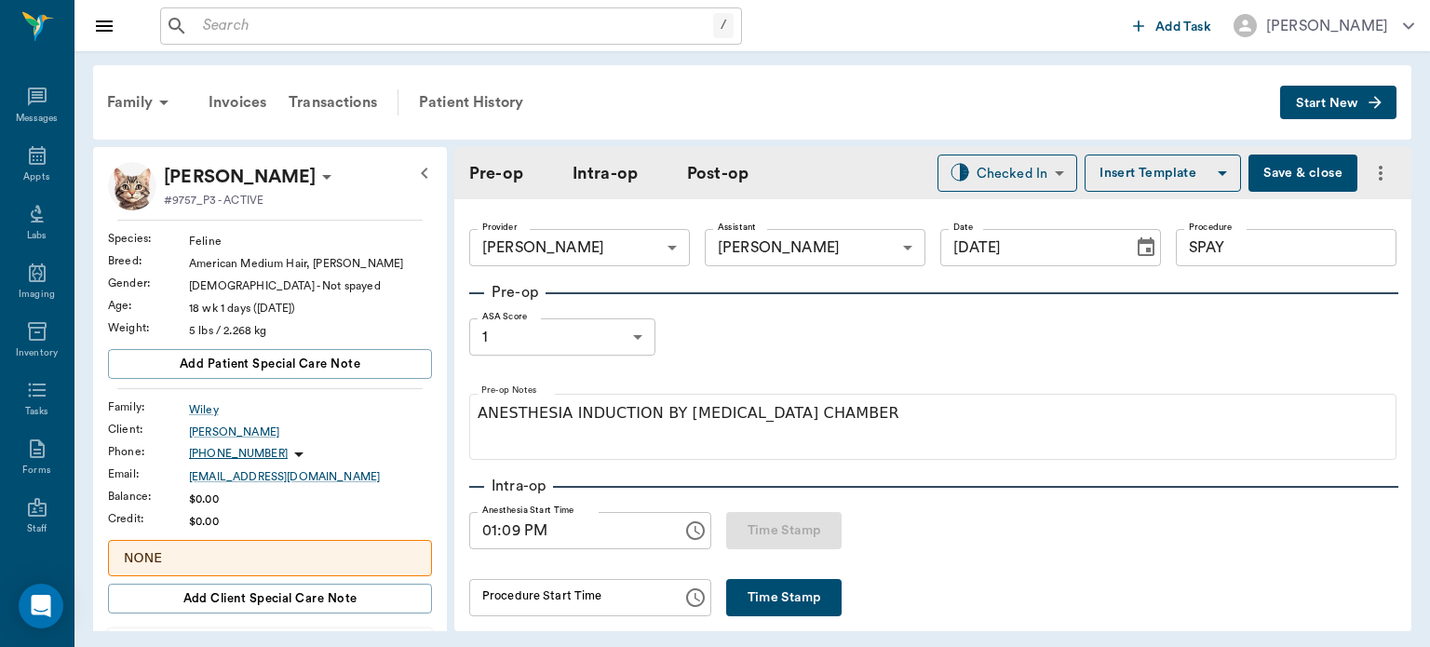
type input "[DATE]"
type input "01:09 PM"
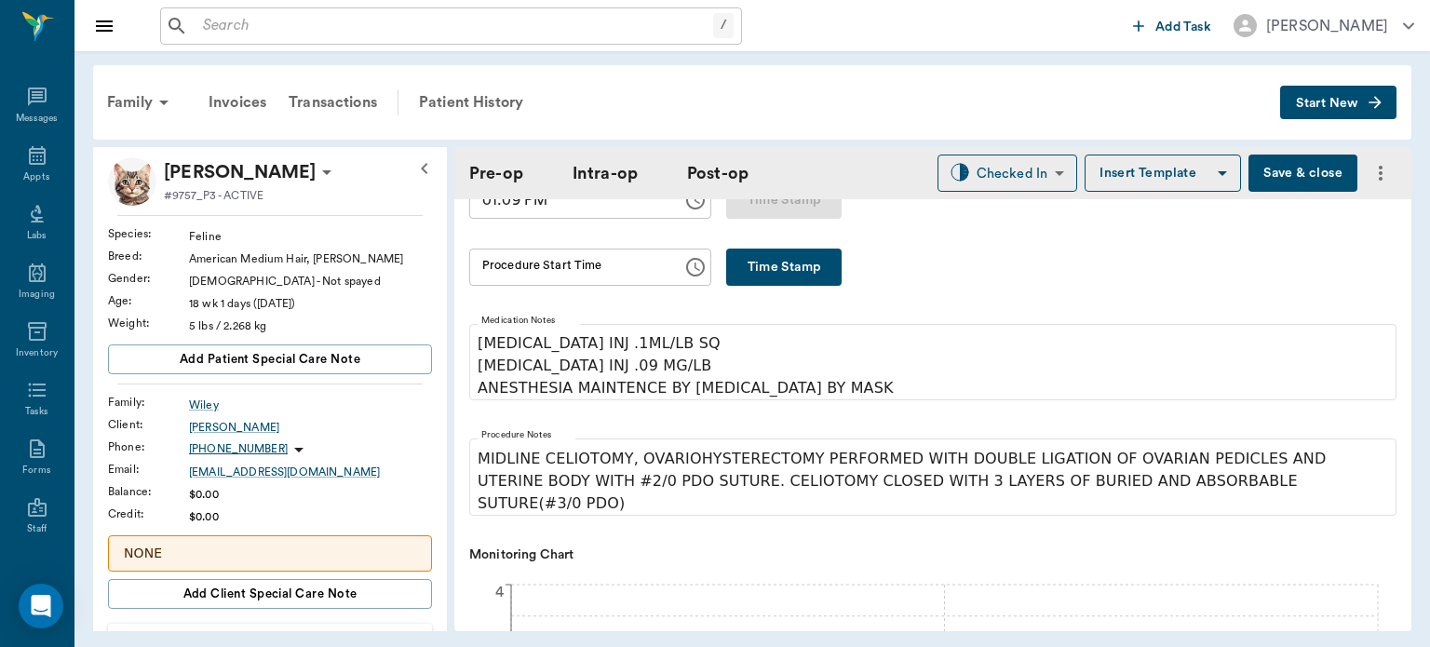
scroll to position [328, 0]
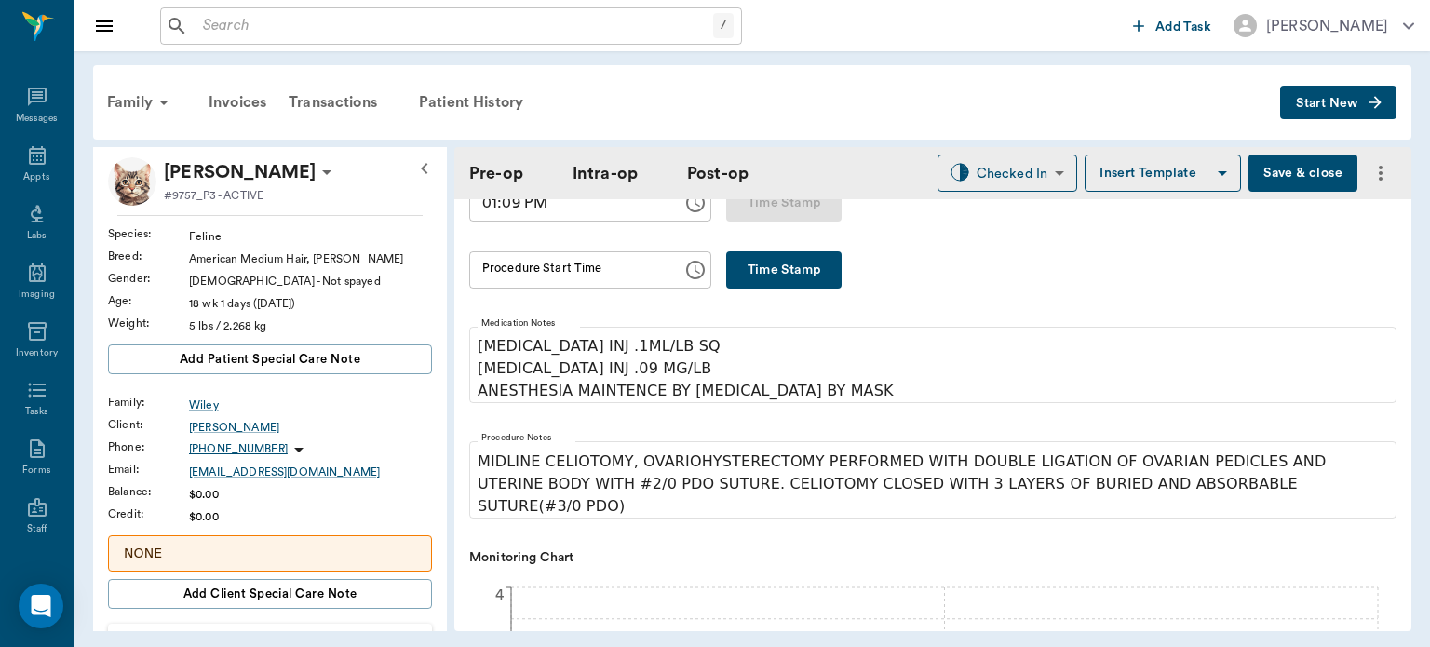
click at [778, 273] on button "Time Stamp" at bounding box center [783, 269] width 115 height 37
type input "01:25 PM"
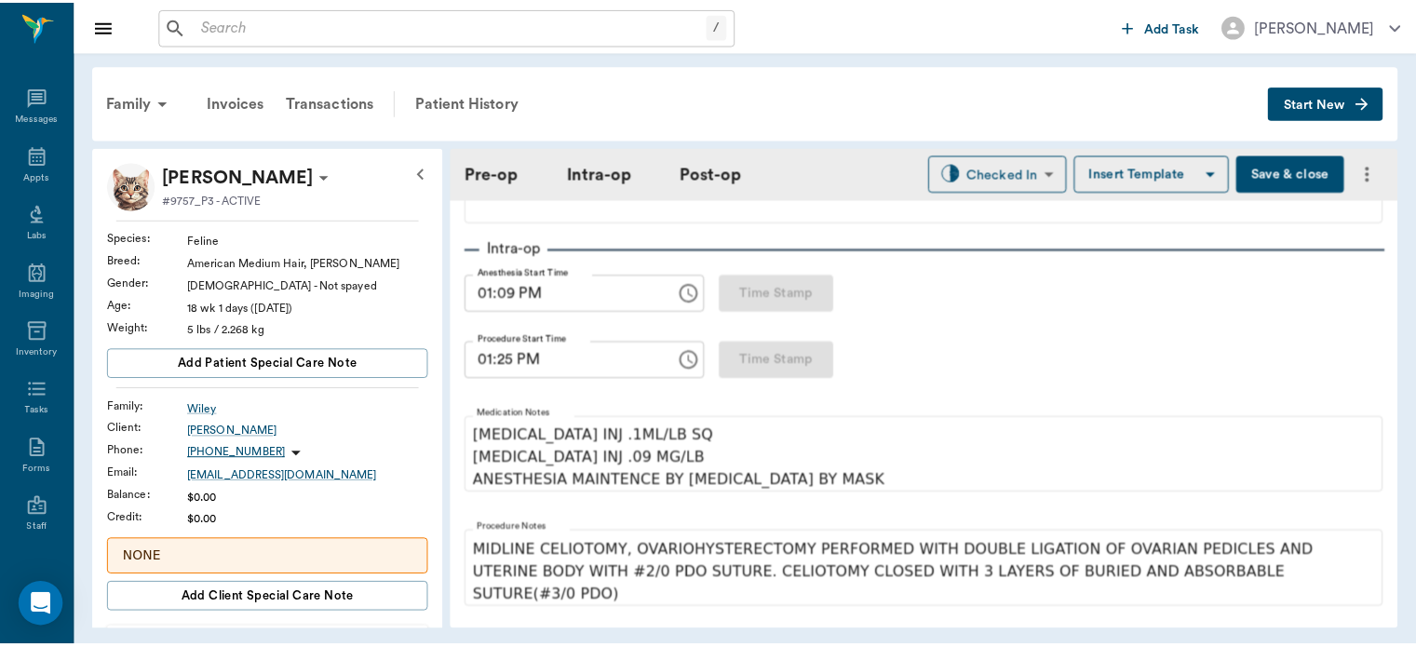
scroll to position [0, 0]
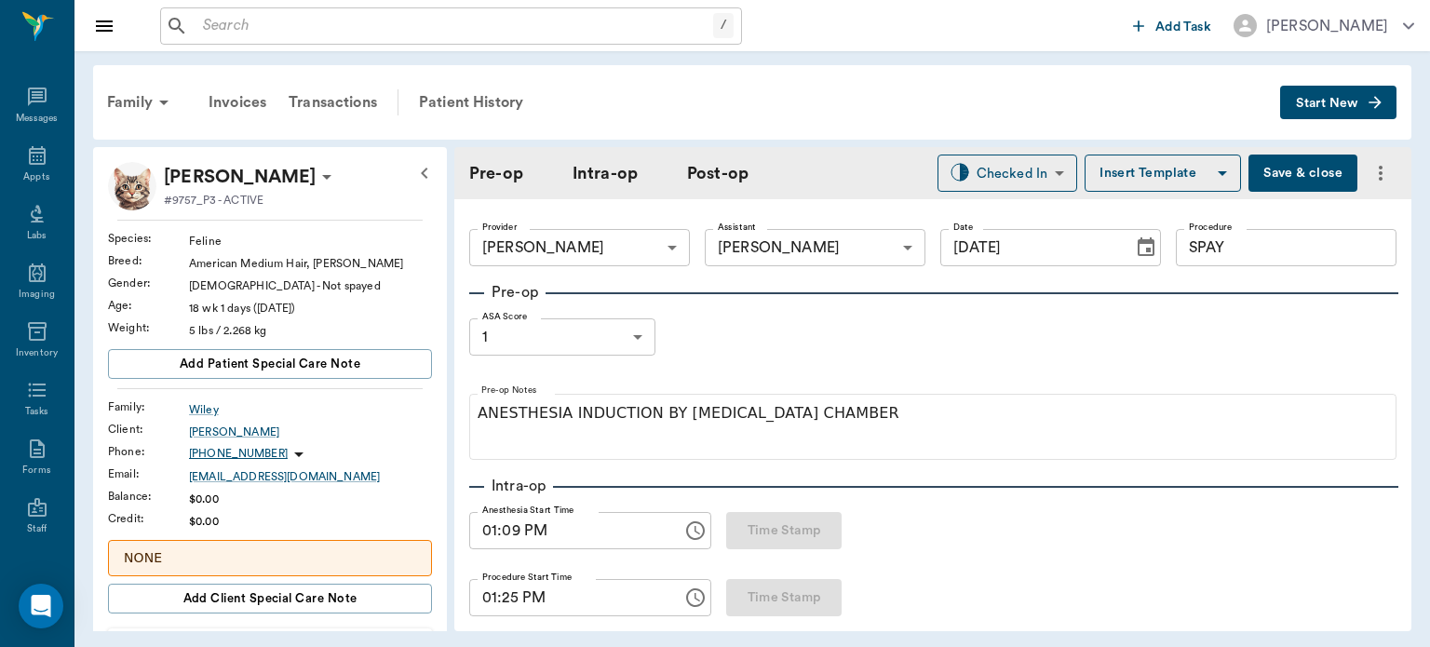
click at [1285, 169] on button "Save & close" at bounding box center [1303, 173] width 109 height 37
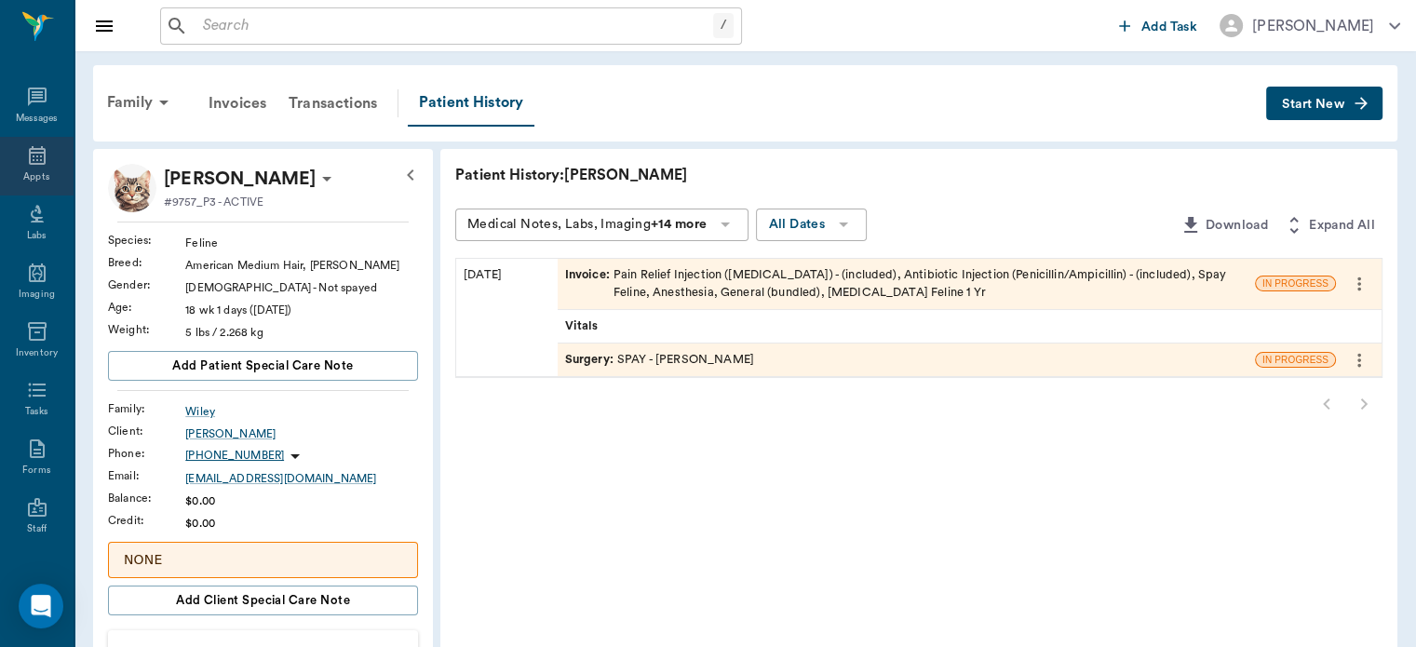
click at [28, 160] on icon at bounding box center [37, 155] width 22 height 22
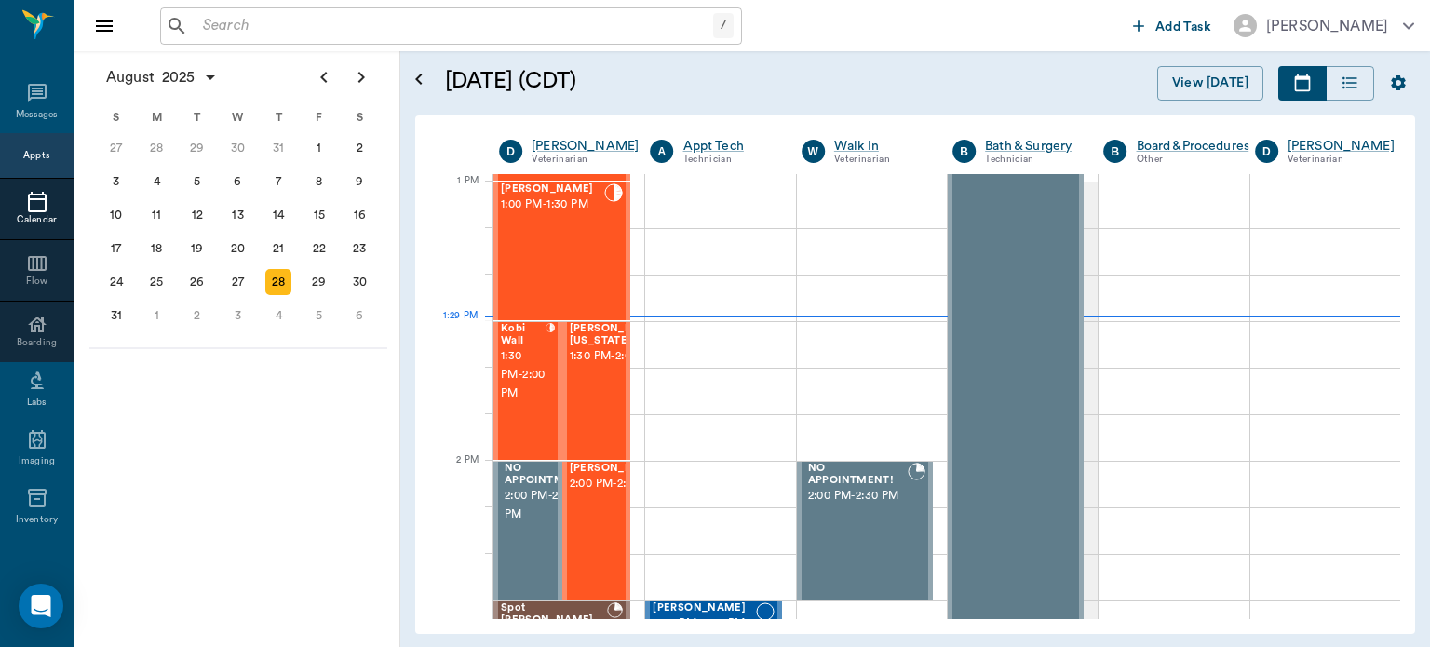
scroll to position [1397, 0]
click at [566, 264] on div "[PERSON_NAME] 1:00 PM - 1:30 PM" at bounding box center [552, 251] width 103 height 136
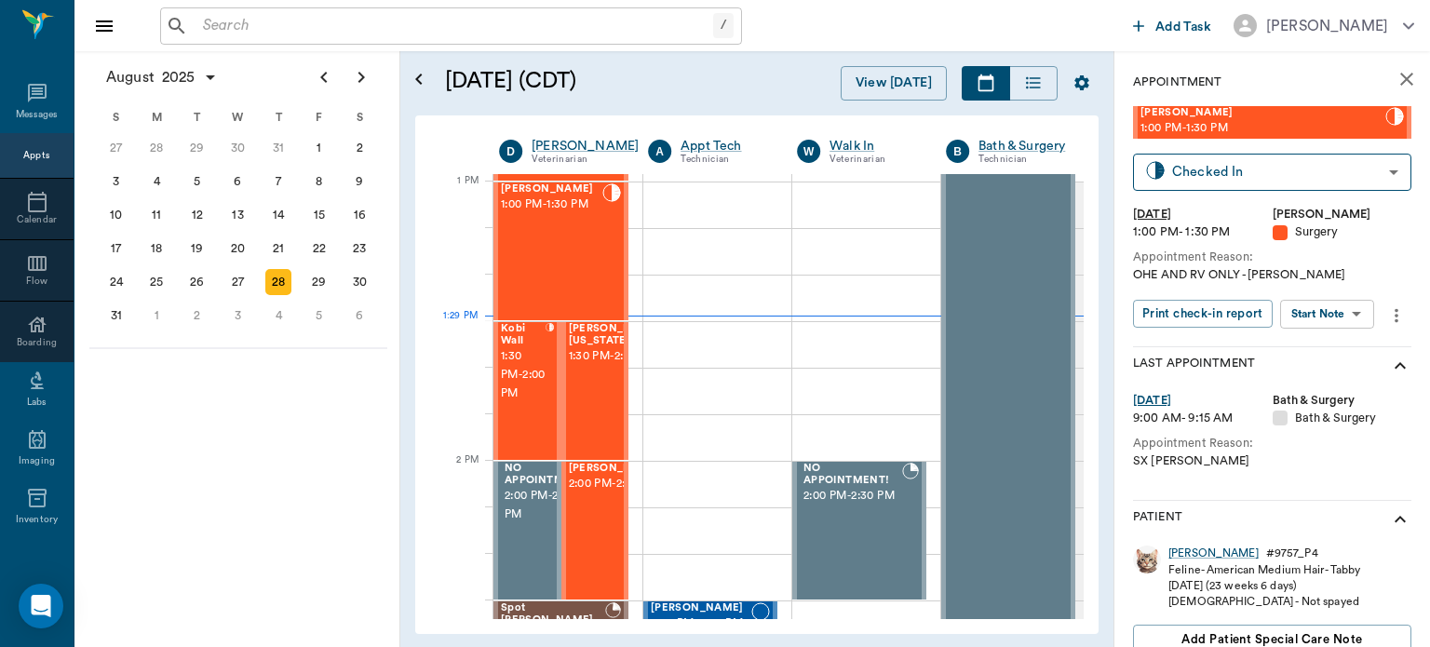
click at [1333, 315] on body "/ ​ Add Task Dr. Bert Ellsworth Nectar Messages Appts Calendar Flow Boarding La…" at bounding box center [715, 323] width 1430 height 647
click at [1322, 389] on button "Start Surgery" at bounding box center [1313, 382] width 76 height 21
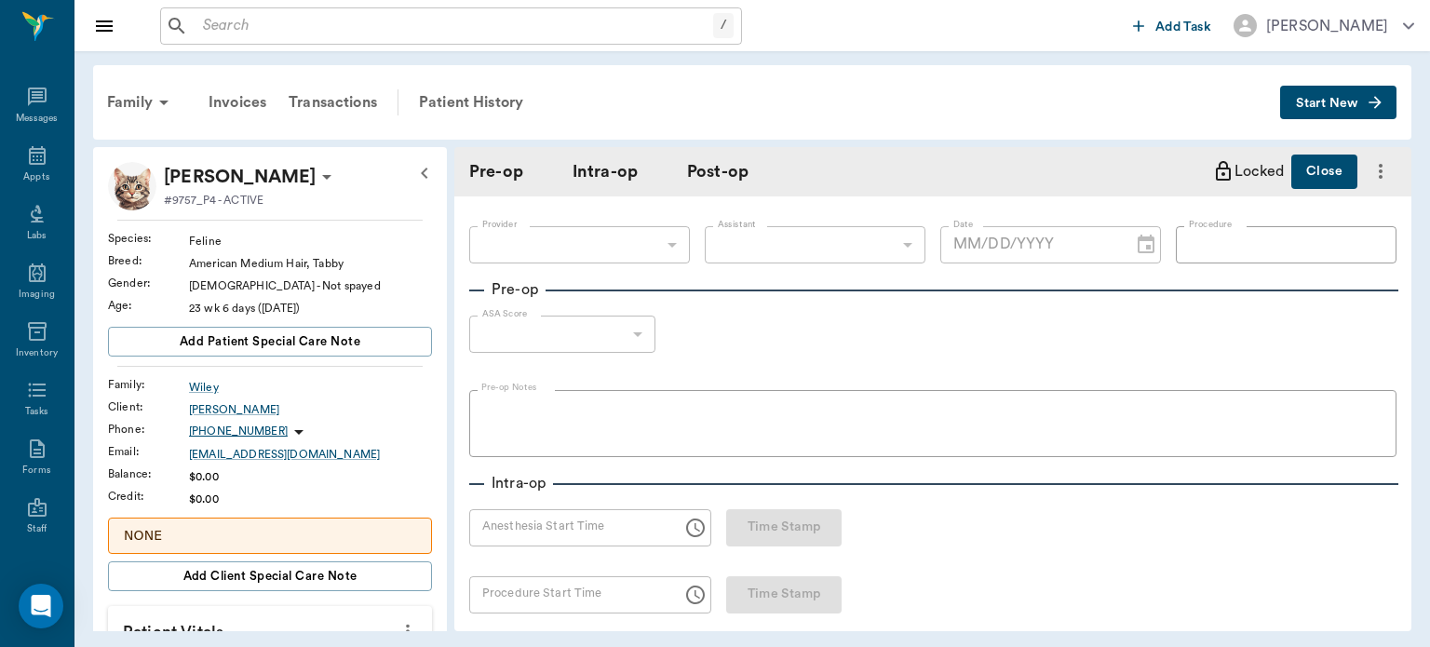
type input "63ec2f075fda476ae8351a4d"
type input "[DATE]"
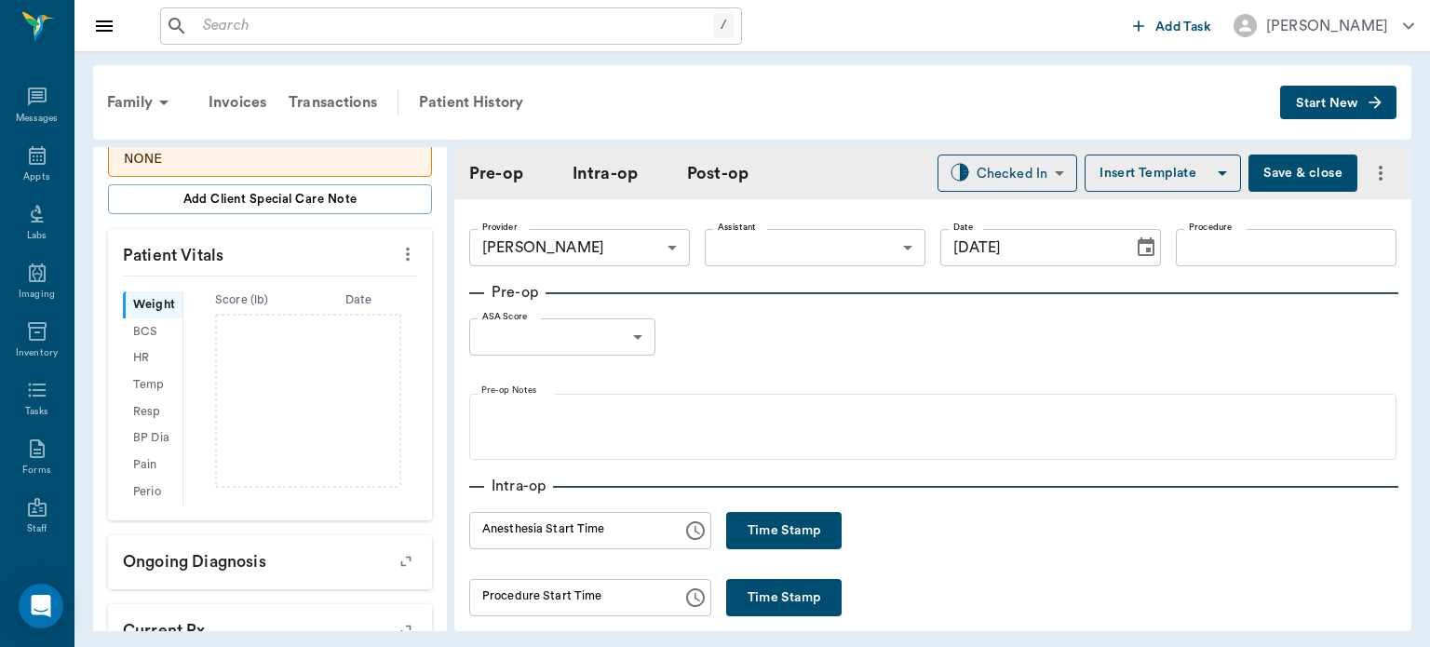
scroll to position [365, 0]
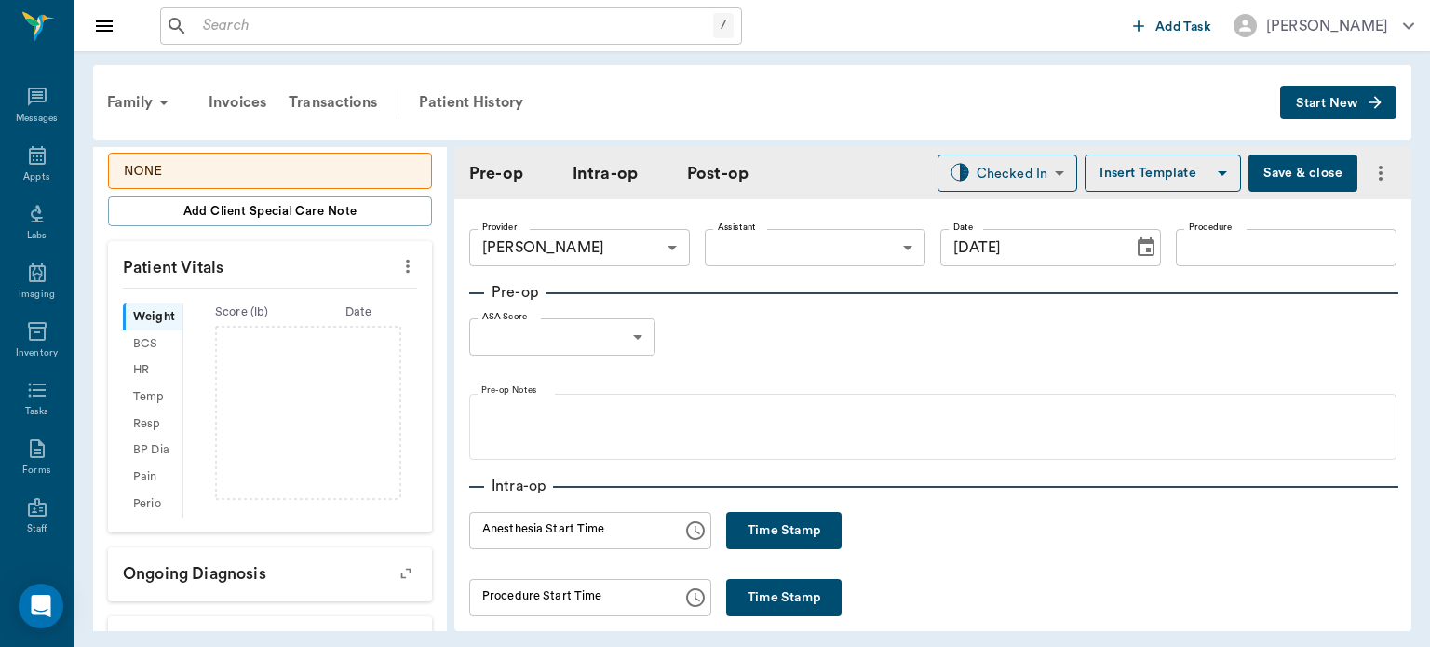
click at [399, 255] on icon "more" at bounding box center [408, 266] width 20 height 22
click at [283, 294] on span "Enter Vitals" at bounding box center [315, 297] width 156 height 20
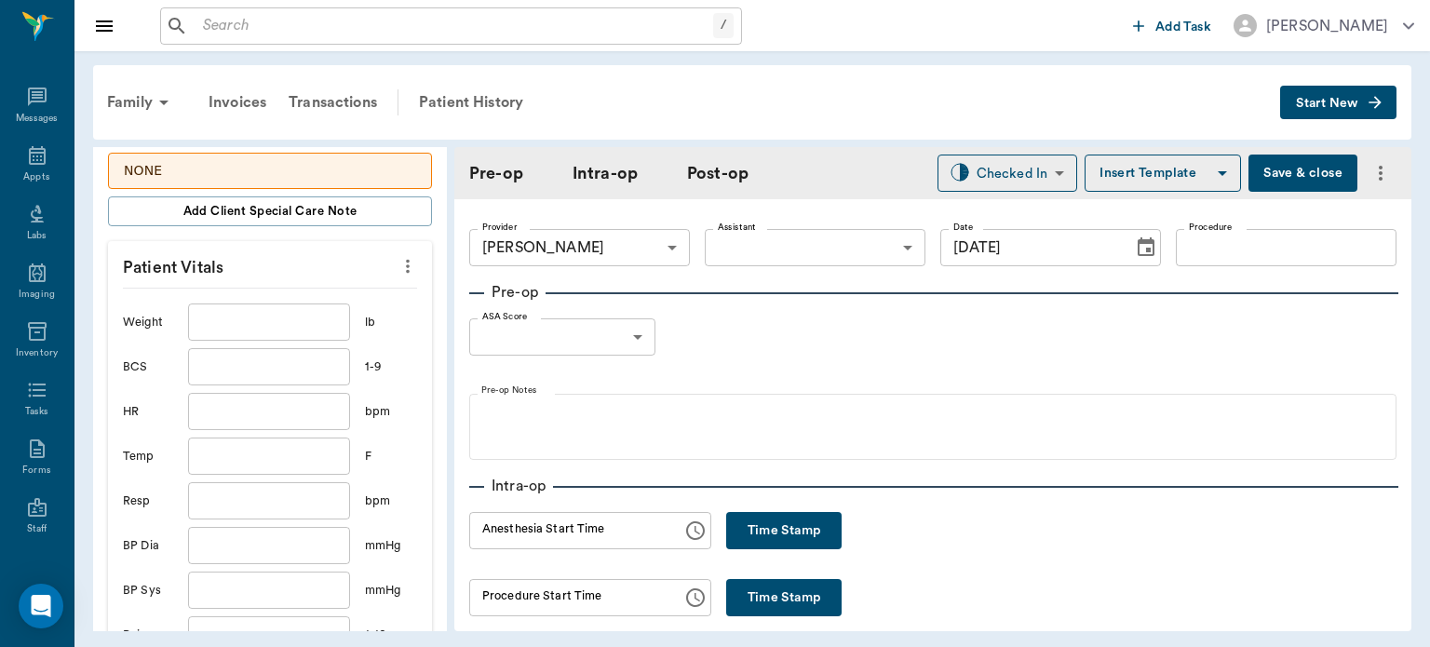
click at [252, 317] on input "text" at bounding box center [269, 322] width 162 height 37
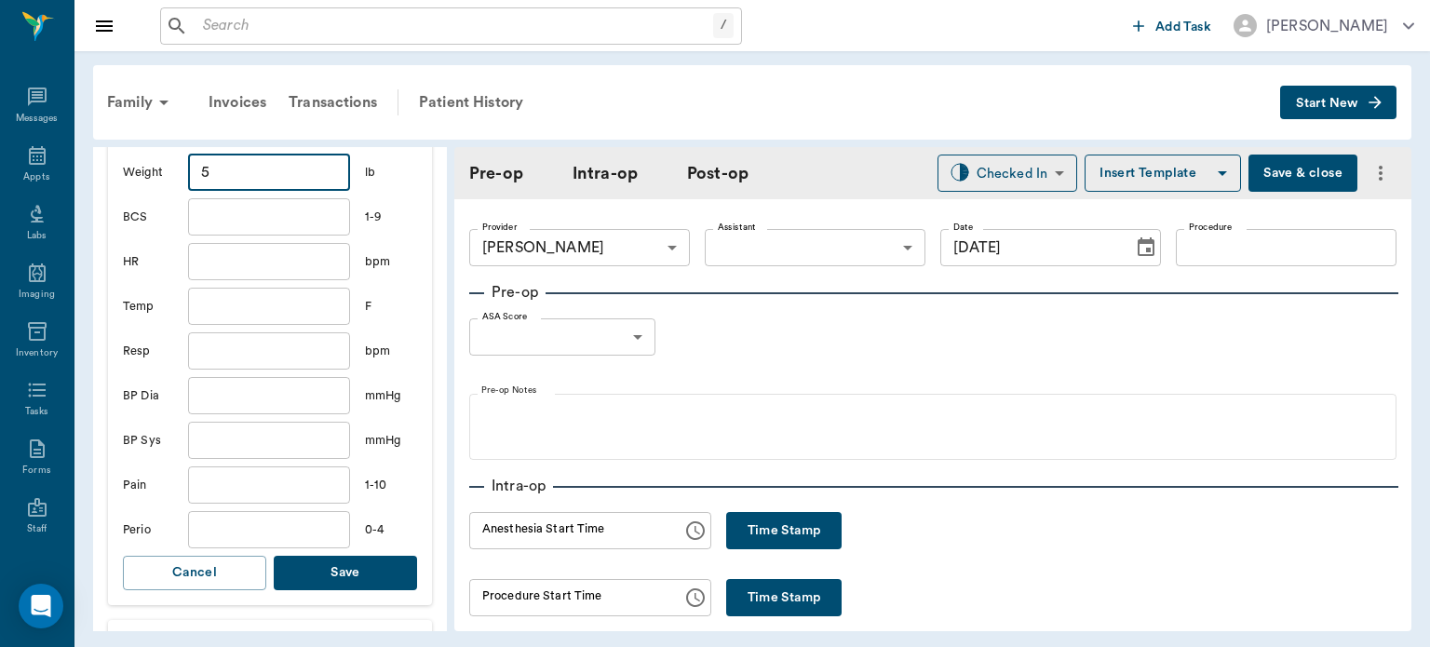
scroll to position [580, 0]
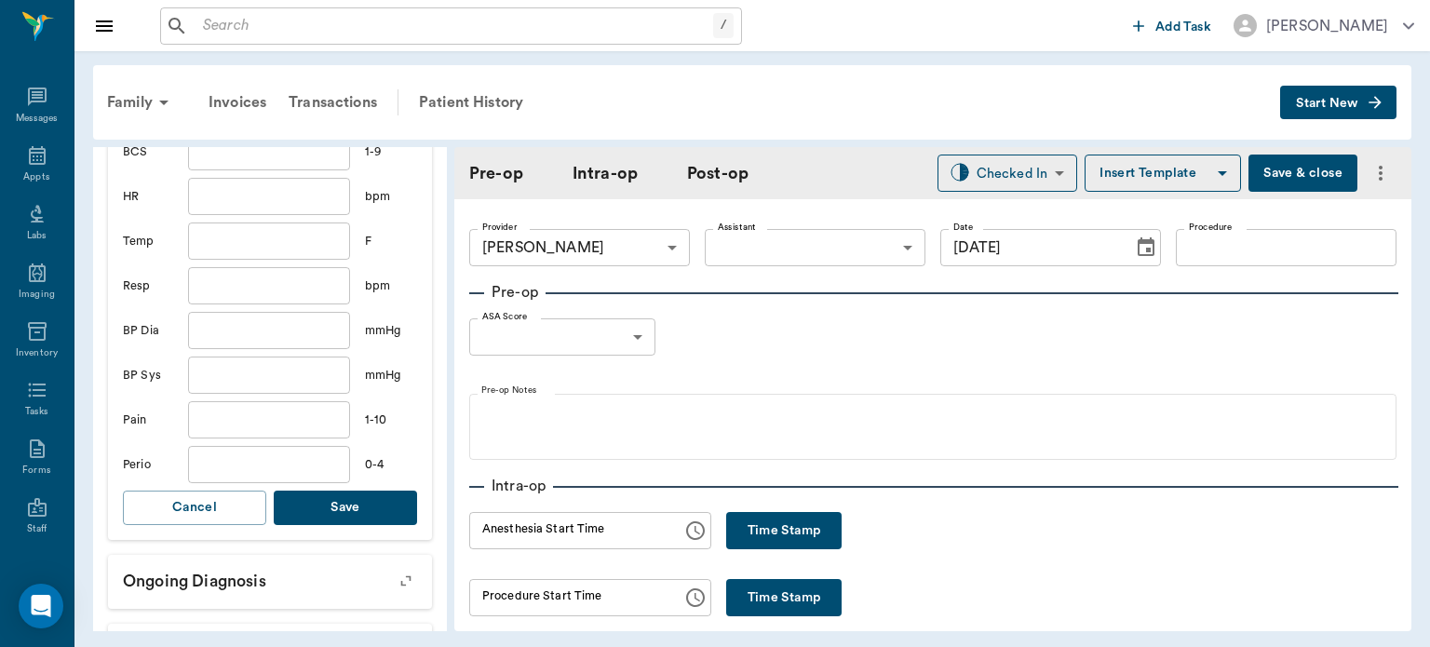
type input "5"
click at [364, 495] on button "Save" at bounding box center [345, 508] width 143 height 34
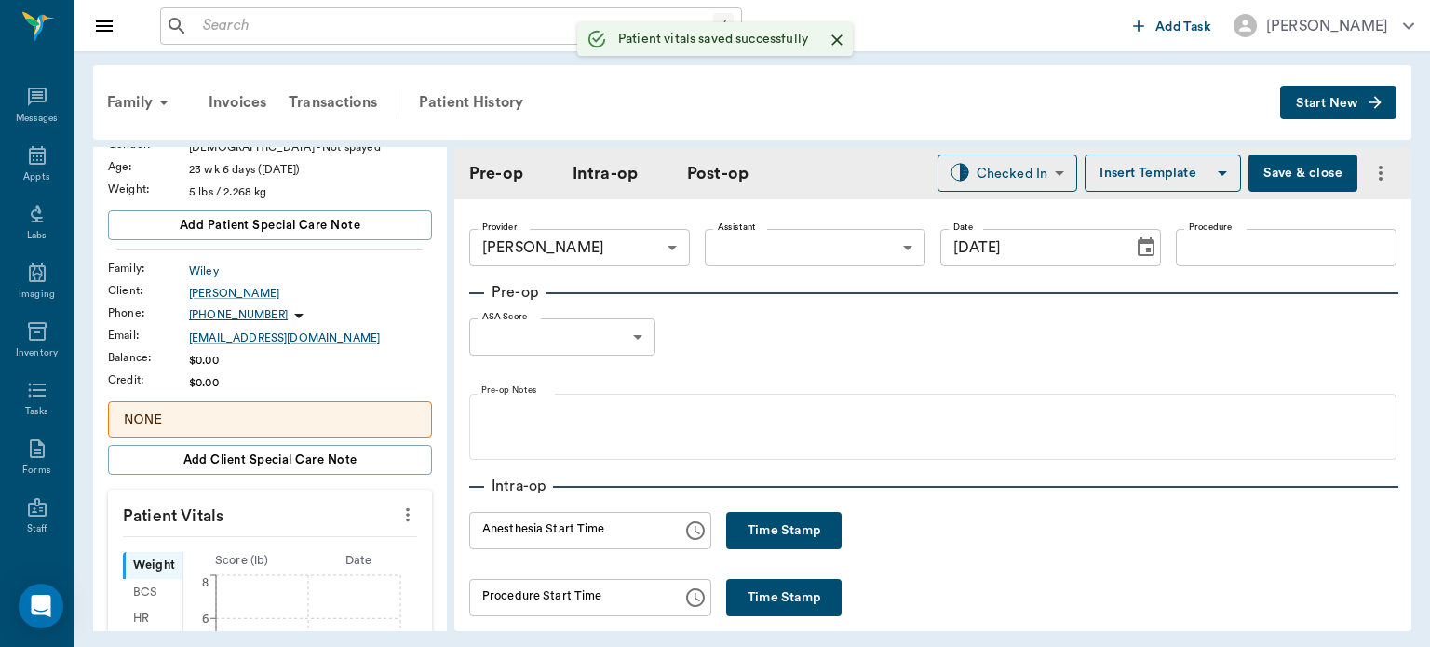
scroll to position [0, 0]
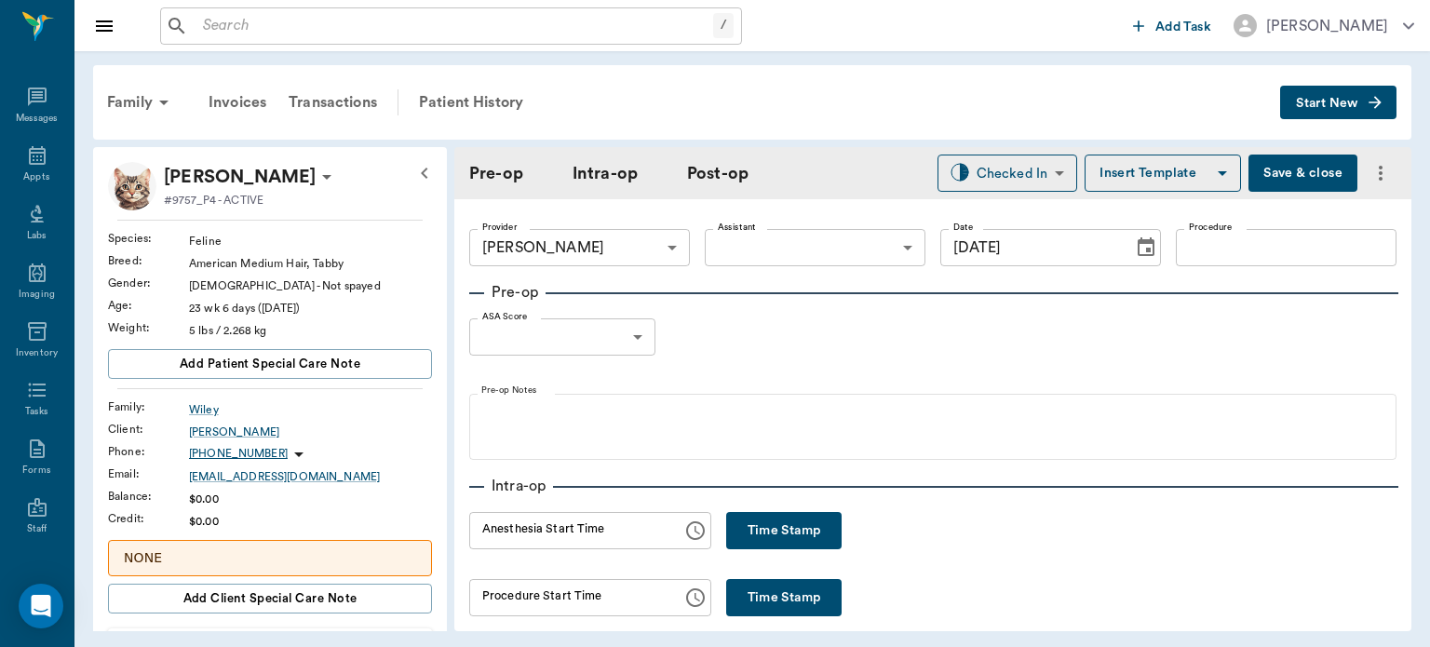
click at [772, 242] on body "/ ​ Add Task Dr. Bert Ellsworth Nectar Messages Appts Labs Imaging Inventory Ta…" at bounding box center [715, 323] width 1430 height 647
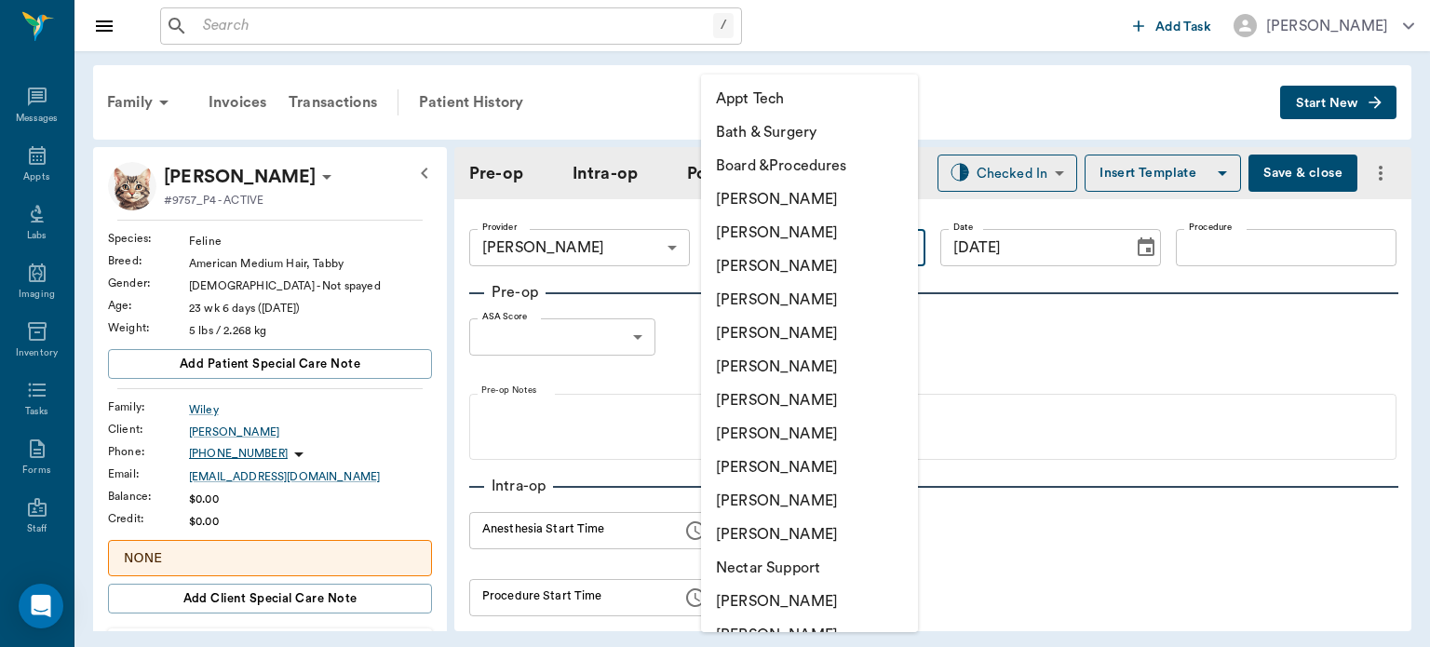
click at [783, 467] on li "[PERSON_NAME]" at bounding box center [809, 468] width 217 height 34
type input "63ec2e7e52e12b0ba117b124"
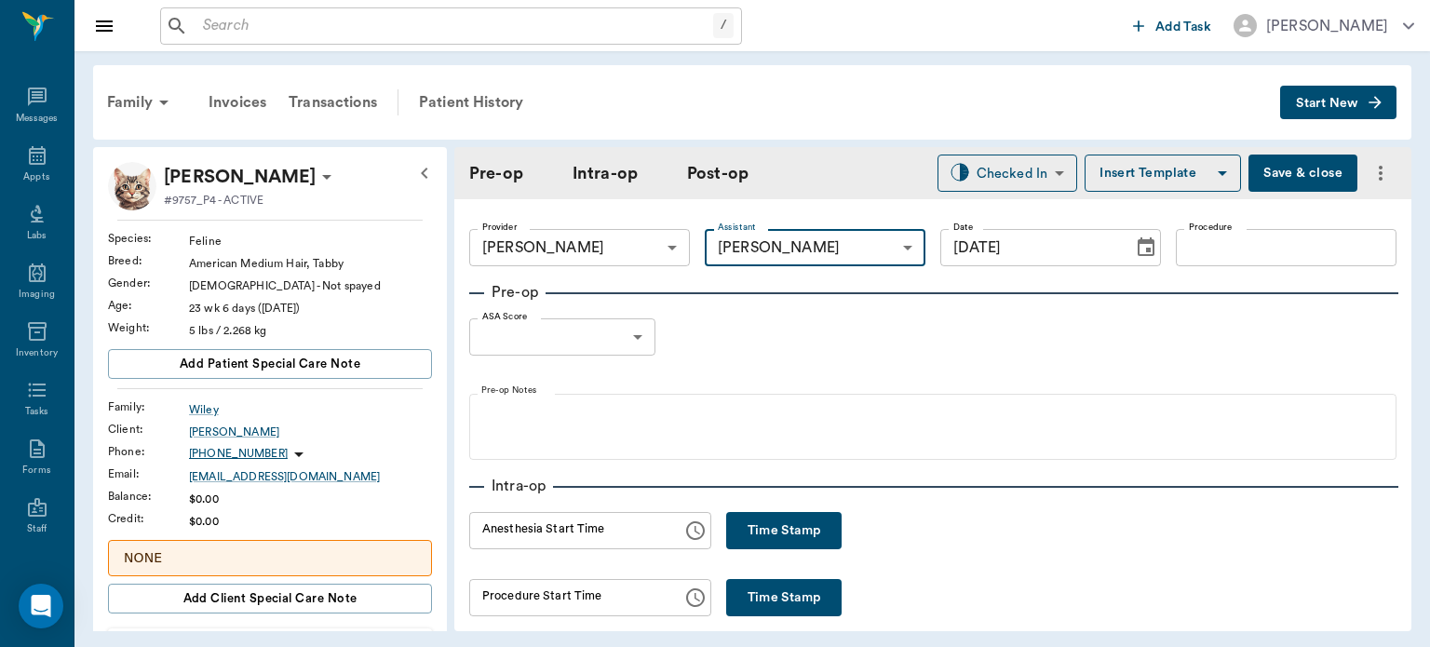
click at [1200, 246] on input "Procedure" at bounding box center [1286, 247] width 221 height 37
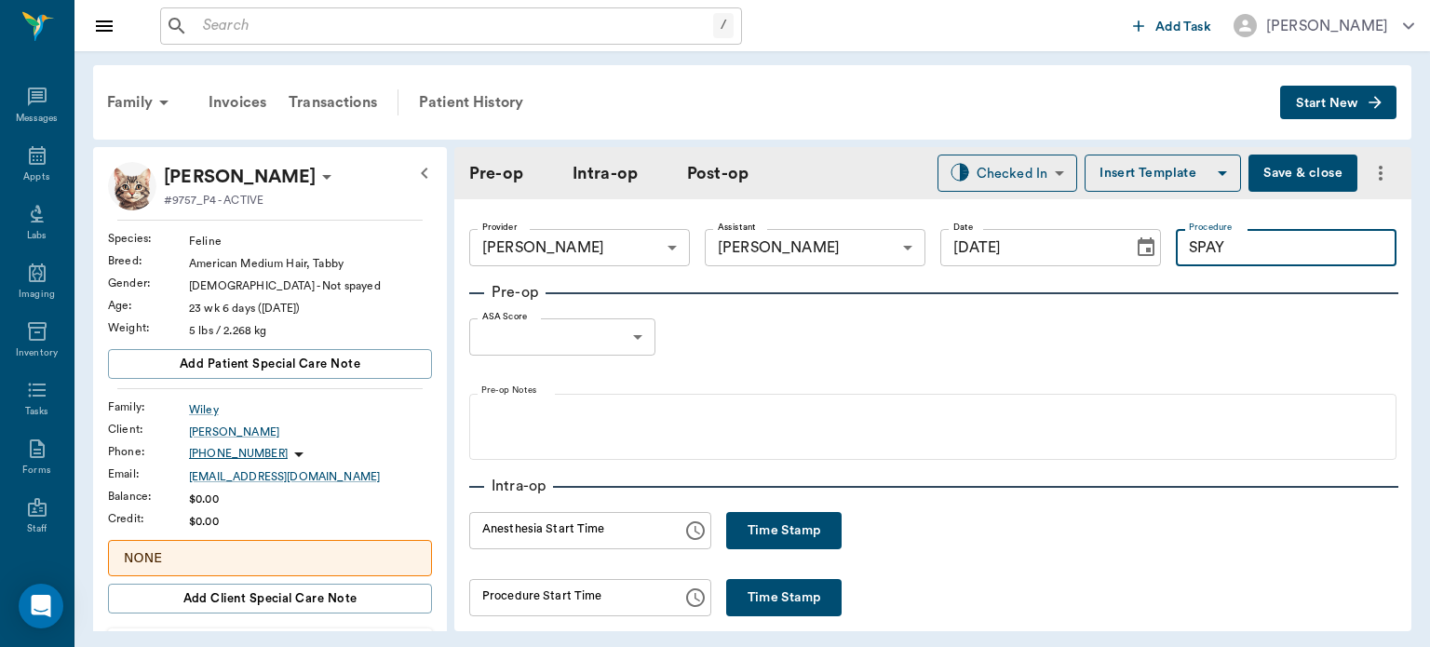
type input "SPAY"
click at [1113, 190] on button "Insert Template" at bounding box center [1163, 173] width 156 height 37
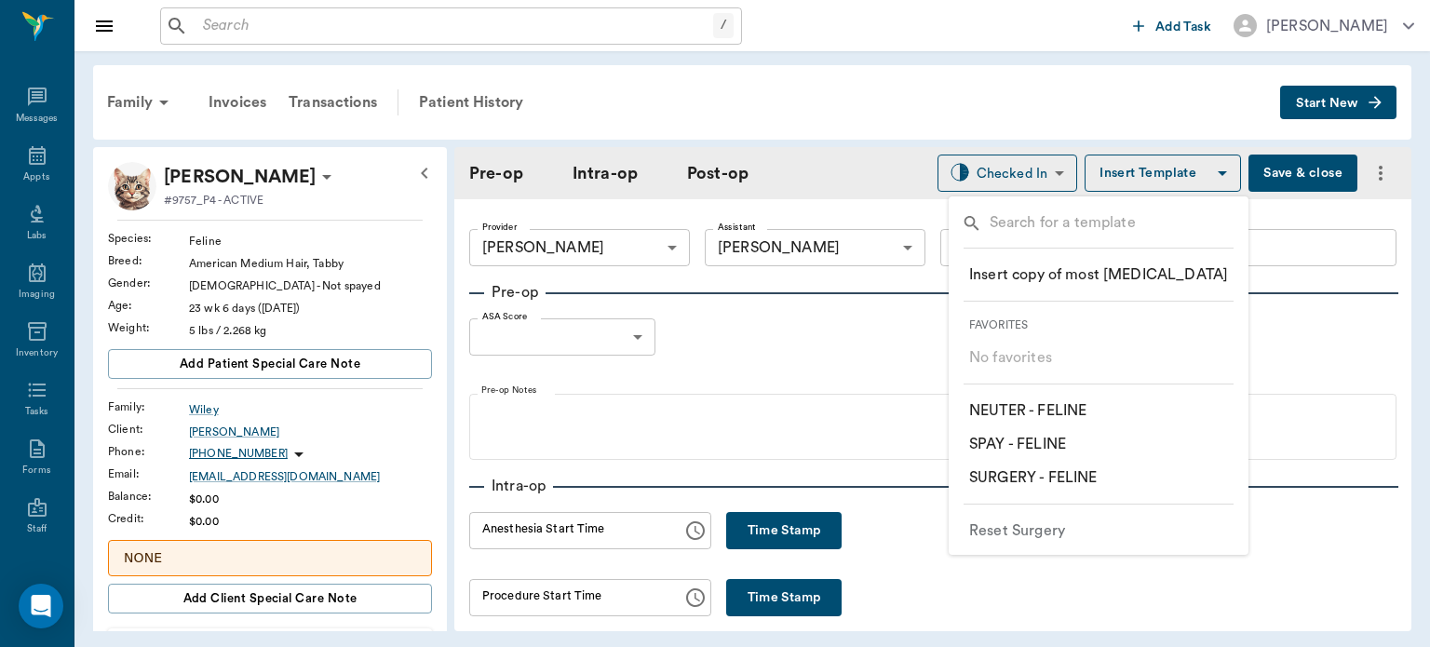
click at [1057, 443] on p "​ SPAY - FELINE" at bounding box center [1017, 444] width 97 height 22
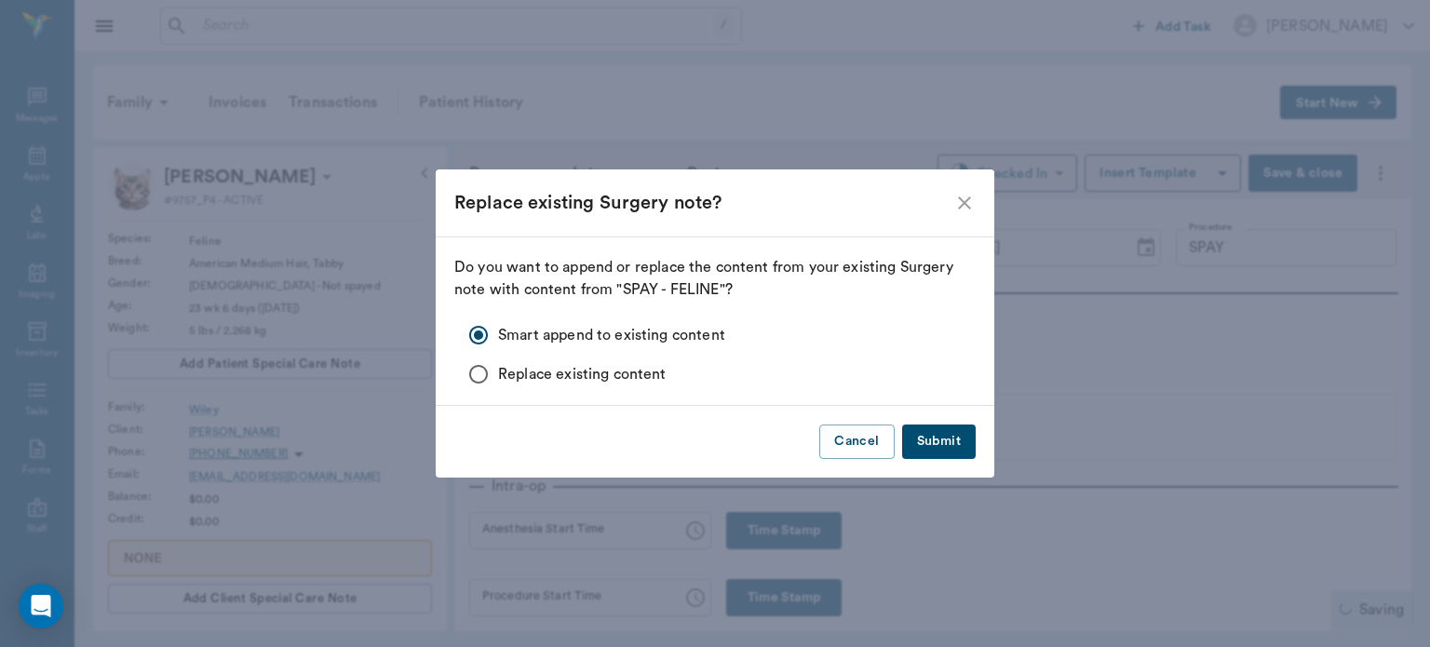
click at [953, 444] on button "Submit" at bounding box center [939, 442] width 74 height 34
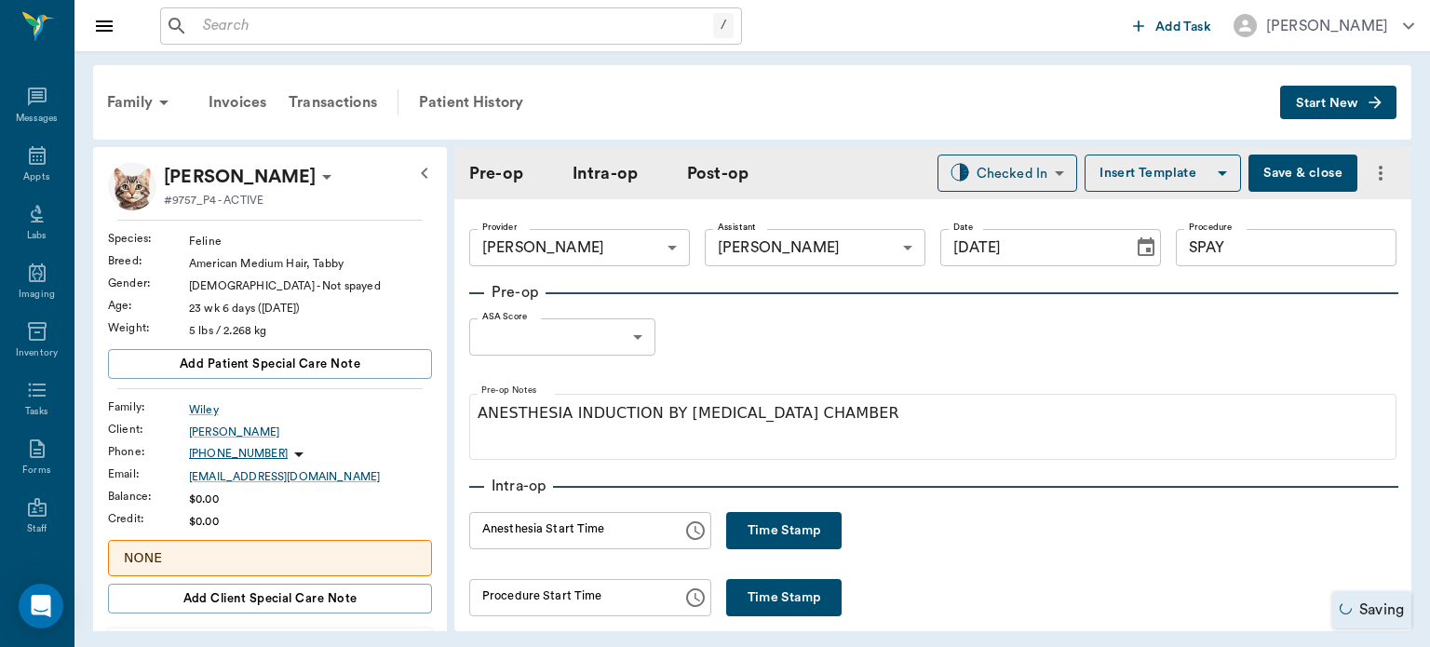
click at [612, 349] on body "/ ​ Add Task Dr. Bert Ellsworth Nectar Messages Appts Labs Imaging Inventory Ta…" at bounding box center [715, 323] width 1430 height 647
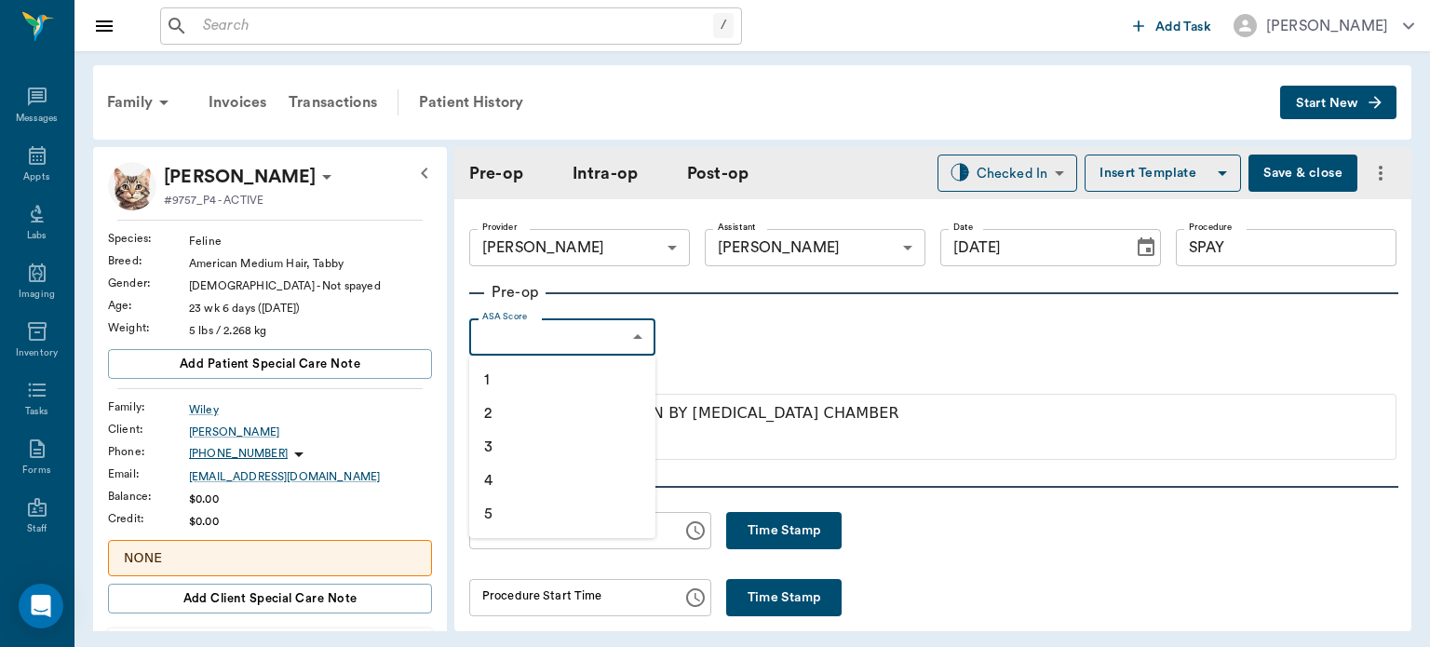
click at [569, 372] on li "1" at bounding box center [562, 380] width 186 height 34
type input "1"
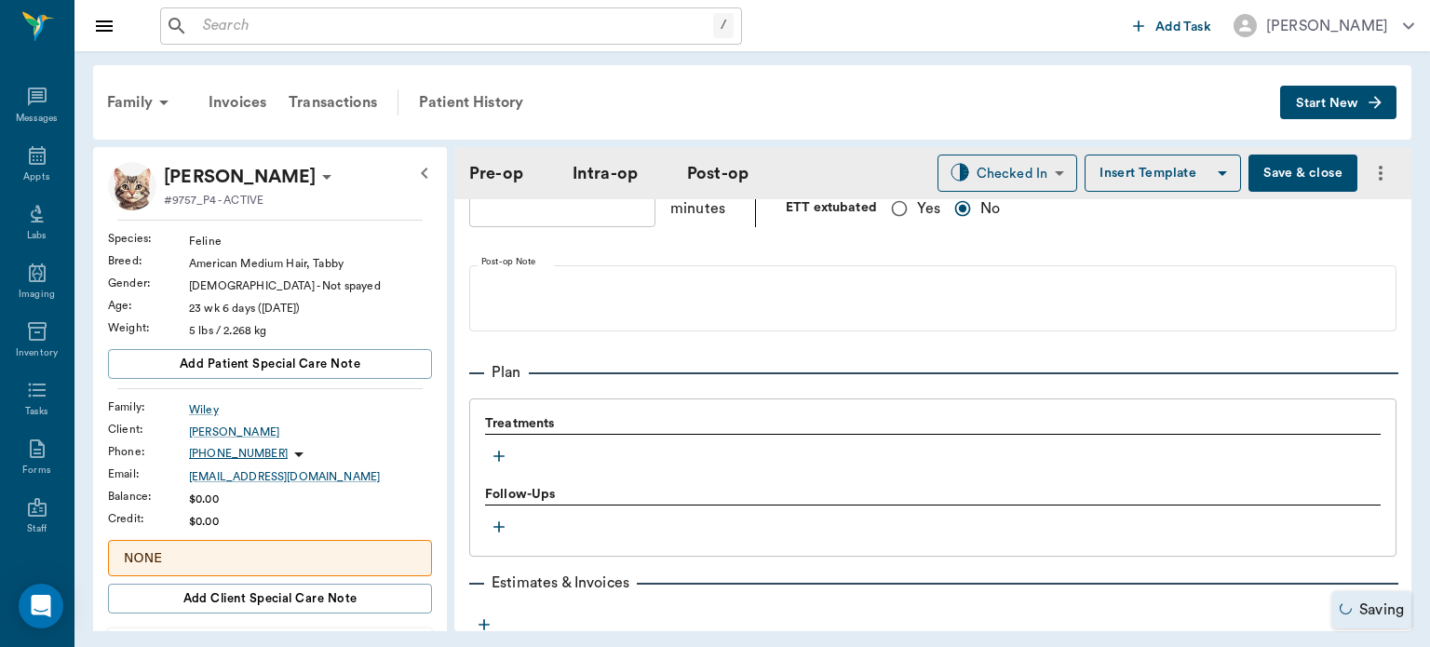
scroll to position [1363, 0]
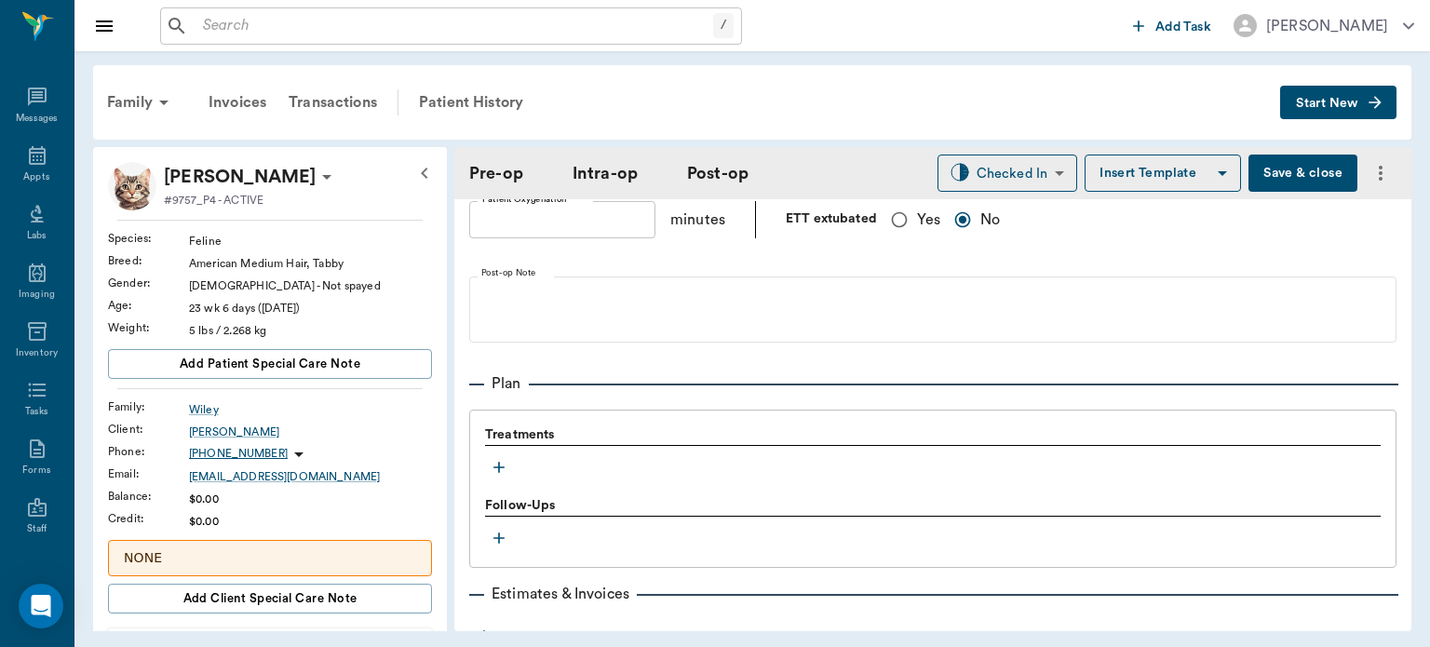
click at [493, 458] on icon "button" at bounding box center [499, 467] width 19 height 19
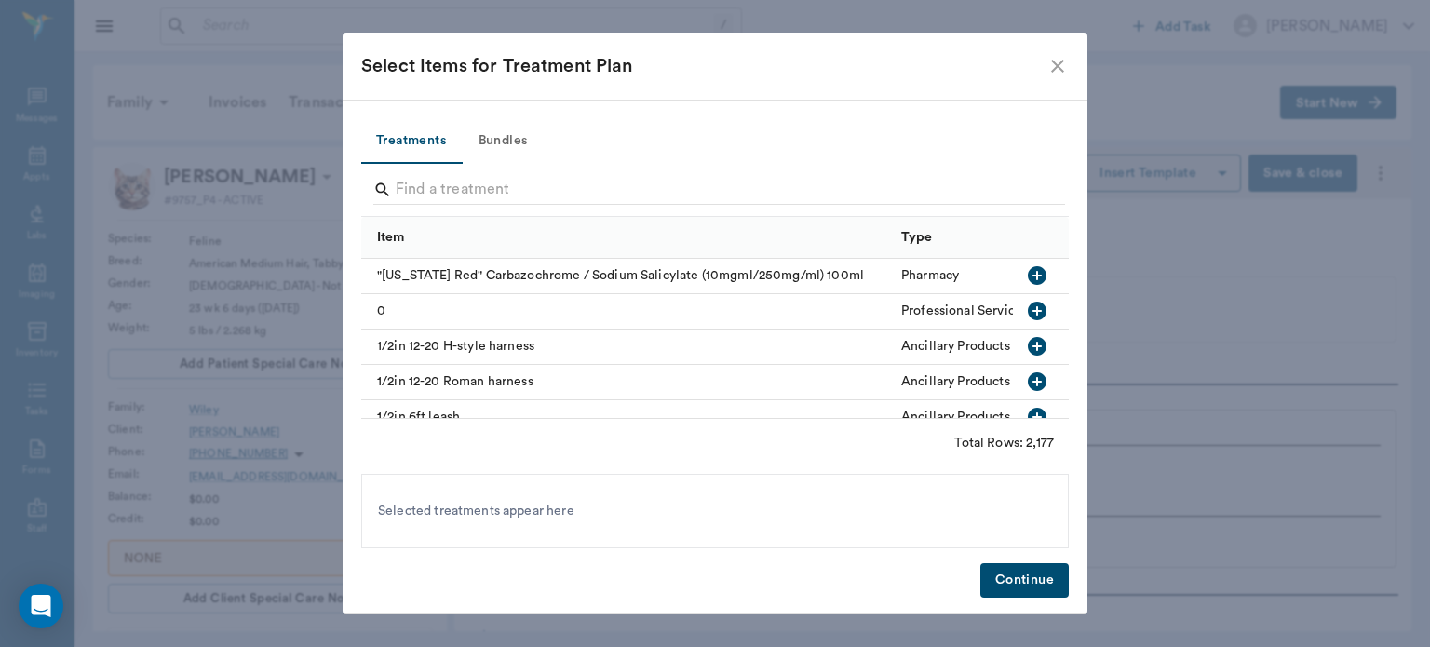
click at [511, 132] on button "Bundles" at bounding box center [503, 141] width 84 height 45
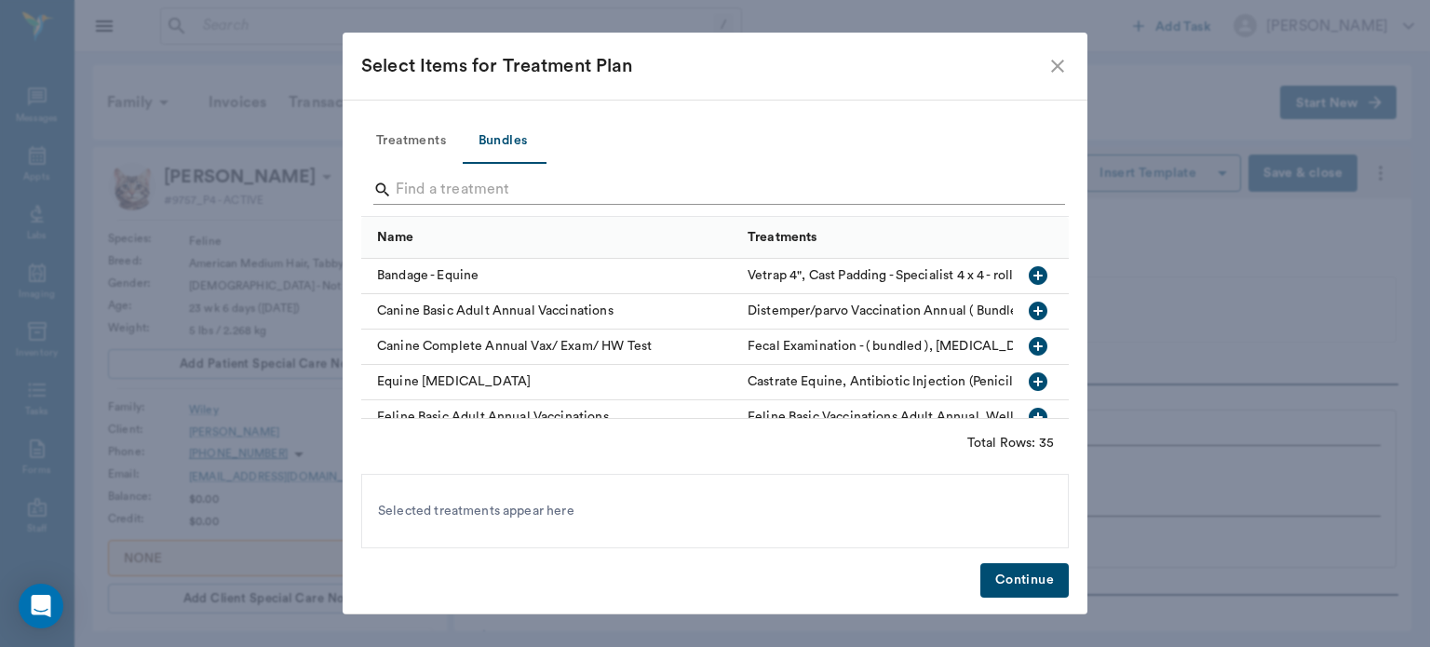
click at [418, 189] on input "Search" at bounding box center [717, 190] width 642 height 30
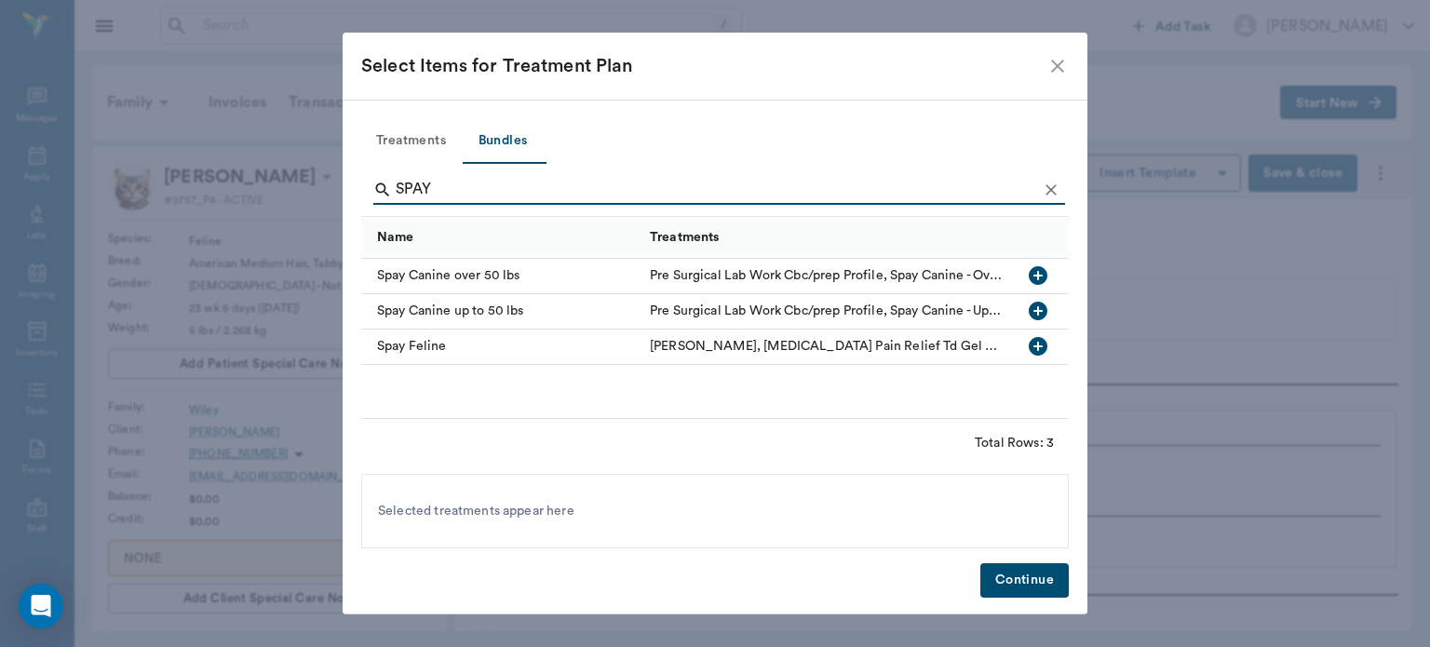
type input "SPAY"
click at [1046, 346] on icon "button" at bounding box center [1038, 346] width 19 height 19
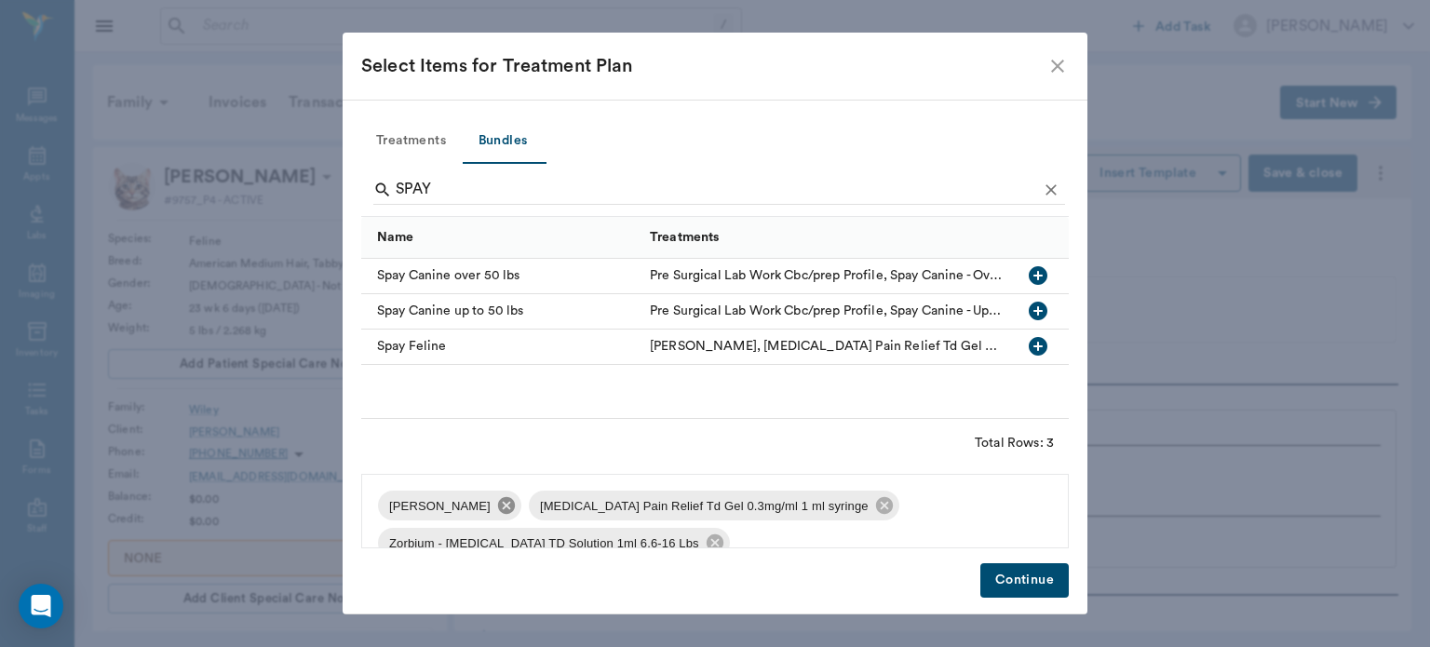
click at [506, 500] on icon at bounding box center [506, 505] width 17 height 17
click at [724, 508] on icon at bounding box center [734, 505] width 20 height 20
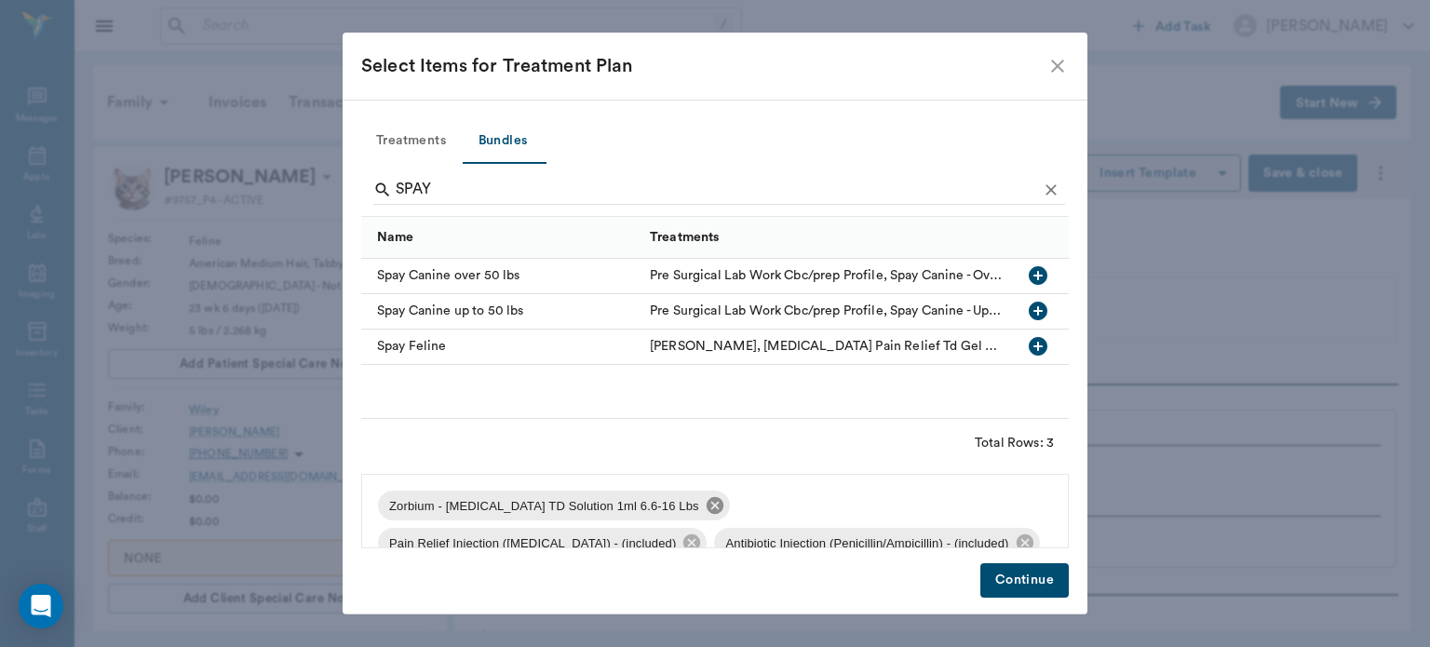
click at [705, 508] on icon at bounding box center [715, 505] width 20 height 20
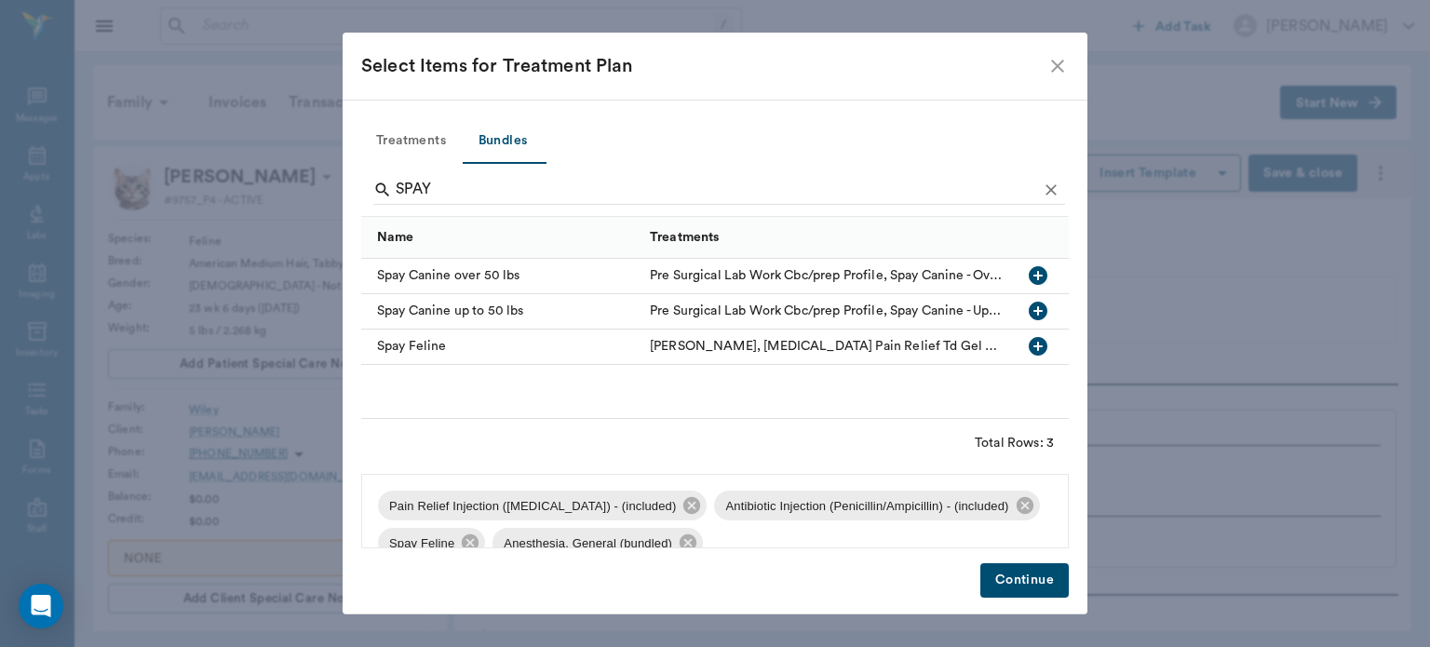
click at [1001, 585] on button "Continue" at bounding box center [1025, 580] width 88 height 34
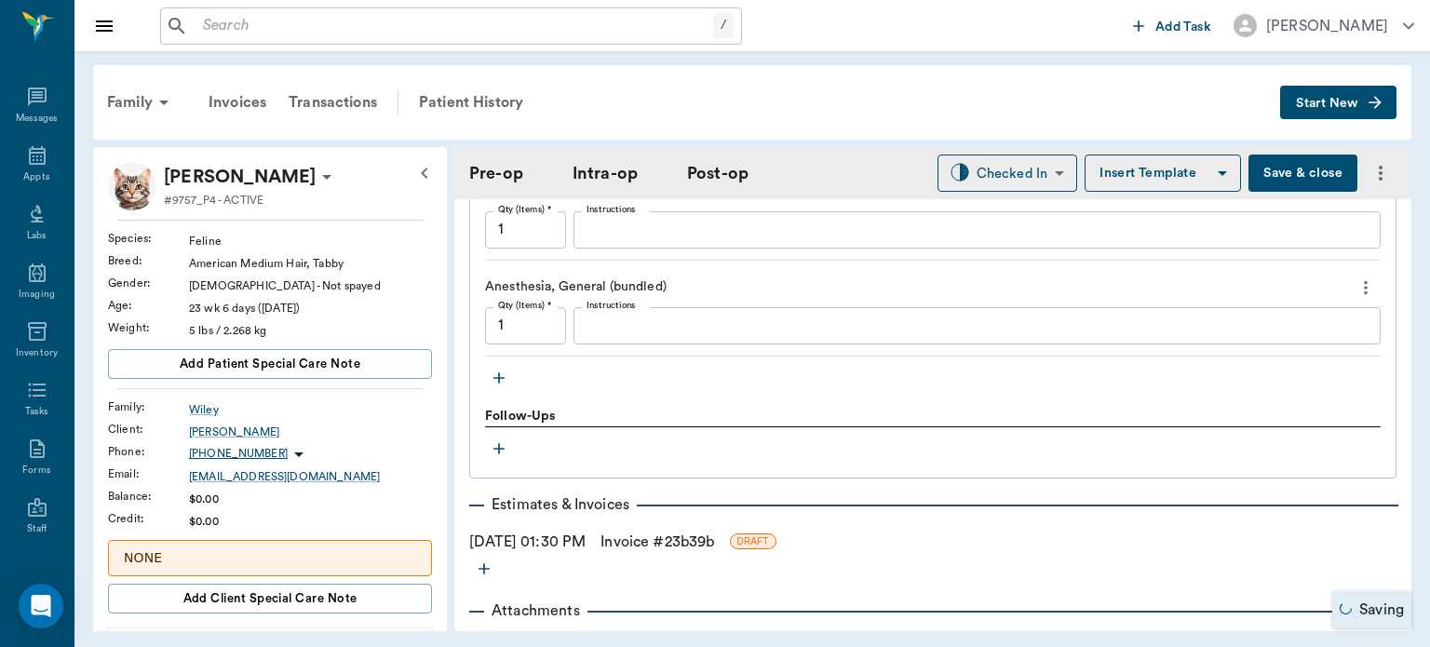
scroll to position [1839, 0]
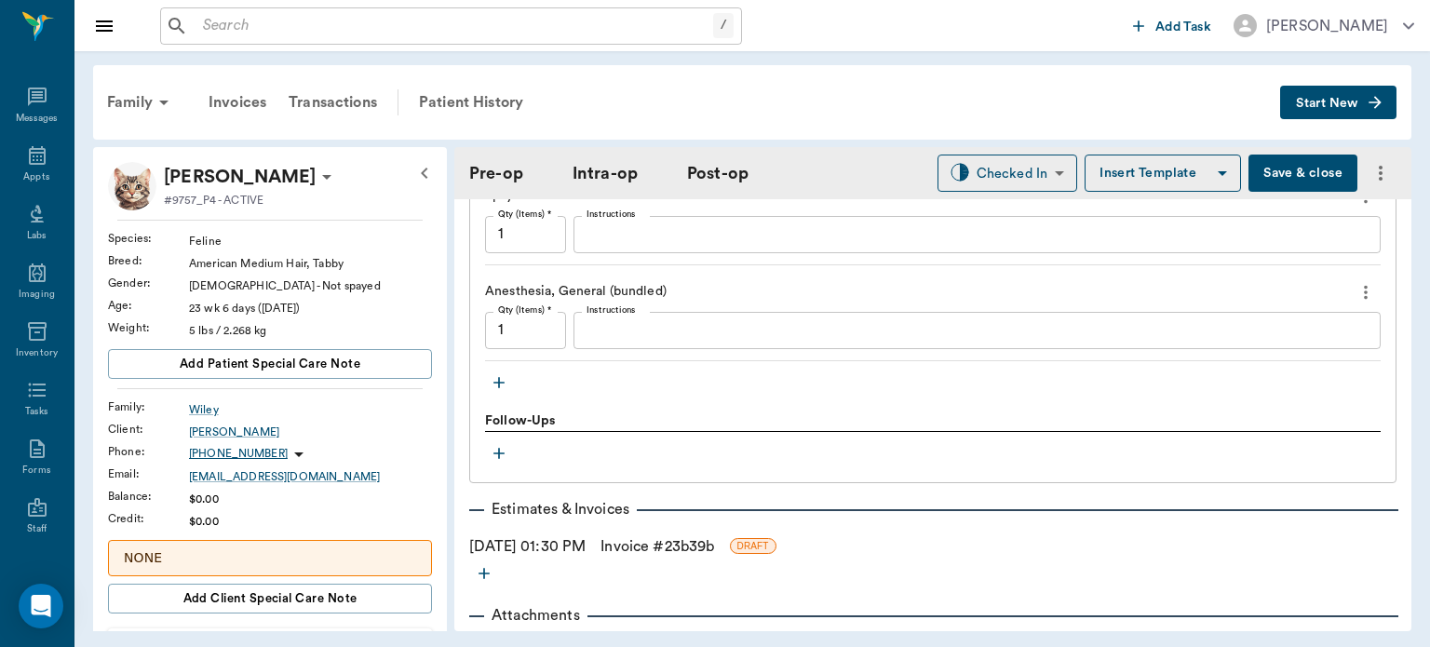
click at [507, 376] on icon "button" at bounding box center [499, 382] width 19 height 19
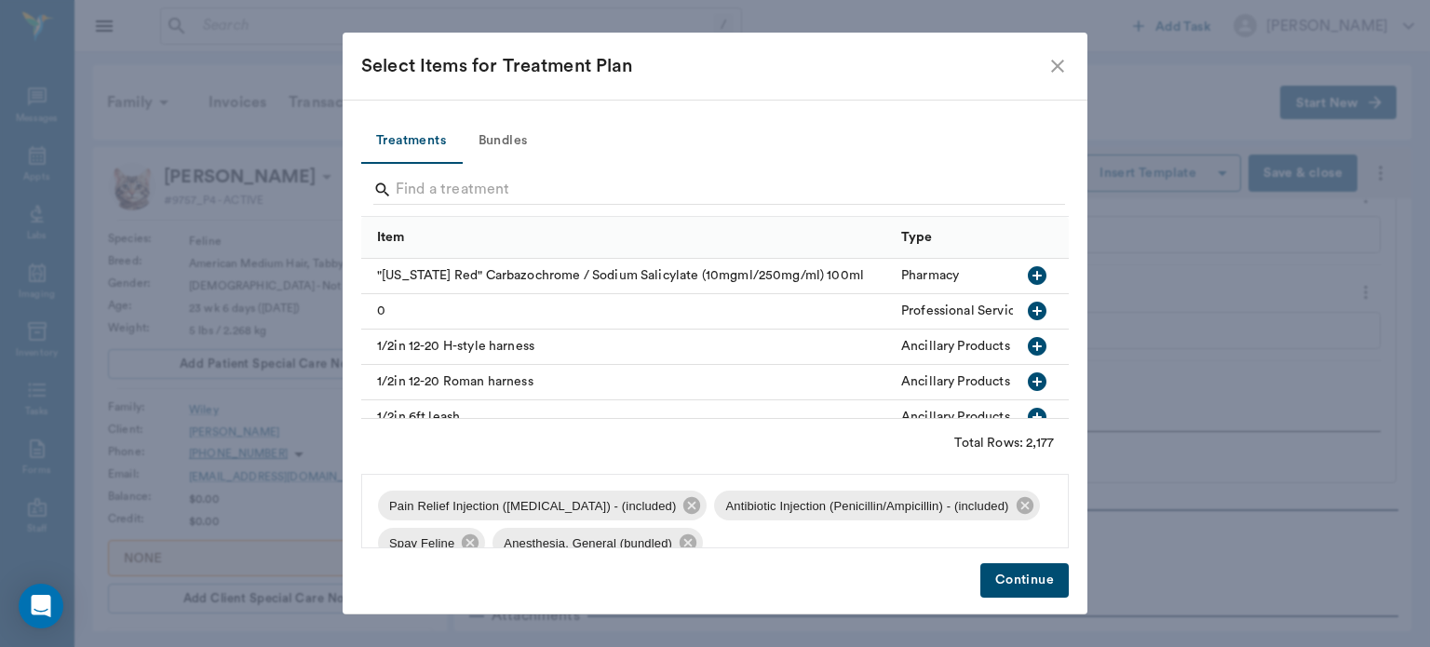
click at [473, 220] on div "Item" at bounding box center [630, 237] width 506 height 42
click at [463, 192] on input "Search" at bounding box center [717, 190] width 642 height 30
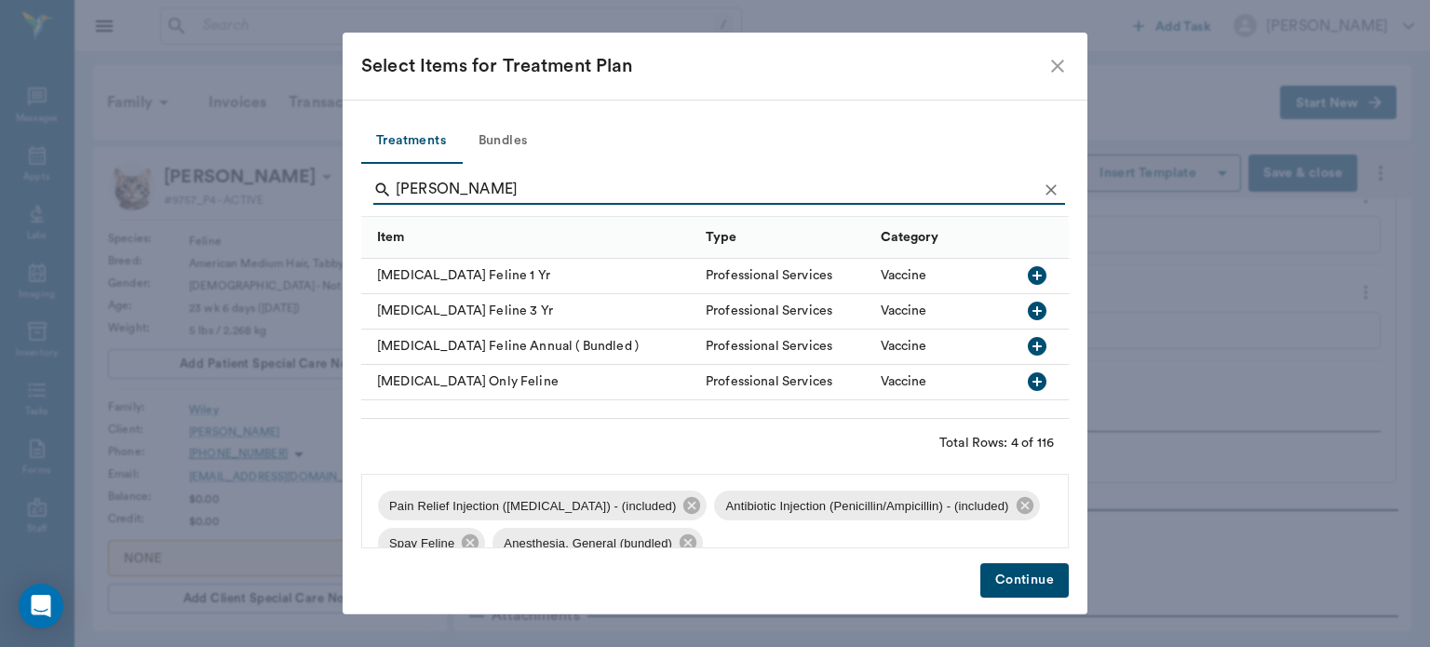
type input "FELINE RABI"
click at [1032, 276] on icon "button" at bounding box center [1037, 275] width 19 height 19
click at [1027, 584] on button "Continue" at bounding box center [1025, 580] width 88 height 34
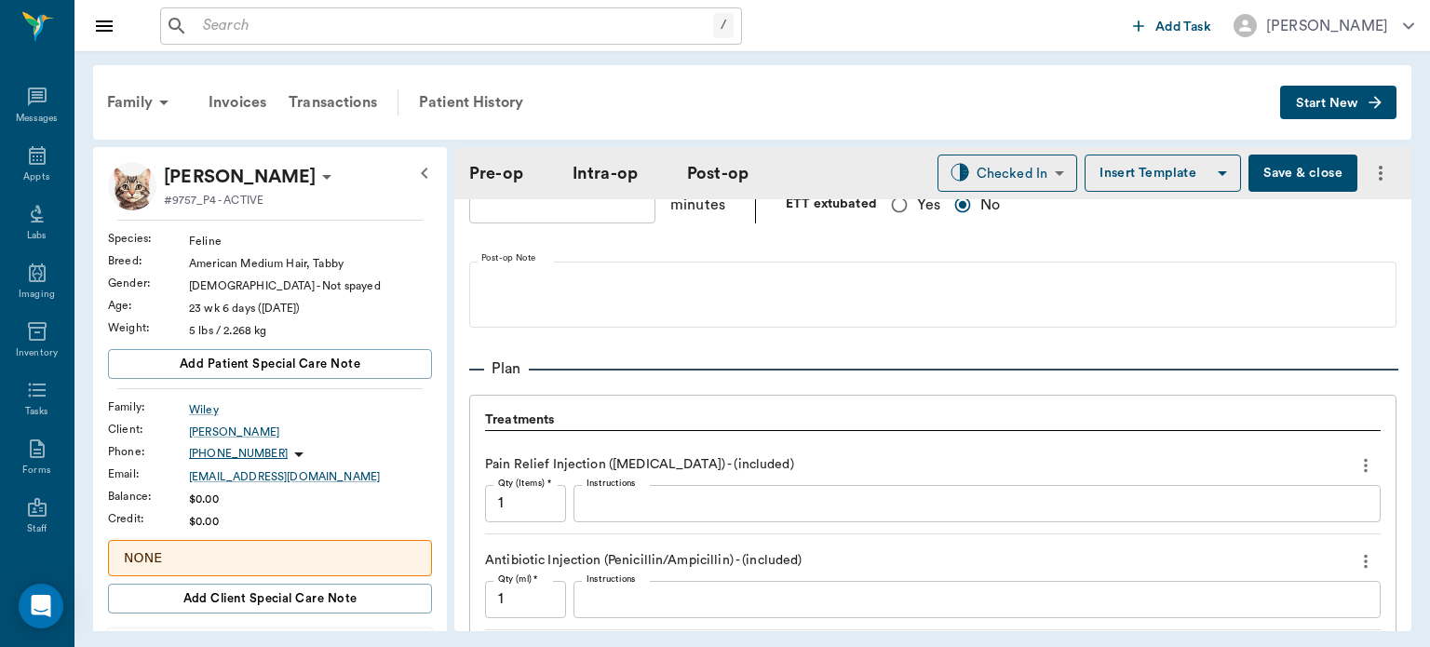
scroll to position [940, 0]
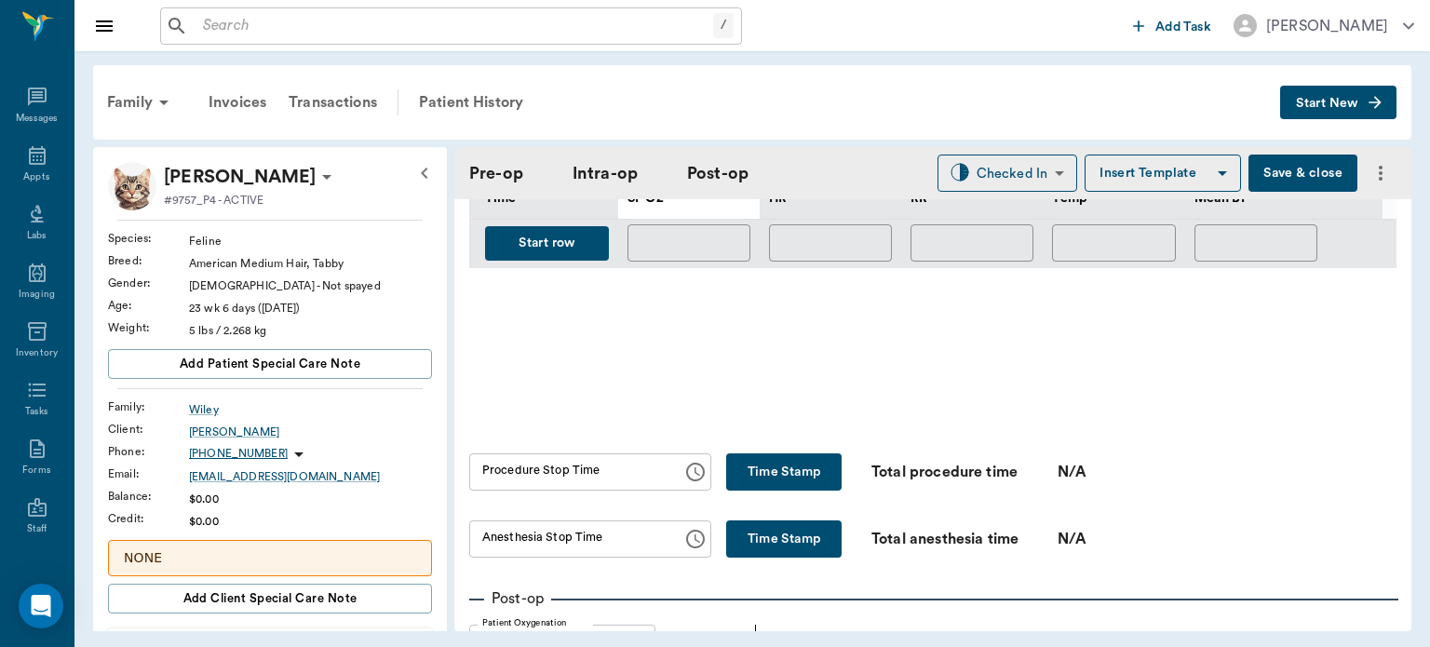
click at [1267, 181] on button "Save & close" at bounding box center [1303, 173] width 109 height 37
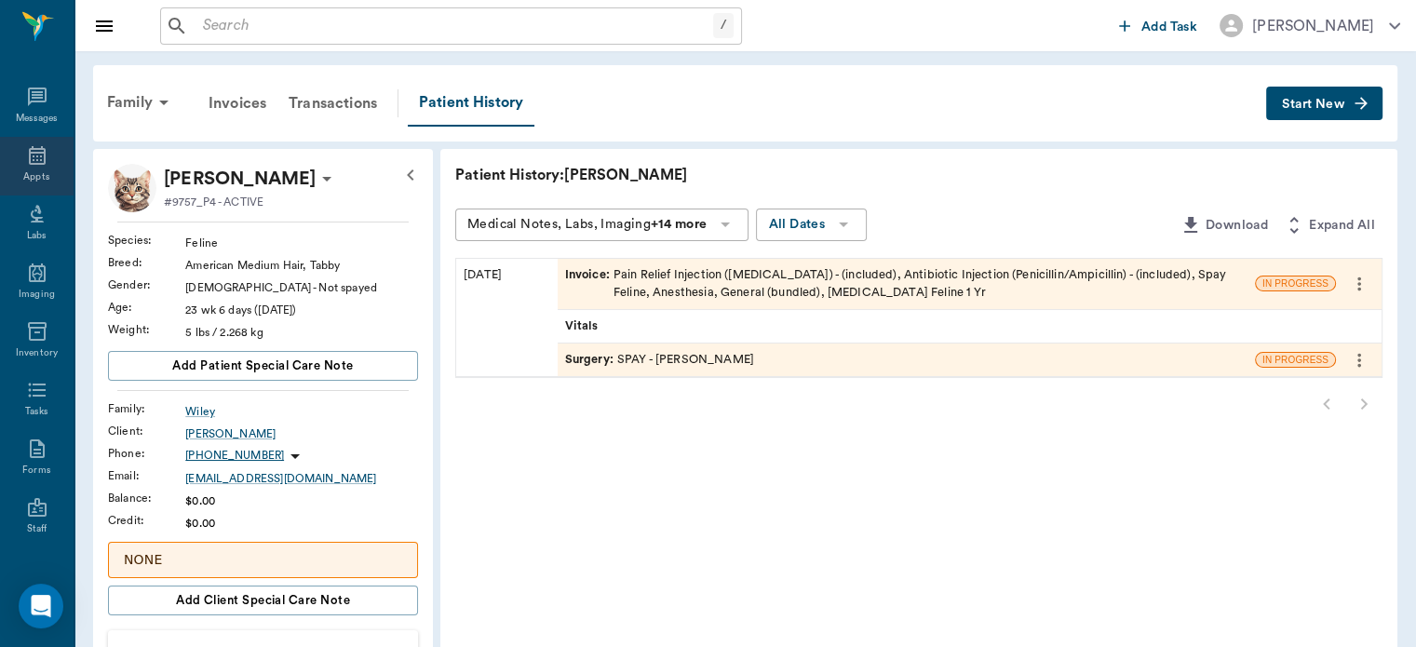
click at [30, 159] on icon at bounding box center [37, 155] width 17 height 19
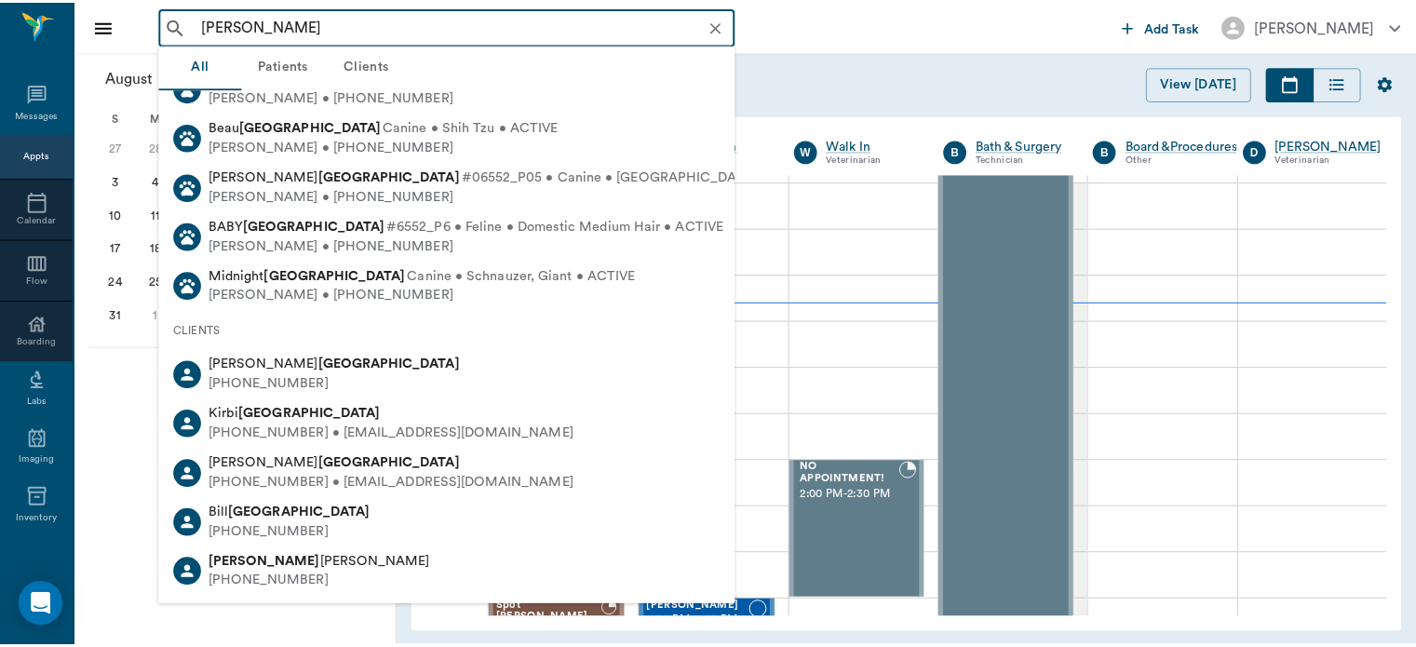
scroll to position [73, 0]
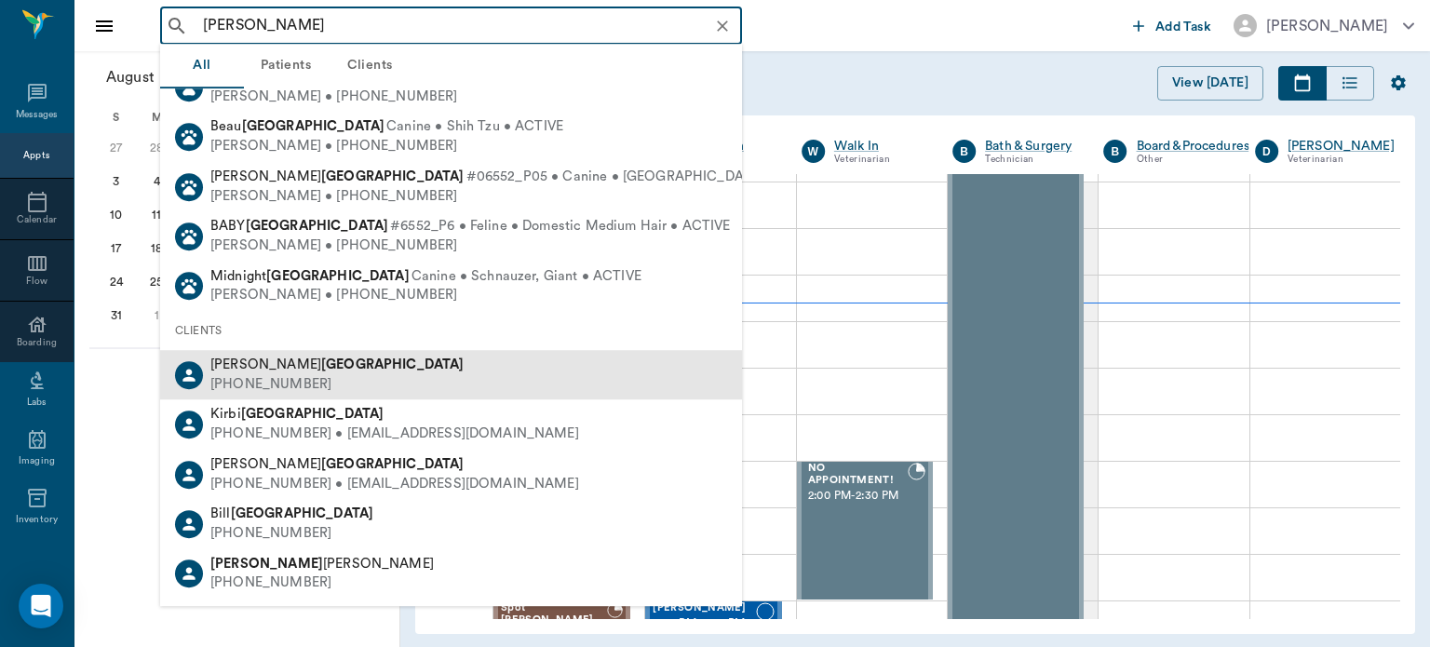
click at [526, 378] on div "Jerry Sheffield (903) 799-8535" at bounding box center [451, 374] width 582 height 49
type input "LINDA SHEFFIELD"
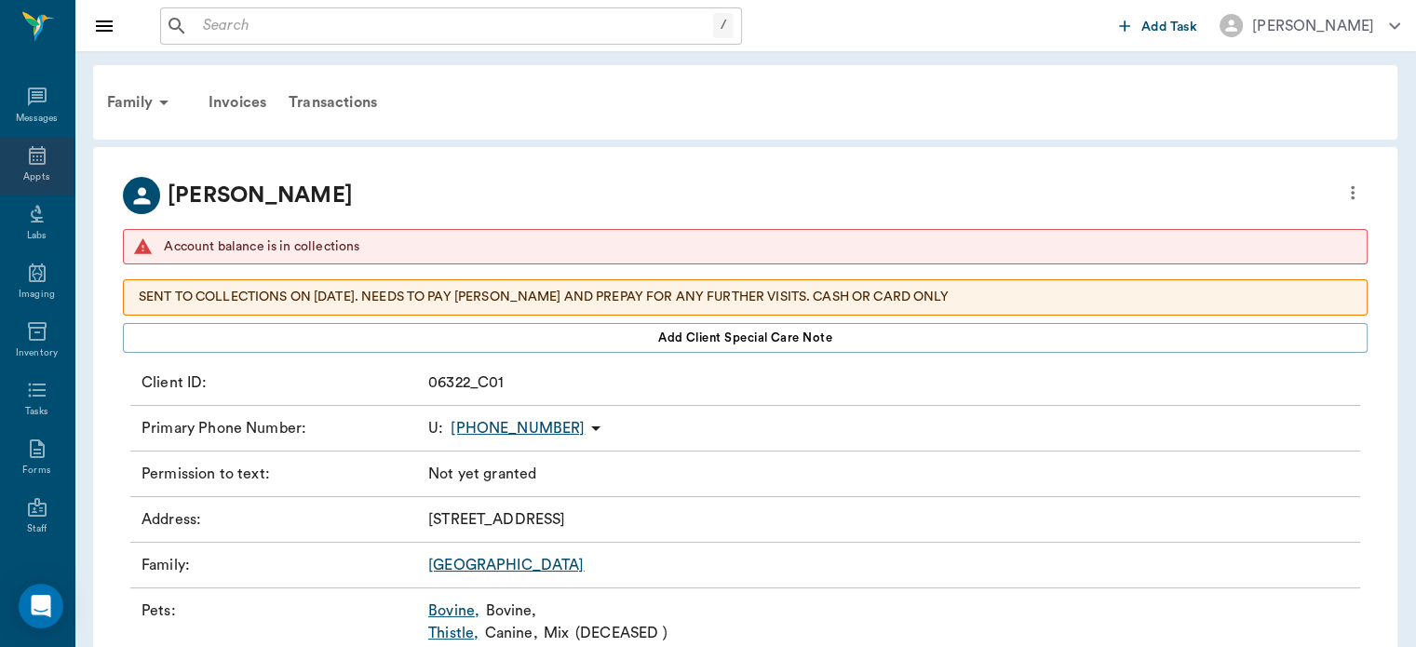
click at [26, 161] on icon at bounding box center [37, 155] width 22 height 22
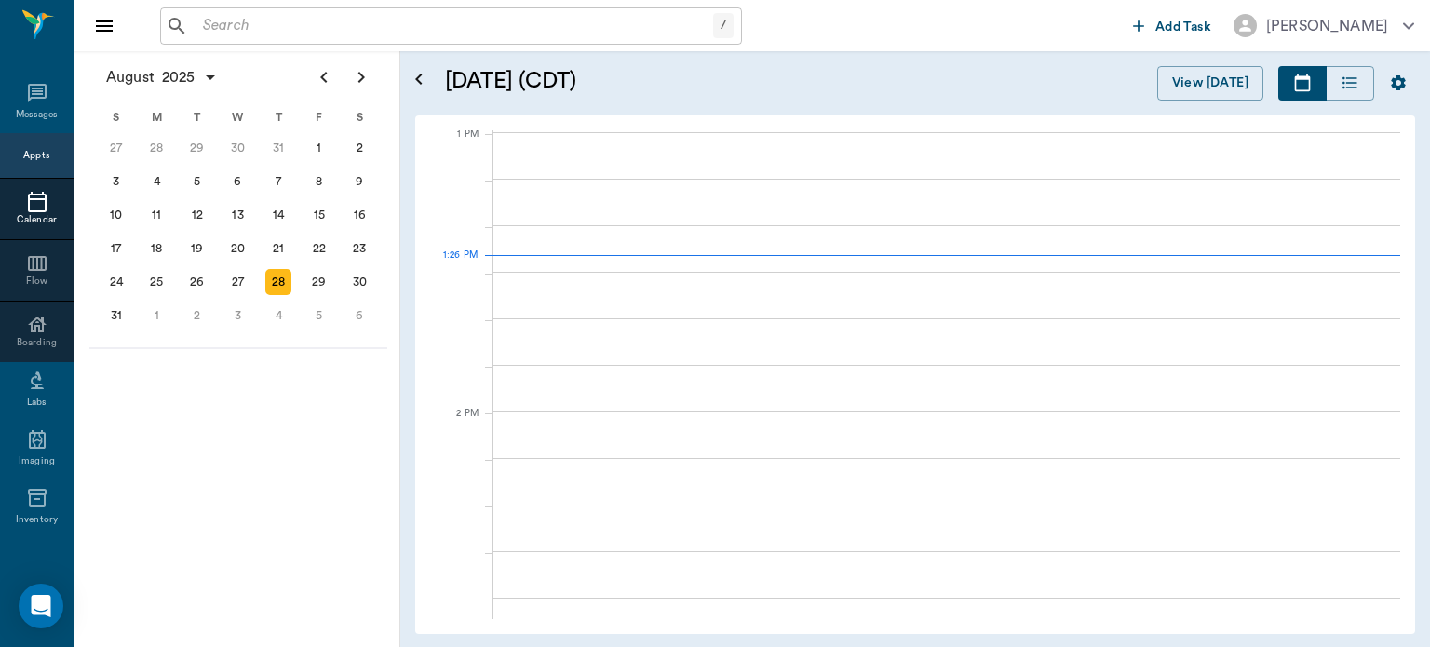
scroll to position [1401, 0]
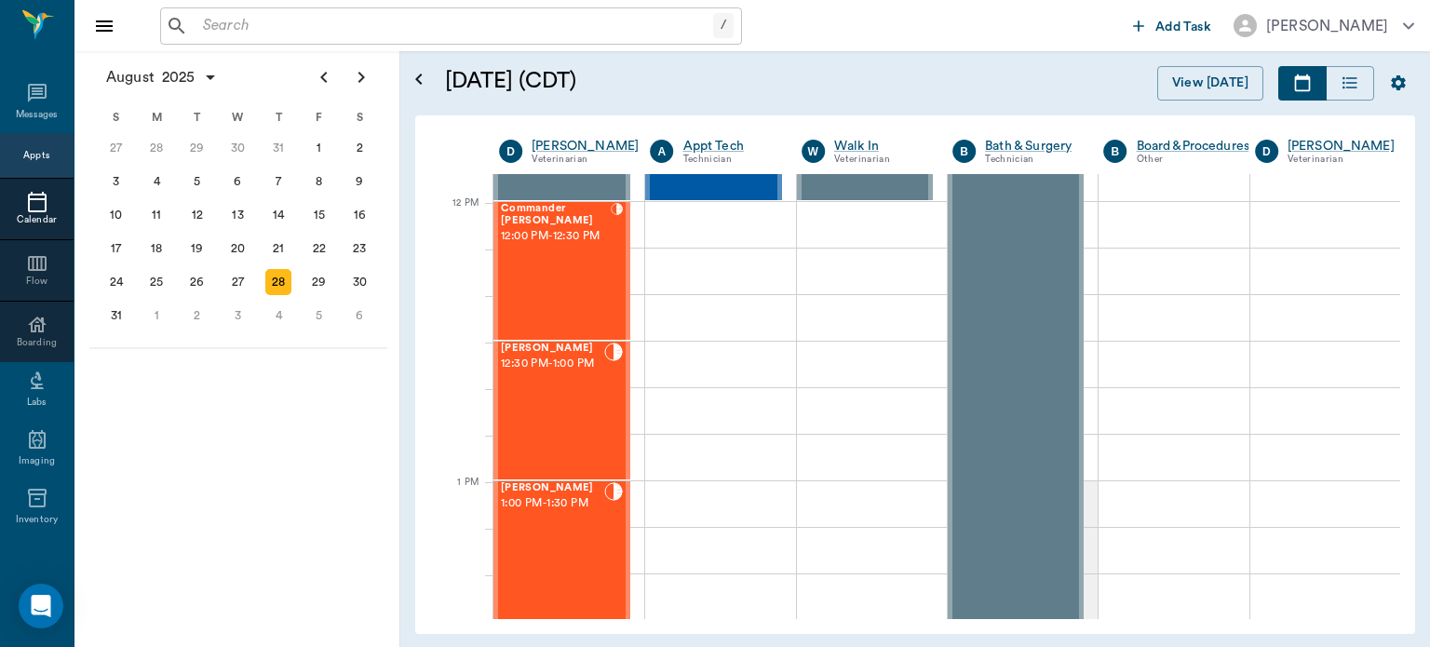
scroll to position [1095, 0]
click at [572, 376] on span "12:30 PM - 1:00 PM" at bounding box center [552, 367] width 103 height 19
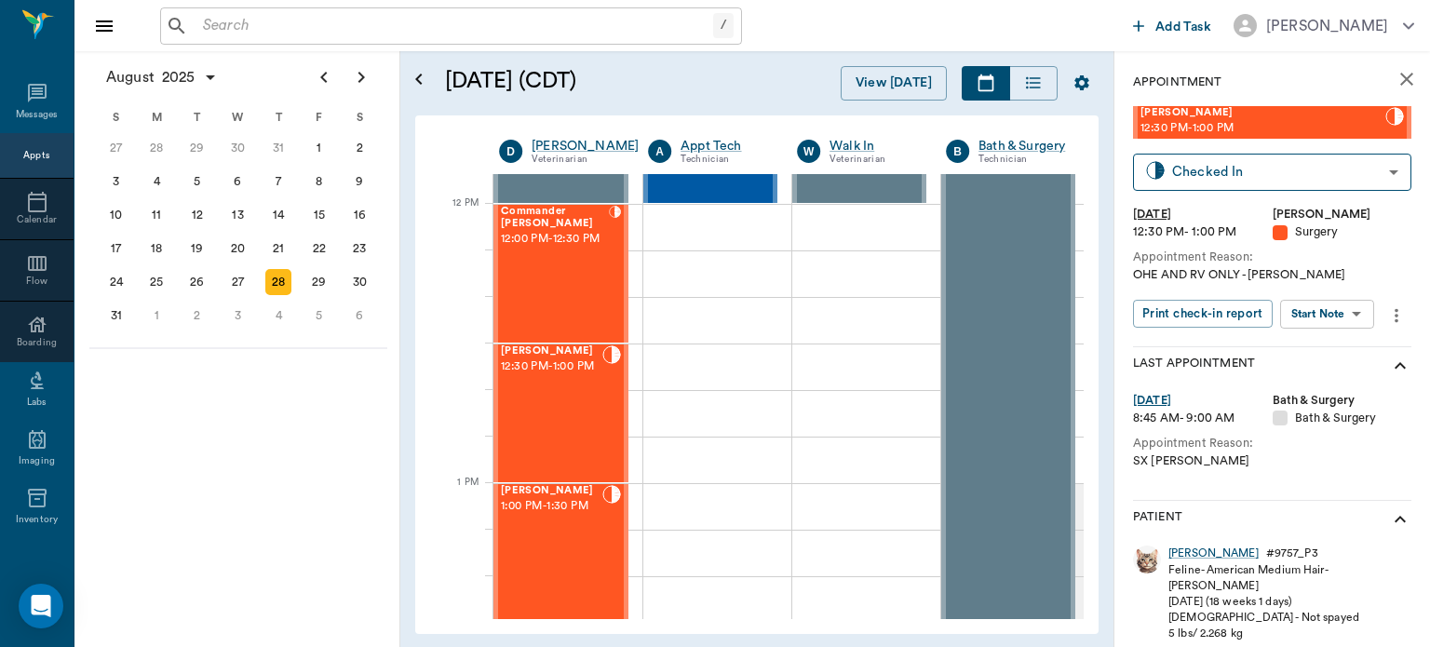
click at [1330, 318] on body "/ ​ Add Task [PERSON_NAME] Nectar Messages Appts Calendar Flow Boarding Labs Im…" at bounding box center [715, 323] width 1430 height 647
click at [1318, 385] on button "View Surgery" at bounding box center [1313, 382] width 76 height 21
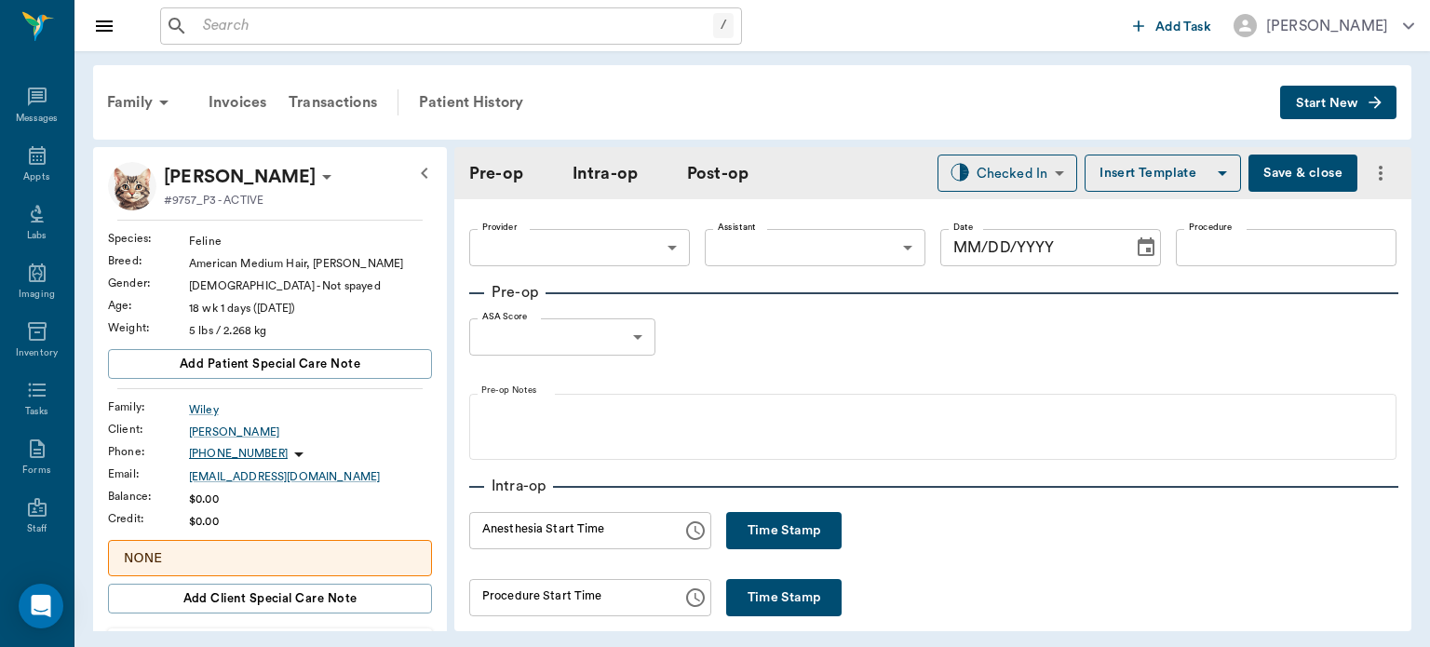
type input "63ec2f075fda476ae8351a4d"
type input "63ec2e7e52e12b0ba117b124"
type input "SPAY"
type input "1"
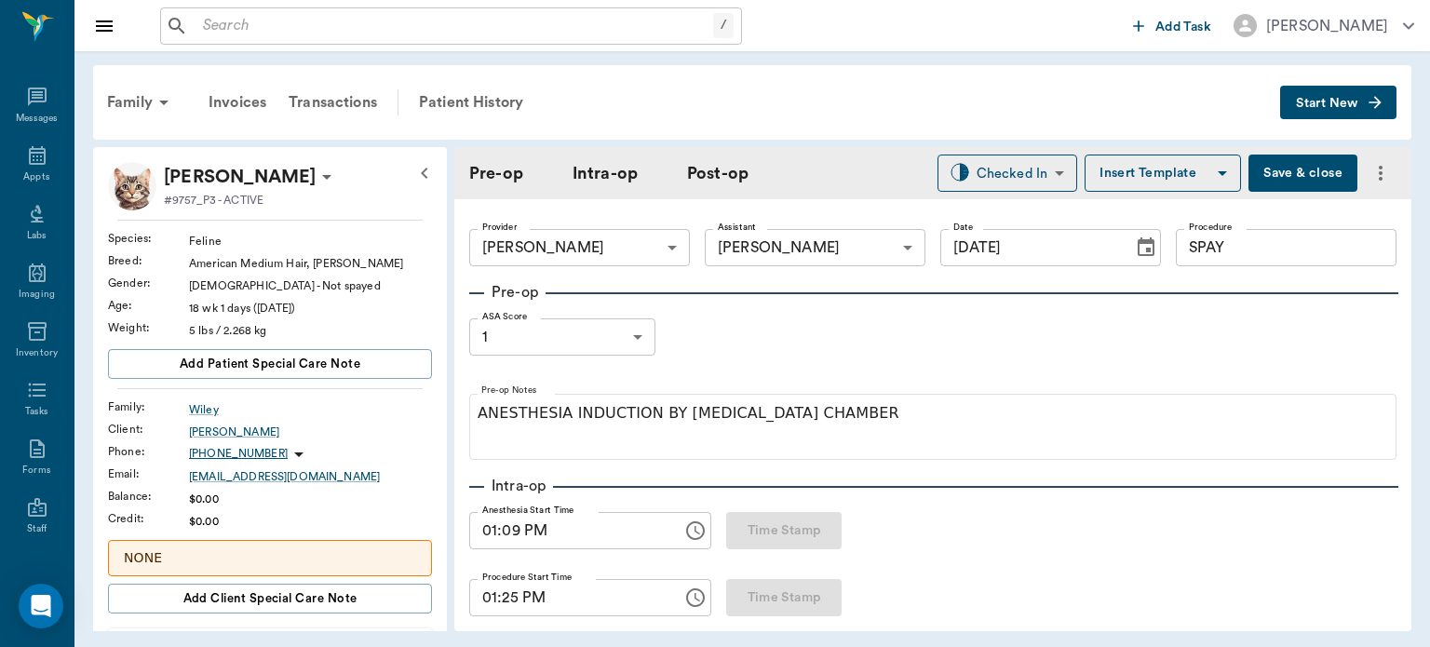
type input "[DATE]"
type input "01:09 PM"
type input "01:25 PM"
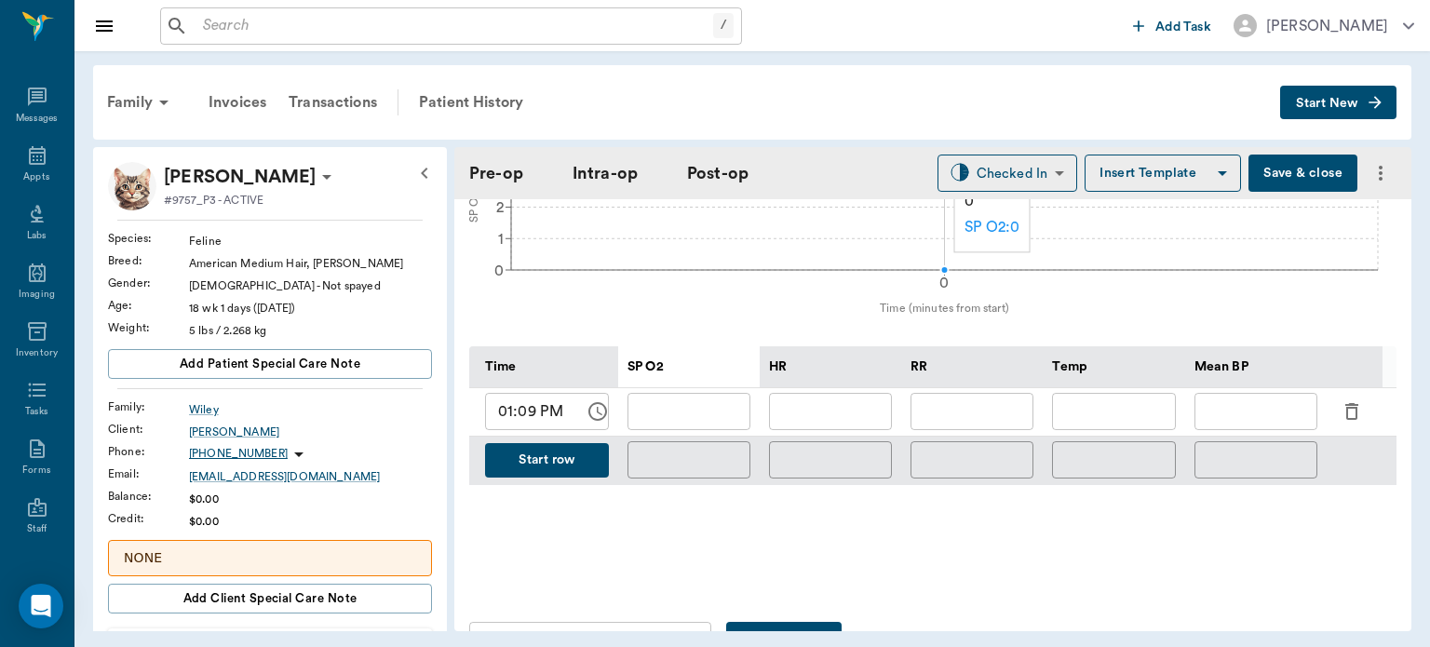
scroll to position [765, 0]
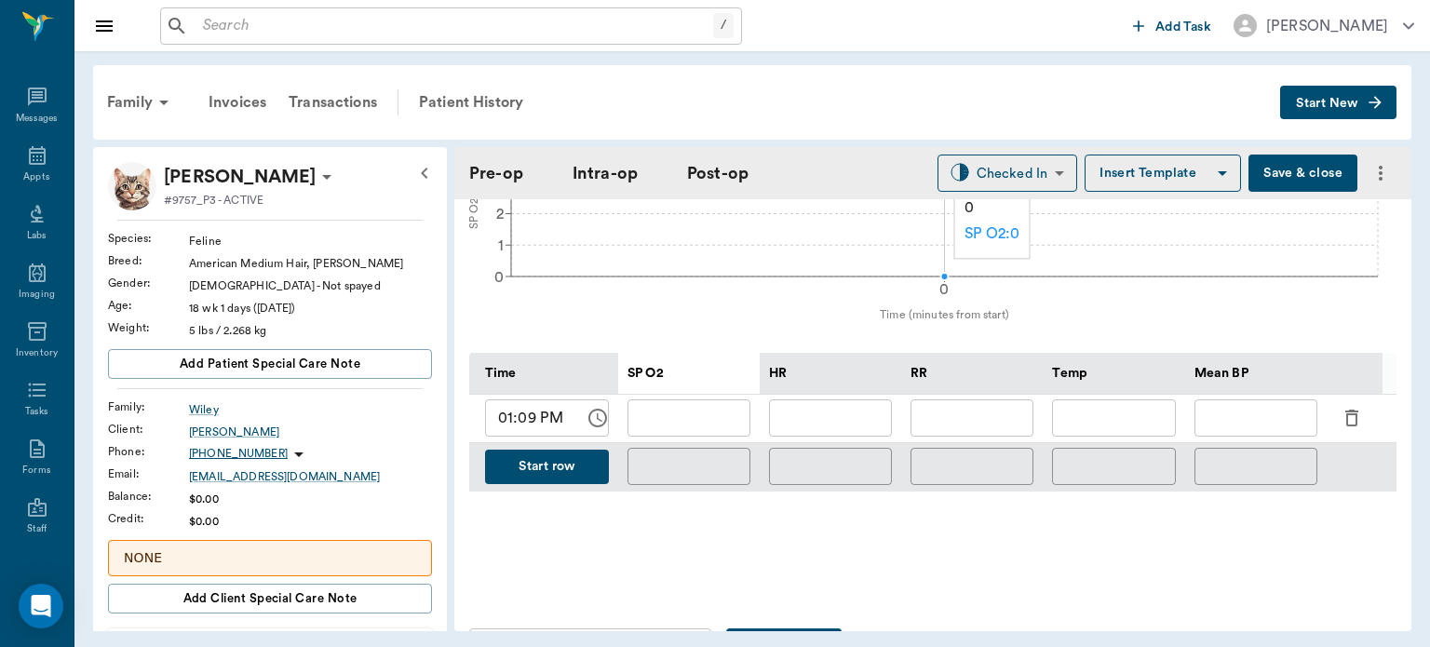
click at [1351, 410] on icon "button" at bounding box center [1352, 418] width 13 height 17
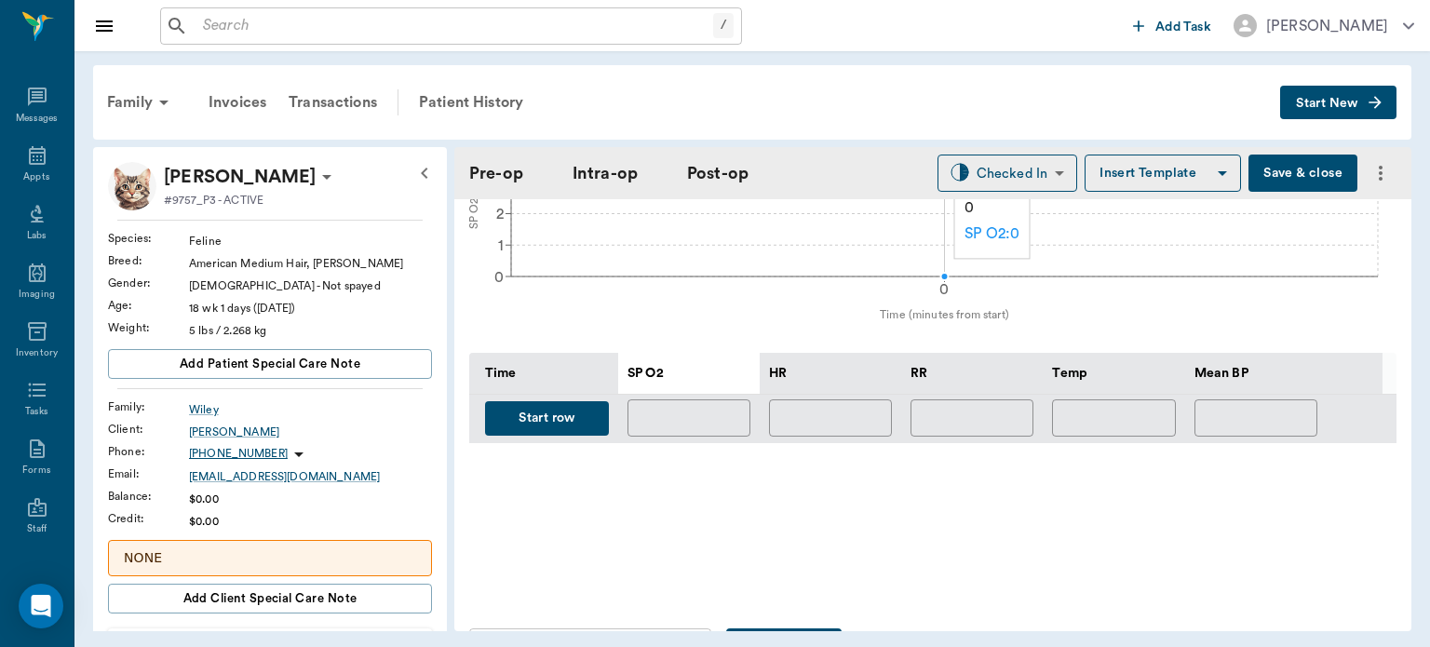
click at [560, 421] on button "Start row" at bounding box center [547, 418] width 124 height 34
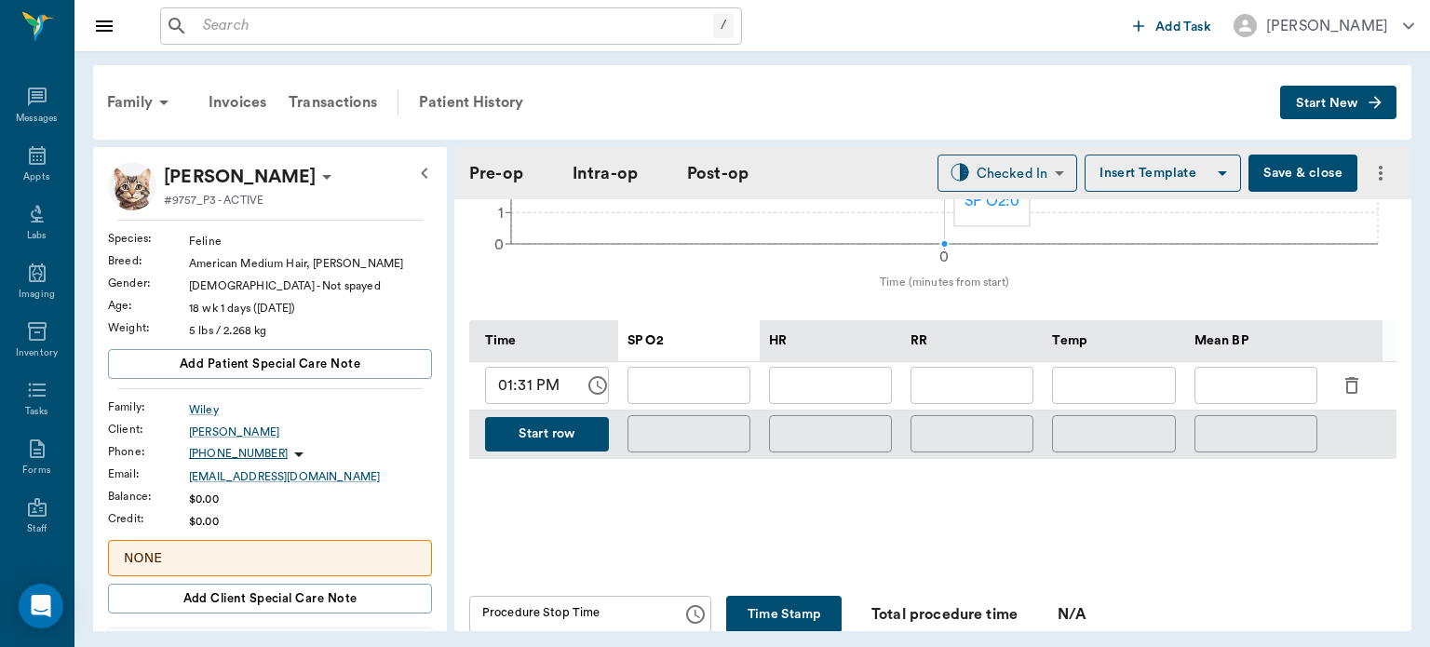
scroll to position [801, 0]
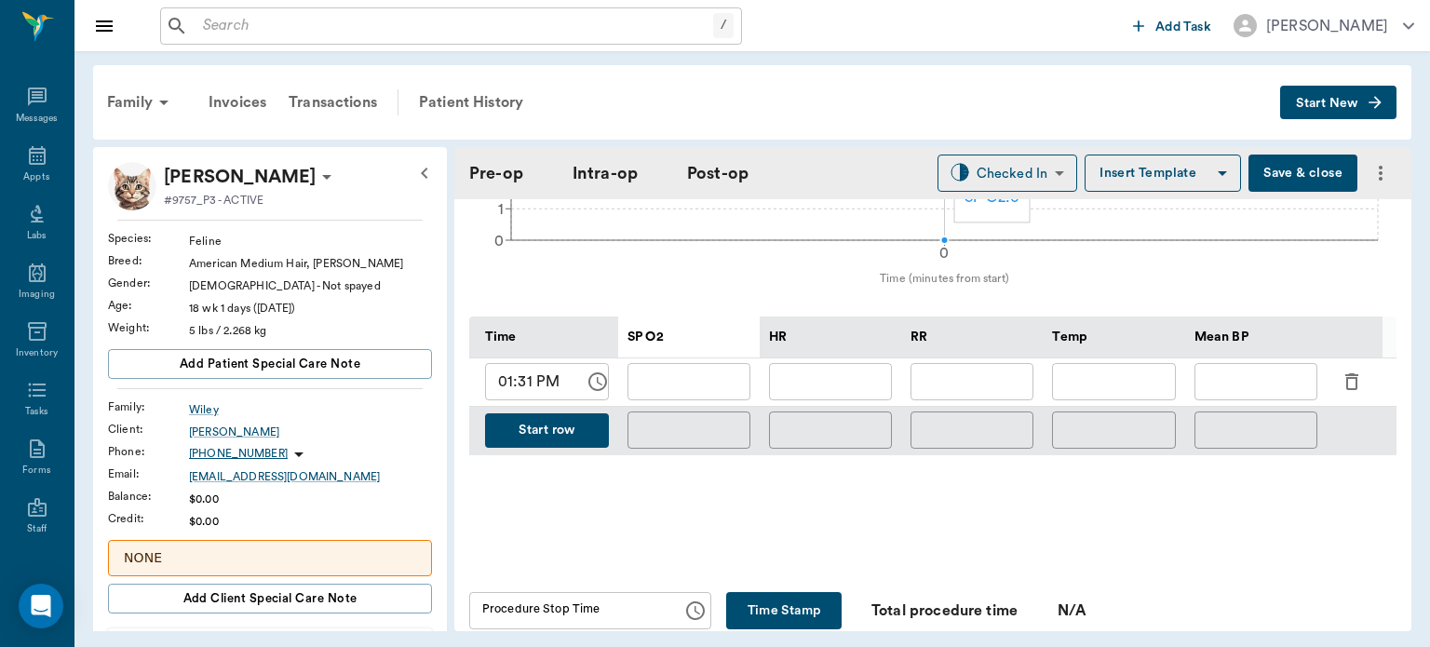
click at [1351, 371] on icon "button" at bounding box center [1352, 382] width 22 height 22
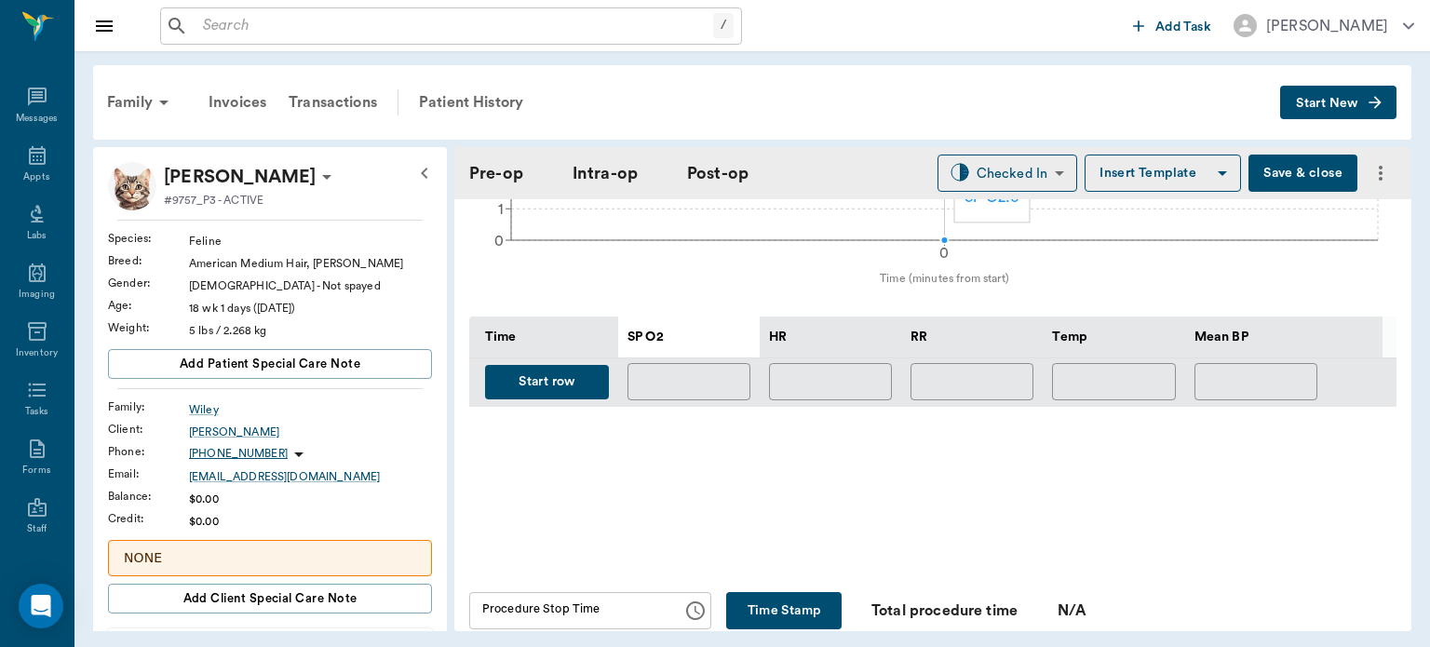
click at [566, 365] on button "Start row" at bounding box center [547, 382] width 124 height 34
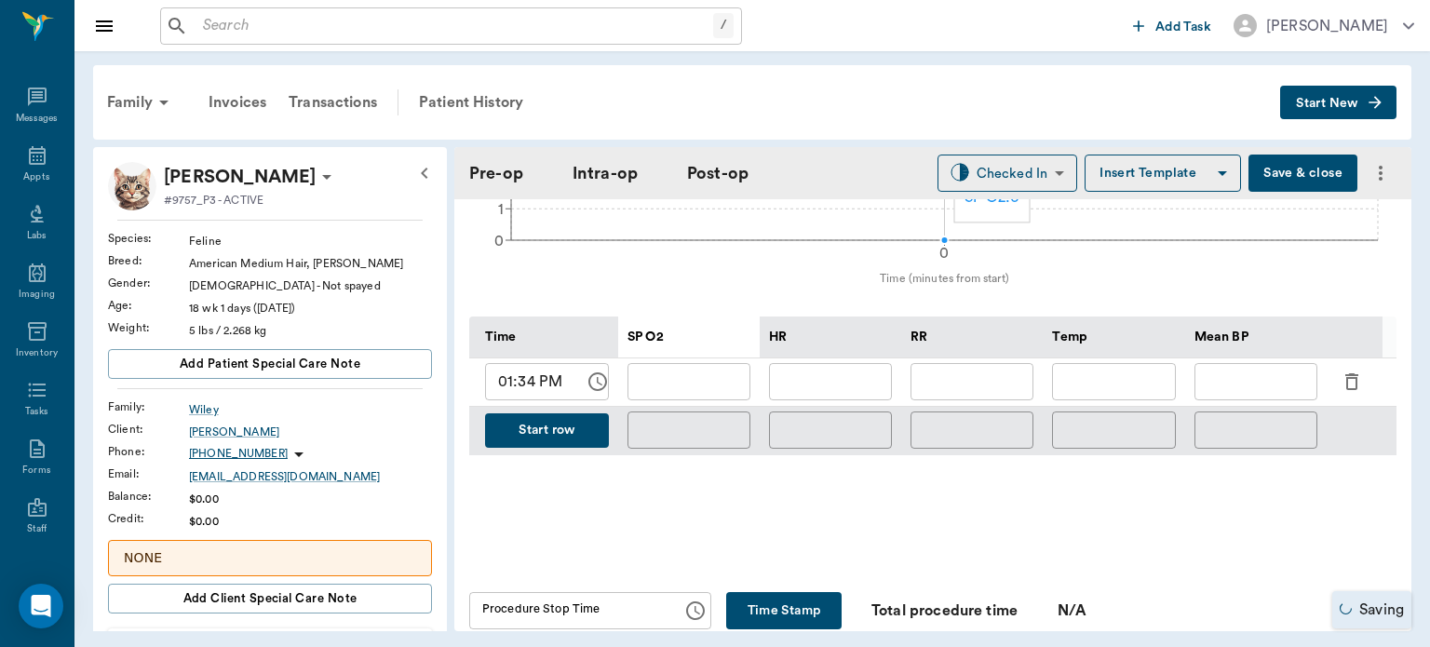
click at [1244, 363] on input "text" at bounding box center [1256, 381] width 123 height 37
type input "77"
click at [1274, 316] on div "Mean BP" at bounding box center [1256, 337] width 123 height 42
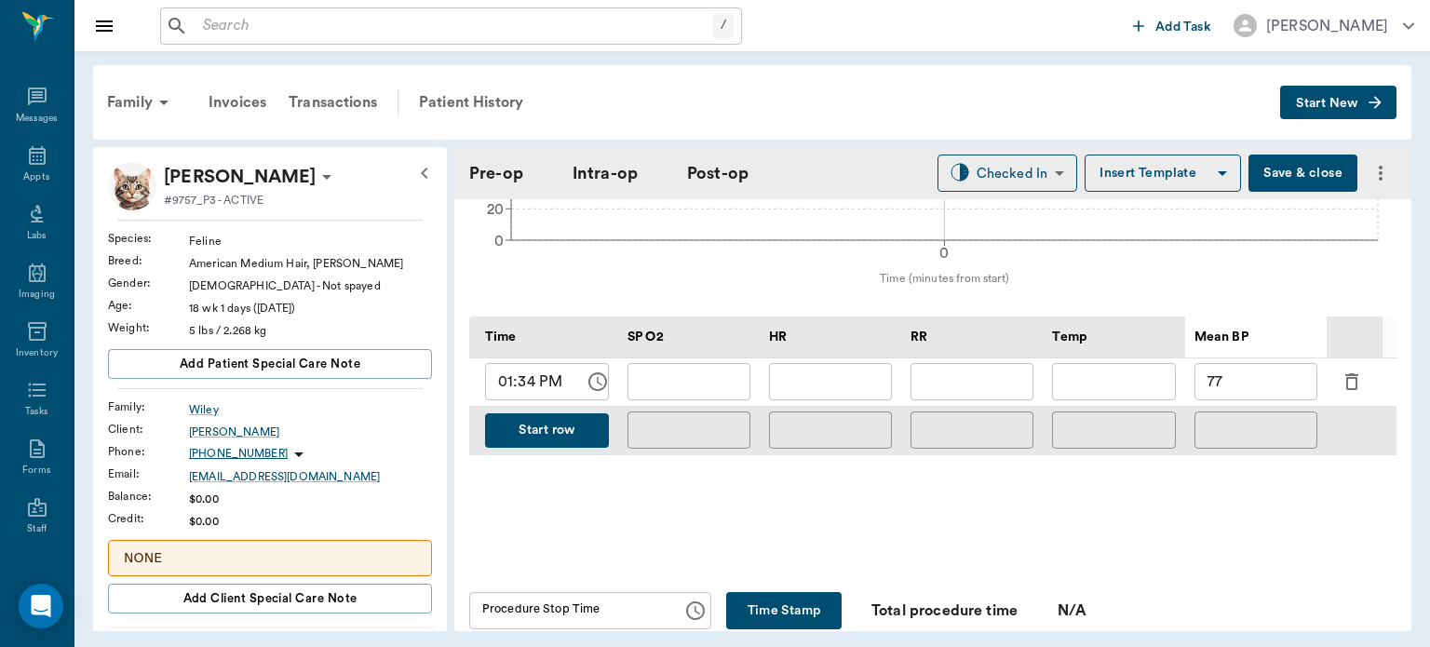
click at [1280, 170] on button "Save & close" at bounding box center [1303, 173] width 109 height 37
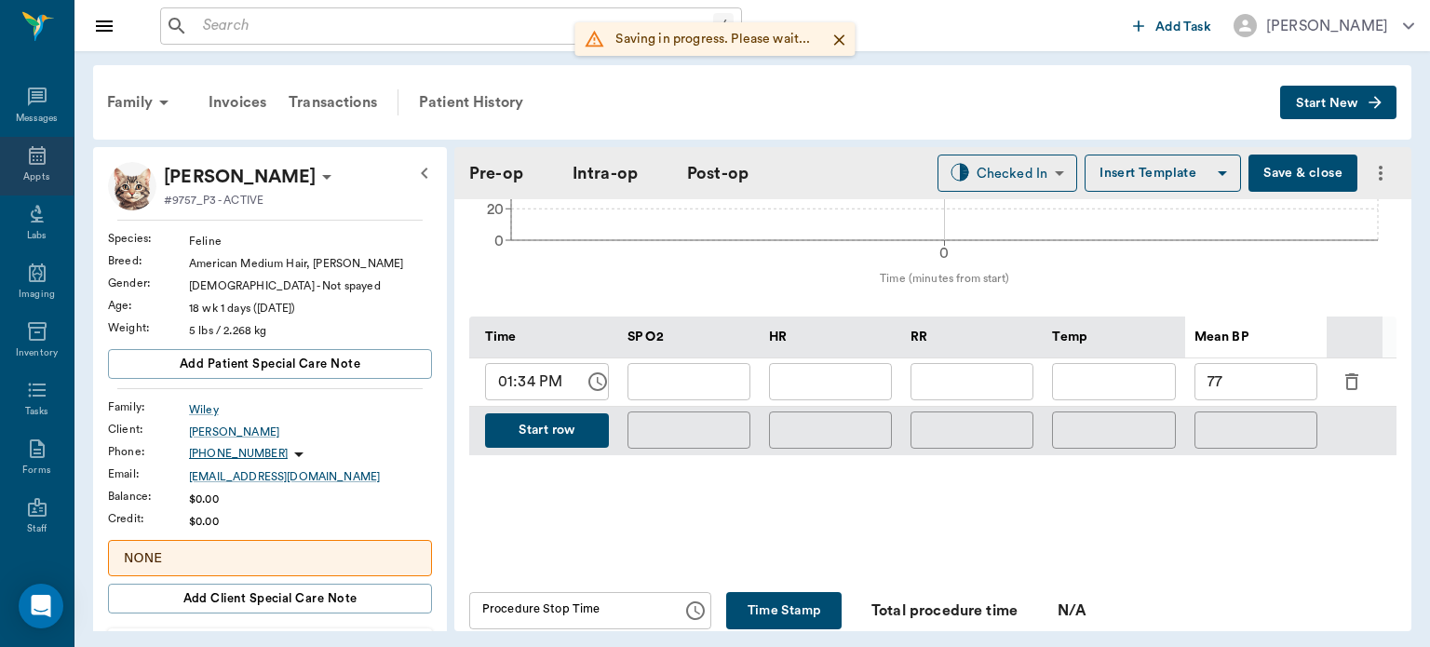
click at [25, 172] on div "Appts" at bounding box center [36, 177] width 26 height 14
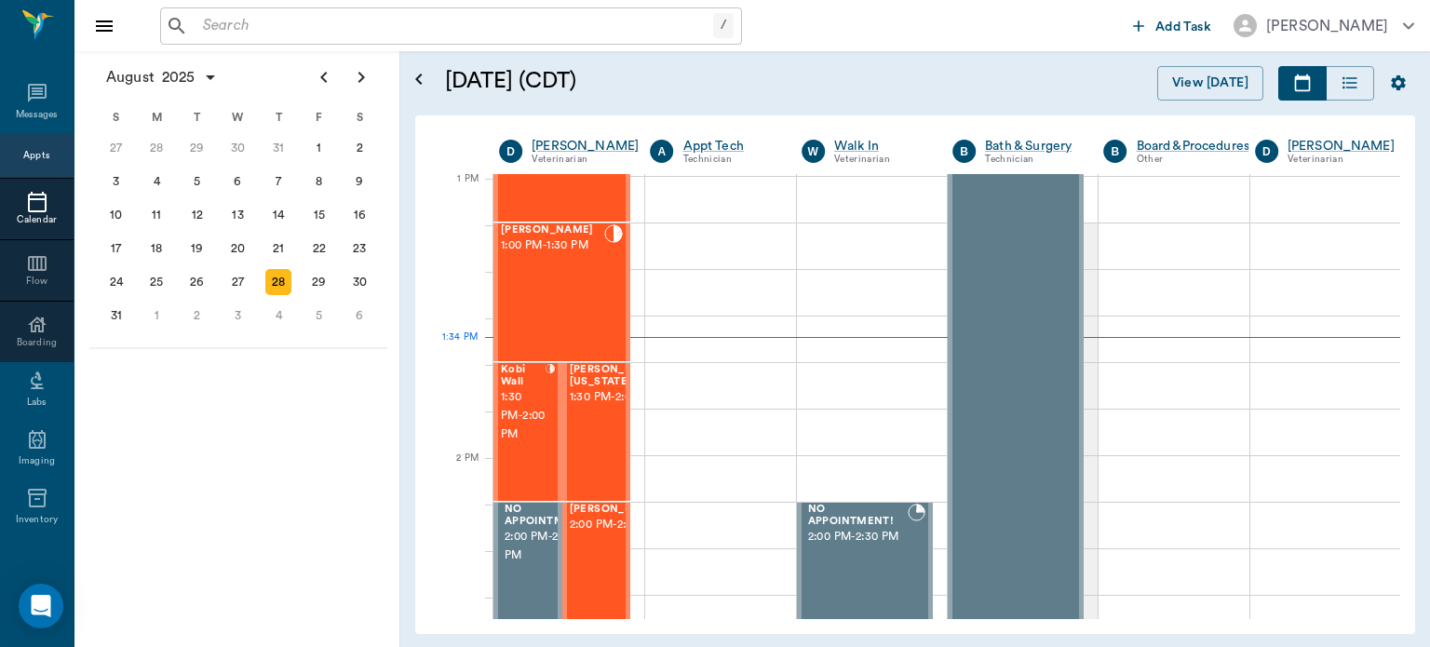
scroll to position [1326, 0]
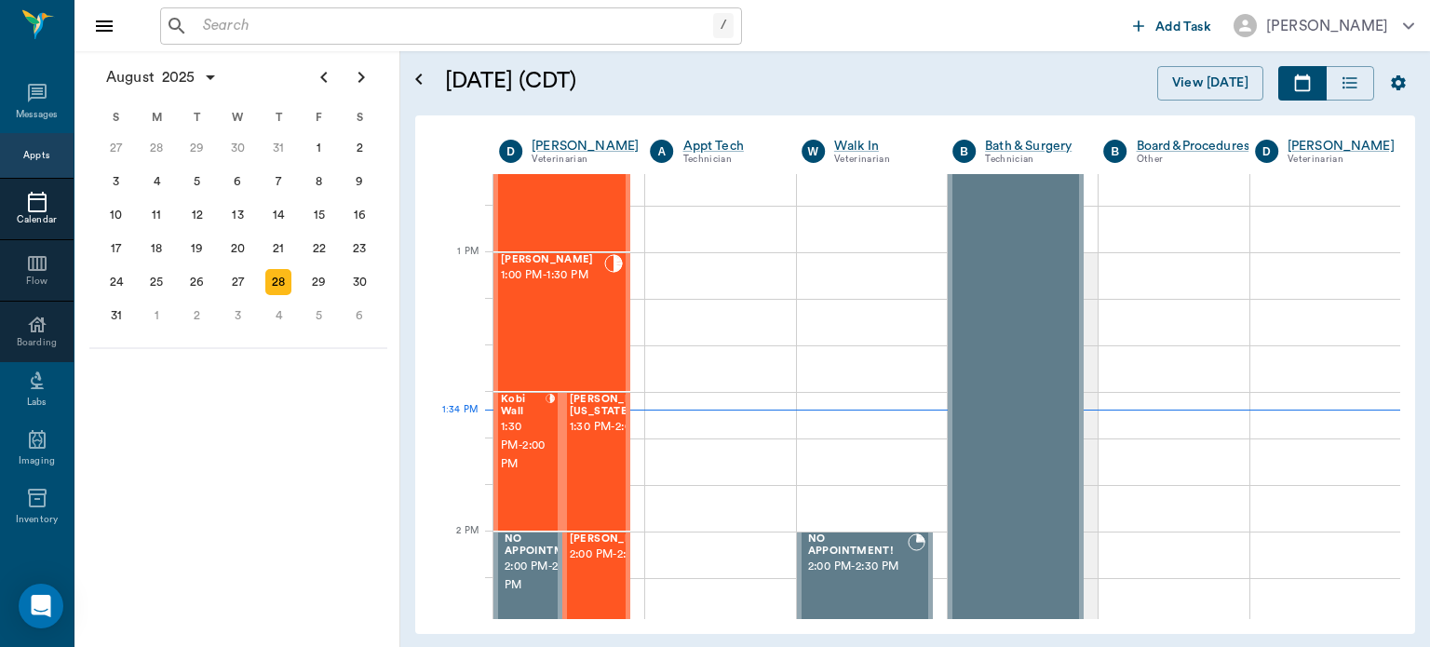
click at [555, 346] on div "[PERSON_NAME] 1:00 PM - 1:30 PM" at bounding box center [552, 322] width 103 height 136
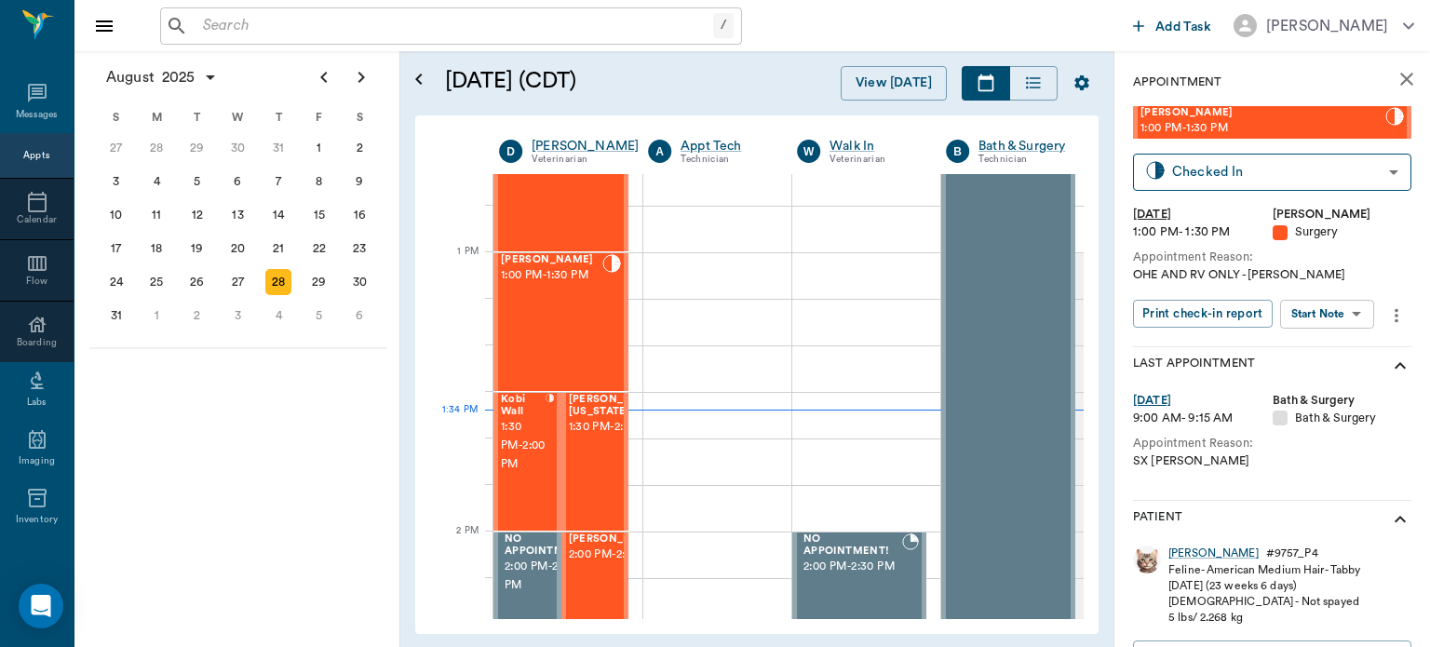
click at [1319, 311] on body "/ ​ Add Task [PERSON_NAME] Nectar Messages Appts Calendar Flow Boarding Labs Im…" at bounding box center [715, 323] width 1430 height 647
click at [1334, 384] on button "View Surgery" at bounding box center [1313, 382] width 76 height 21
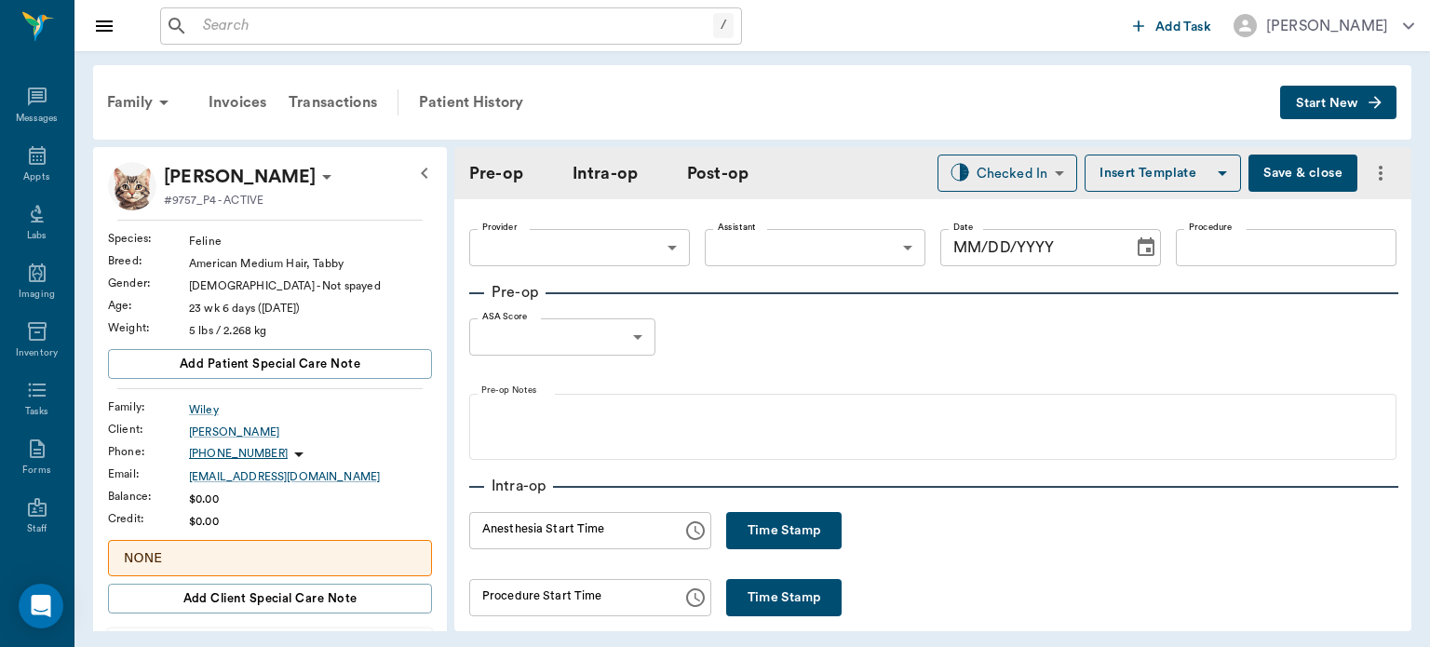
type input "63ec2f075fda476ae8351a4d"
type input "63ec2e7e52e12b0ba117b124"
type input "SPAY"
type input "1"
type input "[DATE]"
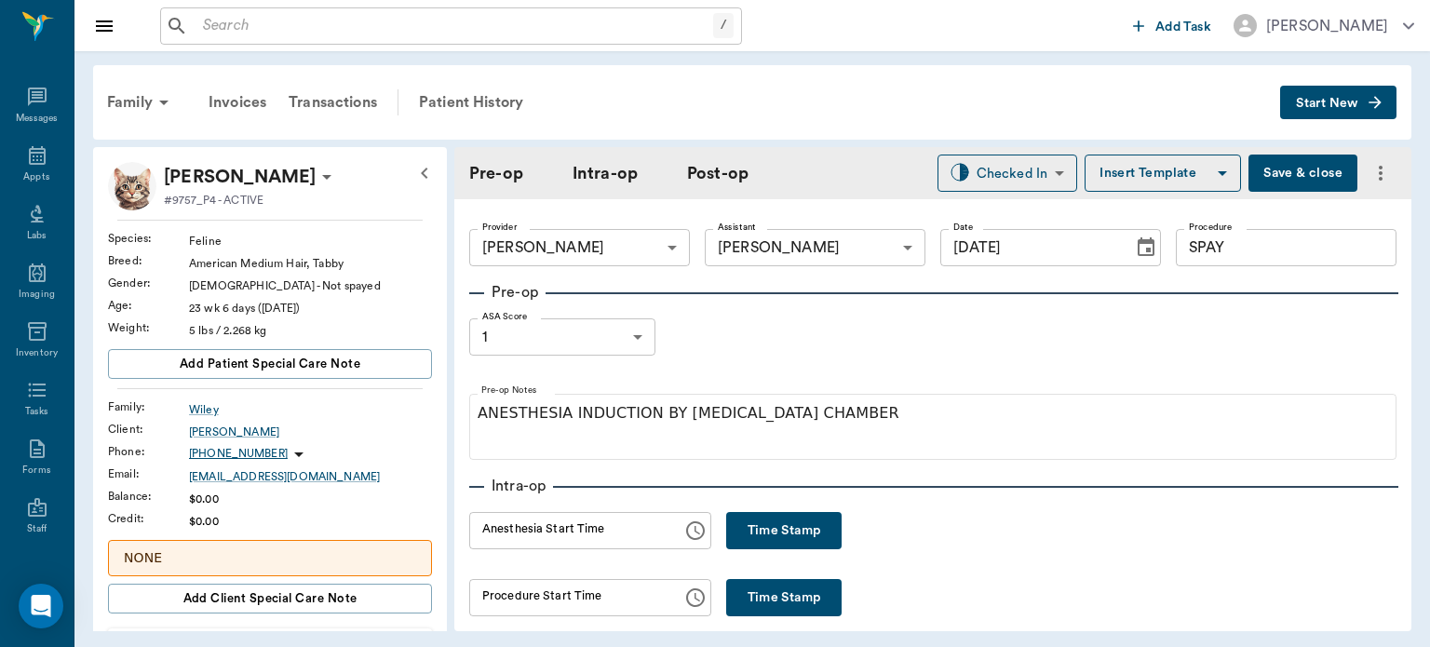
click at [750, 523] on button "Time Stamp" at bounding box center [783, 530] width 115 height 37
type input "01:34 PM"
click at [1286, 175] on button "Save & close" at bounding box center [1303, 173] width 109 height 37
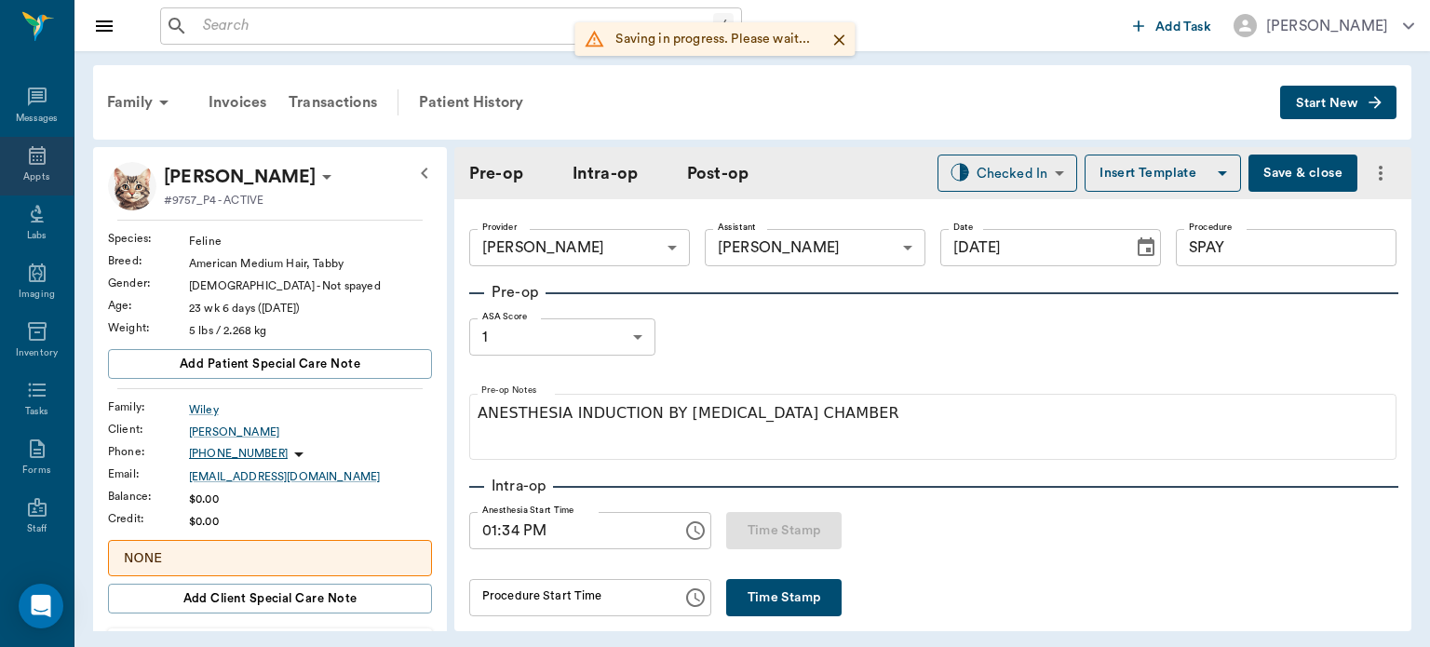
click at [23, 172] on div "Appts" at bounding box center [36, 177] width 26 height 14
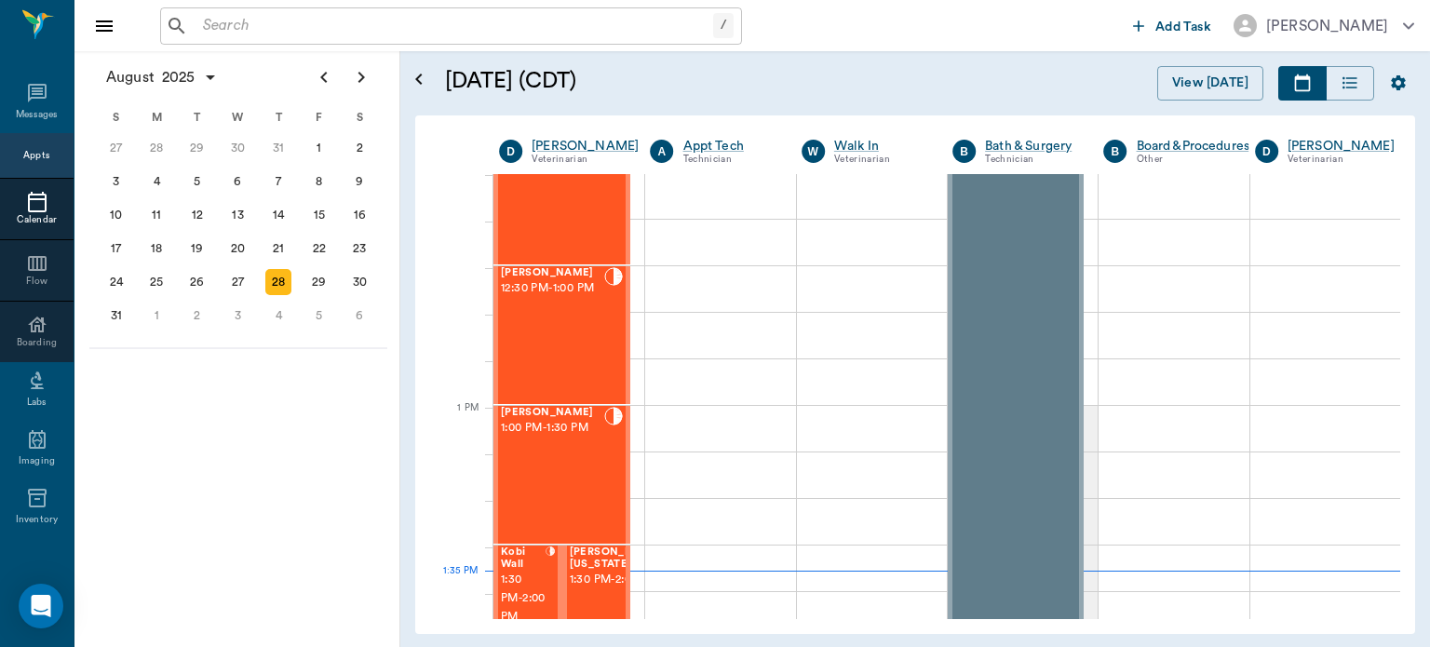
scroll to position [1170, 0]
click at [568, 334] on div "[PERSON_NAME] 12:30 PM - 1:00 PM" at bounding box center [552, 339] width 103 height 136
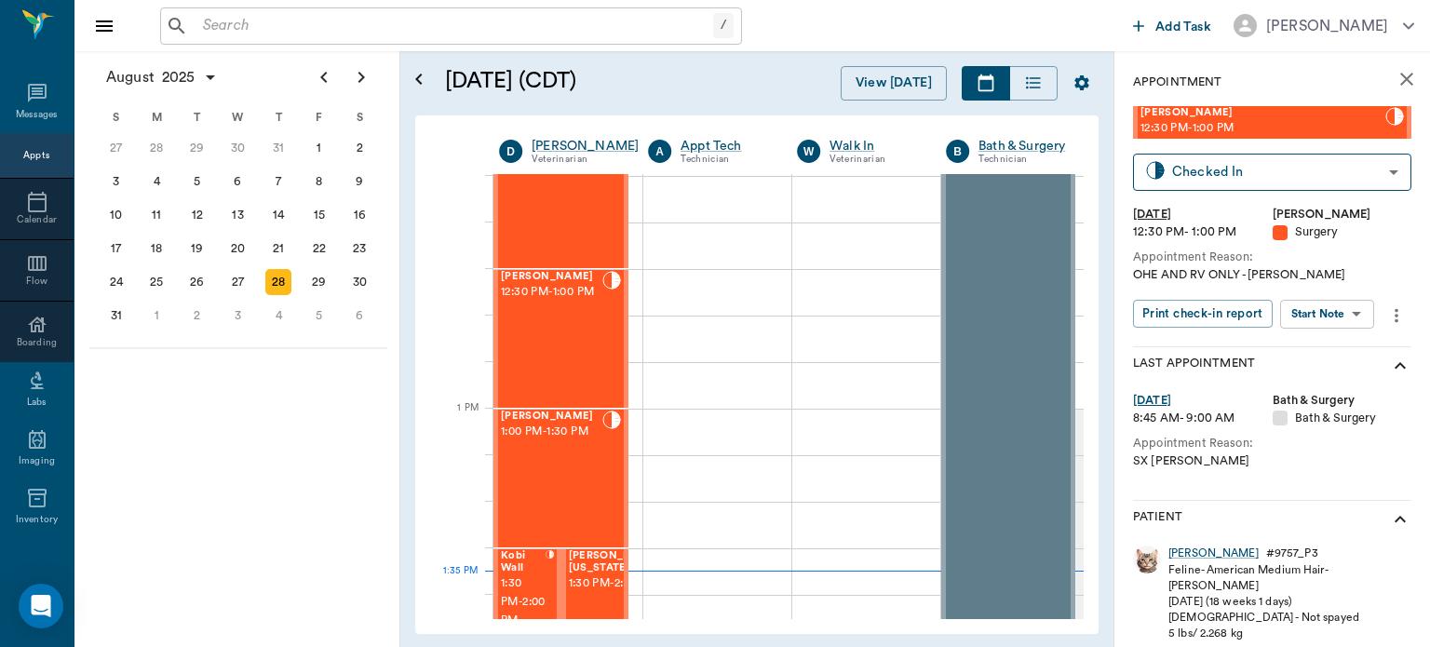
click at [1370, 317] on body "/ ​ Add Task [PERSON_NAME] Nectar Messages Appts Calendar Flow Boarding Labs Im…" at bounding box center [715, 323] width 1430 height 647
click at [1332, 380] on button "View Surgery" at bounding box center [1313, 382] width 76 height 21
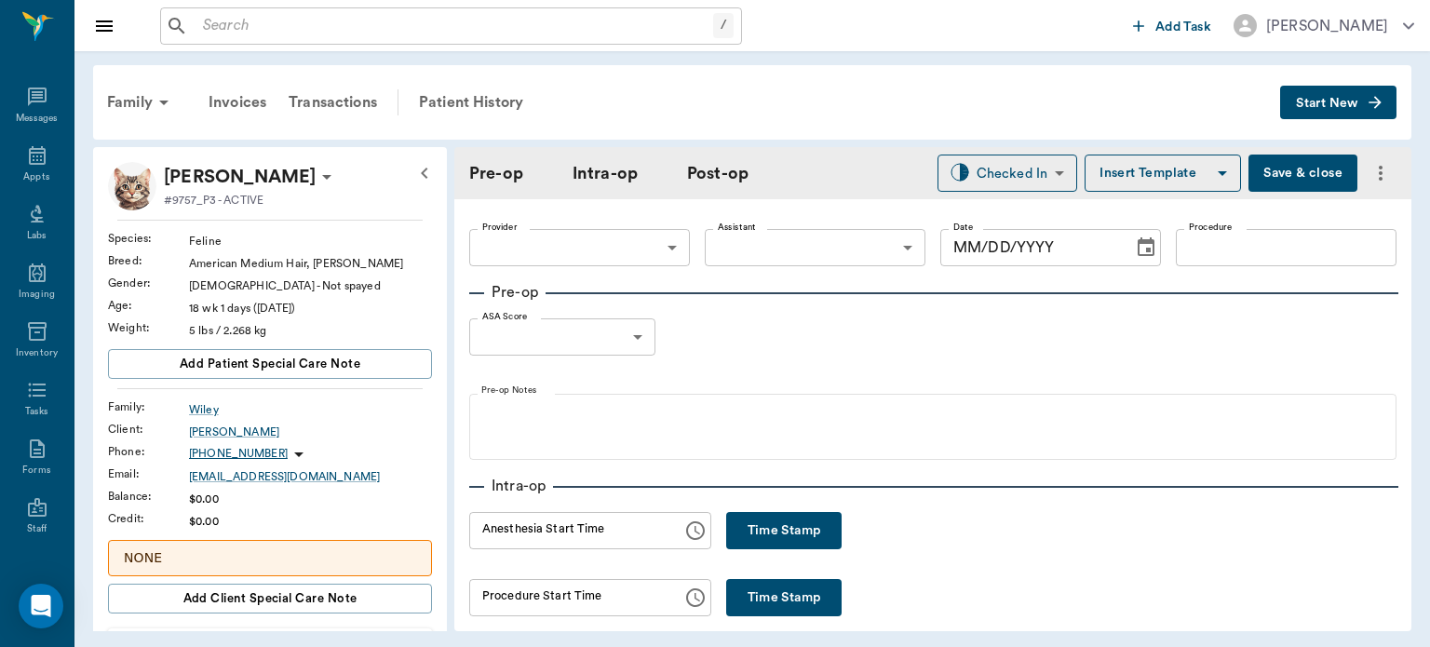
type input "63ec2f075fda476ae8351a4d"
type input "63ec2e7e52e12b0ba117b124"
type input "SPAY"
type input "1"
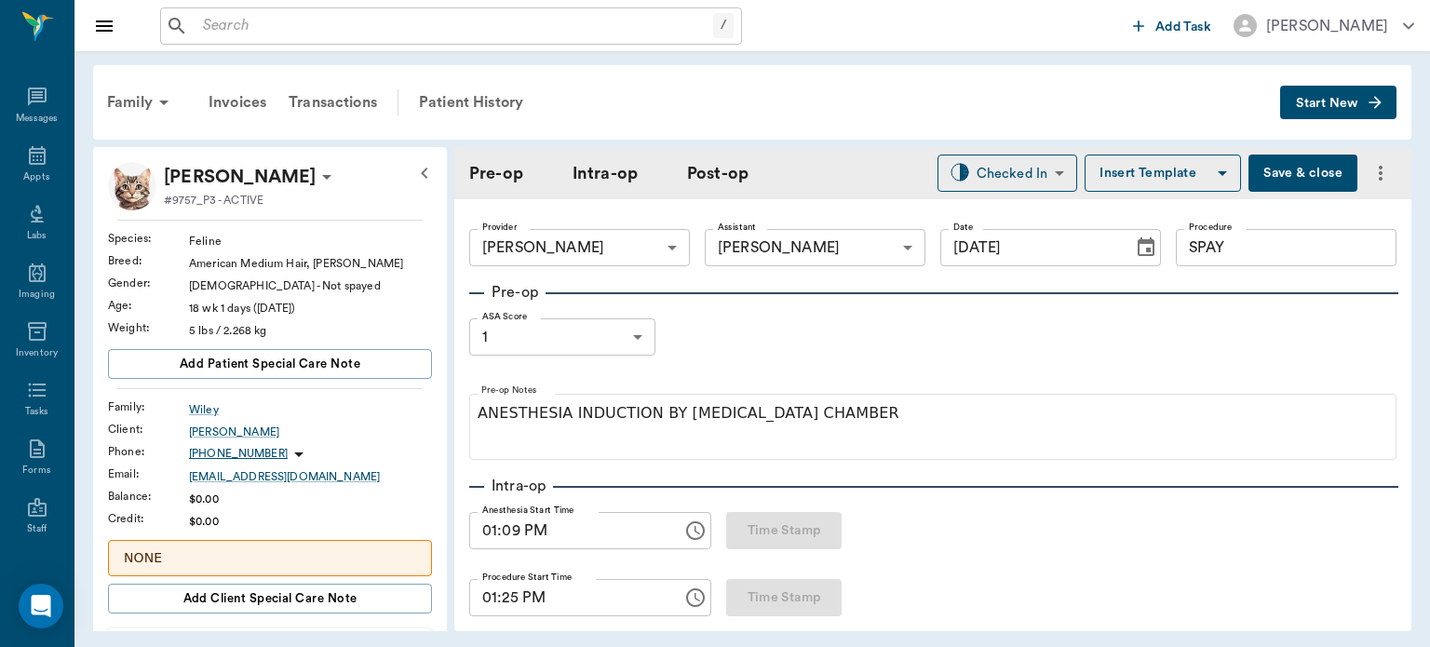
type input "[DATE]"
type input "01:09 PM"
type input "01:25 PM"
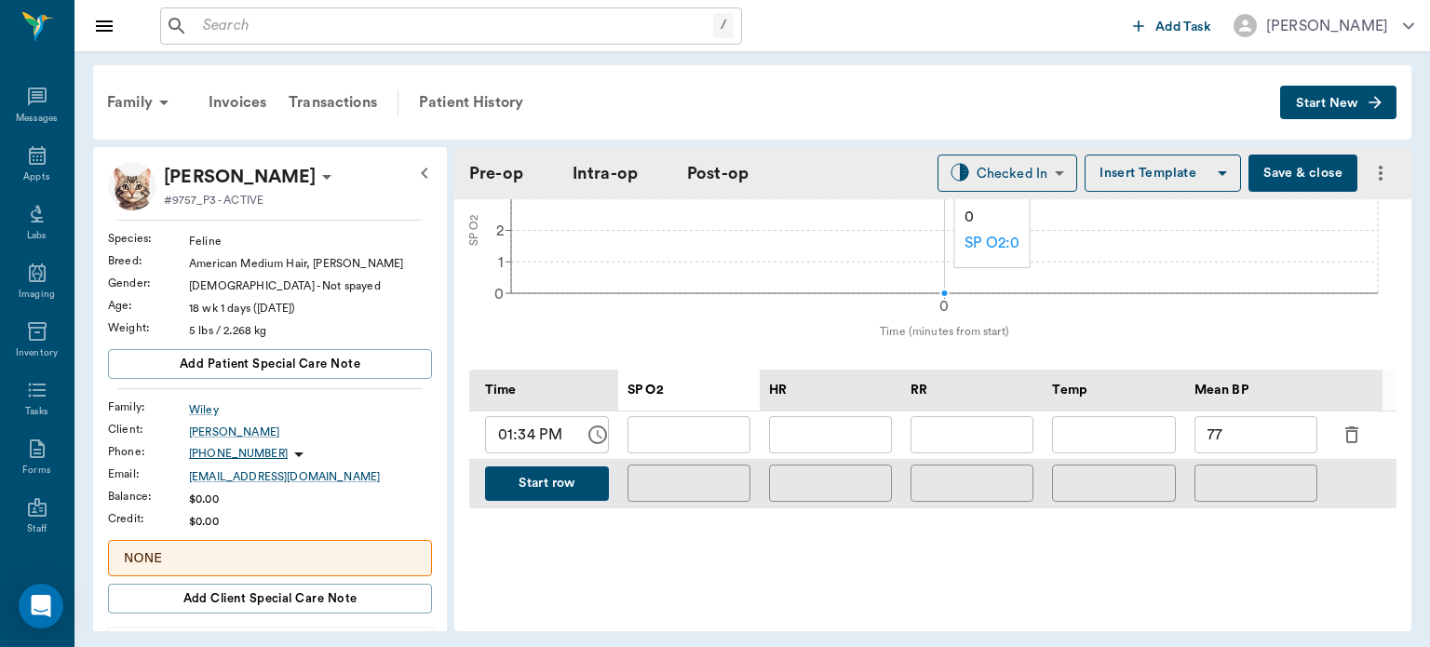
scroll to position [749, 0]
click at [1292, 169] on button "Save & close" at bounding box center [1303, 173] width 109 height 37
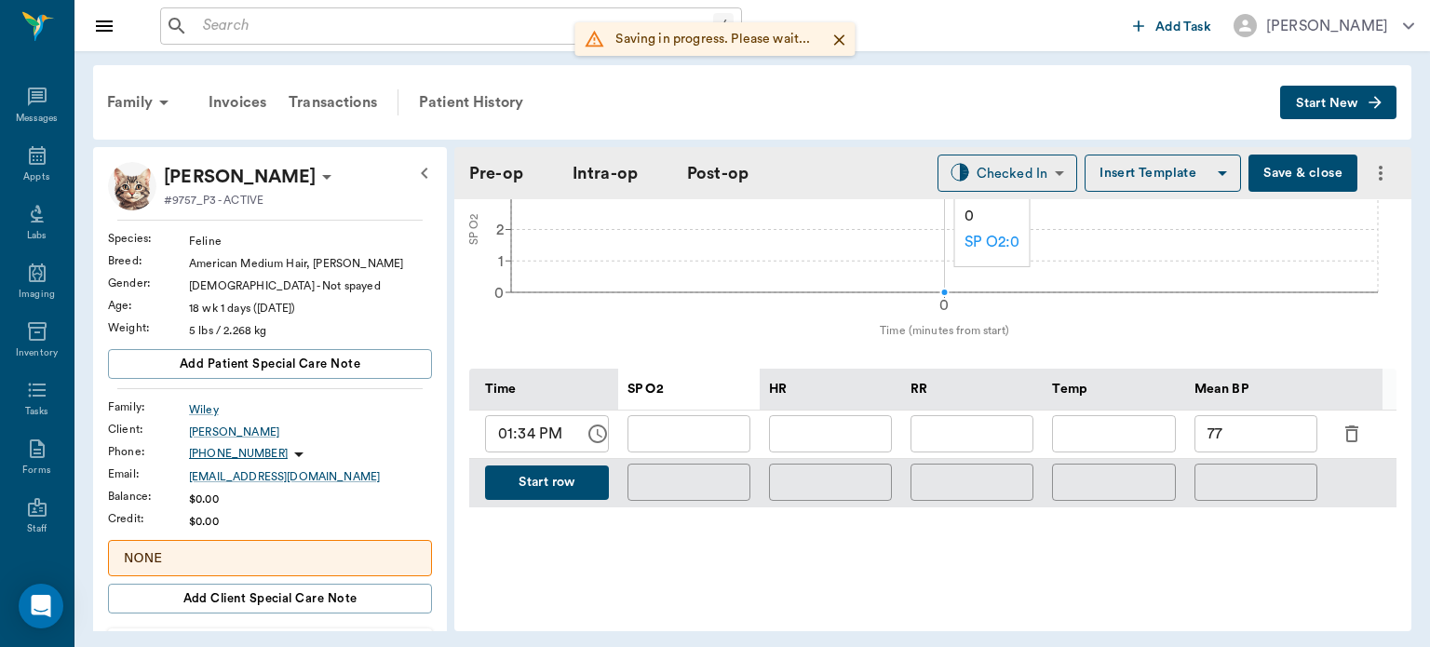
click at [23, 173] on div "Appts" at bounding box center [36, 177] width 26 height 14
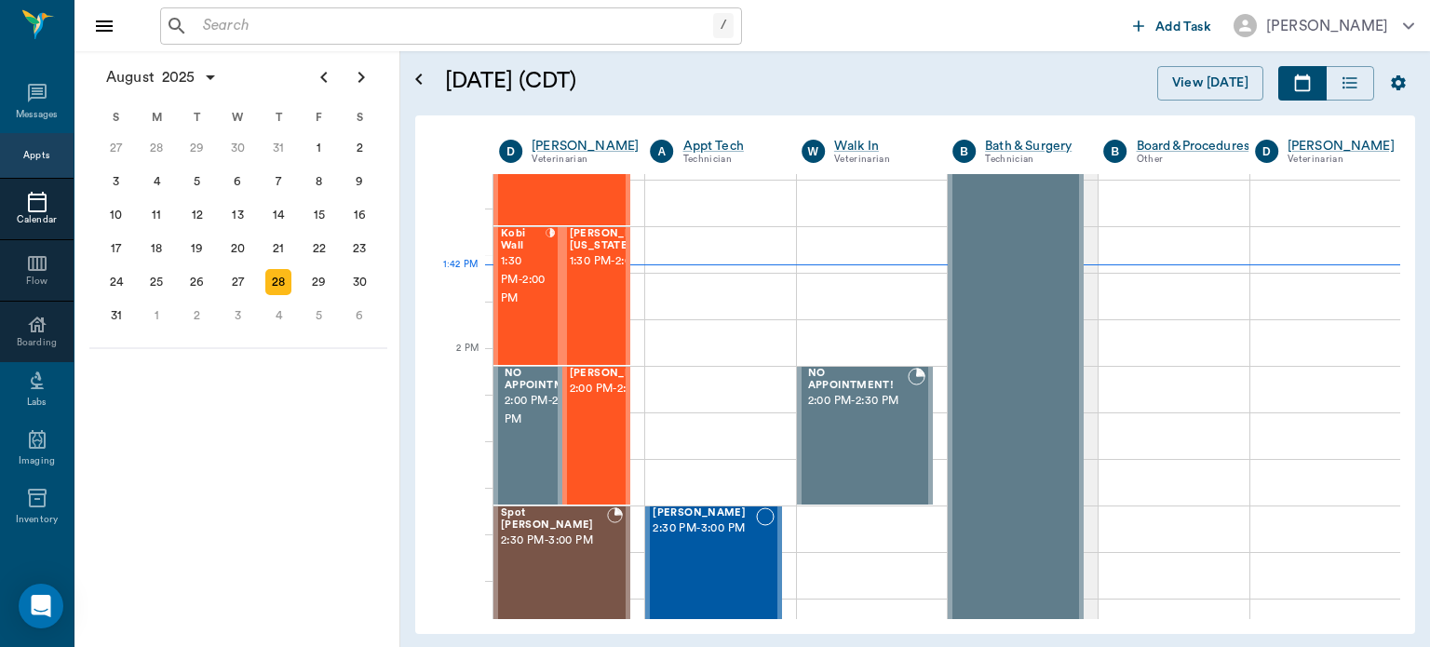
scroll to position [1510, 0]
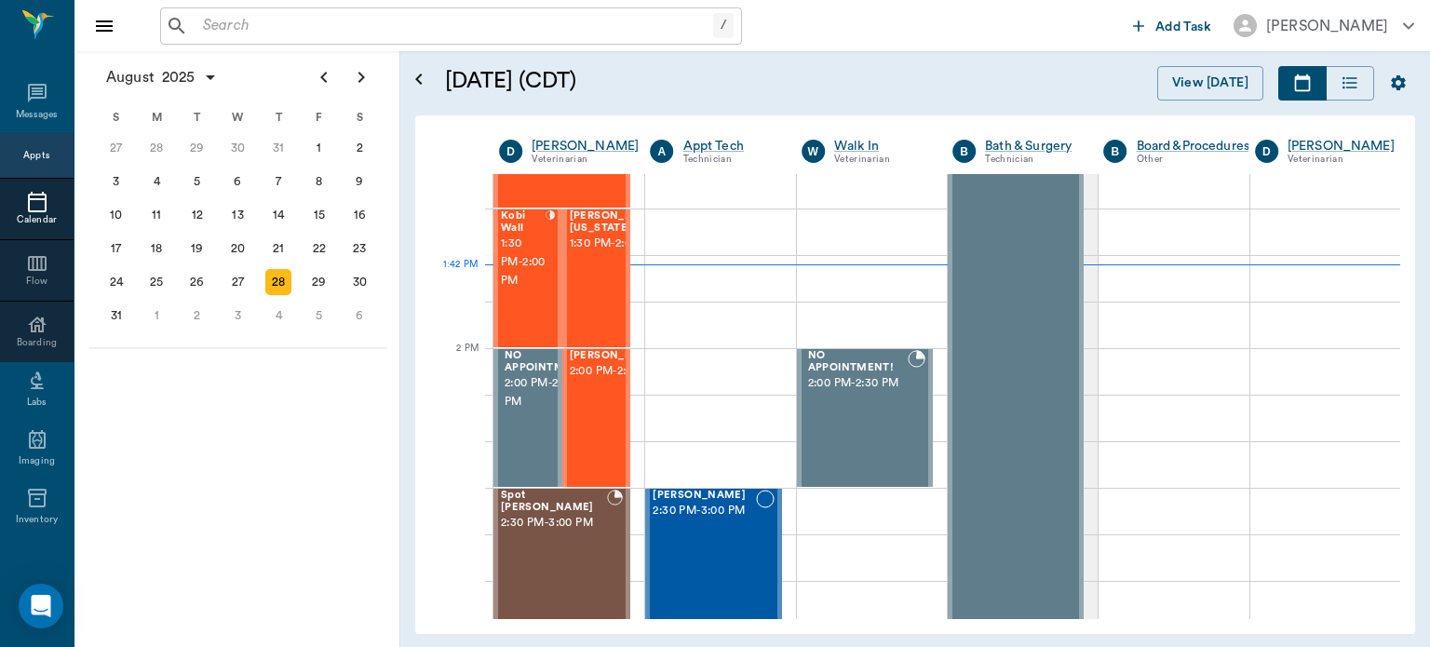
click at [535, 287] on span "1:30 PM - 2:00 PM" at bounding box center [523, 263] width 45 height 56
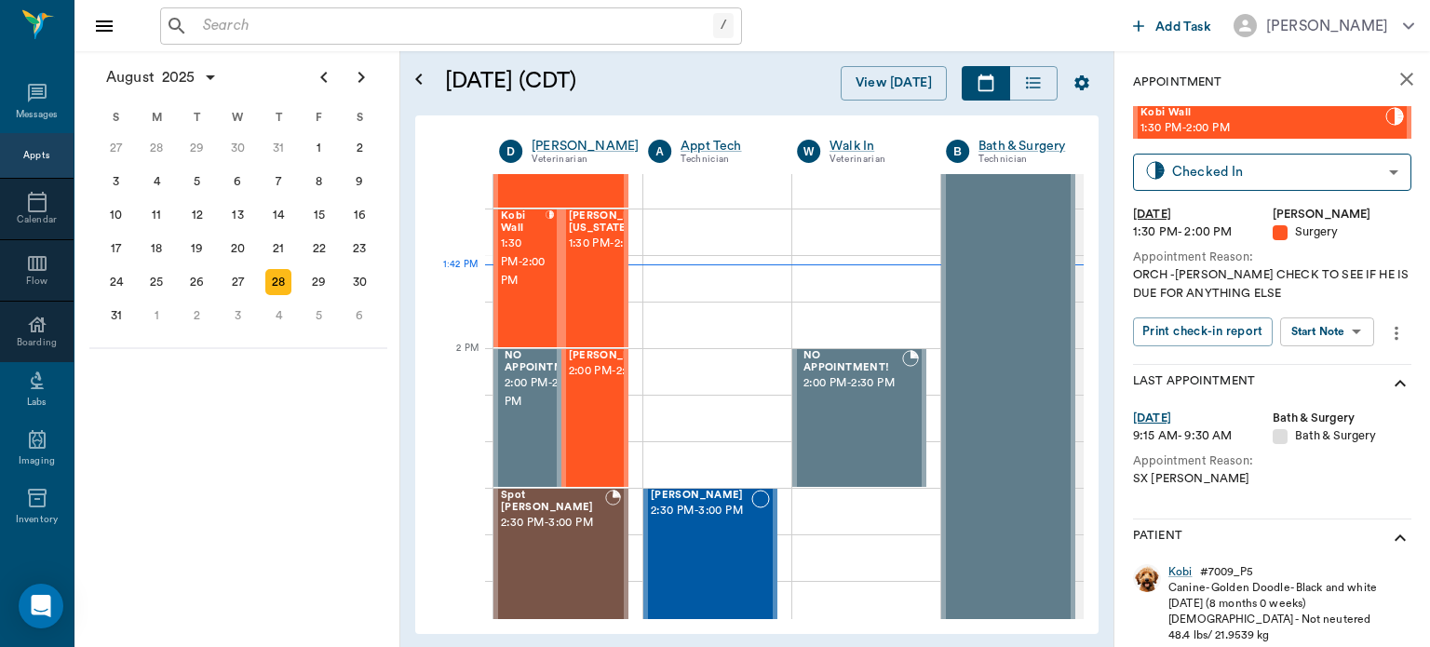
click at [1340, 328] on body "/ ​ Add Task [PERSON_NAME] Nectar Messages Appts Calendar Flow Boarding Labs Im…" at bounding box center [715, 323] width 1430 height 647
click at [1321, 400] on button "View Surgery" at bounding box center [1313, 399] width 76 height 21
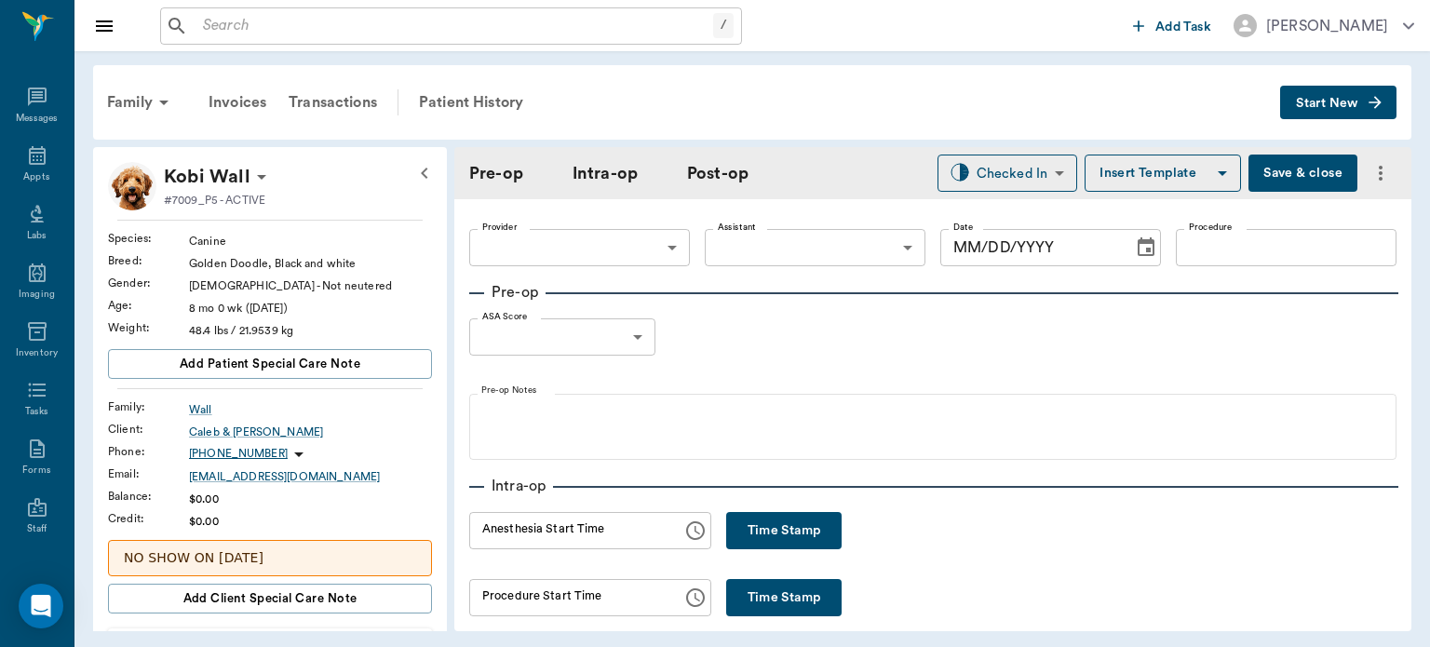
type input "63ec2f075fda476ae8351a4d"
type input "63ec2e7e52e12b0ba117b124"
type input "NEUTER"
type input "1"
radio input "true"
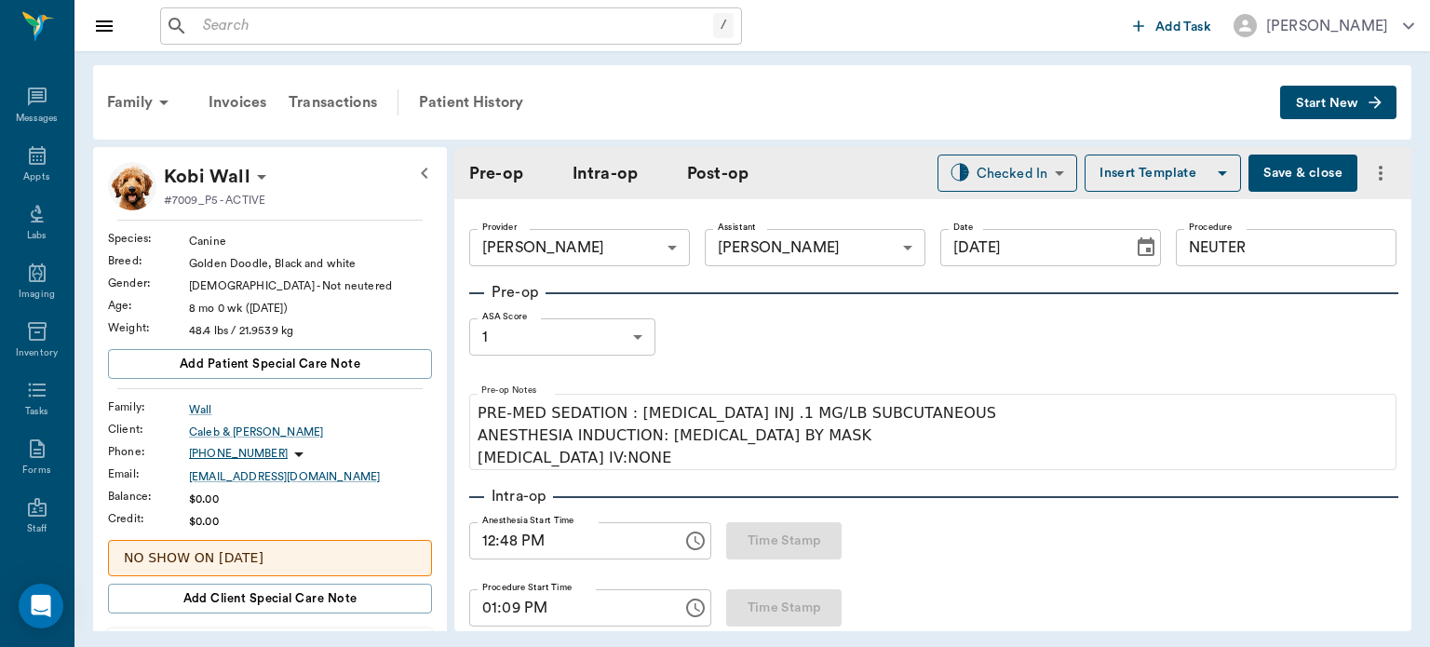
type input "[DATE]"
type input "12:48 PM"
type input "01:09 PM"
type input "01:23 PM"
type input "01:24 PM"
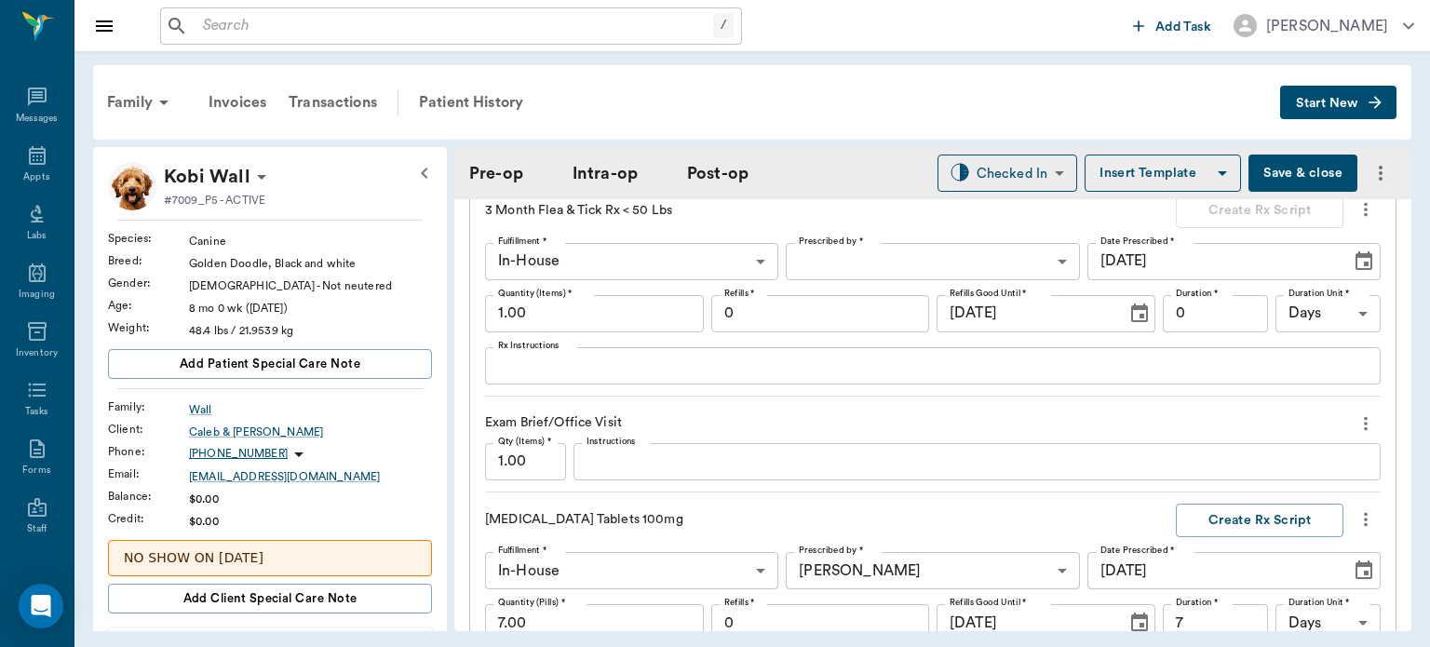
scroll to position [2175, 0]
click at [1356, 411] on icon "more" at bounding box center [1366, 422] width 20 height 22
click at [1236, 476] on span "Delete" at bounding box center [1274, 476] width 156 height 20
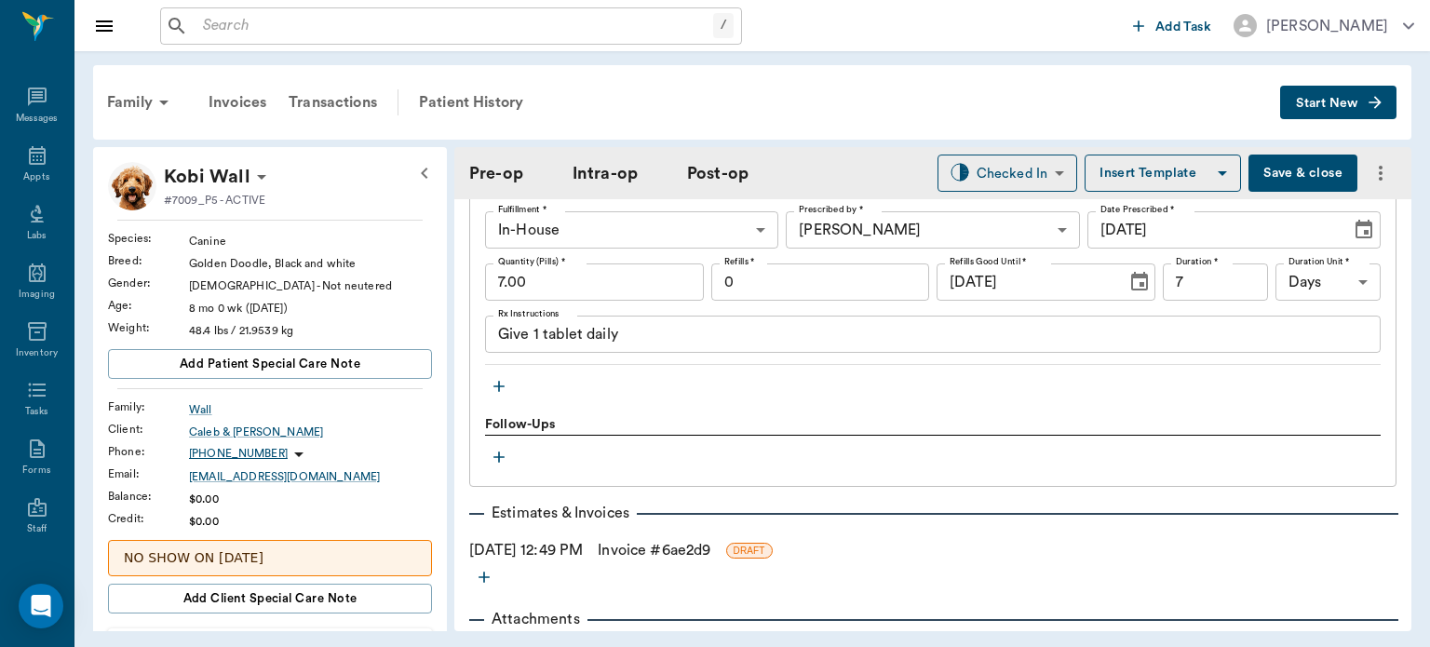
scroll to position [2399, 0]
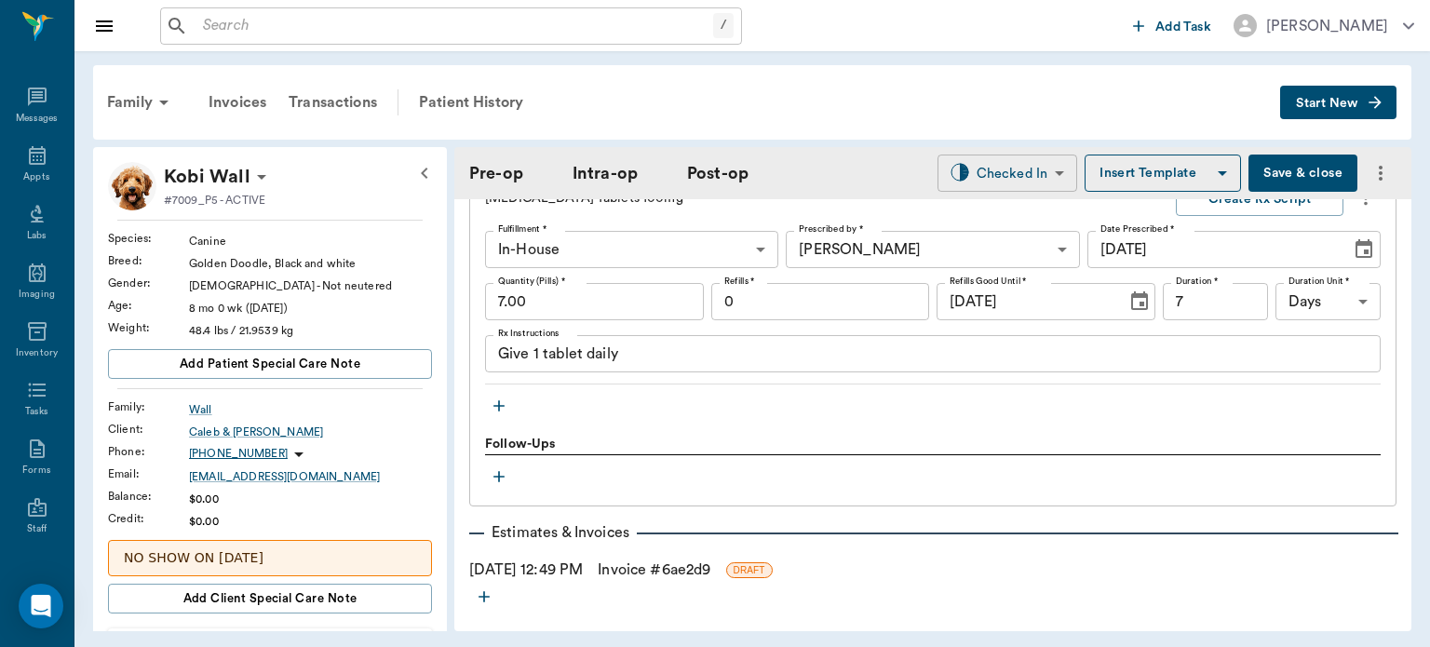
click at [1016, 183] on body "/ ​ Add Task [PERSON_NAME] Nectar Messages Appts Labs Imaging Inventory Tasks F…" at bounding box center [715, 323] width 1430 height 647
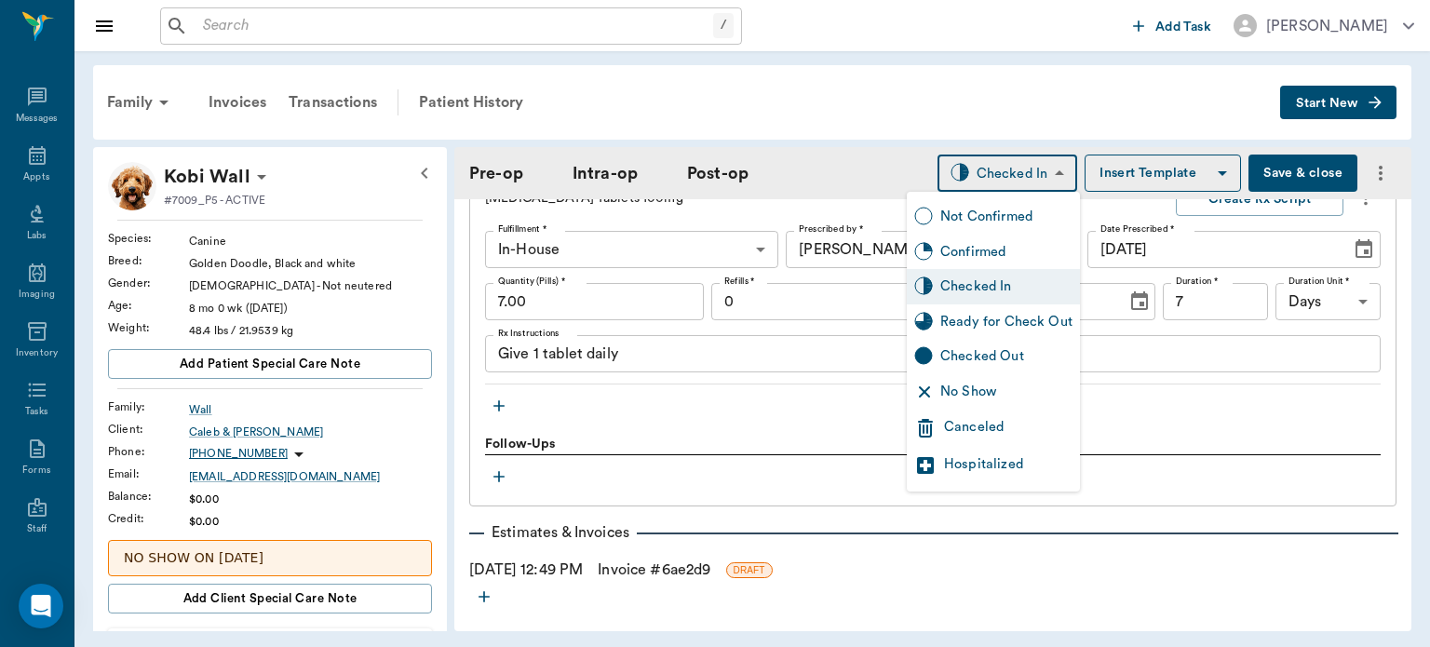
click at [1015, 324] on div "Ready for Check Out" at bounding box center [1007, 322] width 132 height 20
type input "READY_TO_CHECKOUT"
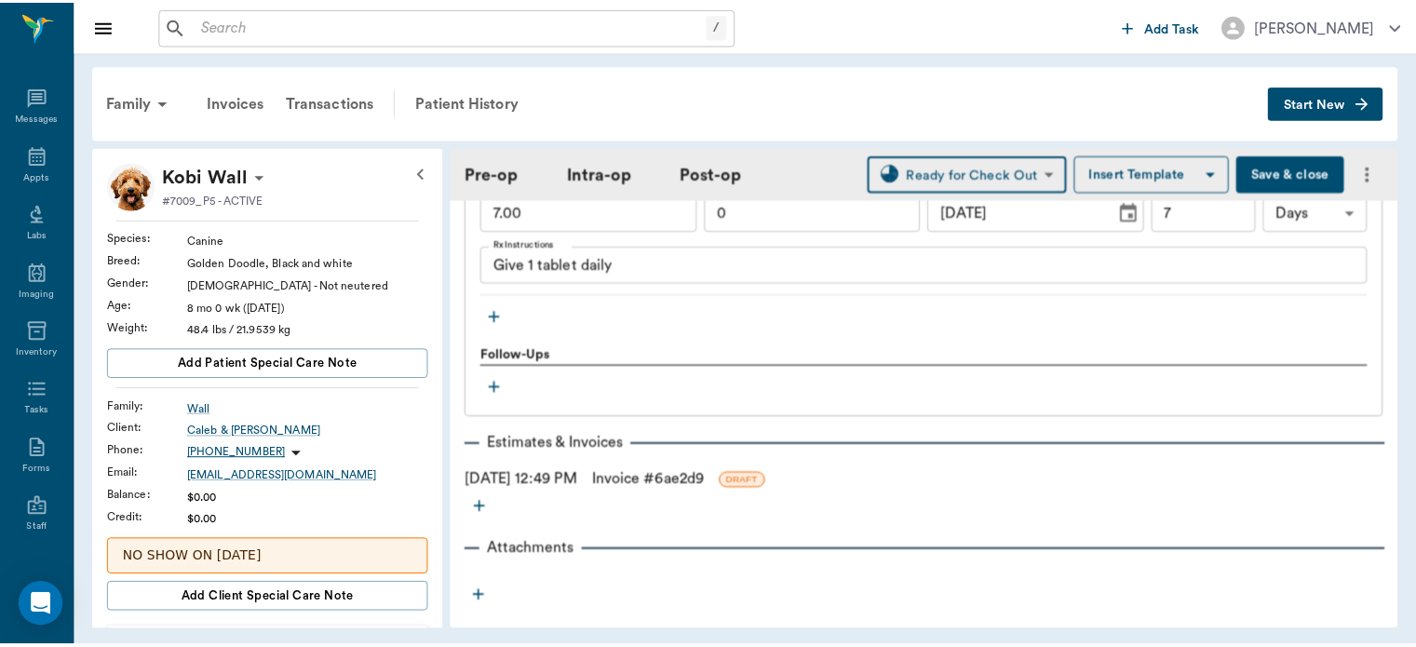
scroll to position [2495, 0]
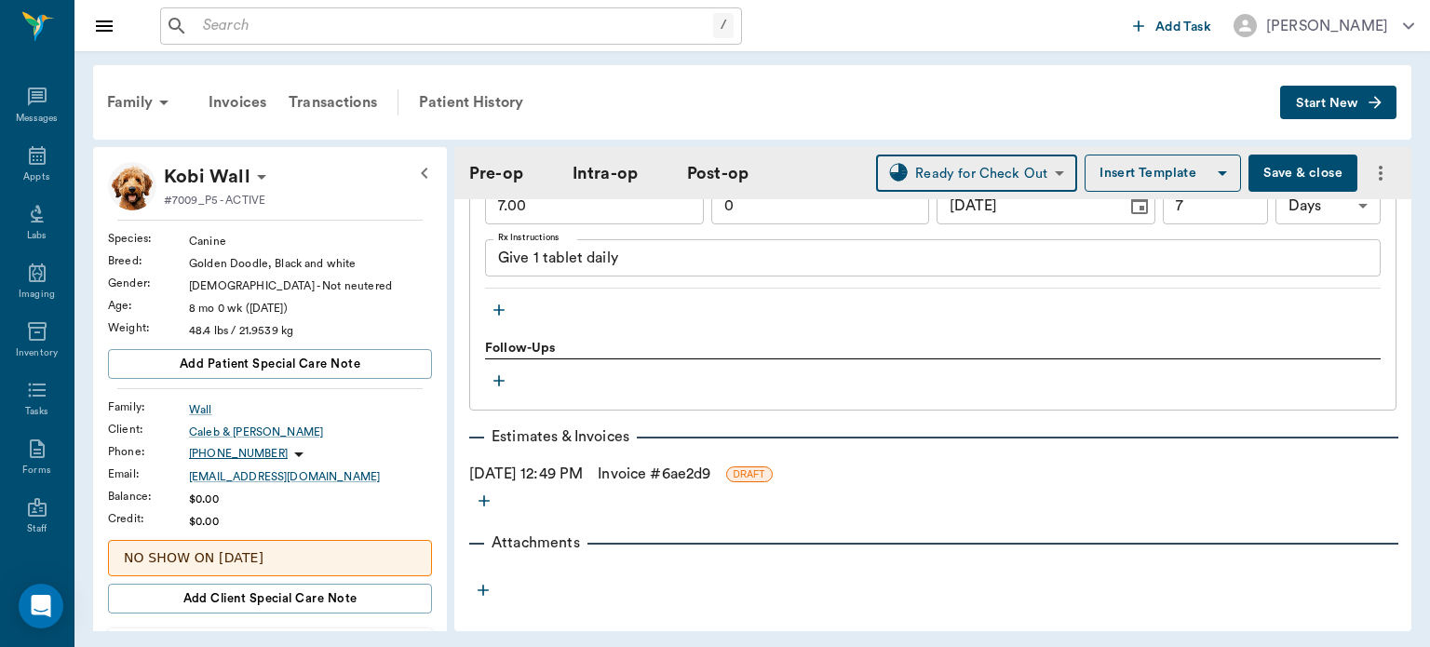
click at [684, 465] on link "Invoice # 6ae2d9" at bounding box center [654, 474] width 113 height 22
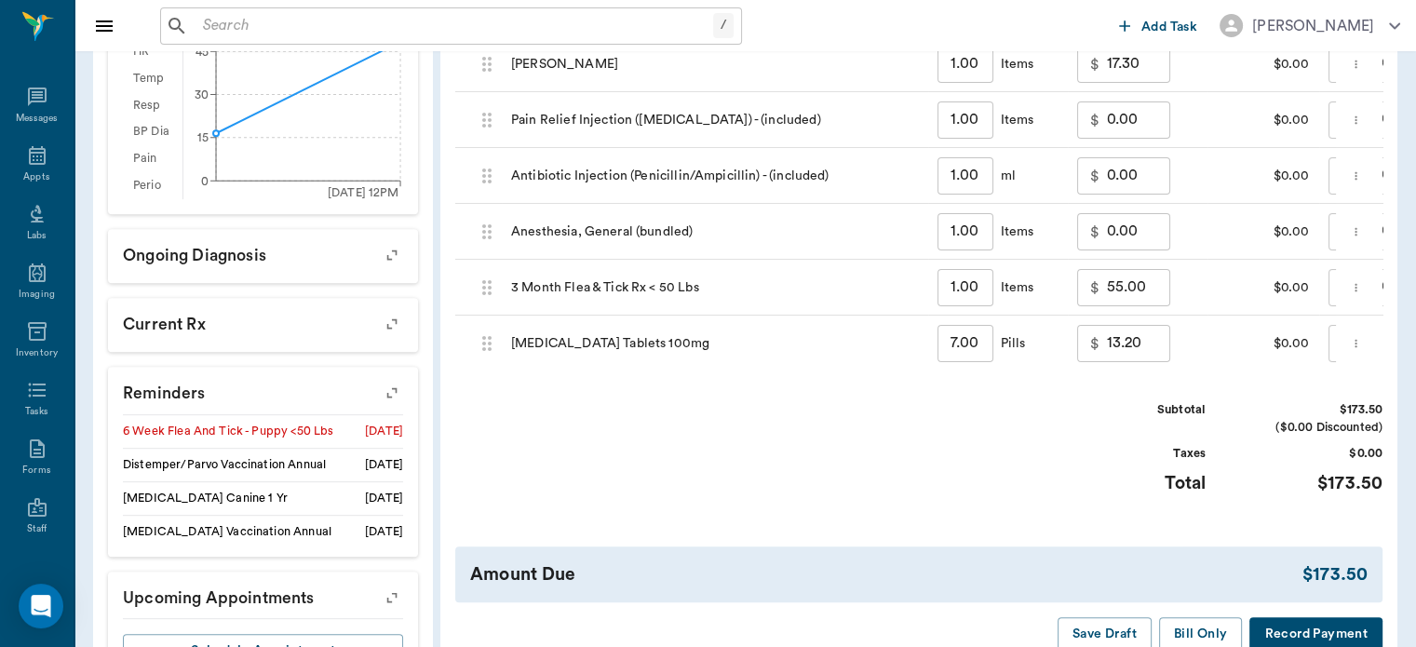
scroll to position [845, 0]
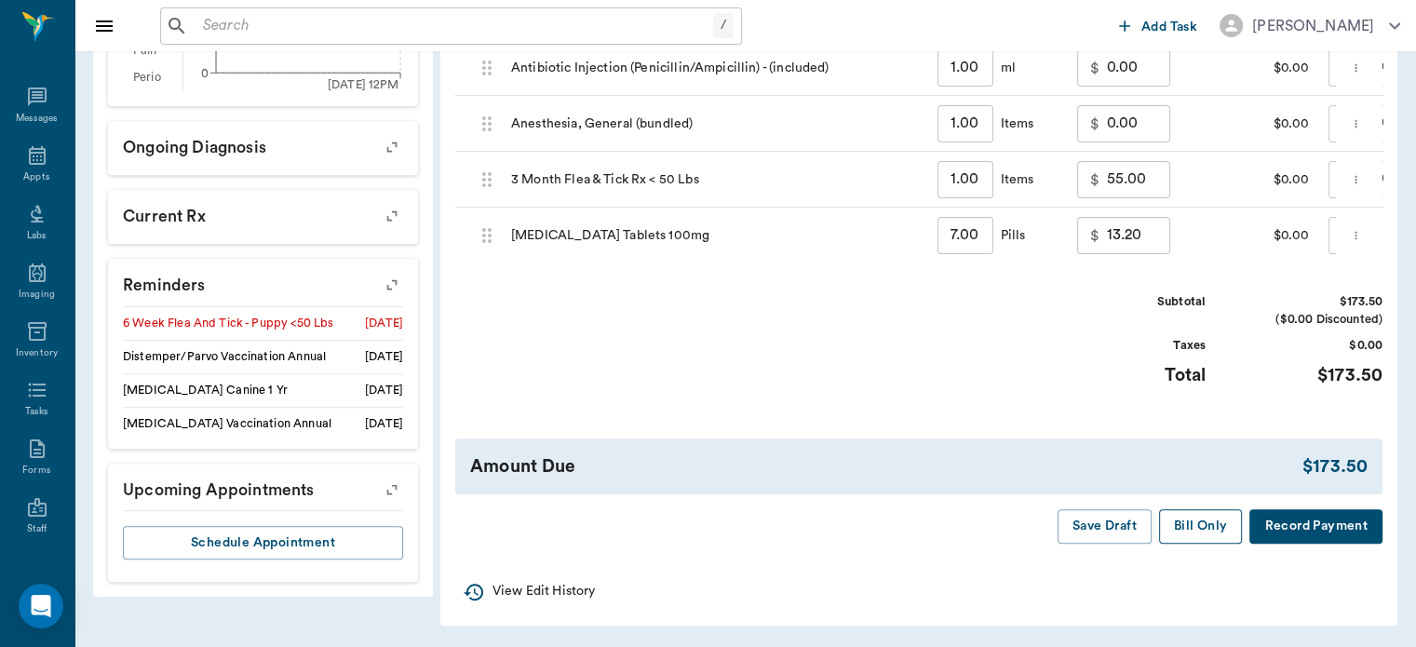
click at [1219, 535] on button "Bill Only" at bounding box center [1201, 526] width 84 height 34
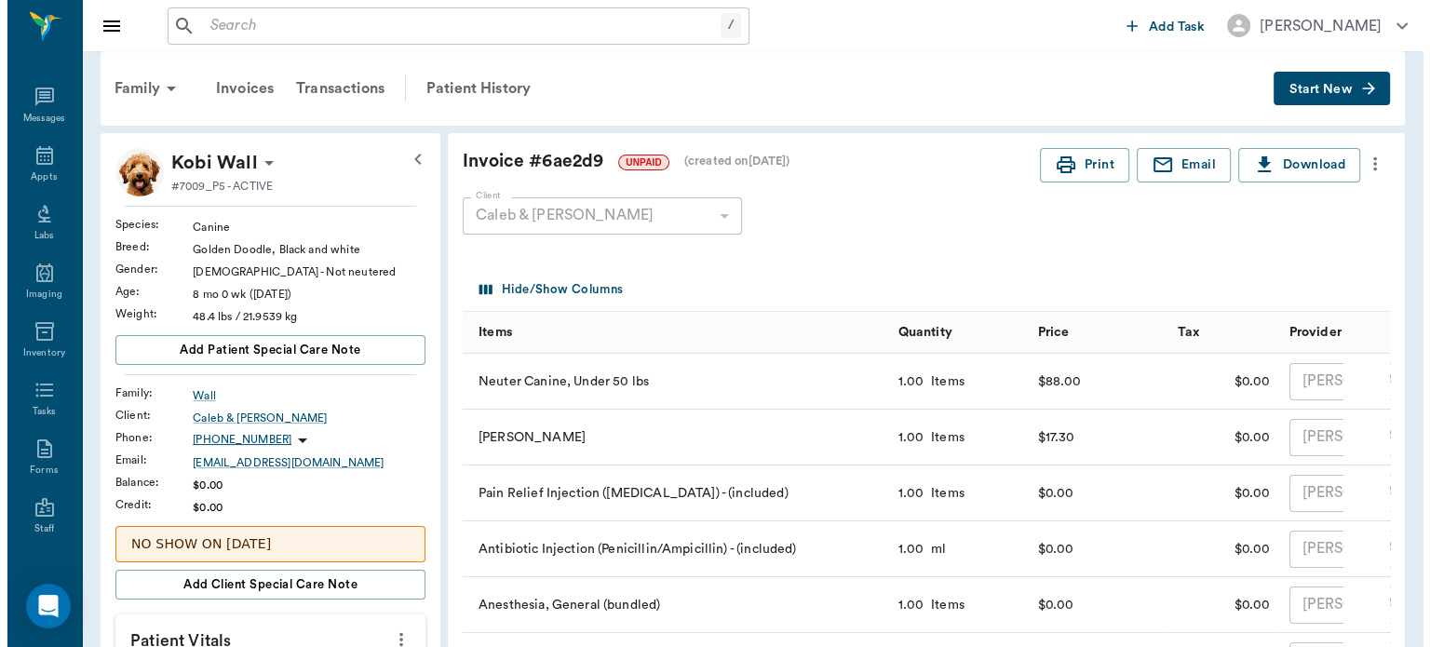
scroll to position [0, 0]
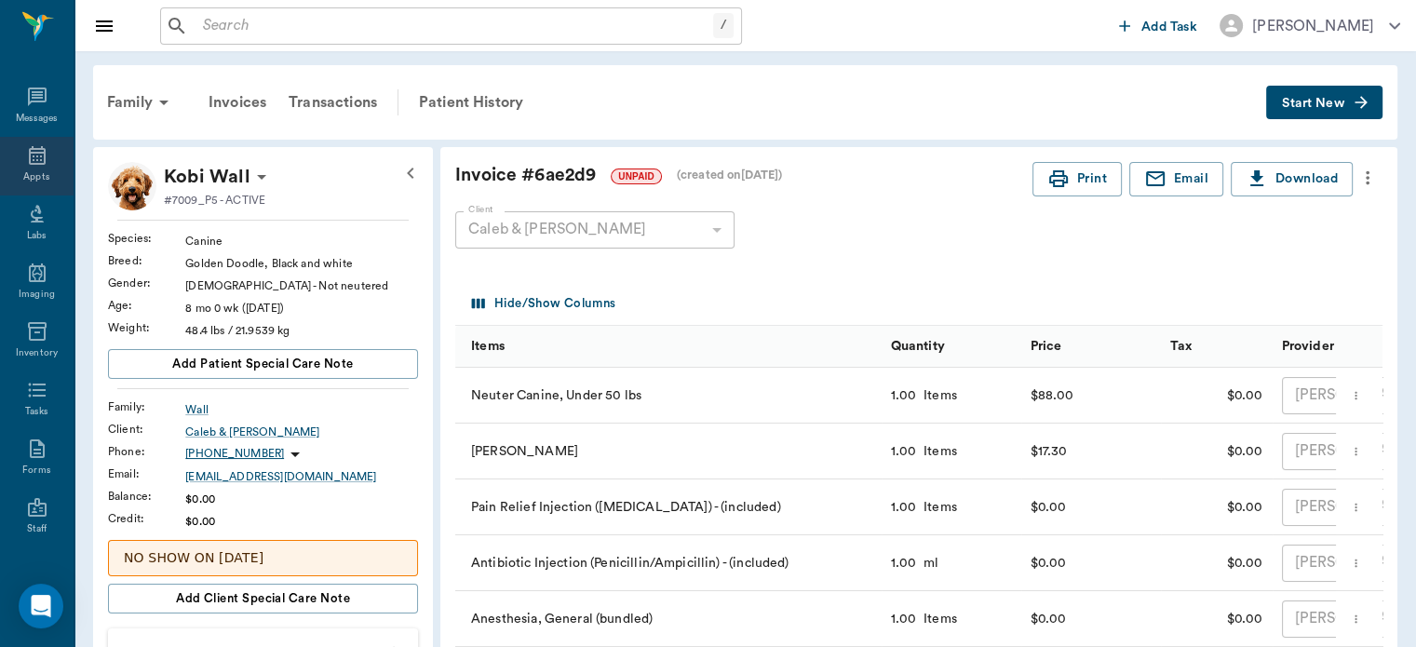
click at [34, 150] on icon at bounding box center [37, 155] width 22 height 22
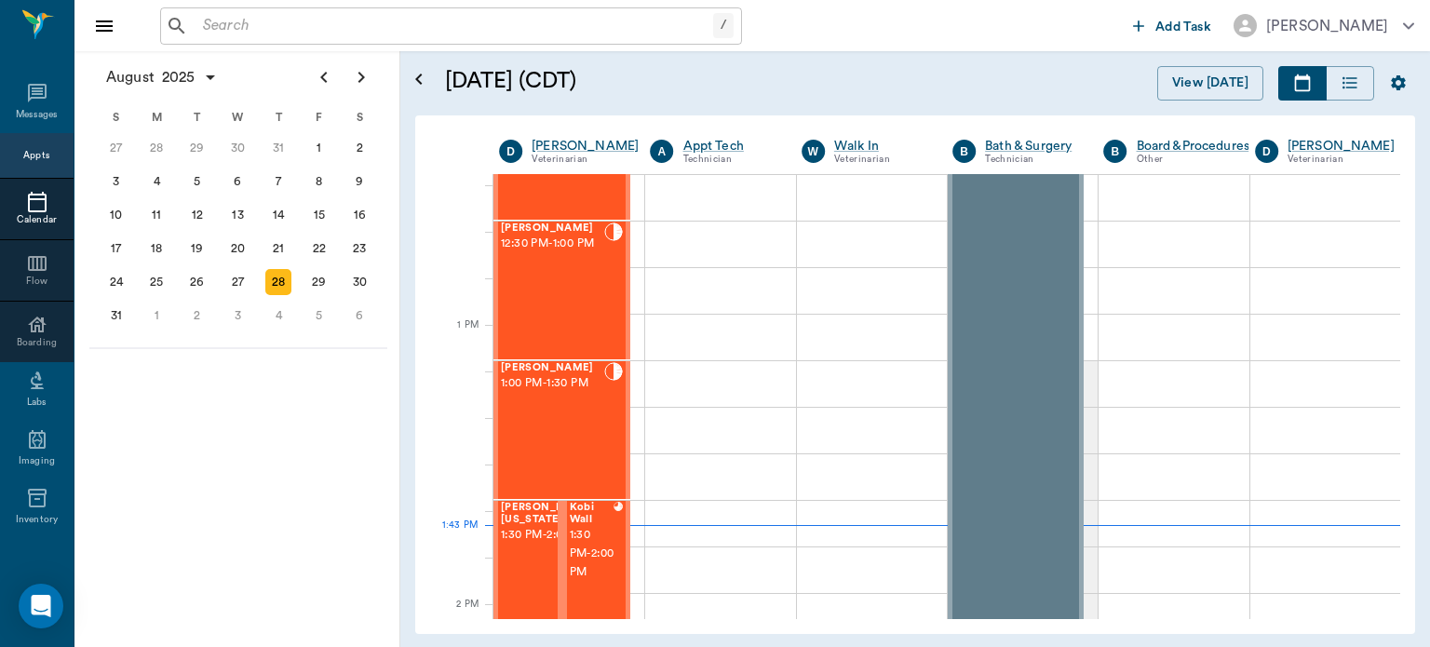
scroll to position [1210, 0]
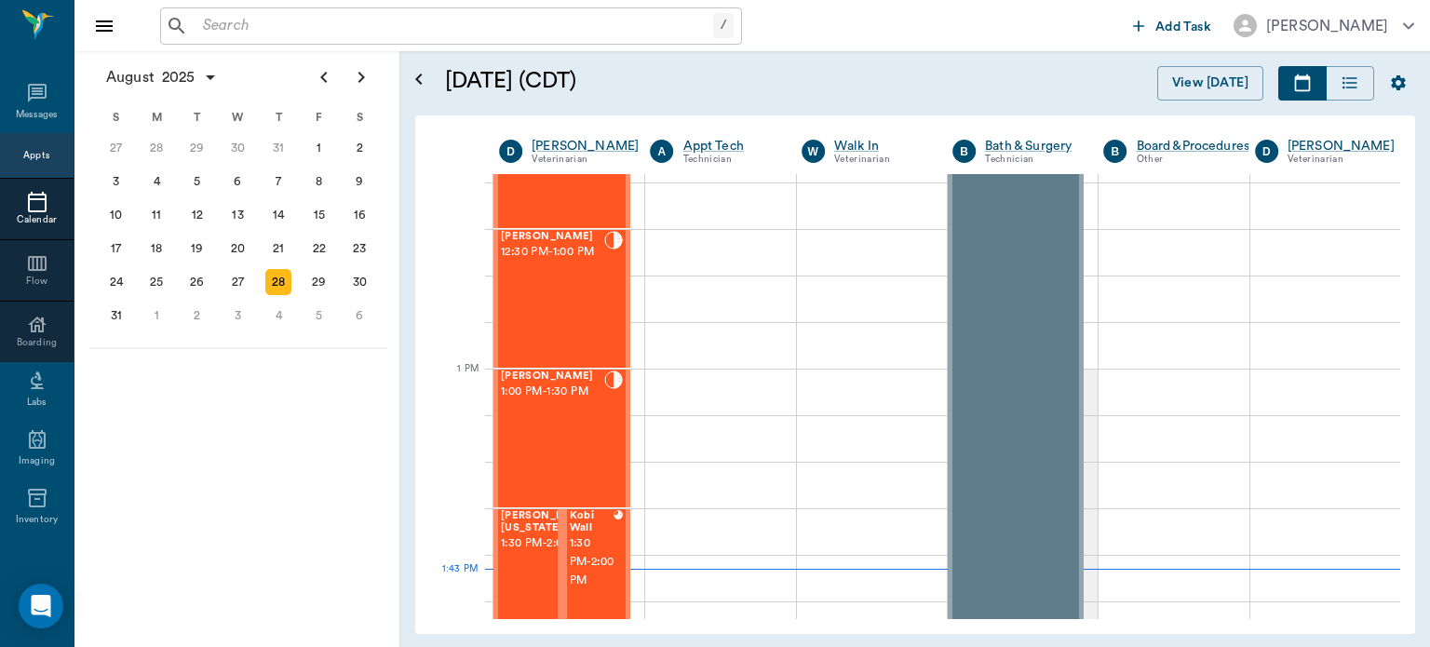
click at [571, 317] on div "[PERSON_NAME] 12:30 PM - 1:00 PM" at bounding box center [552, 299] width 103 height 136
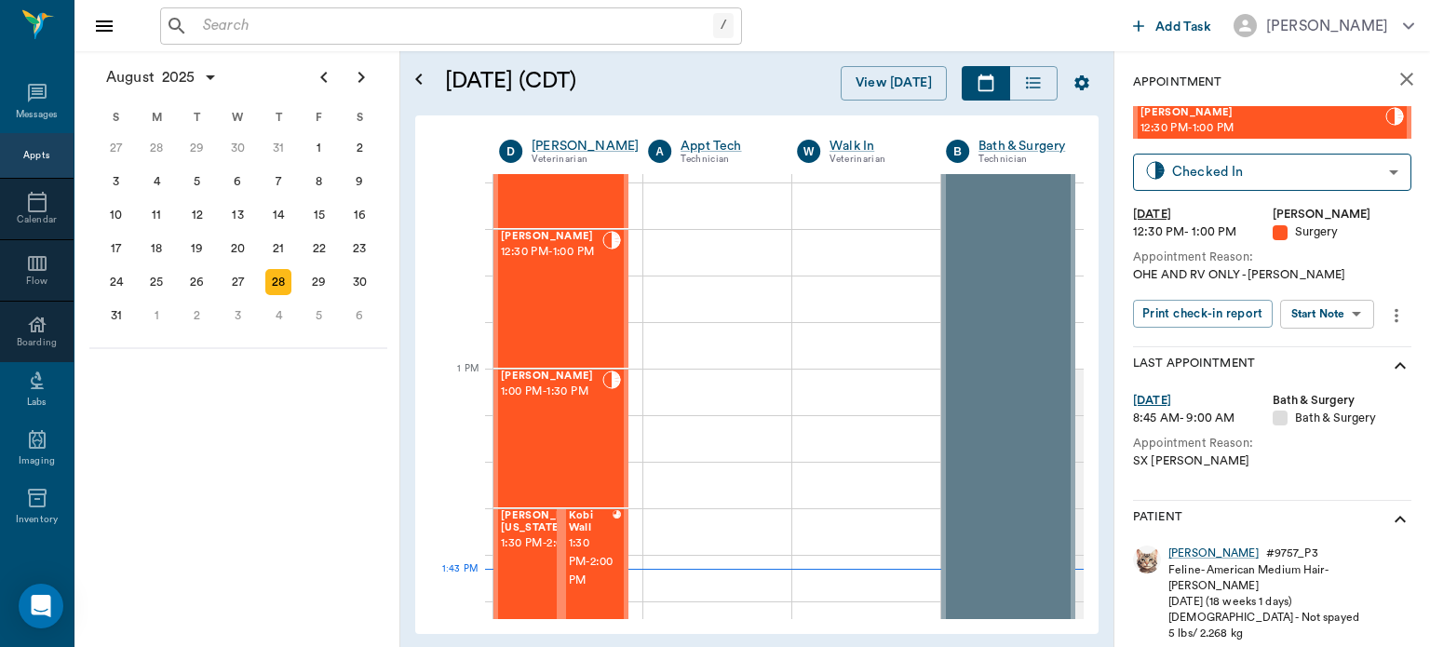
click at [1342, 322] on body "/ ​ Add Task [PERSON_NAME] Nectar Messages Appts Calendar Flow Boarding Labs Im…" at bounding box center [715, 323] width 1430 height 647
click at [1322, 382] on button "View Surgery" at bounding box center [1313, 382] width 76 height 21
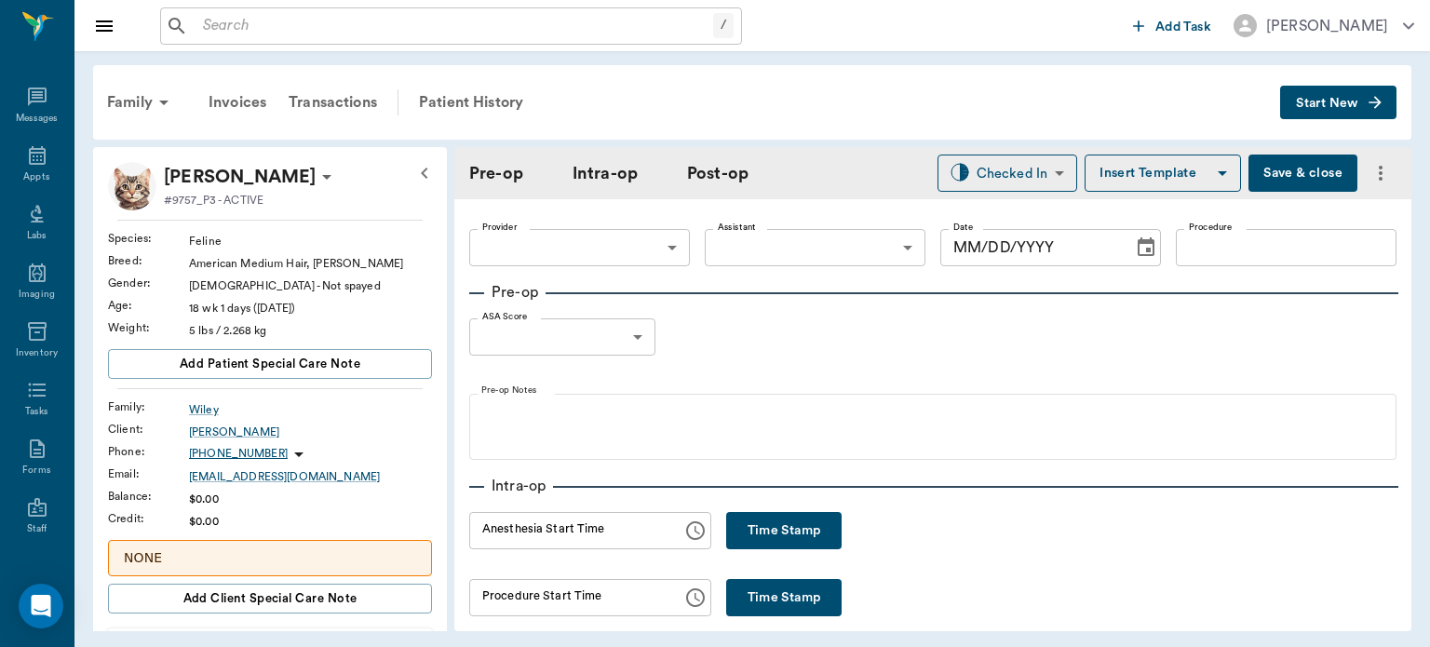
type input "63ec2f075fda476ae8351a4d"
type input "63ec2e7e52e12b0ba117b124"
type input "SPAY"
type input "1"
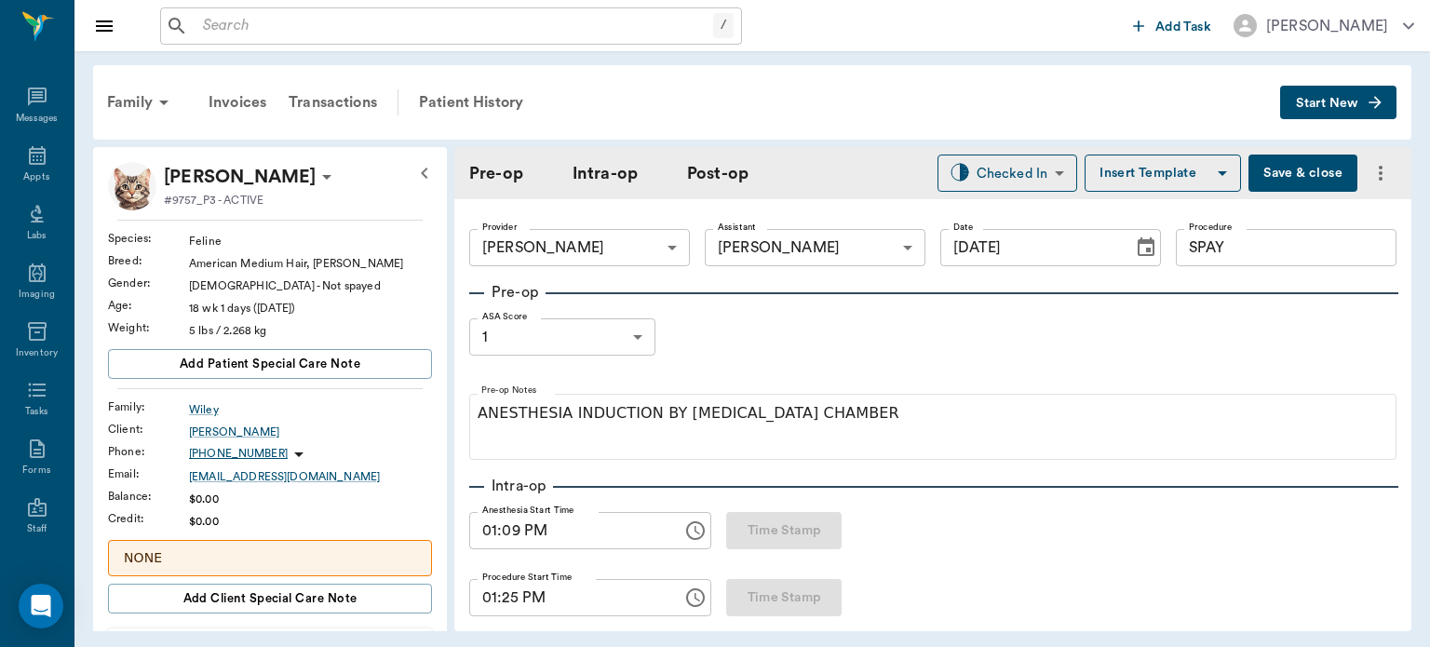
type input "[DATE]"
type input "01:09 PM"
type input "01:25 PM"
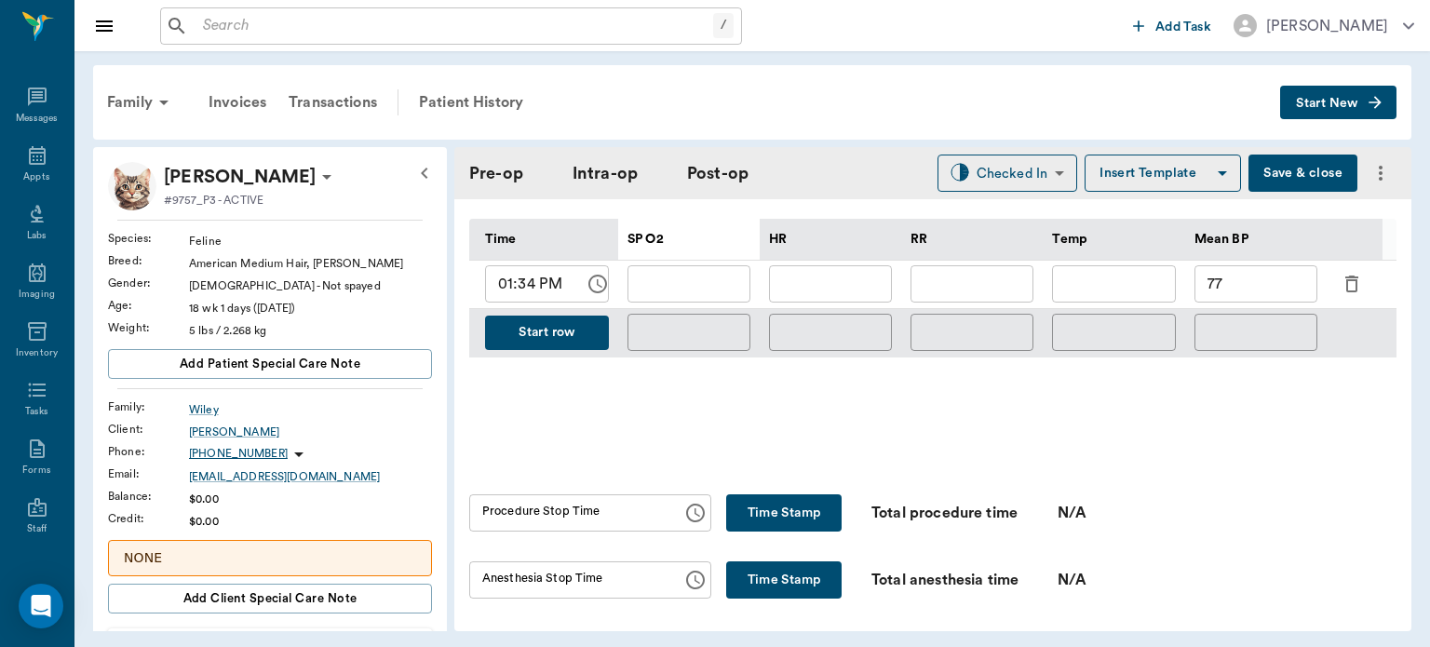
scroll to position [906, 0]
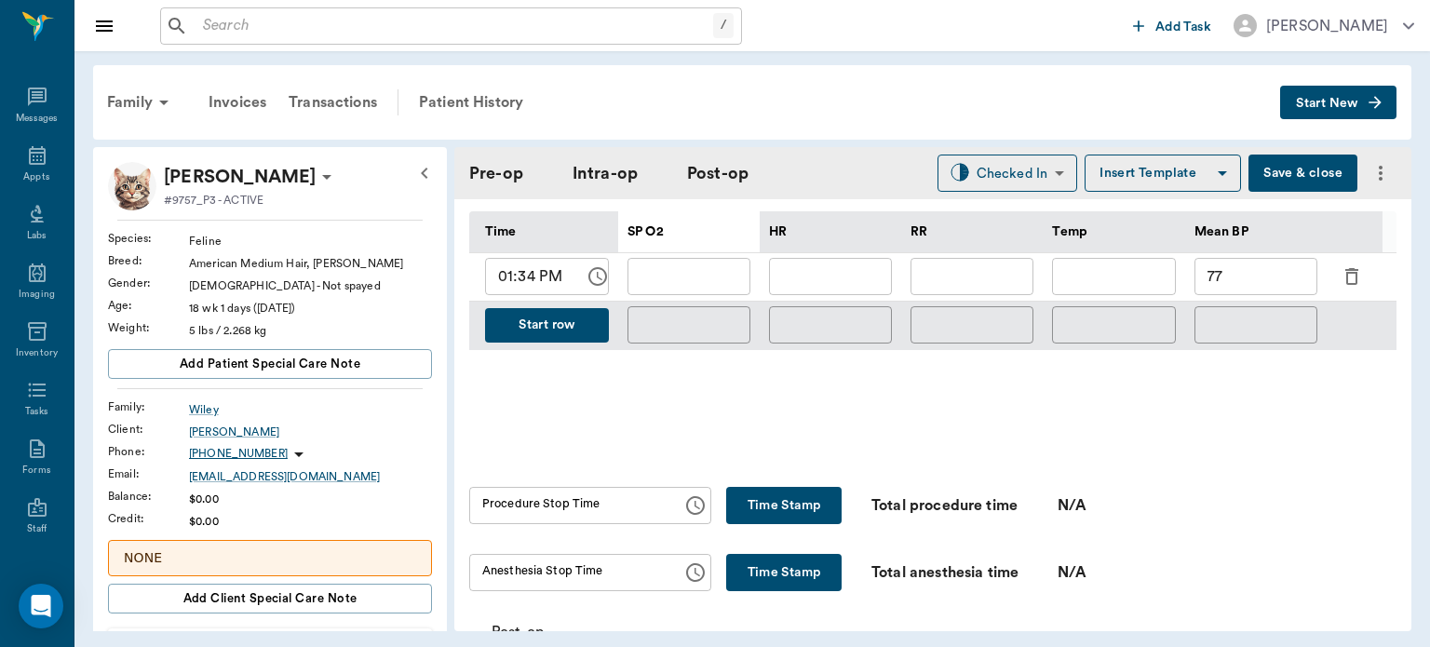
click at [756, 465] on div "Intra-op Anesthesia Start Time 01:09 PM Anesthesia Start Time Time Stamp Proced…" at bounding box center [933, 80] width 928 height 1023
click at [776, 495] on button "Time Stamp" at bounding box center [783, 505] width 115 height 37
type input "01:46 PM"
click at [827, 576] on button "Time Stamp" at bounding box center [783, 572] width 115 height 37
type input "01:47 PM"
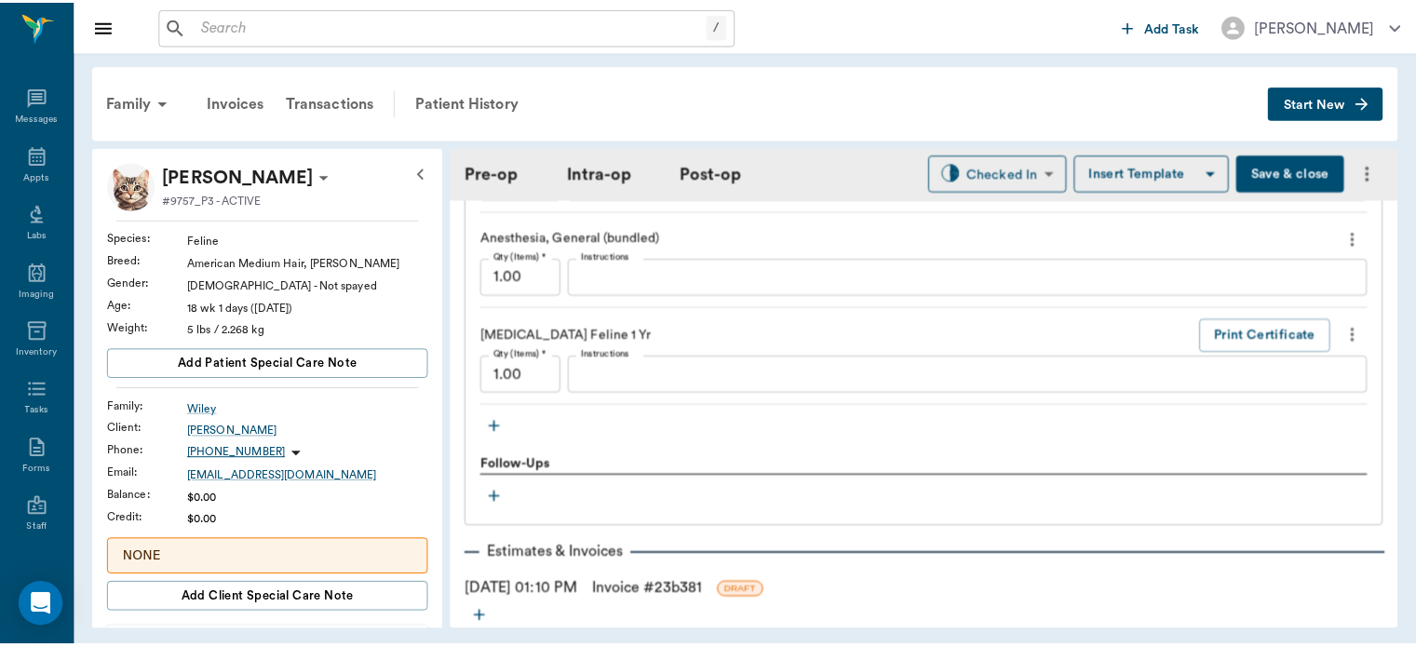
scroll to position [1892, 0]
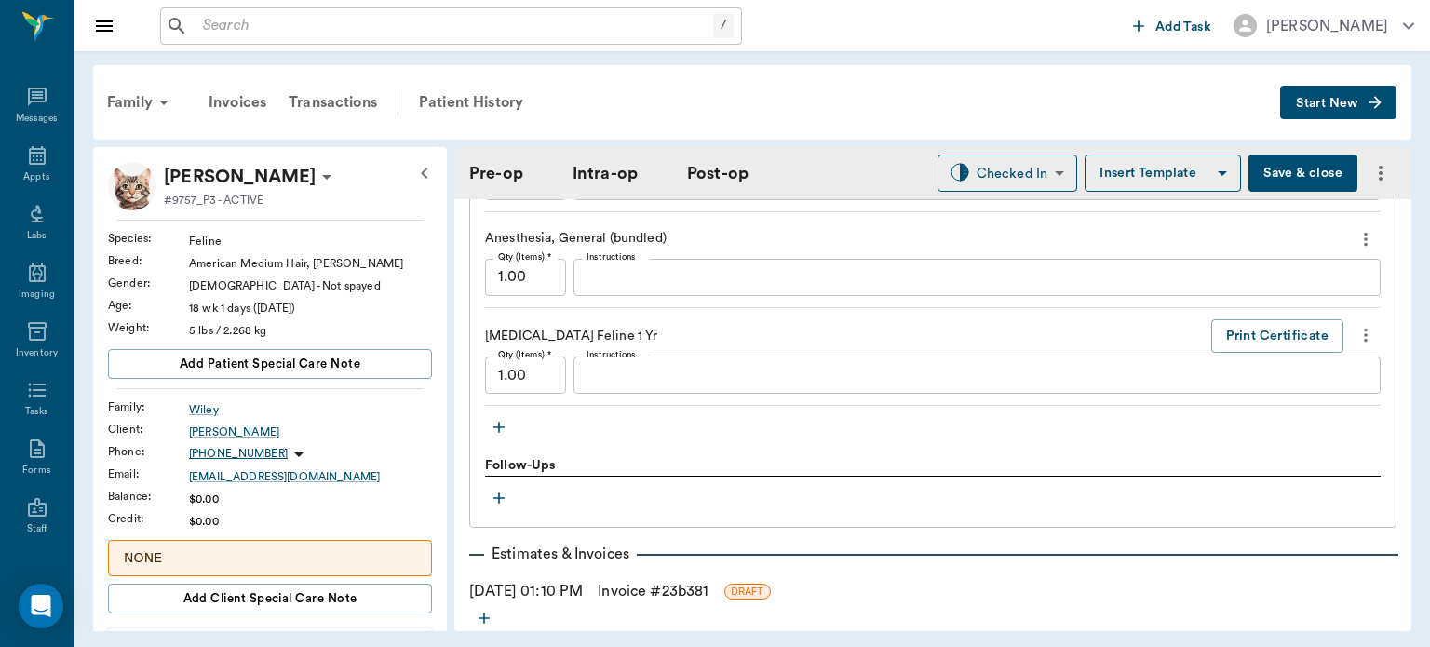
click at [682, 580] on link "Invoice # 23b381" at bounding box center [653, 591] width 111 height 22
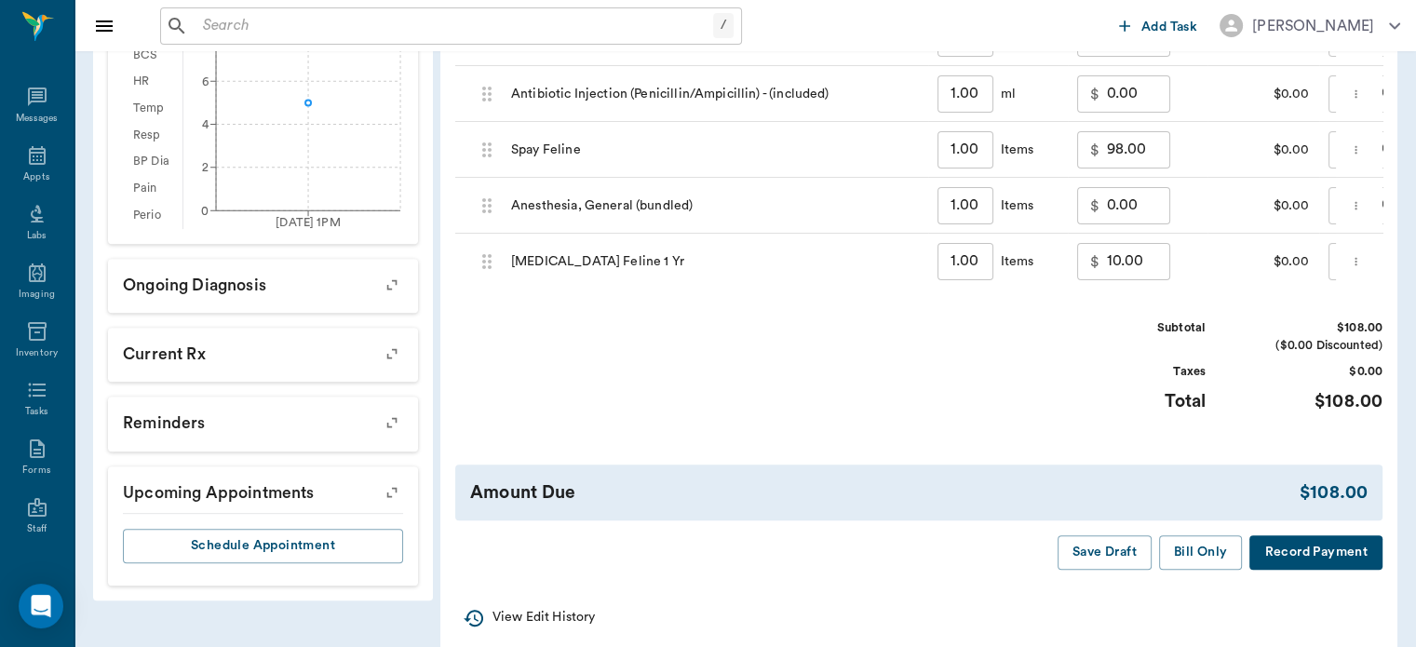
scroll to position [733, 0]
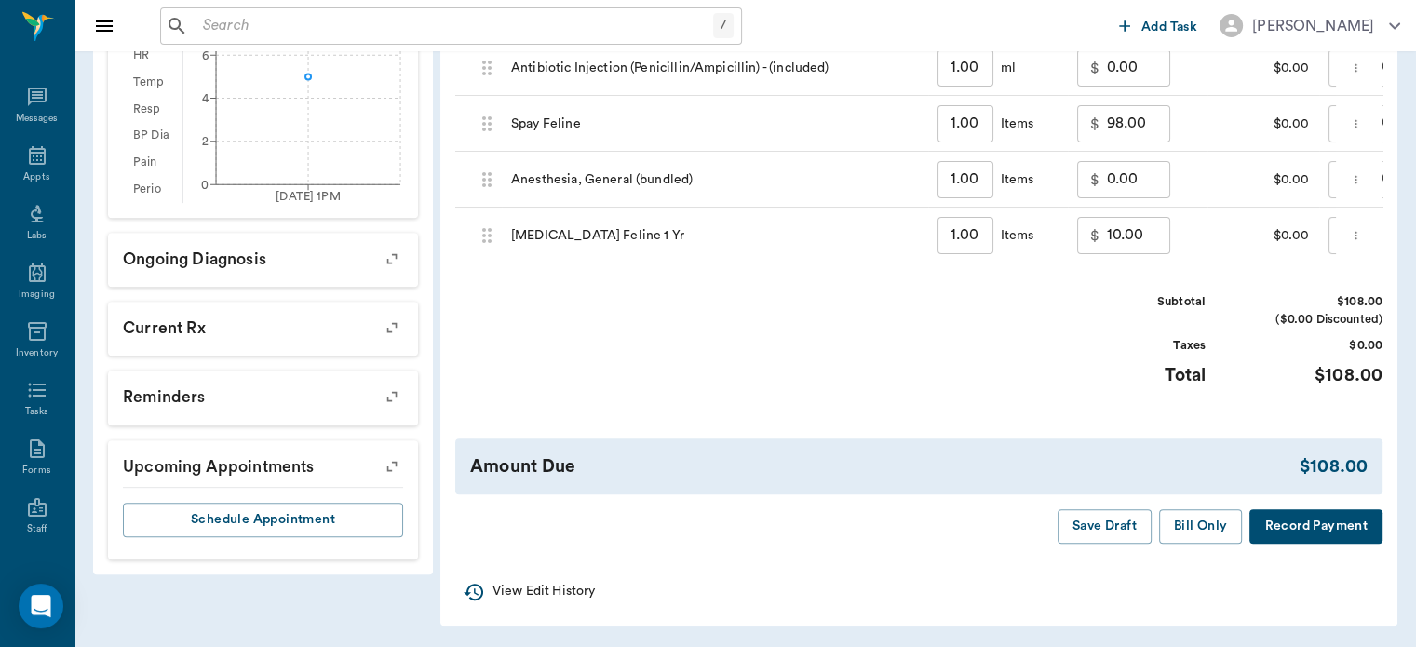
click at [1184, 536] on button "Bill Only" at bounding box center [1201, 526] width 84 height 34
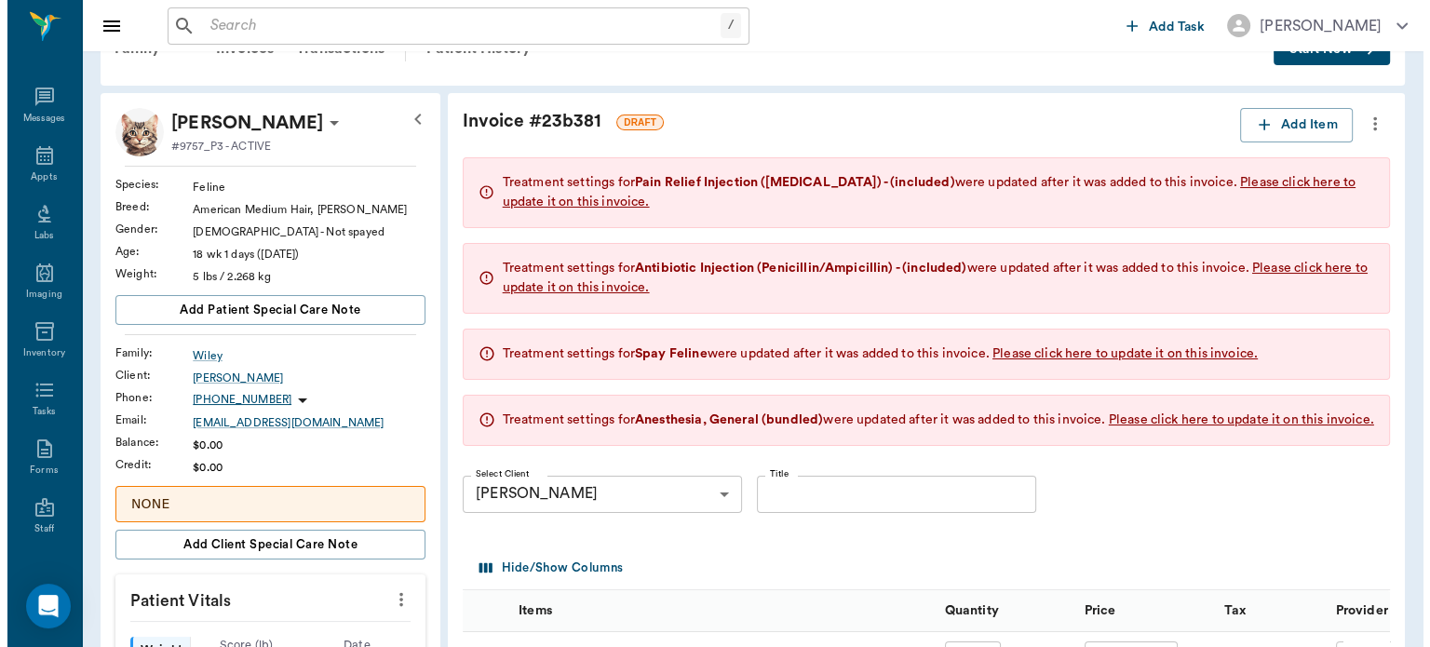
scroll to position [0, 0]
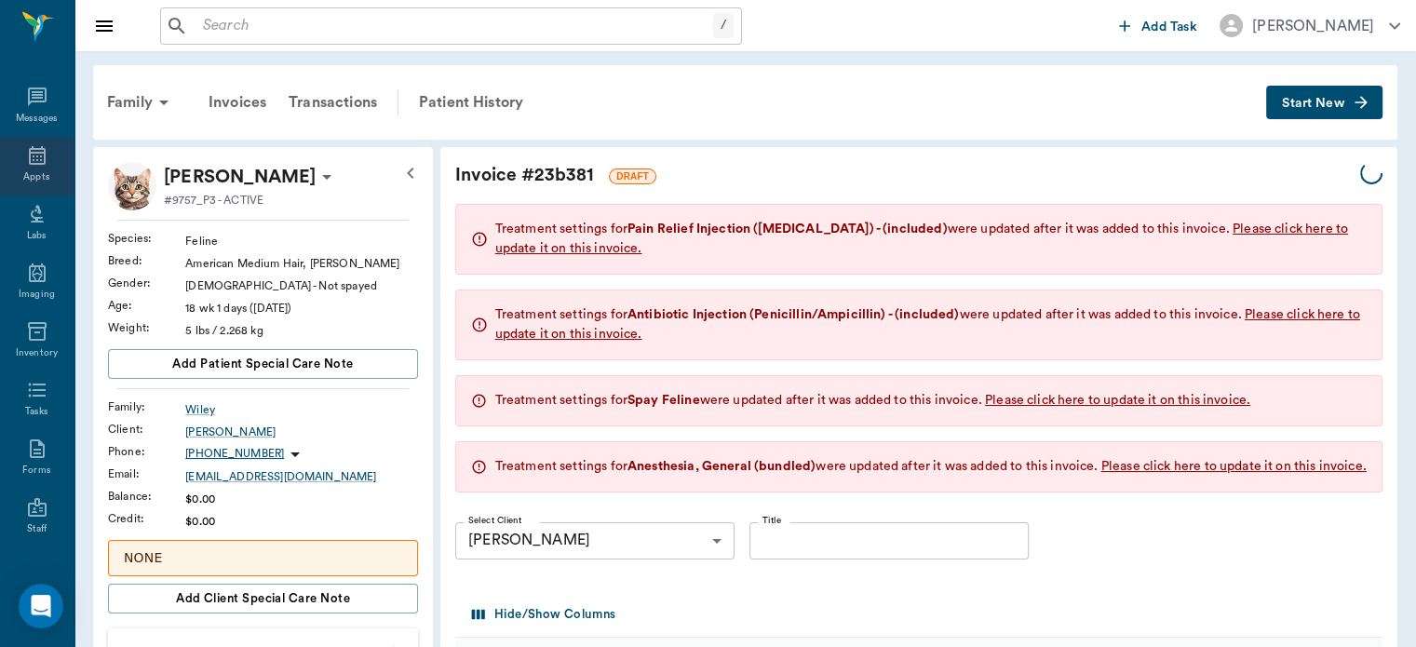
click at [35, 156] on icon at bounding box center [37, 155] width 22 height 22
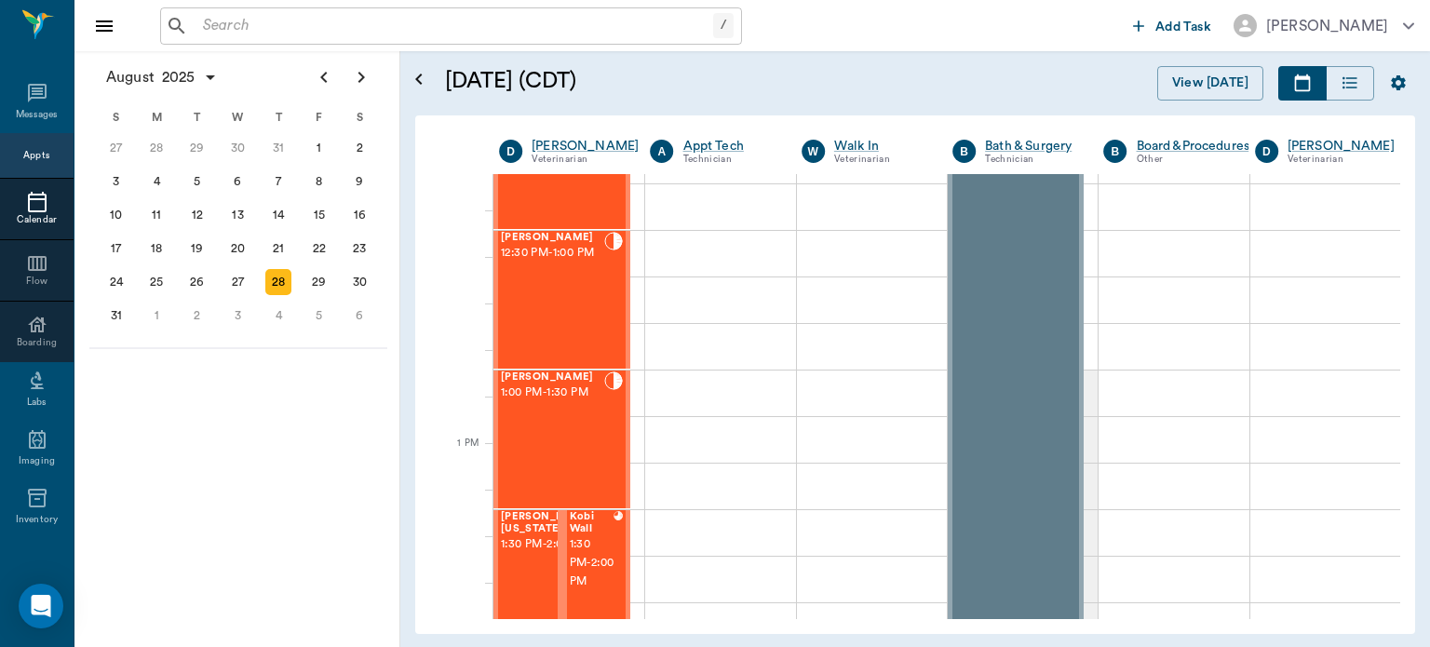
scroll to position [1214, 0]
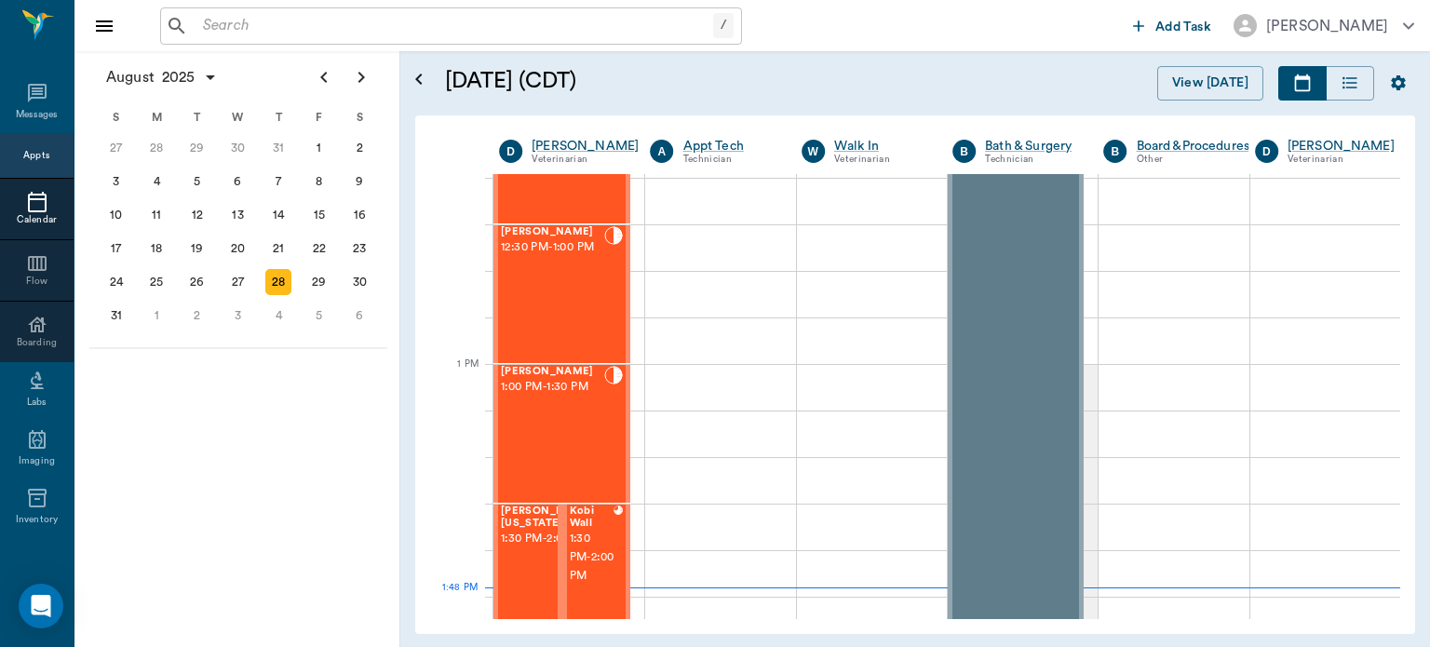
click at [552, 433] on div "[PERSON_NAME] 1:00 PM - 1:30 PM" at bounding box center [552, 434] width 103 height 136
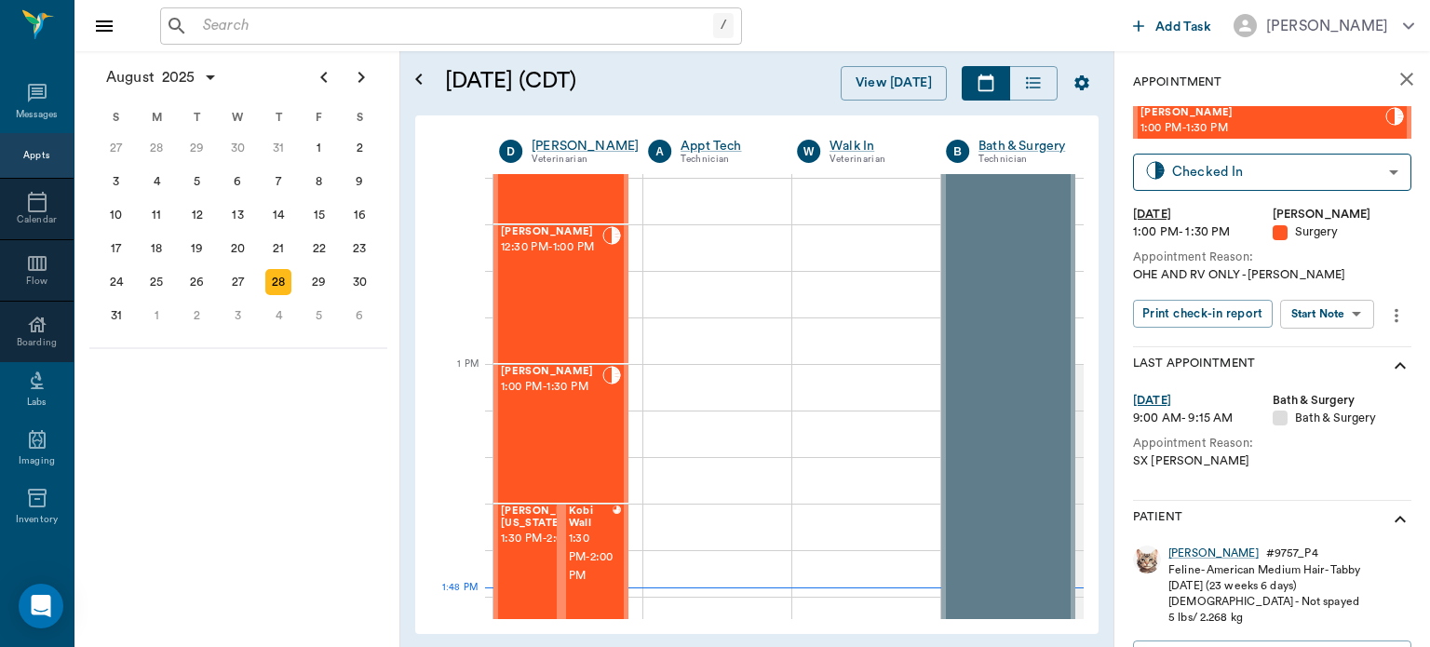
click at [1342, 320] on body "/ ​ Add Task [PERSON_NAME] Nectar Messages Appts Calendar Flow Boarding Labs Im…" at bounding box center [715, 323] width 1430 height 647
click at [1321, 387] on button "View Surgery" at bounding box center [1313, 382] width 76 height 21
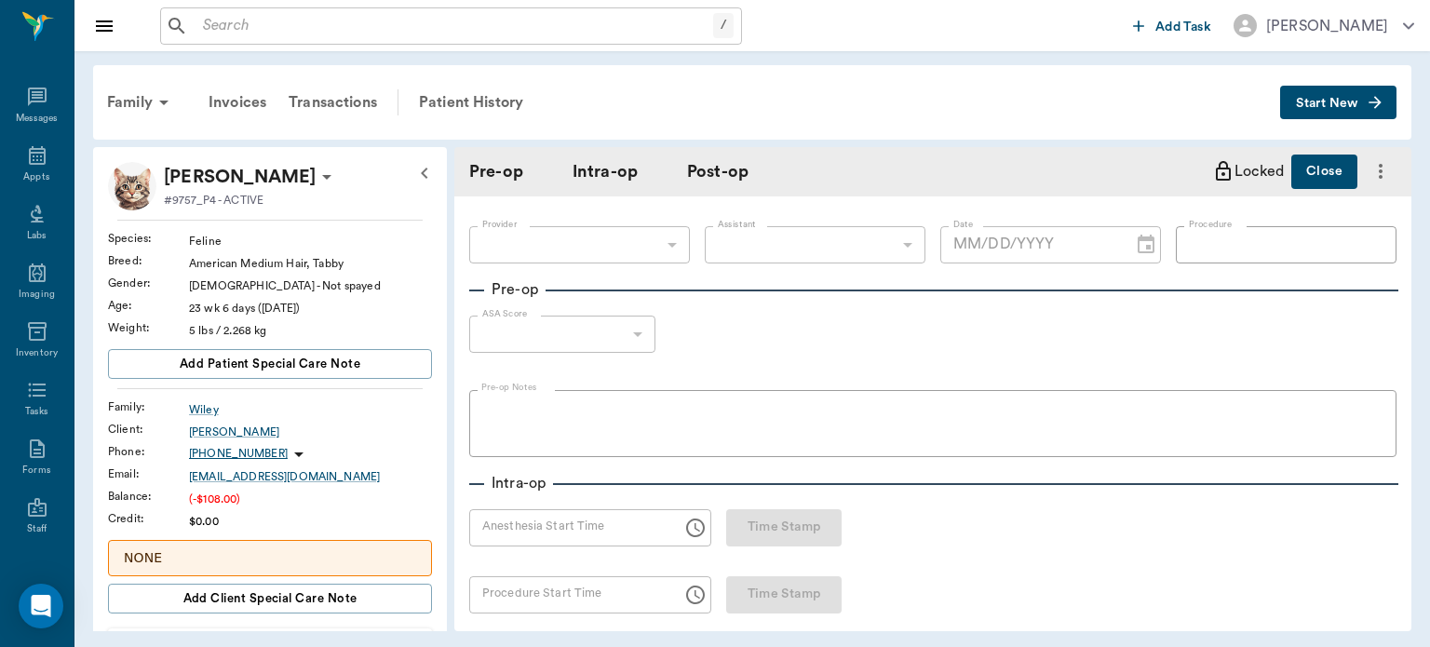
type input "63ec2f075fda476ae8351a4d"
type input "63ec2e7e52e12b0ba117b124"
type input "SPAY"
type input "1"
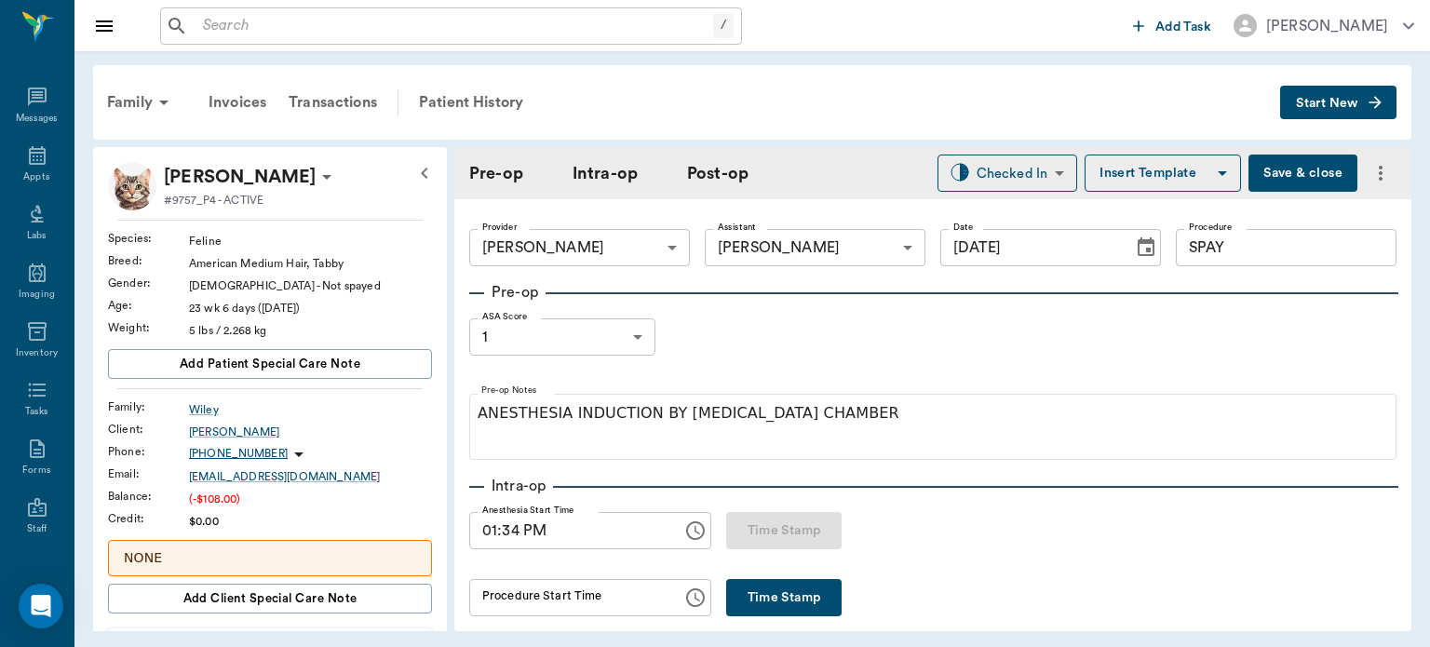
type input "[DATE]"
type input "01:34 PM"
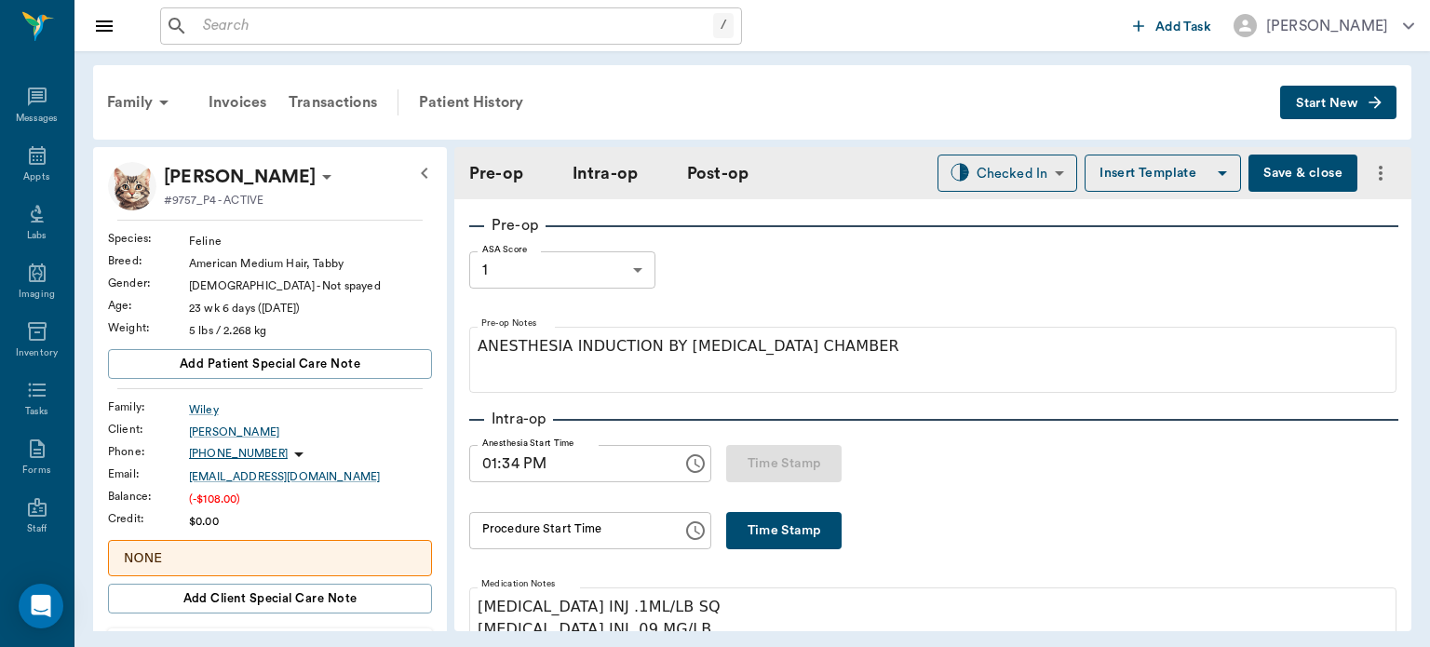
click at [766, 525] on button "Time Stamp" at bounding box center [783, 530] width 115 height 37
click at [515, 525] on input "01:54 PM" at bounding box center [569, 530] width 200 height 37
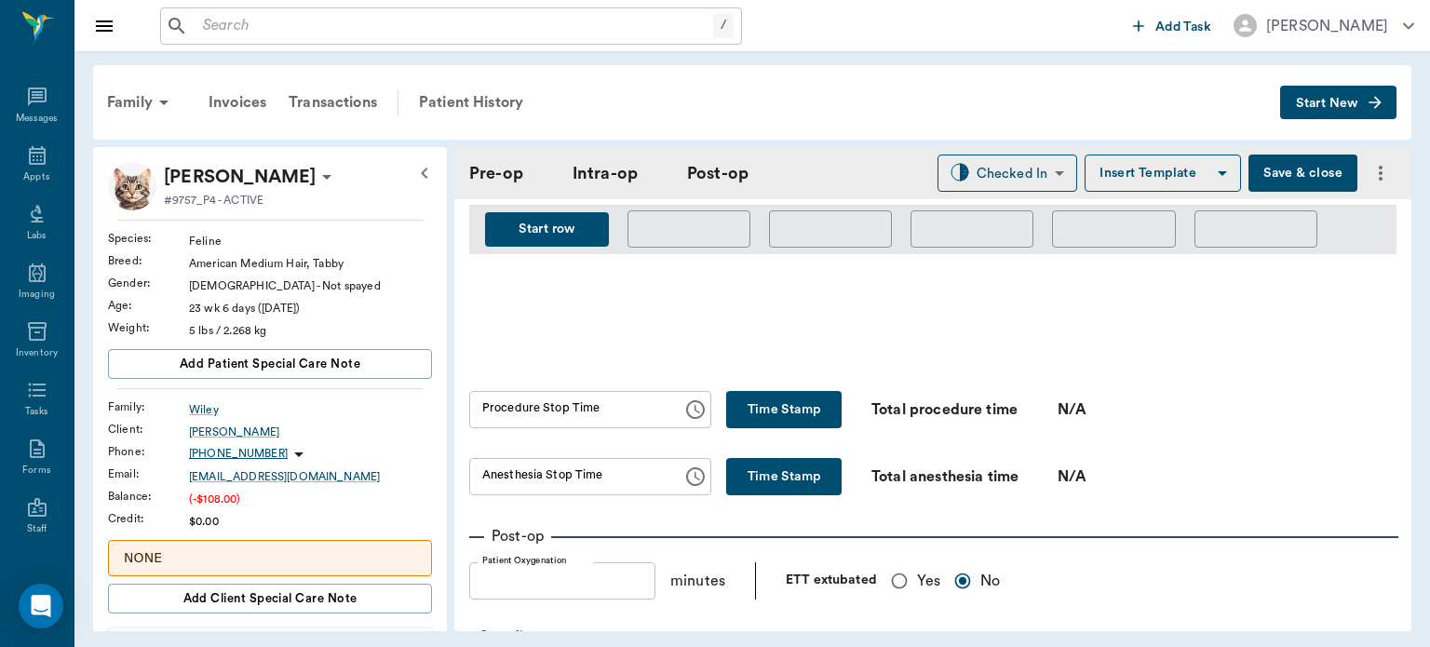
scroll to position [1004, 0]
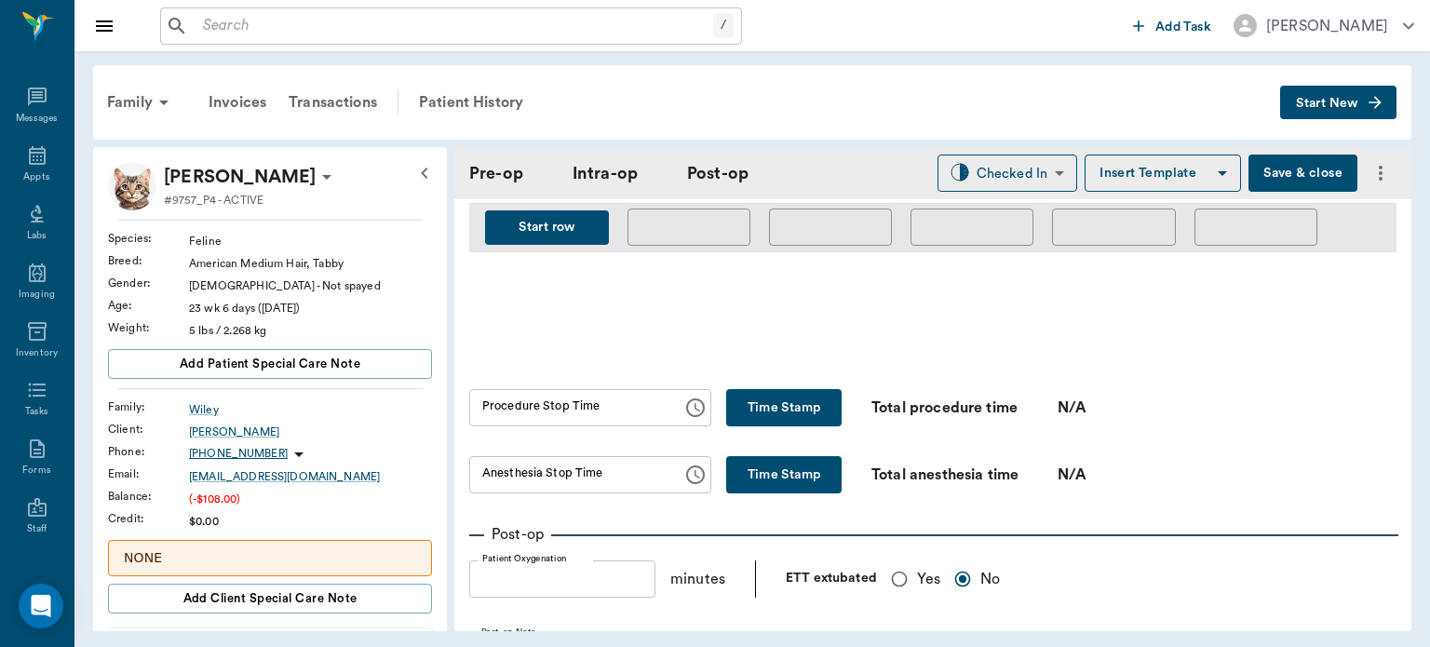
type input "01:52 PM"
click at [1293, 185] on button "Save & close" at bounding box center [1303, 173] width 109 height 37
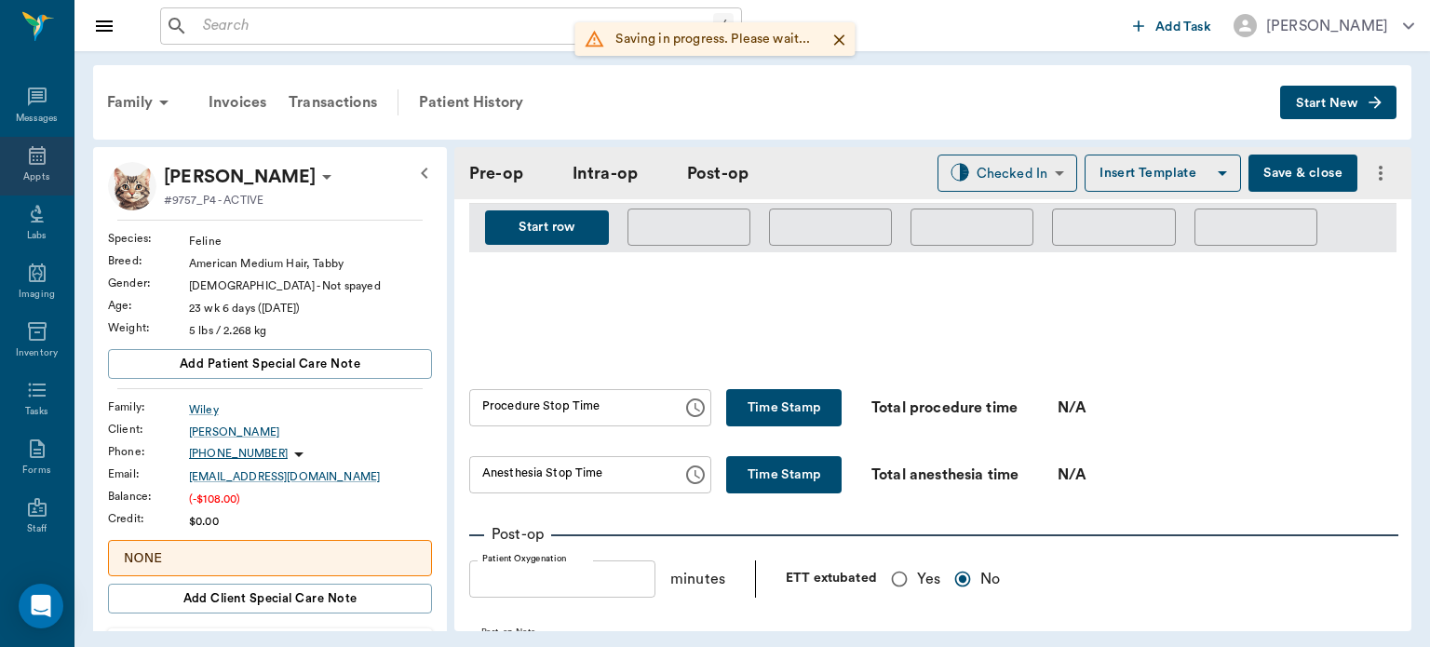
click at [40, 174] on div "Appts" at bounding box center [36, 177] width 26 height 14
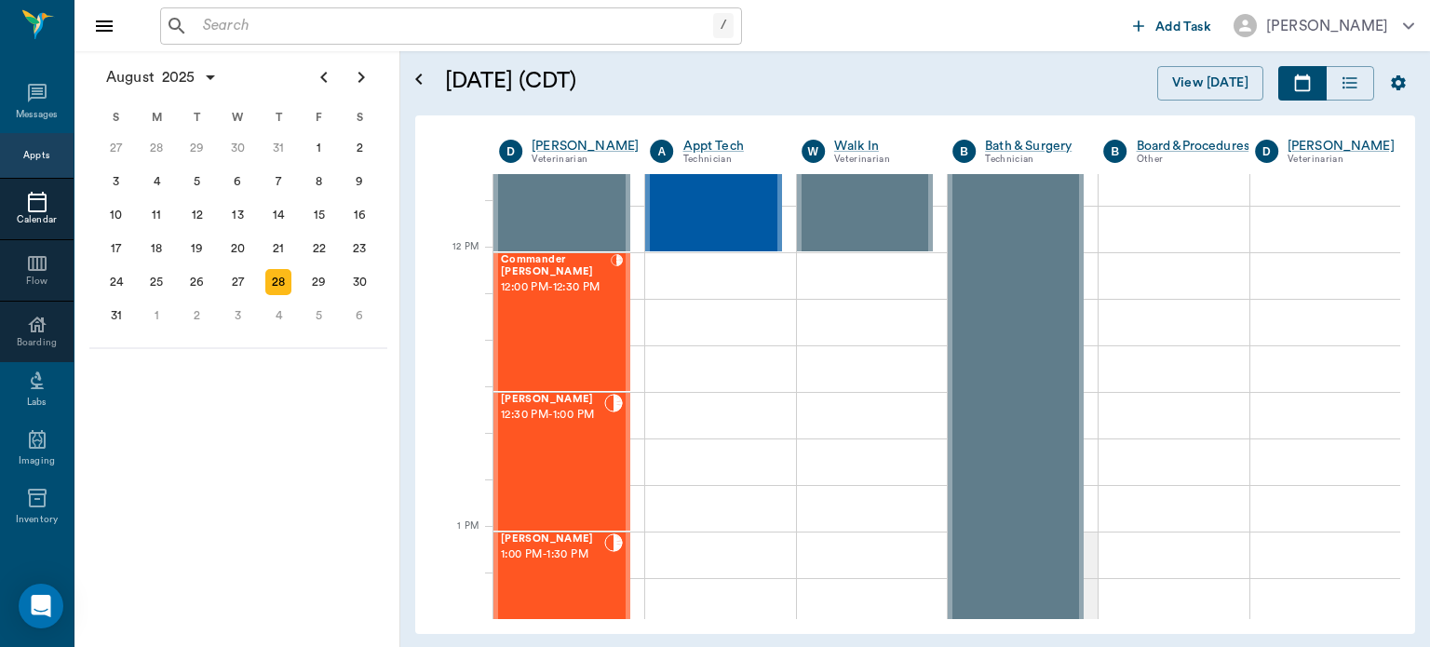
scroll to position [1039, 0]
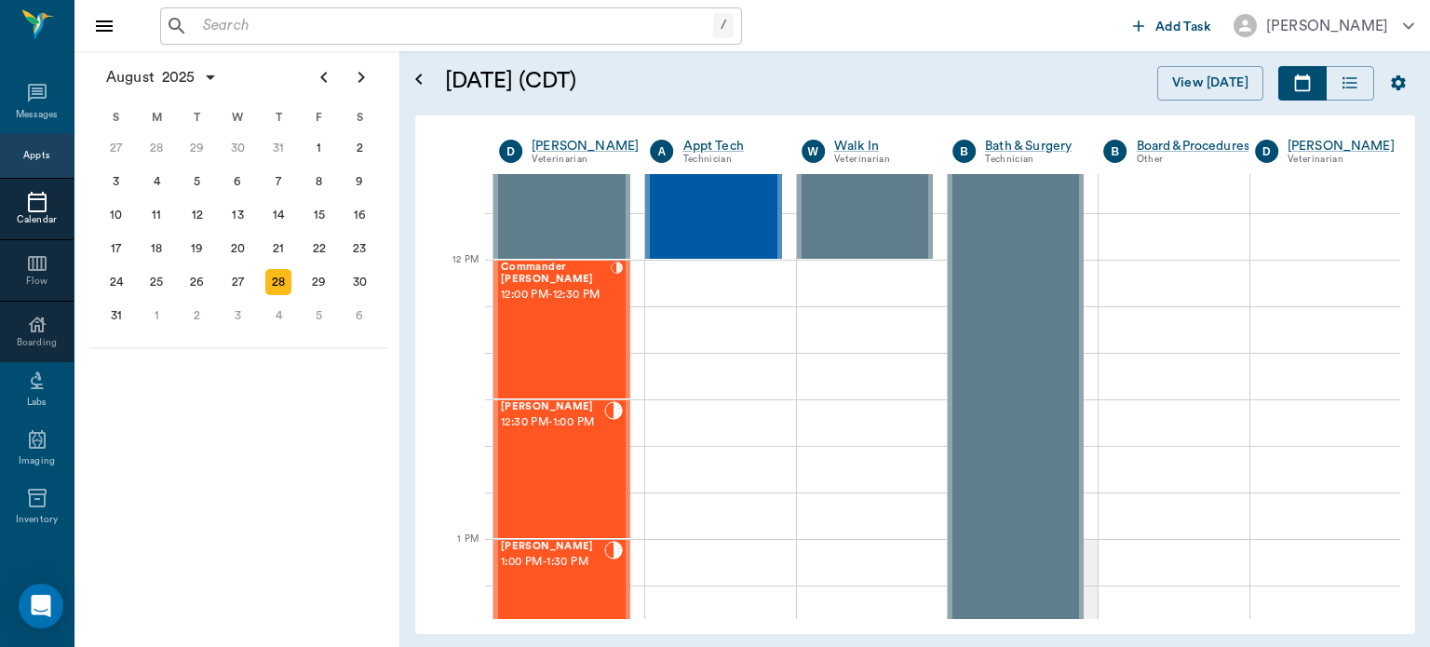
click at [558, 358] on div "Commander [PERSON_NAME] 12:00 PM - 12:30 PM" at bounding box center [556, 330] width 110 height 136
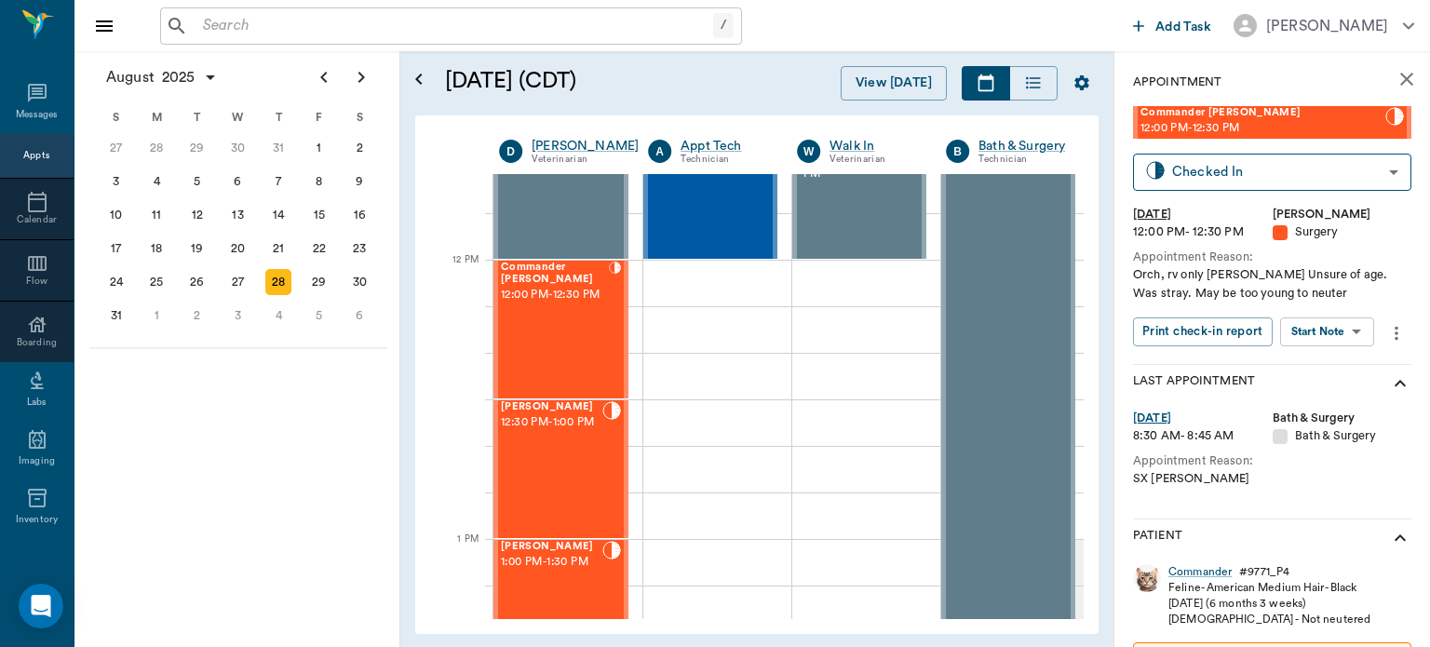
click at [1323, 329] on body "/ ​ Add Task [PERSON_NAME] Nectar Messages Appts Calendar Flow Boarding Labs Im…" at bounding box center [715, 323] width 1430 height 647
click at [1316, 401] on button "Start Surgery" at bounding box center [1313, 399] width 76 height 21
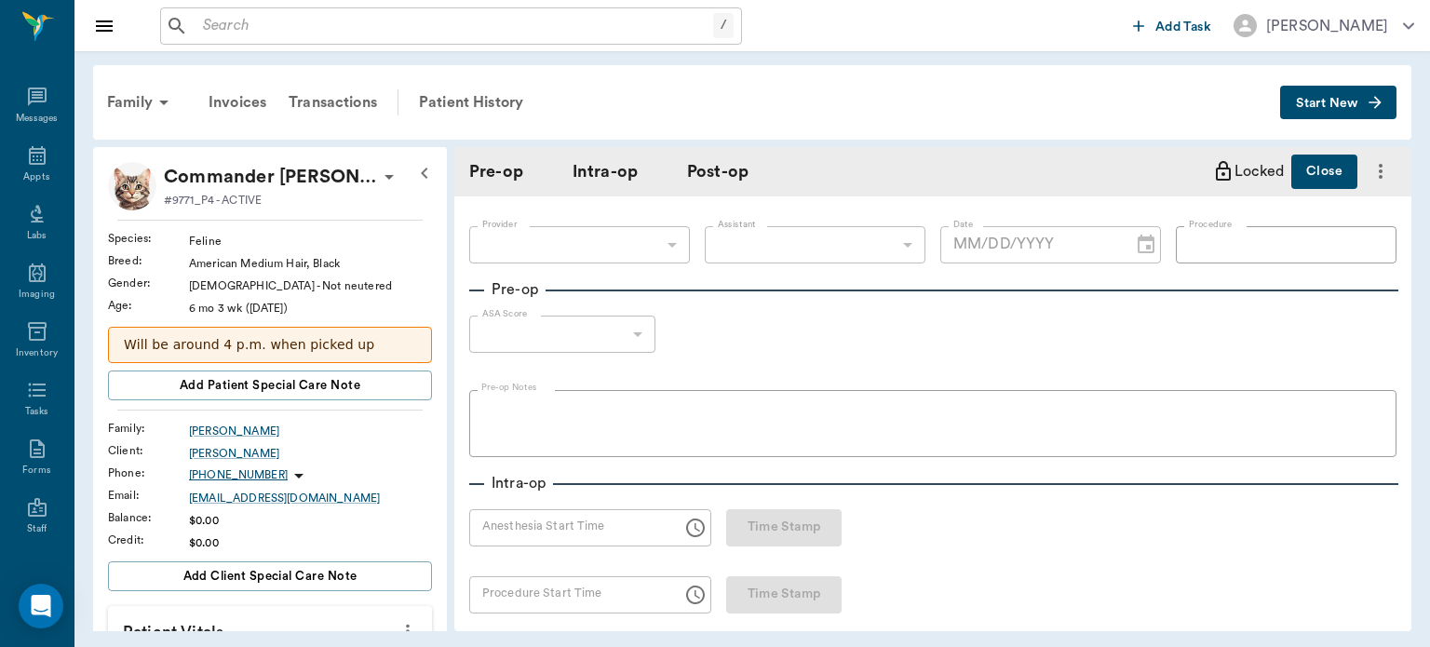
type input "63ec2f075fda476ae8351a4d"
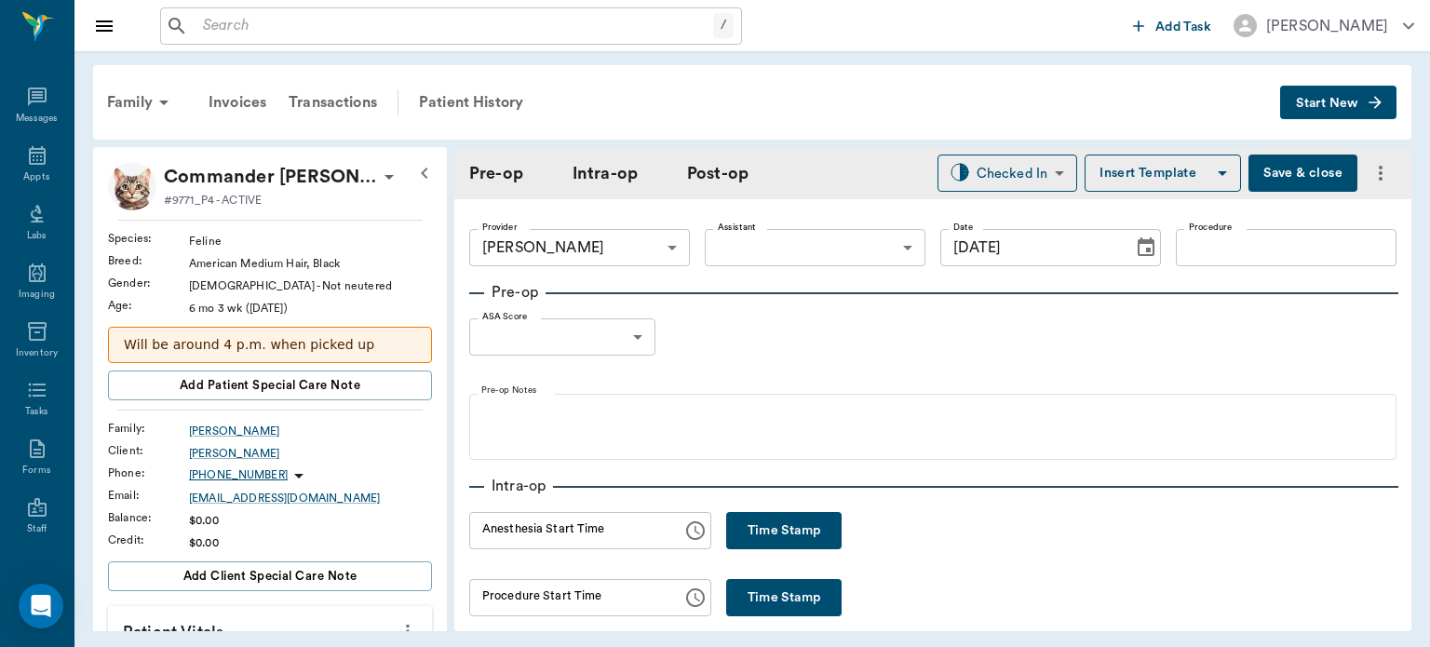
type input "[DATE]"
click at [786, 535] on button "Time Stamp" at bounding box center [783, 530] width 115 height 37
type input "02:01 PM"
click at [821, 250] on body "/ ​ Add Task [PERSON_NAME] Nectar Messages Appts Labs Imaging Inventory Tasks F…" at bounding box center [715, 323] width 1430 height 647
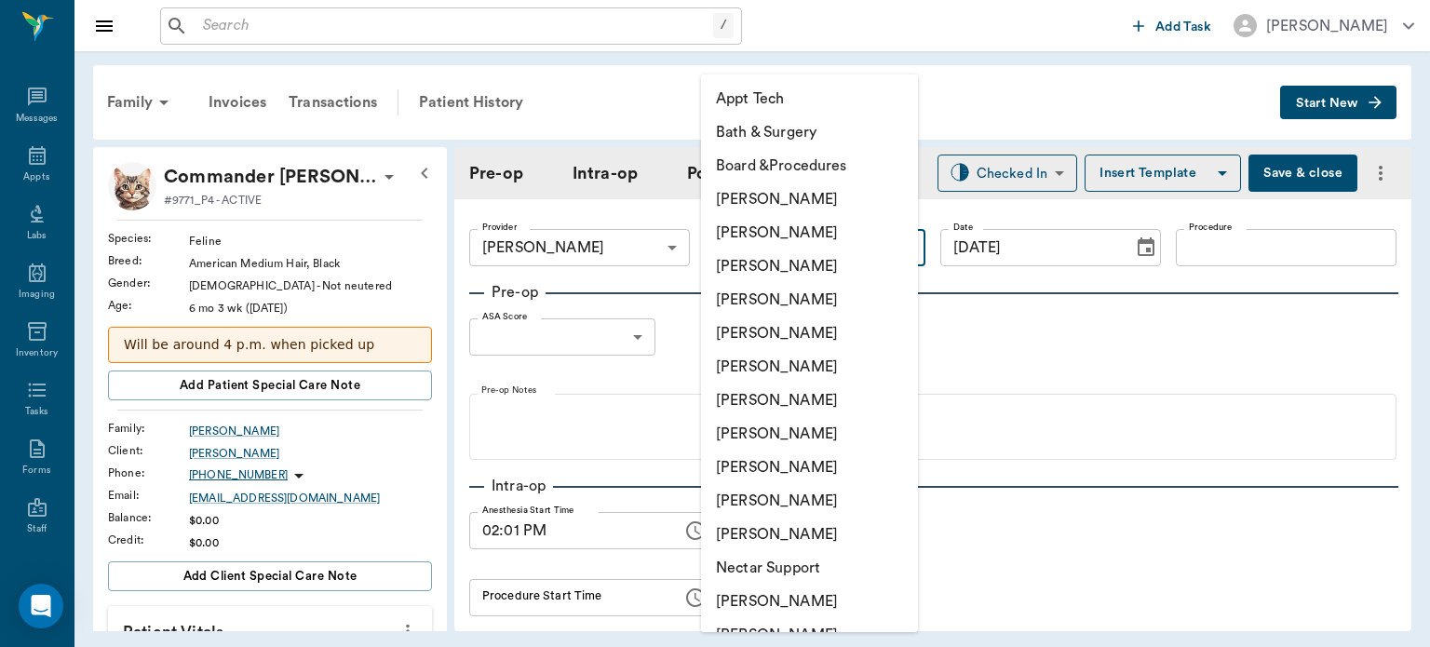
click at [781, 468] on li "[PERSON_NAME]" at bounding box center [809, 468] width 217 height 34
type input "63ec2e7e52e12b0ba117b124"
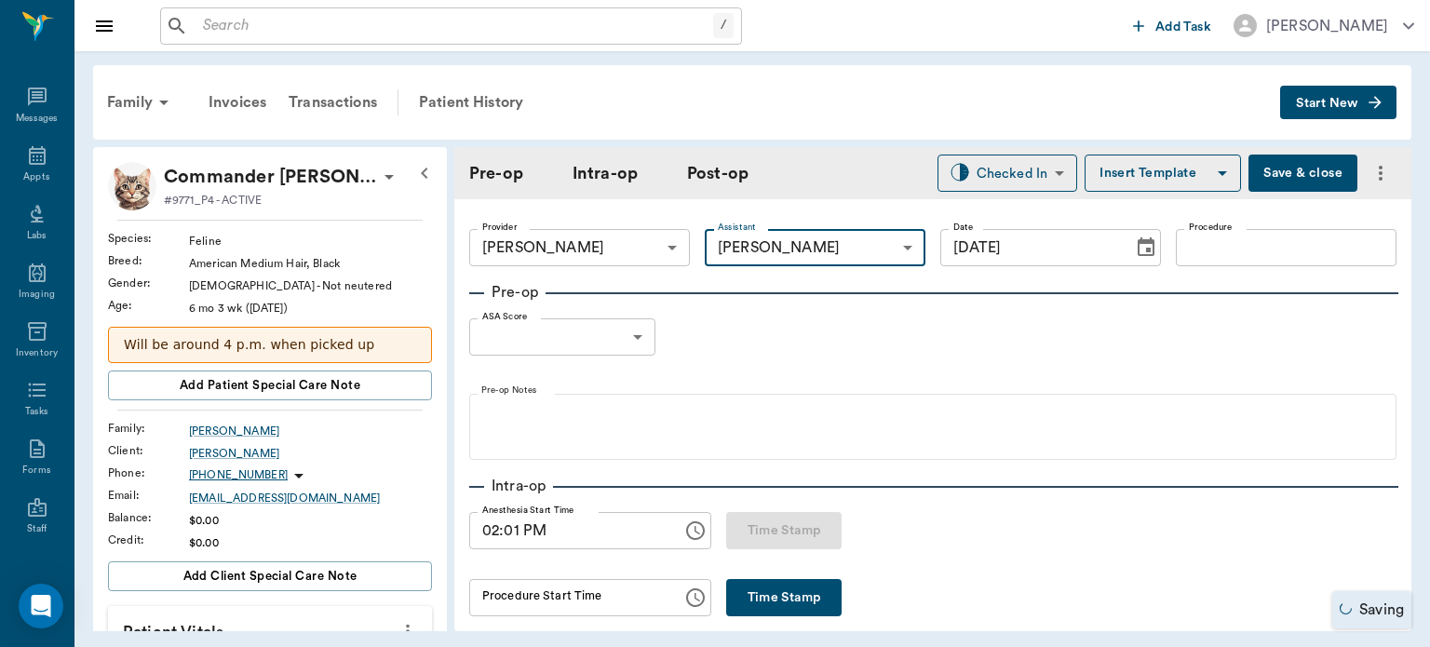
click at [1215, 252] on input "Procedure" at bounding box center [1286, 247] width 221 height 37
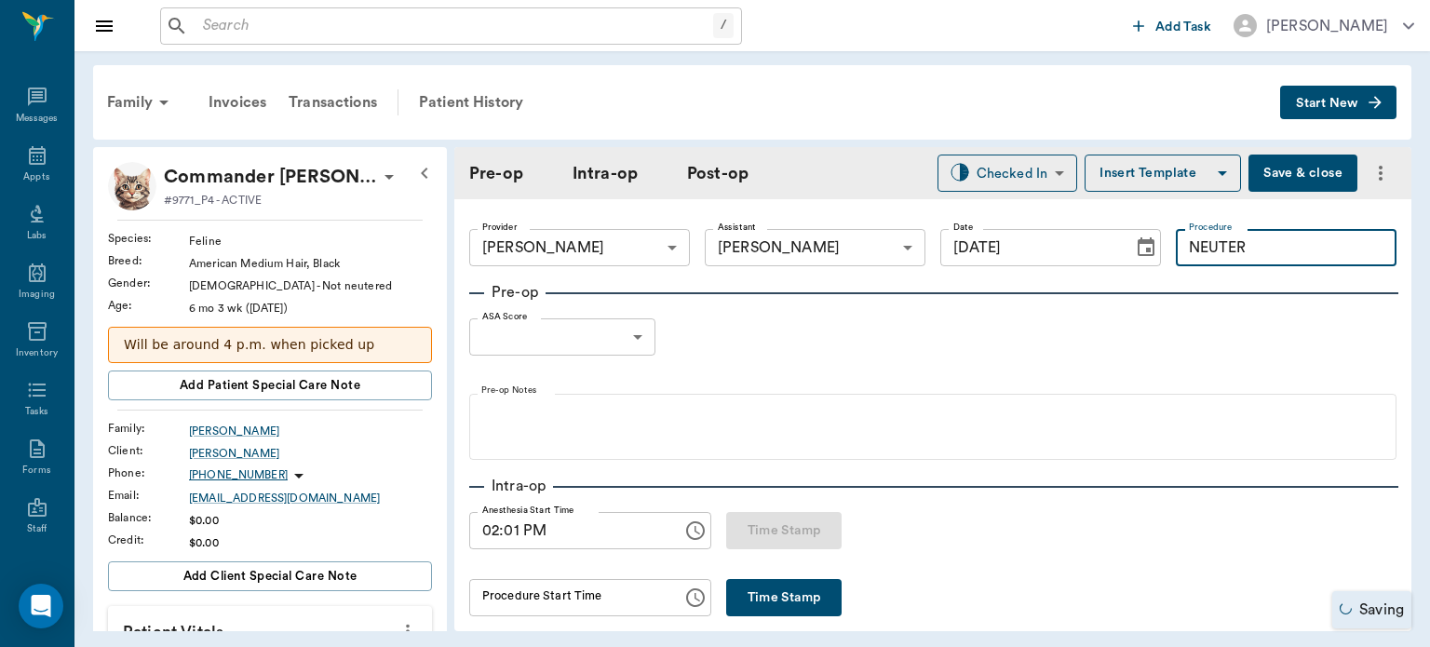
type input "NEUTER"
click at [1129, 169] on button "Insert Template" at bounding box center [1163, 173] width 156 height 37
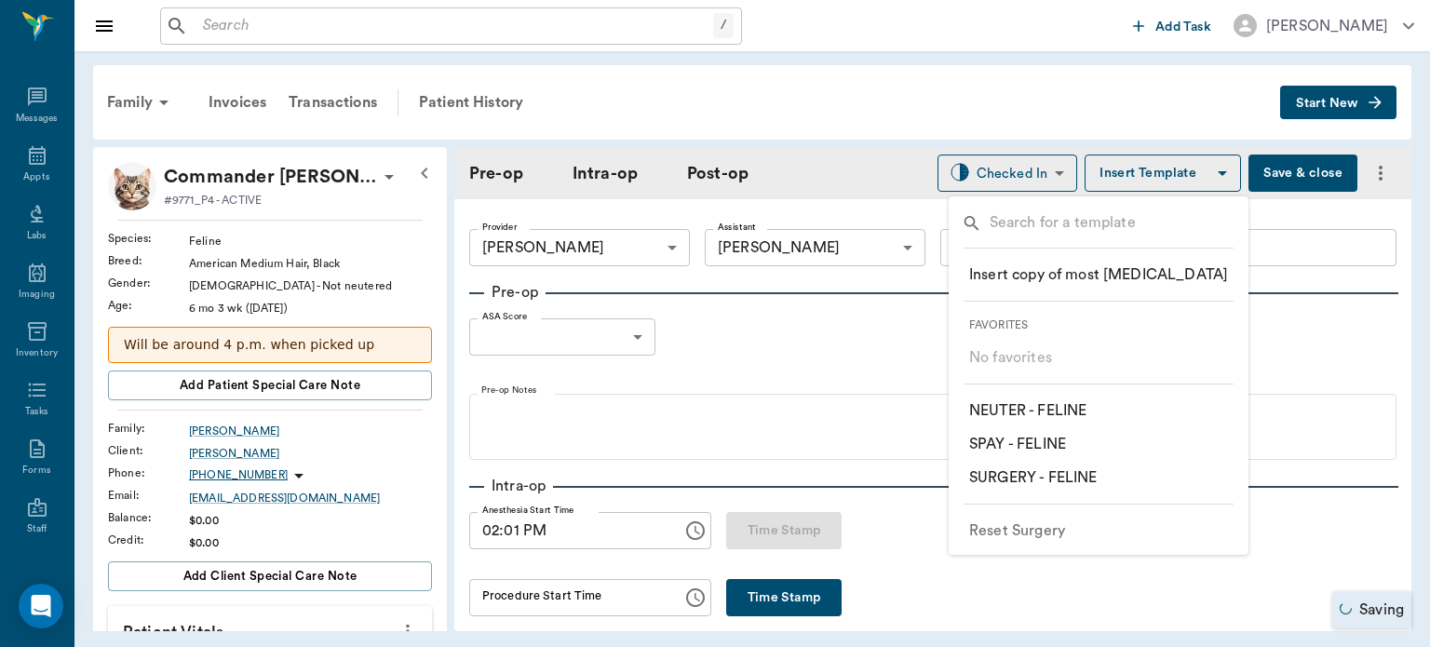
click at [1078, 412] on p "​ NEUTER - FELINE" at bounding box center [1027, 411] width 117 height 22
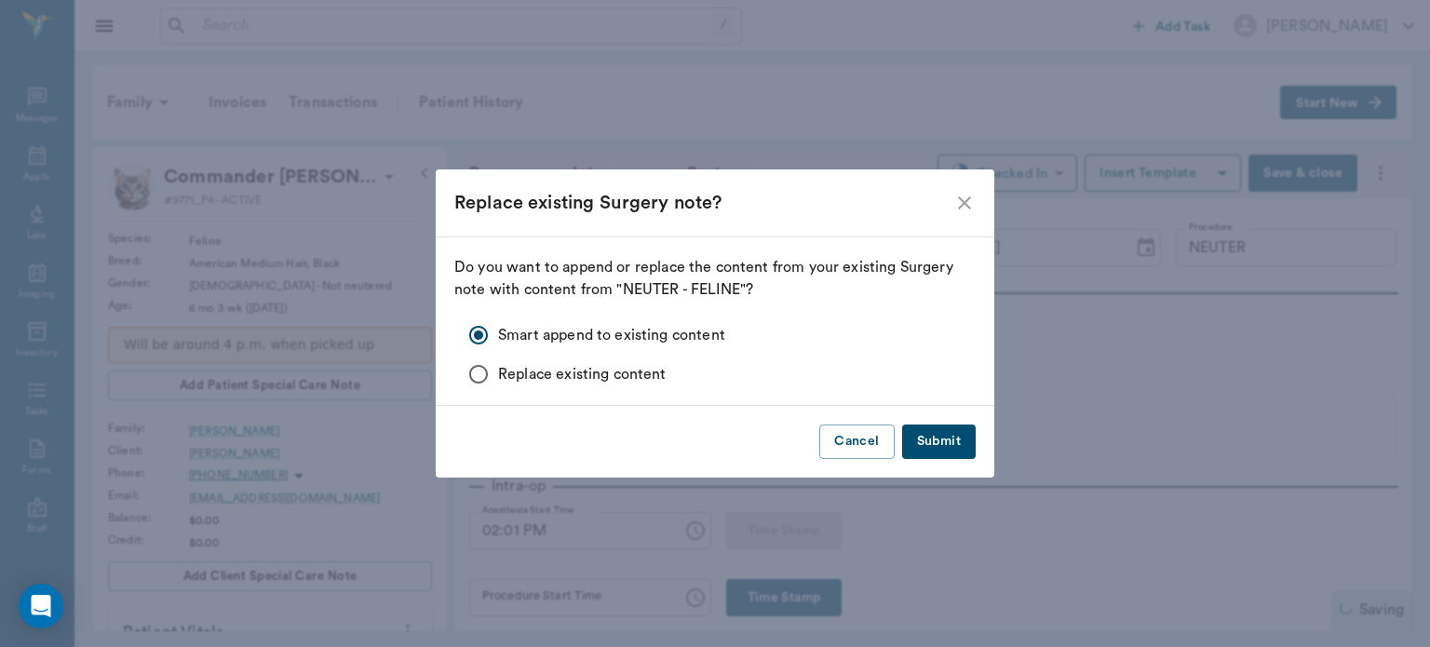
click at [950, 454] on button "Submit" at bounding box center [939, 442] width 74 height 34
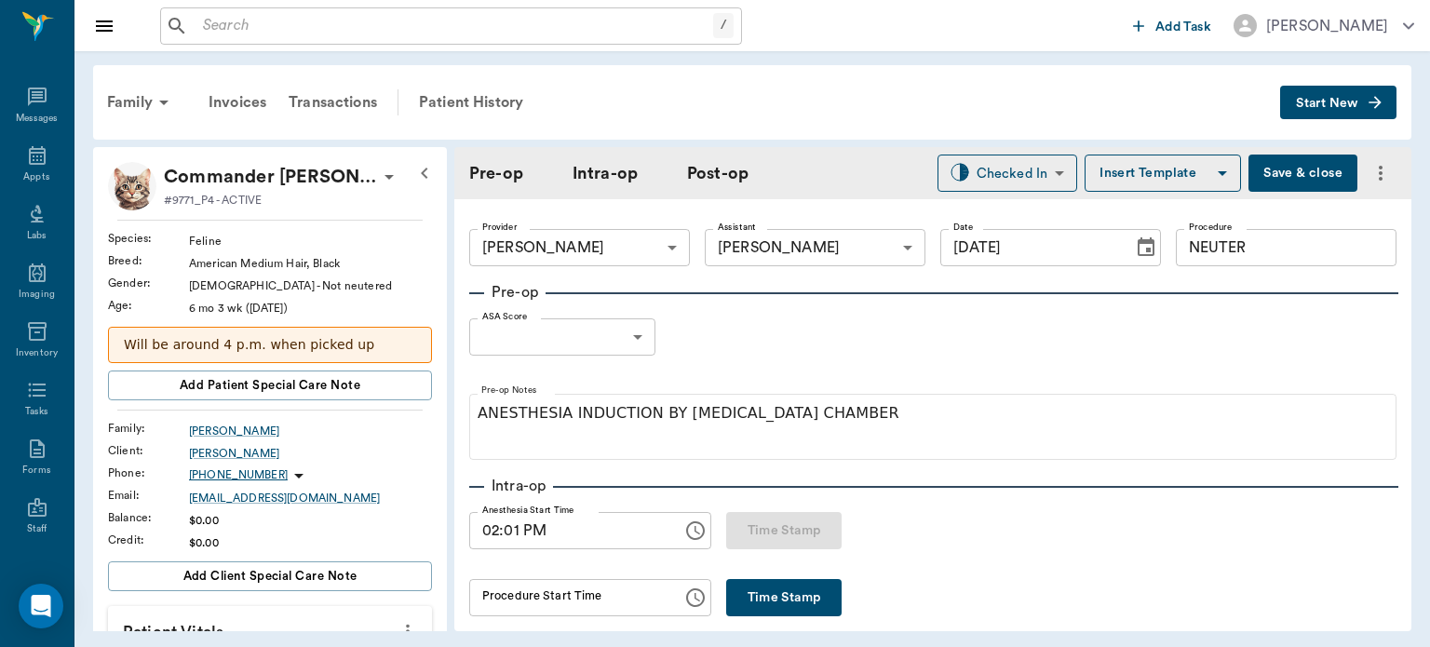
click at [611, 349] on body "/ ​ Add Task [PERSON_NAME] Nectar Messages Appts Labs Imaging Inventory Tasks F…" at bounding box center [715, 323] width 1430 height 647
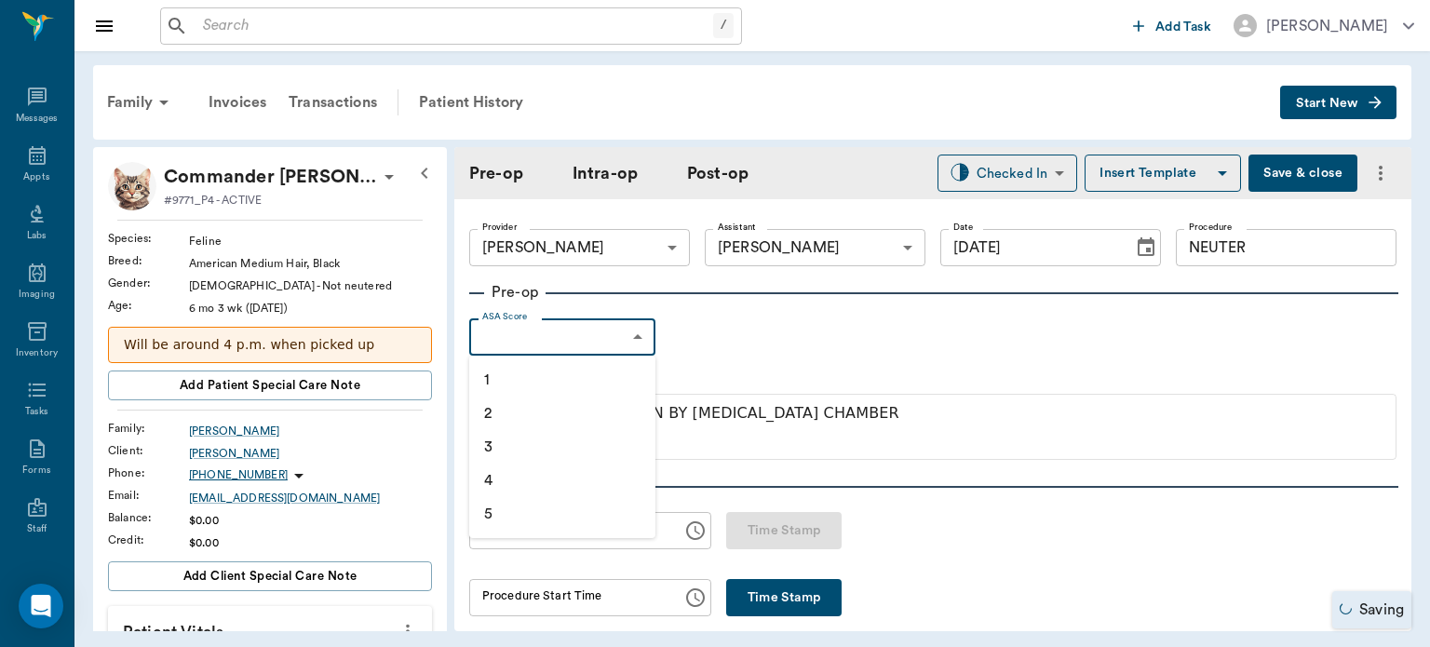
click at [548, 393] on li "1" at bounding box center [562, 380] width 186 height 34
type input "1"
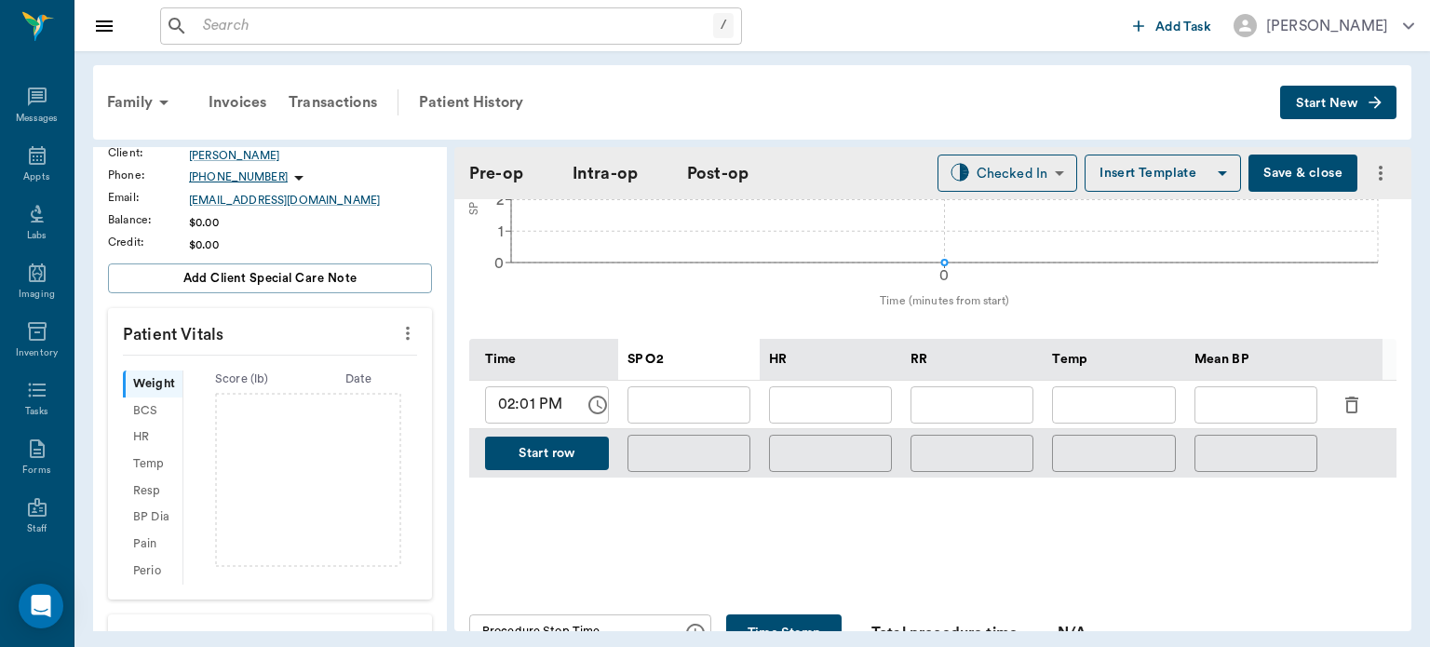
scroll to position [299, 0]
click at [406, 329] on icon "more" at bounding box center [408, 333] width 4 height 14
click at [290, 361] on span "Enter Vitals" at bounding box center [315, 363] width 156 height 20
click at [264, 393] on input "text" at bounding box center [269, 388] width 162 height 37
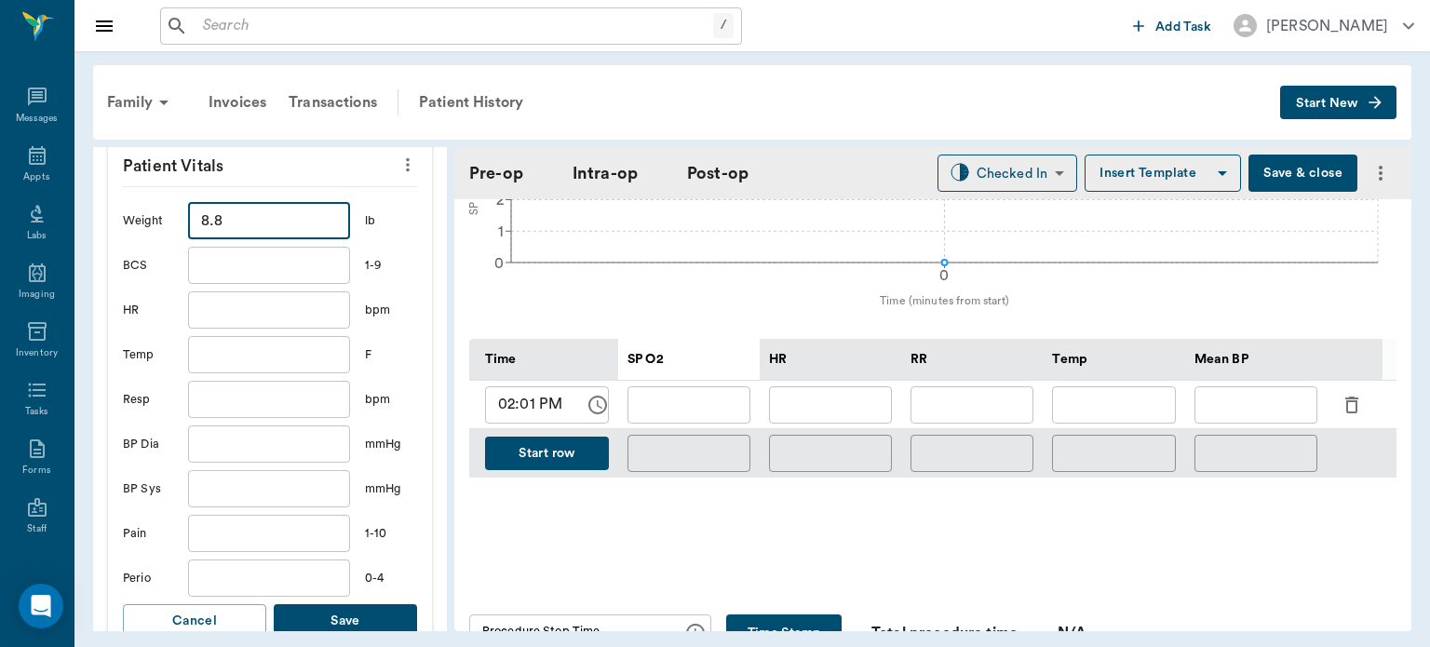
scroll to position [472, 0]
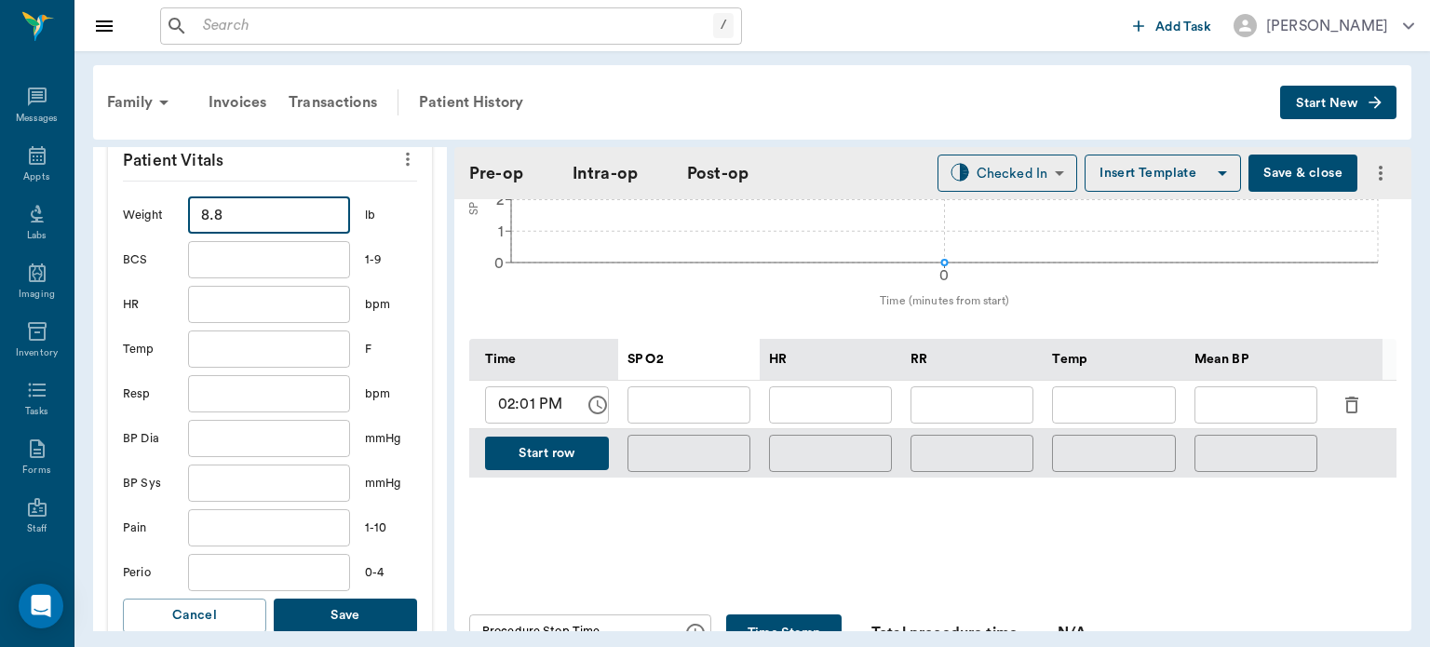
type input "8.8"
click at [343, 611] on button "Save" at bounding box center [345, 616] width 143 height 34
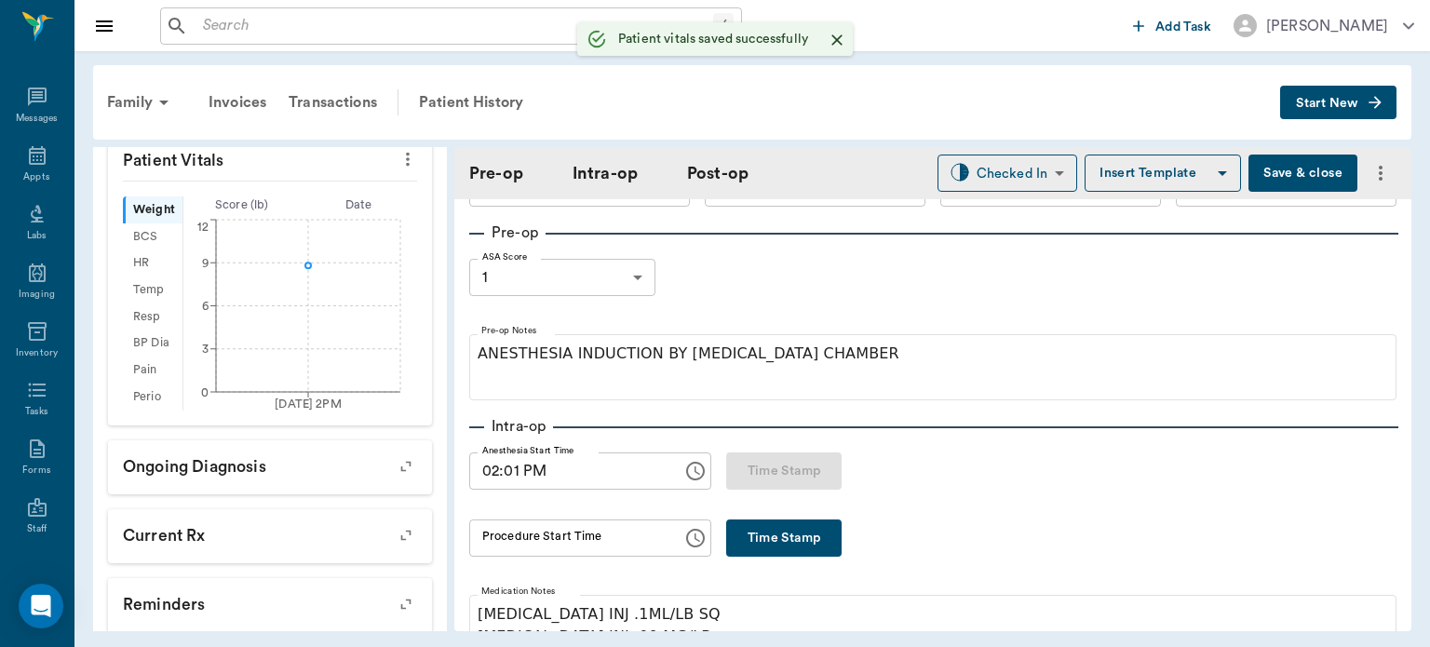
scroll to position [0, 0]
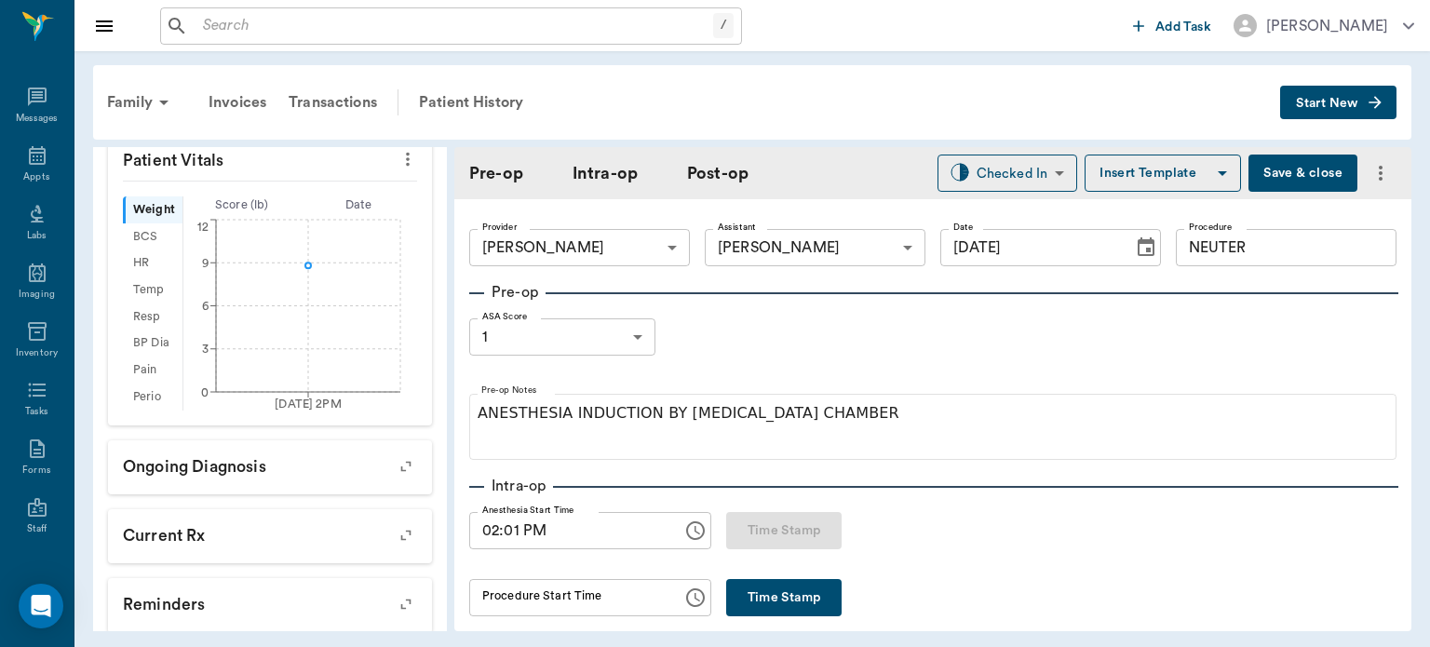
click at [1148, 171] on button "Insert Template" at bounding box center [1163, 173] width 156 height 37
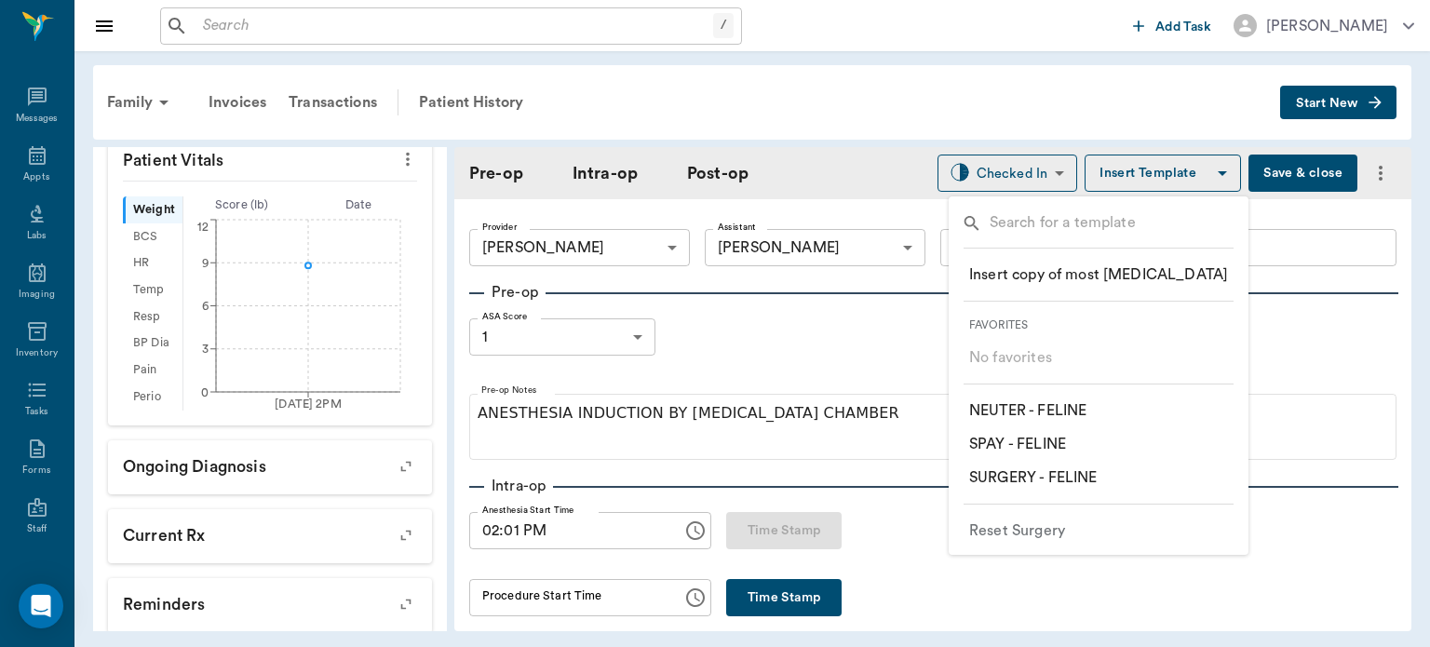
click at [1087, 410] on p "​ NEUTER - FELINE" at bounding box center [1027, 411] width 117 height 22
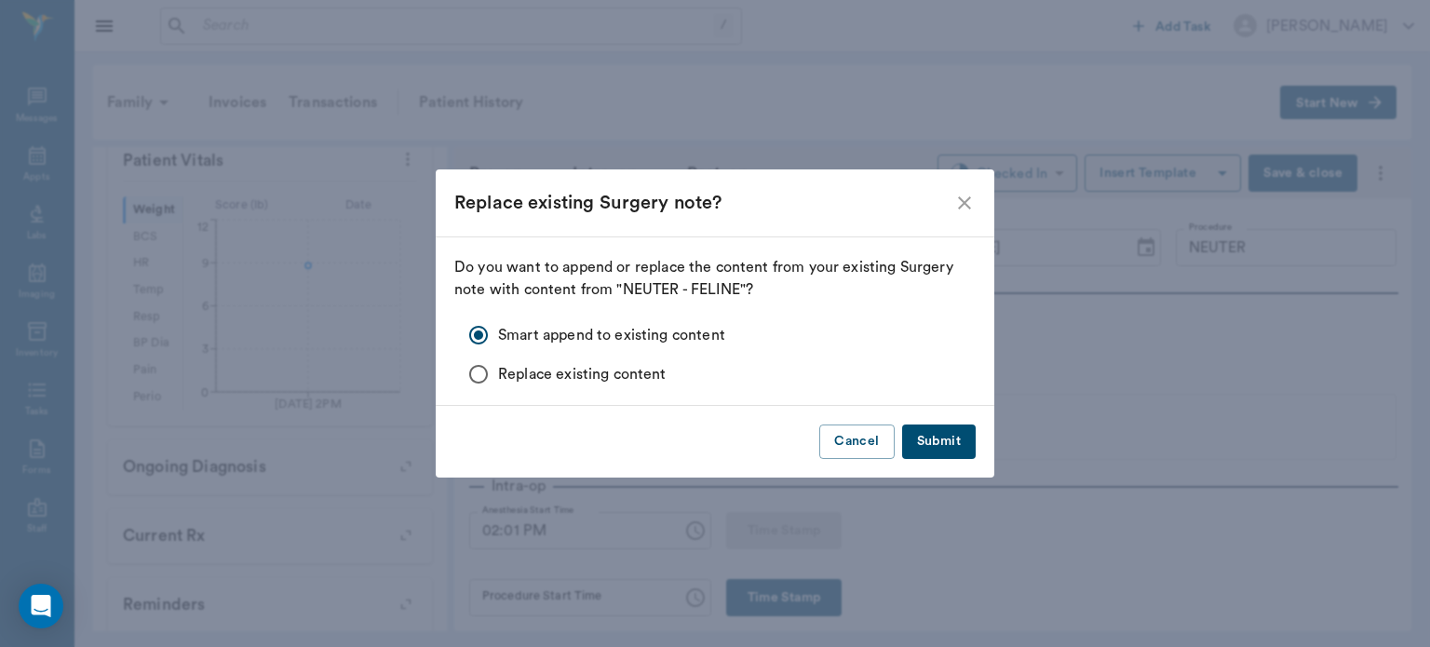
click at [954, 443] on button "Submit" at bounding box center [939, 442] width 74 height 34
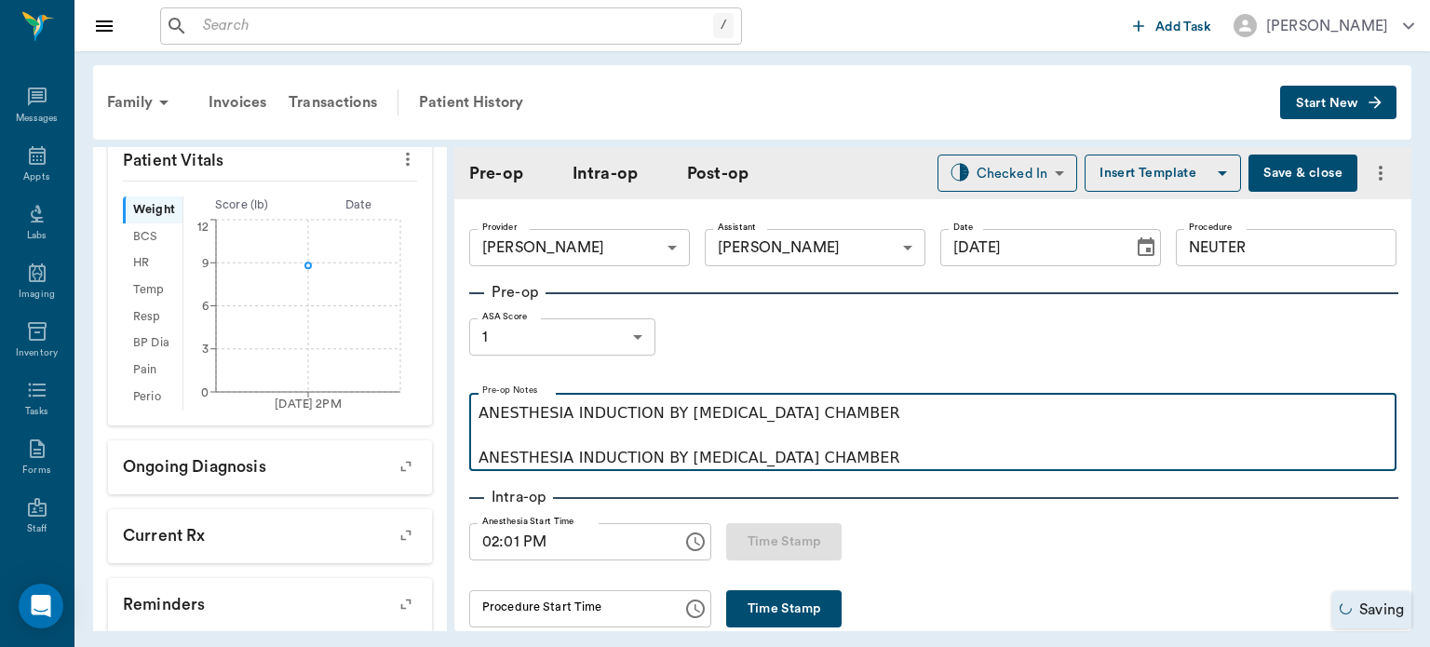
click at [942, 464] on p "ANESTHESIA INDUCTION BY [MEDICAL_DATA] CHAMBER ANESTHESIA INDUCTION BY [MEDICAL…" at bounding box center [933, 435] width 909 height 67
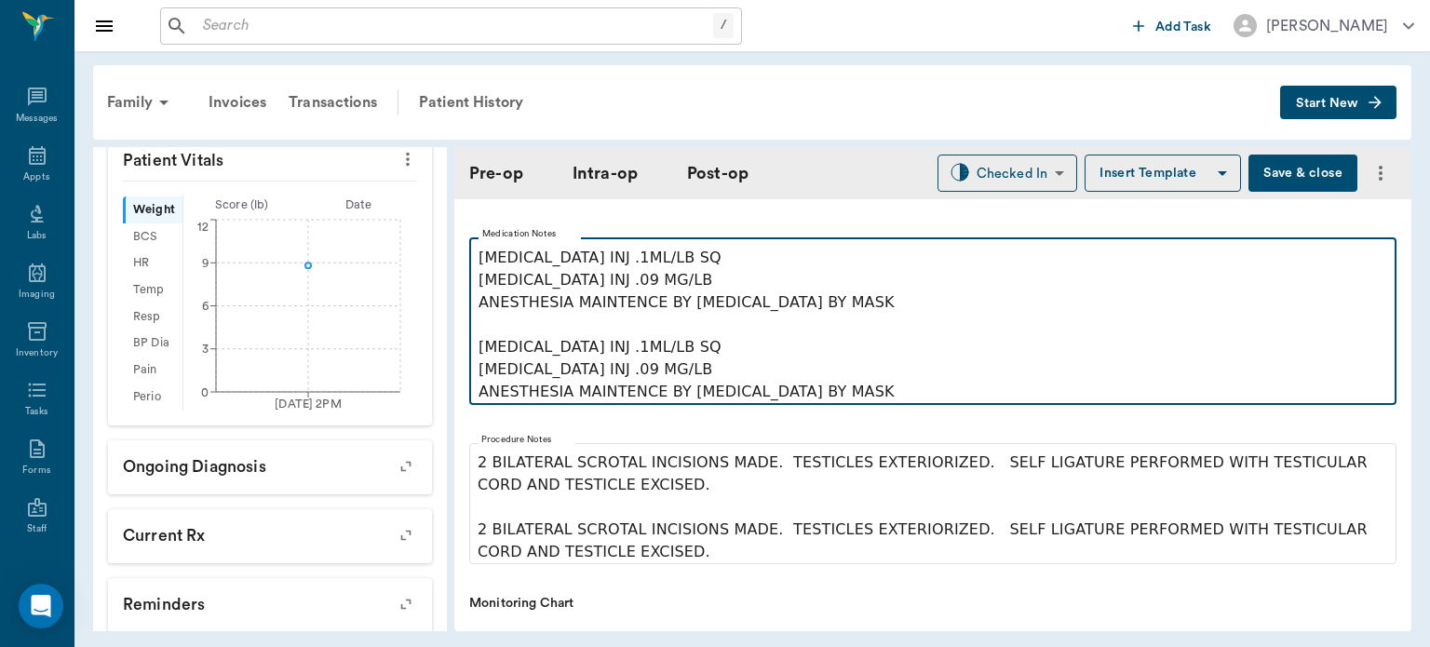
click at [855, 399] on p "[MEDICAL_DATA] INJ .1ML/LB SQ [MEDICAL_DATA] INJ .09 MG/LB ANESTHESIA MAINTENCE…" at bounding box center [933, 325] width 909 height 156
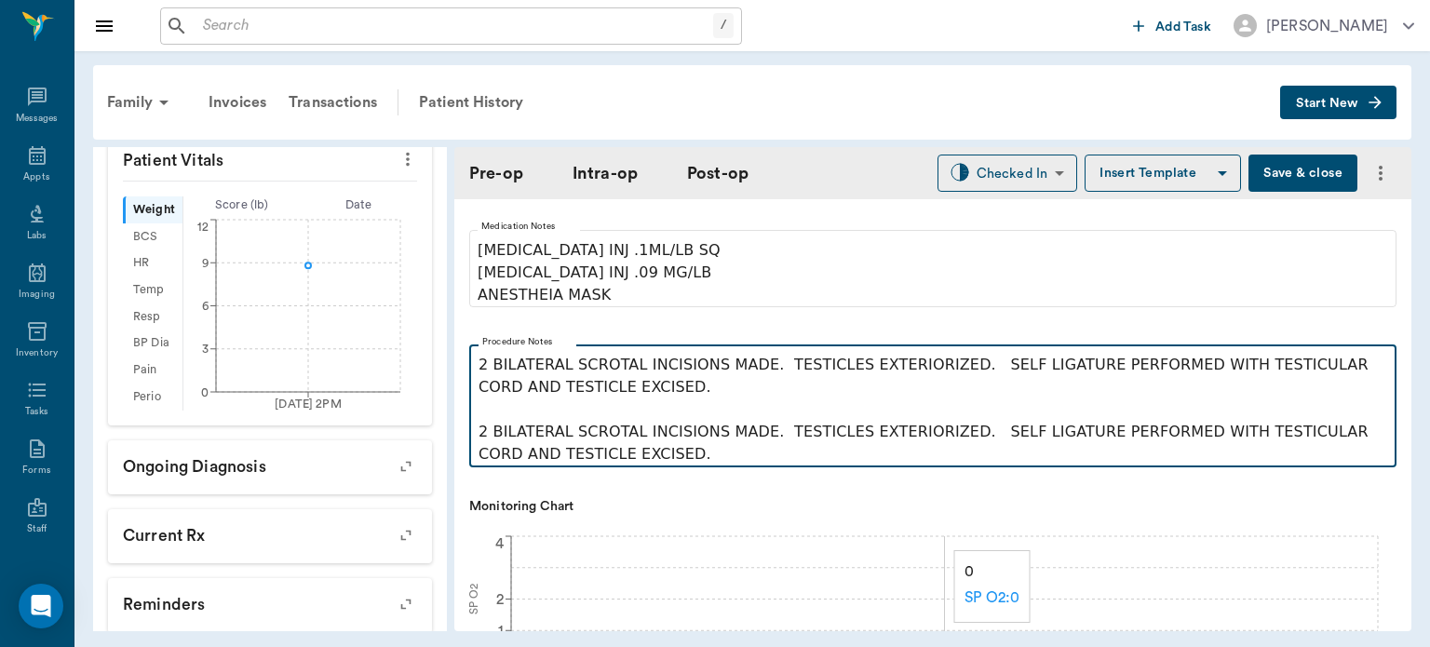
click at [626, 457] on p "2 BILATERAL SCROTAL INCISIONS MADE. TESTICLES EXTERIORIZED. SELF LIGATURE PERFO…" at bounding box center [933, 410] width 909 height 112
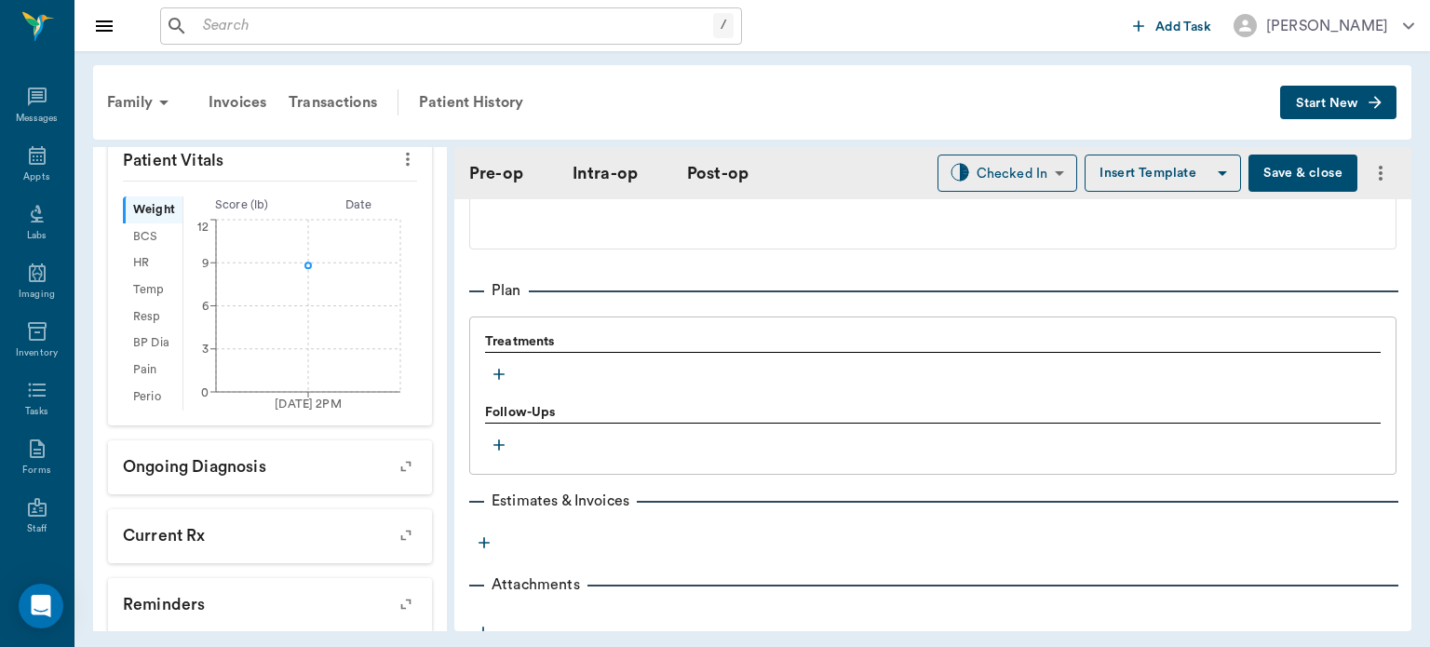
scroll to position [1470, 0]
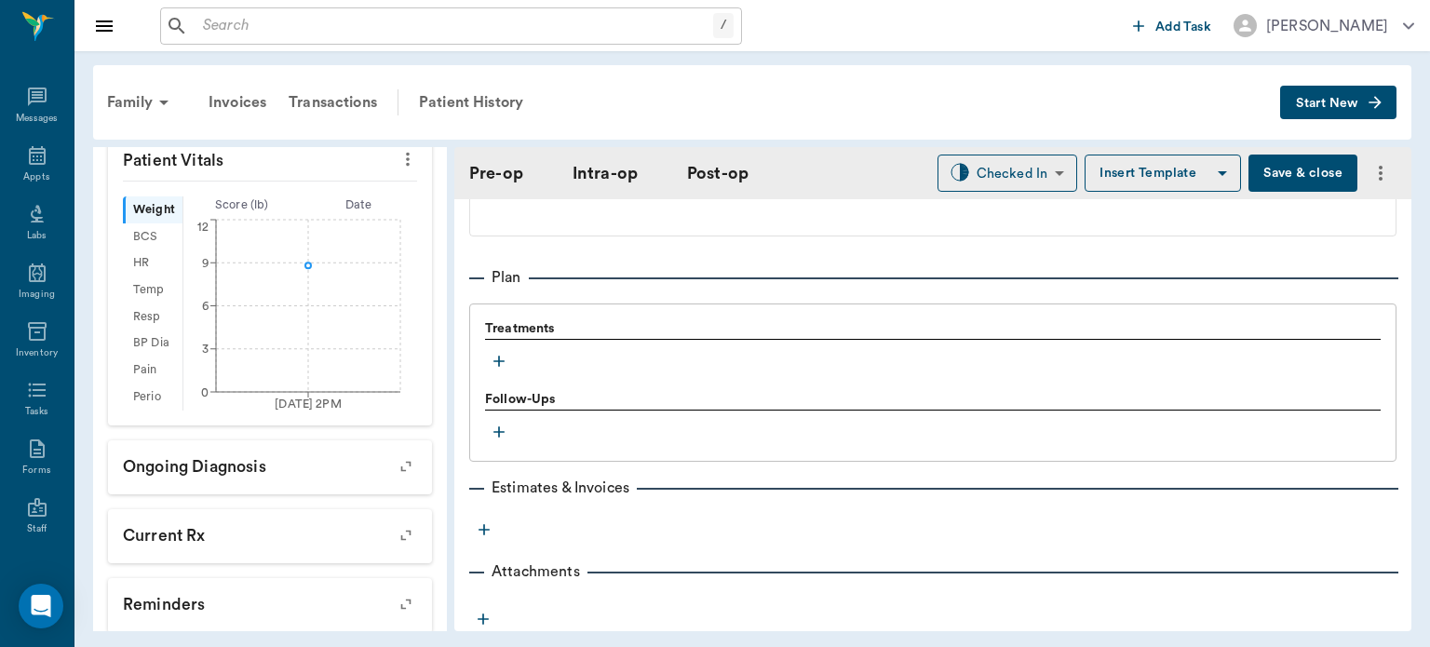
click at [499, 360] on icon "button" at bounding box center [499, 361] width 11 height 11
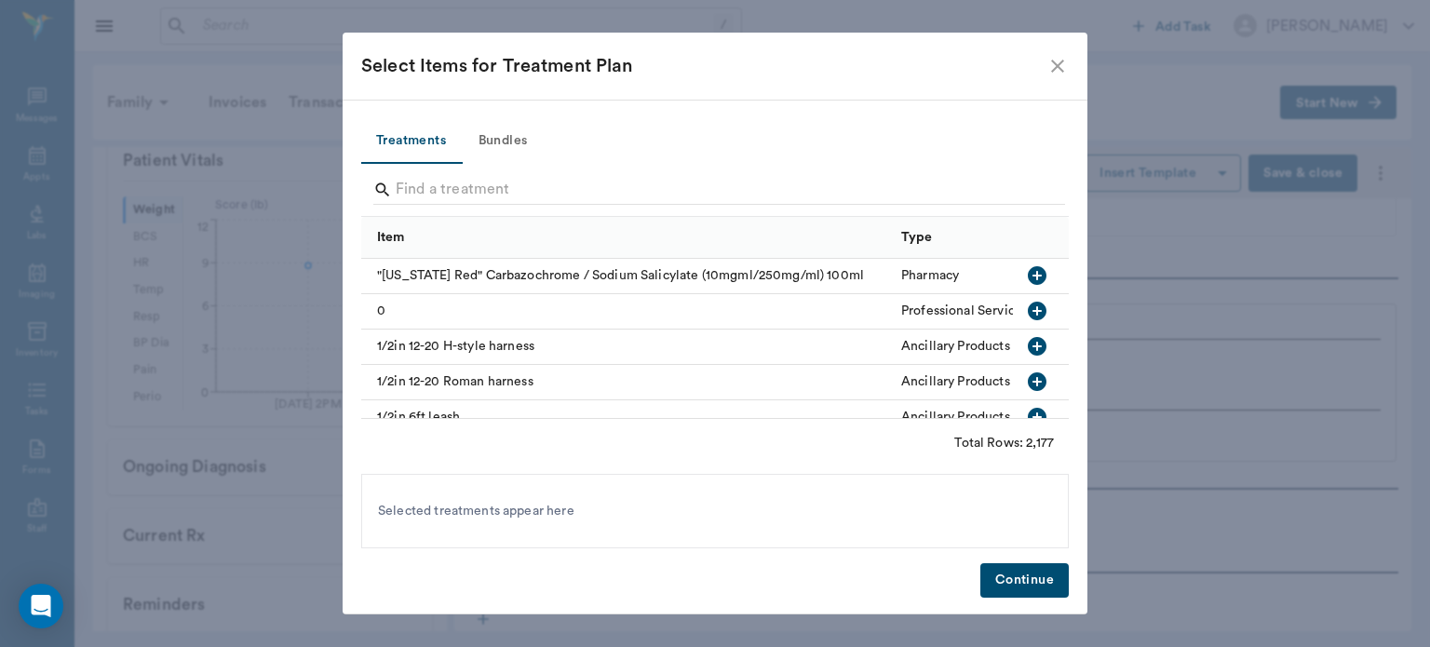
click at [436, 162] on span at bounding box center [412, 163] width 102 height 2
click at [428, 162] on span at bounding box center [412, 163] width 102 height 2
click at [437, 187] on input "Search" at bounding box center [717, 190] width 642 height 30
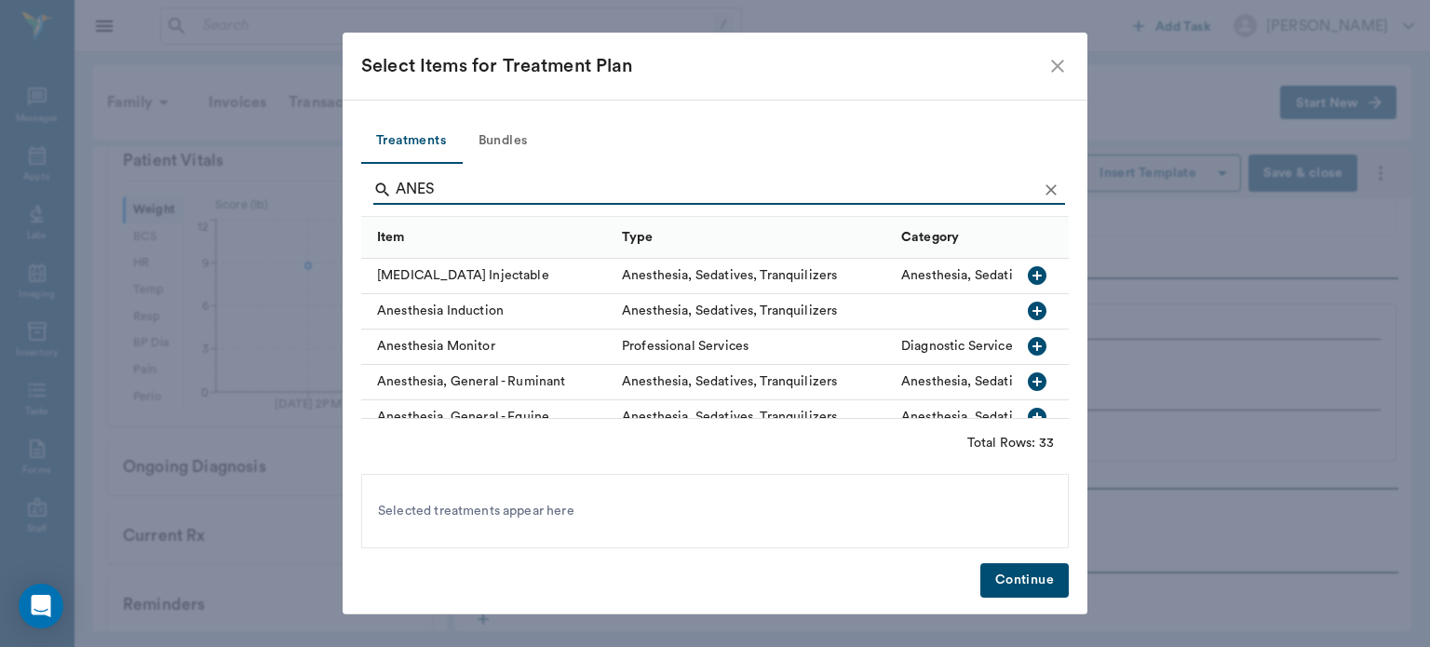
type input "ANES"
click at [1050, 187] on icon "Clear" at bounding box center [1051, 190] width 19 height 19
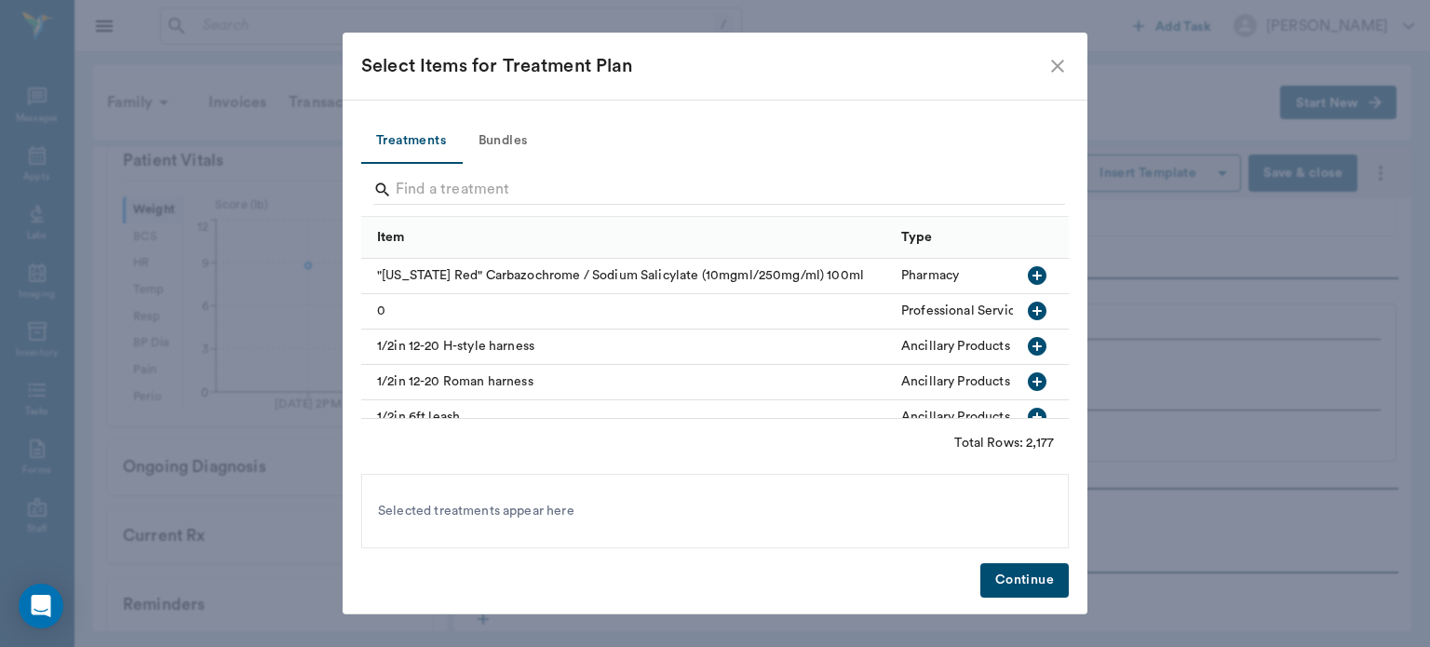
click at [1061, 61] on icon "close" at bounding box center [1057, 66] width 13 height 13
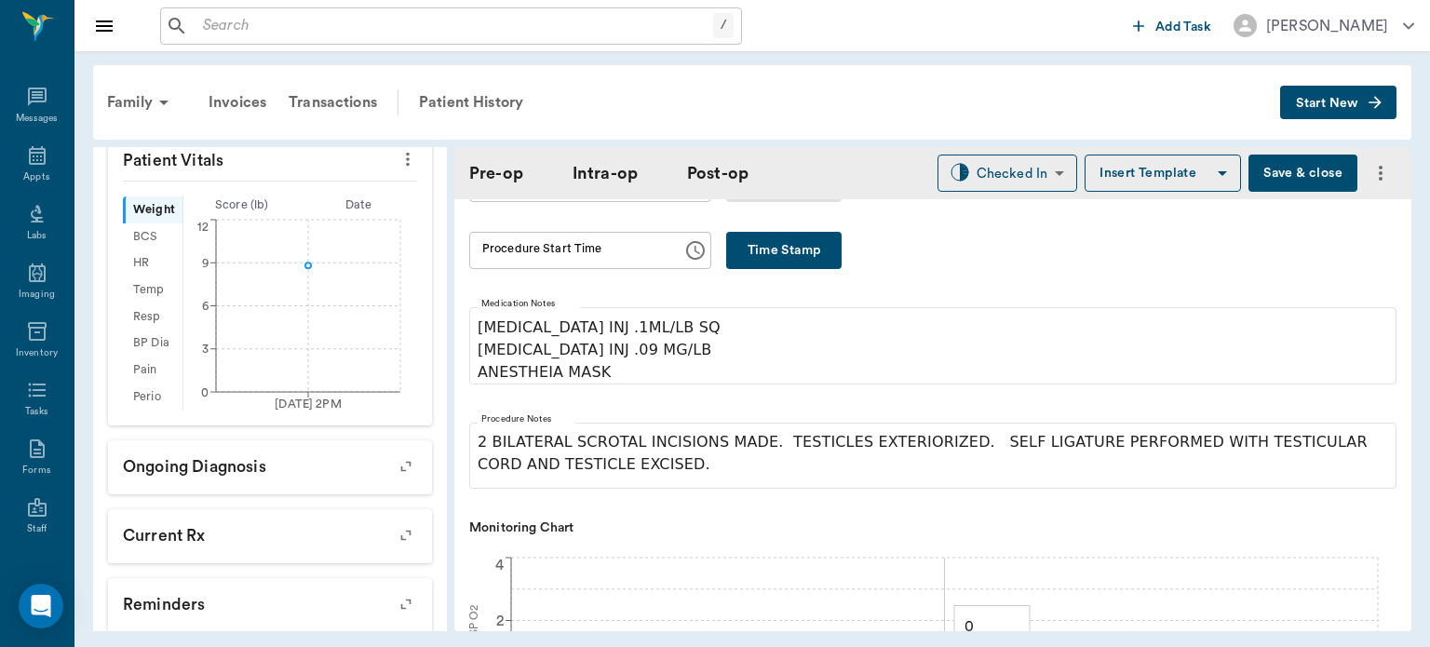
scroll to position [365, 0]
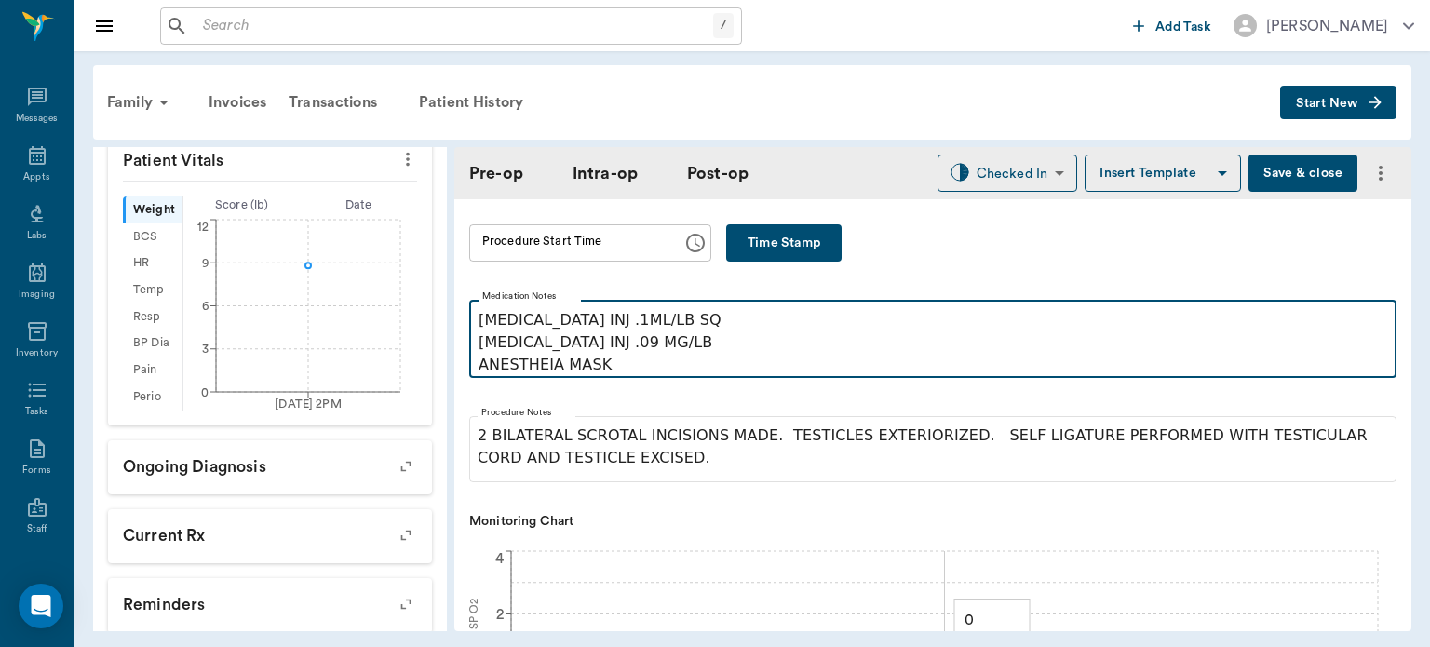
click at [556, 371] on p "[MEDICAL_DATA] INJ .1ML/LB SQ [MEDICAL_DATA] INJ .09 MG/LB ANESTHEIA MASK" at bounding box center [933, 342] width 909 height 67
click at [671, 371] on p "[MEDICAL_DATA] INJ .1ML/LB SQ [MEDICAL_DATA] INJ .09 MG/LB ANESTHESIA : MASK" at bounding box center [933, 342] width 909 height 67
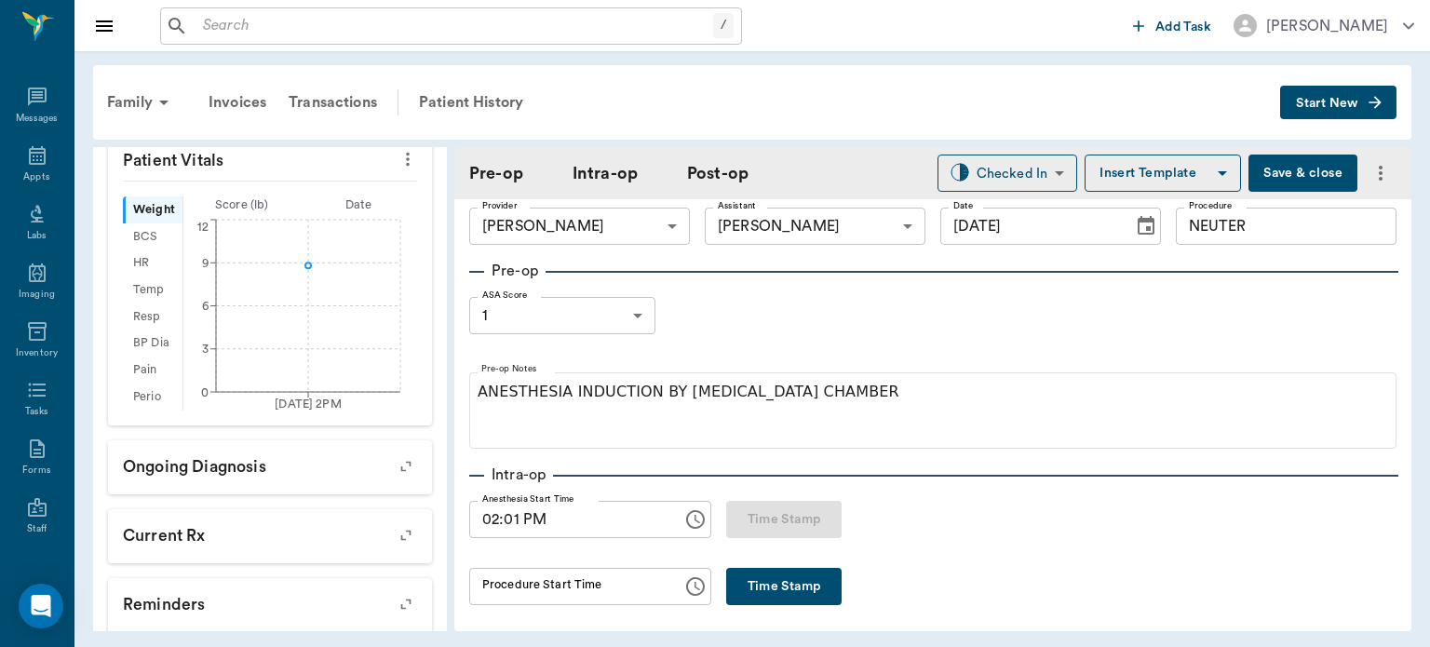
scroll to position [0, 0]
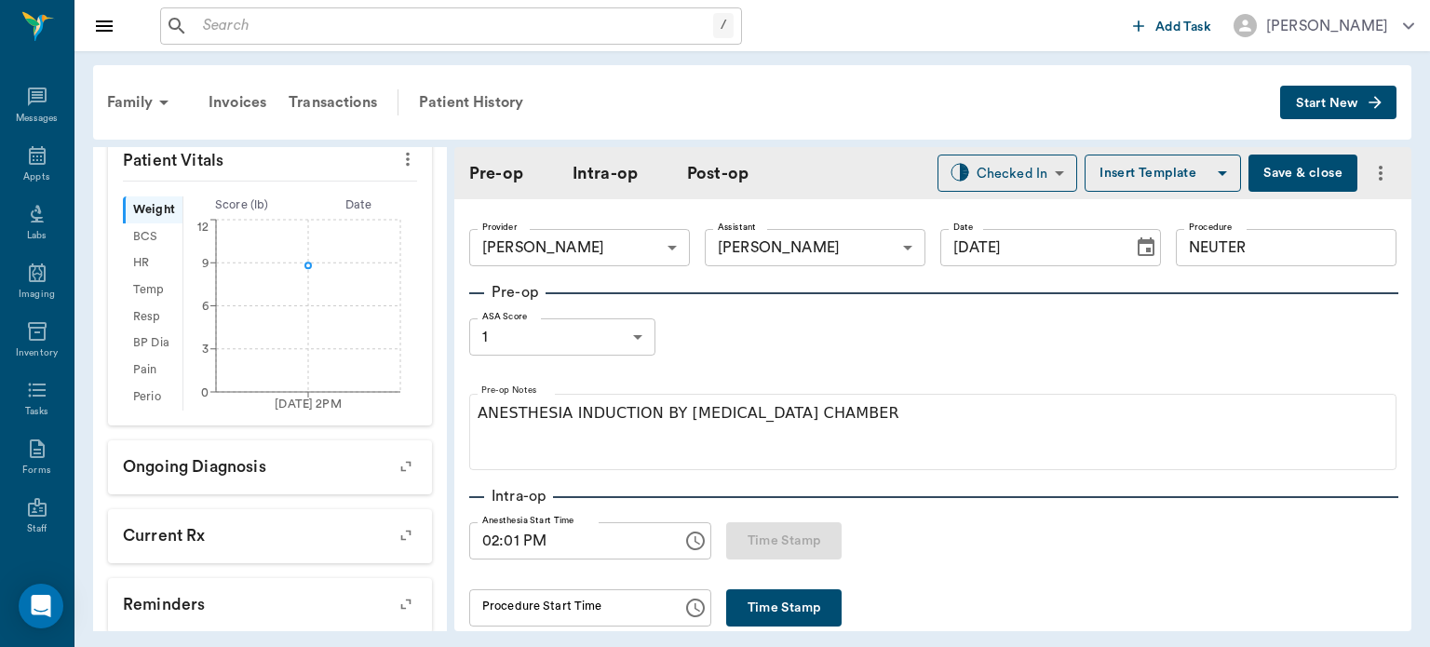
click at [1140, 176] on button "Insert Template" at bounding box center [1163, 173] width 156 height 37
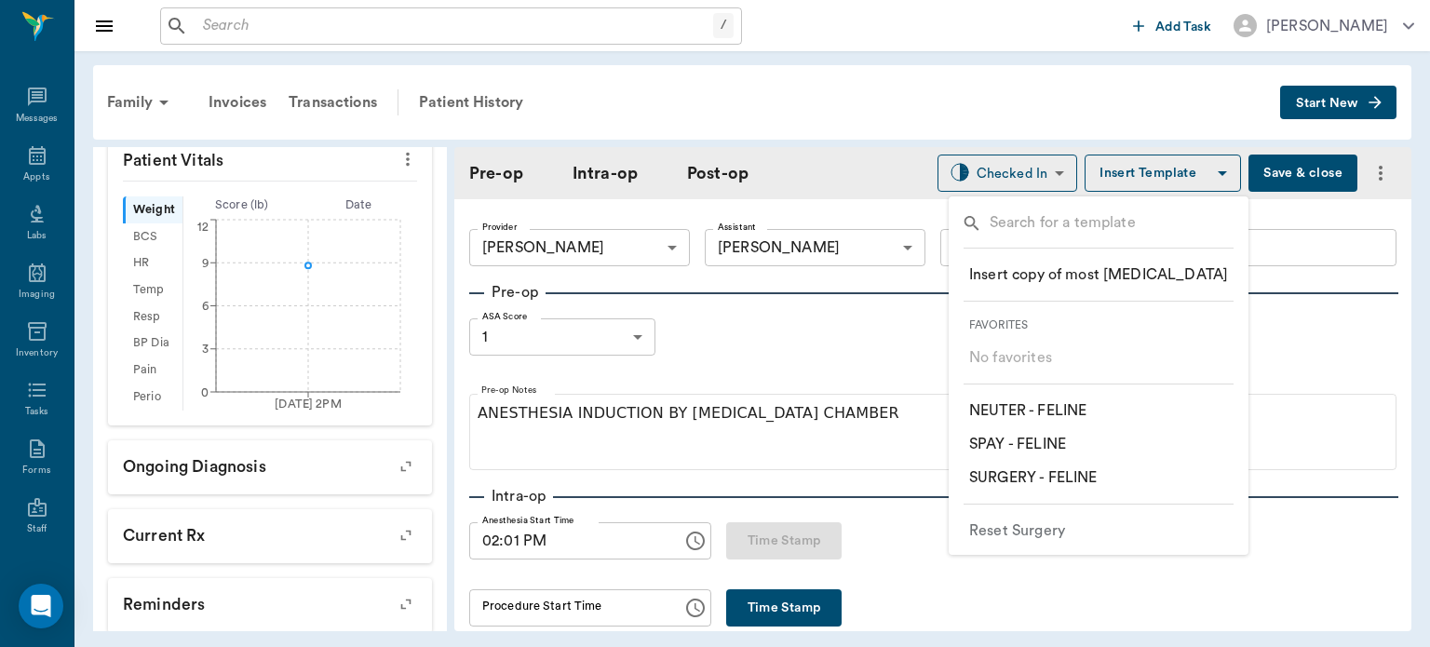
click at [1087, 417] on p "​ NEUTER - FELINE" at bounding box center [1027, 411] width 117 height 22
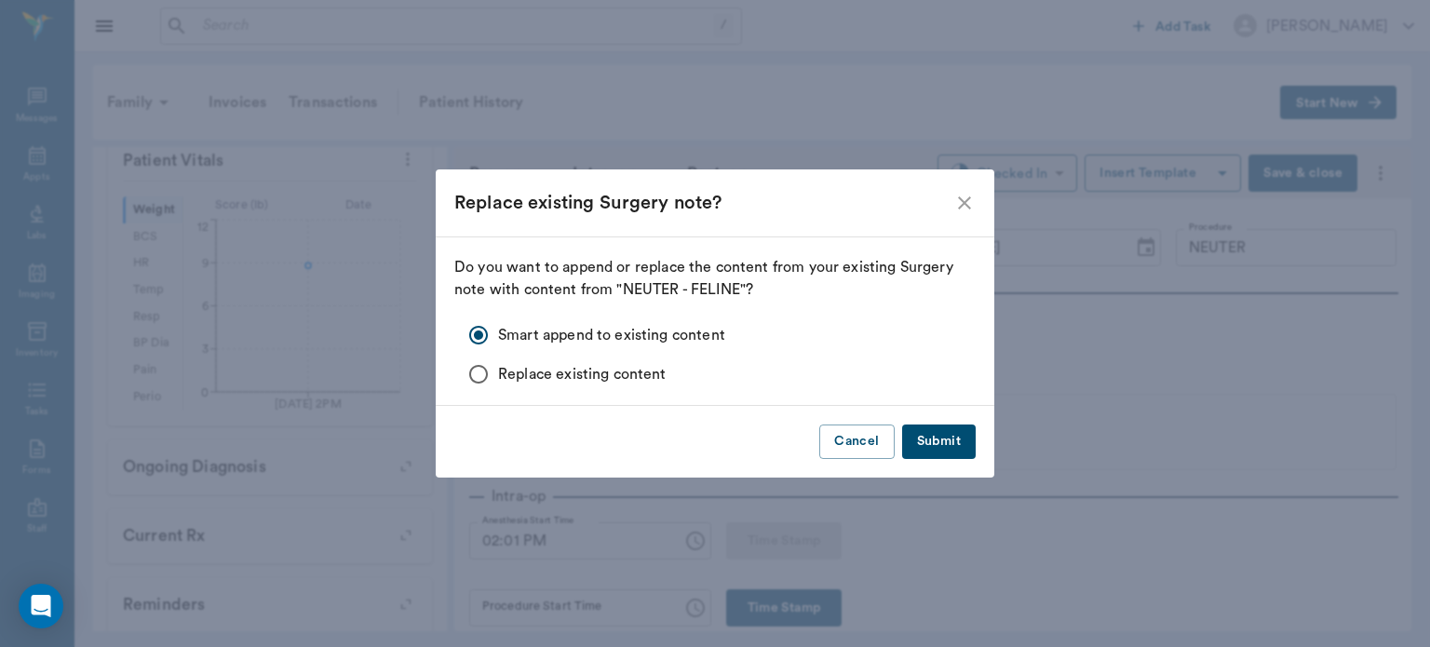
click at [966, 458] on button "Submit" at bounding box center [939, 442] width 74 height 34
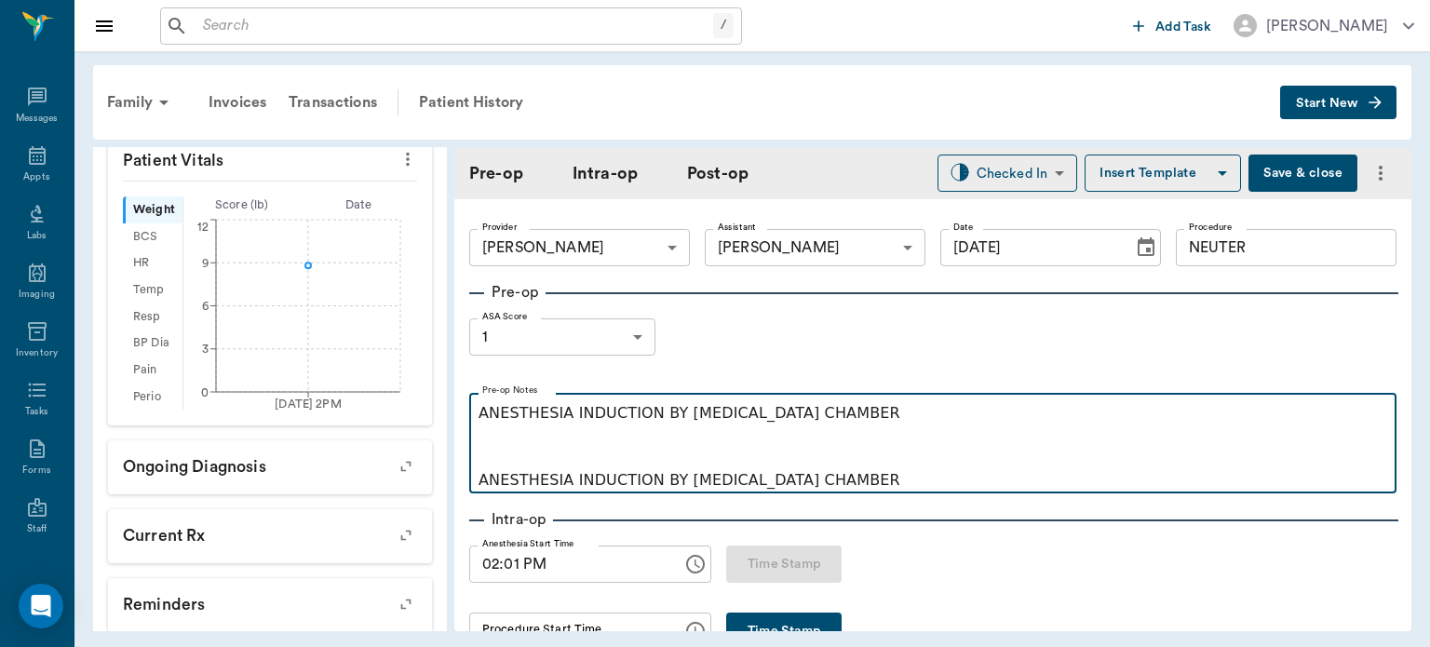
click at [859, 484] on p "ANESTHESIA INDUCTION BY [MEDICAL_DATA] CHAMBER" at bounding box center [933, 480] width 909 height 22
click at [854, 421] on p "ANESTHESIA INDUCTION BY [MEDICAL_DATA] CHAMBER" at bounding box center [933, 435] width 909 height 67
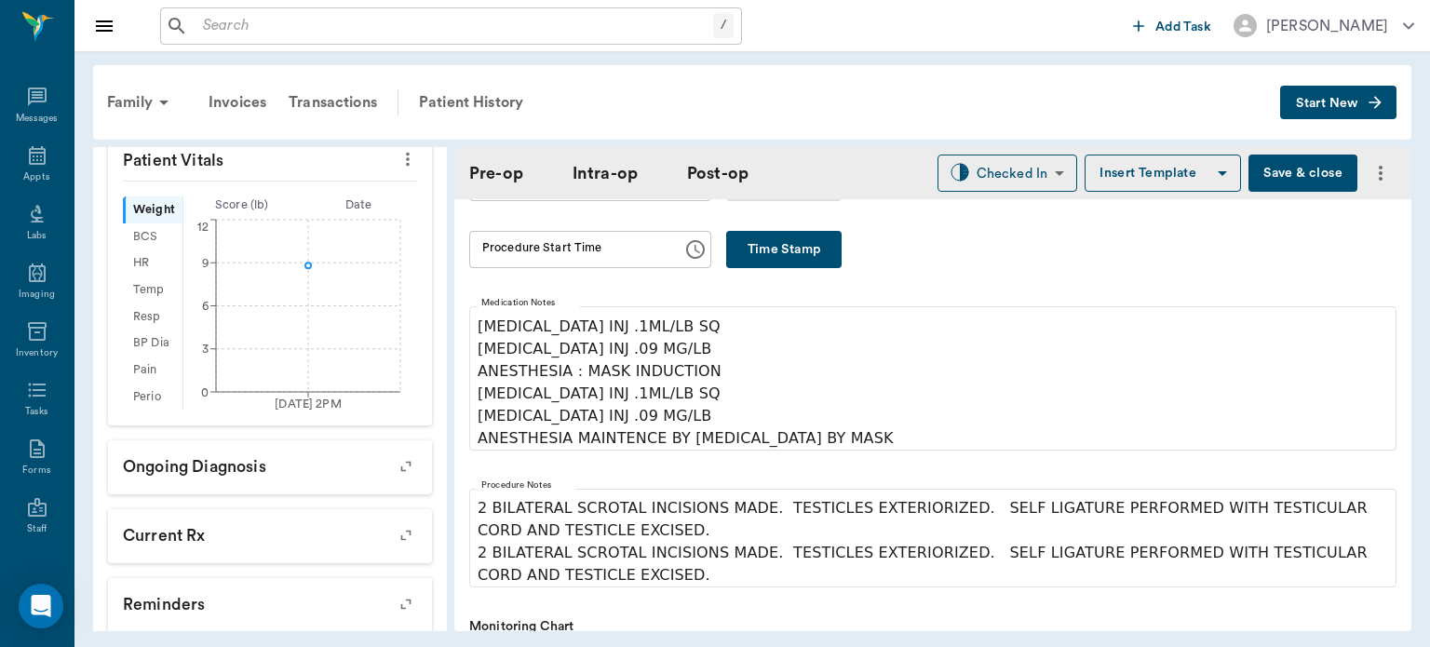
scroll to position [346, 0]
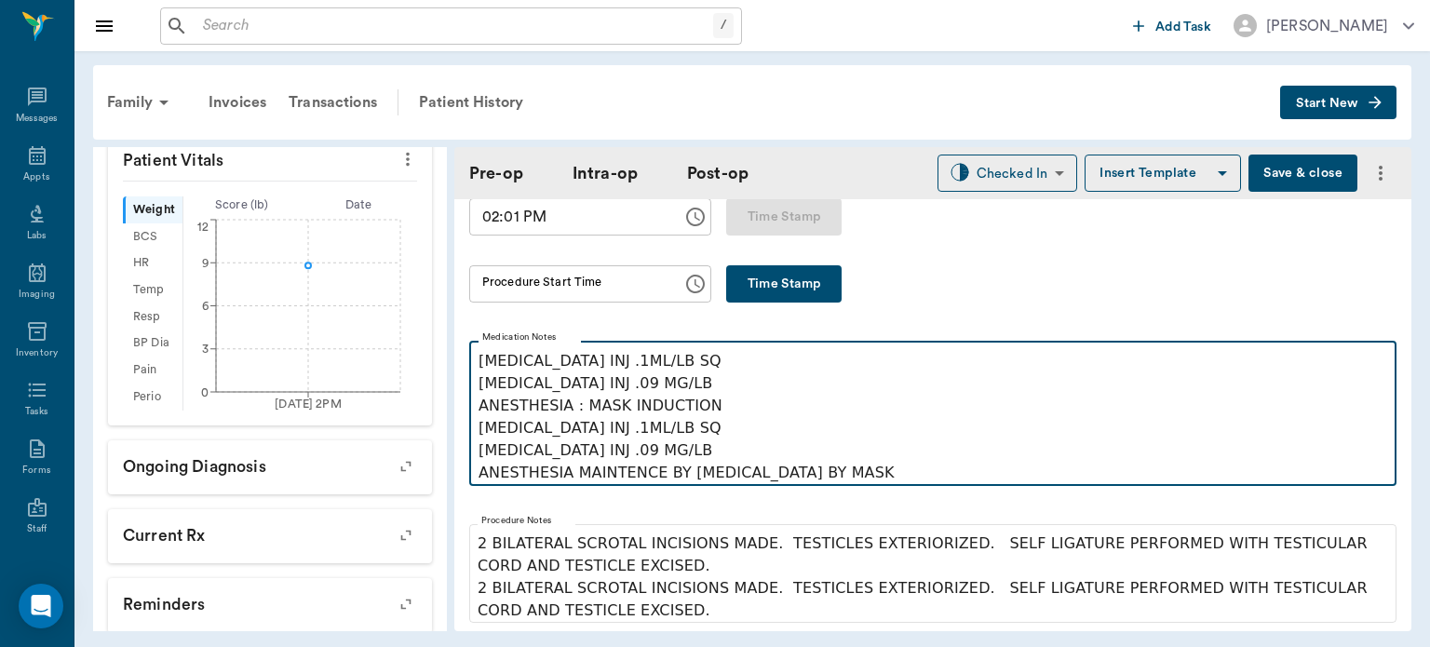
click at [858, 479] on p "[MEDICAL_DATA] INJ .1ML/LB SQ [MEDICAL_DATA] INJ .09 MG/LB ANESTHESIA MAINTENCE…" at bounding box center [933, 450] width 909 height 67
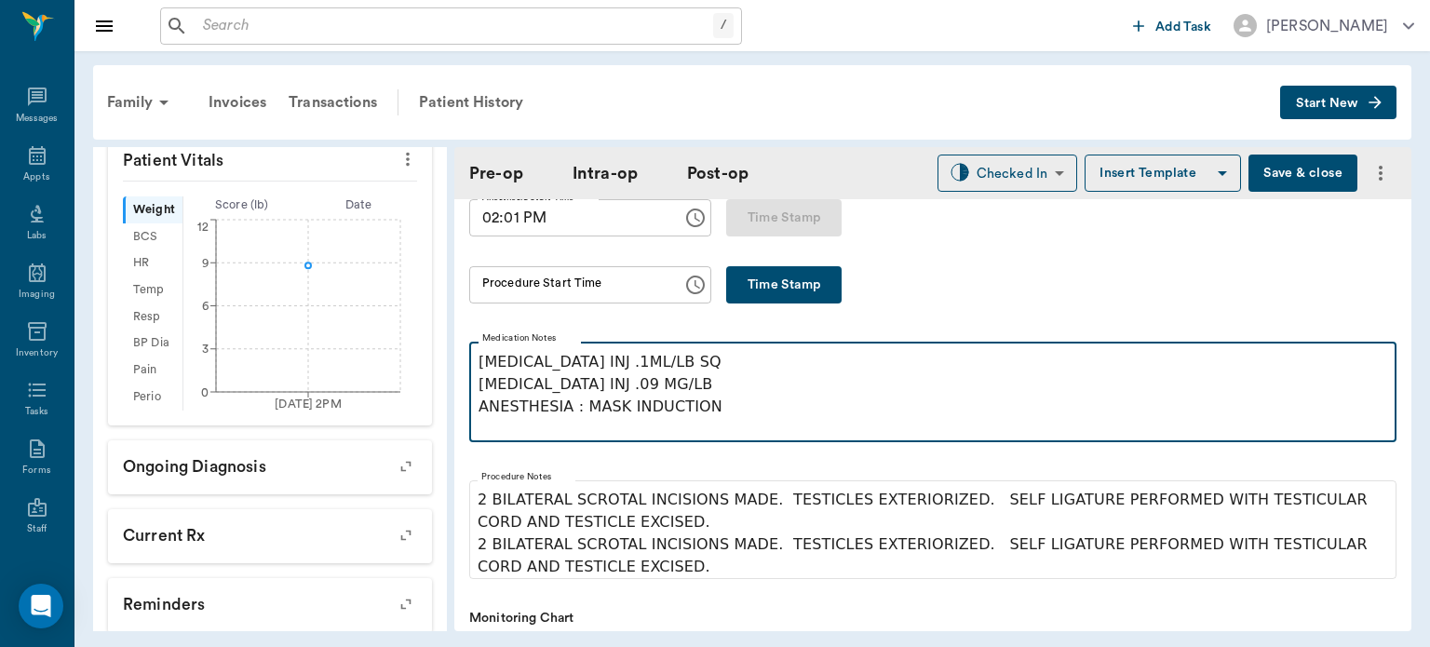
scroll to position [361, 0]
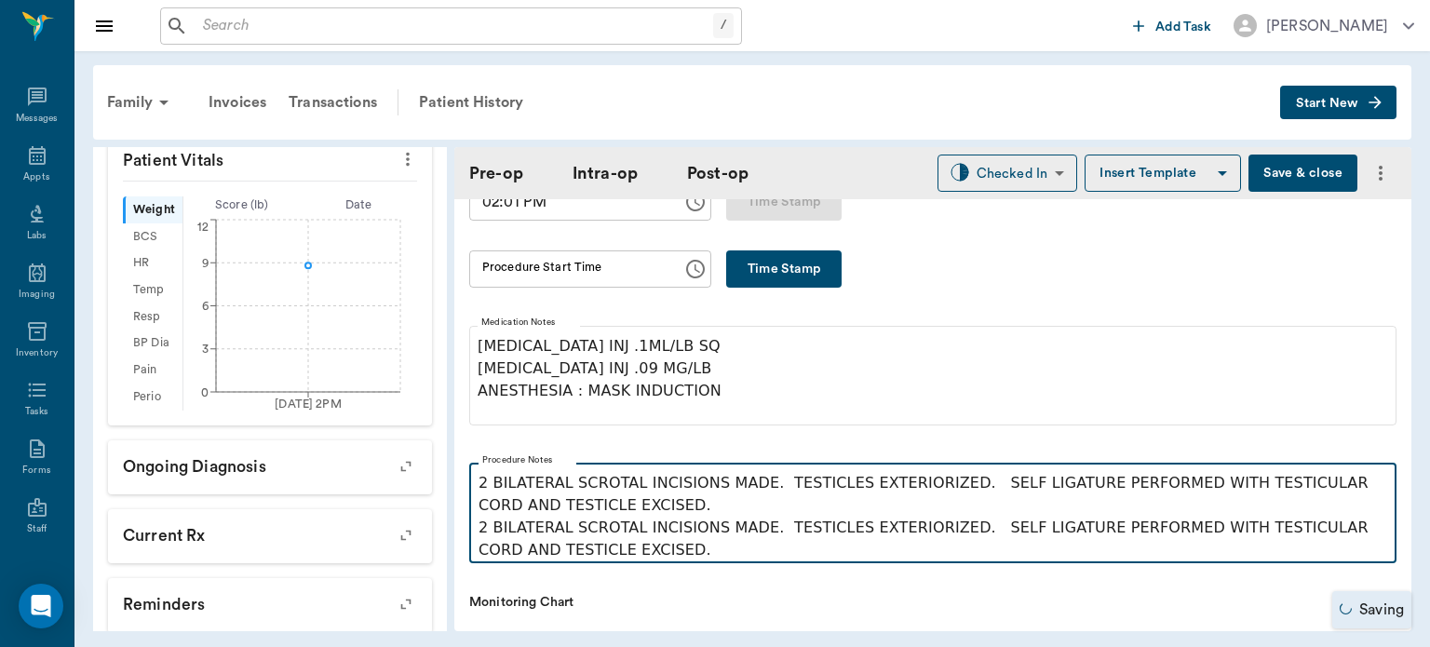
click at [656, 555] on p "2 BILATERAL SCROTAL INCISIONS MADE. TESTICLES EXTERIORIZED. SELF LIGATURE PERFO…" at bounding box center [933, 539] width 909 height 45
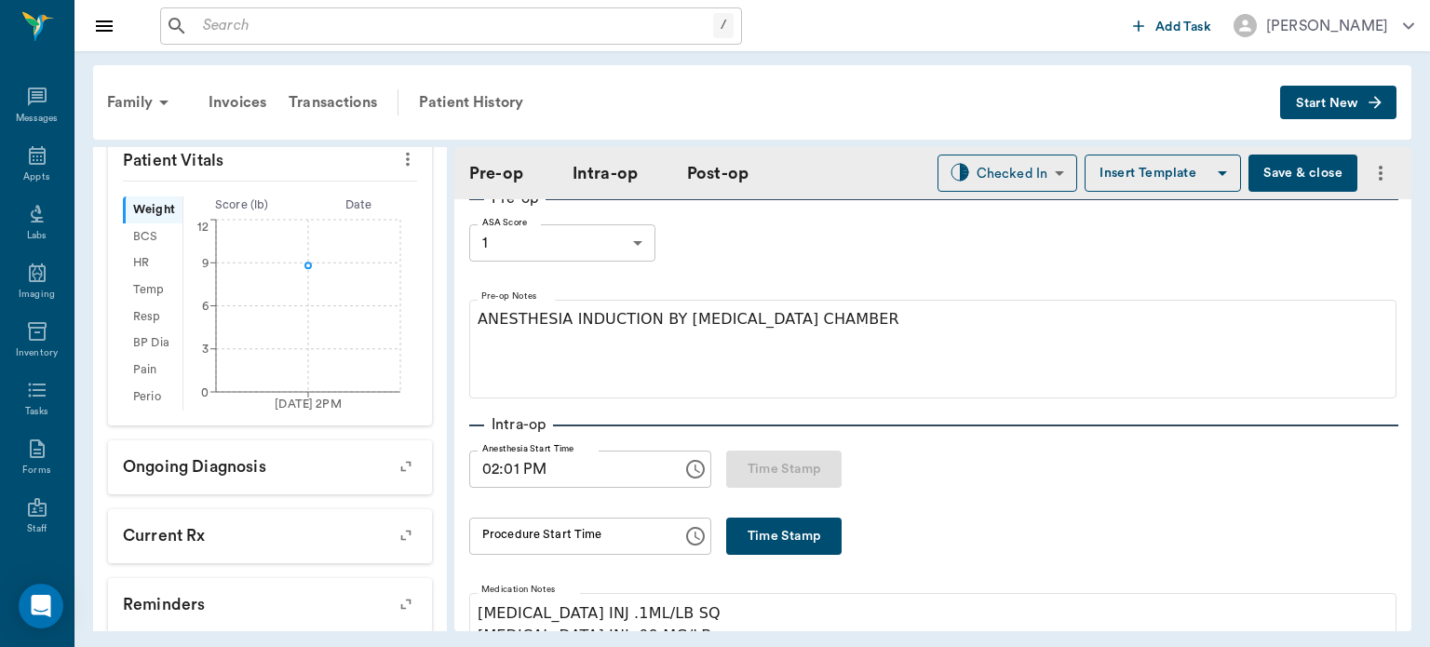
scroll to position [91, 0]
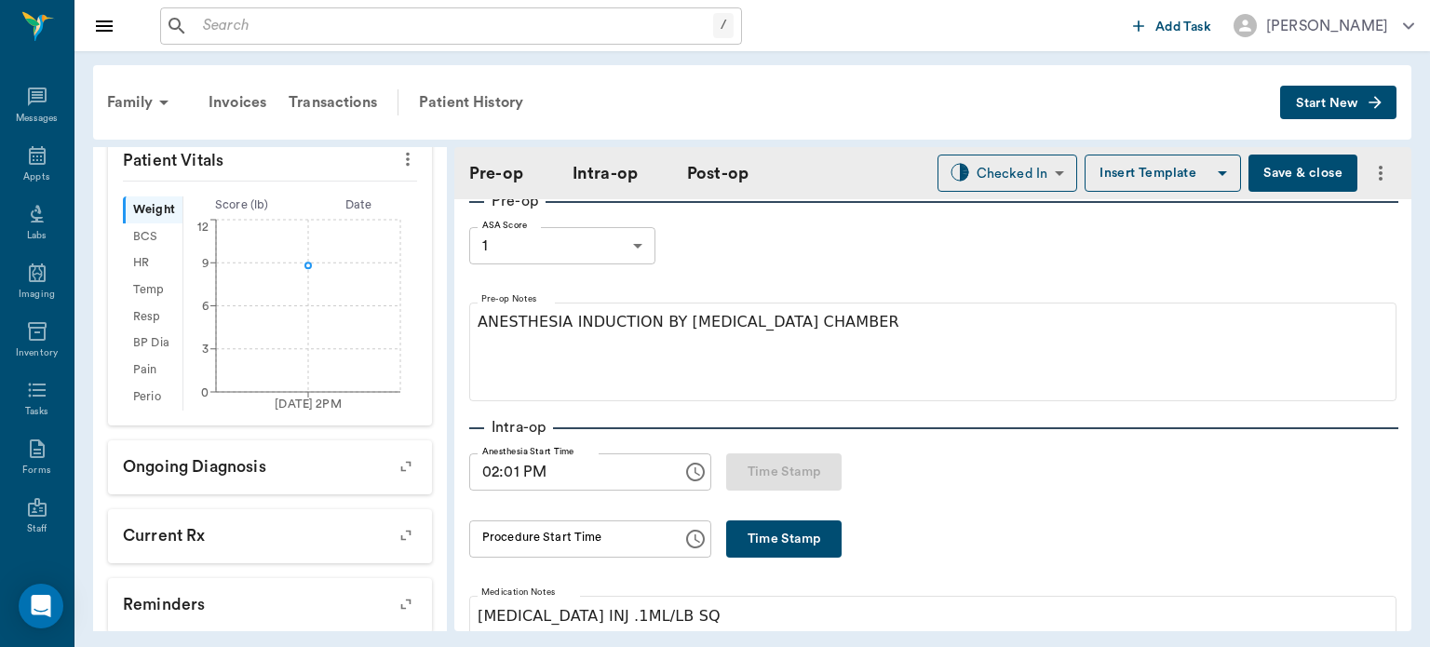
click at [823, 546] on button "Time Stamp" at bounding box center [783, 539] width 115 height 37
type input "02:06 PM"
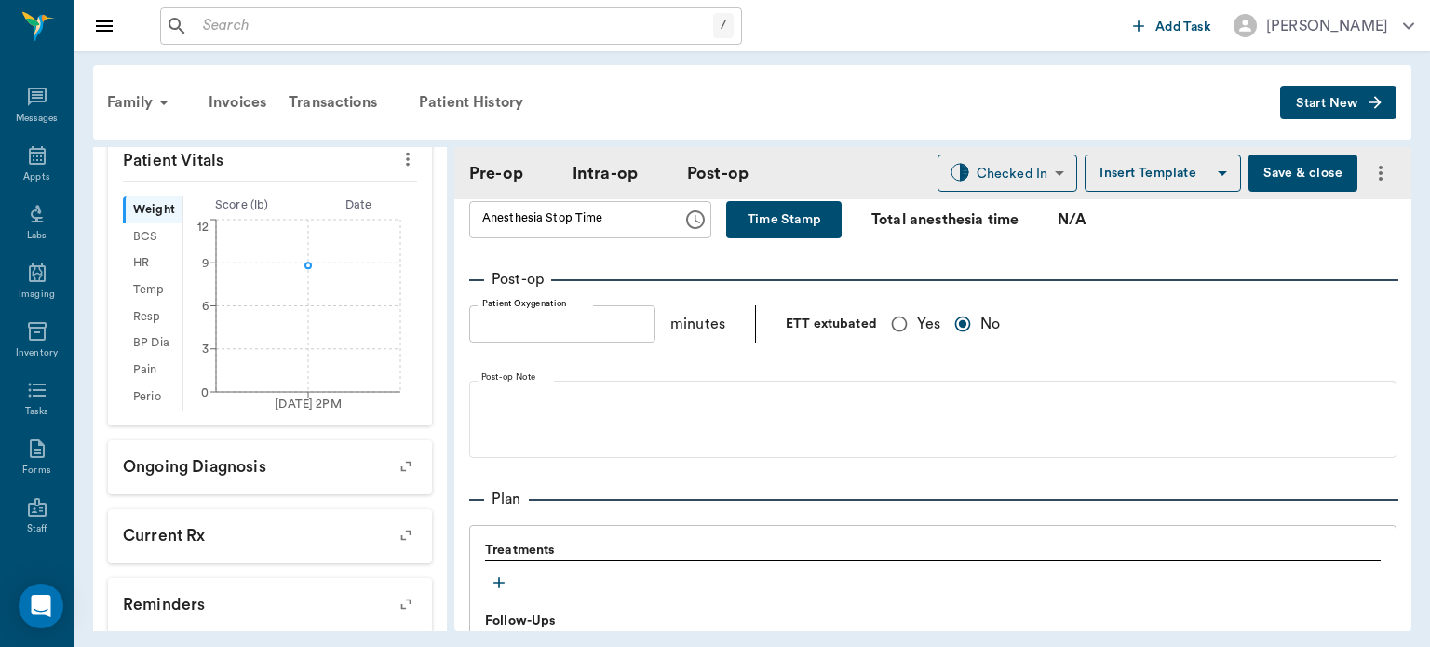
scroll to position [1406, 0]
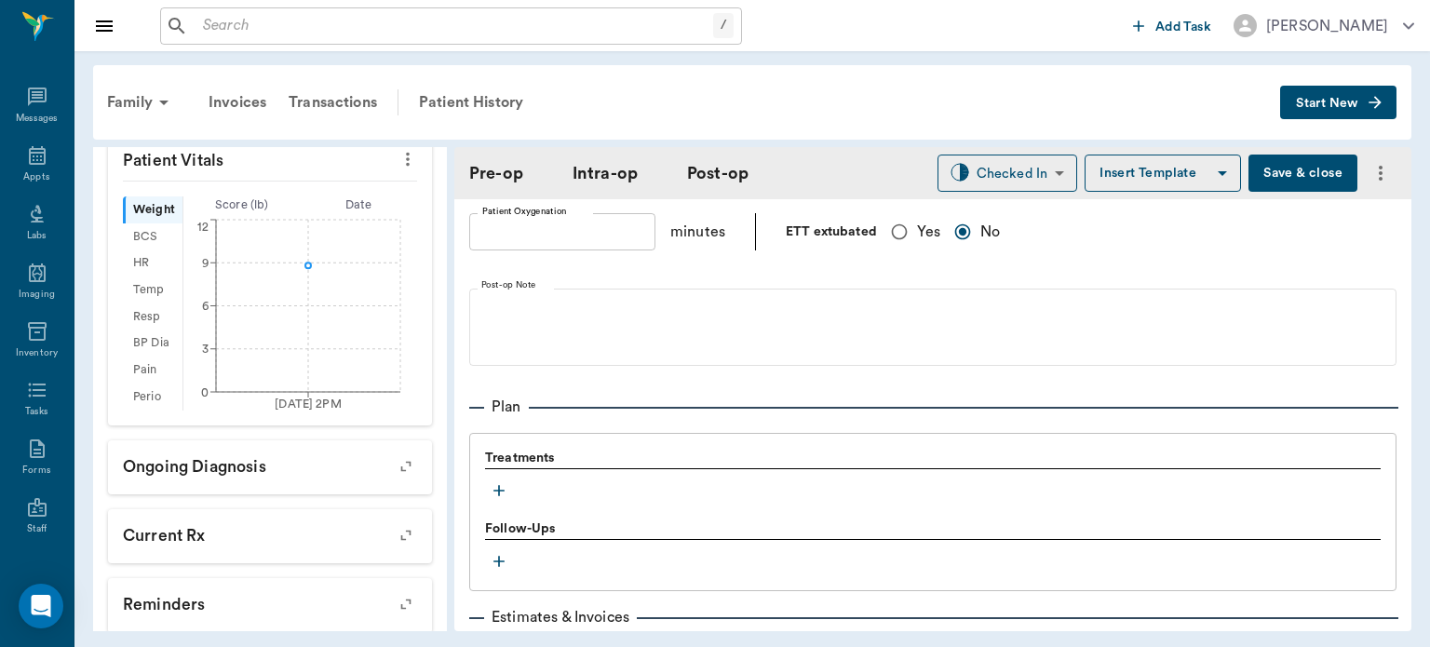
click at [499, 489] on icon "button" at bounding box center [499, 490] width 11 height 11
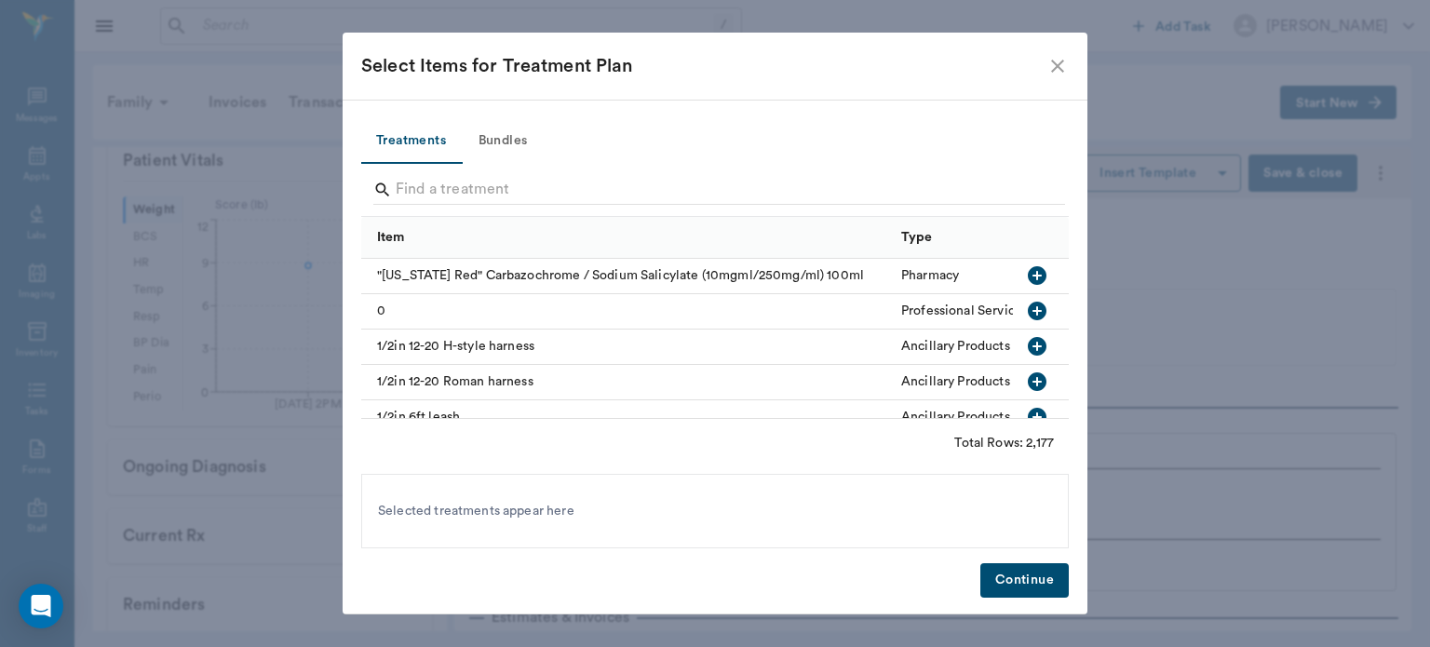
click at [512, 156] on button "Bundles" at bounding box center [503, 141] width 84 height 45
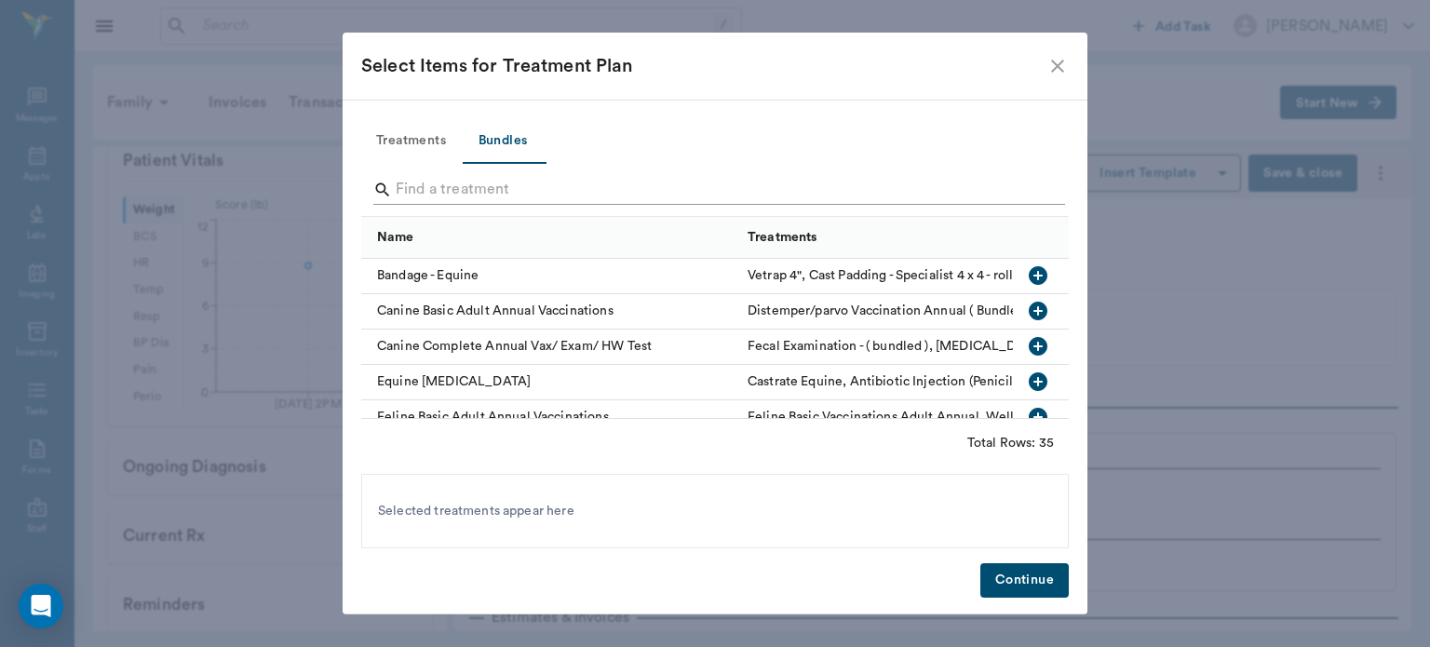
click at [436, 189] on input "Search" at bounding box center [717, 190] width 642 height 30
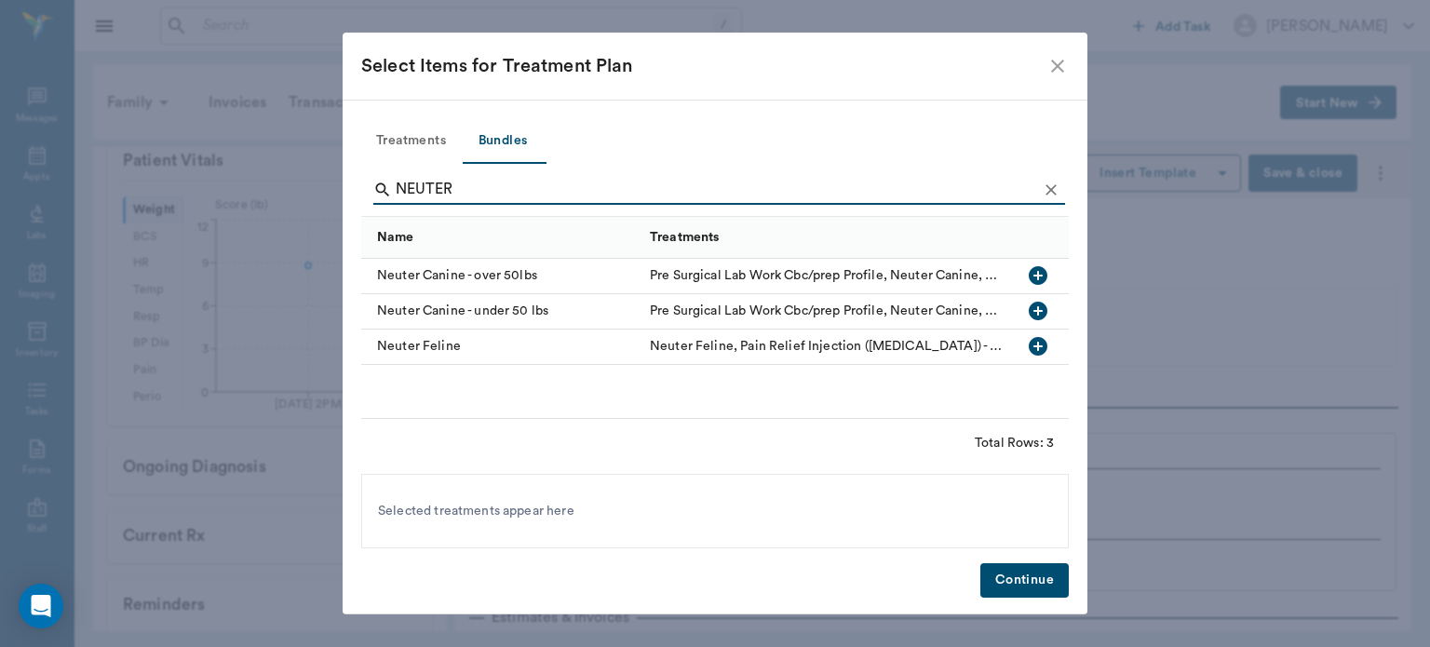
type input "NEUTER"
click at [1043, 349] on icon "button" at bounding box center [1038, 346] width 19 height 19
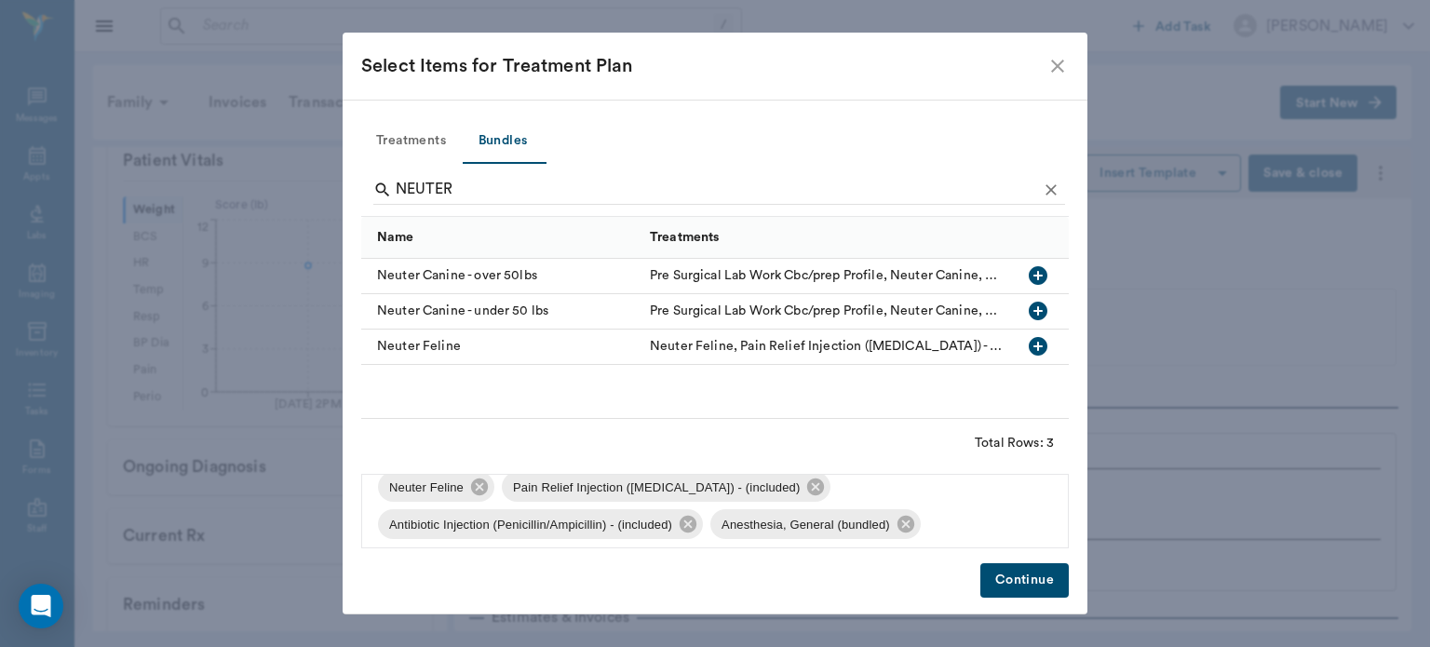
scroll to position [22, 0]
click at [1043, 577] on button "Continue" at bounding box center [1025, 580] width 88 height 34
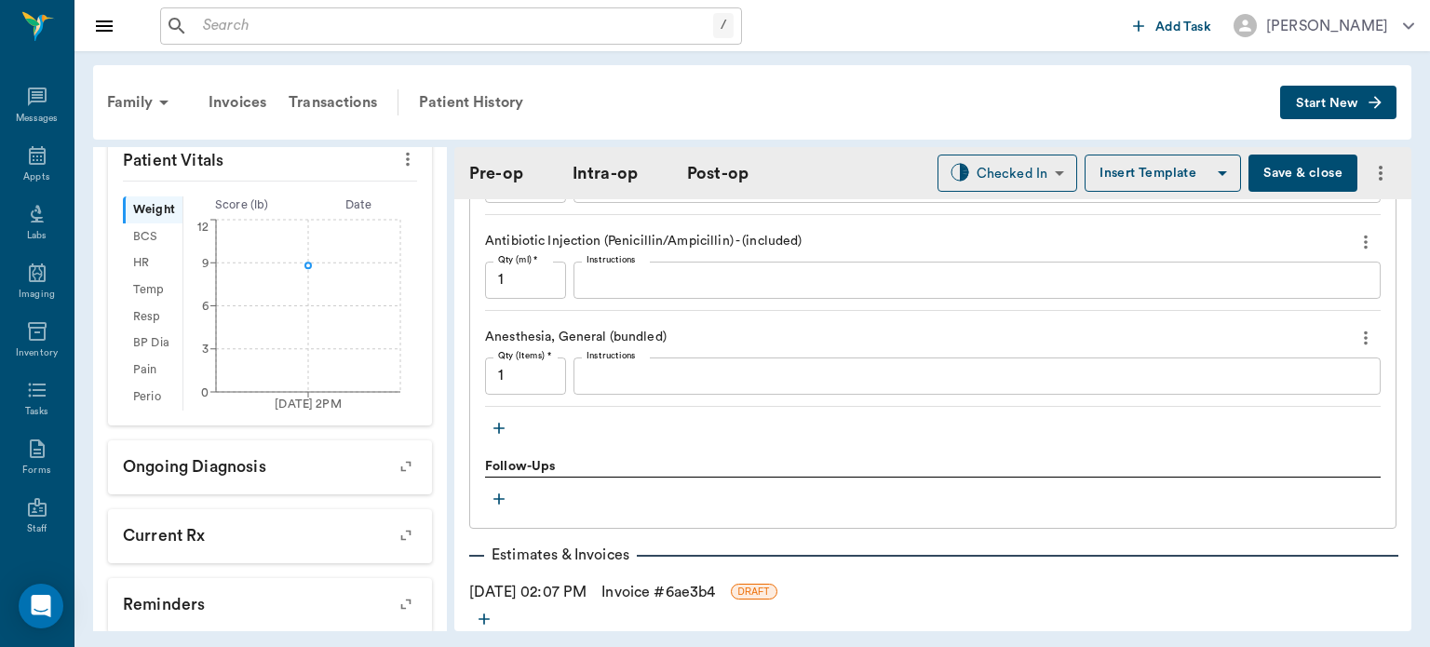
scroll to position [1861, 0]
click at [499, 422] on icon "button" at bounding box center [499, 427] width 11 height 11
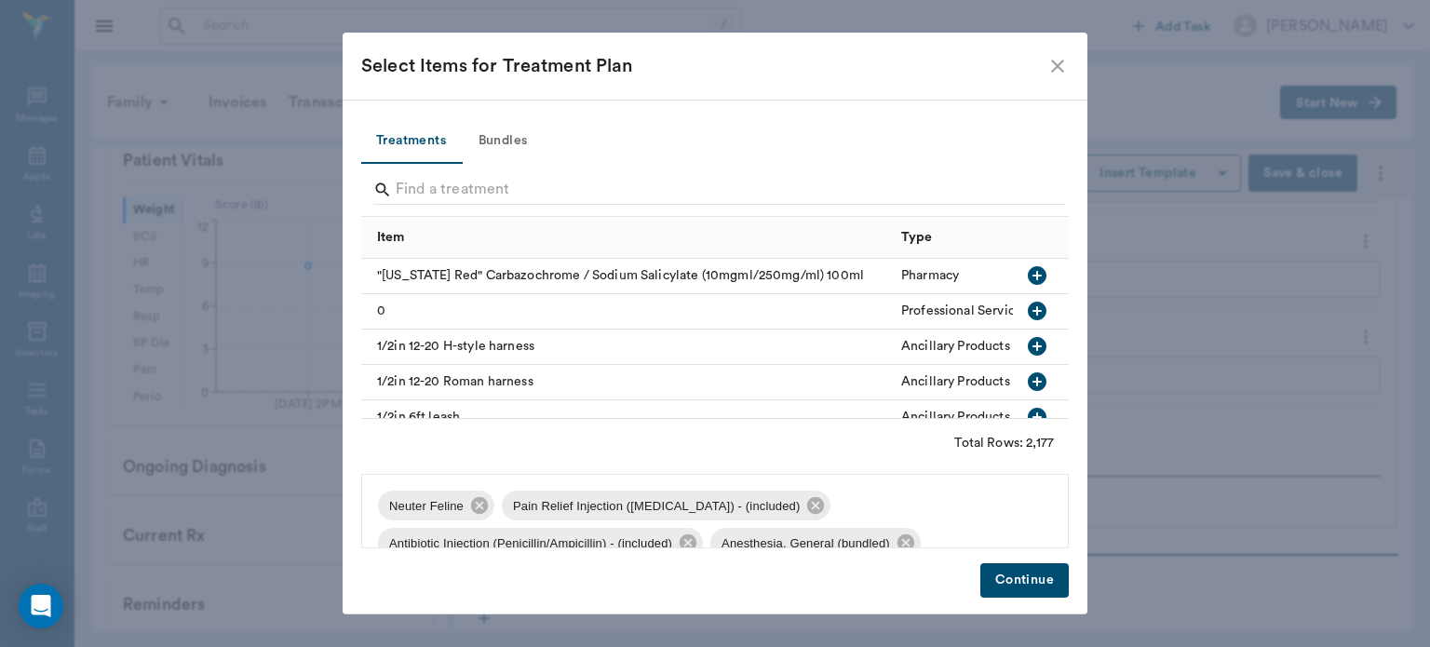
click at [1054, 61] on icon "close" at bounding box center [1057, 66] width 13 height 13
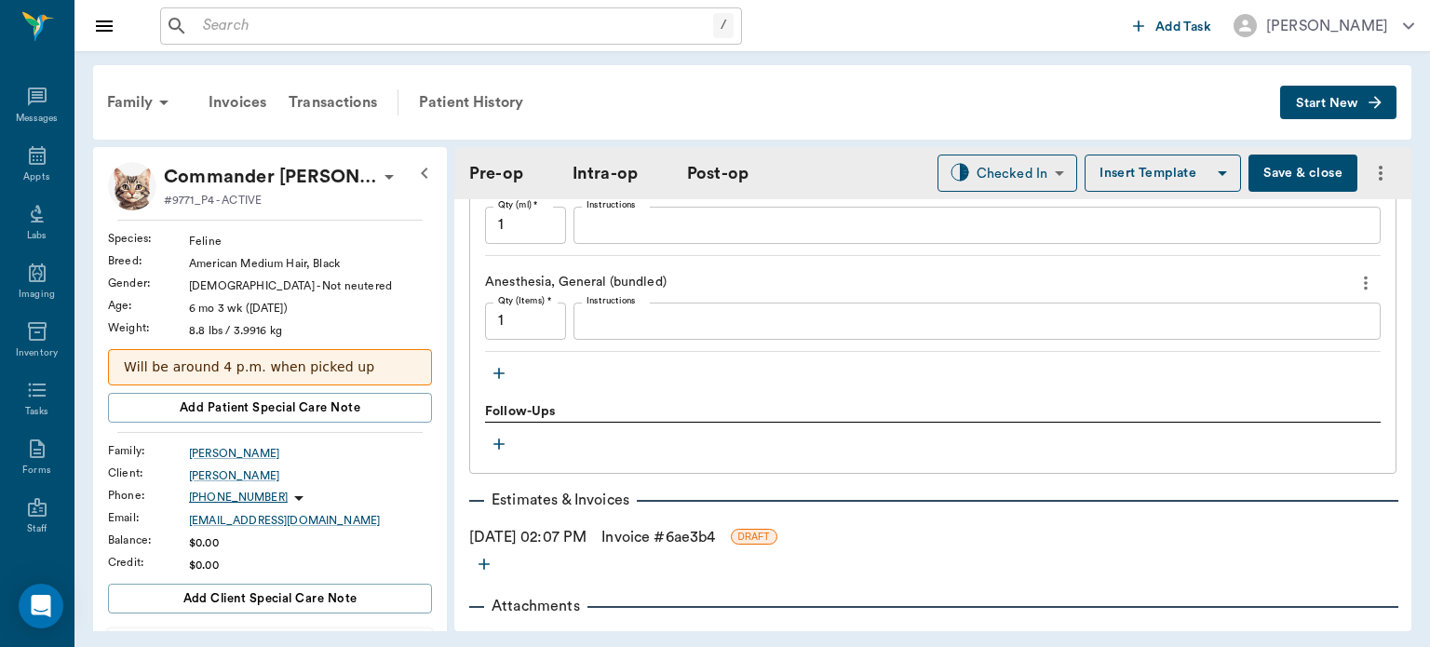
scroll to position [1993, 0]
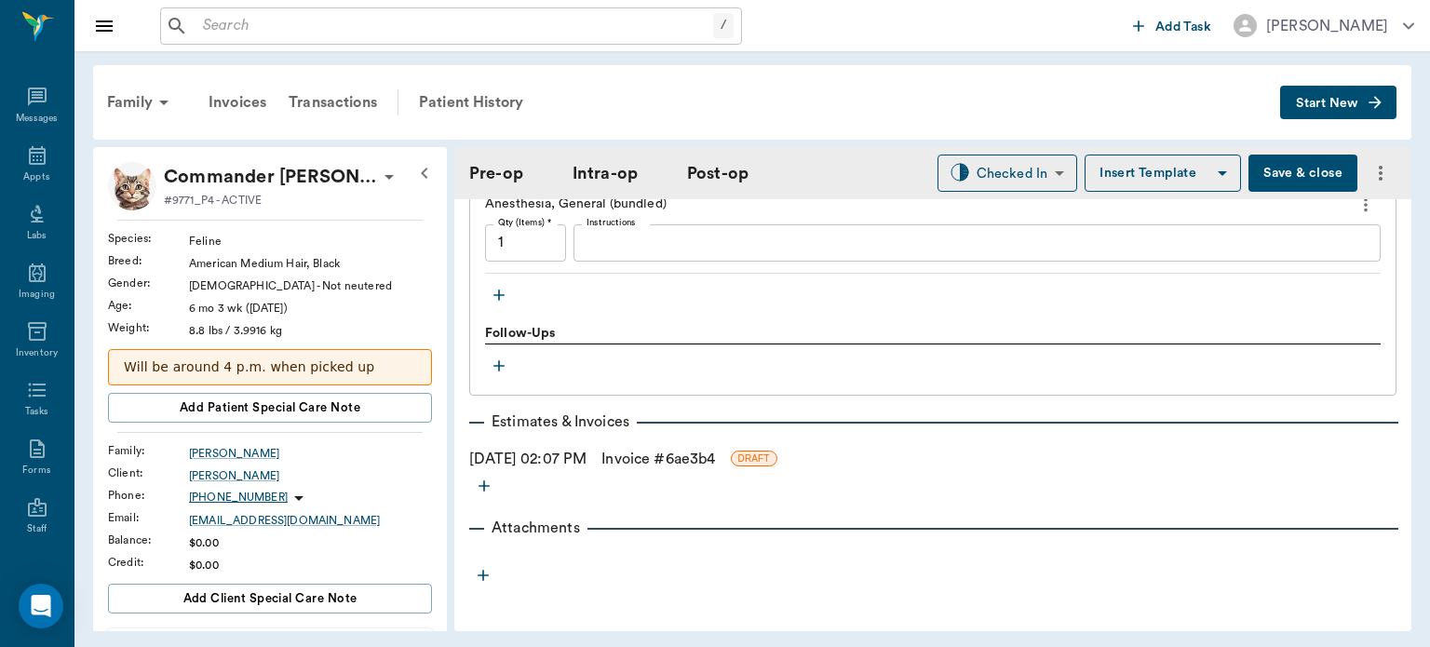
click at [499, 290] on icon "button" at bounding box center [499, 295] width 11 height 11
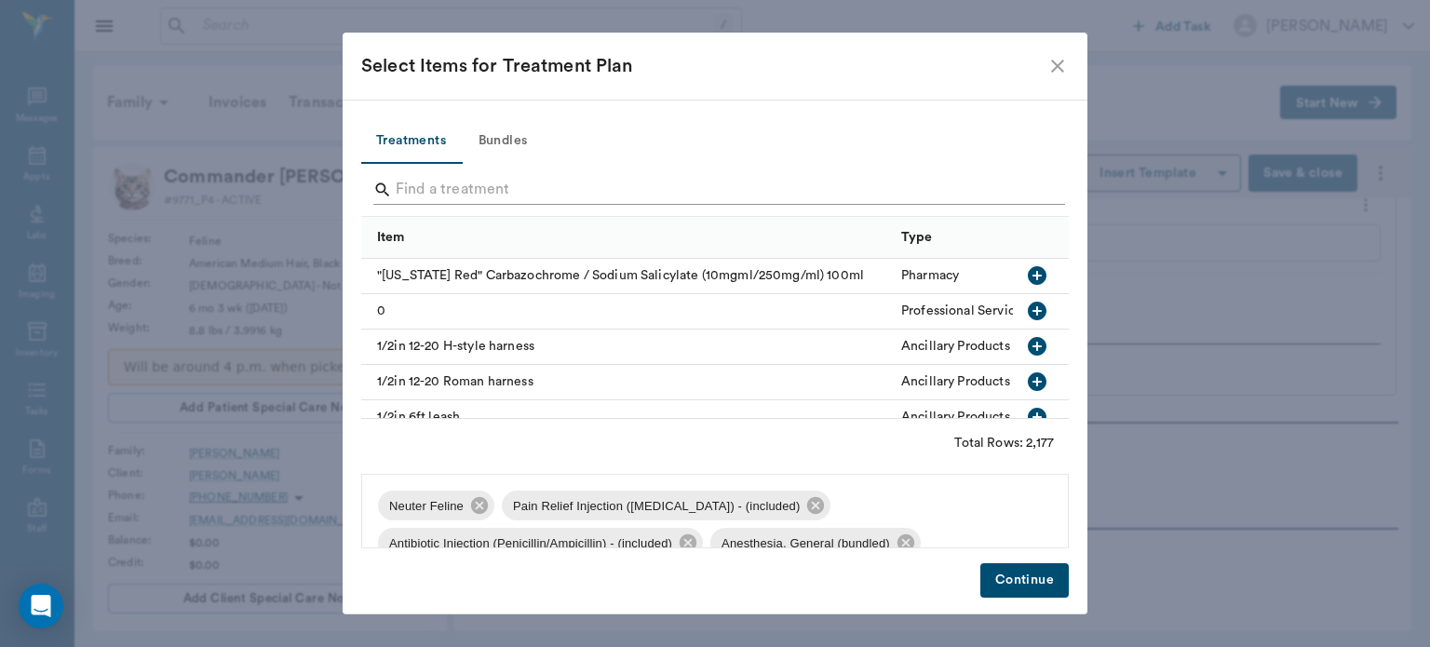
click at [458, 190] on input "Search" at bounding box center [717, 190] width 642 height 30
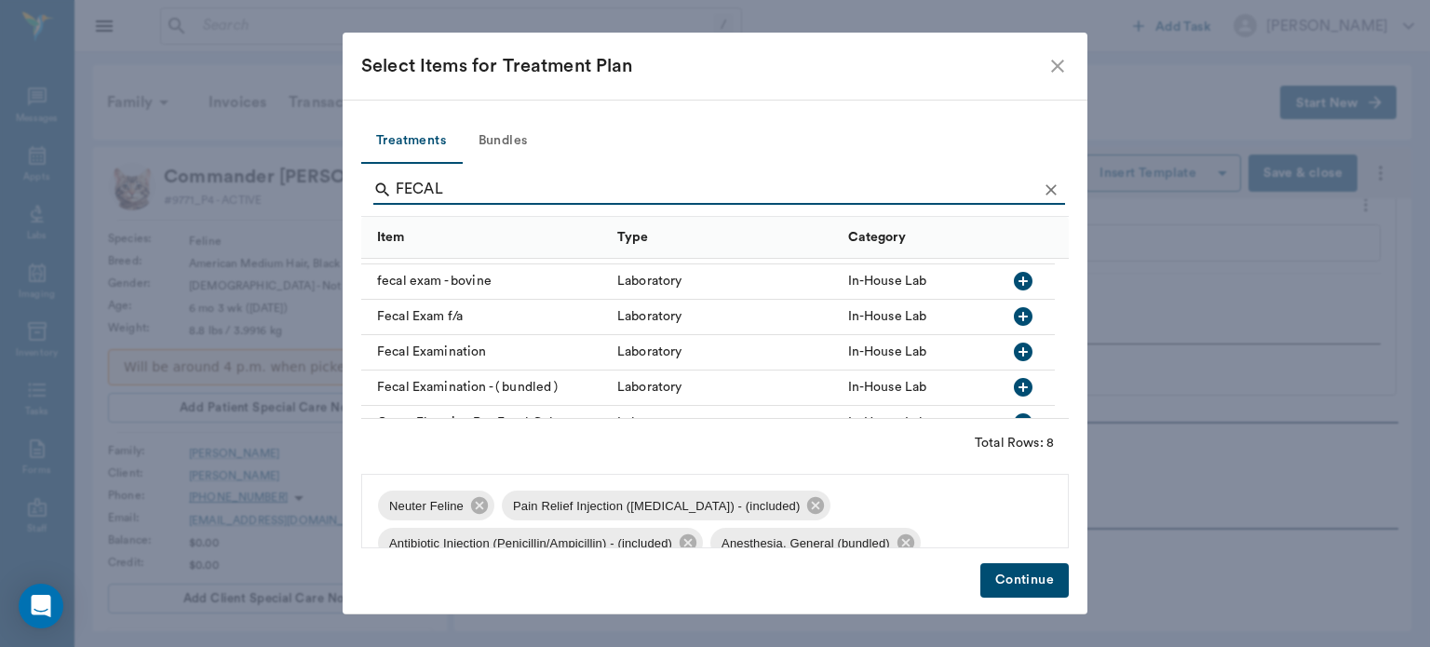
scroll to position [34, 0]
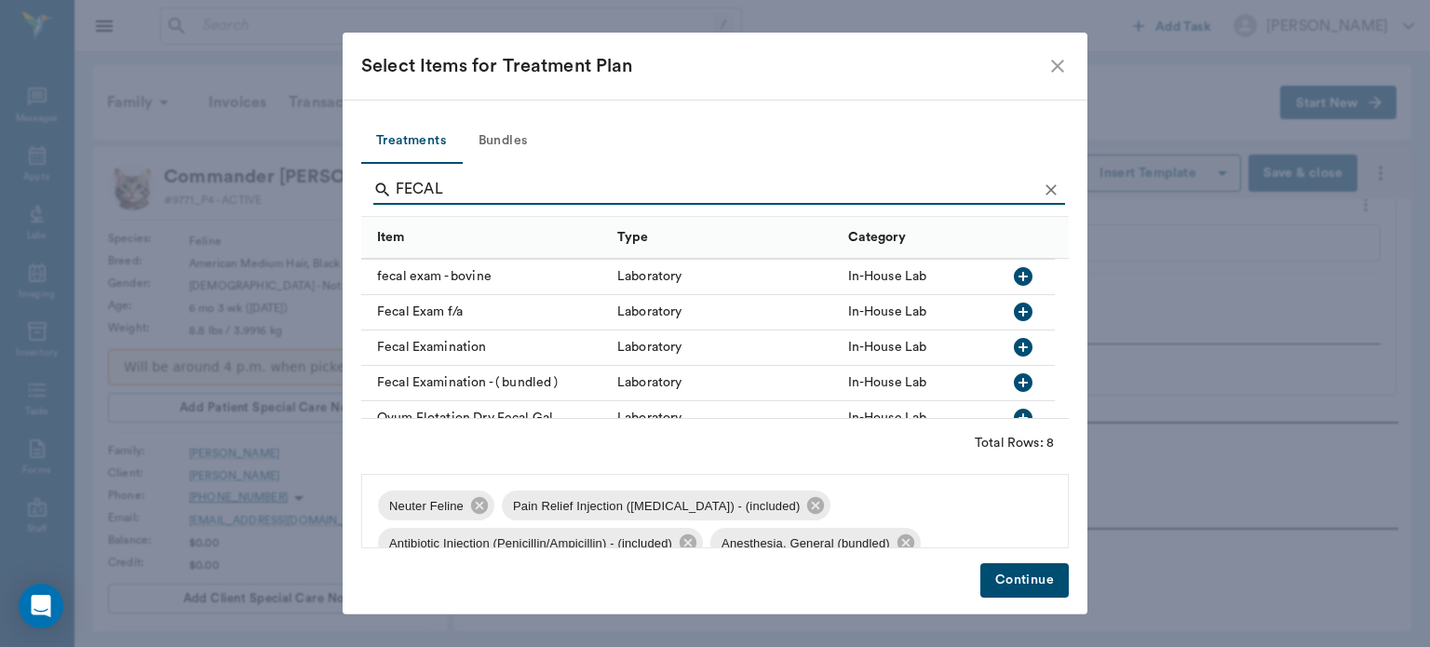
type input "FECAL"
click at [1023, 351] on icon "button" at bounding box center [1023, 347] width 19 height 19
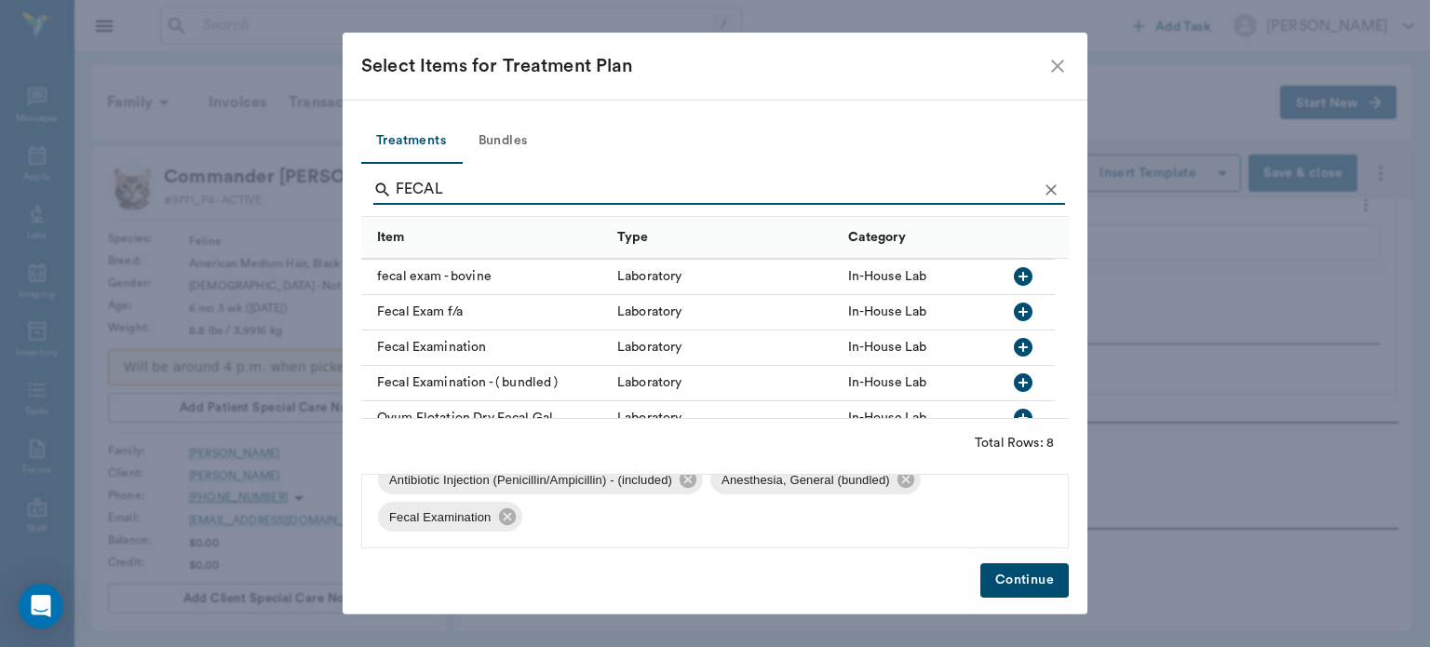
click at [1024, 590] on button "Continue" at bounding box center [1025, 580] width 88 height 34
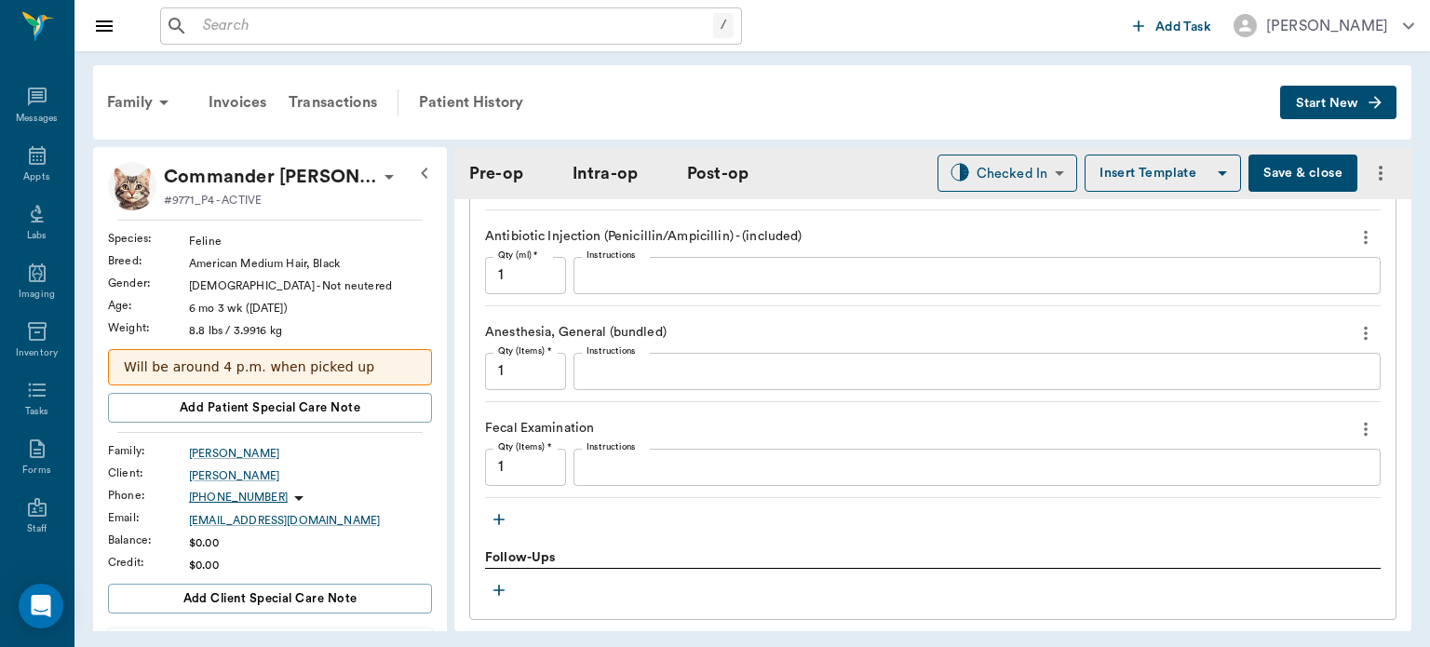
scroll to position [1862, 0]
click at [500, 520] on icon "button" at bounding box center [499, 522] width 11 height 11
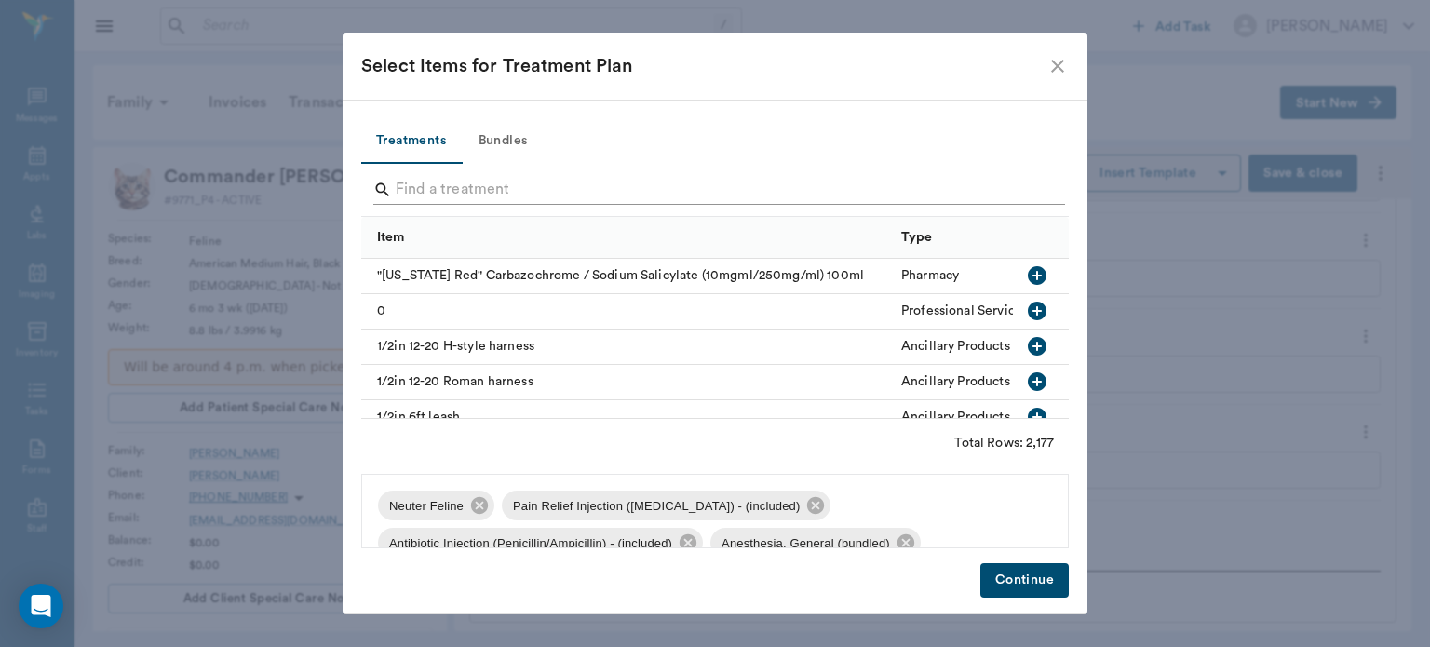
click at [461, 183] on input "Search" at bounding box center [717, 190] width 642 height 30
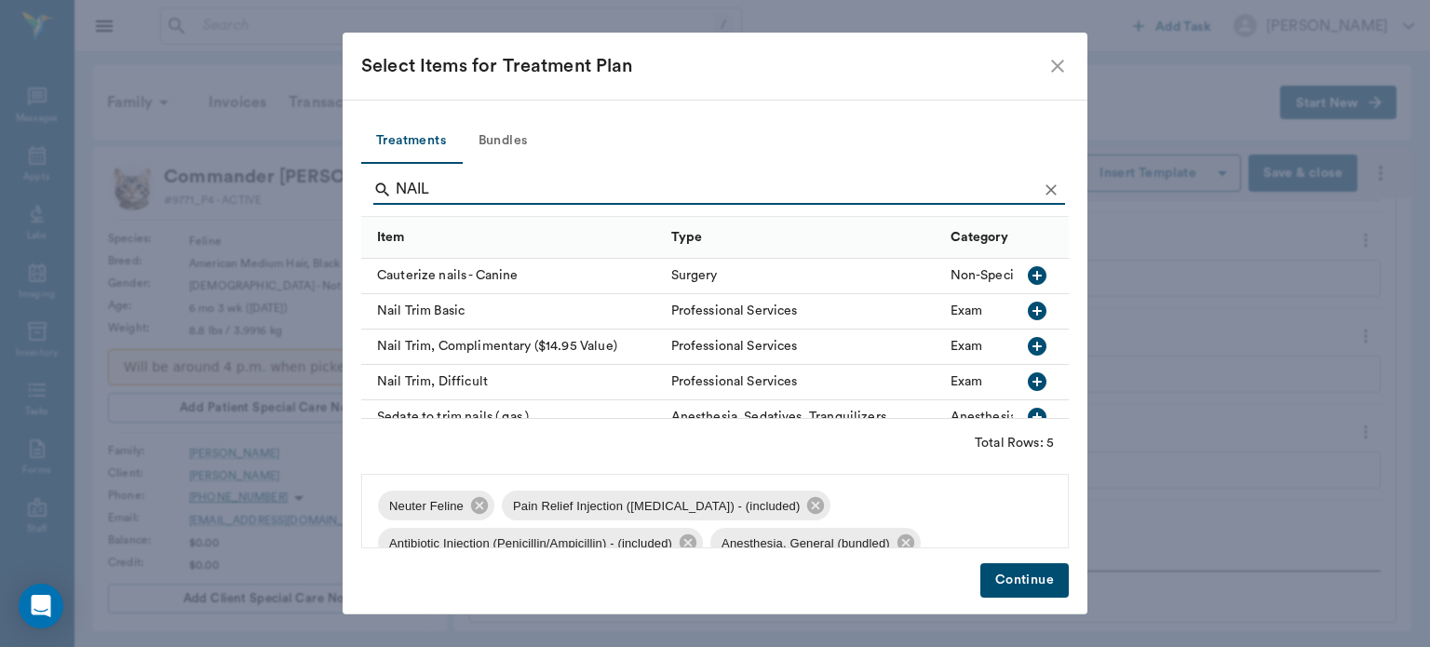
type input "NAIL"
click at [1028, 313] on icon "button" at bounding box center [1037, 311] width 19 height 19
click at [1036, 576] on button "Continue" at bounding box center [1025, 580] width 88 height 34
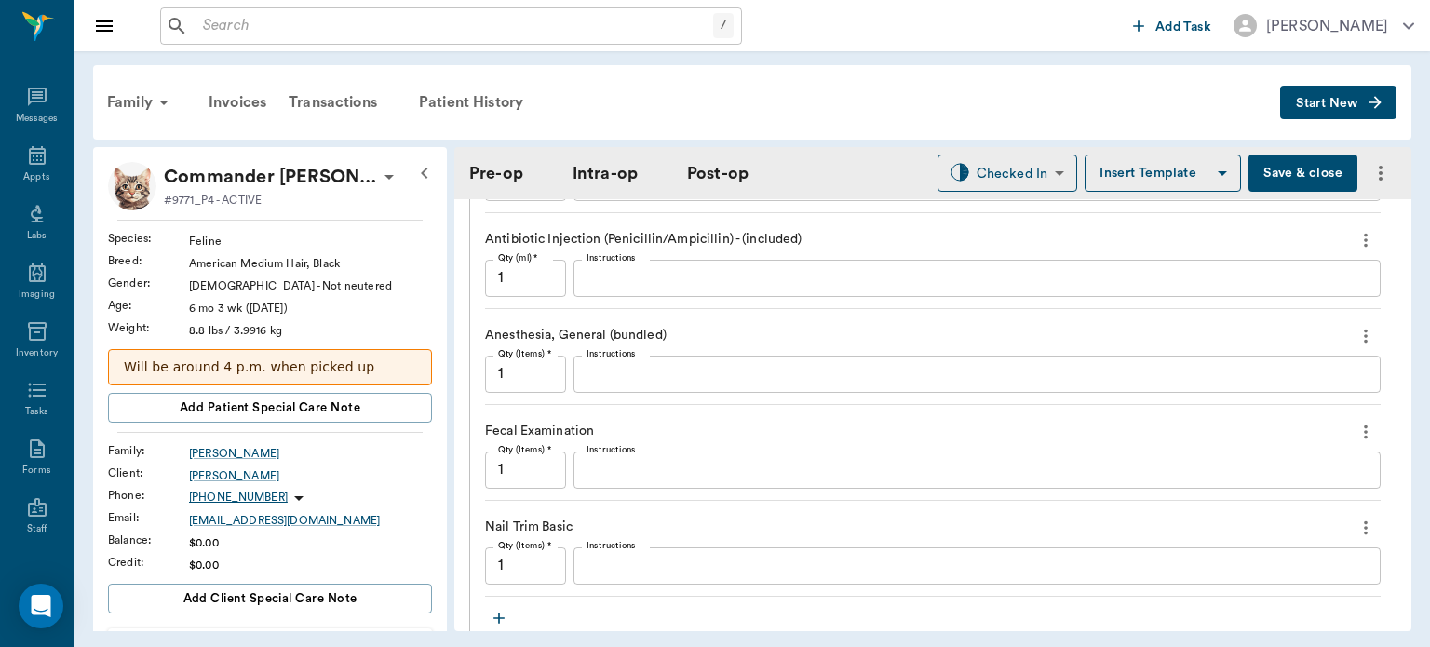
click at [485, 604] on button "button" at bounding box center [499, 618] width 28 height 28
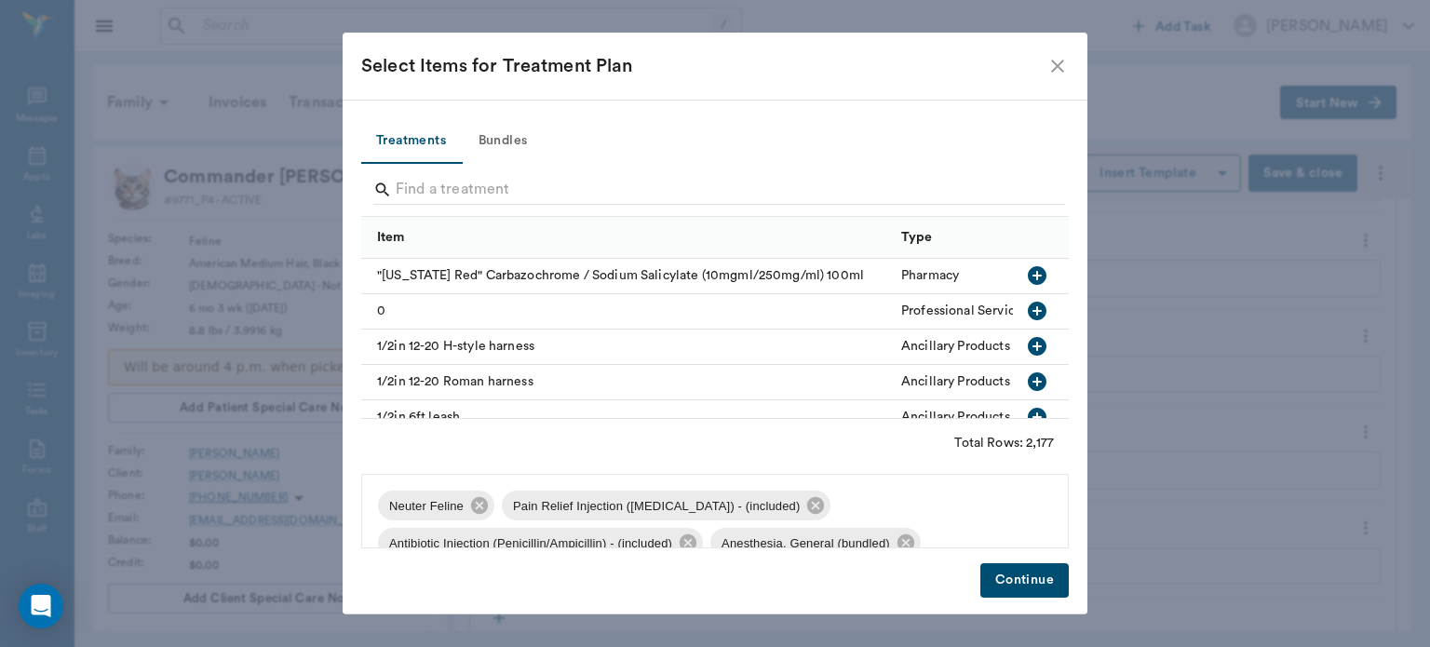
click at [1062, 61] on icon "close" at bounding box center [1057, 66] width 13 height 13
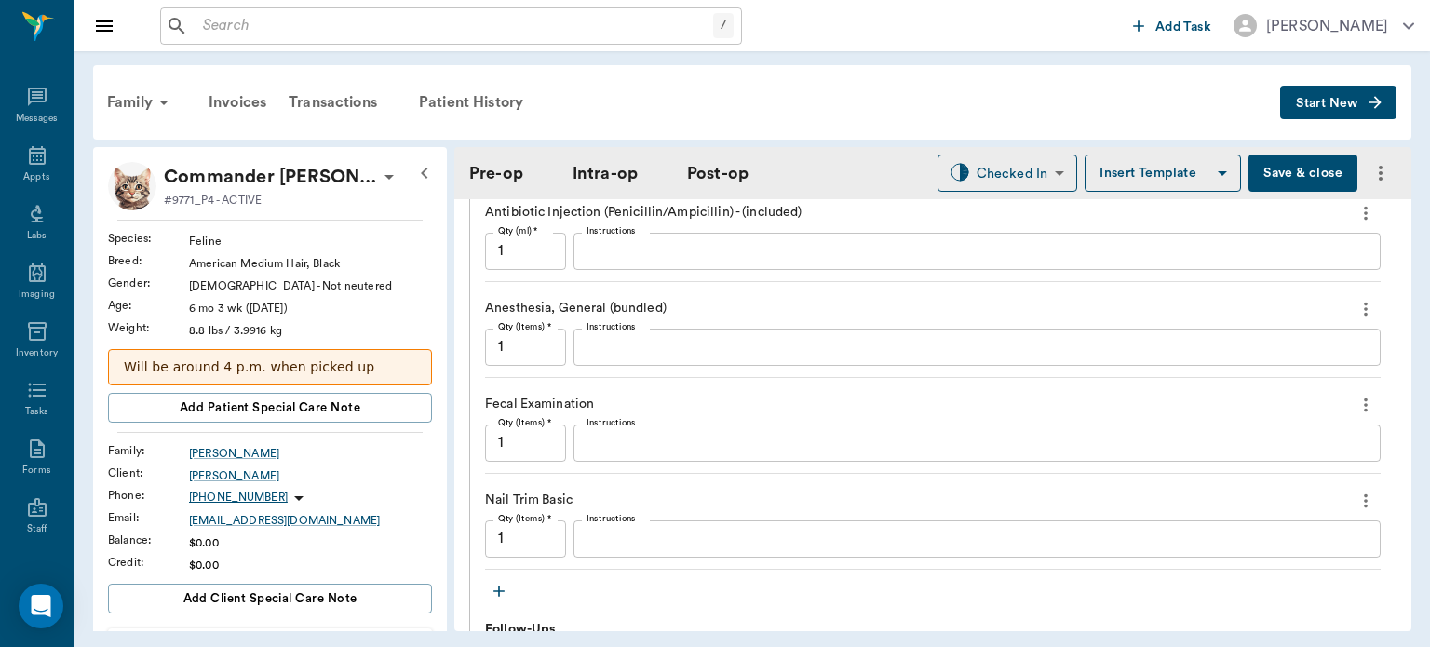
scroll to position [1854, 0]
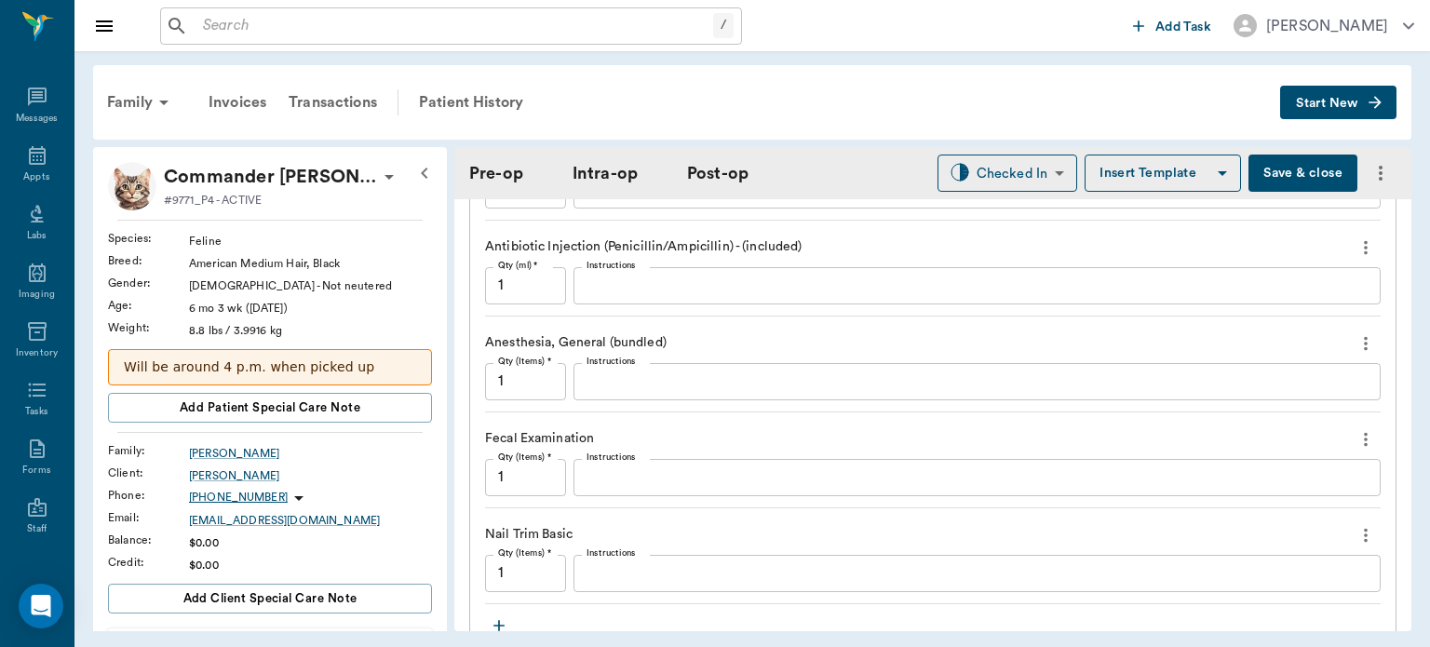
click at [1271, 169] on button "Save & close" at bounding box center [1303, 173] width 109 height 37
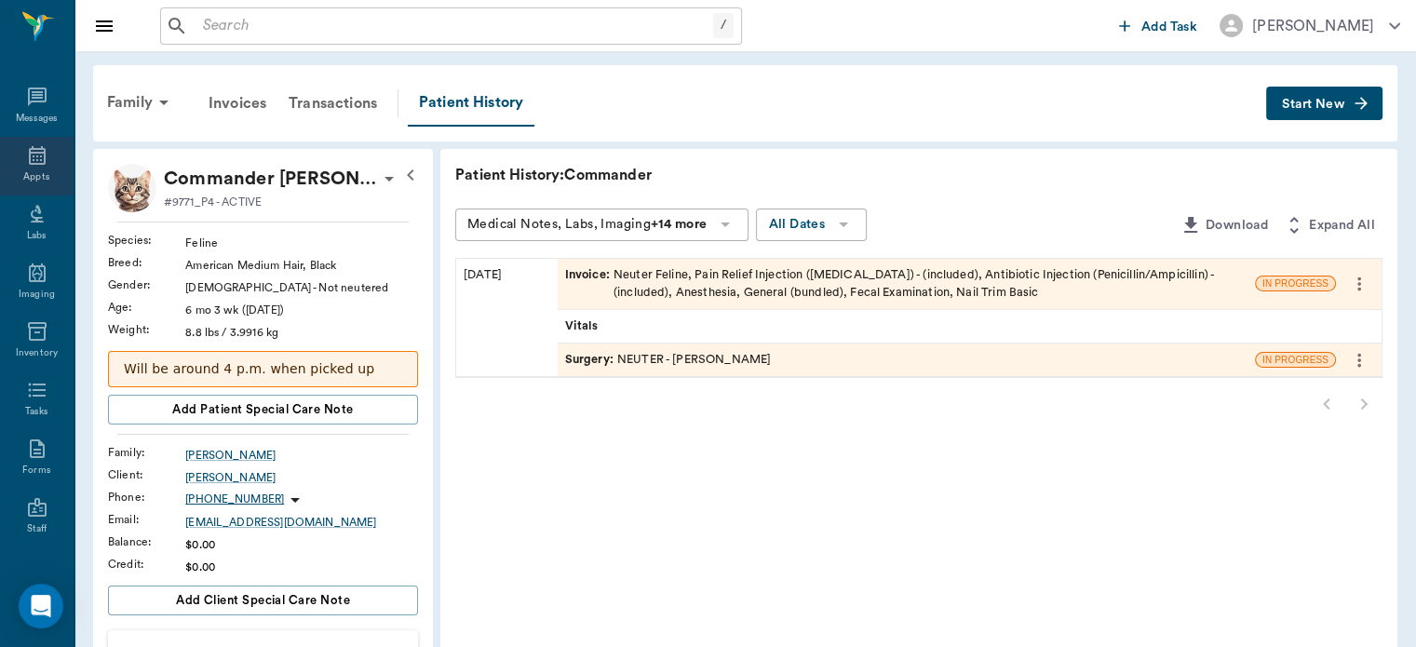
click at [26, 156] on icon at bounding box center [37, 155] width 22 height 22
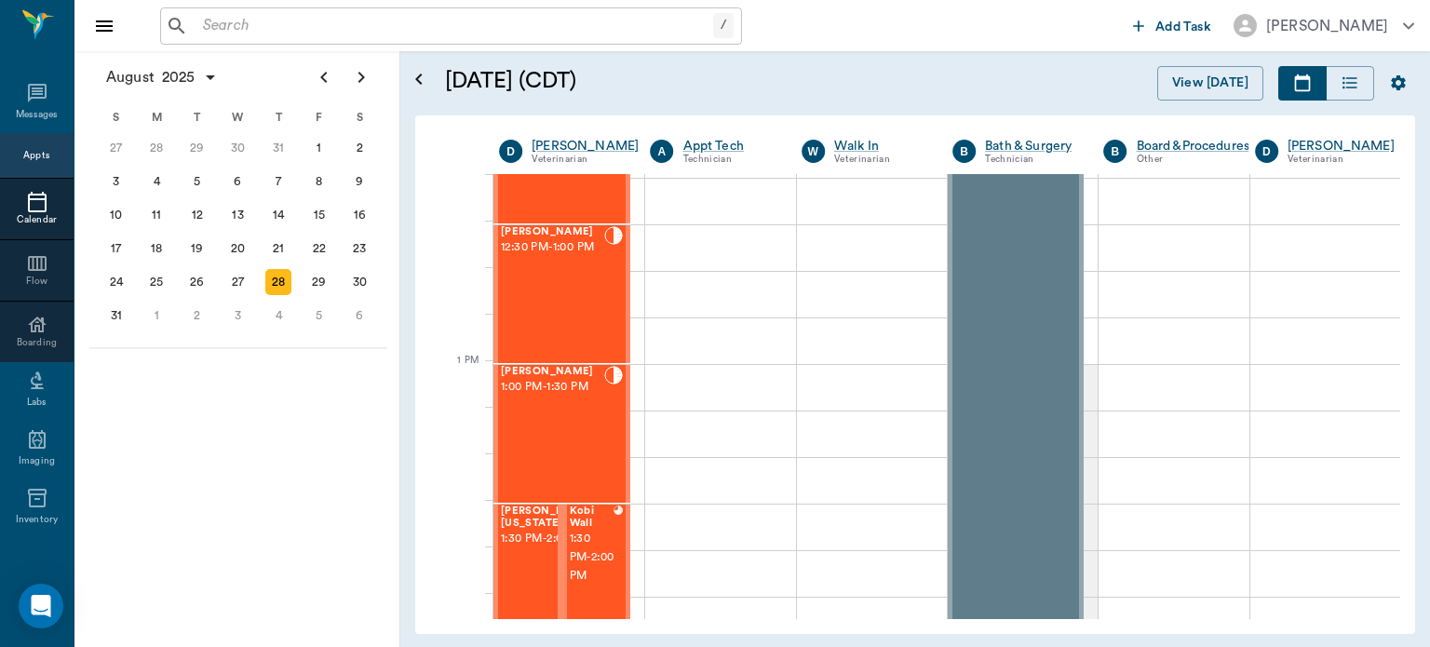
scroll to position [1218, 0]
click at [575, 448] on div "[PERSON_NAME] 1:00 PM - 1:30 PM" at bounding box center [552, 430] width 103 height 136
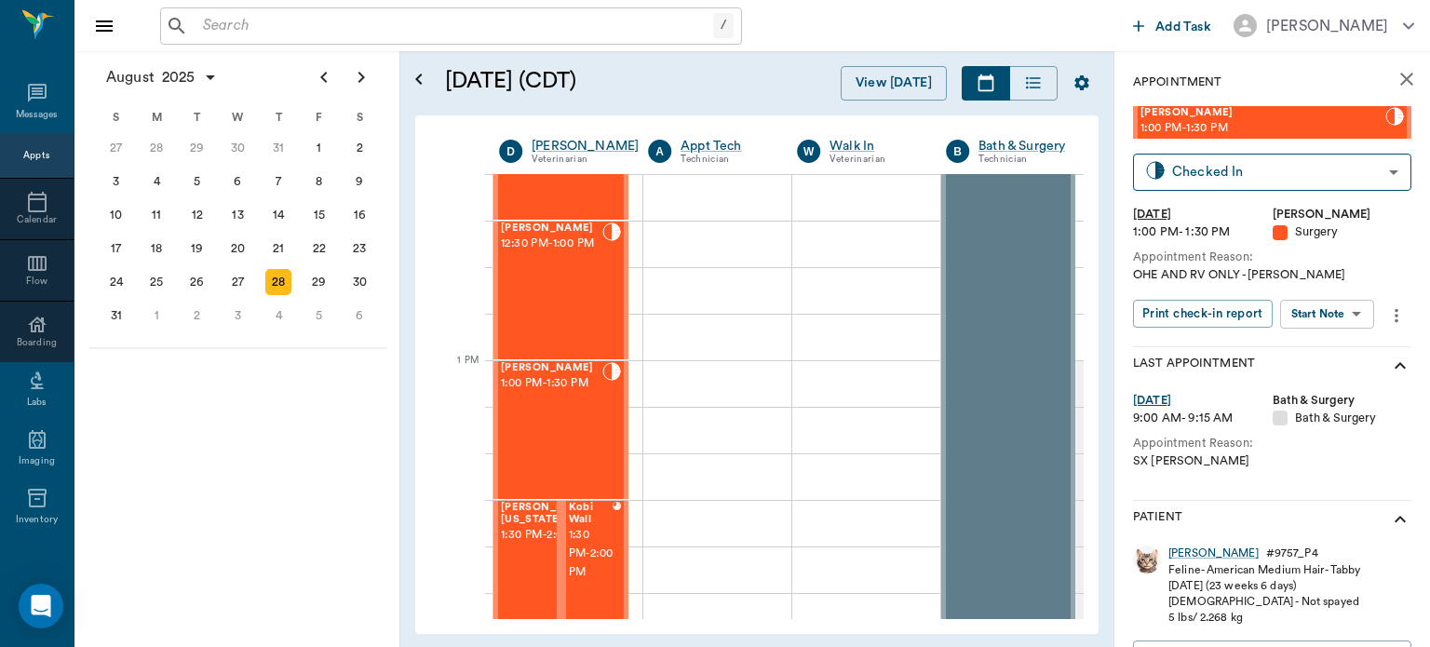
click at [1344, 318] on body "/ ​ Add Task [PERSON_NAME] Nectar Messages Appts Calendar Flow Boarding Labs Im…" at bounding box center [715, 323] width 1430 height 647
click at [1323, 382] on button "View Surgery" at bounding box center [1313, 382] width 76 height 21
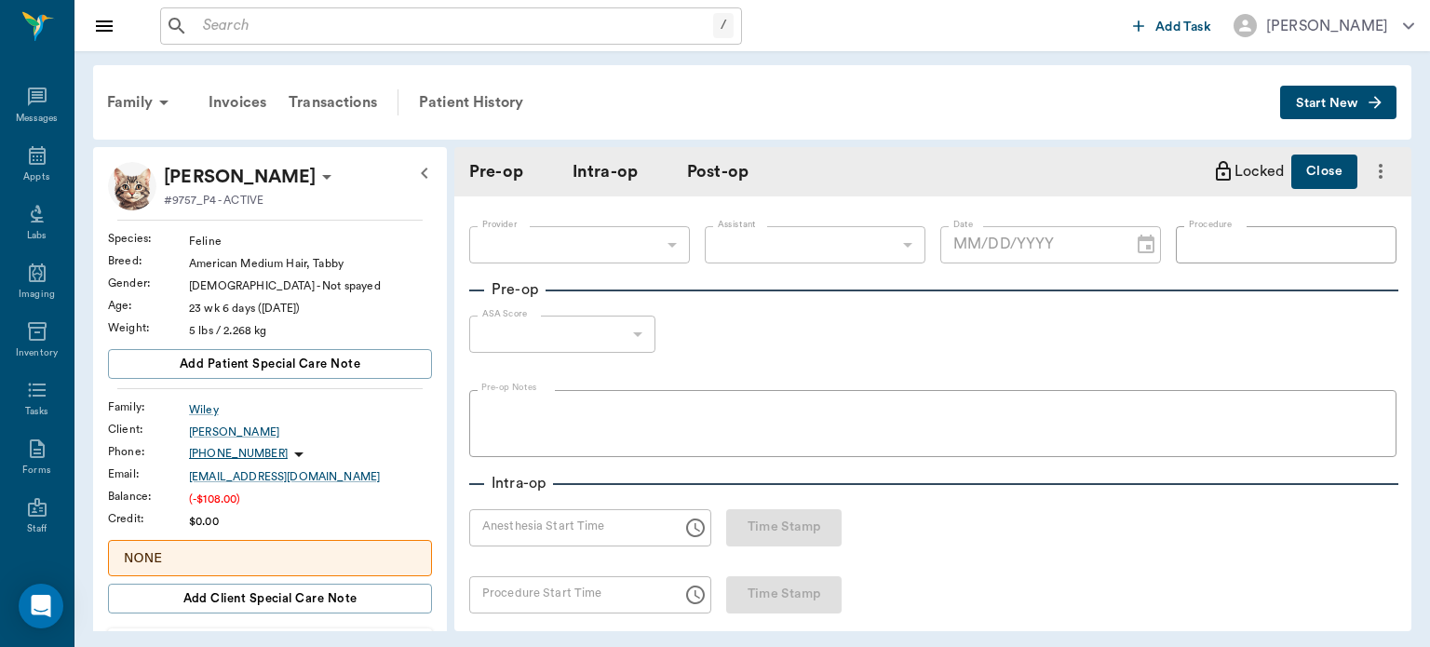
type input "63ec2f075fda476ae8351a4d"
type input "63ec2e7e52e12b0ba117b124"
type input "SPAY"
type input "1"
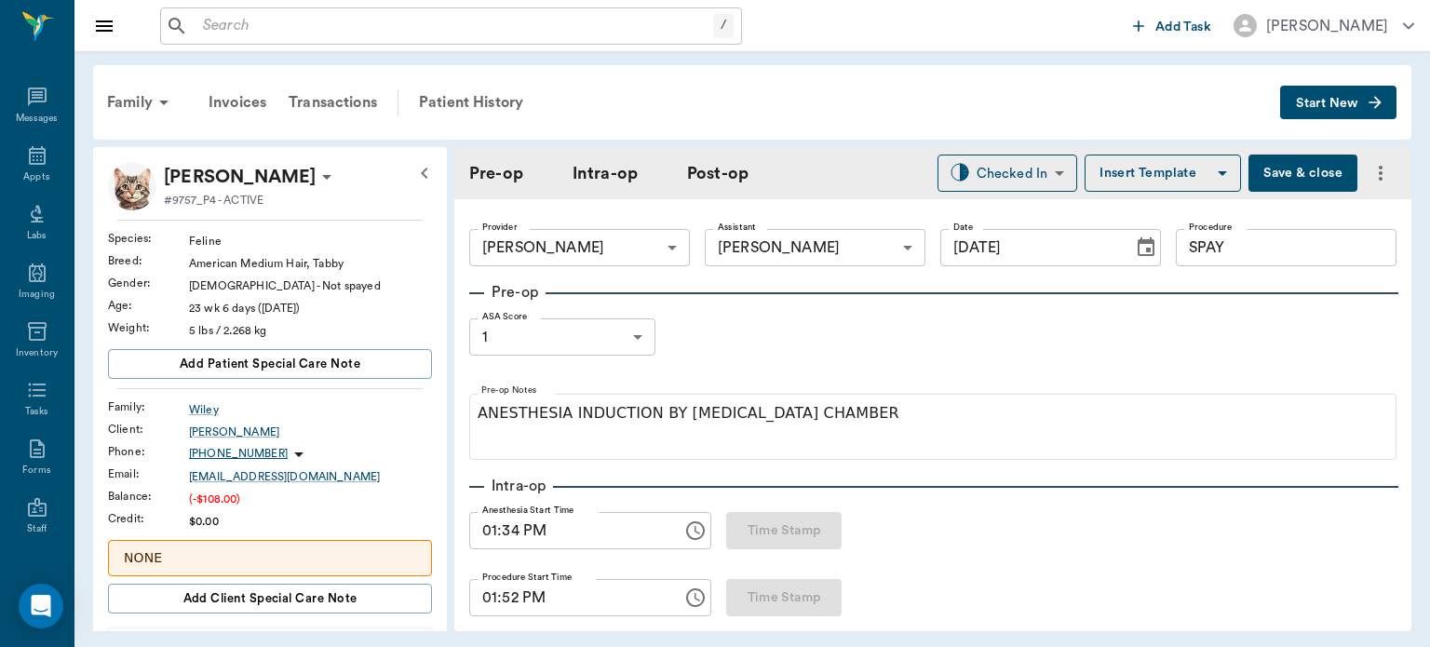
type input "[DATE]"
type input "01:34 PM"
type input "01:52 PM"
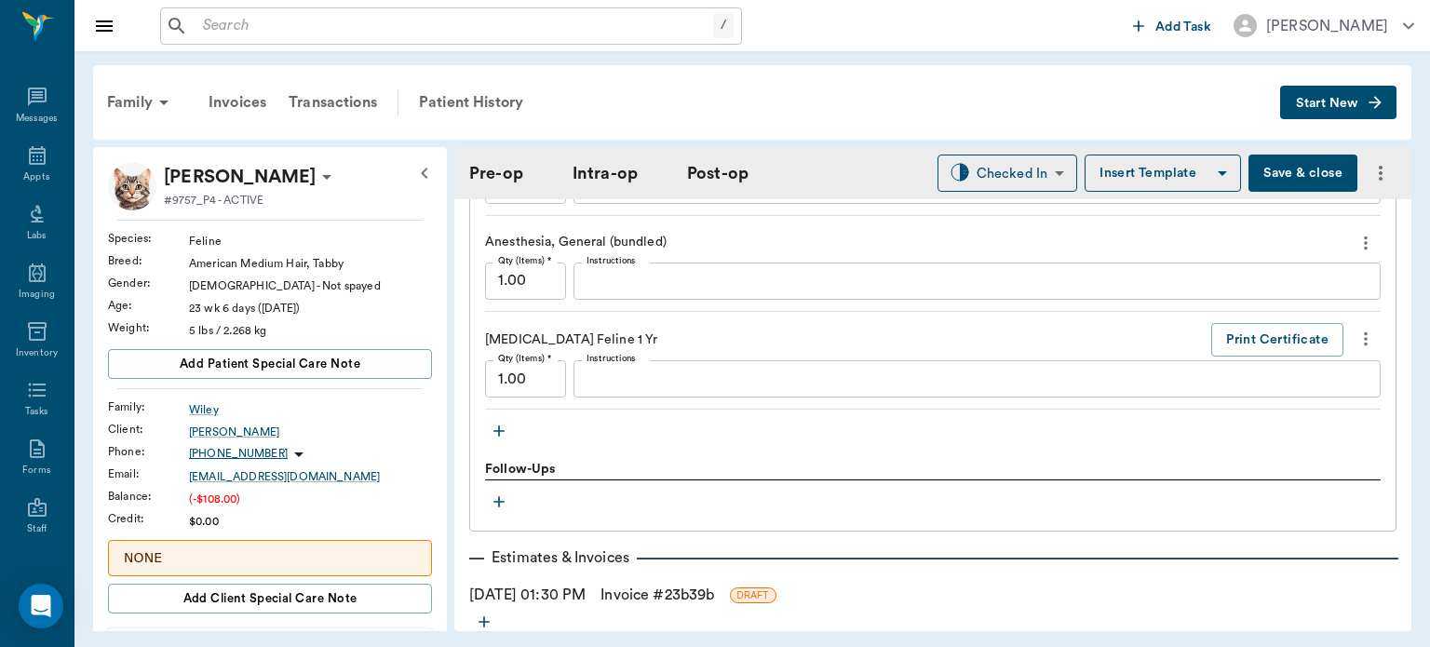
scroll to position [1814, 0]
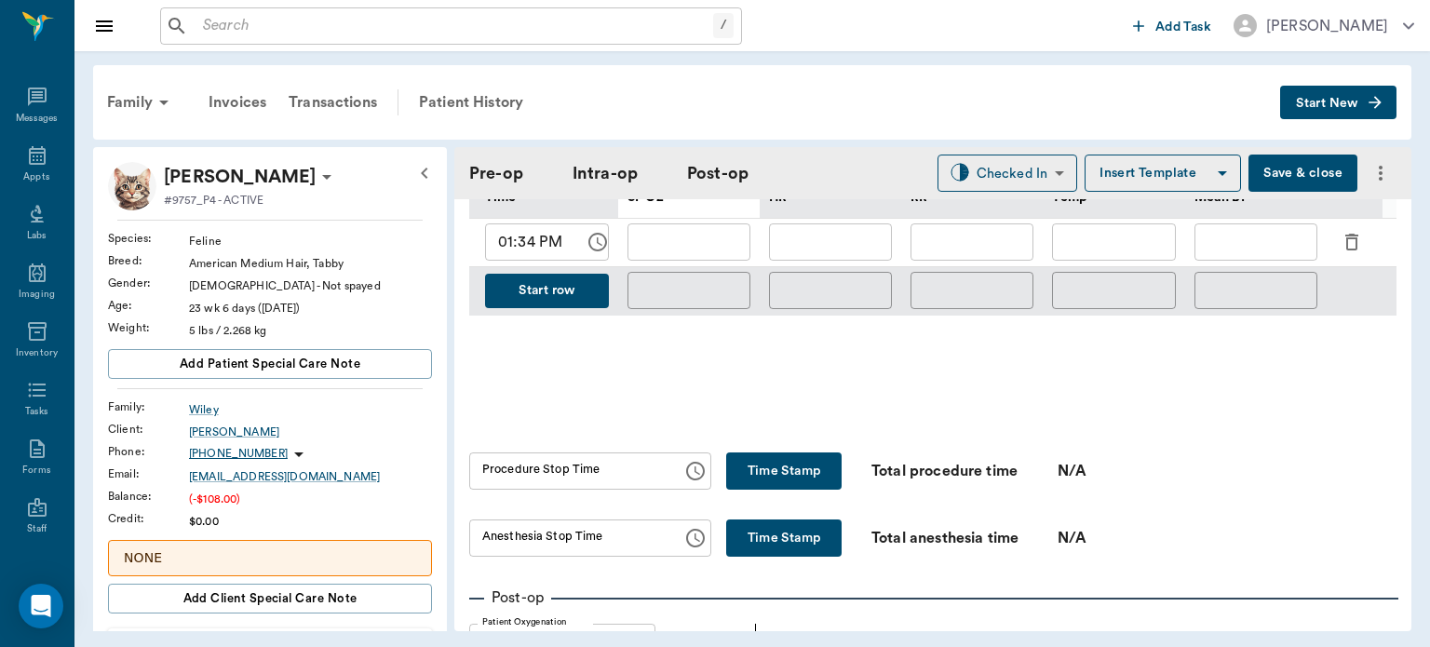
scroll to position [931, 0]
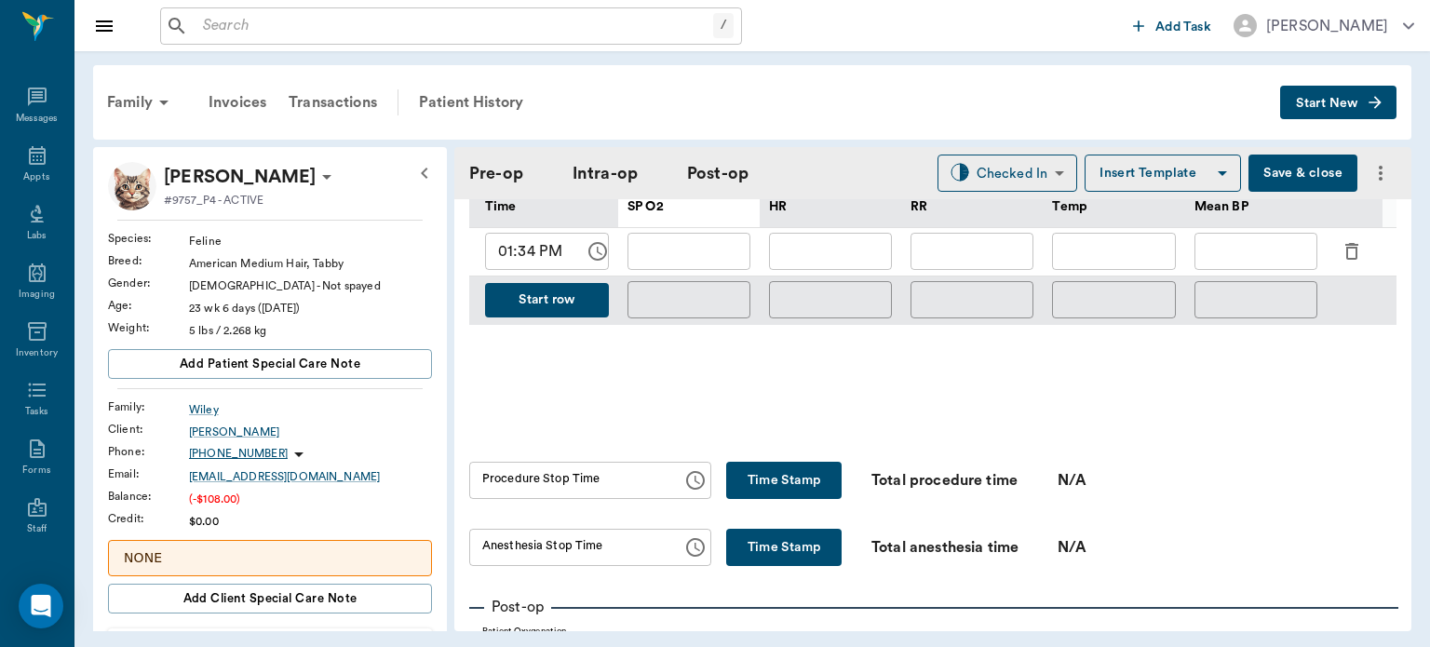
click at [789, 483] on button "Time Stamp" at bounding box center [783, 480] width 115 height 37
type input "02:16 PM"
click at [775, 536] on button "Time Stamp" at bounding box center [783, 547] width 115 height 37
type input "02:16 PM"
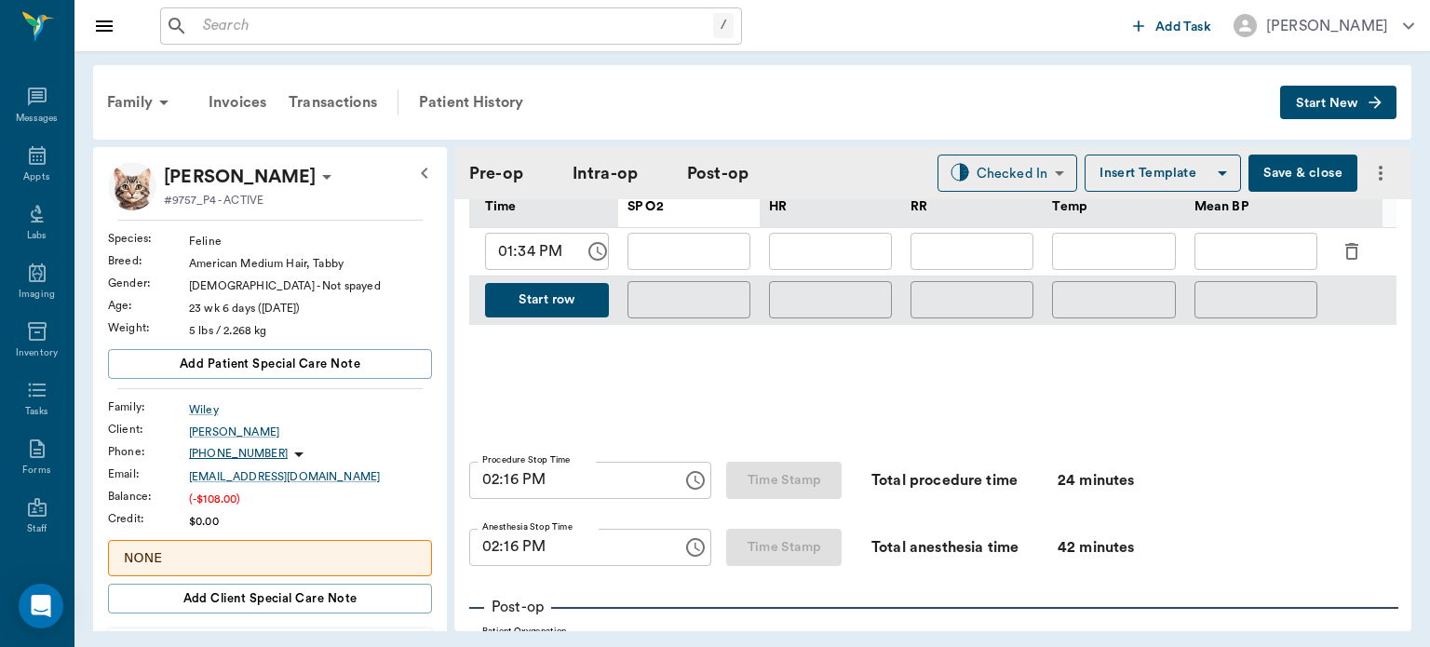
click at [1030, 192] on div "Pre-op Intra-op Post-op Checked In CHECKED_IN ​ Insert Template Save & close" at bounding box center [932, 173] width 957 height 52
click at [1016, 166] on body "/ ​ Add Task Dr. Bert Ellsworth Nectar Messages Appts Labs Imaging Inventory Ta…" at bounding box center [715, 323] width 1430 height 647
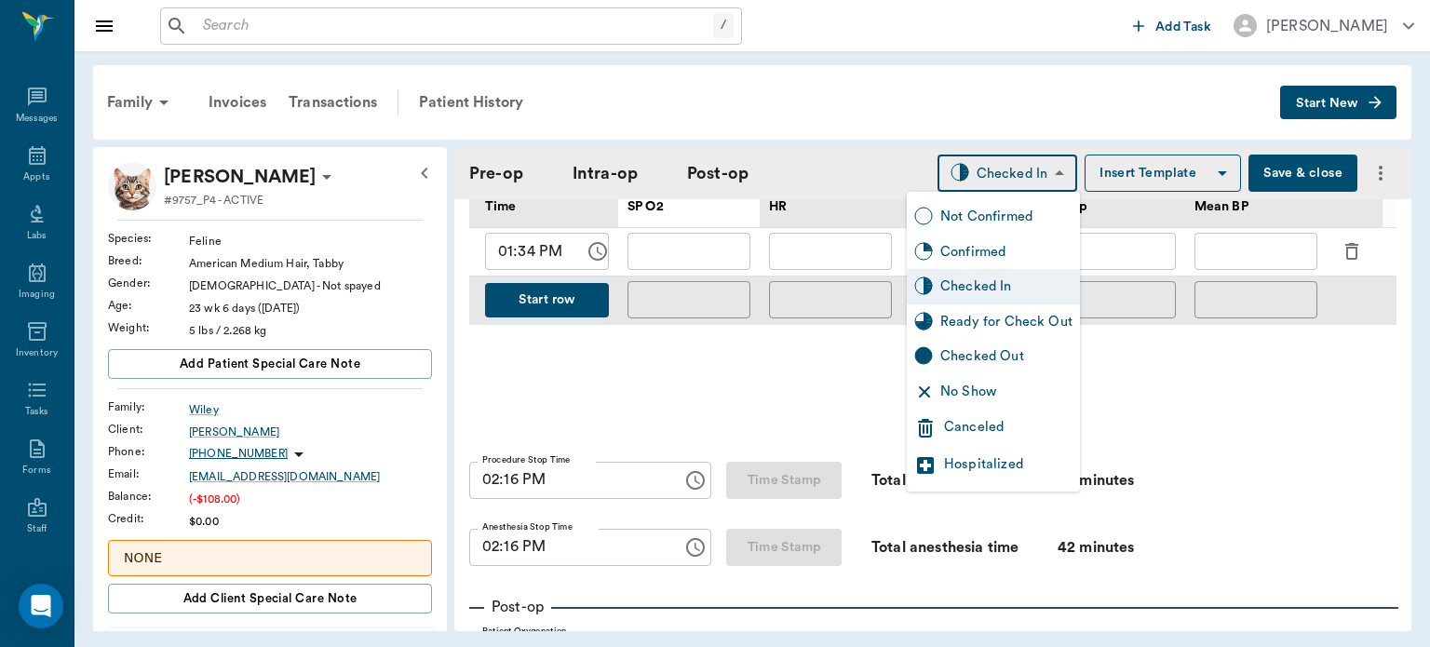
click at [1023, 317] on div "Ready for Check Out" at bounding box center [1007, 322] width 132 height 20
type input "READY_TO_CHECKOUT"
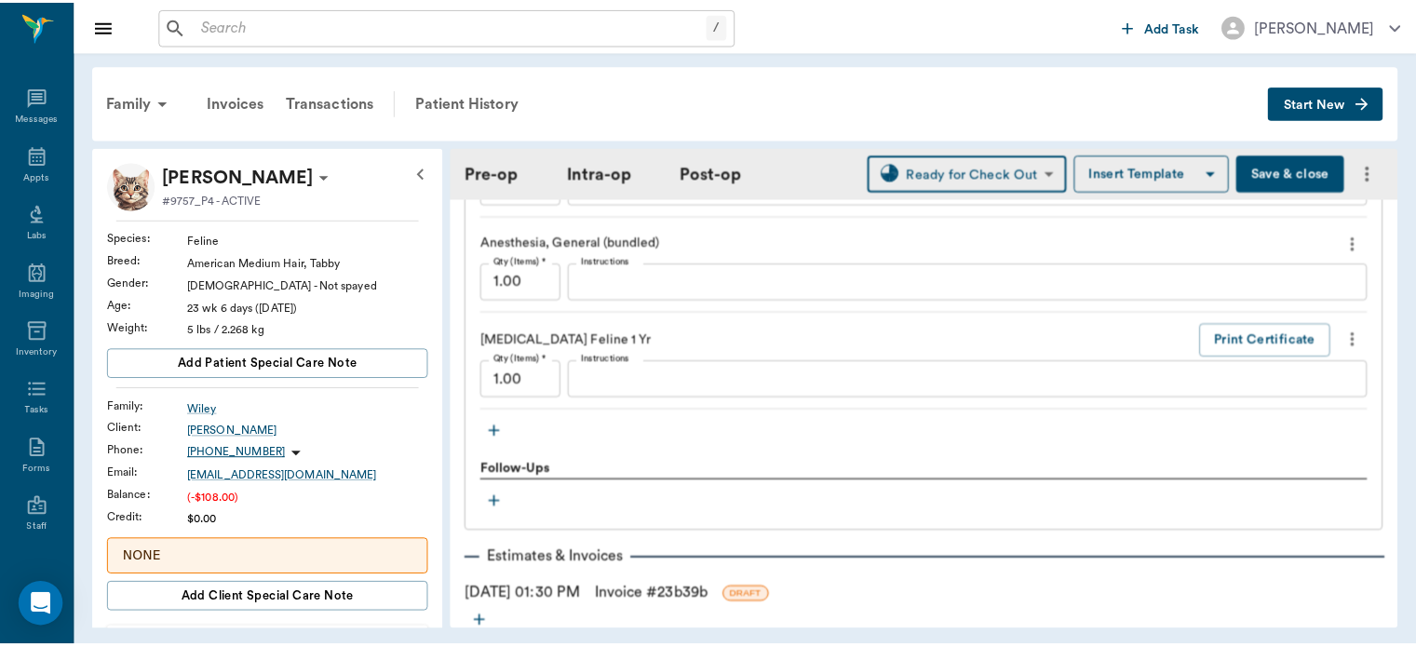
scroll to position [2014, 0]
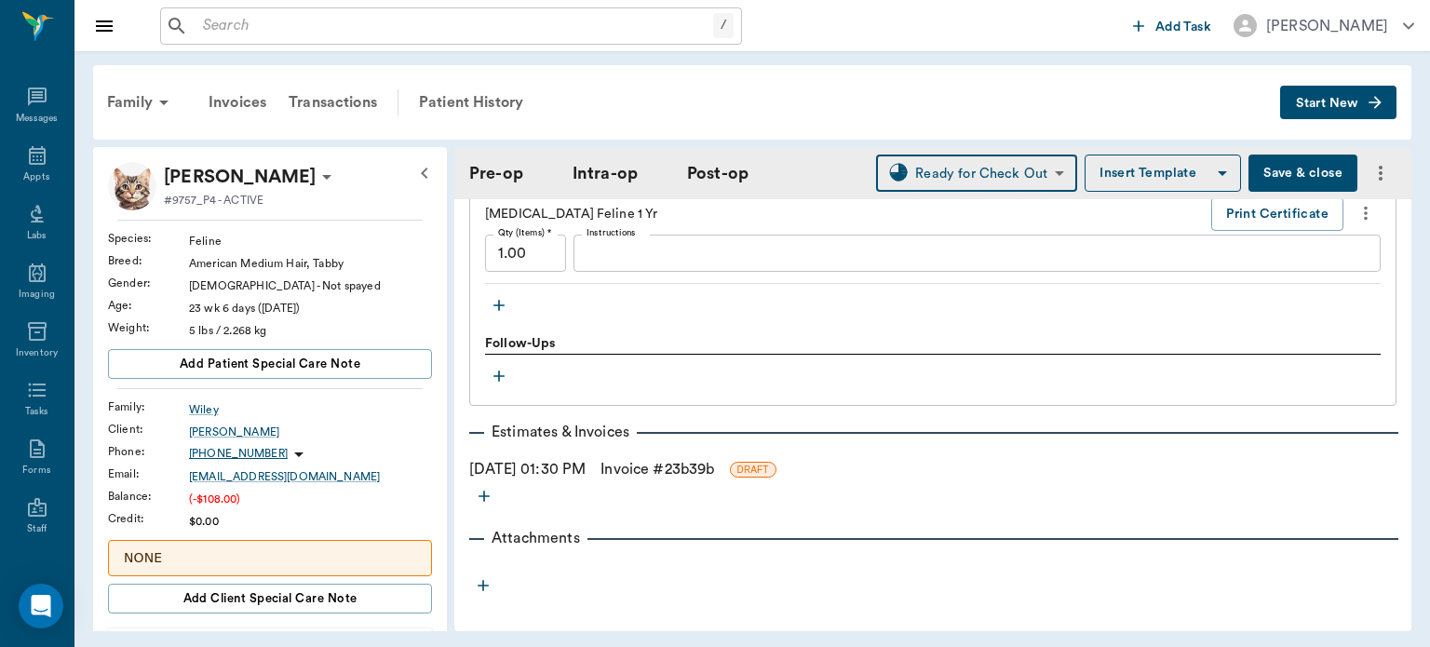
click at [666, 458] on link "Invoice # 23b39b" at bounding box center [658, 469] width 114 height 22
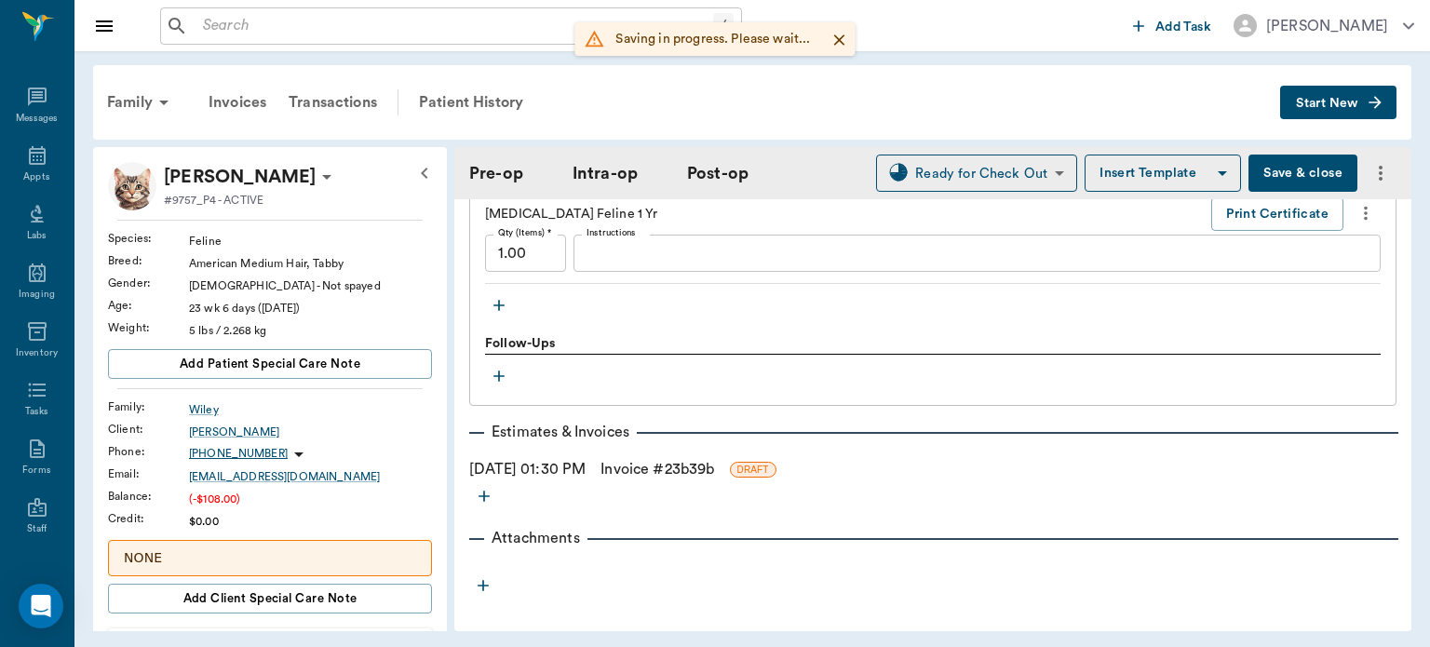
click at [663, 458] on link "Invoice # 23b39b" at bounding box center [658, 469] width 114 height 22
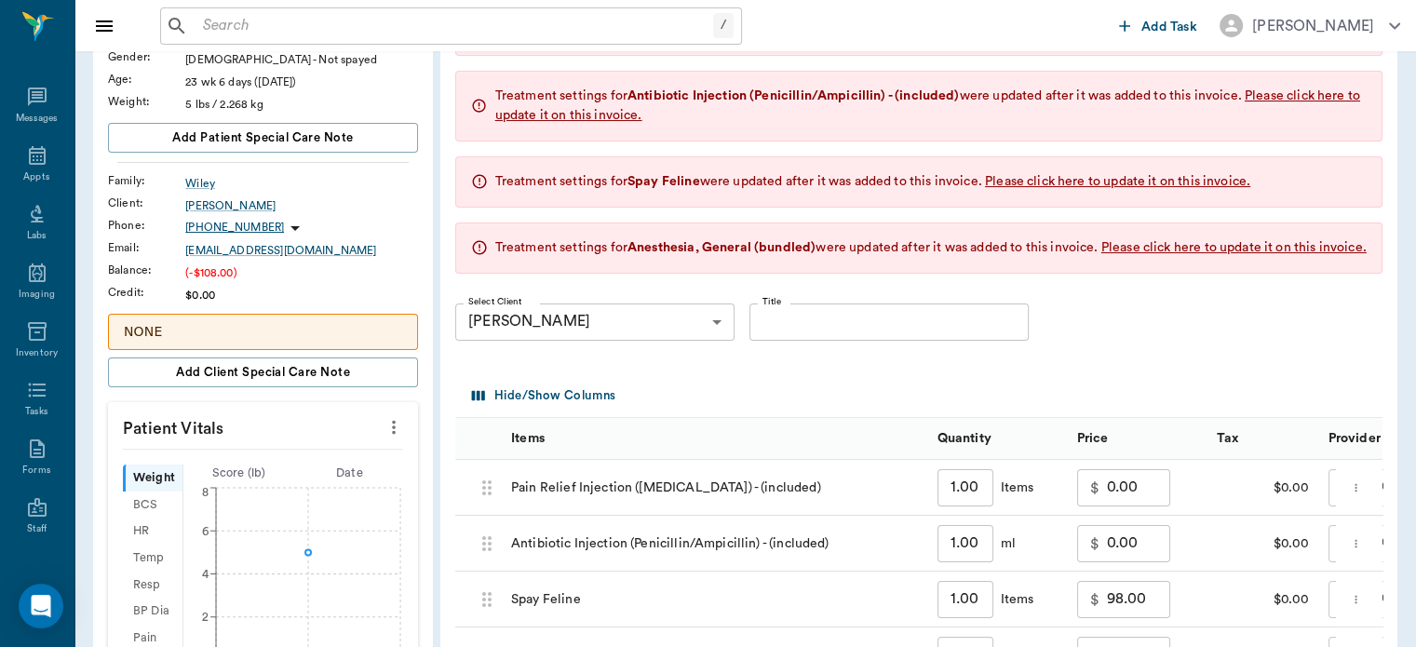
scroll to position [733, 0]
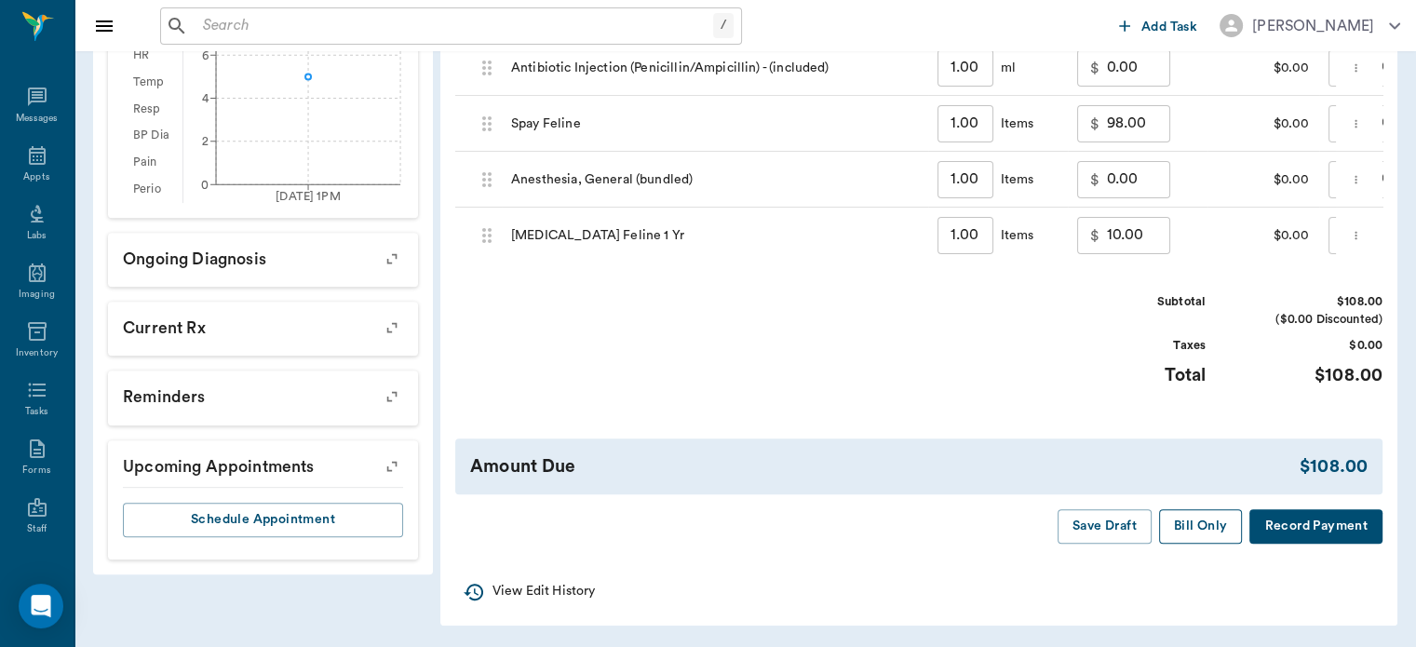
click at [1196, 514] on button "Bill Only" at bounding box center [1201, 526] width 84 height 34
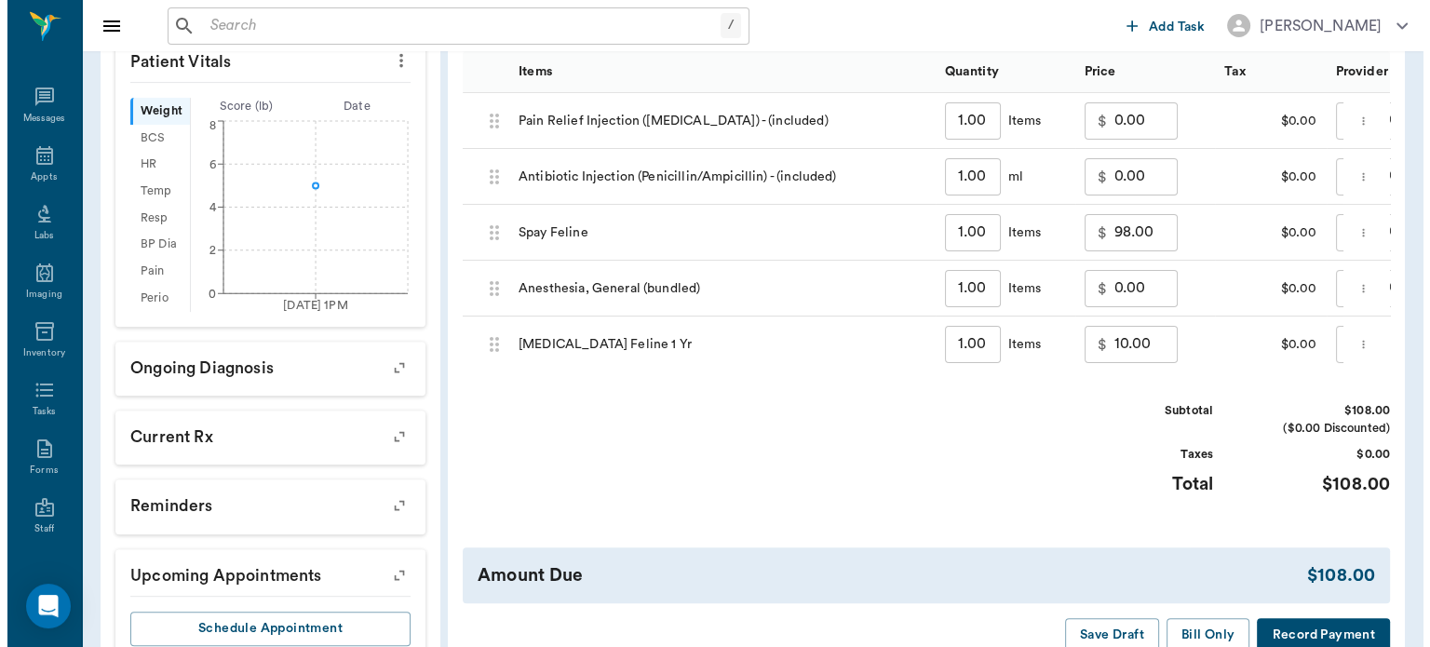
scroll to position [0, 0]
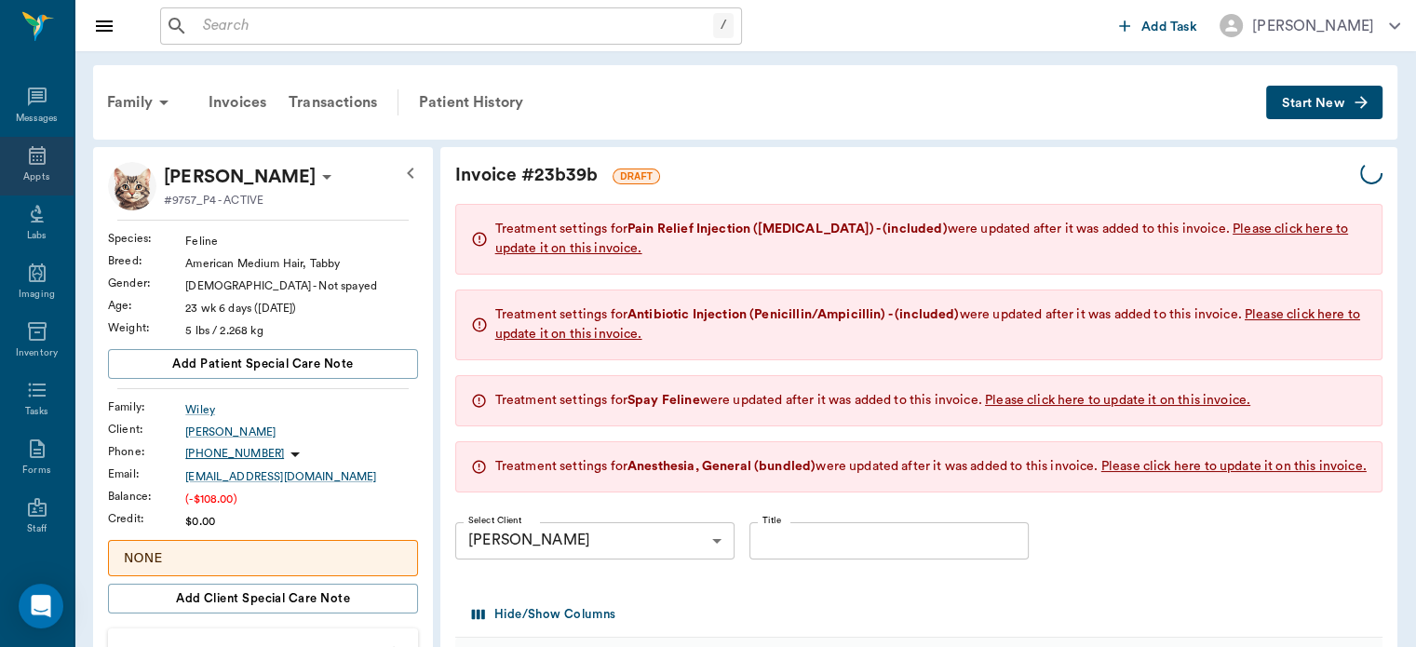
click at [30, 151] on icon at bounding box center [37, 155] width 22 height 22
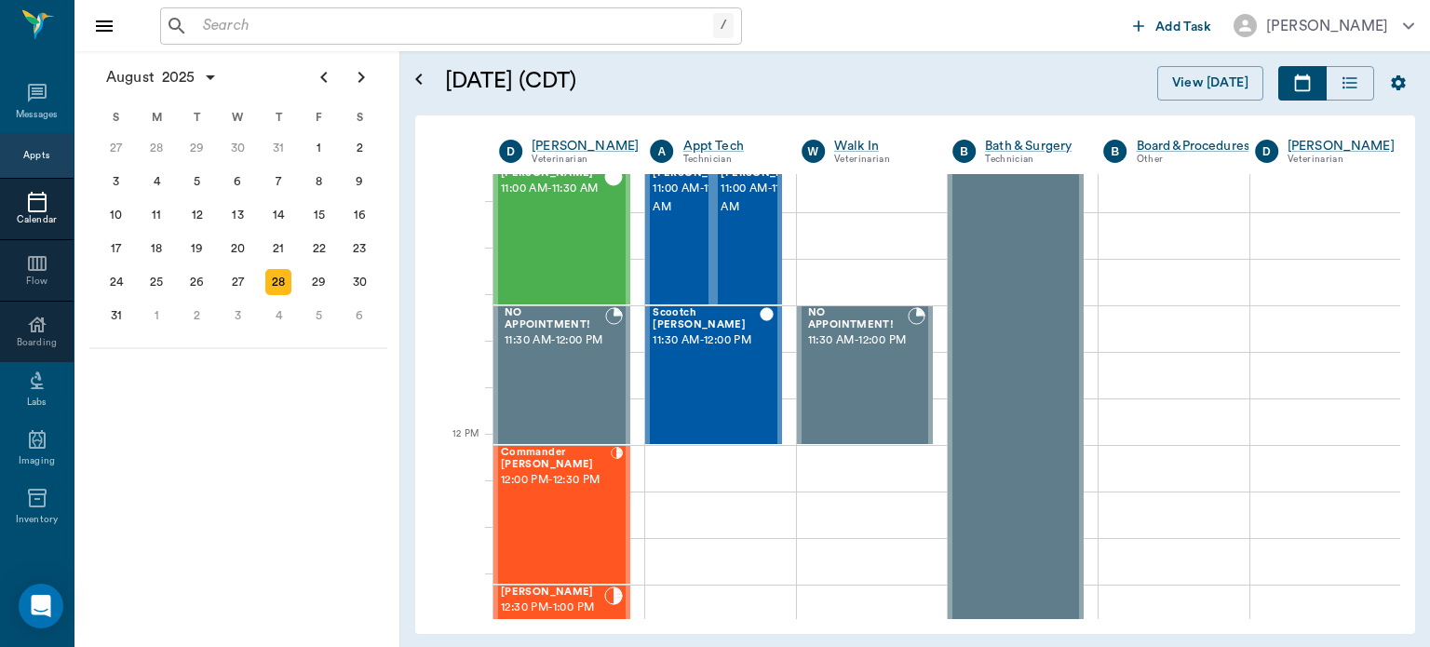
scroll to position [852, 0]
click at [553, 492] on span "12:00 PM - 12:30 PM" at bounding box center [556, 482] width 110 height 19
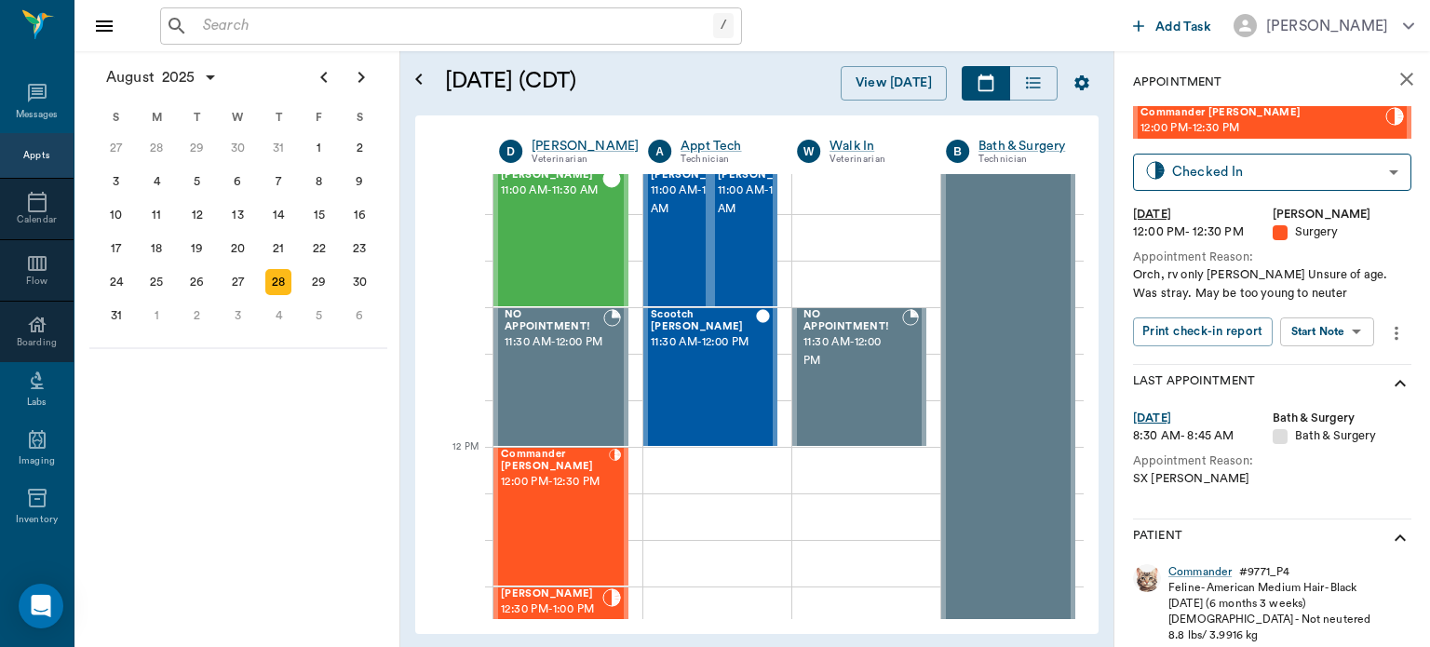
click at [1341, 322] on body "/ ​ Add Task Dr. Bert Ellsworth Nectar Messages Appts Calendar Flow Boarding La…" at bounding box center [715, 323] width 1430 height 647
click at [1332, 400] on button "View Surgery" at bounding box center [1313, 399] width 76 height 21
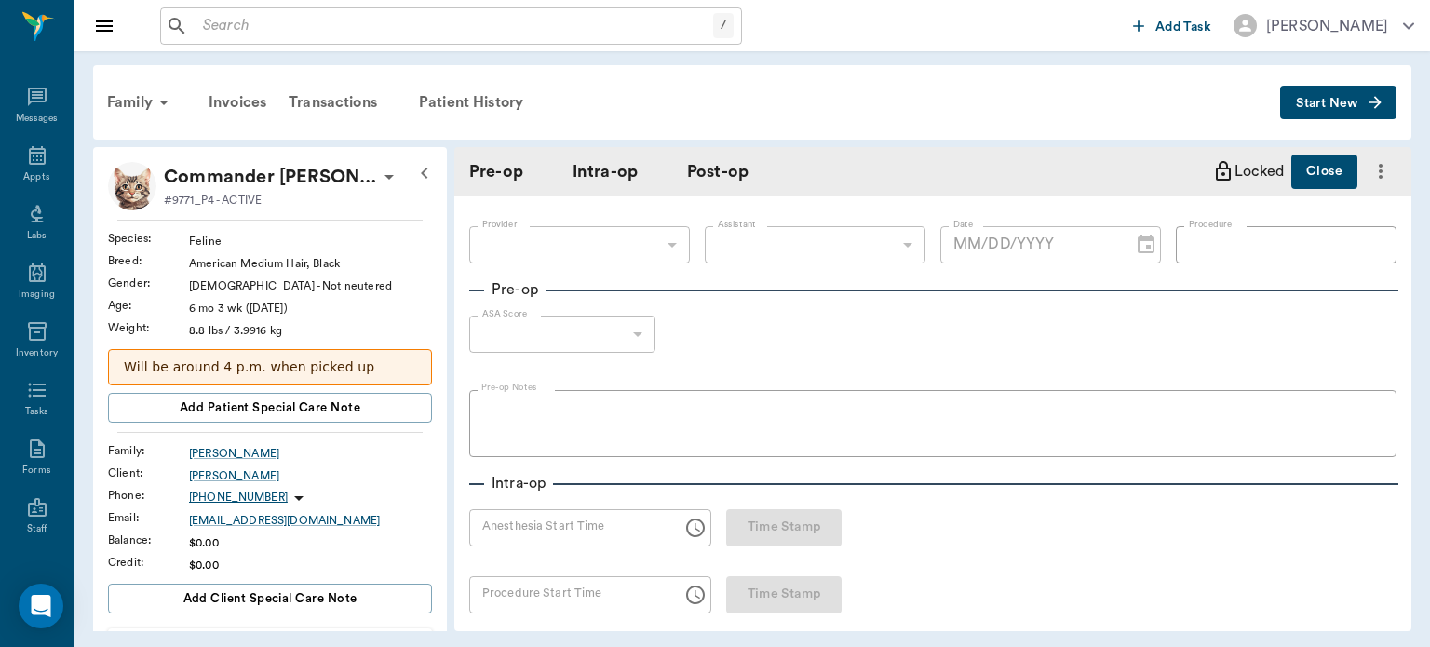
type input "63ec2f075fda476ae8351a4d"
type input "63ec2e7e52e12b0ba117b124"
type input "NEUTER"
type input "1"
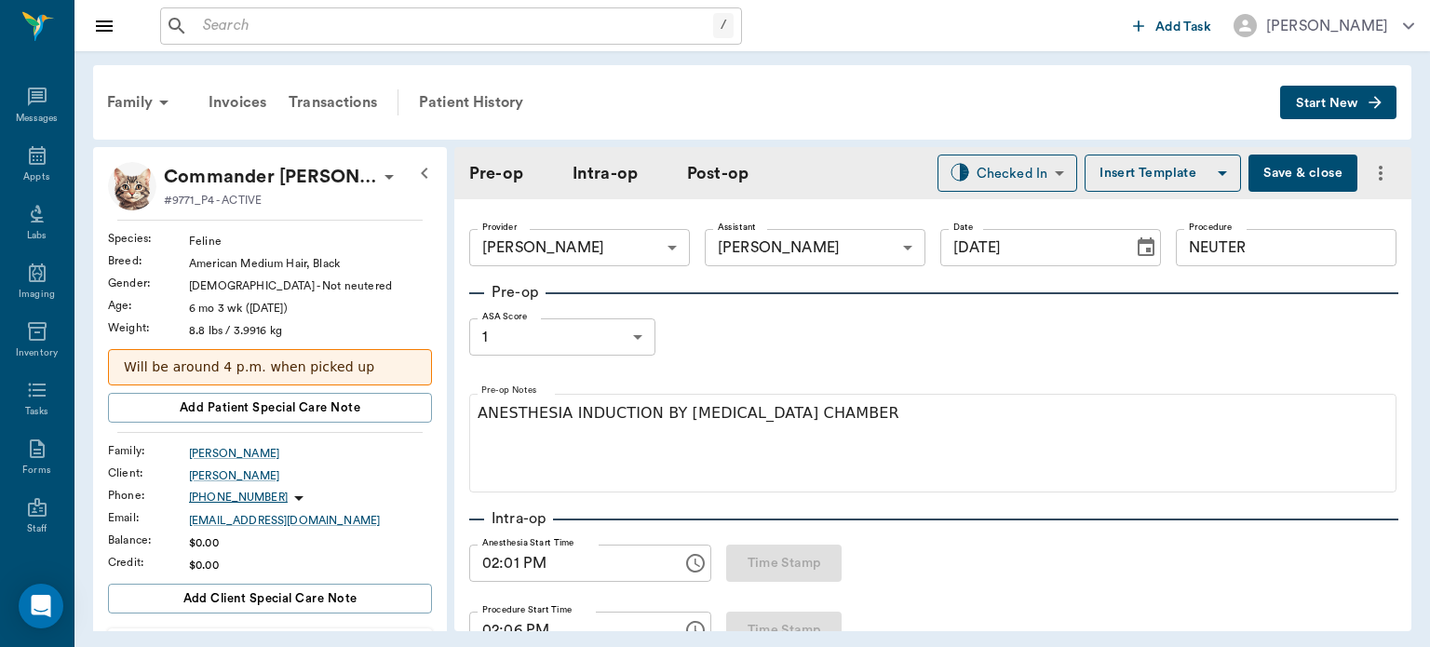
type input "[DATE]"
type input "02:01 PM"
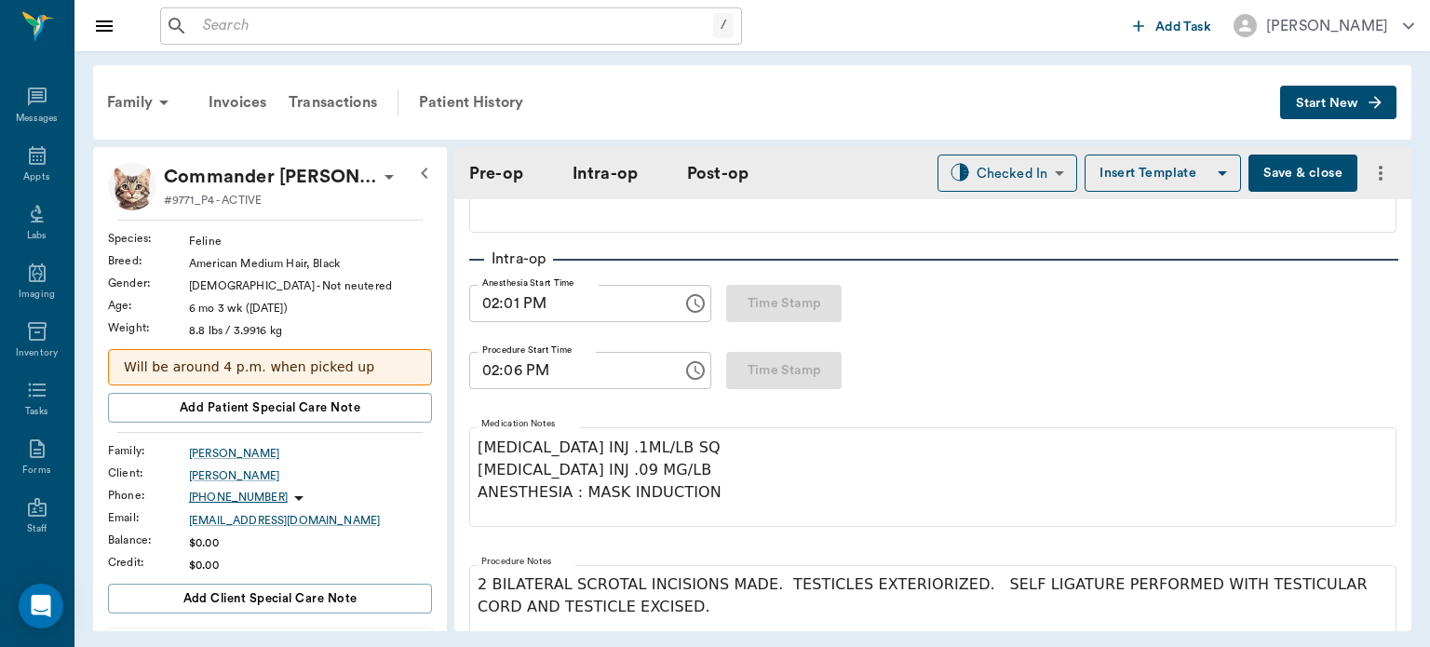
scroll to position [268, 0]
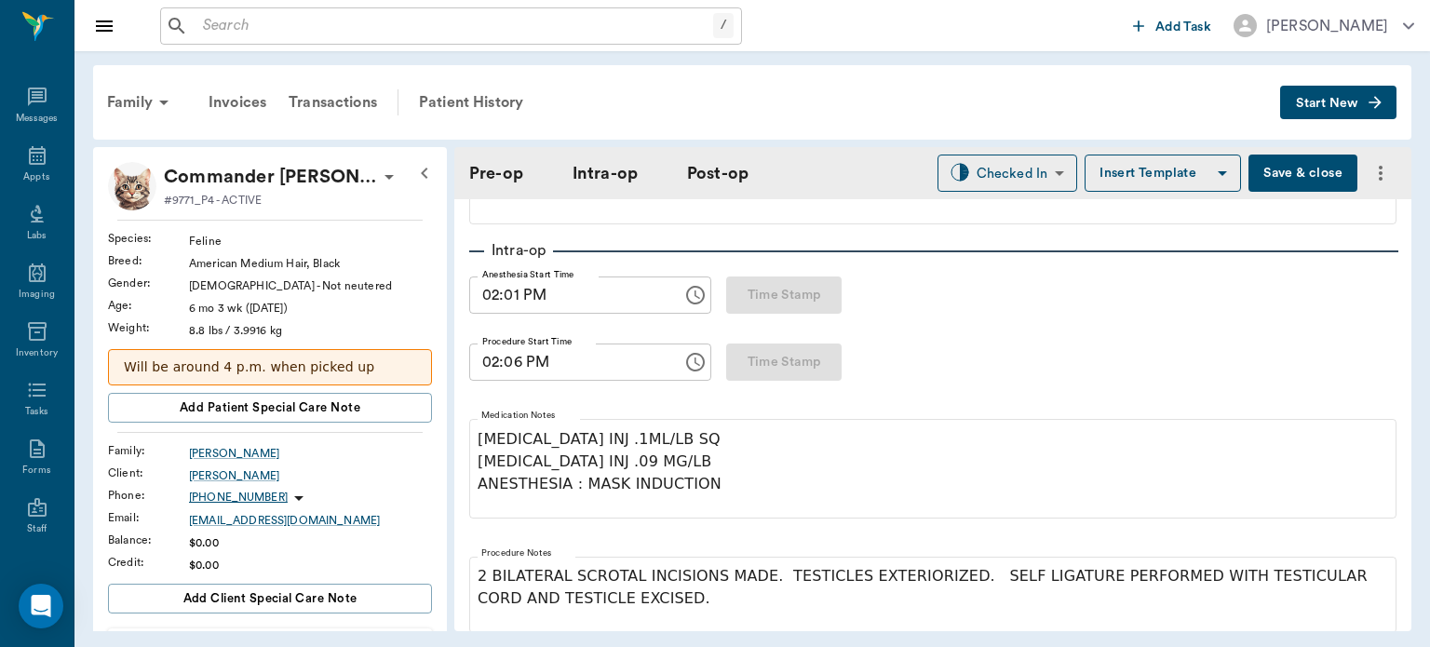
click at [523, 366] on input "02:06 PM" at bounding box center [569, 362] width 200 height 37
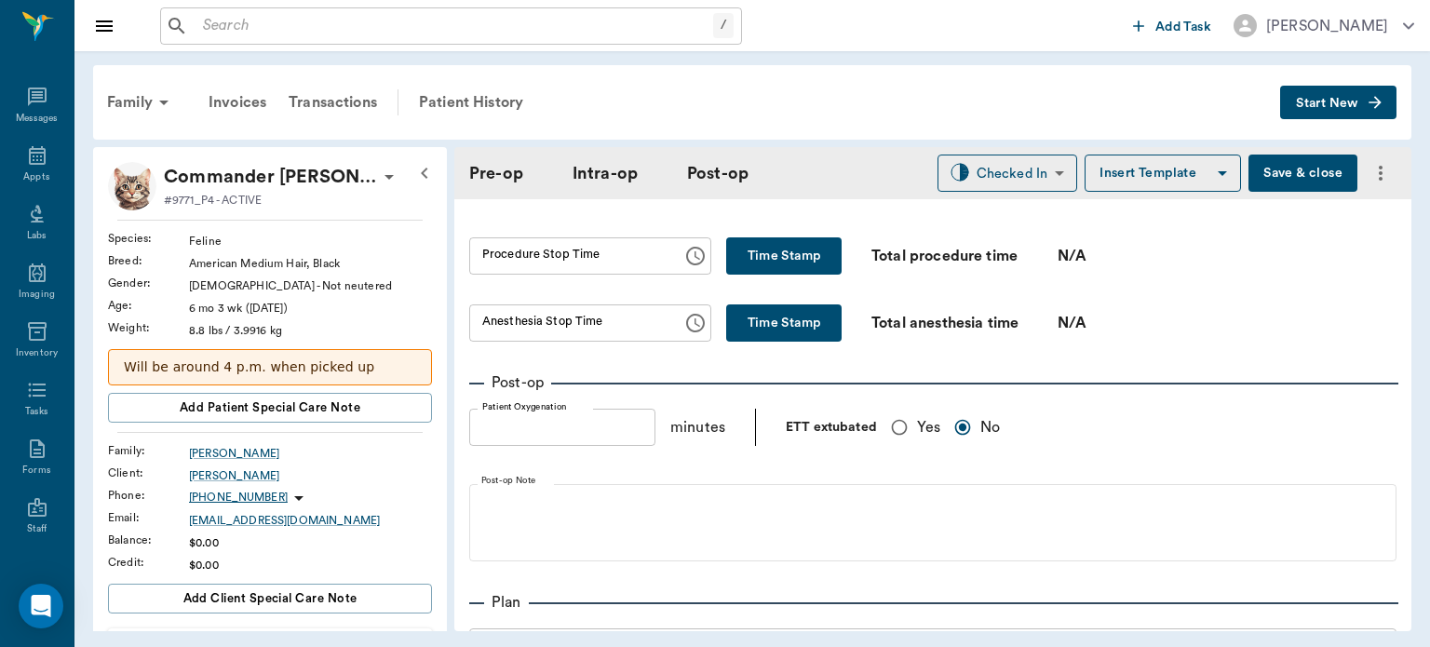
scroll to position [1160, 0]
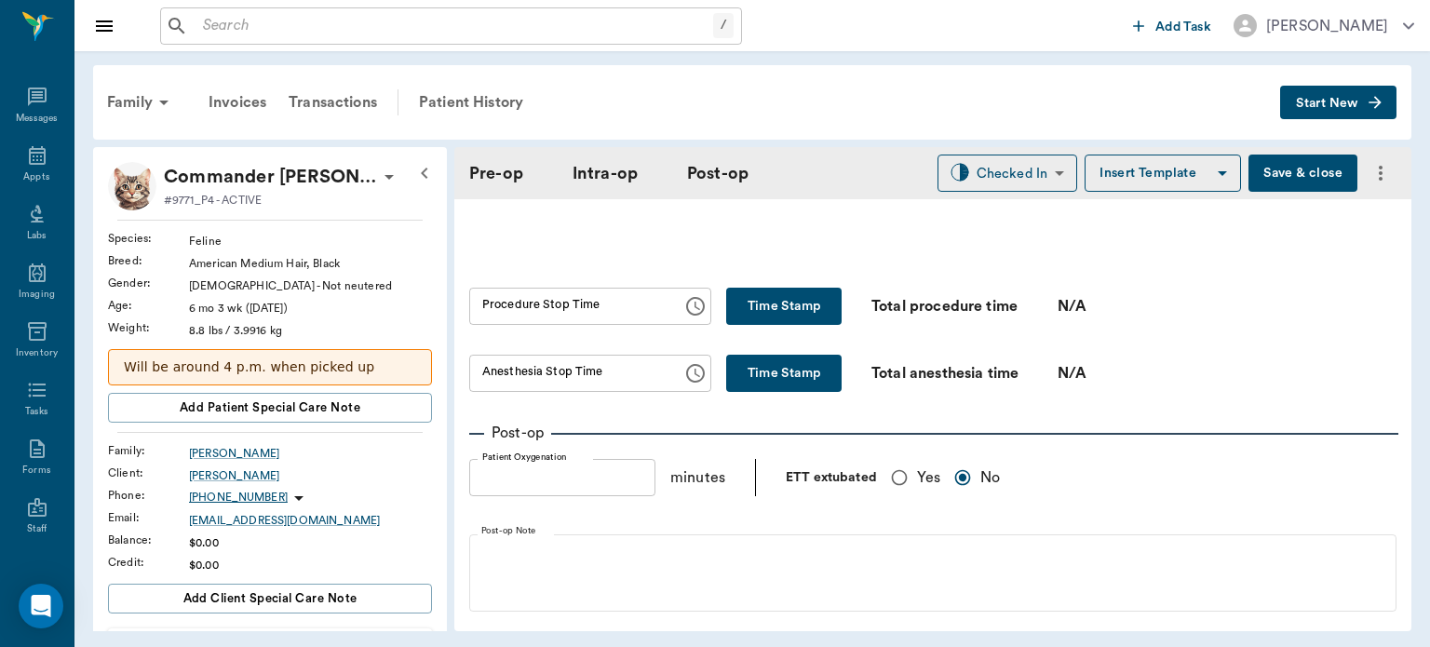
type input "02:17 PM"
click at [750, 294] on button "Time Stamp" at bounding box center [783, 306] width 115 height 37
type input "02:19 PM"
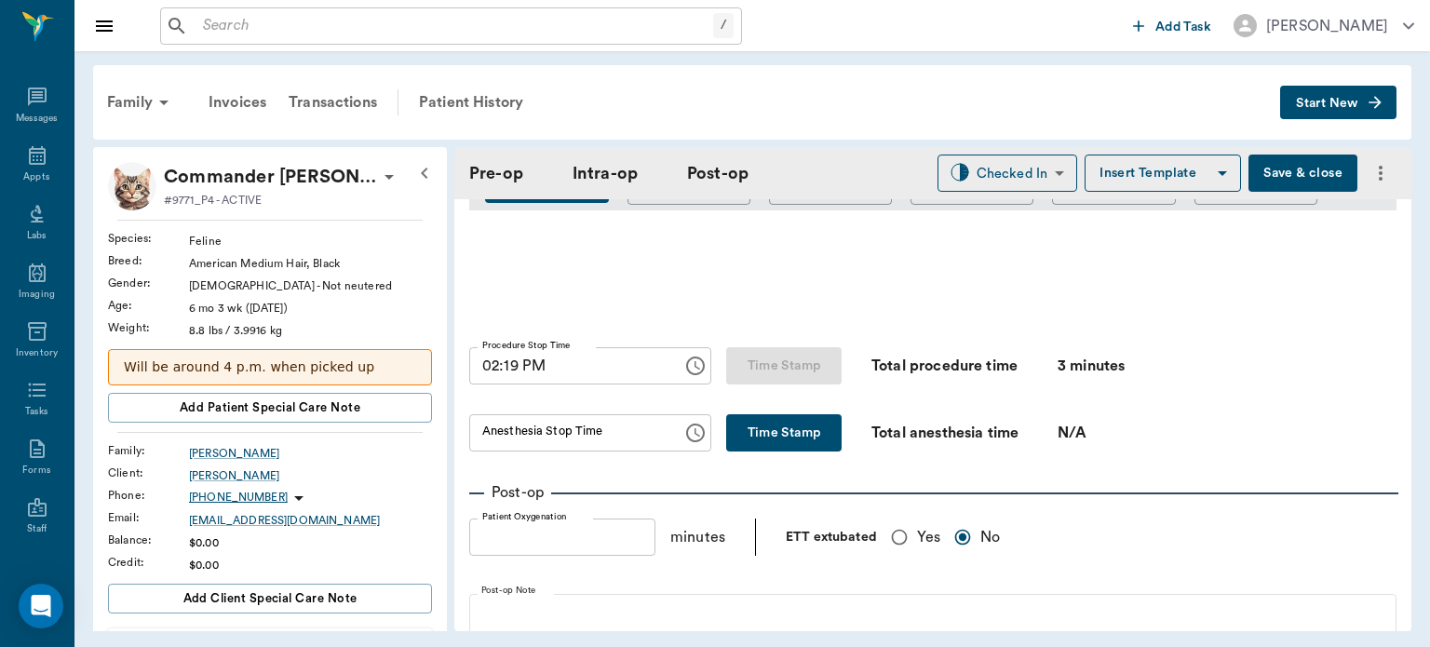
scroll to position [1098, 0]
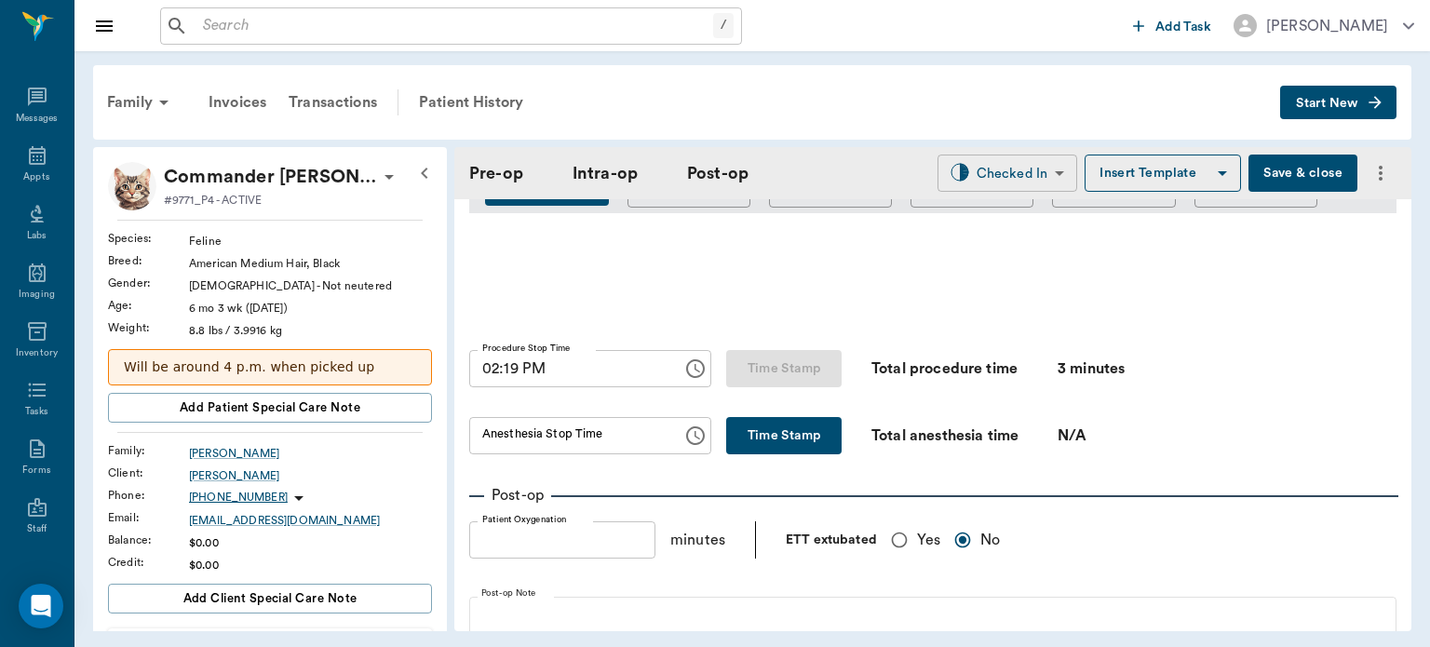
click at [983, 166] on body "/ ​ Add Task Dr. Bert Ellsworth Nectar Messages Appts Labs Imaging Inventory Ta…" at bounding box center [715, 323] width 1430 height 647
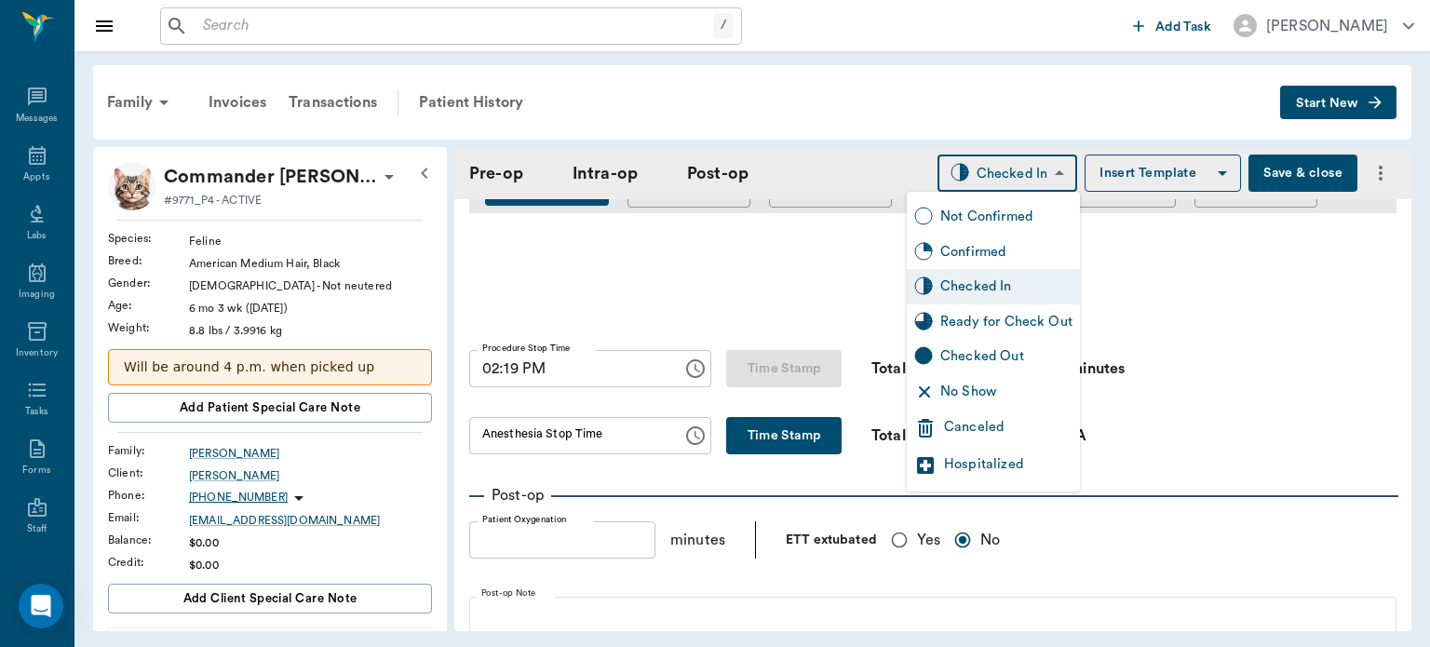
click at [975, 342] on div "Checked Out" at bounding box center [993, 356] width 173 height 35
type input "CHECKED_OUT"
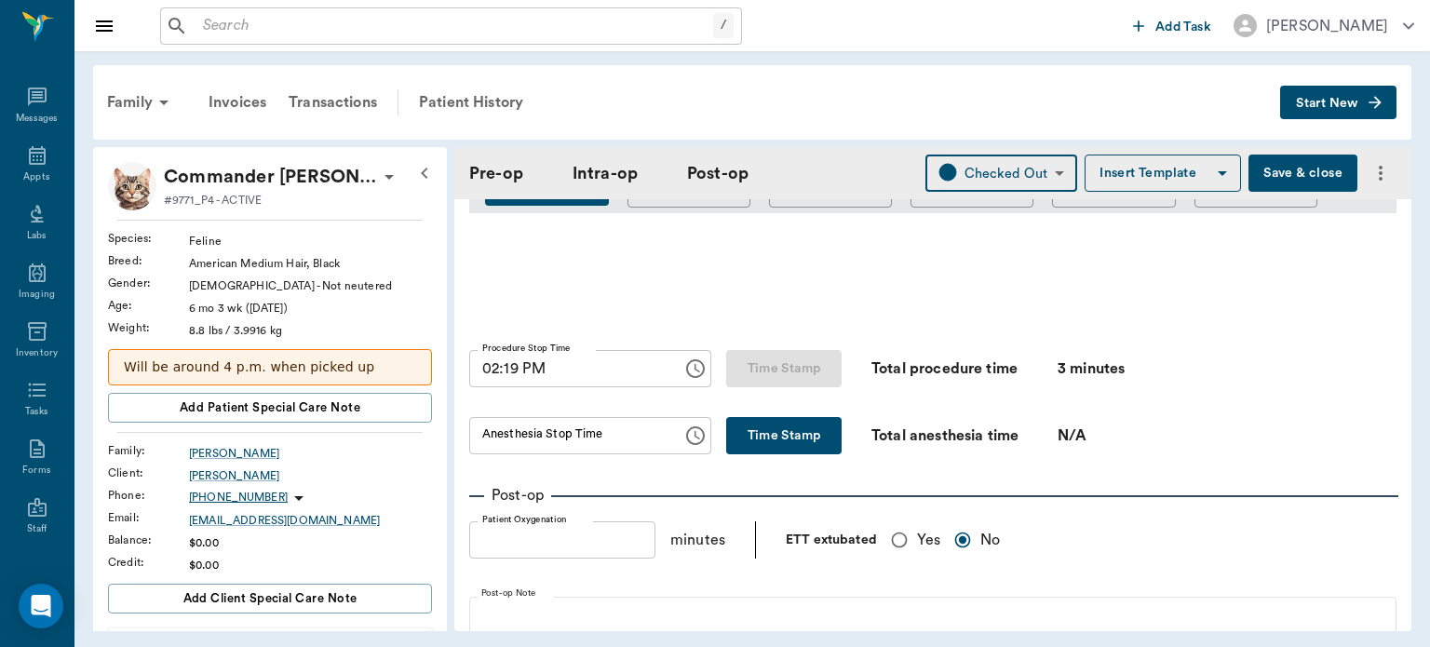
click at [750, 438] on button "Time Stamp" at bounding box center [783, 435] width 115 height 37
type input "02:19 PM"
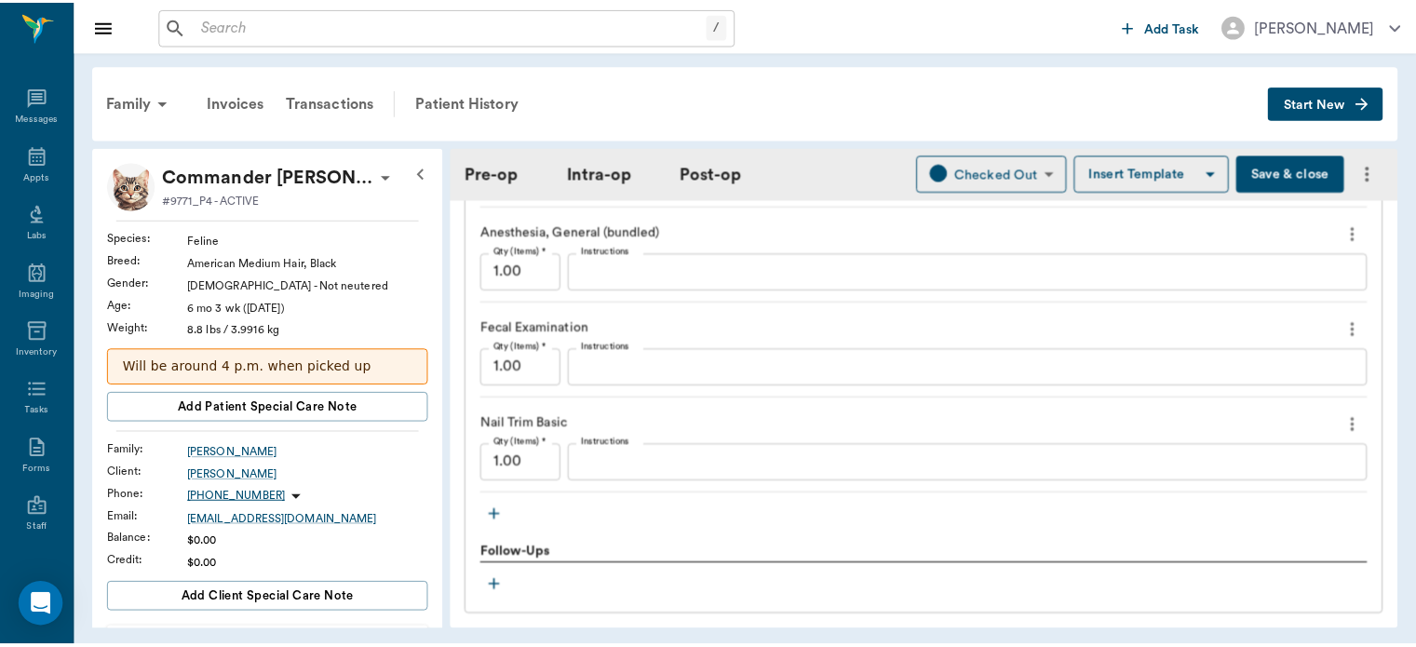
scroll to position [2184, 0]
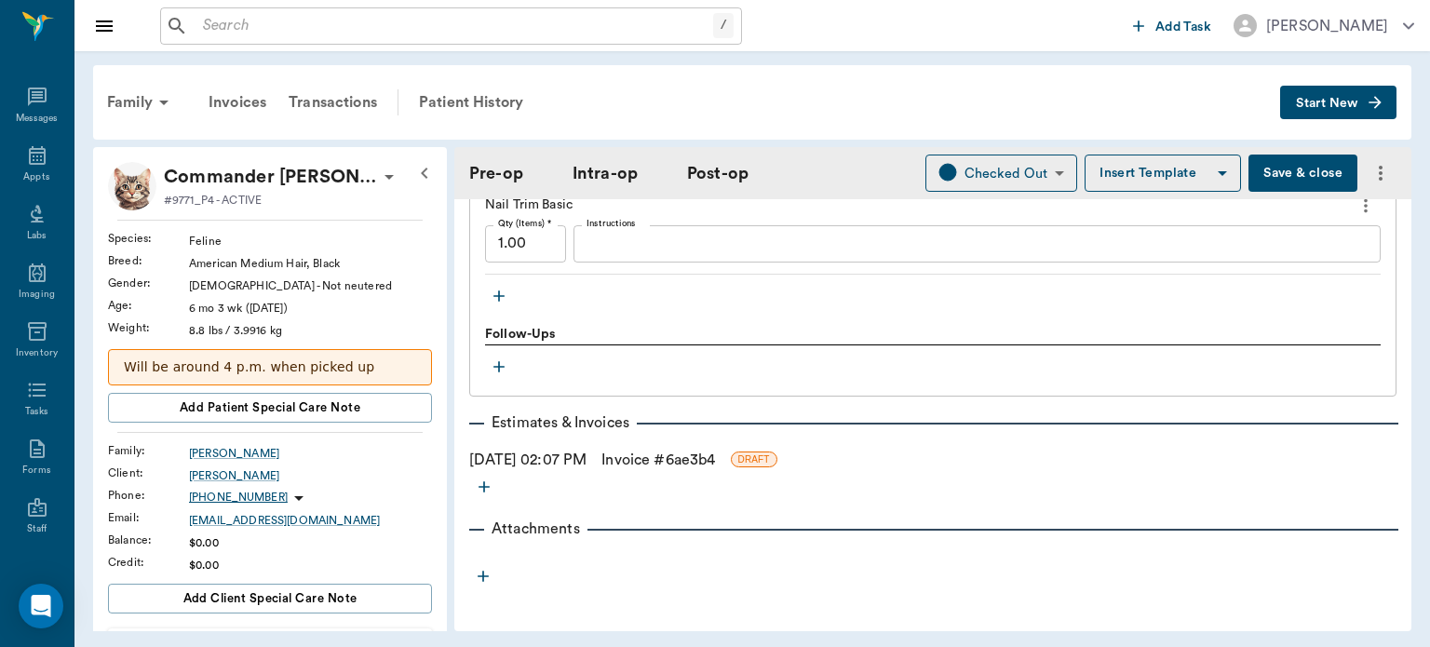
click at [704, 462] on link "Invoice # 6ae3b4" at bounding box center [659, 460] width 114 height 22
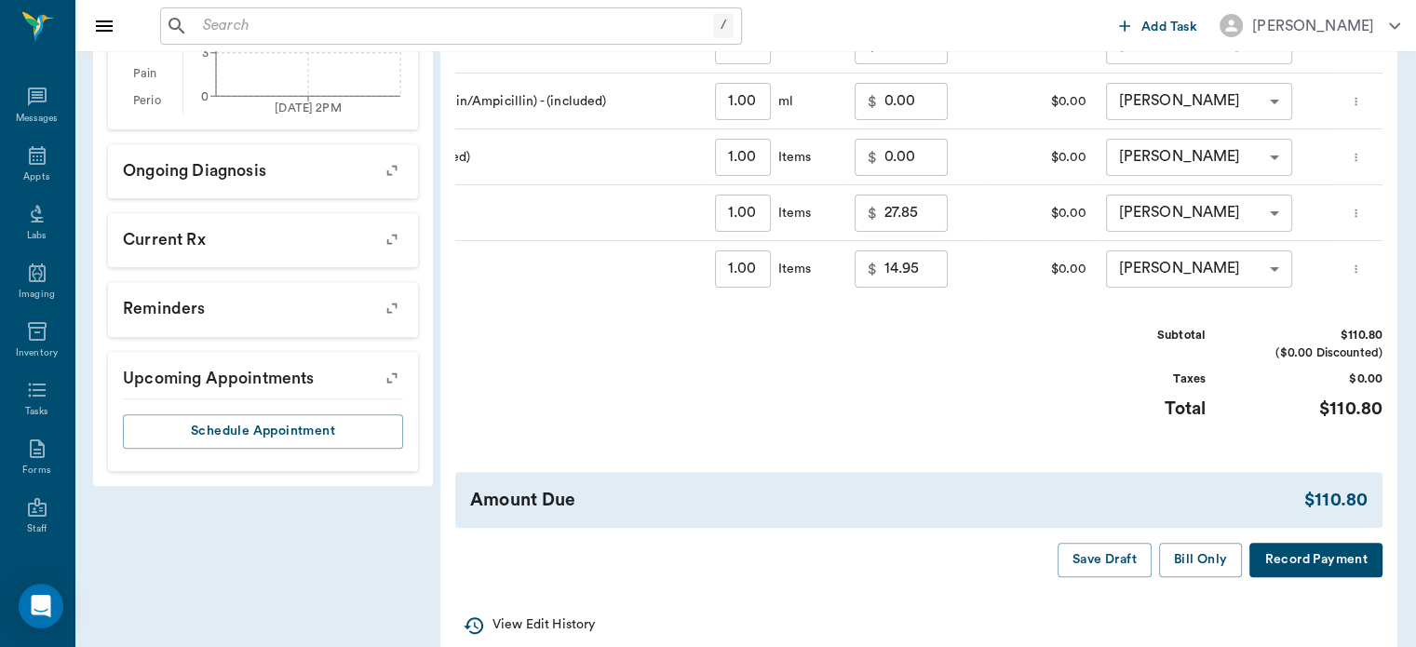
scroll to position [855, 0]
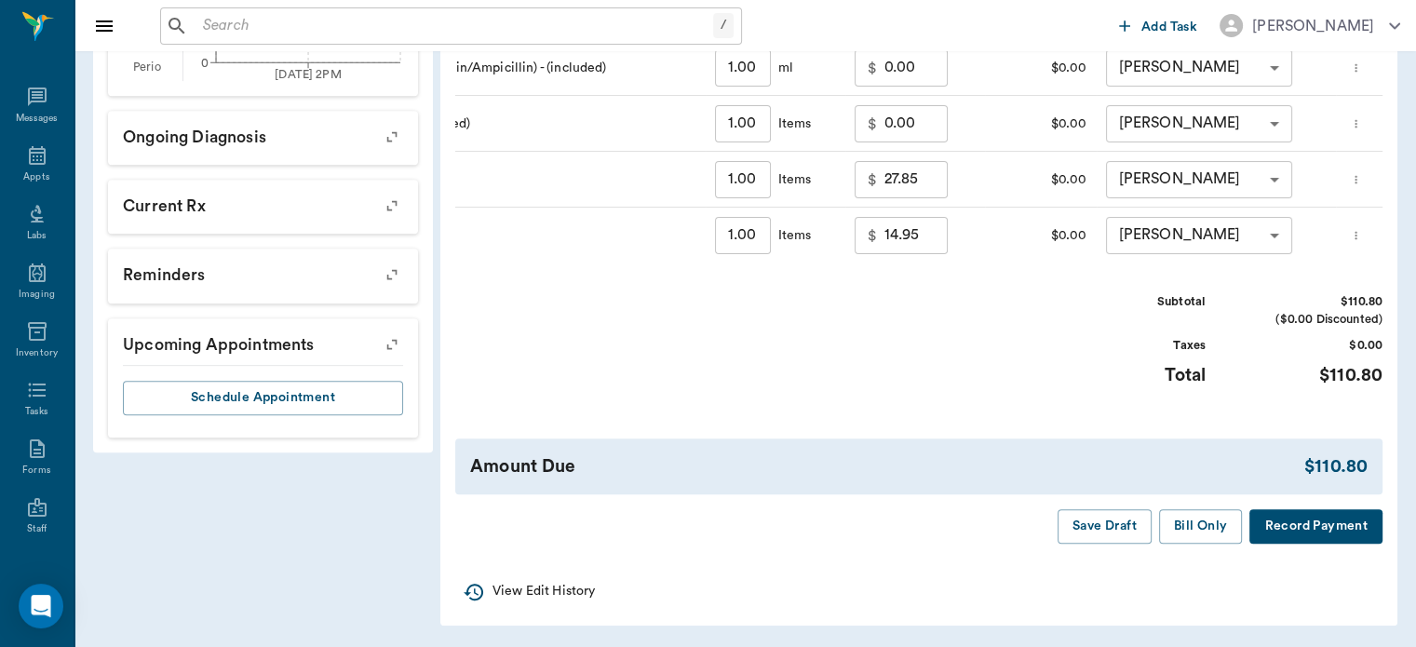
click at [1191, 534] on button "Bill Only" at bounding box center [1201, 526] width 84 height 34
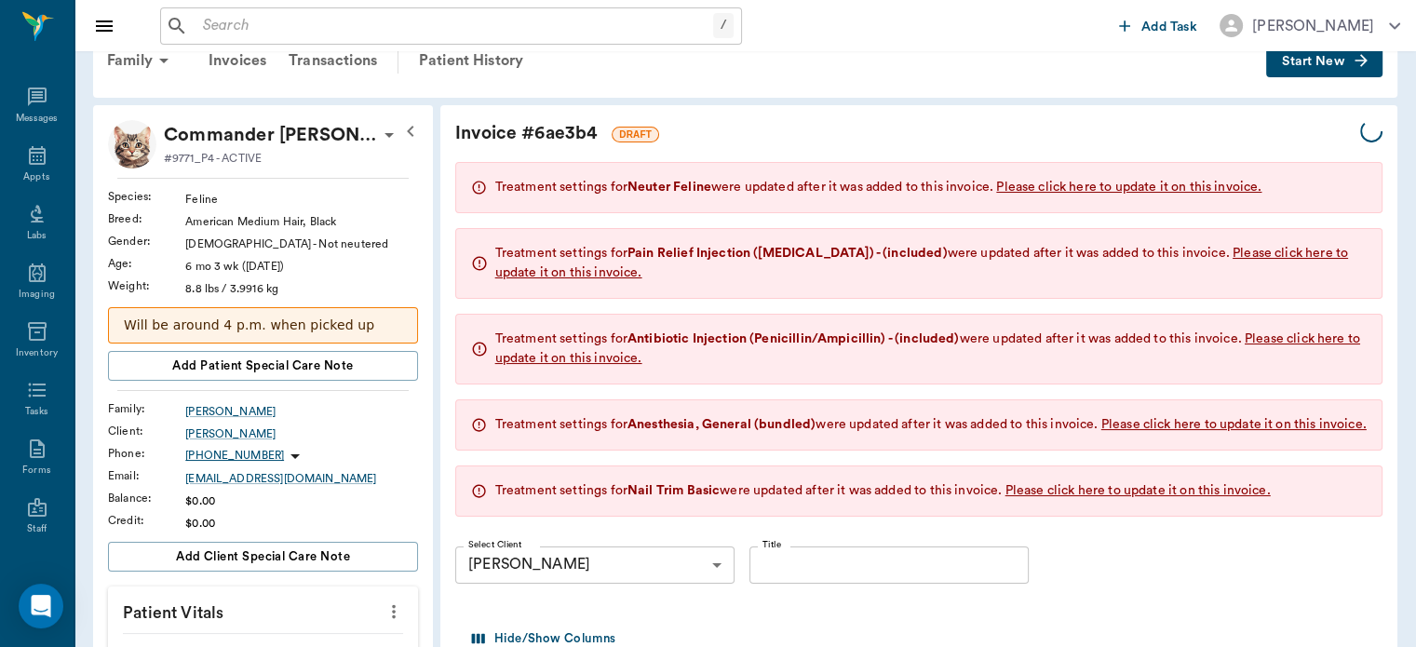
scroll to position [0, 0]
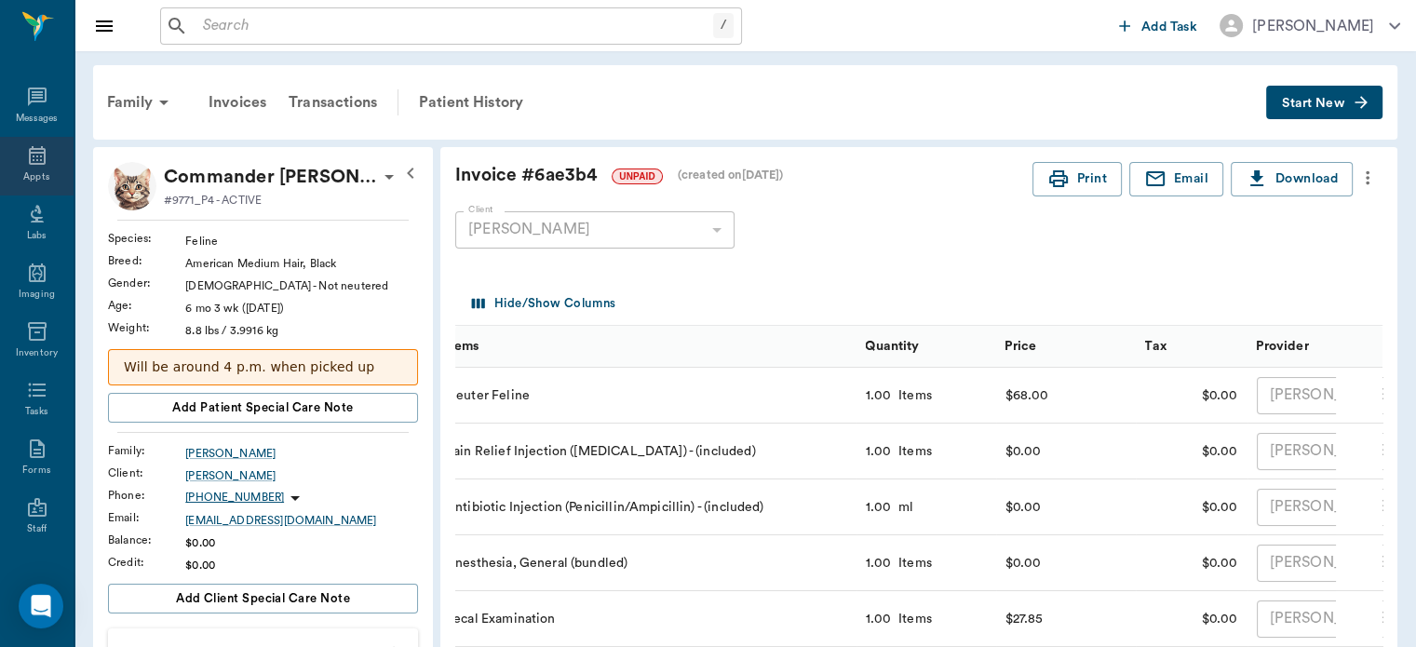
click at [23, 172] on div "Appts" at bounding box center [36, 177] width 26 height 14
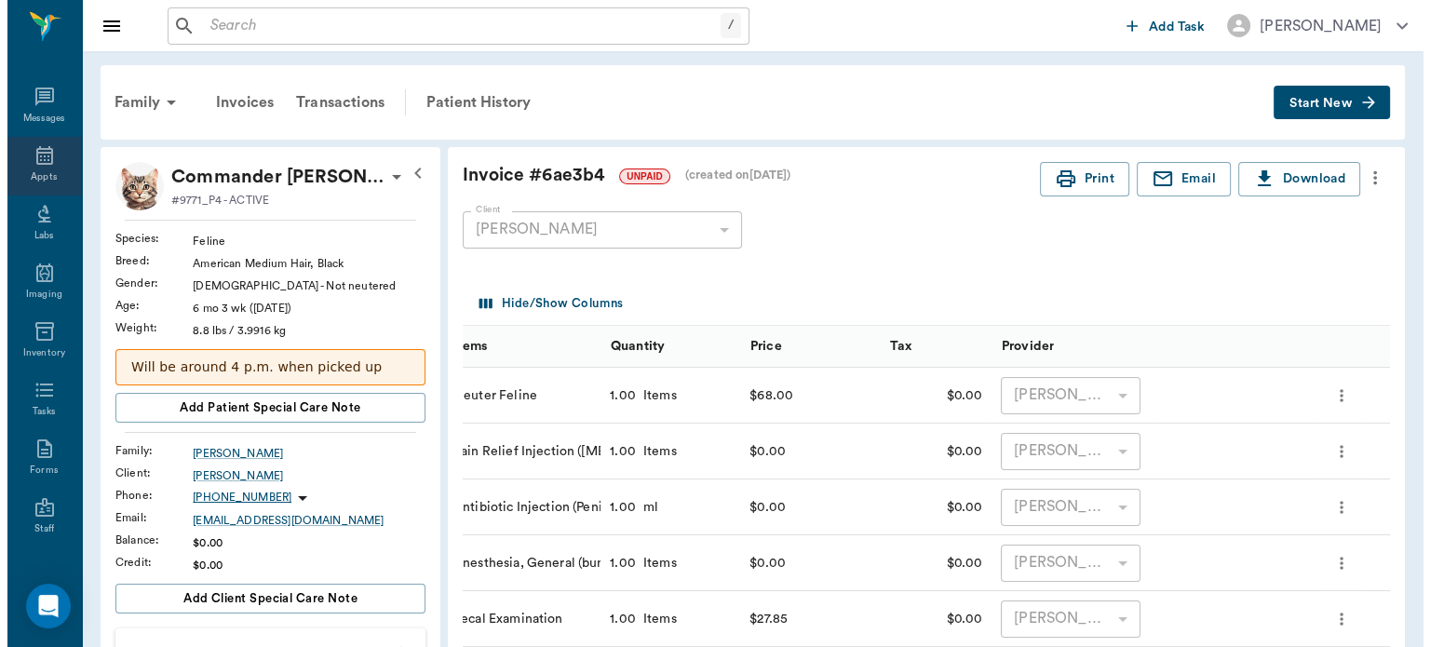
scroll to position [0, 24]
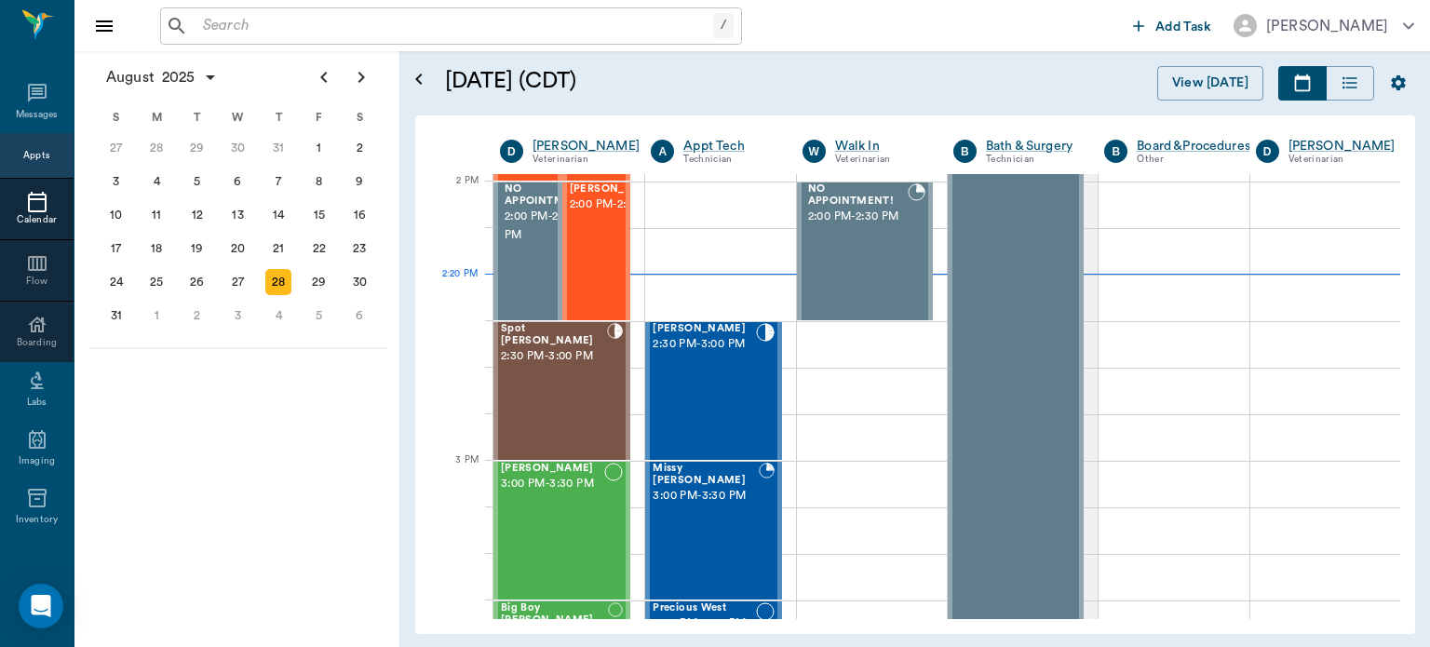
scroll to position [1676, 0]
